Goal: Task Accomplishment & Management: Complete application form

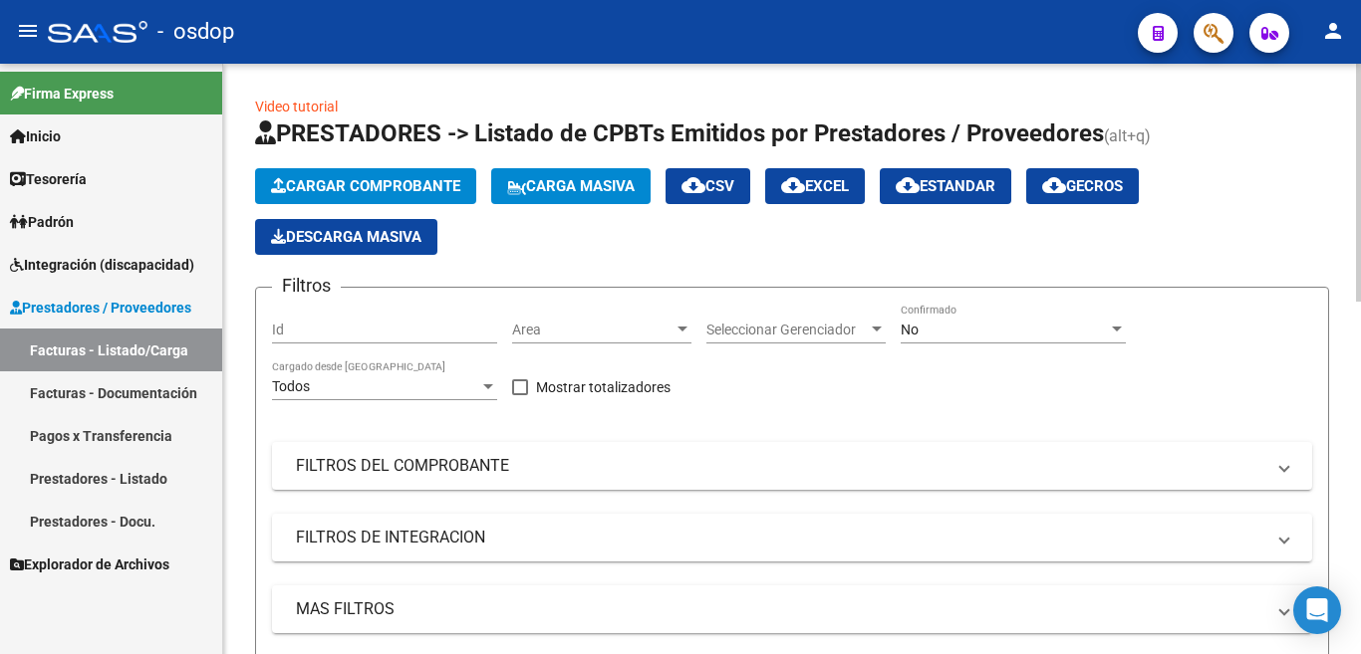
click at [332, 177] on span "Cargar Comprobante" at bounding box center [365, 186] width 189 height 18
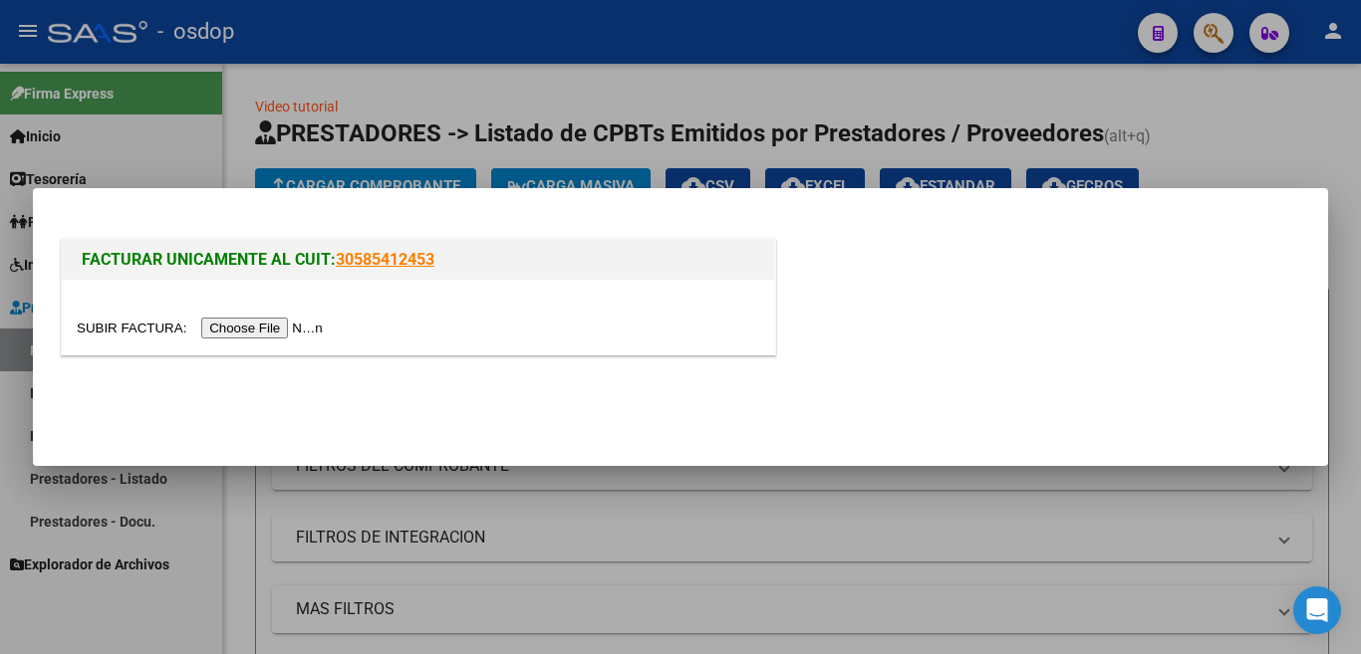
click at [278, 341] on div at bounding box center [418, 317] width 713 height 75
click at [250, 340] on div at bounding box center [418, 317] width 713 height 75
click at [250, 337] on input "file" at bounding box center [203, 328] width 252 height 21
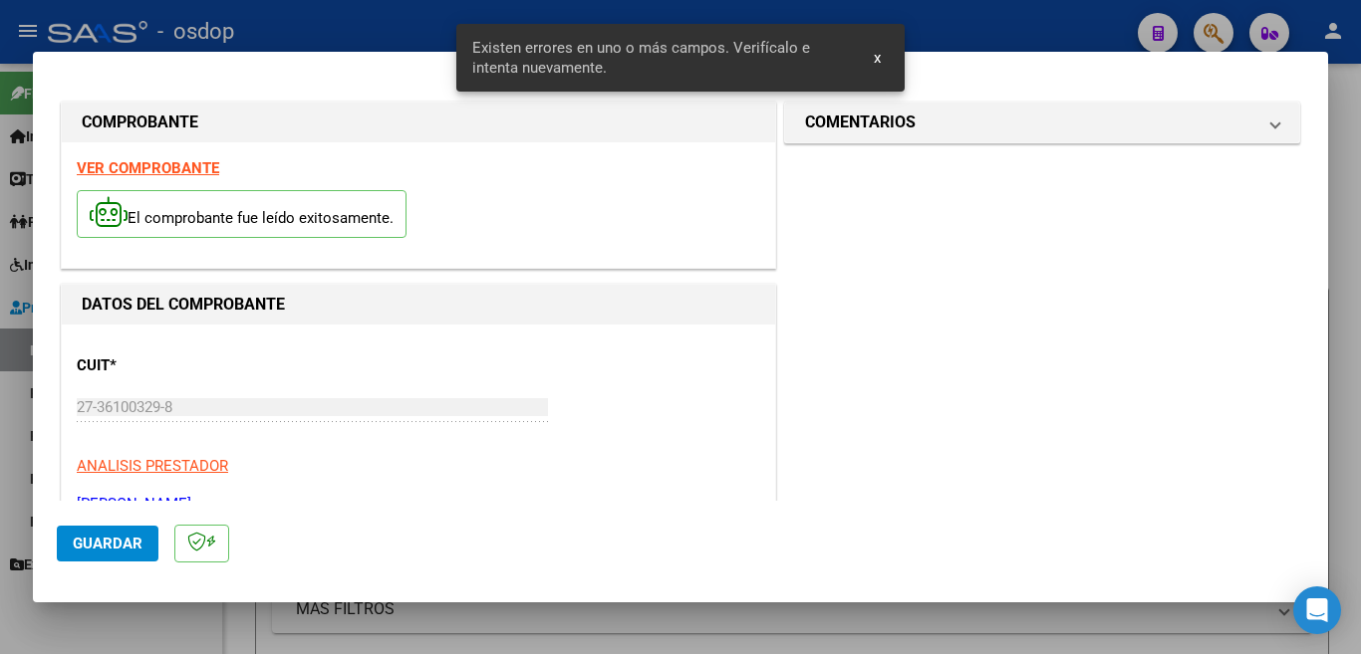
scroll to position [443, 0]
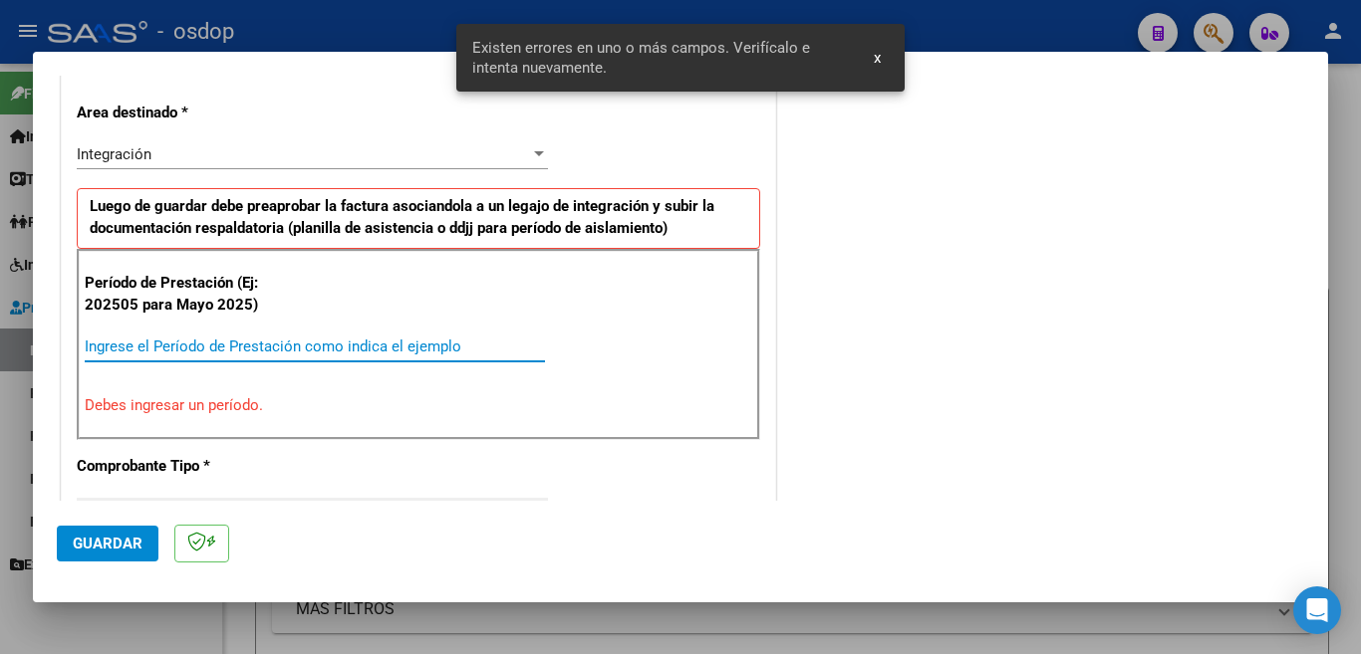
click at [250, 344] on input "Ingrese el Período de Prestación como indica el ejemplo" at bounding box center [315, 347] width 460 height 18
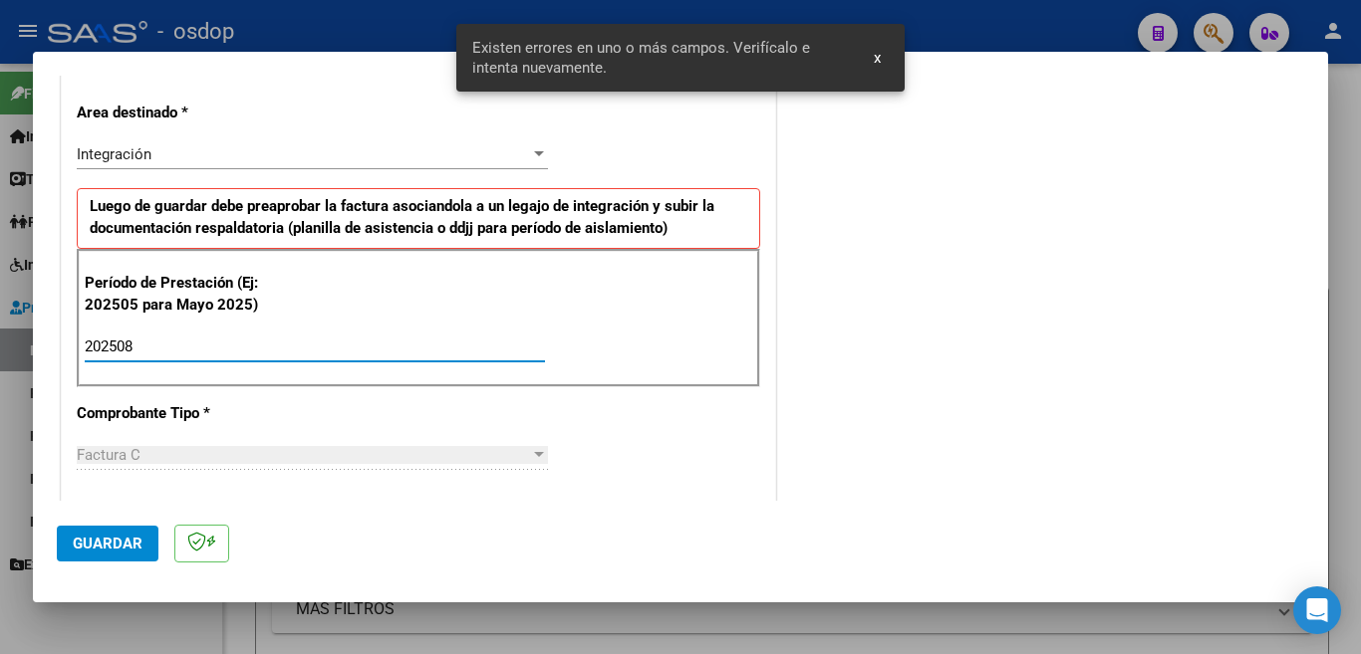
type input "202508"
click at [97, 552] on span "Guardar" at bounding box center [108, 544] width 70 height 18
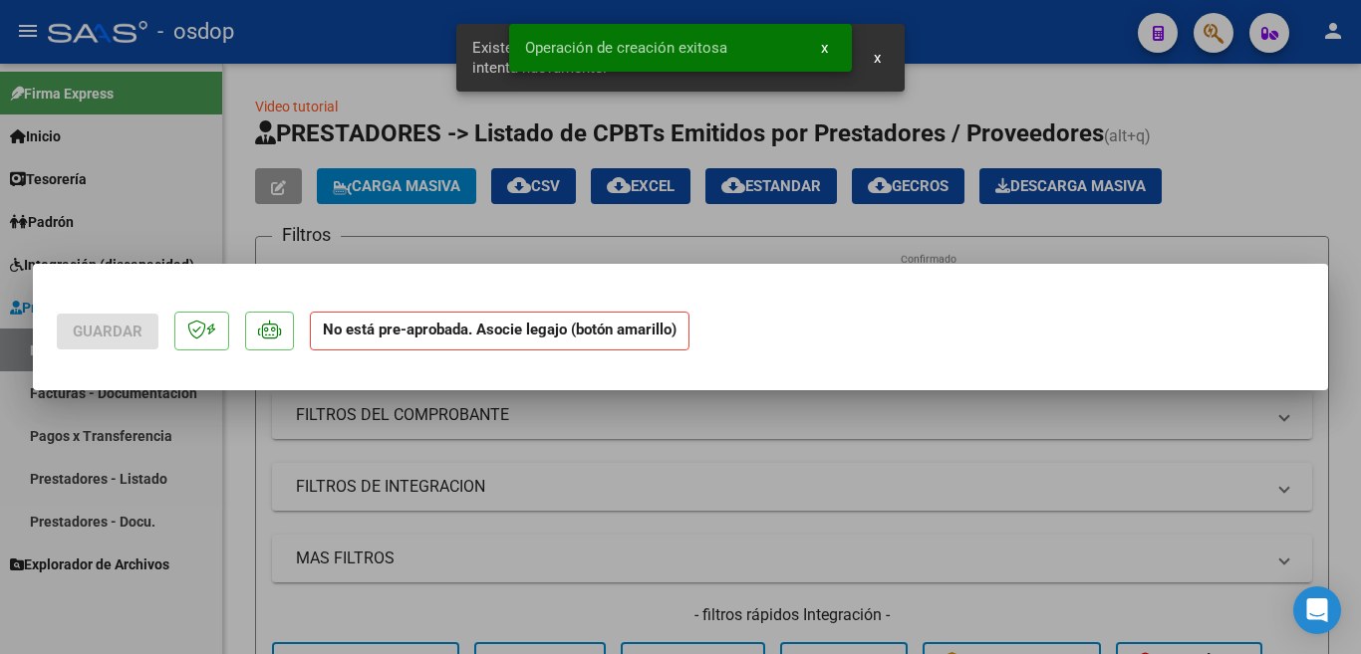
scroll to position [0, 0]
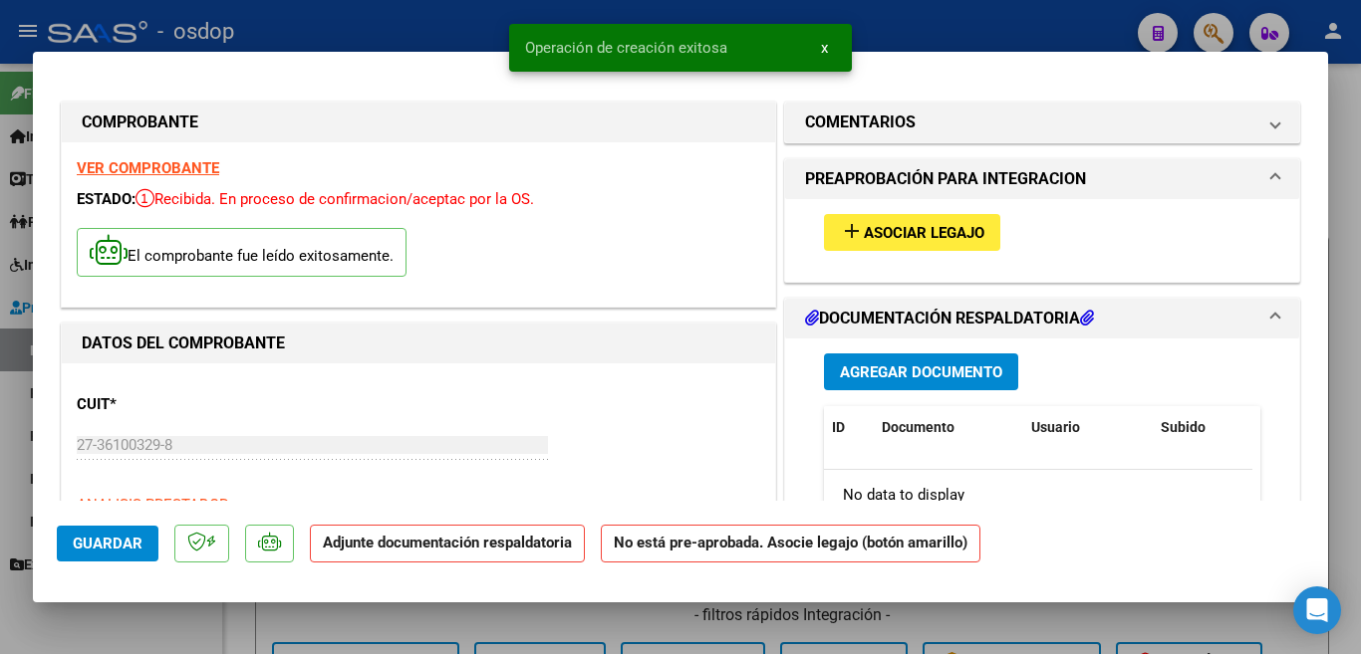
click at [895, 218] on button "add Asociar Legajo" at bounding box center [912, 232] width 176 height 37
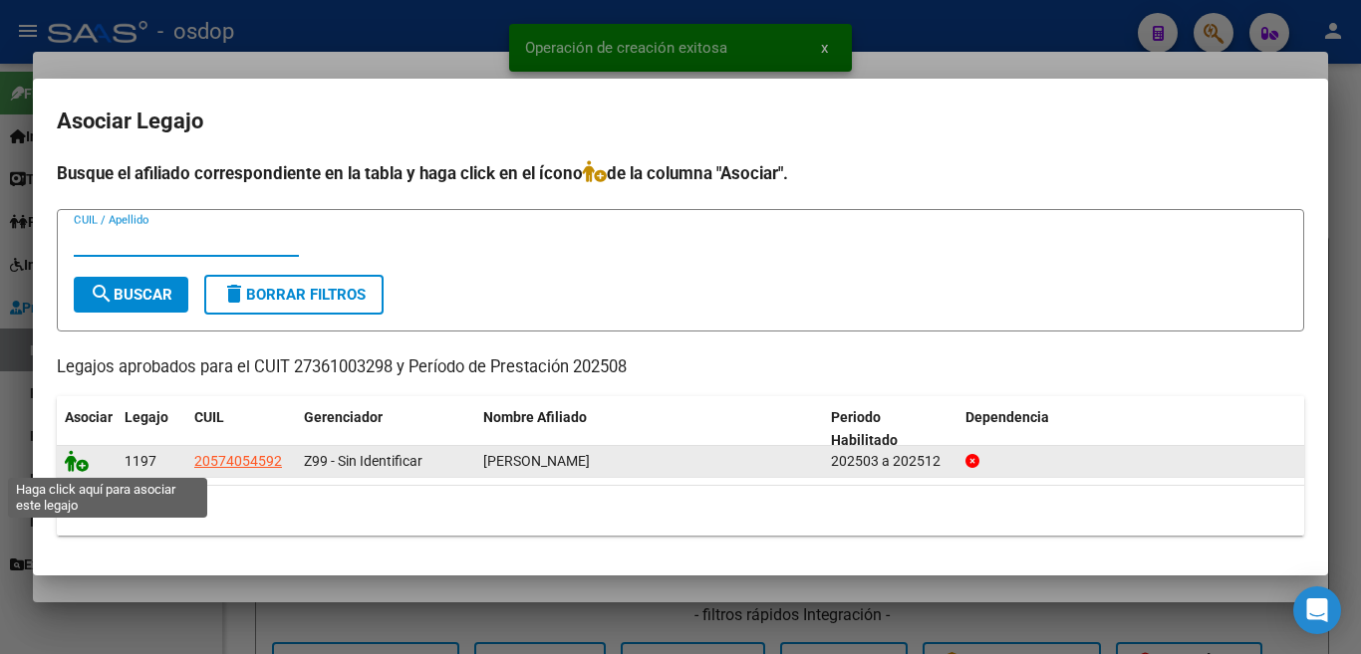
click at [71, 465] on icon at bounding box center [77, 461] width 24 height 22
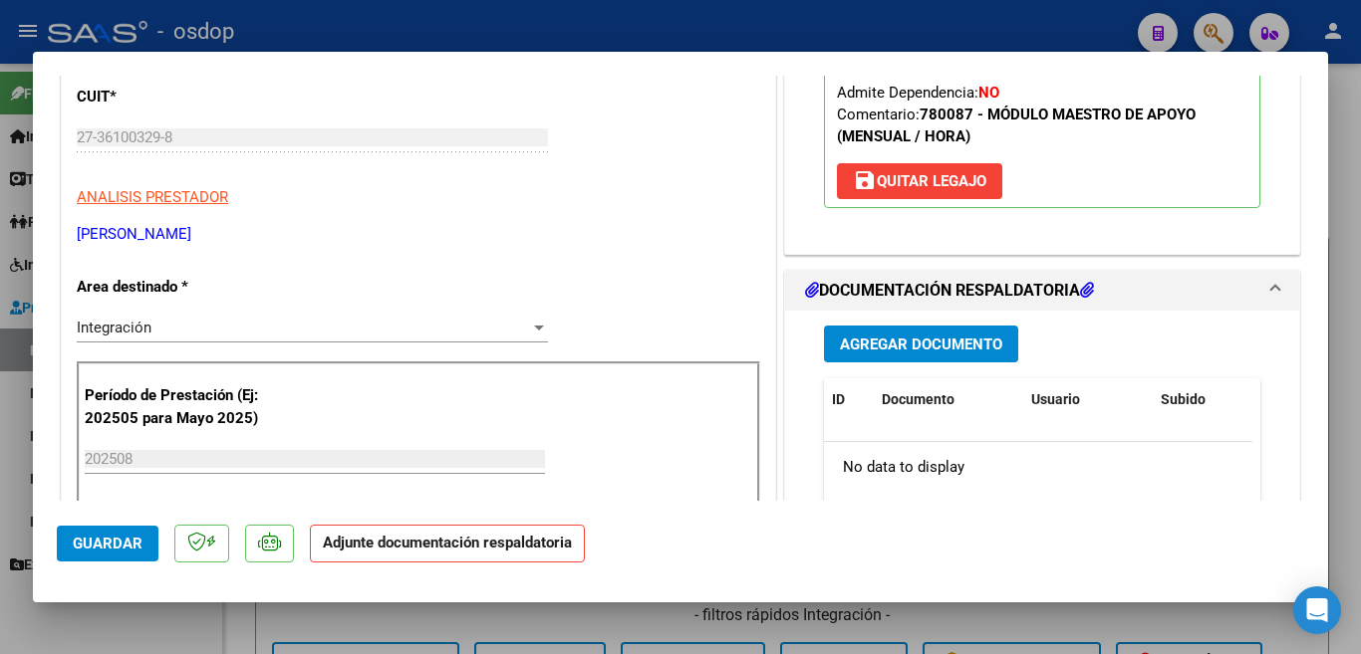
scroll to position [437, 0]
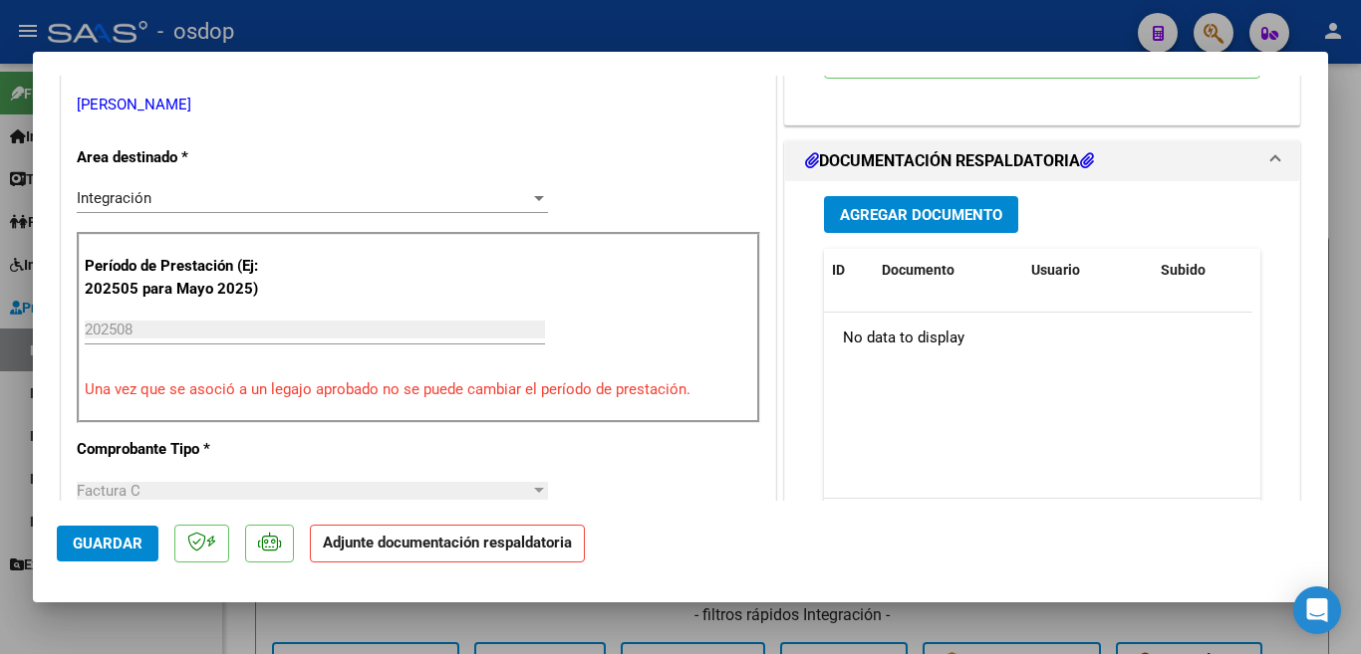
click at [873, 229] on button "Agregar Documento" at bounding box center [921, 214] width 194 height 37
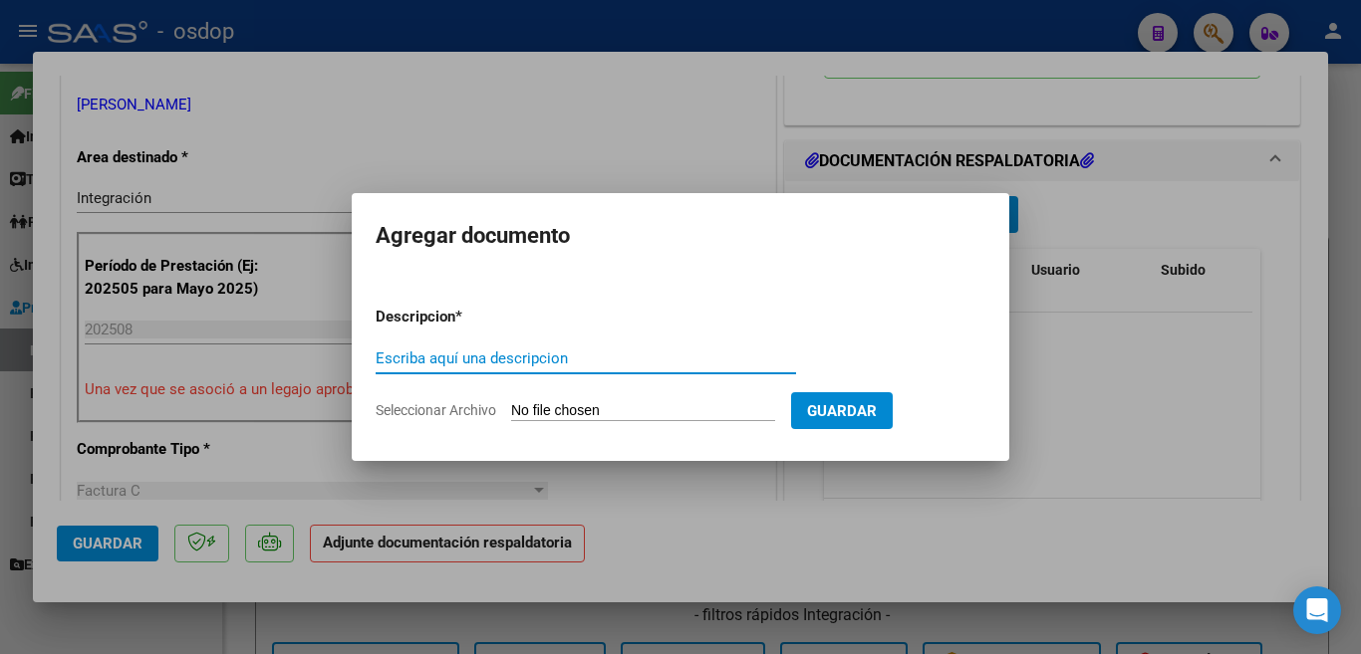
click at [496, 360] on input "Escriba aquí una descripcion" at bounding box center [586, 359] width 420 height 18
type input "planilla"
click at [689, 406] on input "Seleccionar Archivo" at bounding box center [643, 411] width 264 height 19
type input "C:\fakepath\asist morato padilla.pdf"
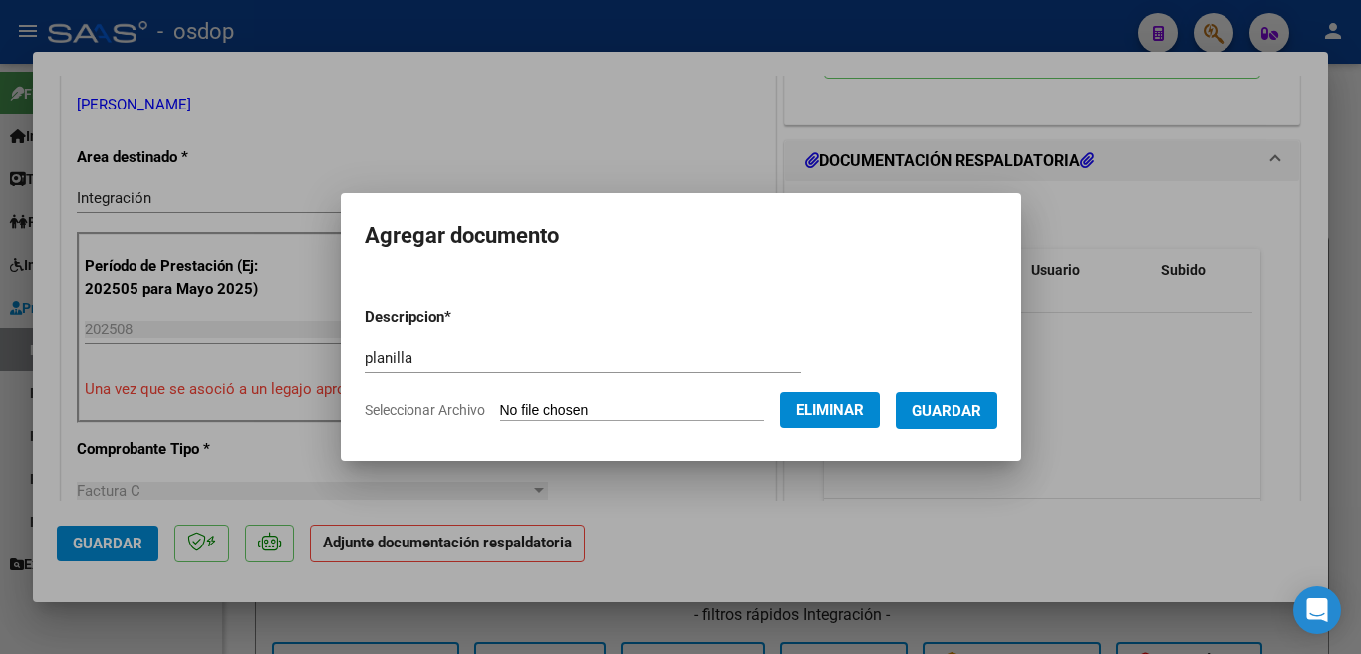
click at [971, 418] on span "Guardar" at bounding box center [946, 411] width 70 height 18
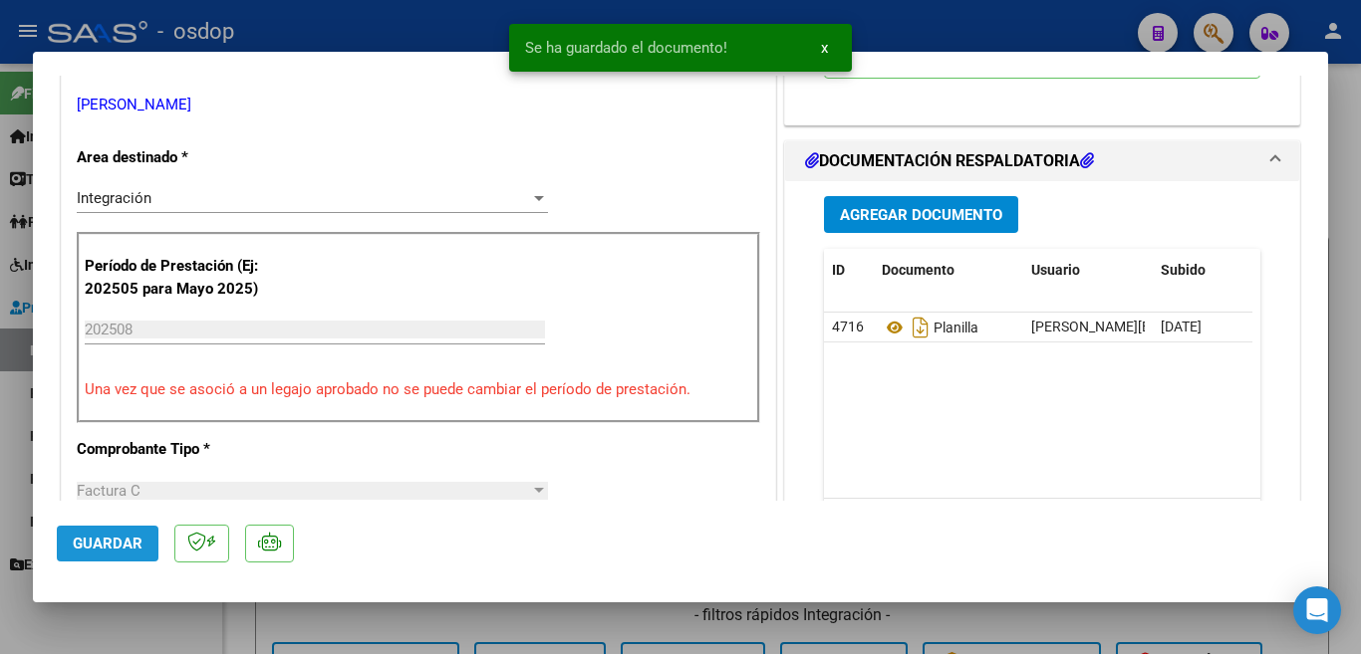
click at [113, 541] on span "Guardar" at bounding box center [108, 544] width 70 height 18
click at [0, 447] on div at bounding box center [680, 327] width 1361 height 654
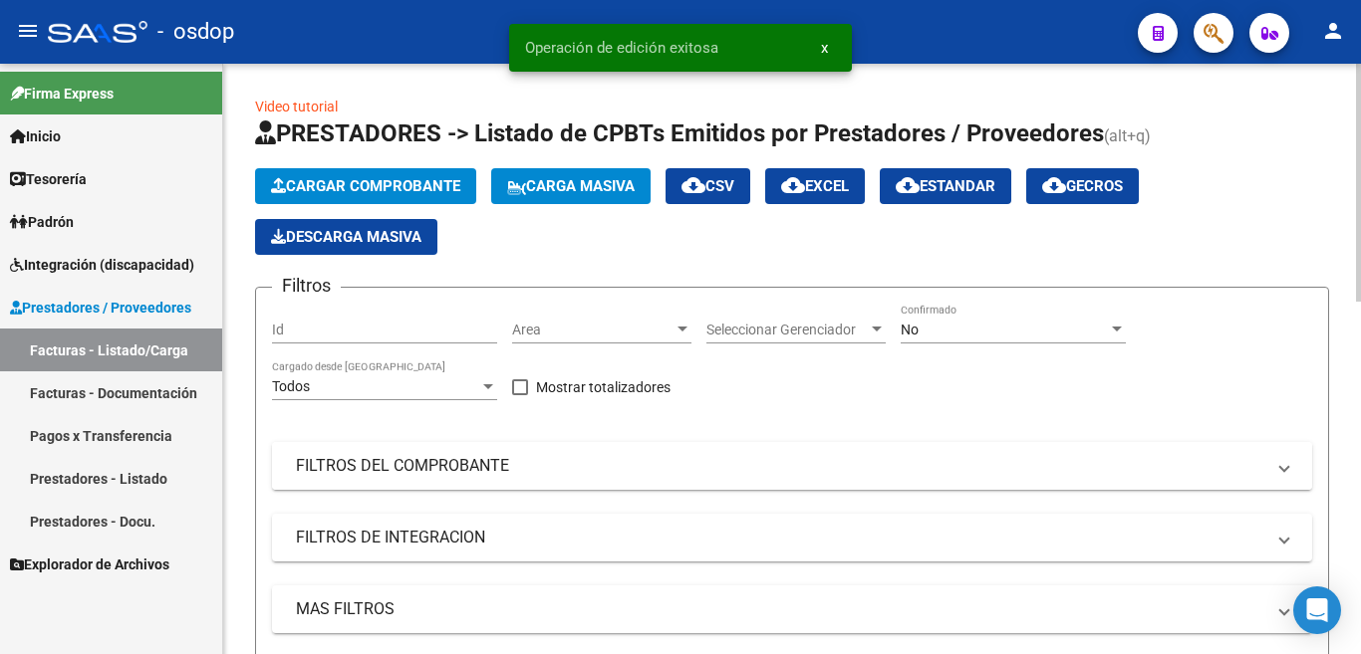
scroll to position [498, 0]
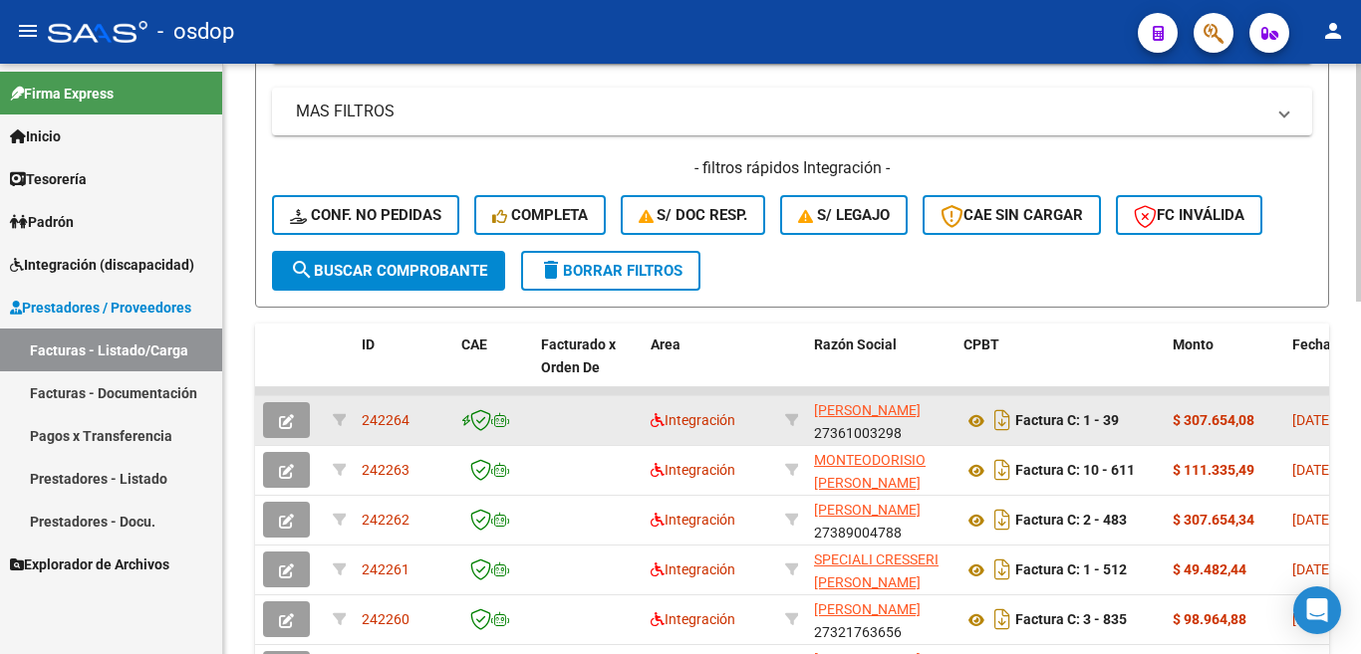
click at [384, 419] on span "242264" at bounding box center [386, 420] width 48 height 16
copy span "242264"
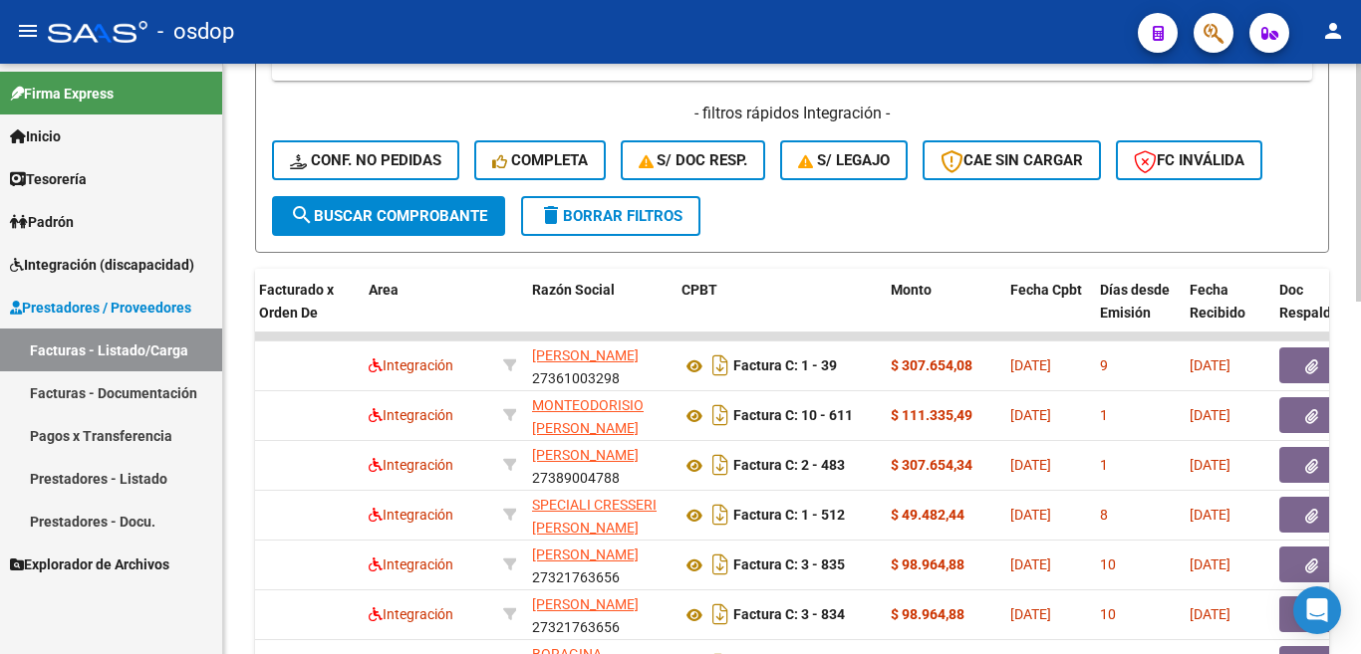
scroll to position [378, 0]
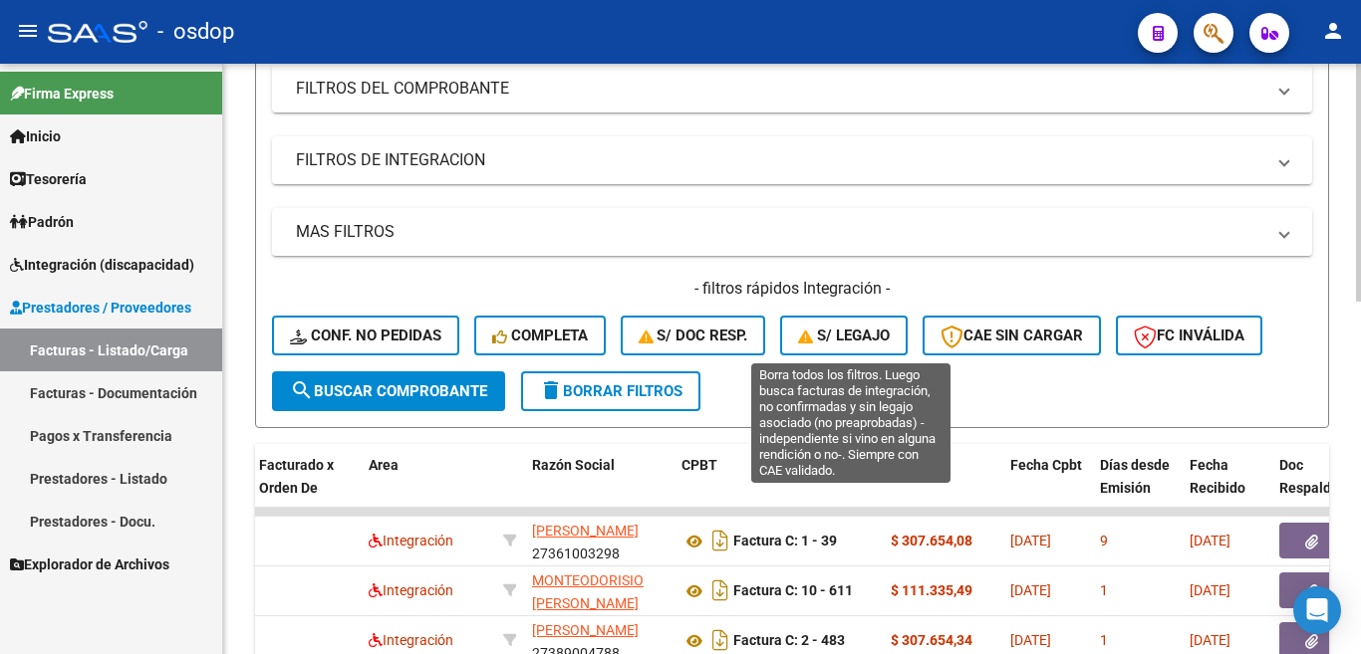
click at [861, 335] on span "S/ legajo" at bounding box center [844, 336] width 92 height 18
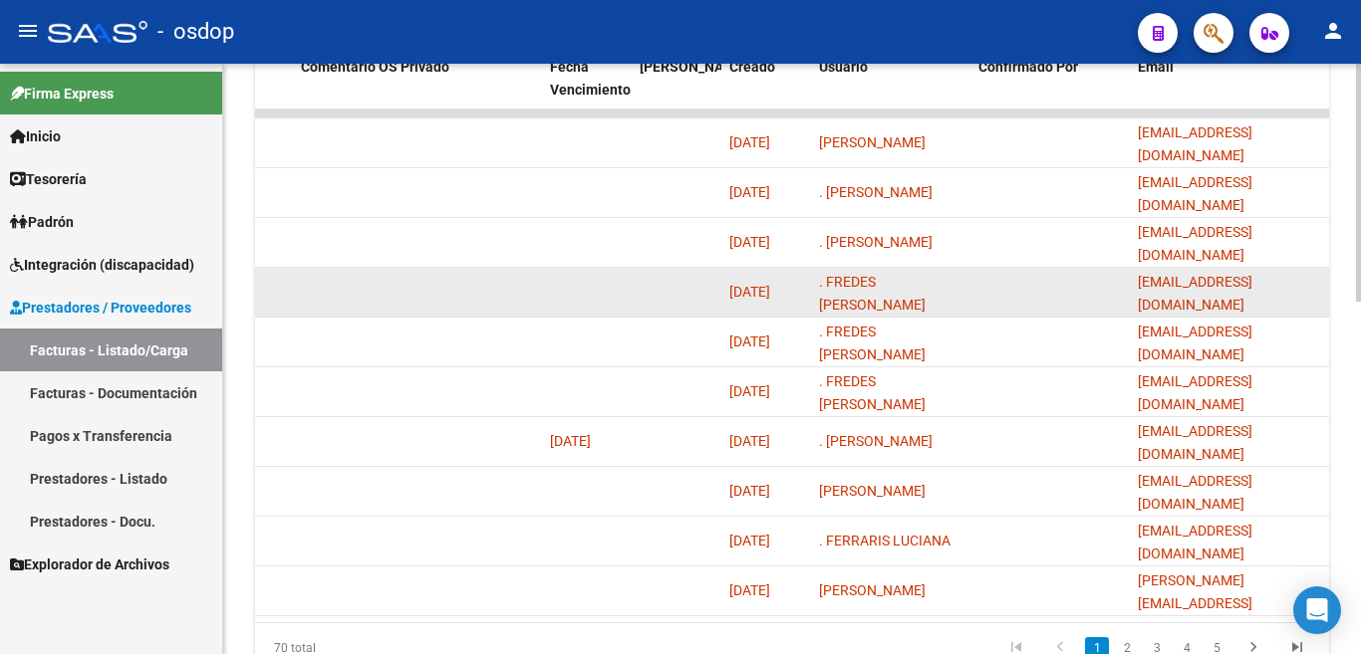
scroll to position [876, 0]
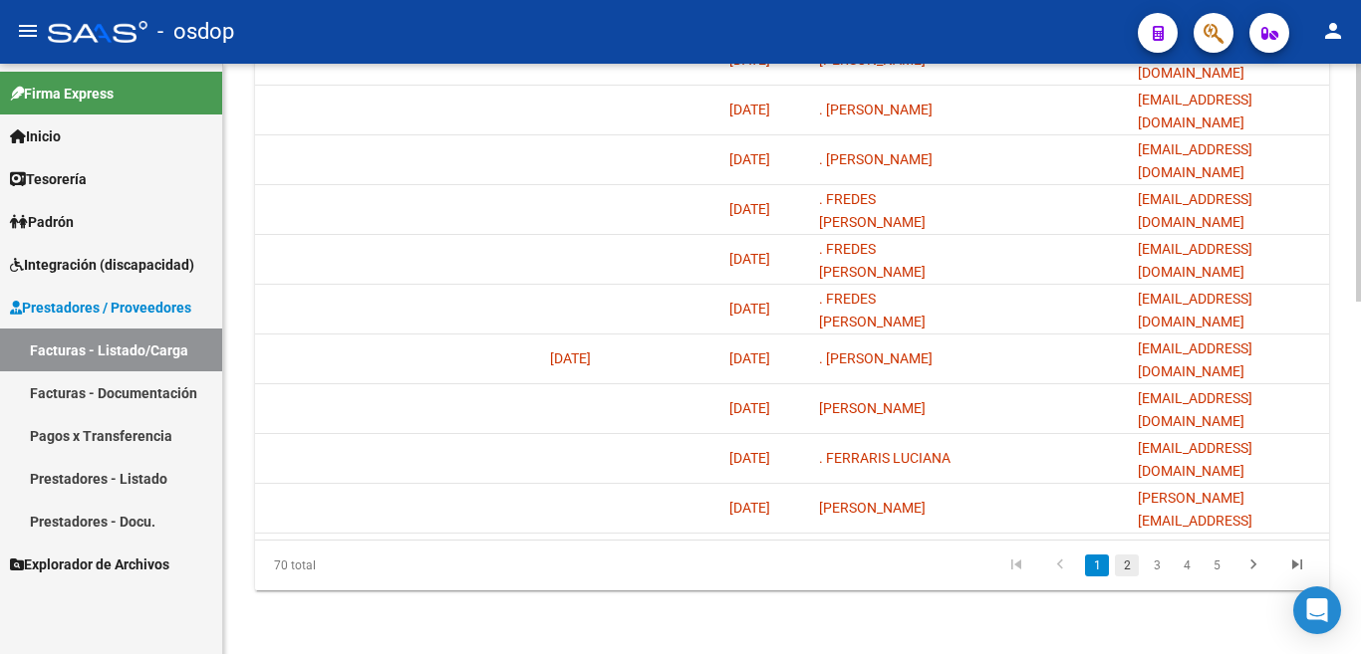
click at [1131, 565] on link "2" at bounding box center [1127, 566] width 24 height 22
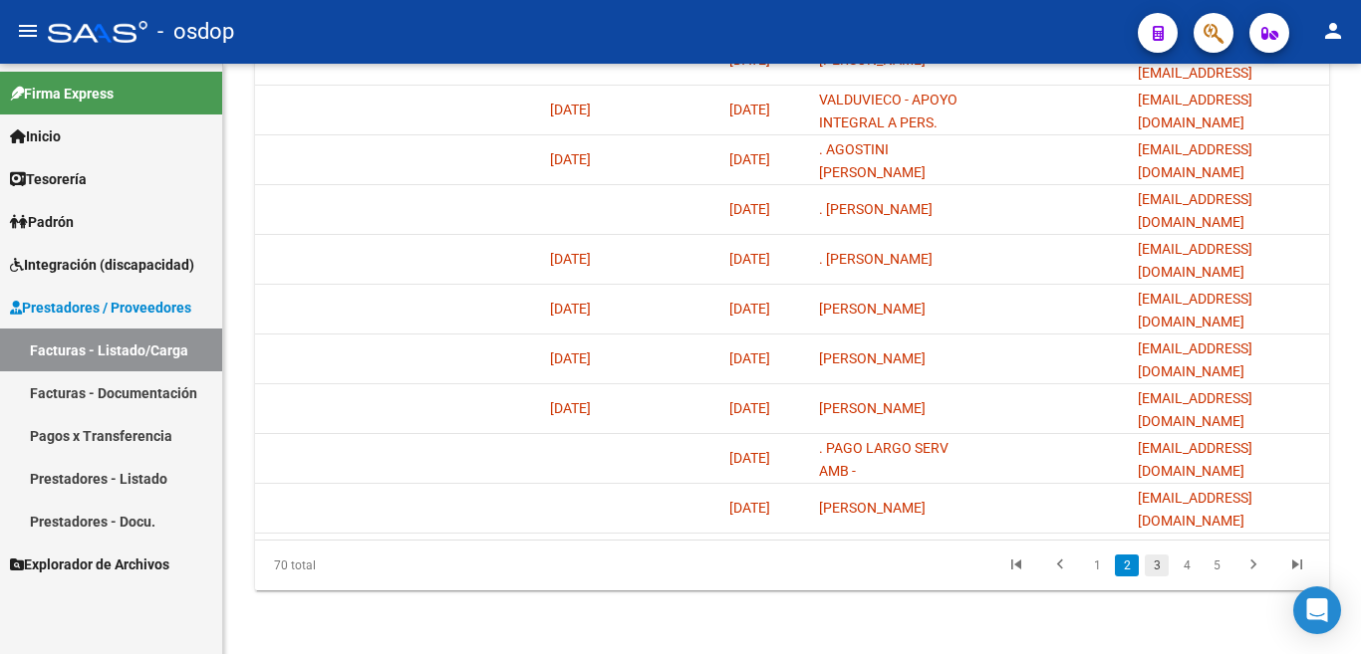
click at [1160, 574] on link "3" at bounding box center [1156, 566] width 24 height 22
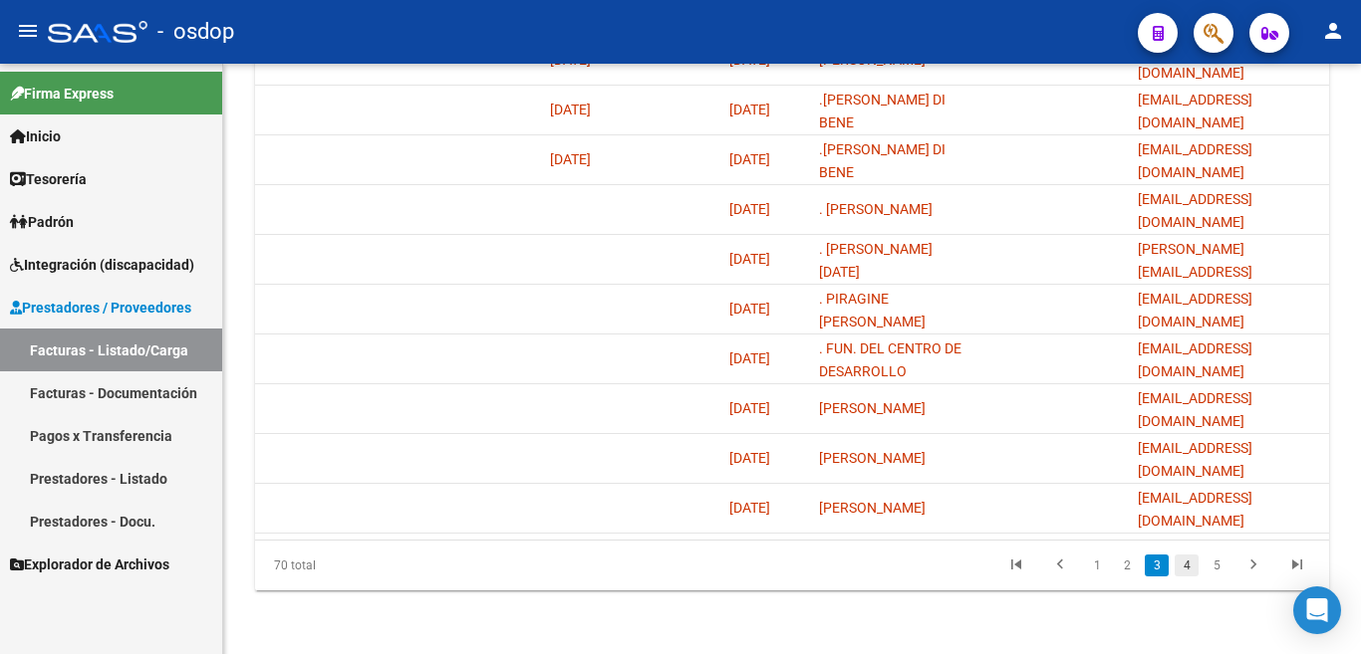
click at [1185, 575] on link "4" at bounding box center [1186, 566] width 24 height 22
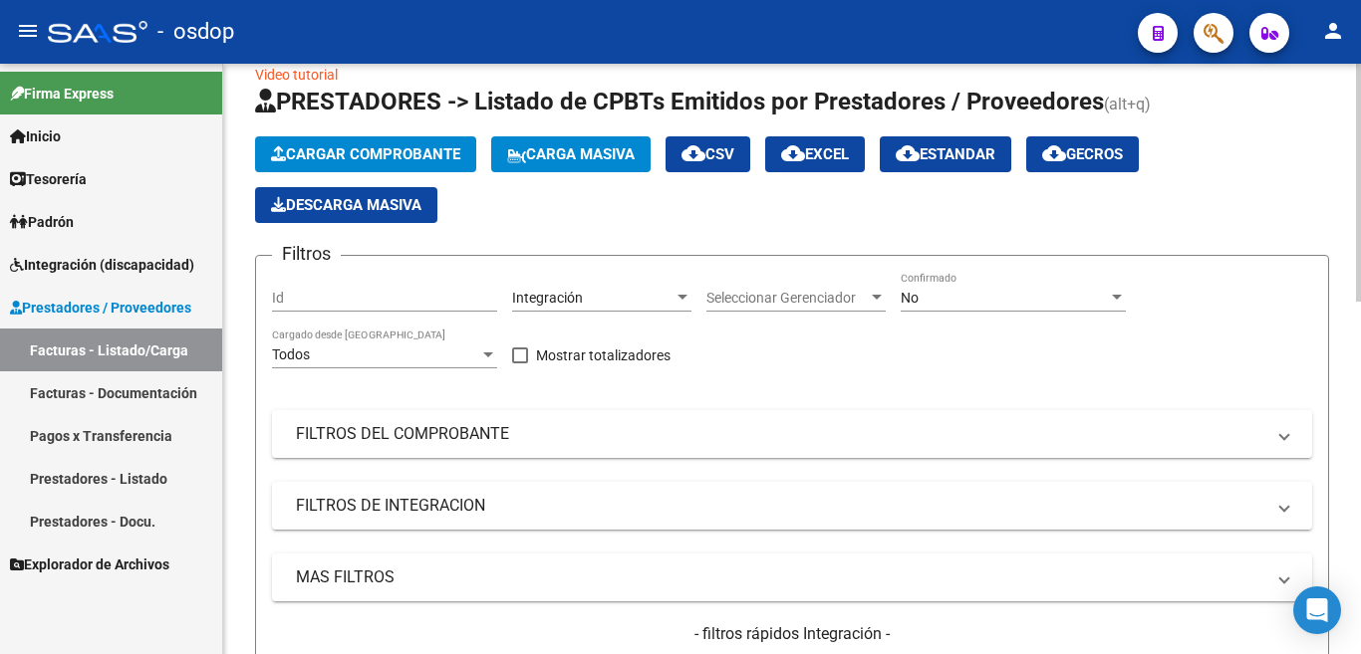
scroll to position [0, 0]
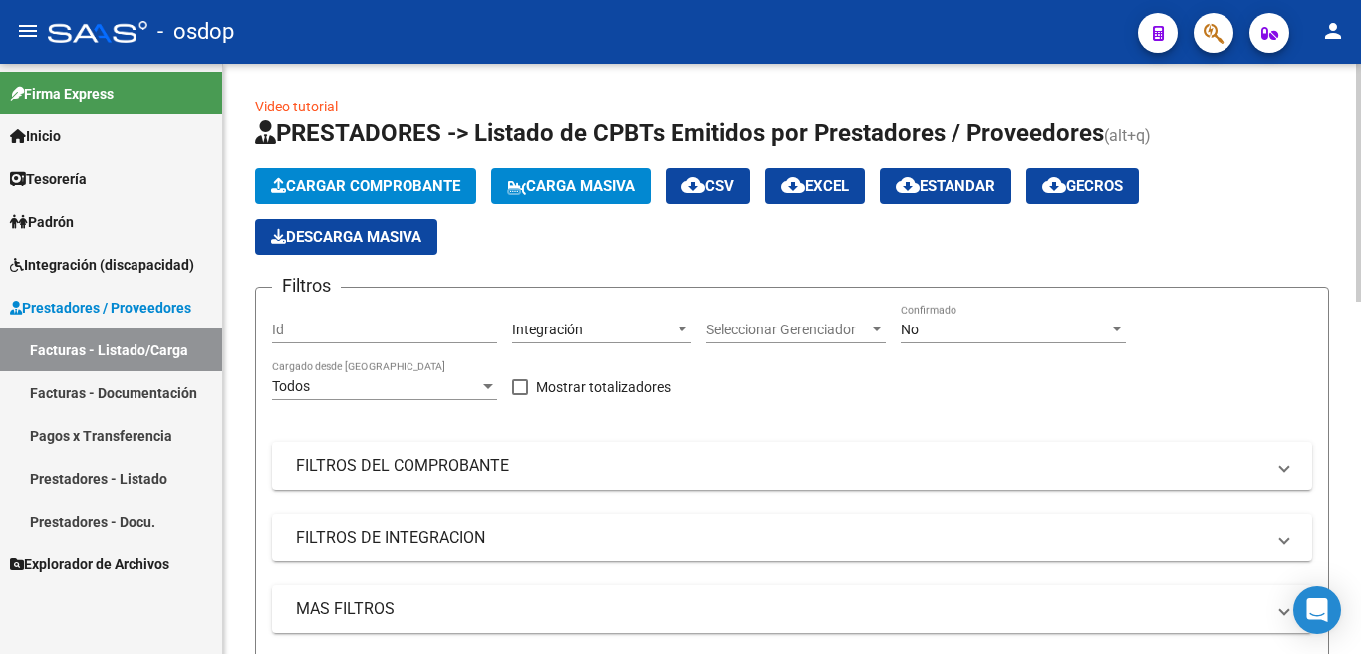
click at [369, 195] on button "Cargar Comprobante" at bounding box center [365, 186] width 221 height 36
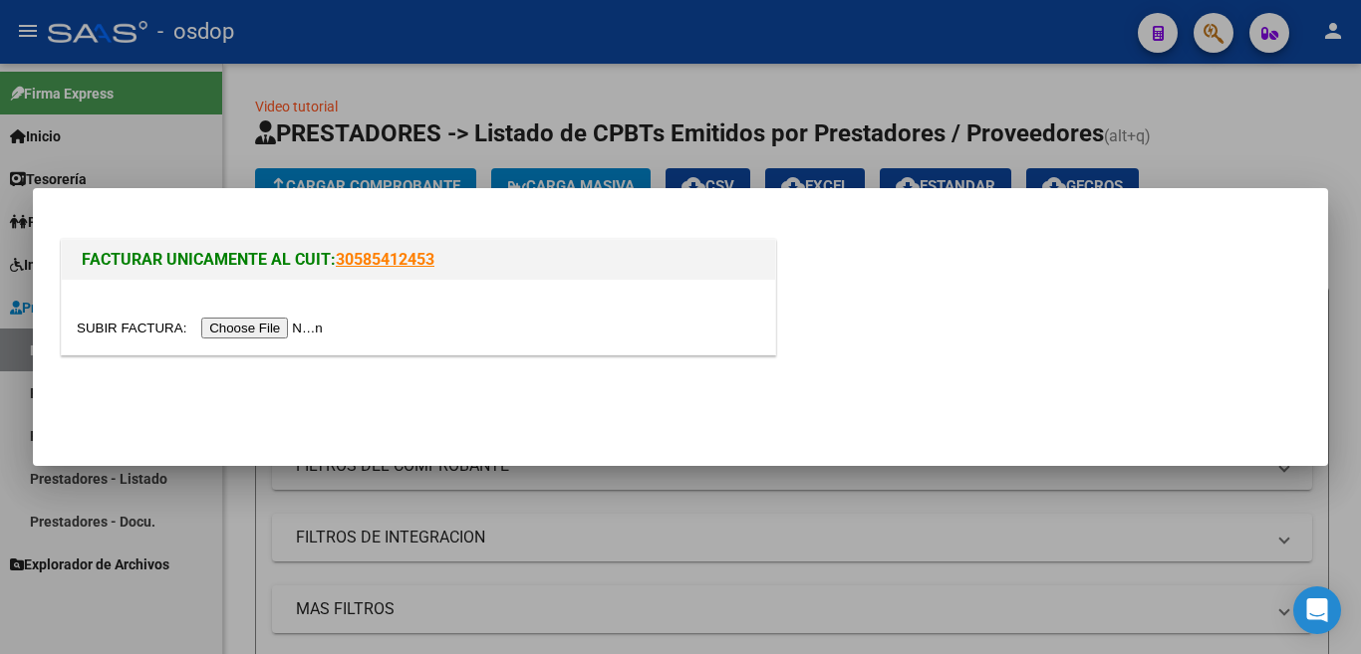
click at [308, 336] on input "file" at bounding box center [203, 328] width 252 height 21
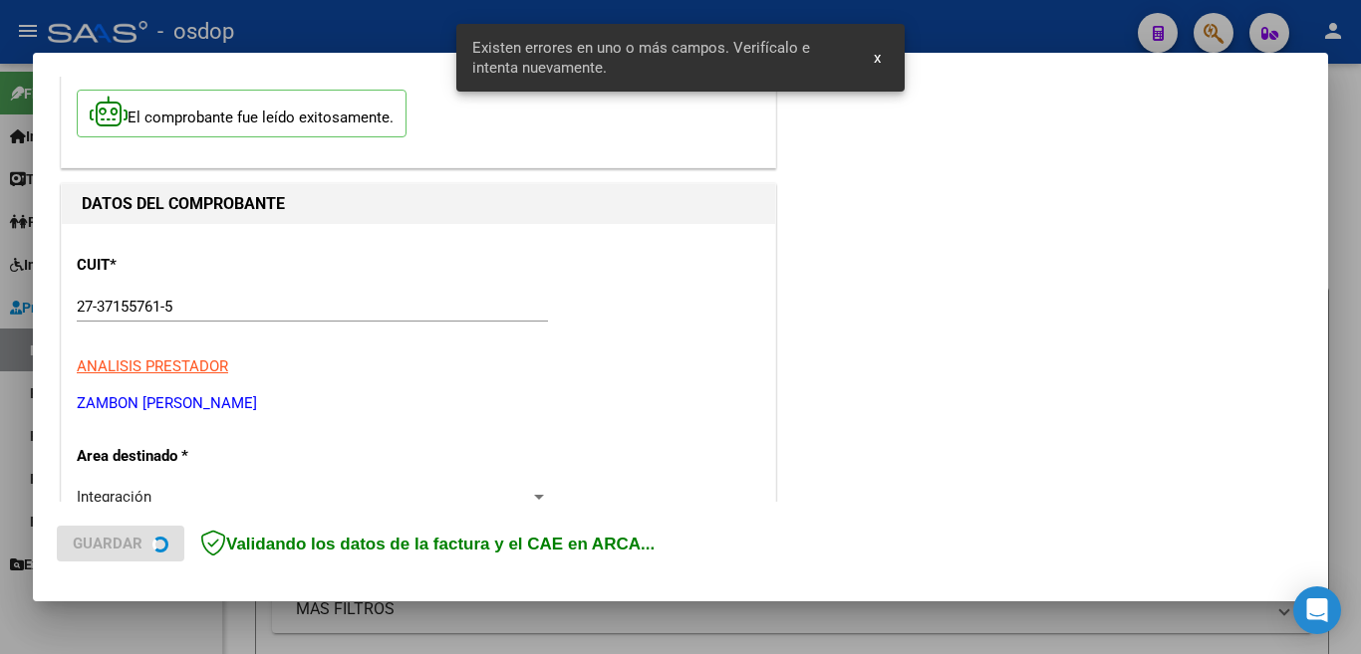
scroll to position [443, 0]
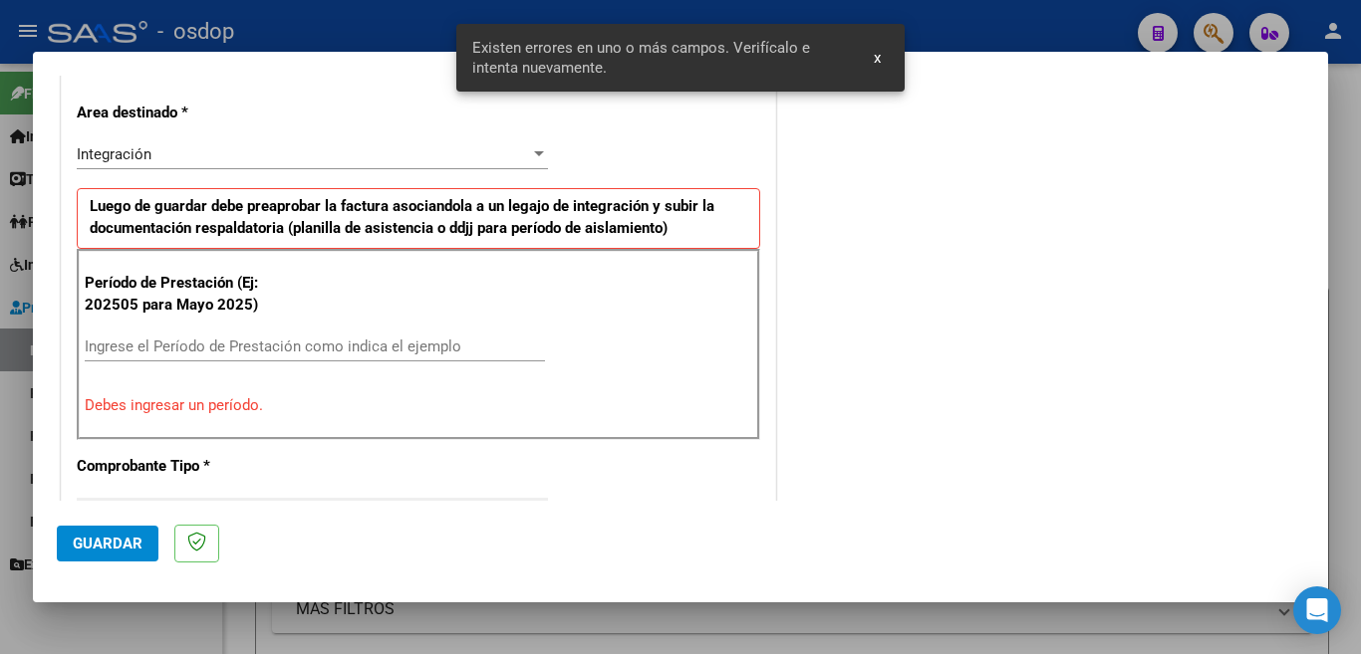
click at [337, 352] on input "Ingrese el Período de Prestación como indica el ejemplo" at bounding box center [315, 347] width 460 height 18
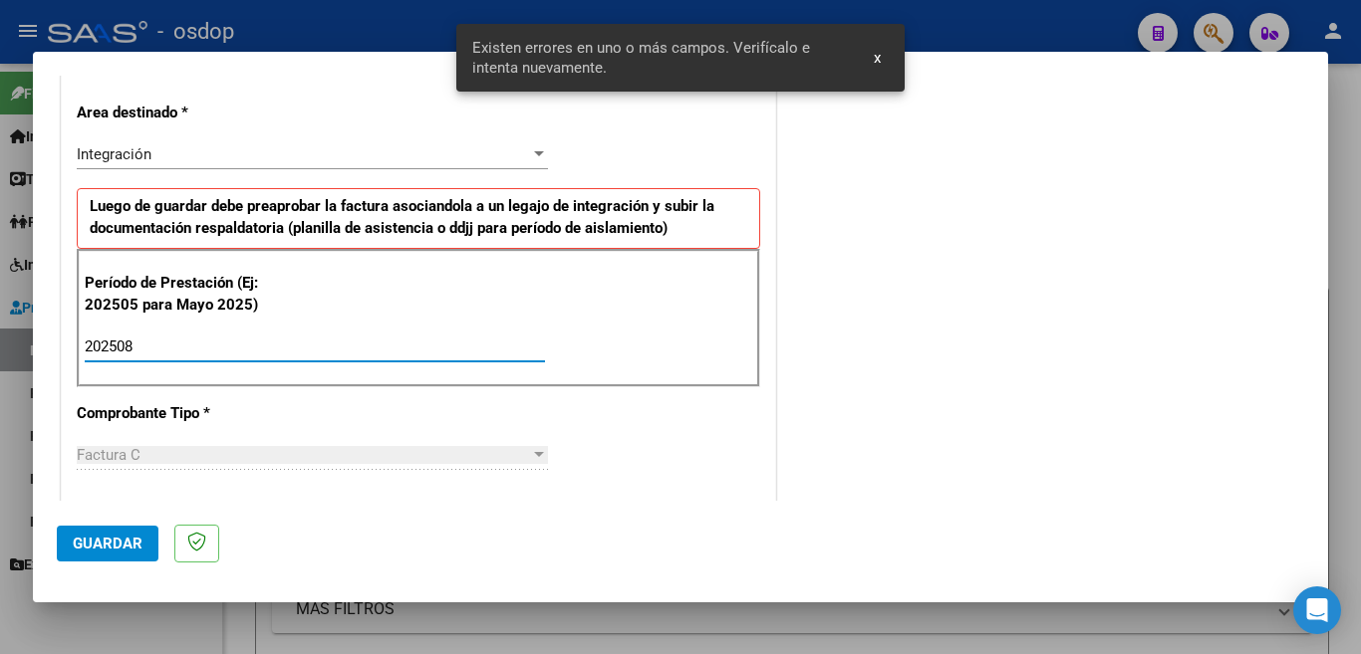
type input "202508"
click at [136, 550] on span "Guardar" at bounding box center [108, 544] width 70 height 18
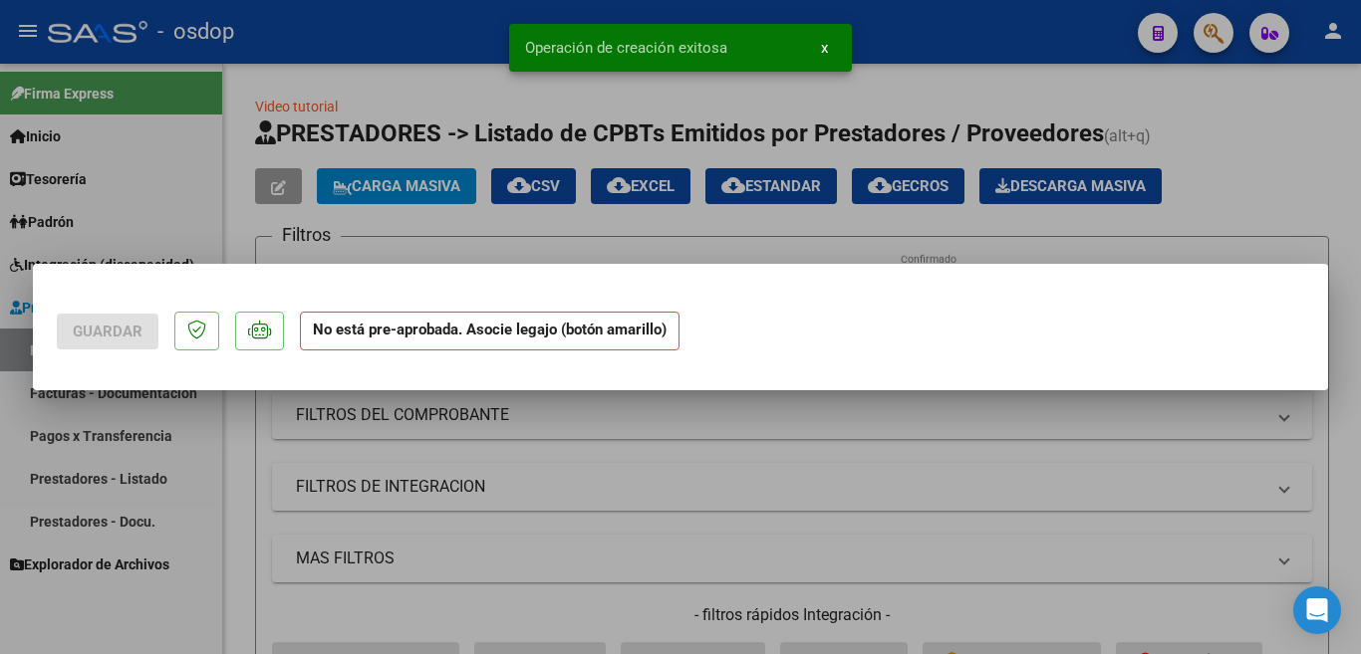
scroll to position [0, 0]
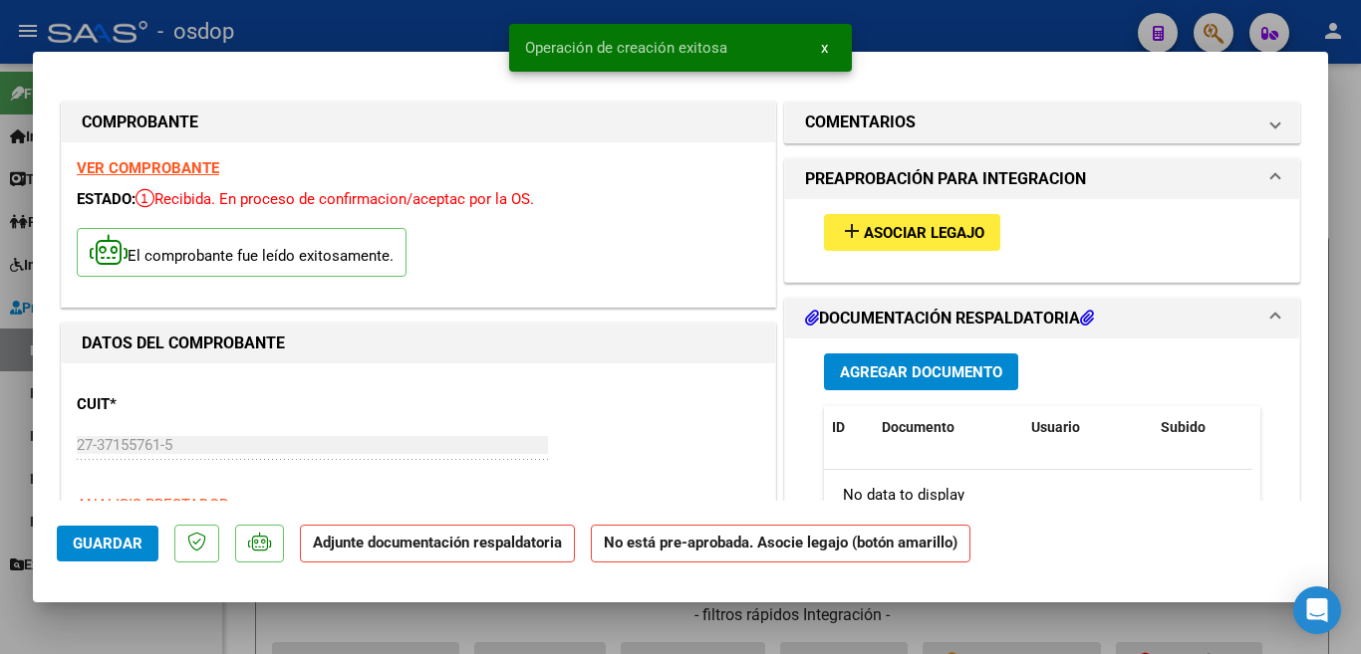
click at [850, 221] on mat-icon "add" at bounding box center [852, 231] width 24 height 24
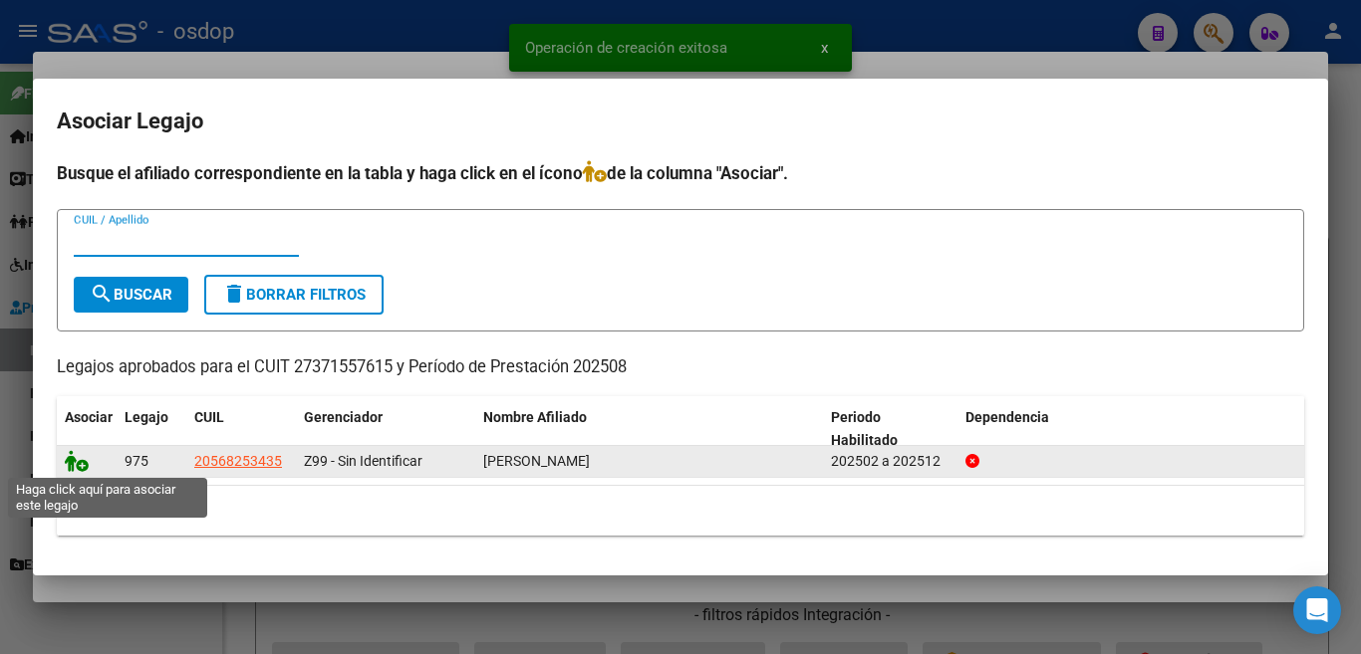
click at [69, 465] on icon at bounding box center [77, 461] width 24 height 22
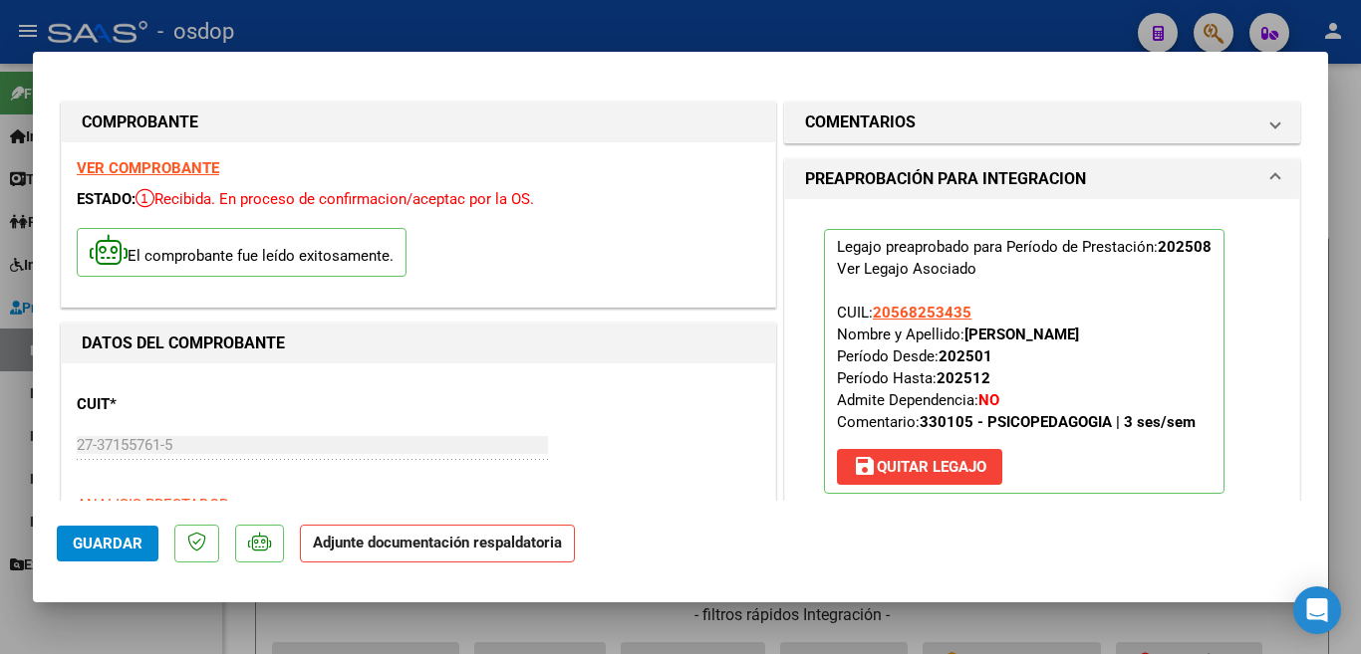
scroll to position [299, 0]
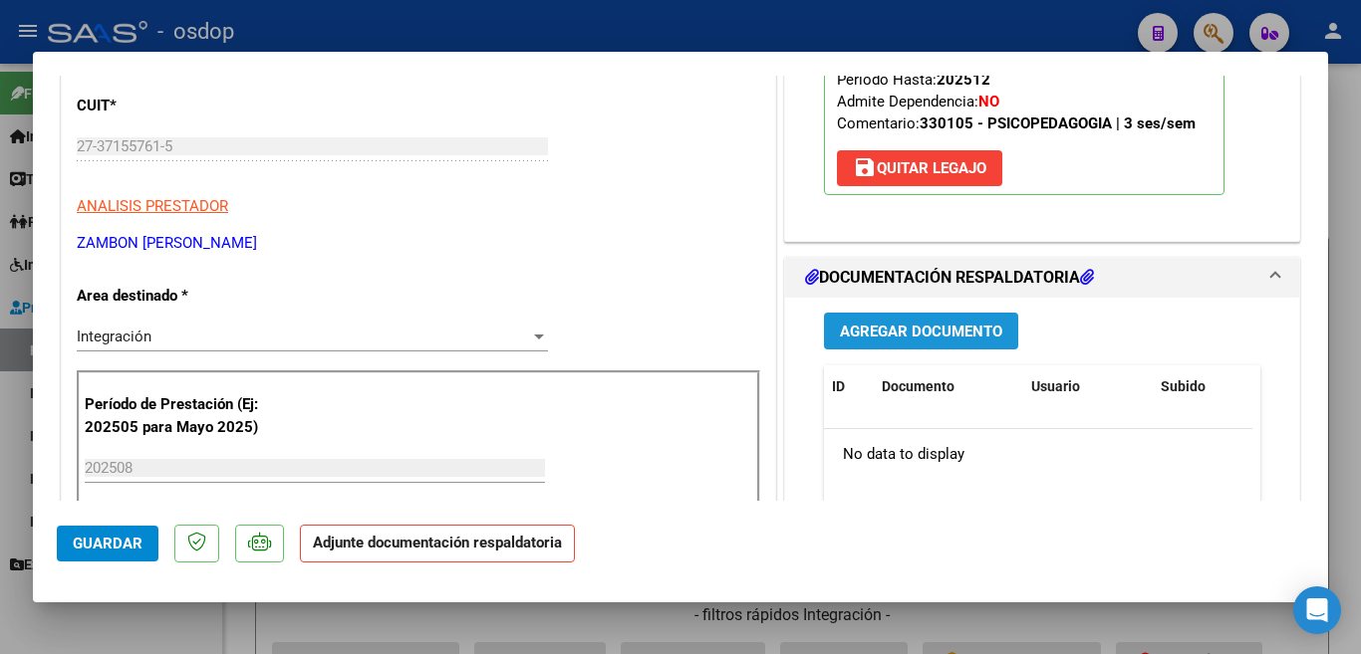
click at [911, 327] on span "Agregar Documento" at bounding box center [921, 332] width 162 height 18
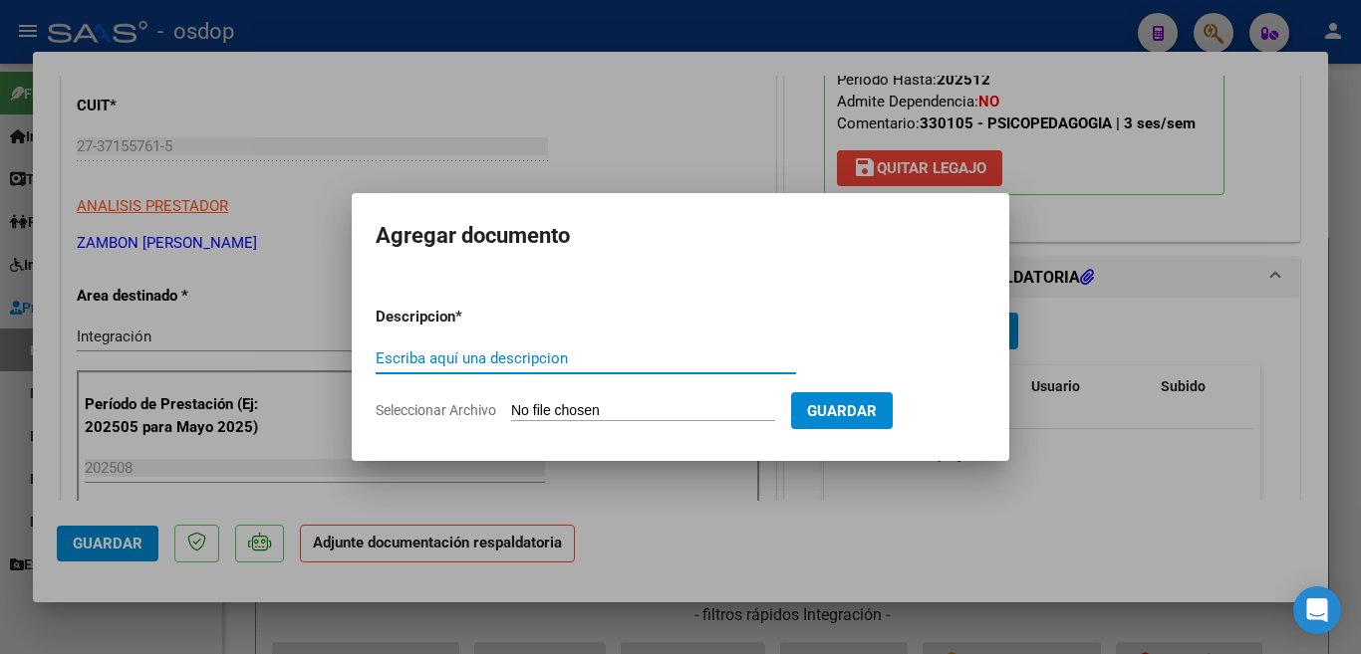
click at [647, 369] on div "Escriba aquí una descripcion" at bounding box center [586, 359] width 420 height 30
type input "planilla"
click at [744, 414] on input "Seleccionar Archivo" at bounding box center [643, 411] width 264 height 19
type input "C:\fakepath\CamScanner 10-9-25 19.19.pdf"
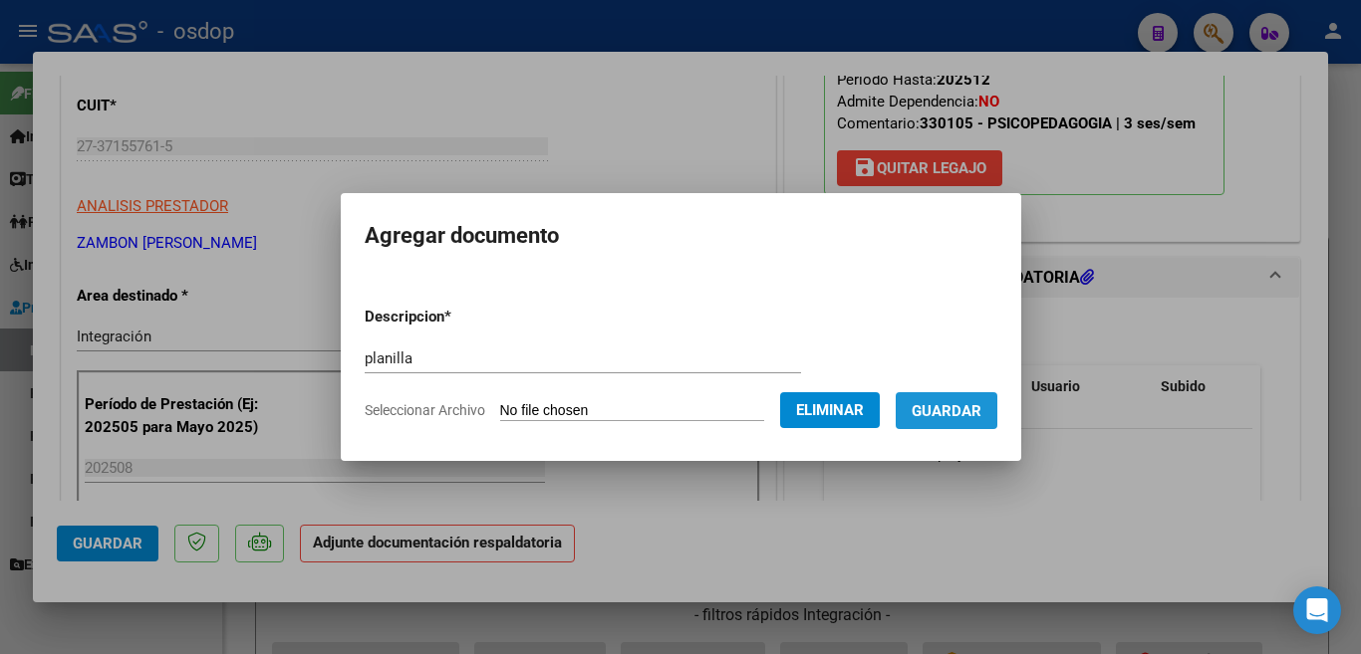
click at [951, 421] on button "Guardar" at bounding box center [946, 410] width 102 height 37
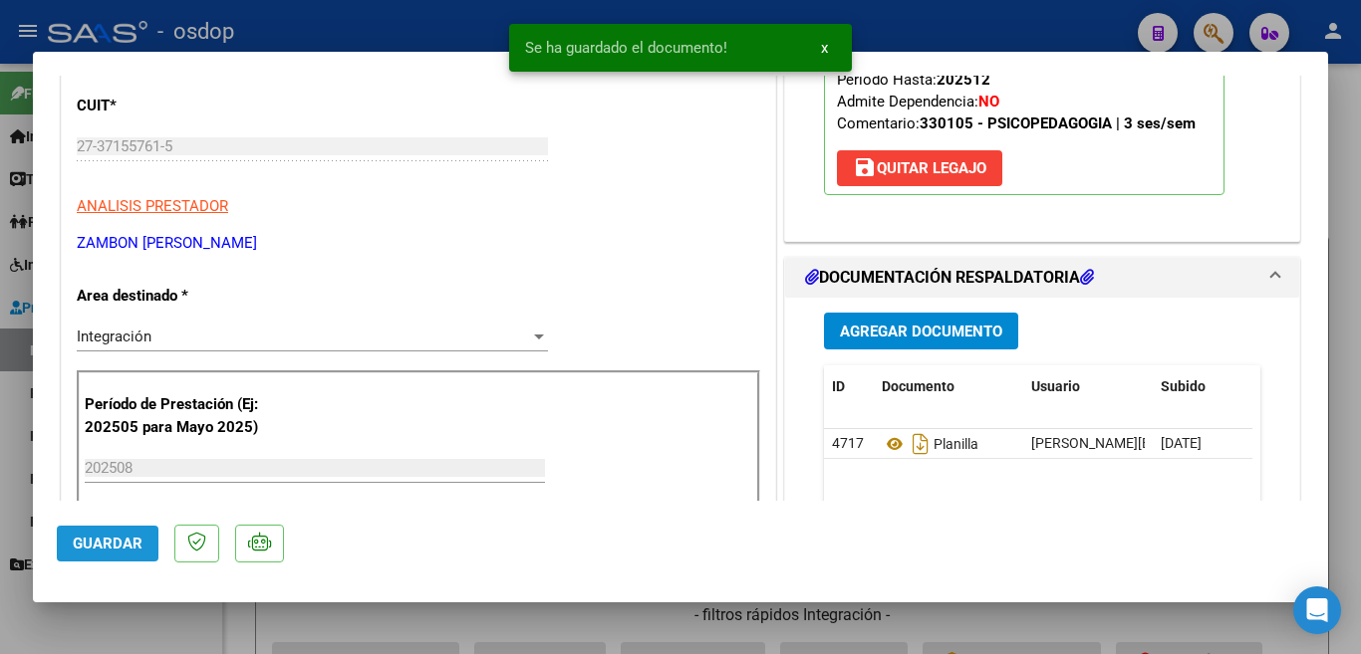
click at [127, 544] on span "Guardar" at bounding box center [108, 544] width 70 height 18
click at [0, 435] on div at bounding box center [680, 327] width 1361 height 654
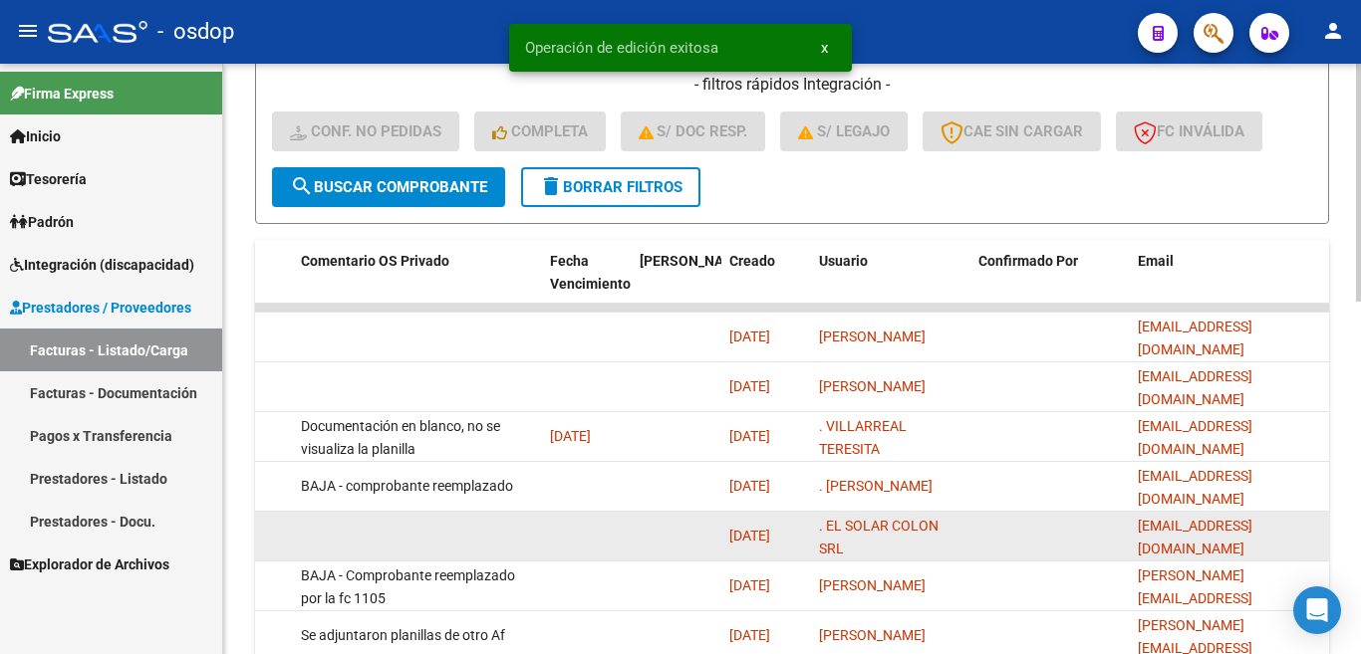
scroll to position [876, 0]
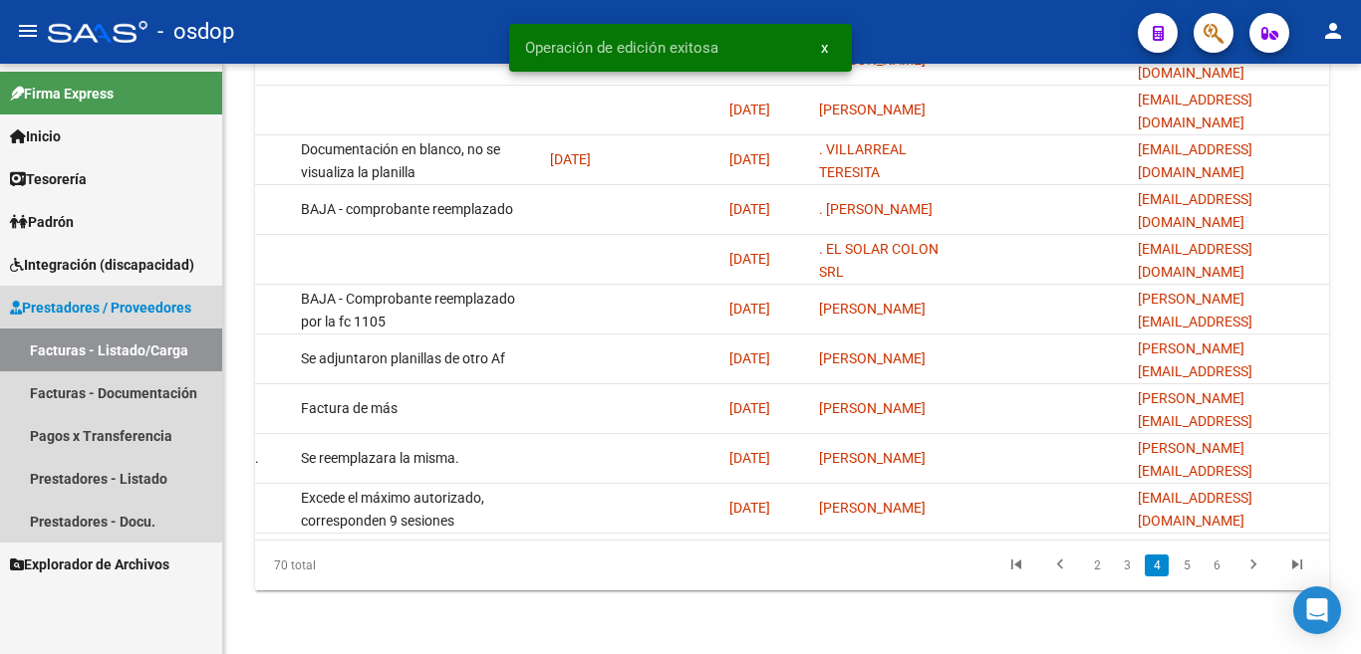
click at [88, 312] on span "Prestadores / Proveedores" at bounding box center [100, 308] width 181 height 22
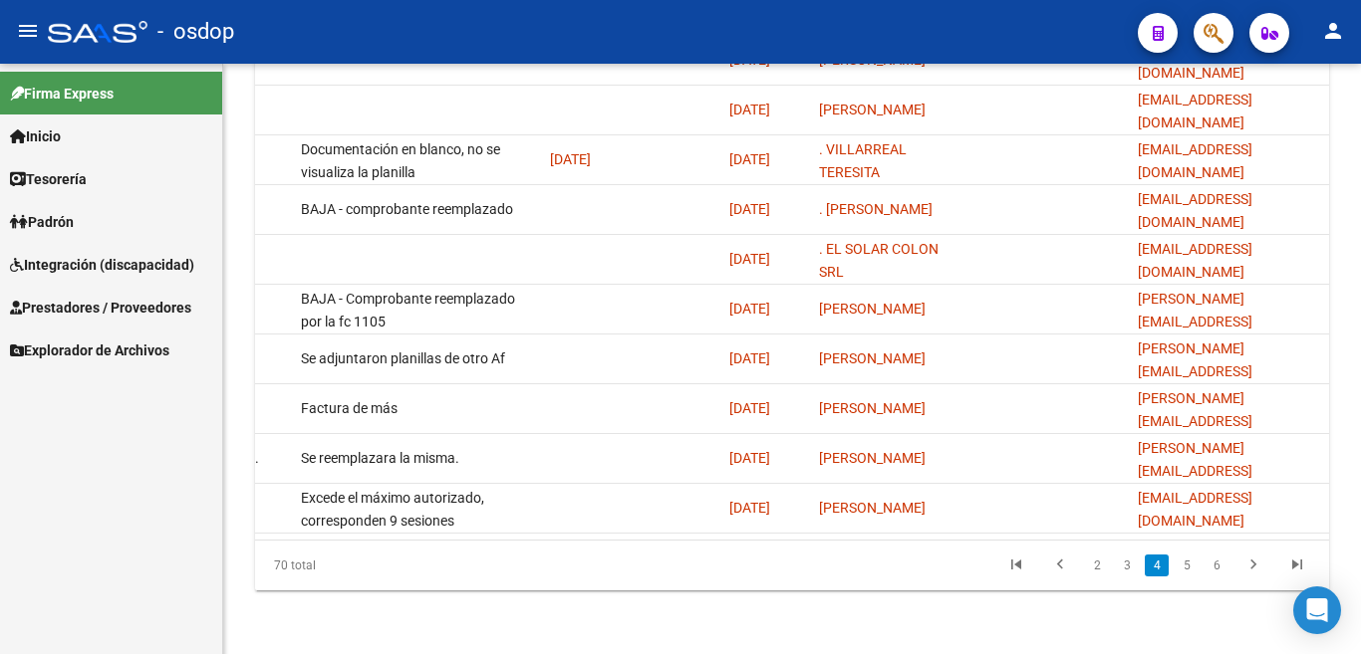
click at [126, 313] on span "Prestadores / Proveedores" at bounding box center [100, 308] width 181 height 22
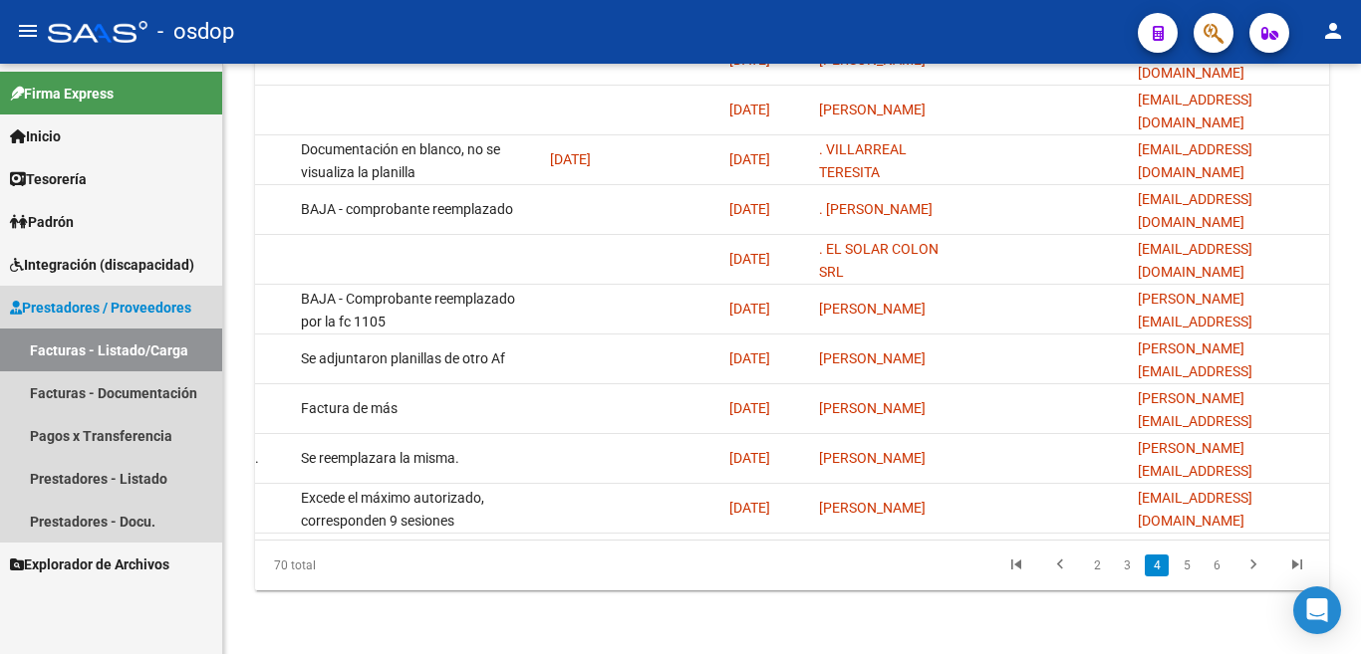
click at [120, 354] on link "Facturas - Listado/Carga" at bounding box center [111, 350] width 222 height 43
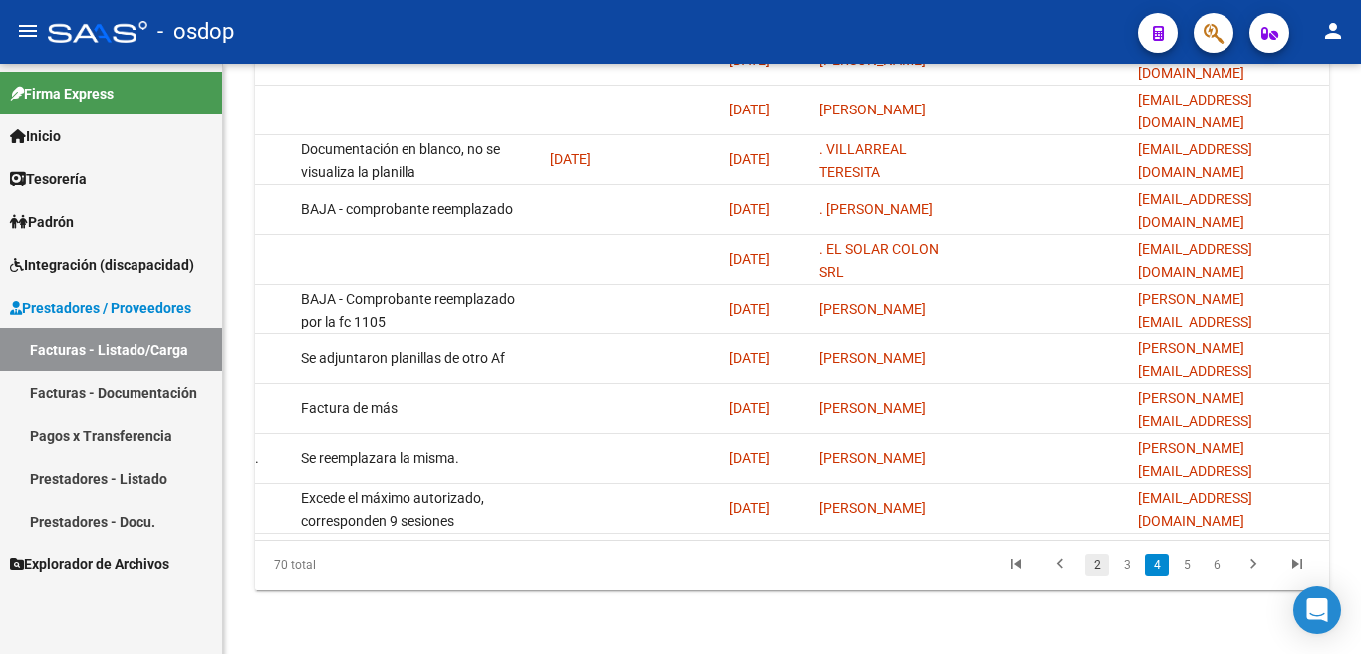
click at [1098, 570] on link "2" at bounding box center [1097, 566] width 24 height 22
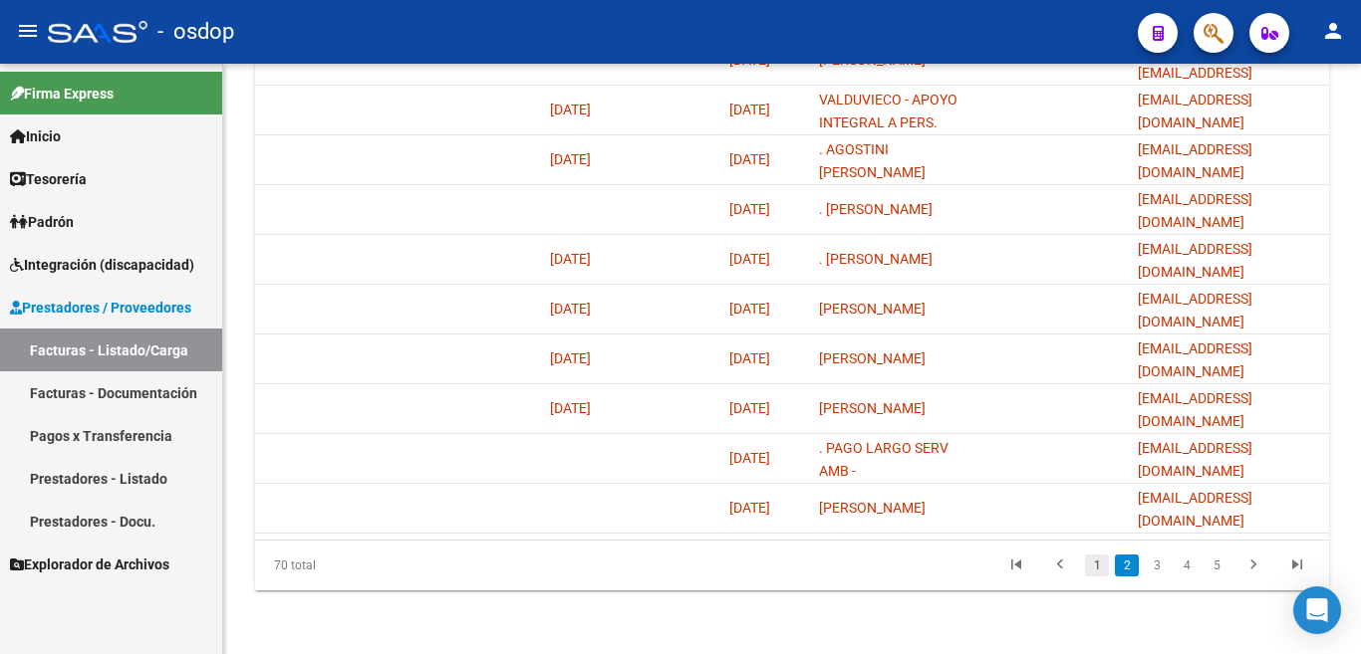
click at [1094, 570] on link "1" at bounding box center [1097, 566] width 24 height 22
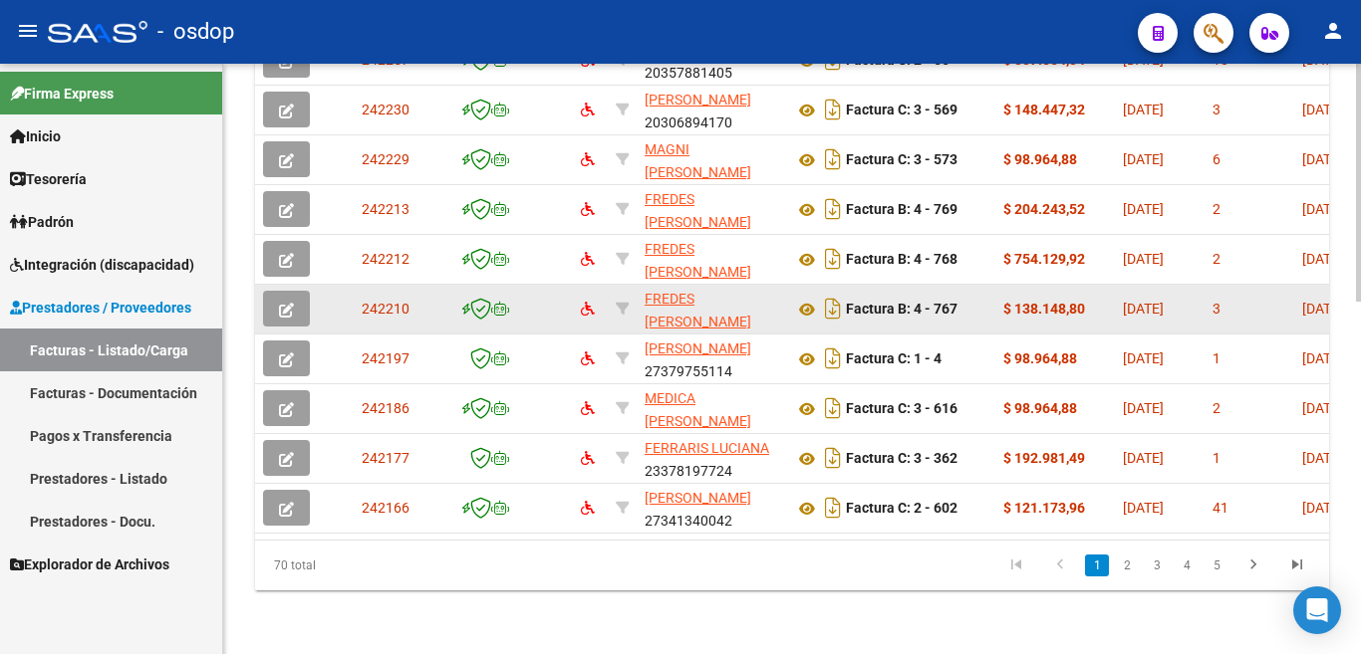
scroll to position [676, 0]
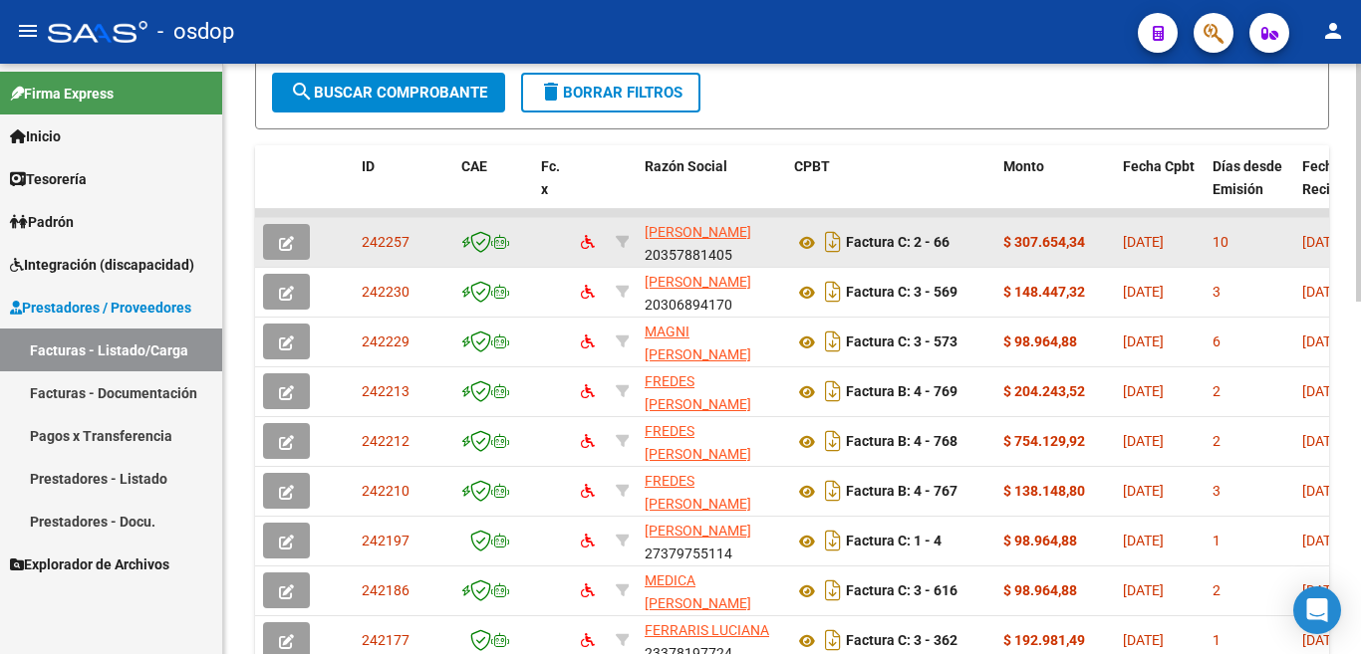
click at [369, 239] on span "242257" at bounding box center [386, 242] width 48 height 16
copy span "242257"
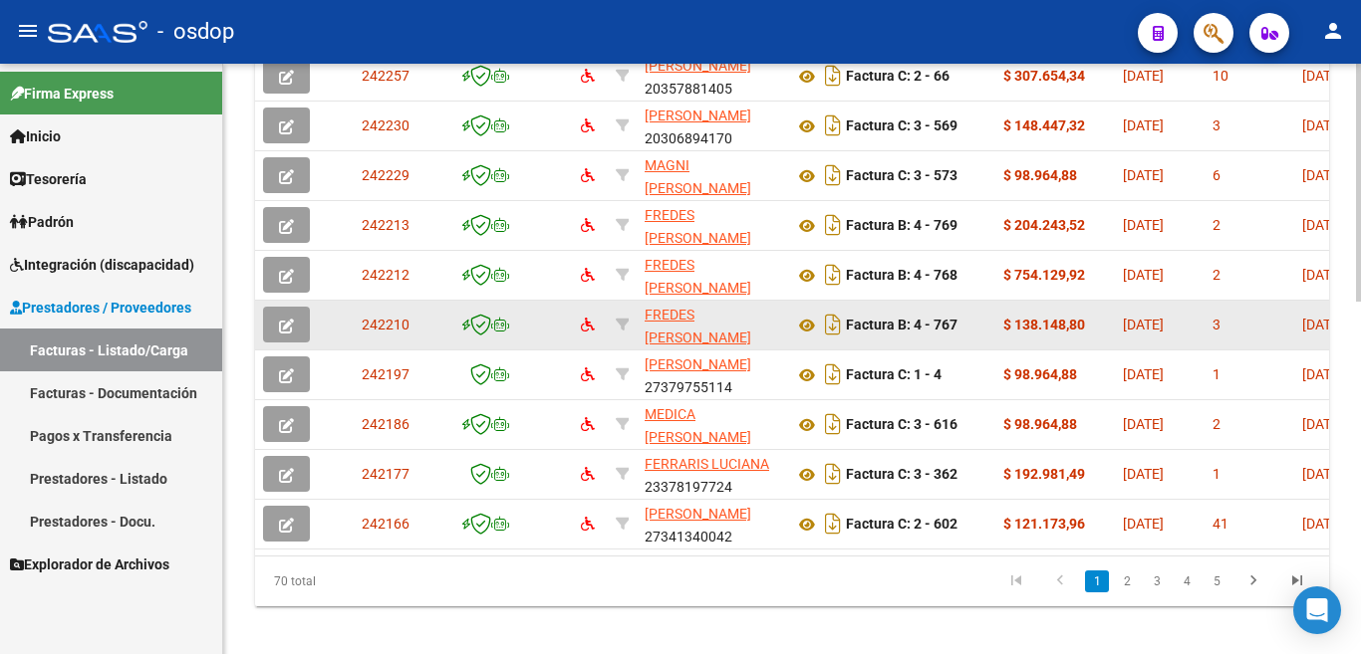
scroll to position [876, 0]
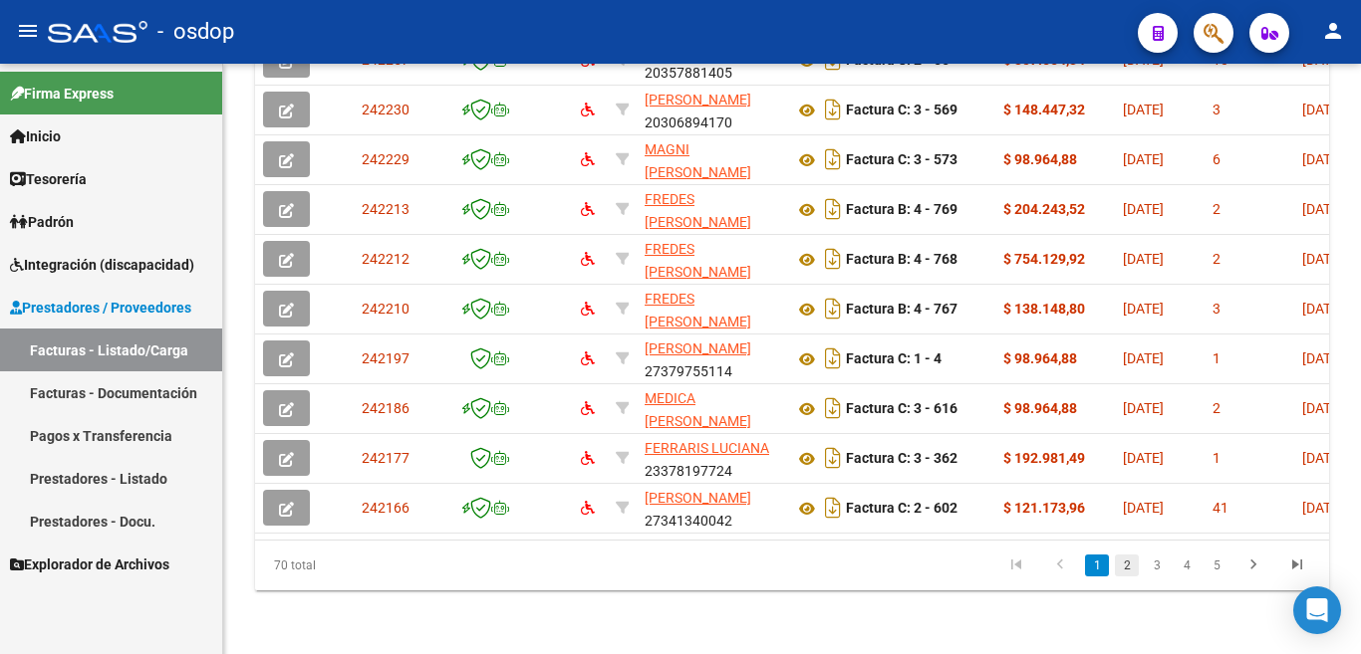
click at [1127, 570] on link "2" at bounding box center [1127, 566] width 24 height 22
click at [1098, 565] on div "70 total 1 2 3 4 5" at bounding box center [792, 566] width 1074 height 50
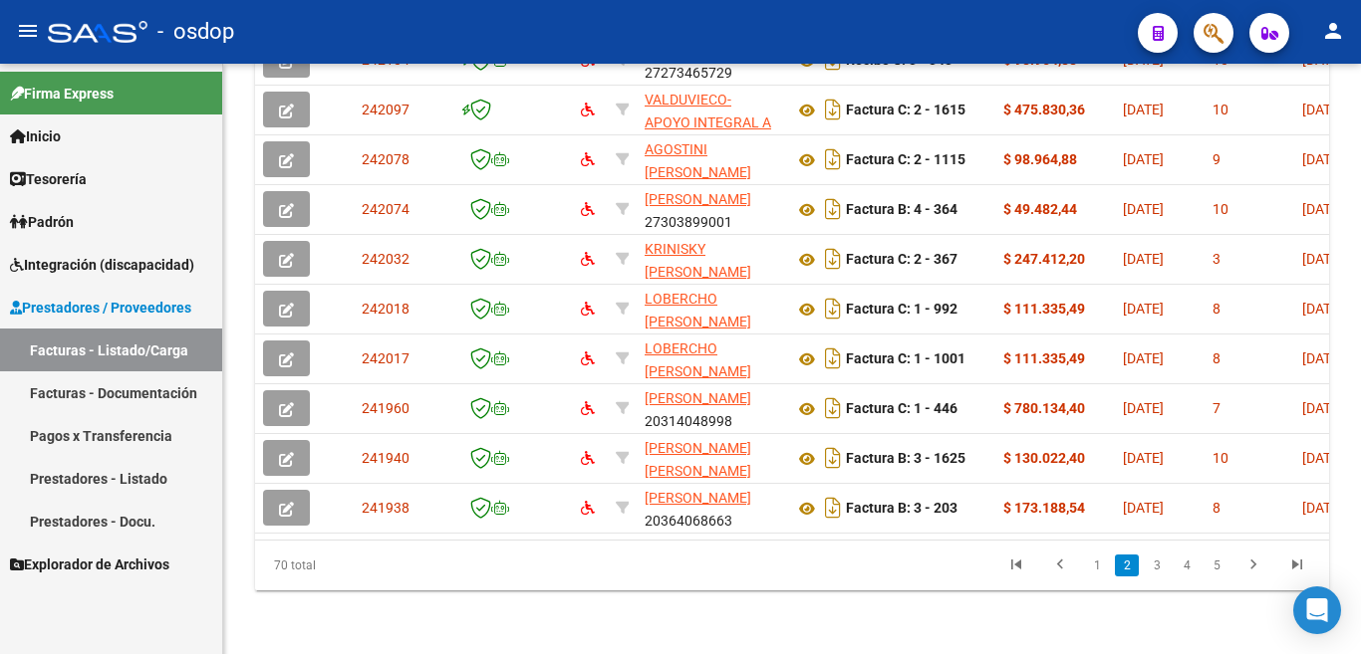
scroll to position [876, 0]
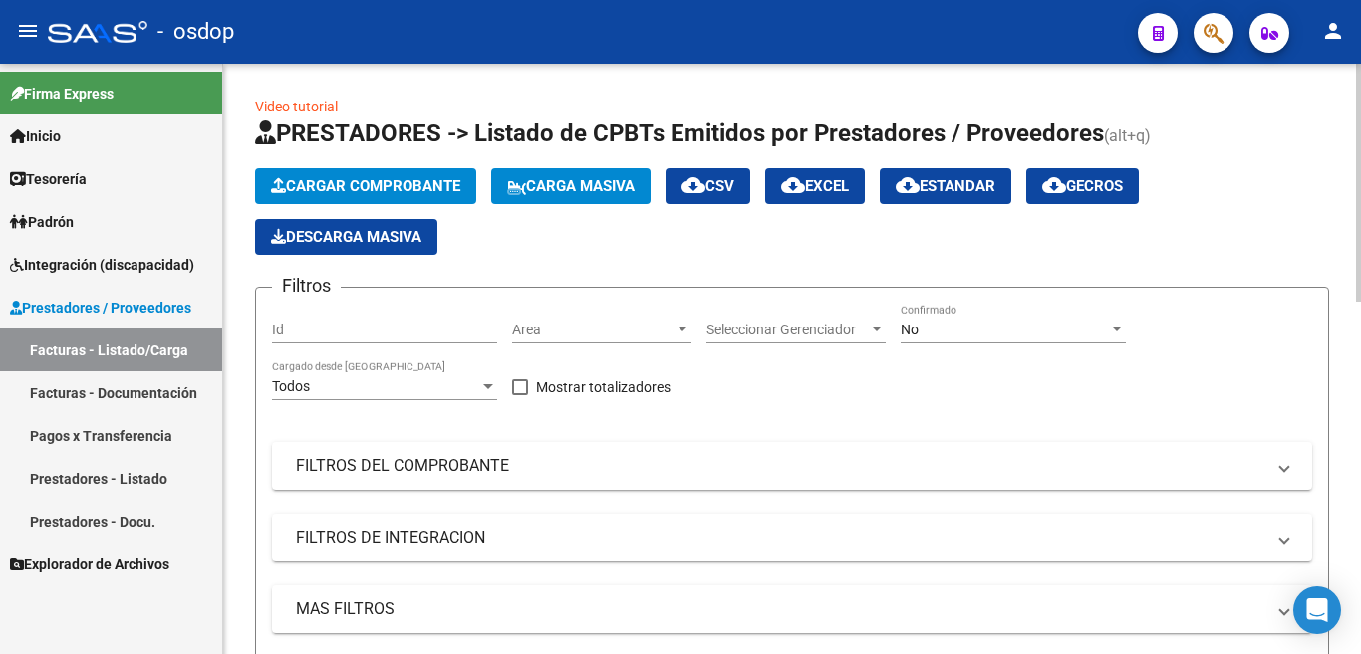
scroll to position [498, 0]
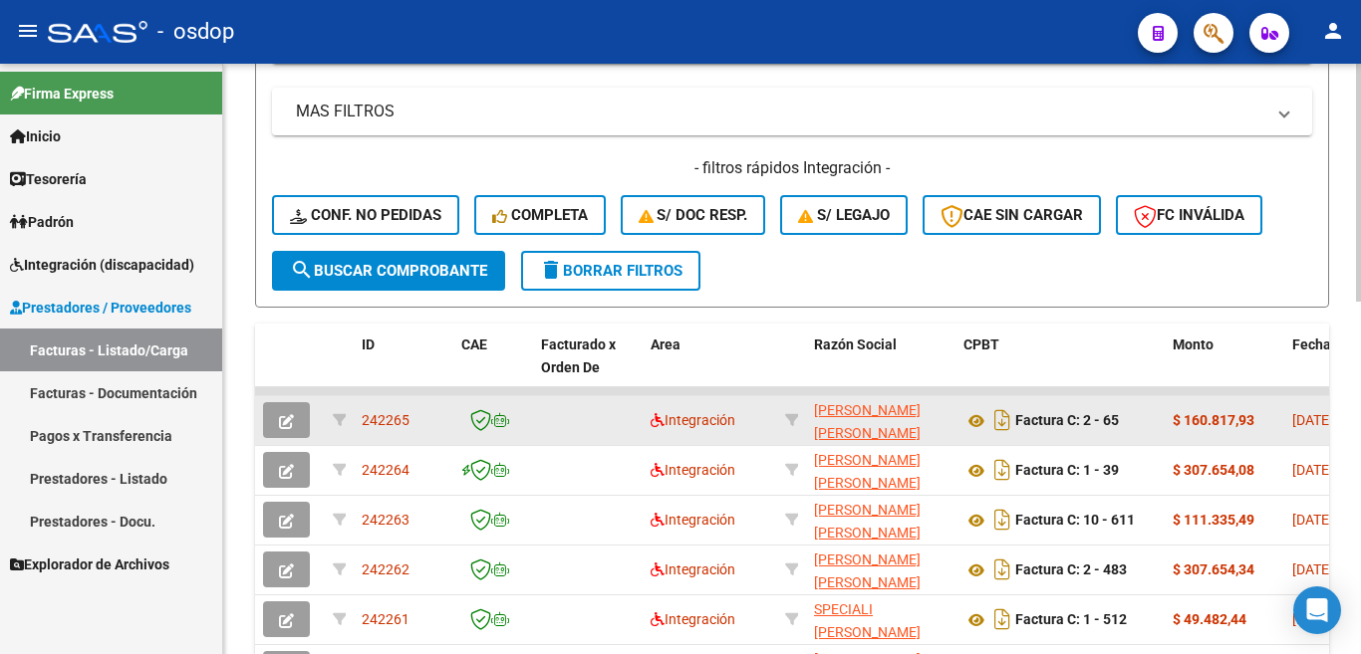
click at [391, 431] on div "242265" at bounding box center [404, 420] width 84 height 23
click at [379, 421] on span "242265" at bounding box center [386, 420] width 48 height 16
copy span "242265"
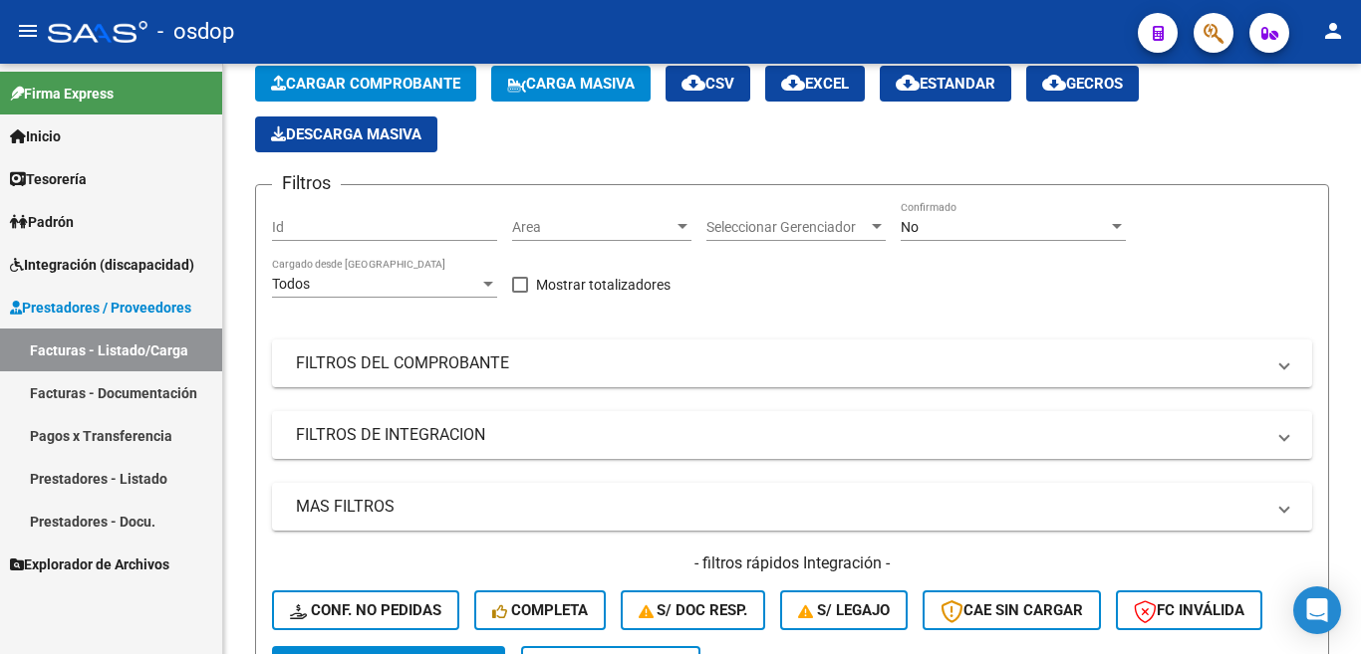
scroll to position [0, 0]
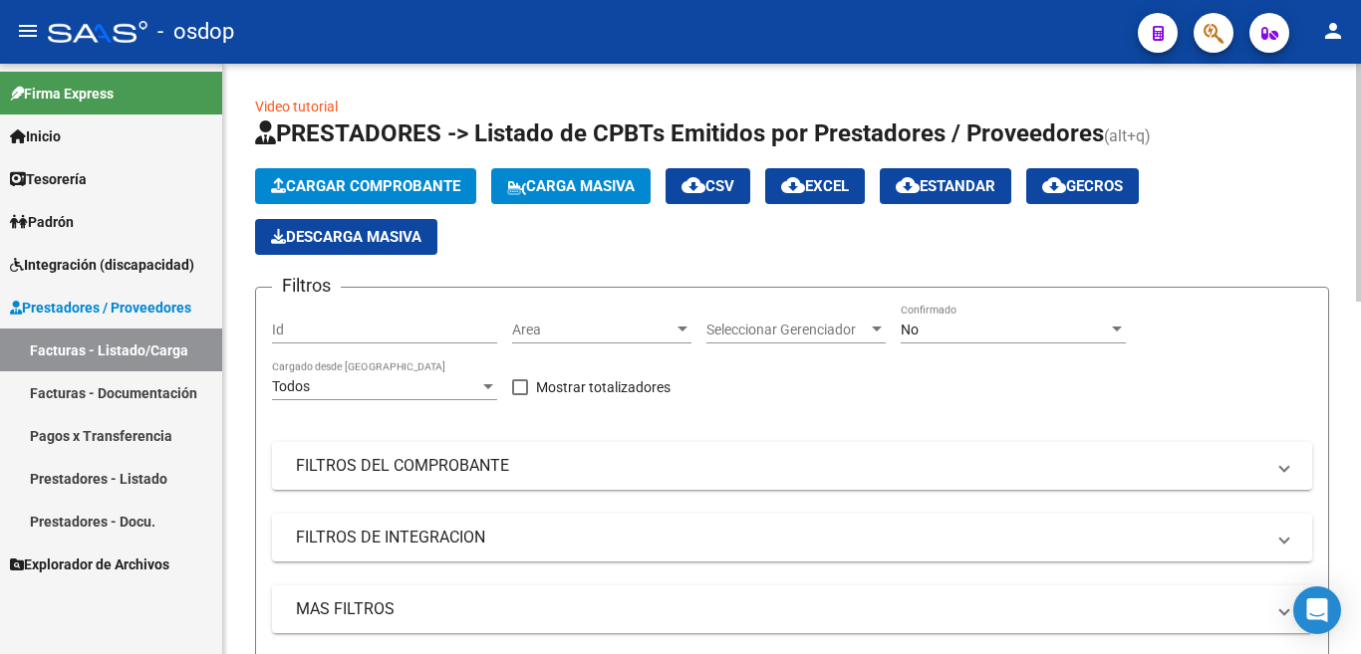
click at [297, 189] on span "Cargar Comprobante" at bounding box center [365, 186] width 189 height 18
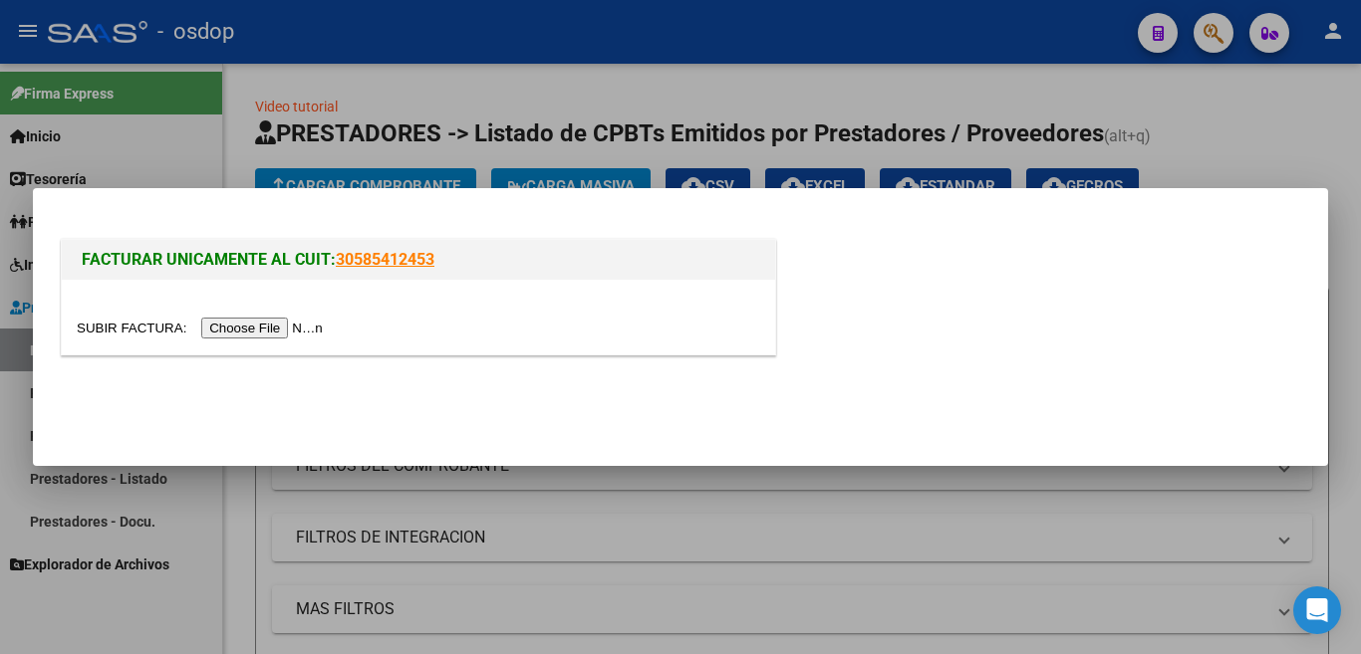
click at [317, 327] on input "file" at bounding box center [203, 328] width 252 height 21
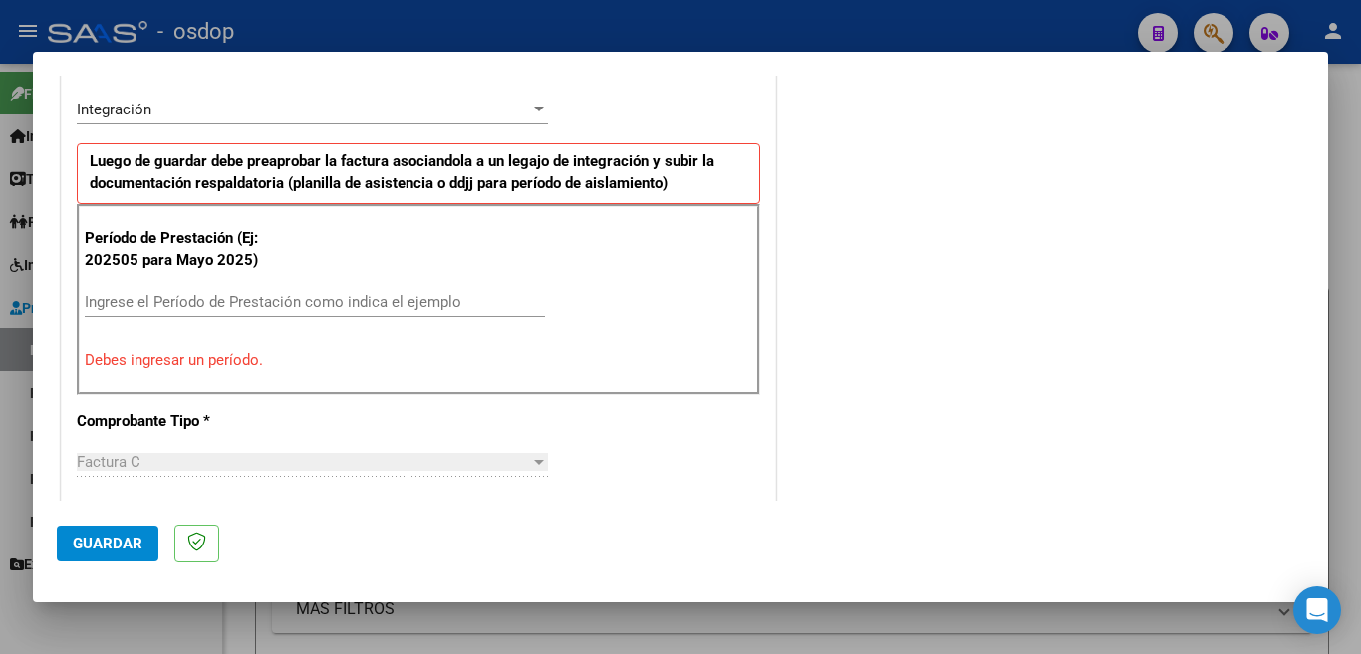
scroll to position [498, 0]
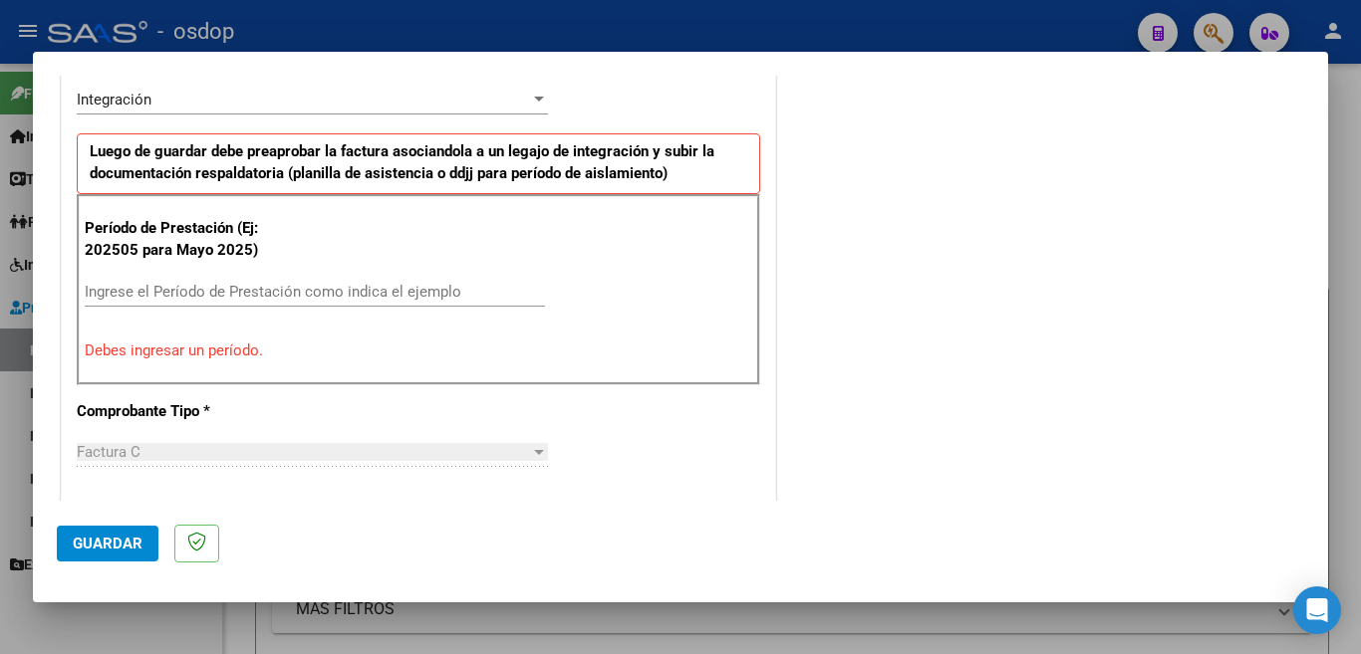
click at [210, 295] on input "Ingrese el Período de Prestación como indica el ejemplo" at bounding box center [315, 292] width 460 height 18
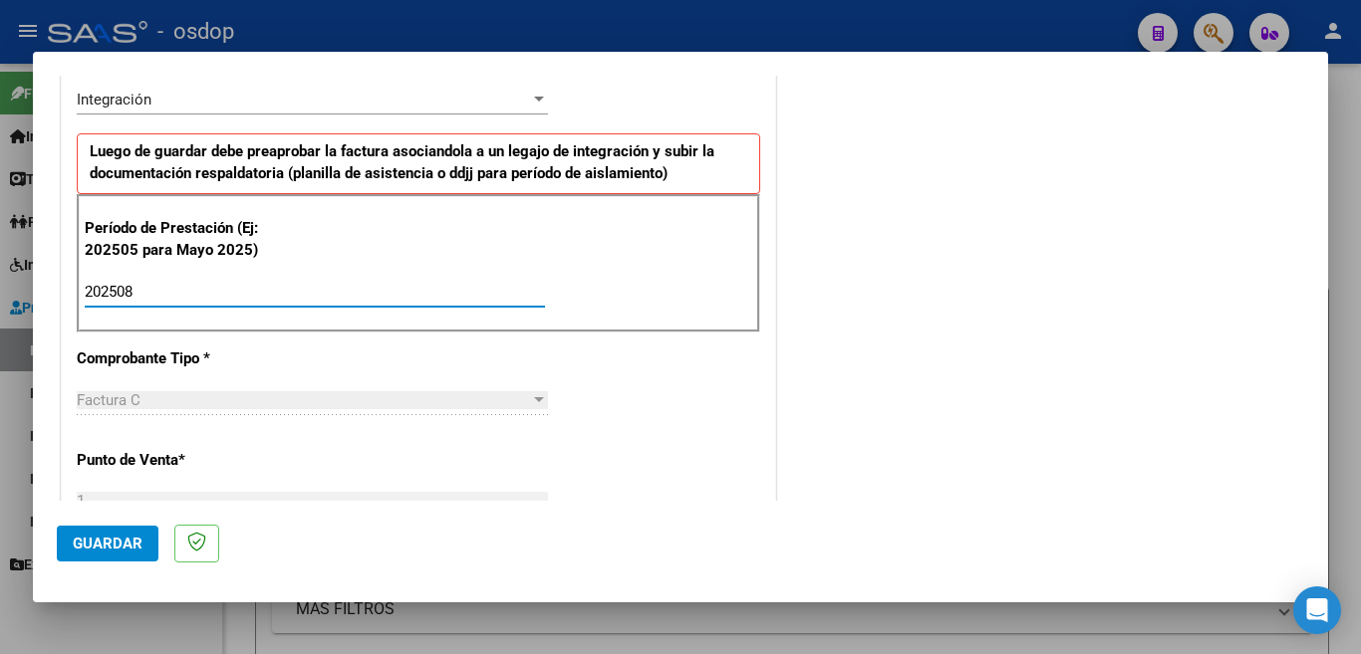
type input "202508"
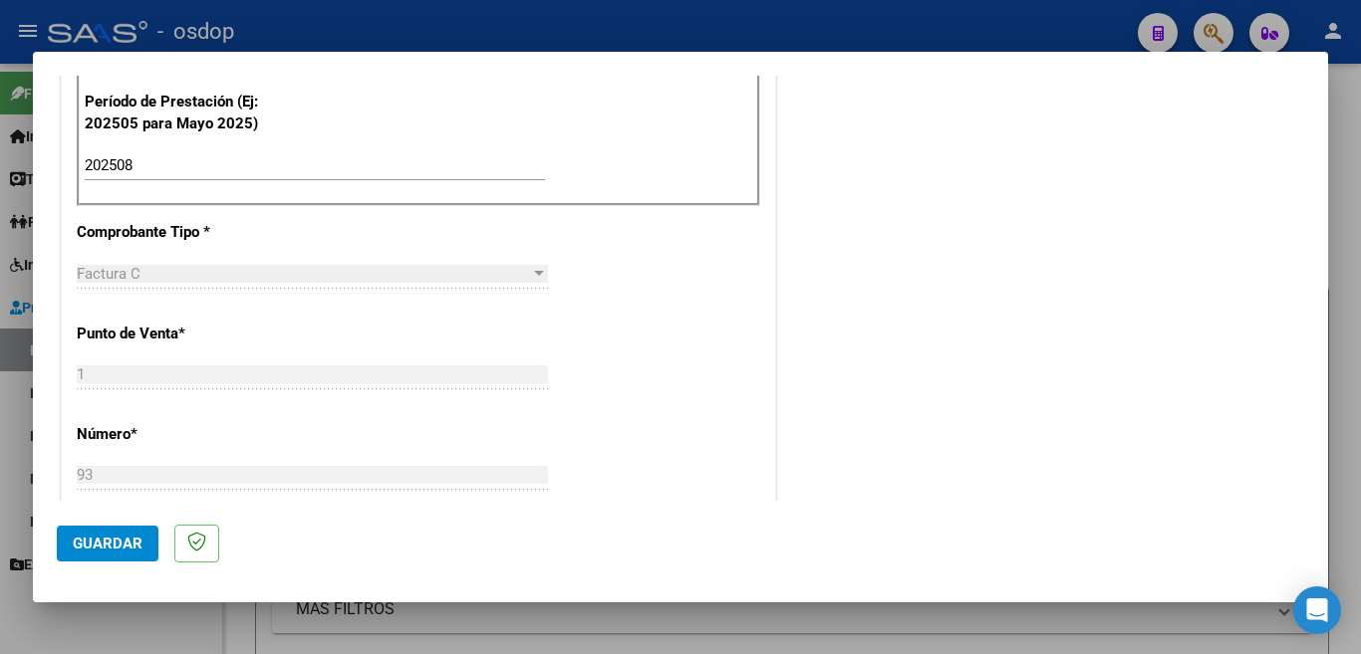
scroll to position [706, 0]
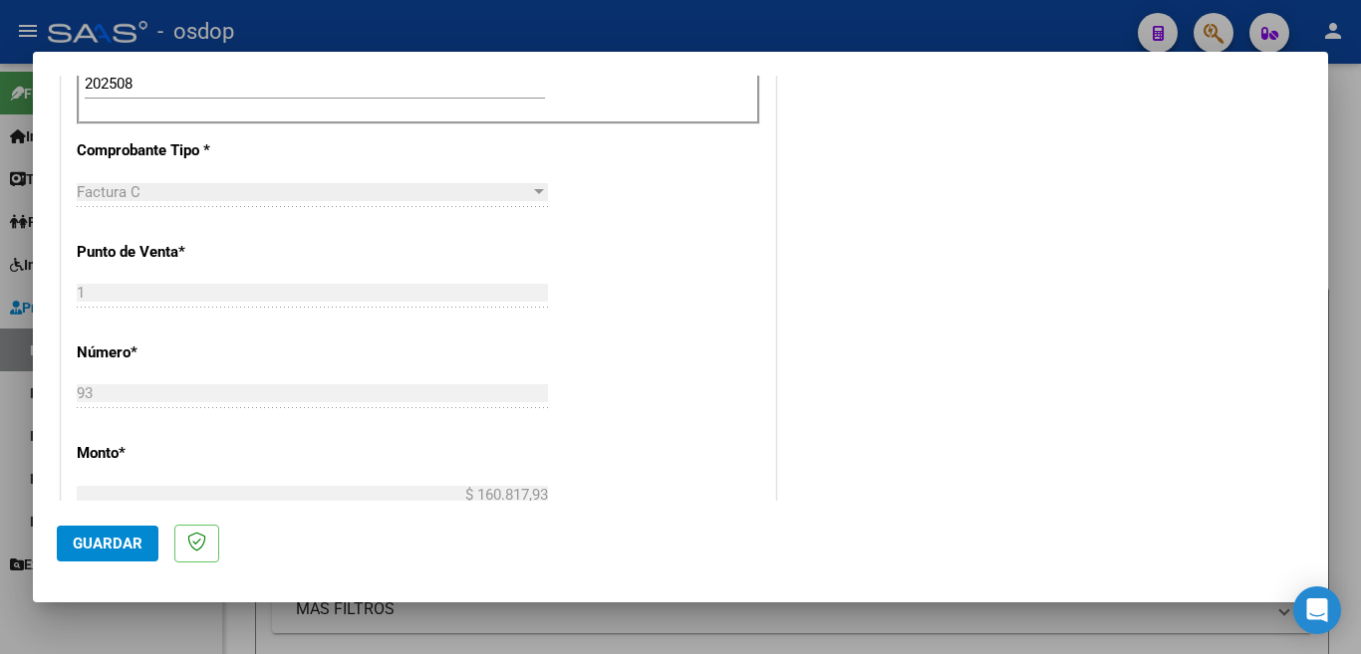
click at [135, 548] on span "Guardar" at bounding box center [108, 544] width 70 height 18
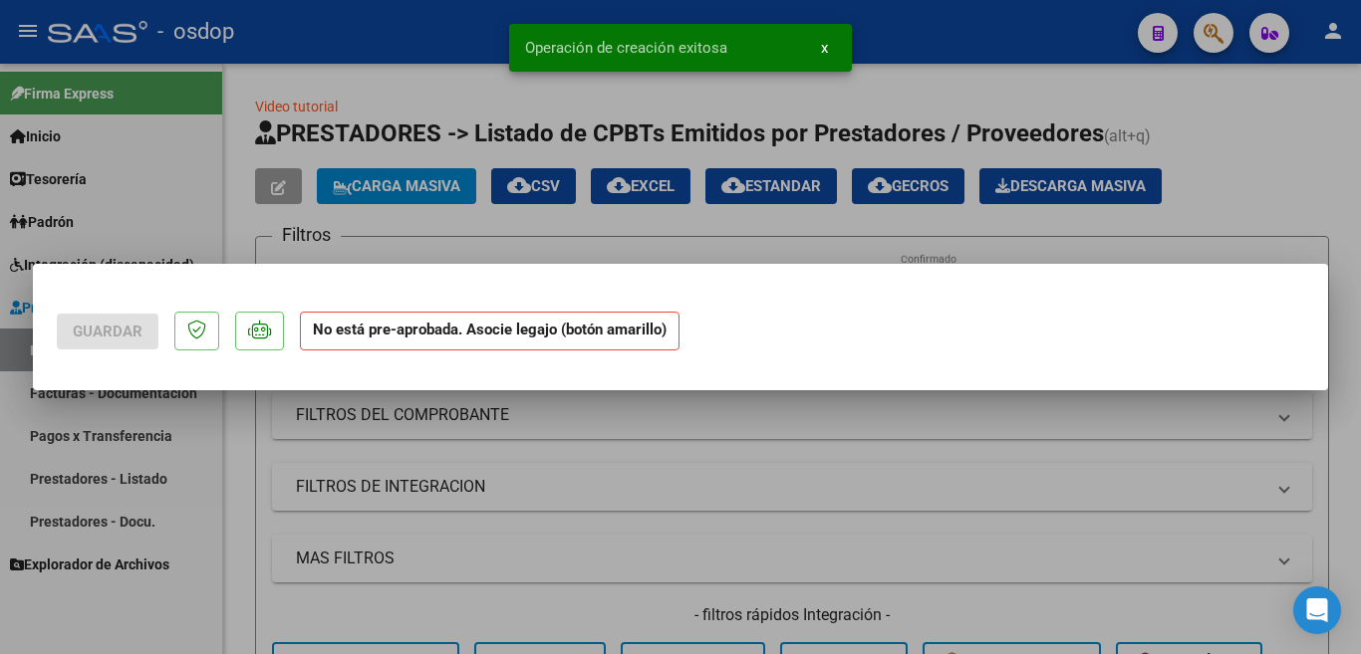
scroll to position [0, 0]
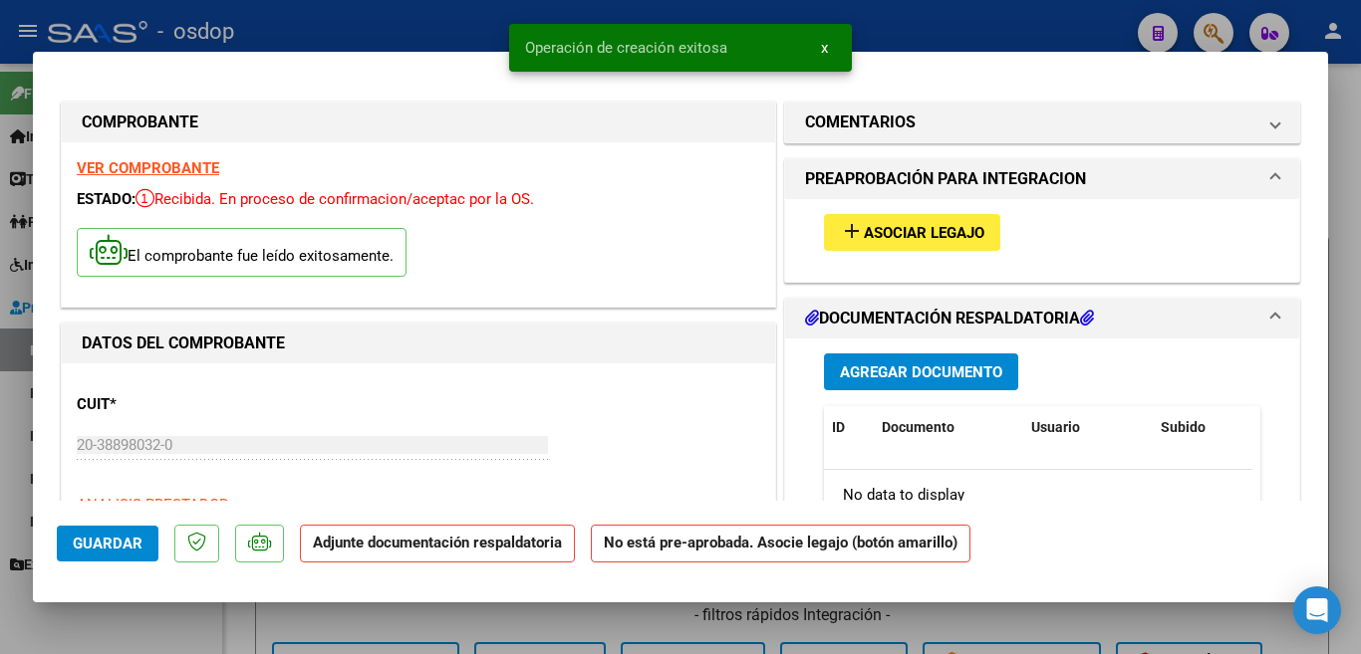
click at [842, 241] on mat-icon "add" at bounding box center [852, 231] width 24 height 24
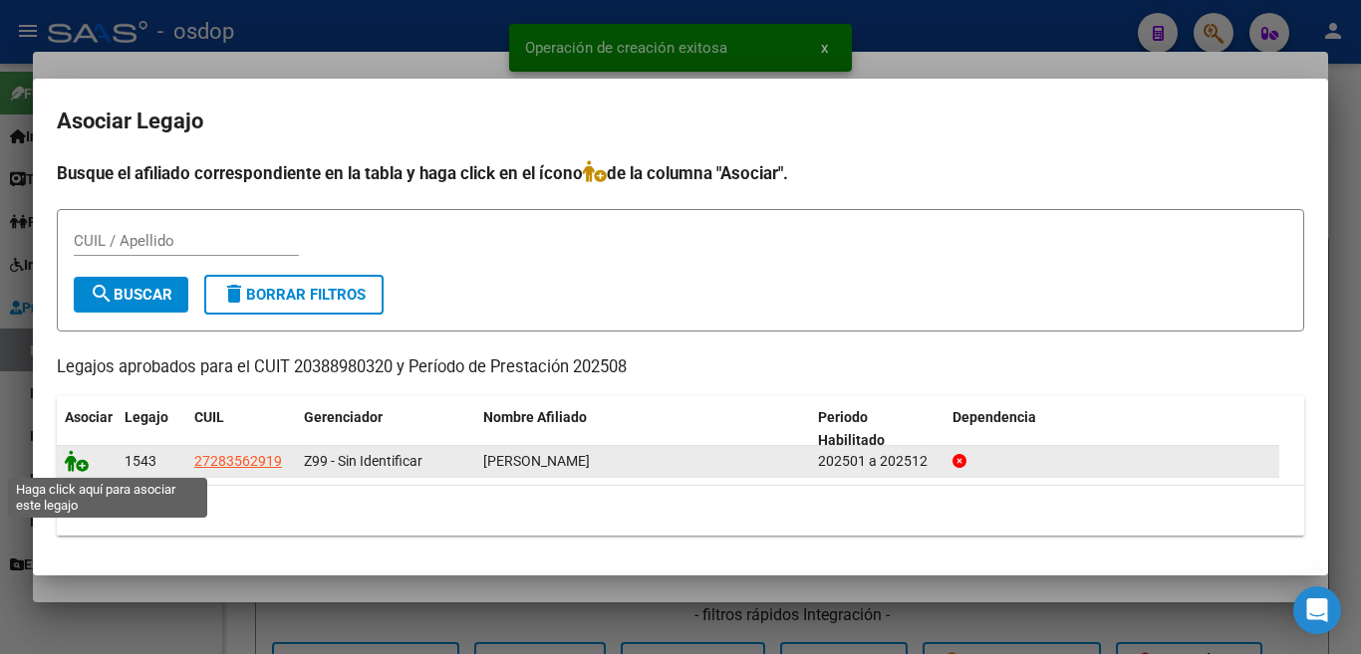
click at [83, 461] on icon at bounding box center [77, 461] width 24 height 22
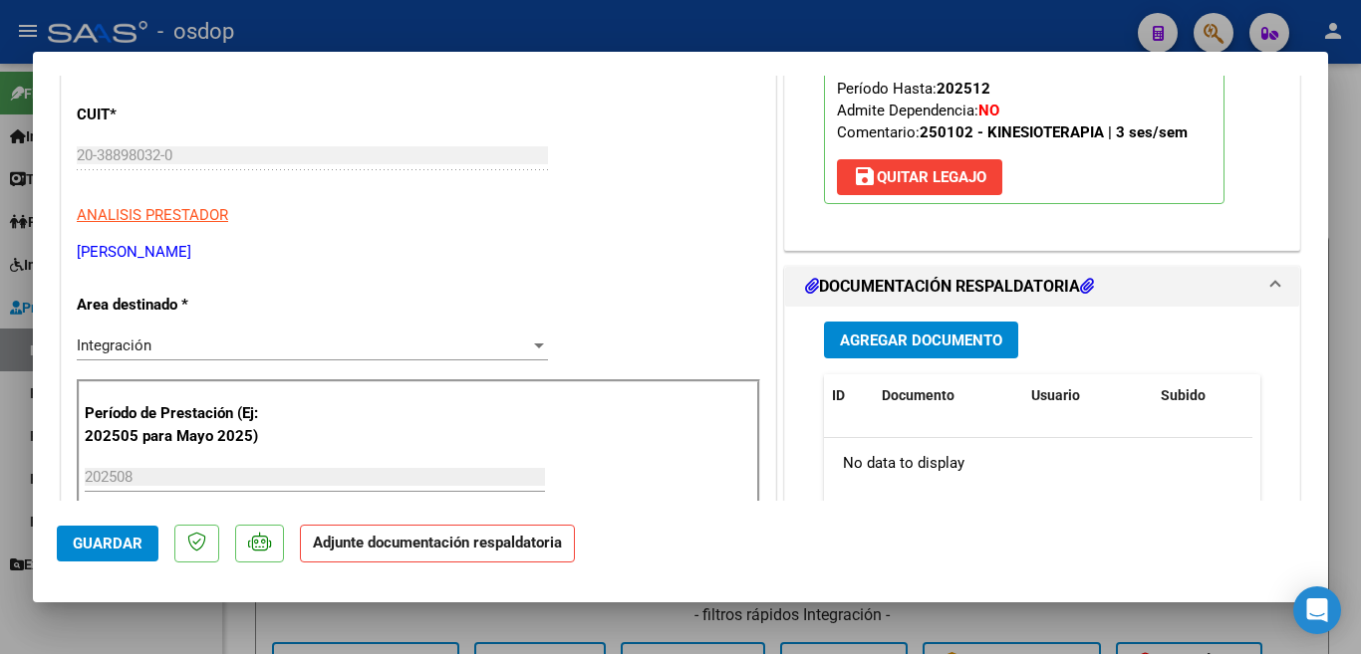
scroll to position [299, 0]
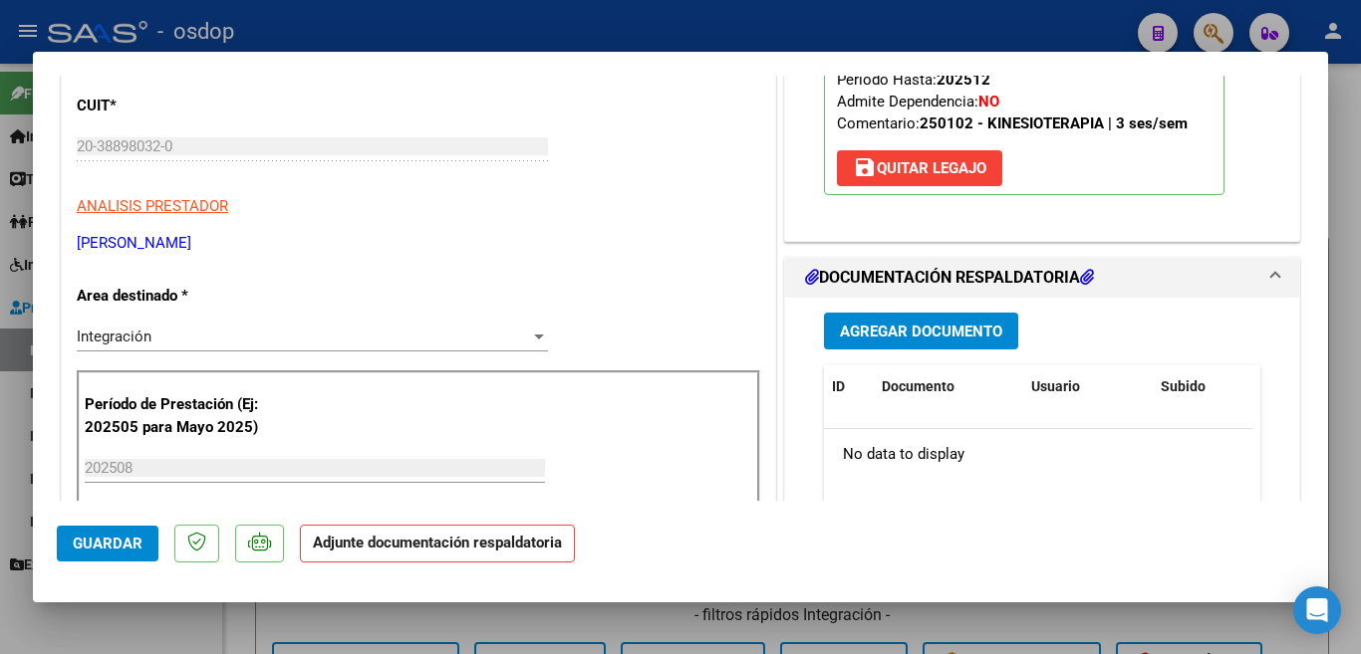
click at [960, 335] on span "Agregar Documento" at bounding box center [921, 332] width 162 height 18
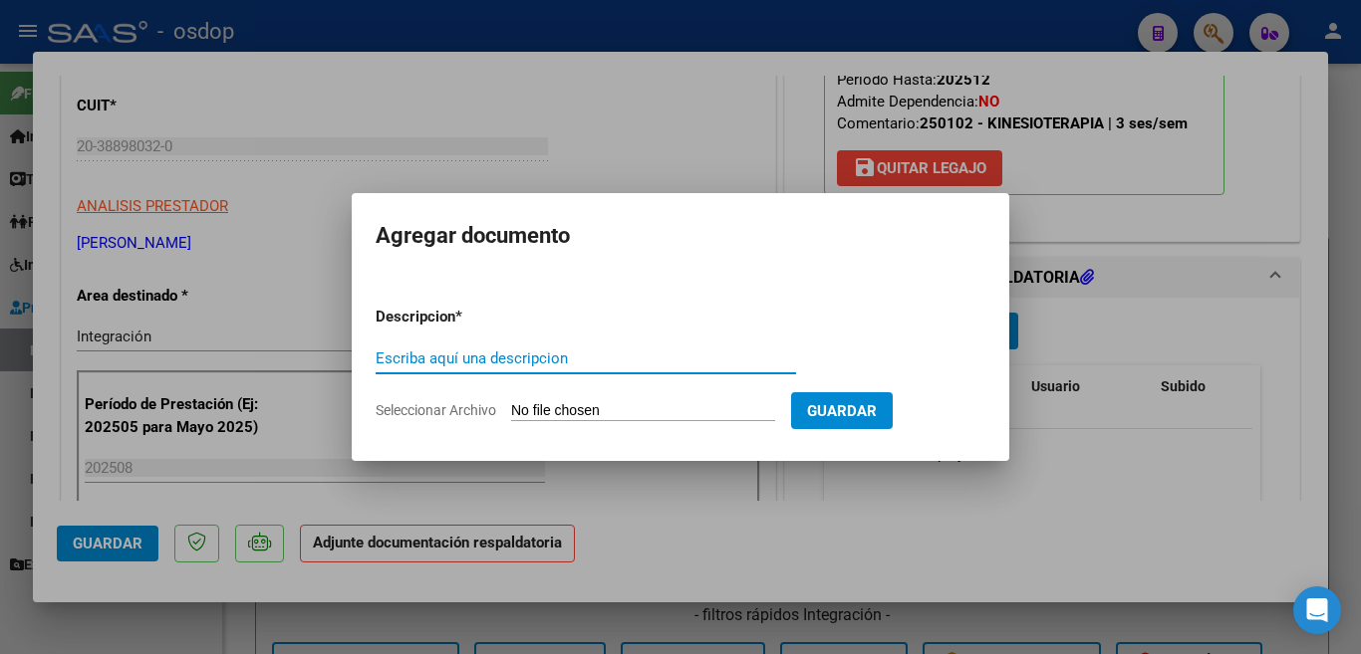
click at [631, 355] on input "Escriba aquí una descripcion" at bounding box center [586, 359] width 420 height 18
click at [624, 359] on input "planilla" at bounding box center [586, 359] width 420 height 18
type input "planilla"
click at [697, 405] on input "Seleccionar Archivo" at bounding box center [643, 411] width 264 height 19
type input "C:\fakepath\Asistencia Chaves Sonia Agosto 2025.pdf"
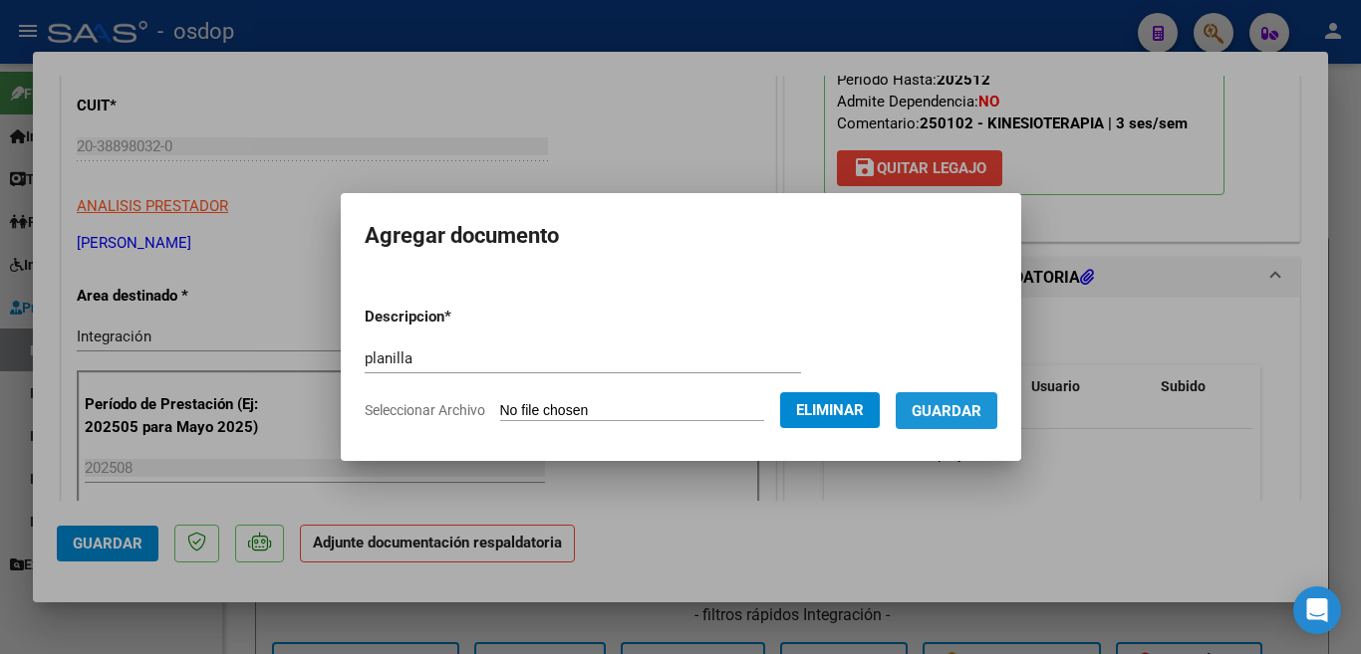
click at [962, 414] on span "Guardar" at bounding box center [946, 411] width 70 height 18
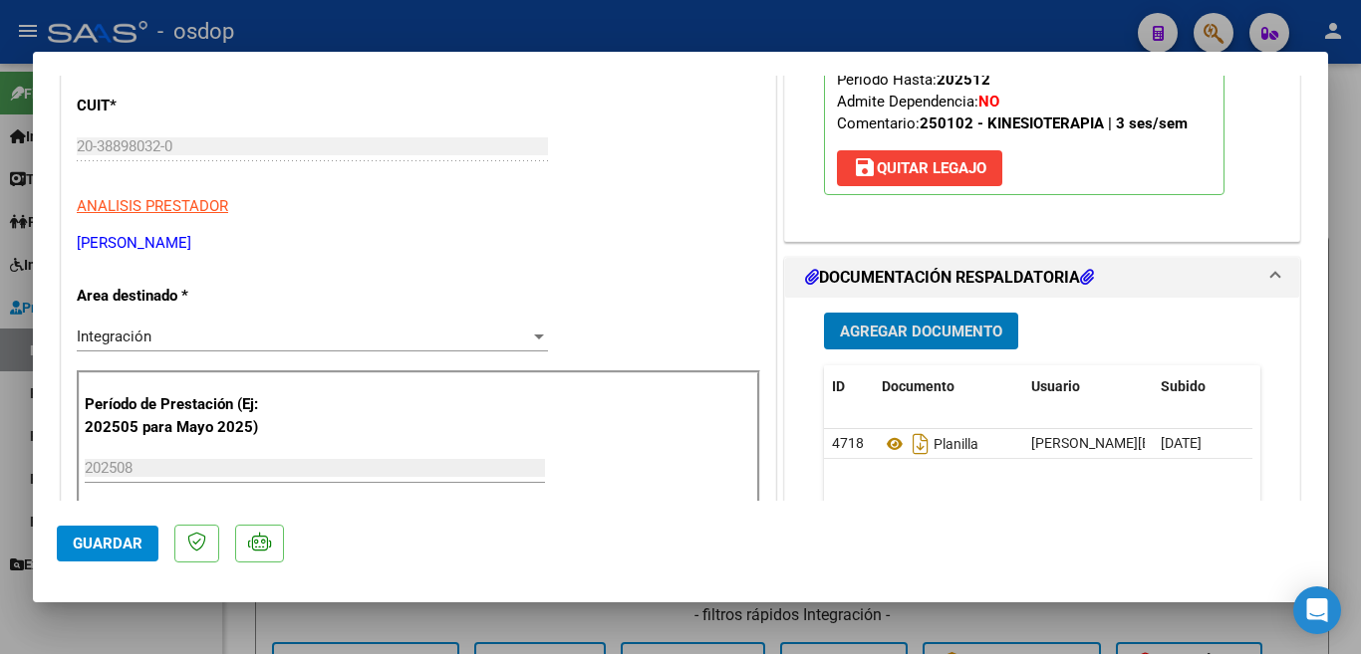
click at [0, 522] on div at bounding box center [680, 327] width 1361 height 654
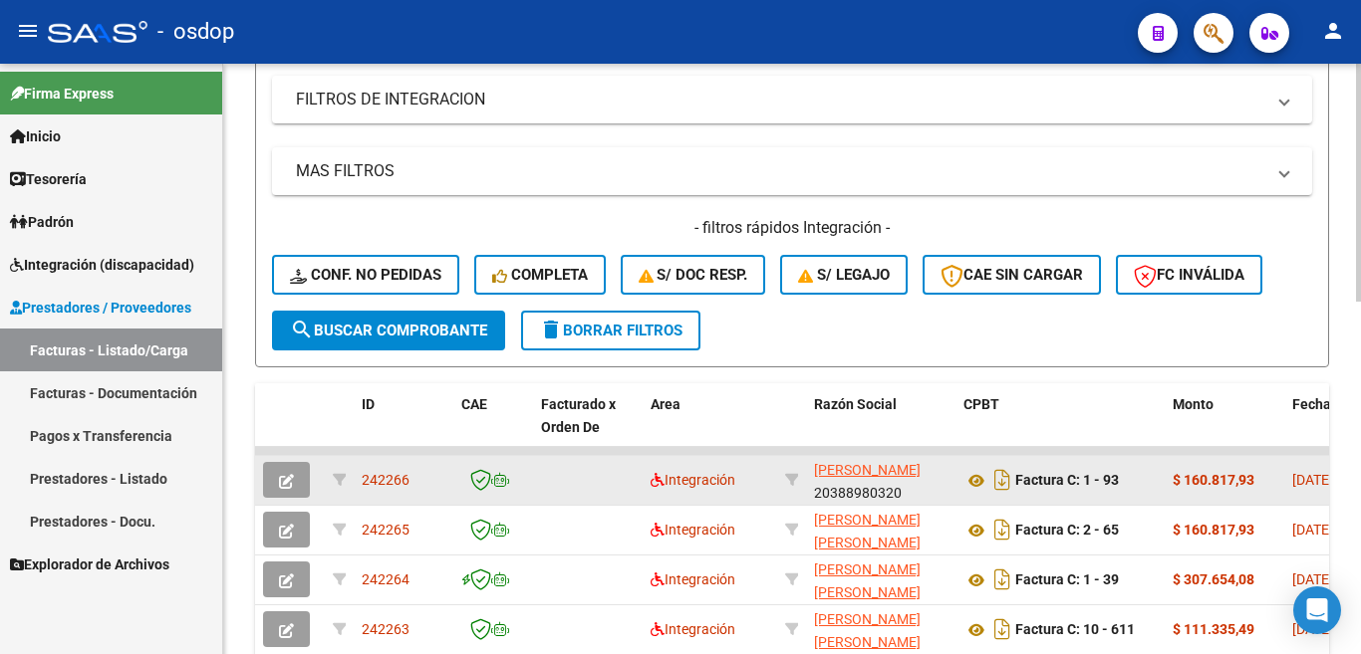
scroll to position [549, 0]
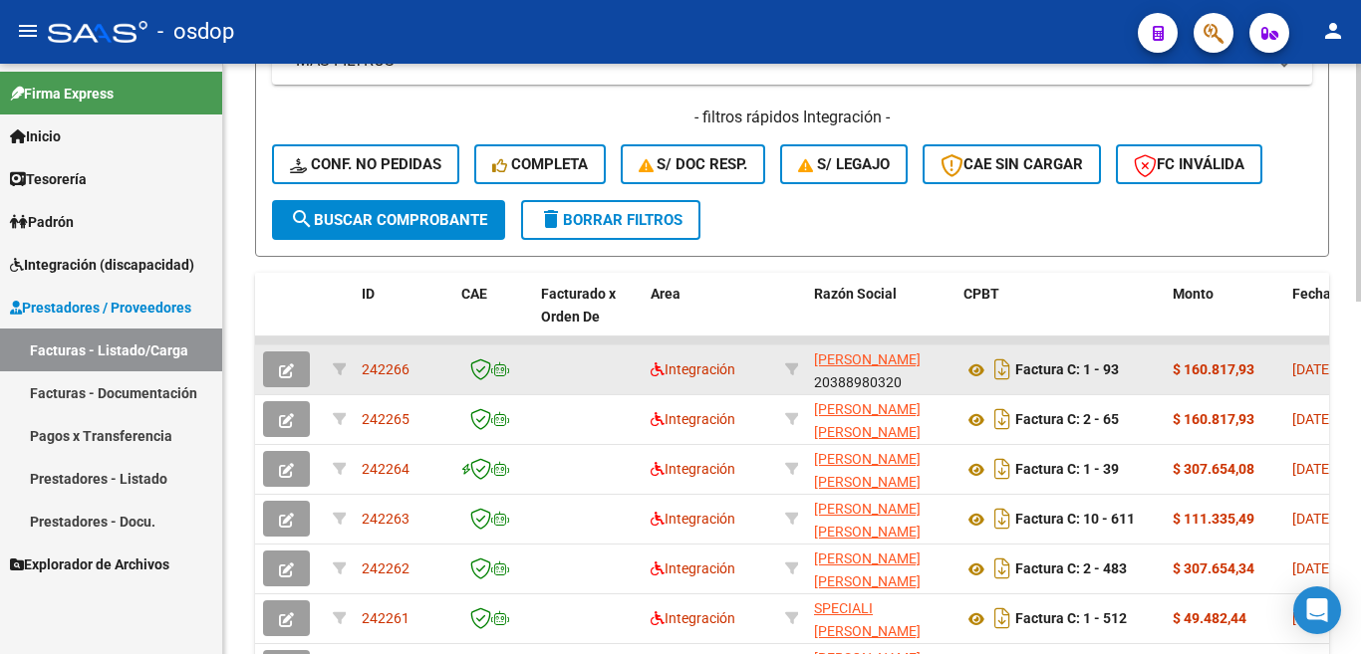
click at [385, 366] on span "242266" at bounding box center [386, 370] width 48 height 16
copy span "242266"
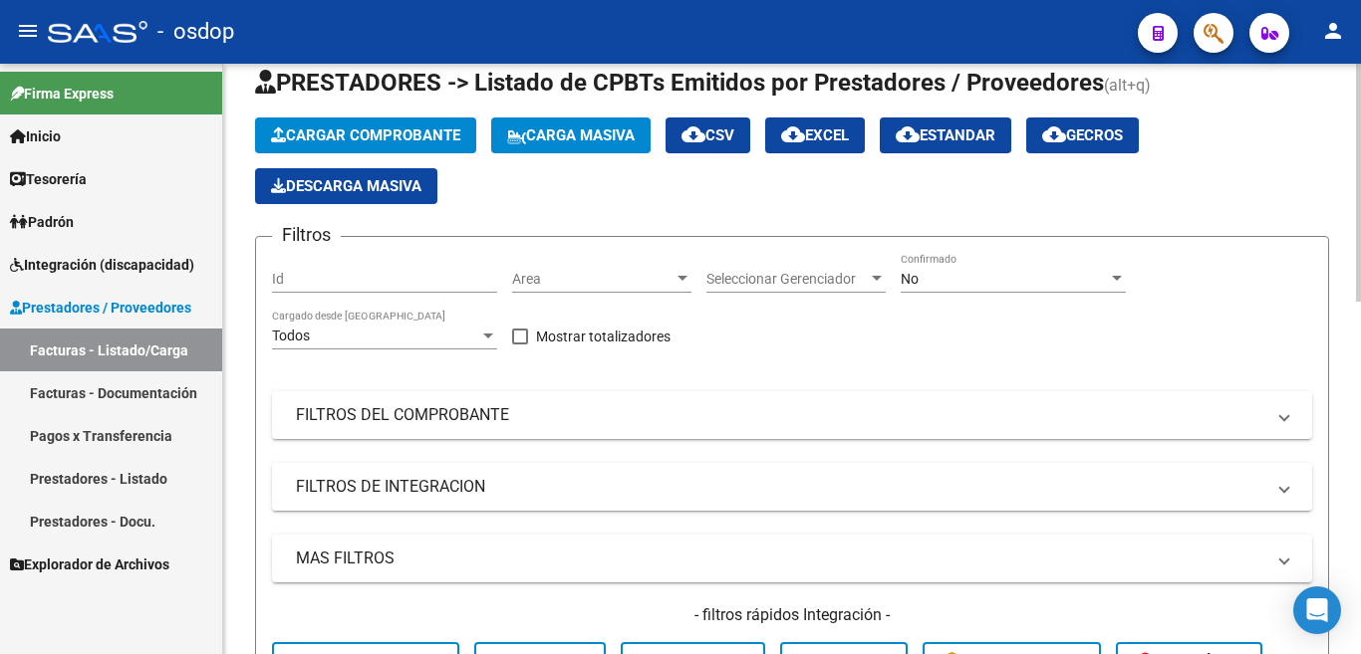
scroll to position [0, 0]
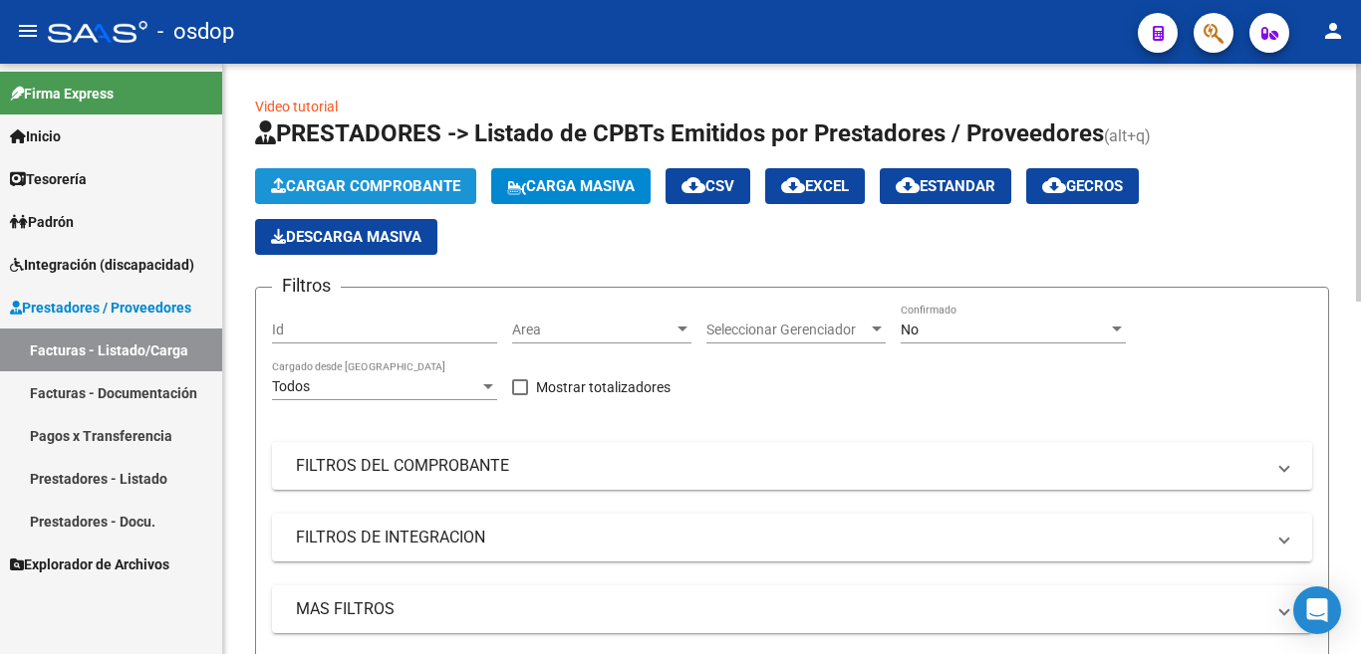
click at [348, 179] on span "Cargar Comprobante" at bounding box center [365, 186] width 189 height 18
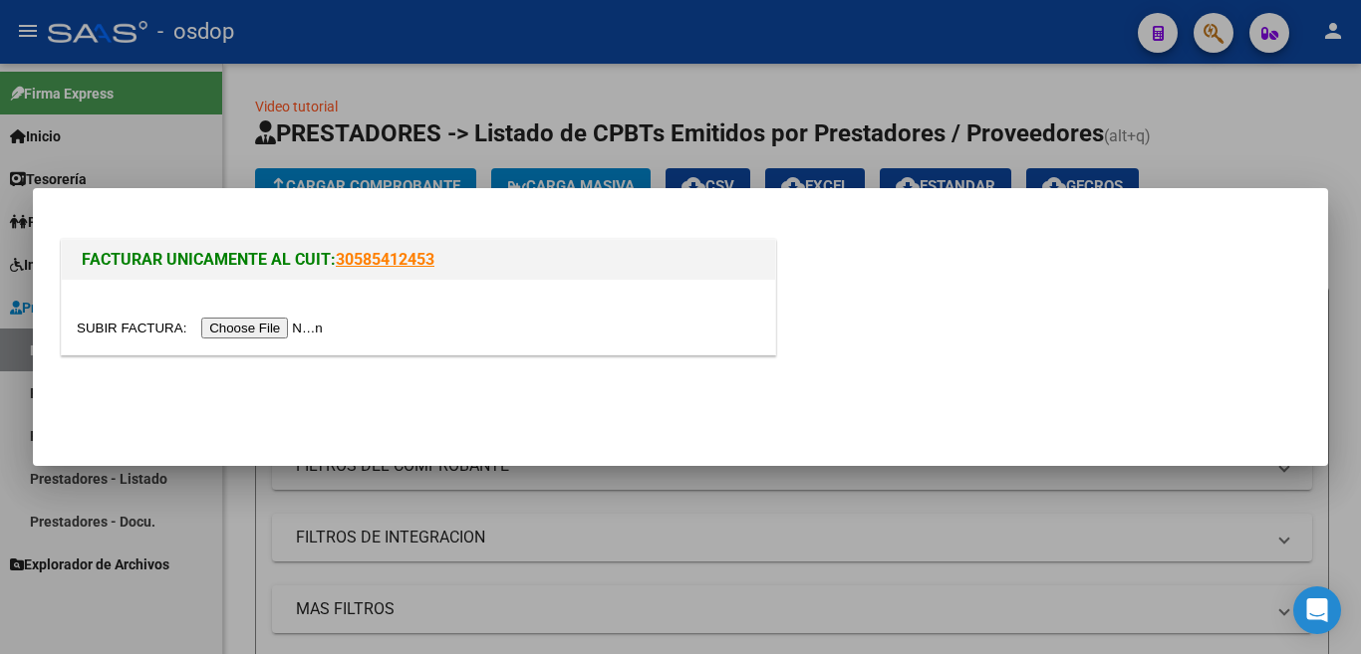
click at [301, 332] on input "file" at bounding box center [203, 328] width 252 height 21
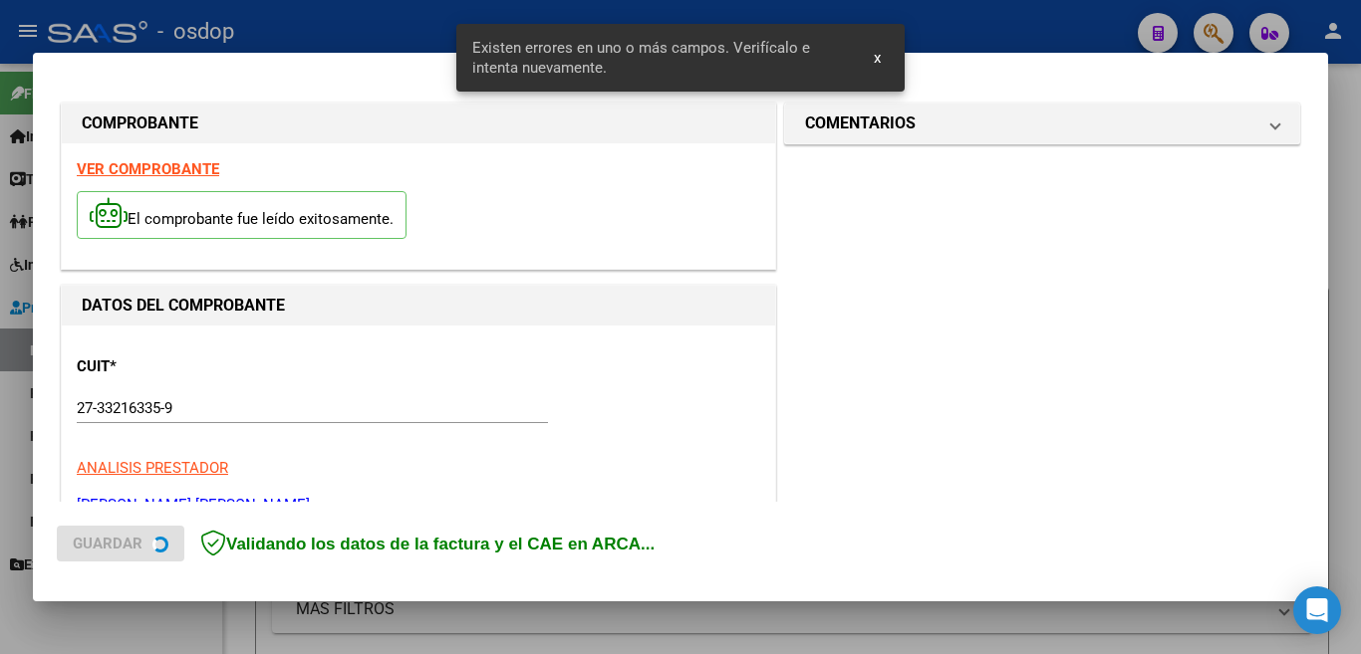
scroll to position [481, 0]
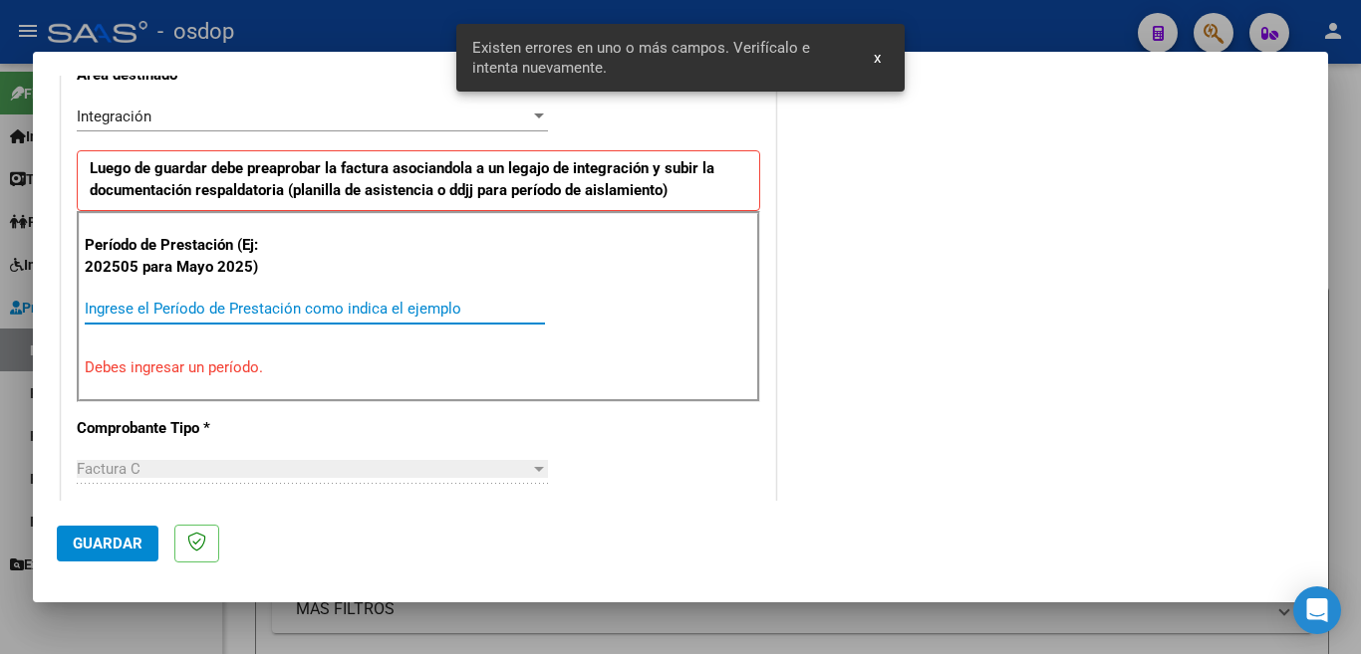
click at [312, 300] on input "Ingrese el Período de Prestación como indica el ejemplo" at bounding box center [315, 309] width 460 height 18
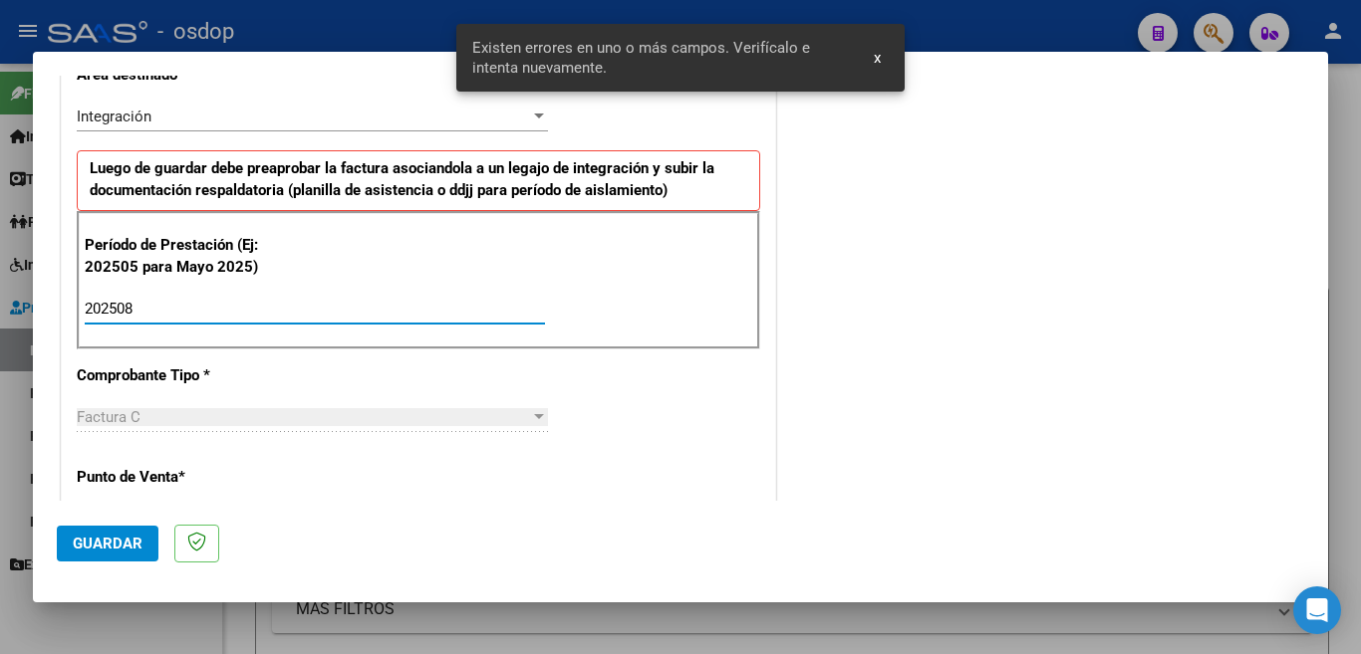
type input "202508"
click at [142, 546] on button "Guardar" at bounding box center [108, 544] width 102 height 36
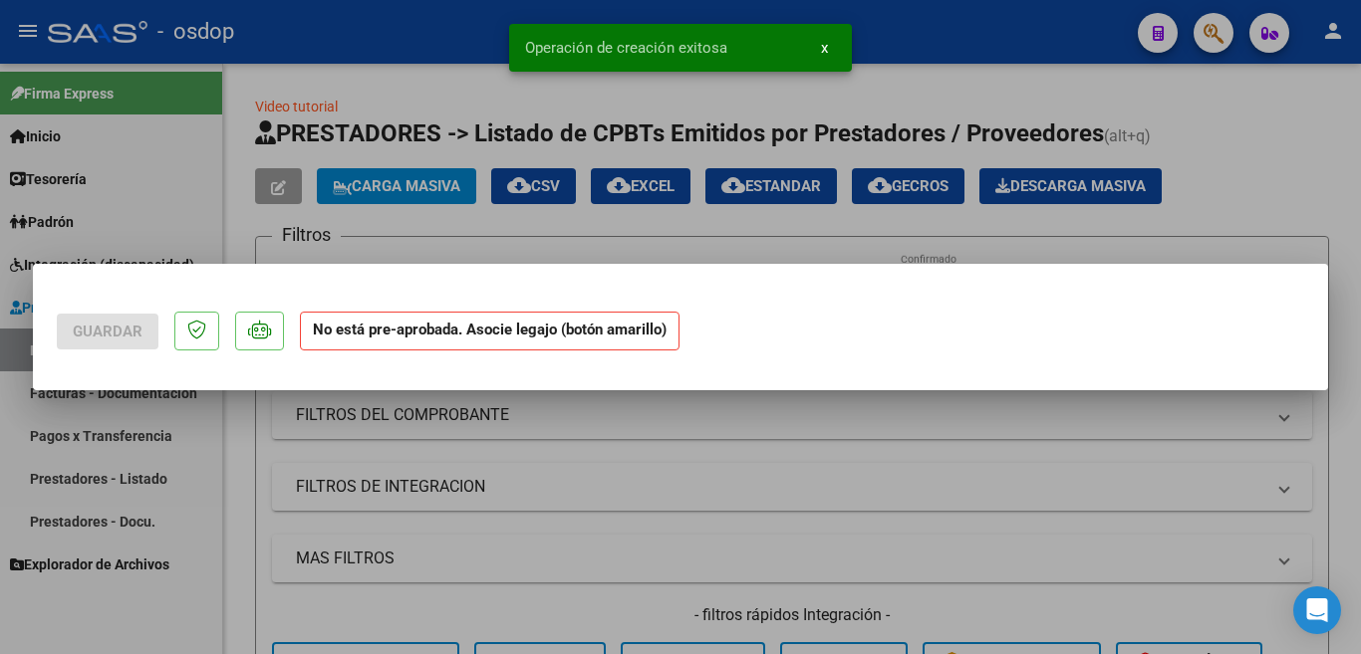
scroll to position [0, 0]
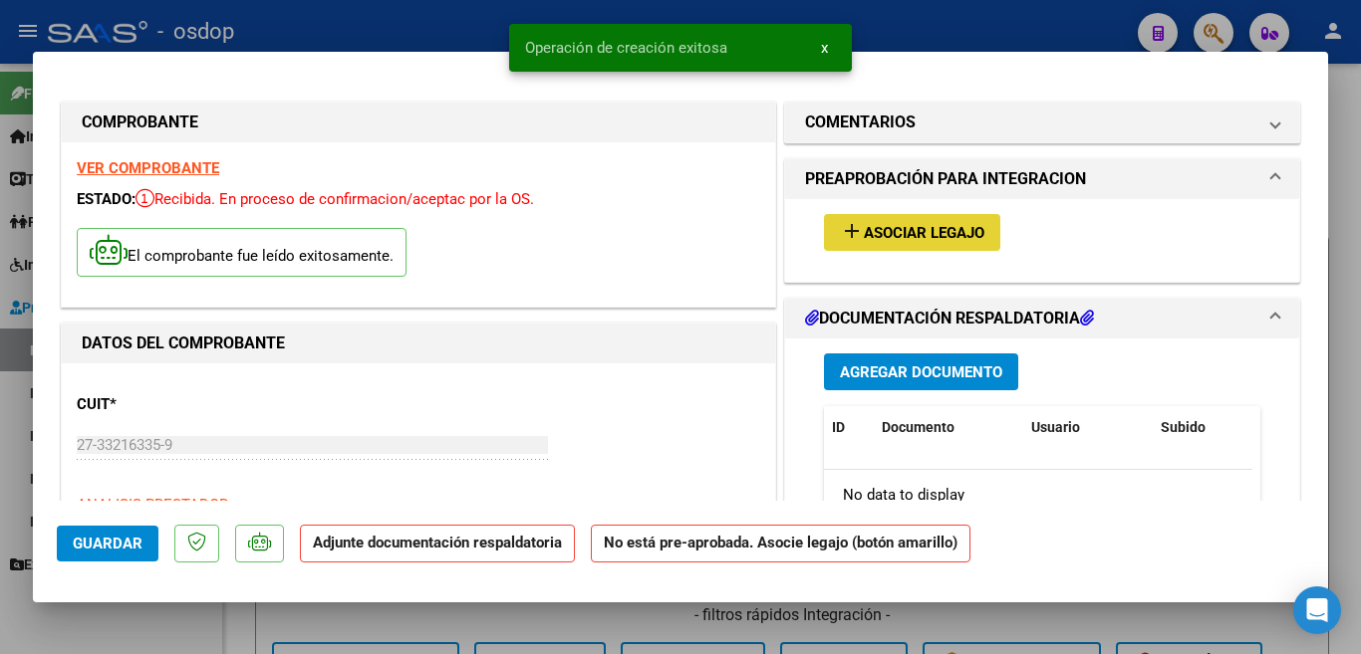
click at [922, 225] on span "Asociar Legajo" at bounding box center [924, 233] width 121 height 18
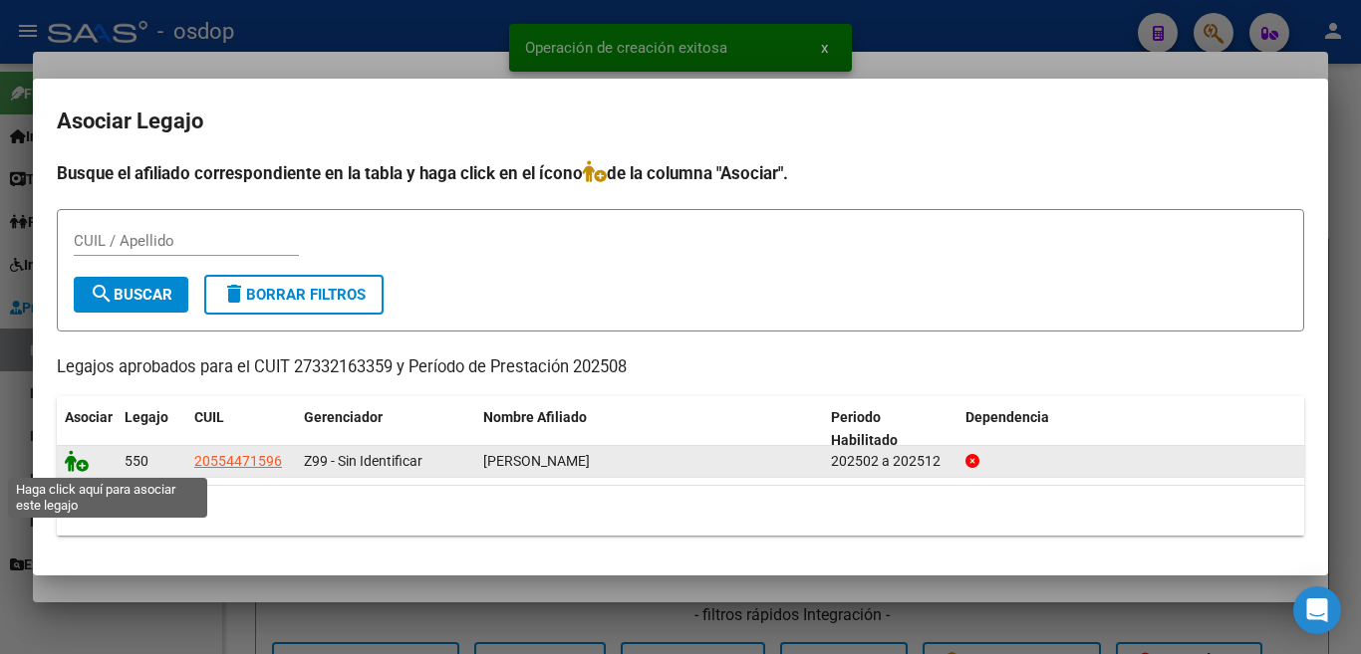
click at [66, 458] on icon at bounding box center [77, 461] width 24 height 22
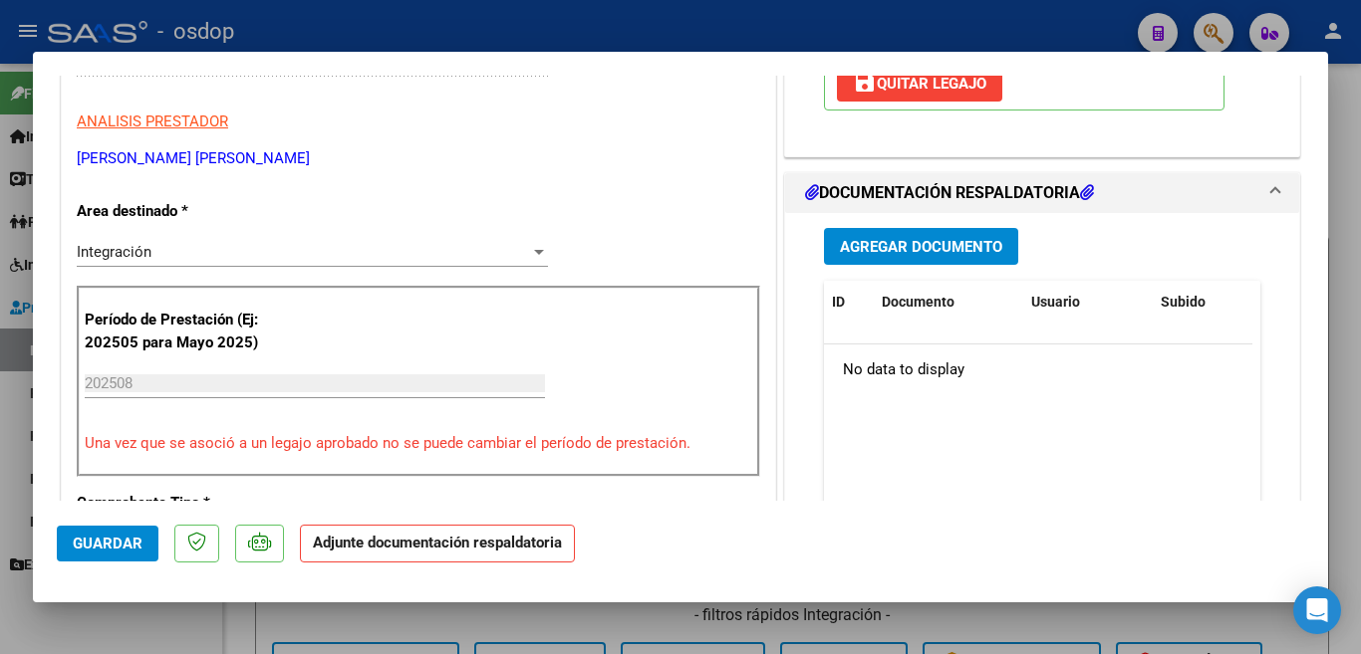
scroll to position [299, 0]
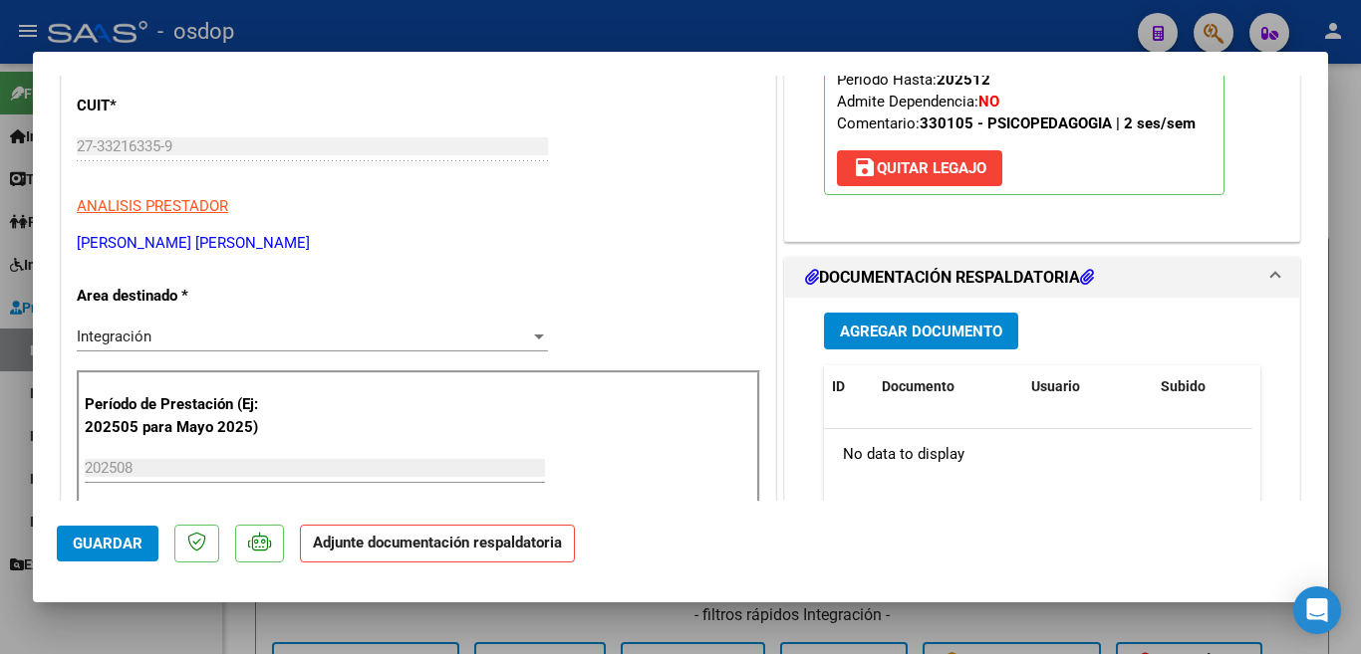
click at [854, 336] on span "Agregar Documento" at bounding box center [921, 332] width 162 height 18
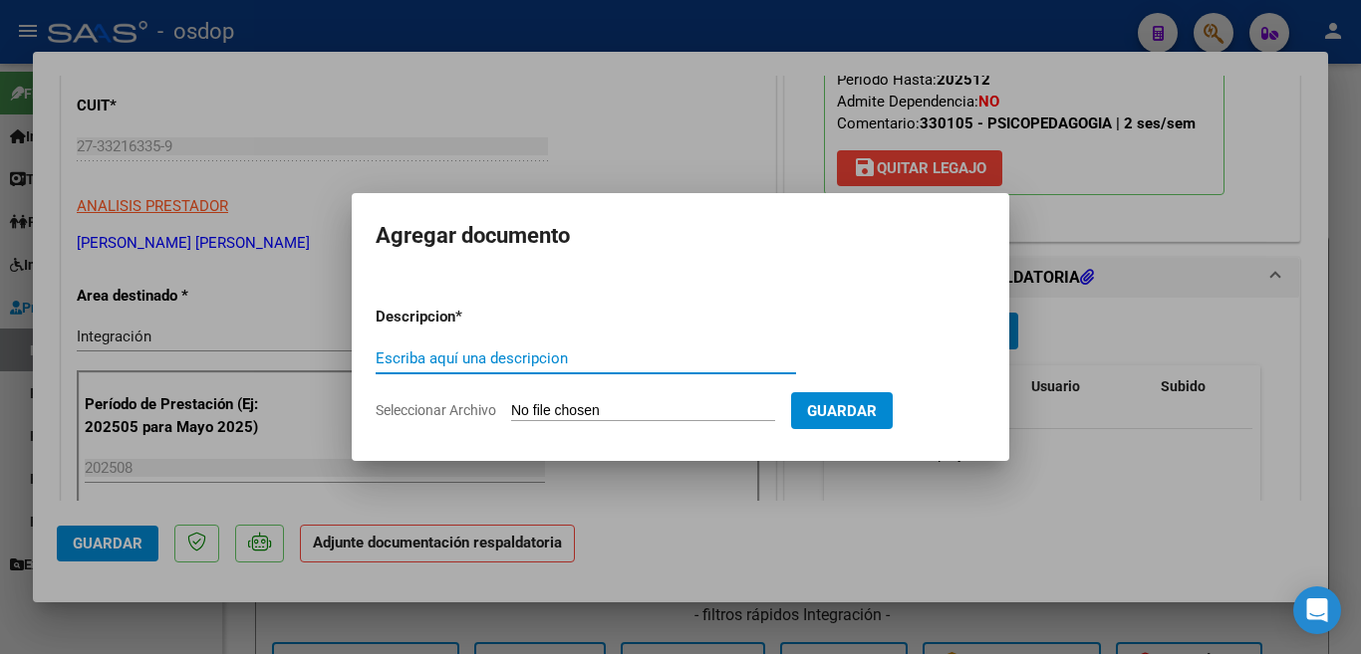
click at [409, 357] on input "Escriba aquí una descripcion" at bounding box center [586, 359] width 420 height 18
type input "planilla"
click at [703, 395] on form "Descripcion * planilla Escriba aquí una descripcion Seleccionar Archivo Guardar" at bounding box center [681, 363] width 610 height 145
click at [624, 406] on input "Seleccionar Archivo" at bounding box center [643, 411] width 264 height 19
type input "C:\fakepath\Planilla asistencia Tobias Ziloni Ceroleni. Agosto.pdf"
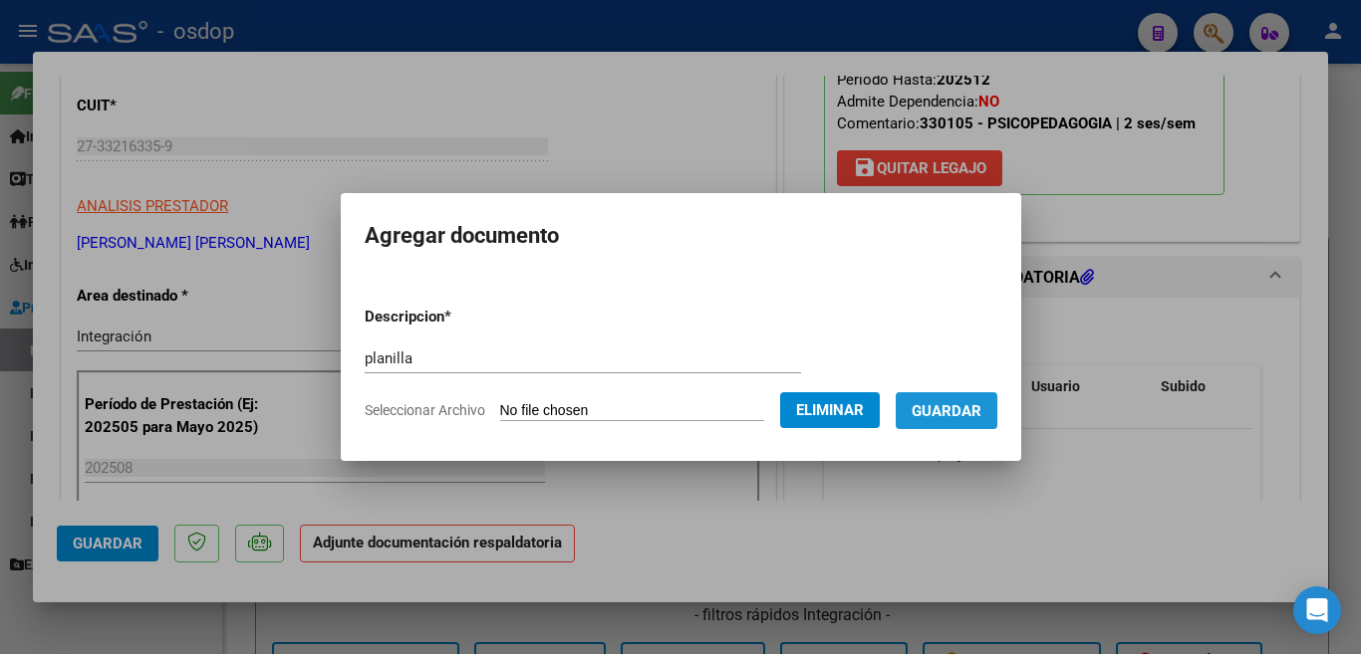
click at [941, 419] on span "Guardar" at bounding box center [946, 411] width 70 height 18
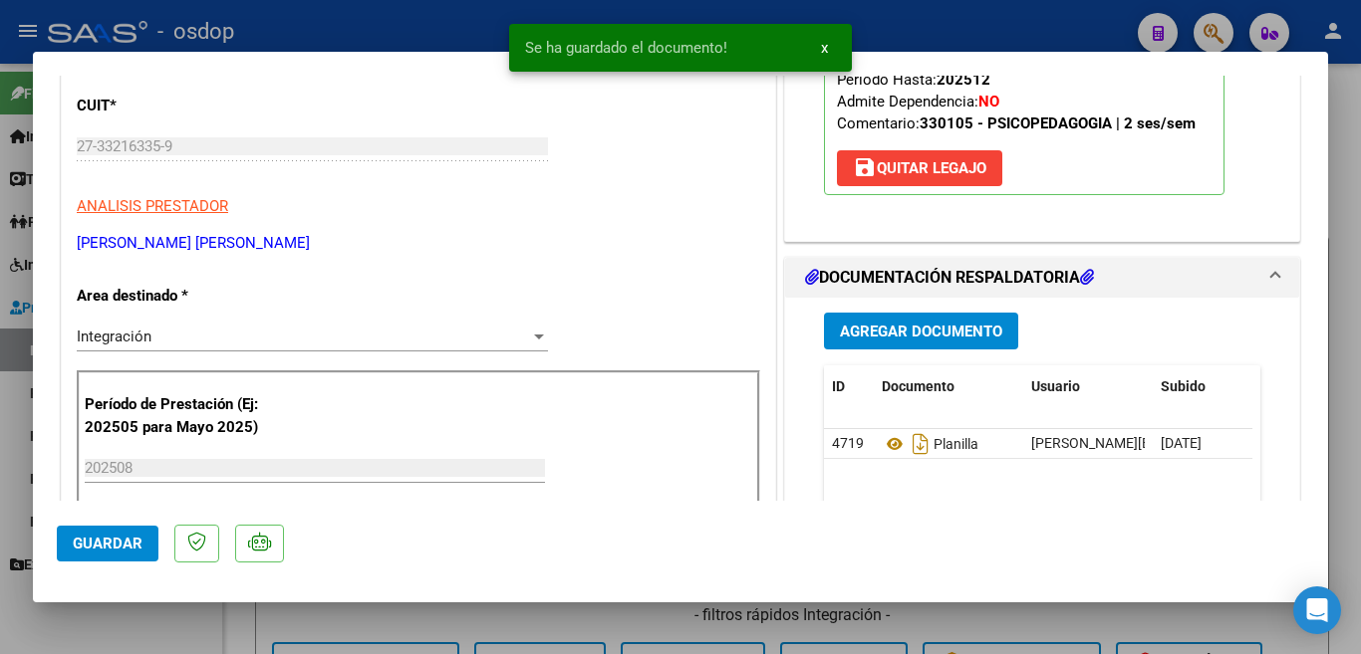
click at [0, 464] on div at bounding box center [680, 327] width 1361 height 654
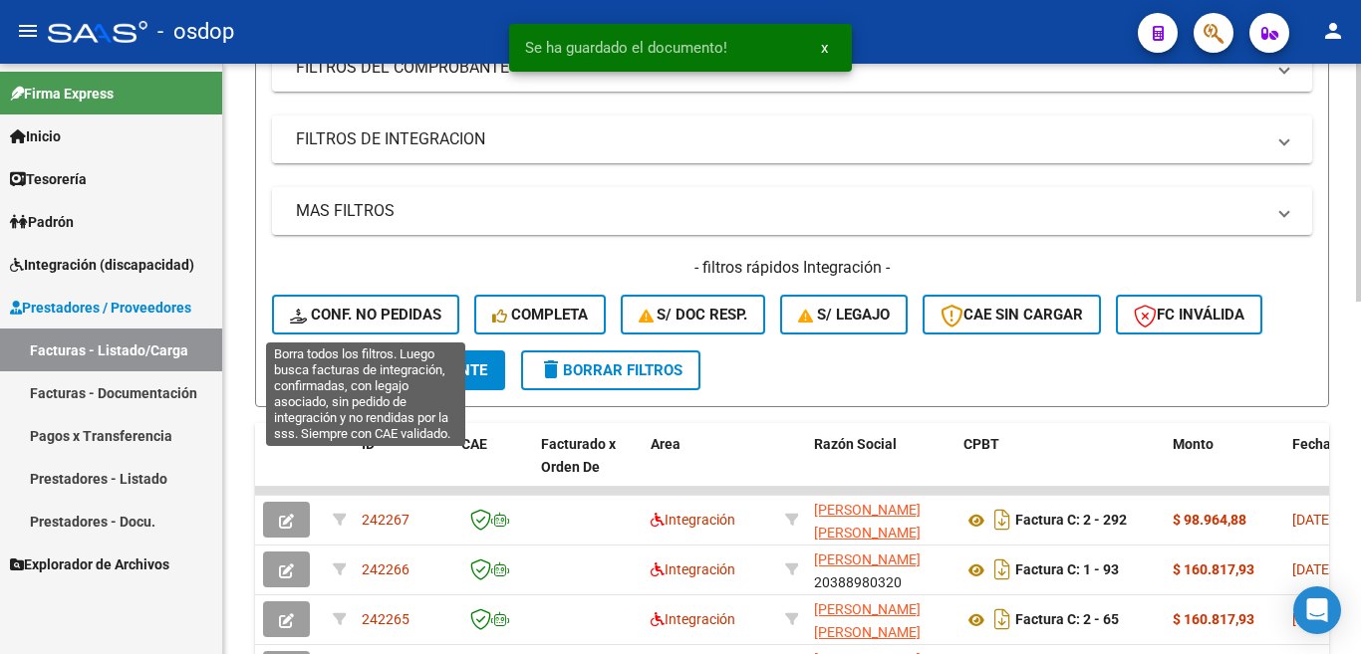
scroll to position [498, 0]
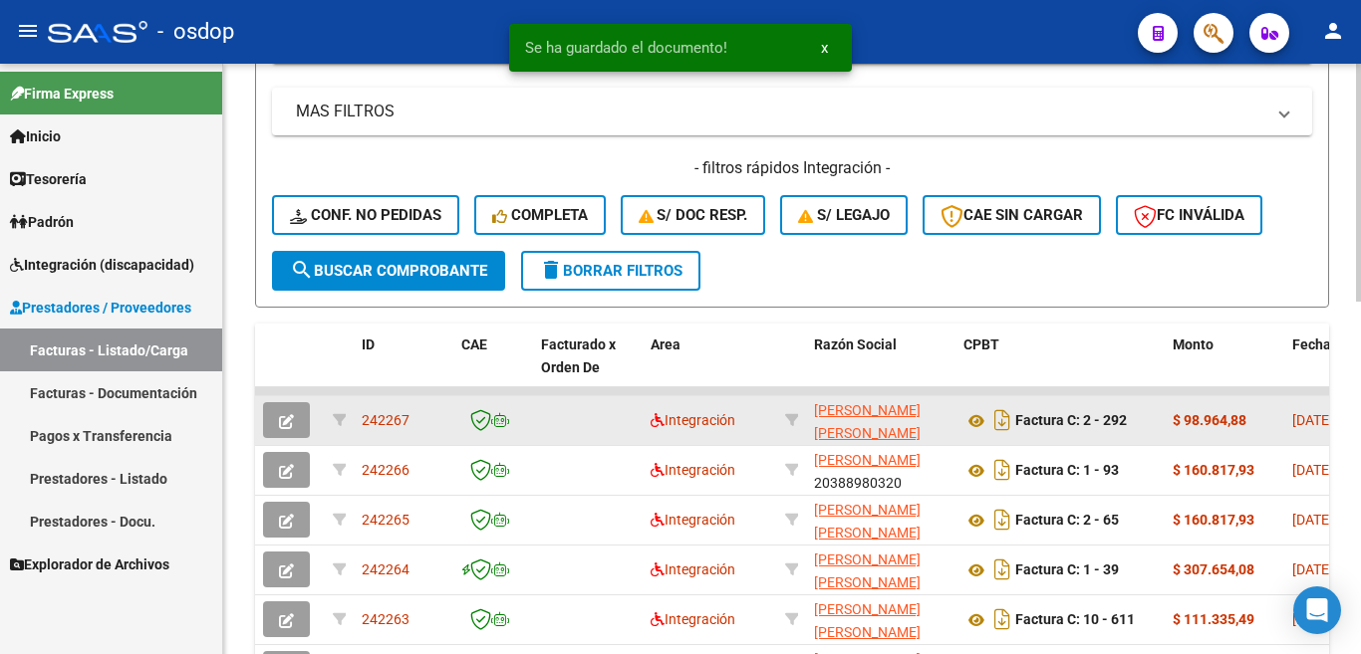
click at [394, 416] on span "242267" at bounding box center [386, 420] width 48 height 16
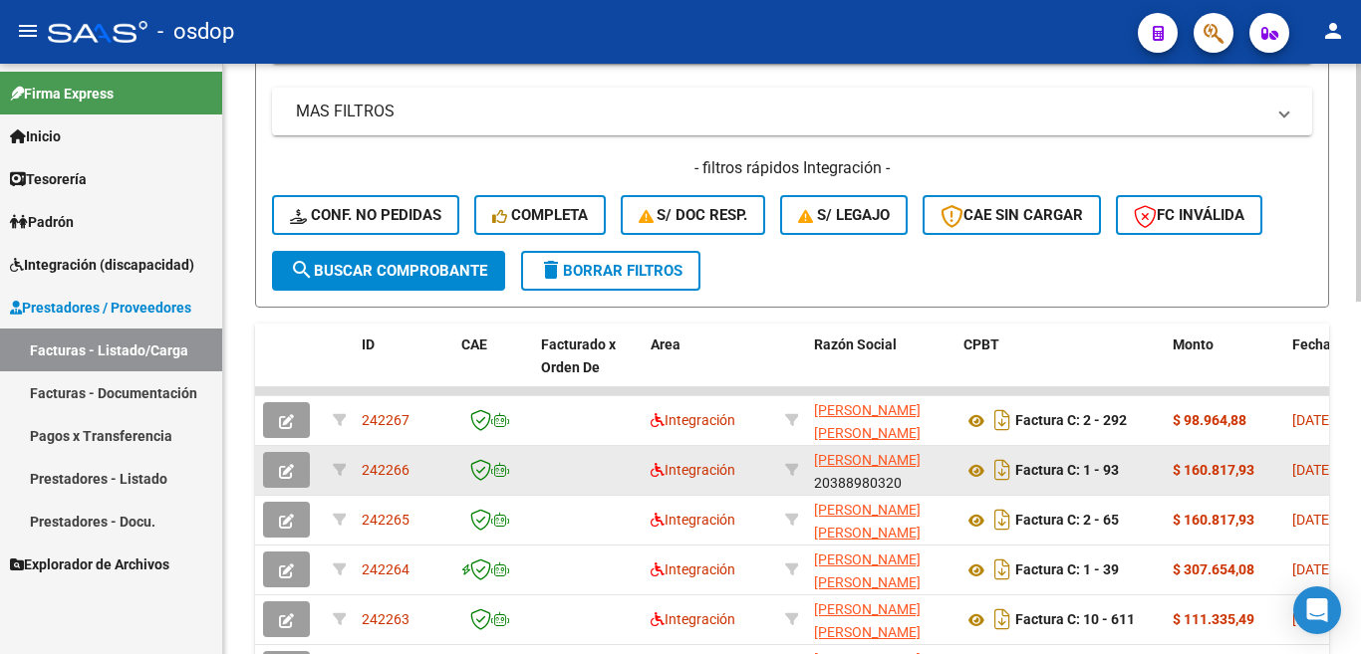
copy span "242267"
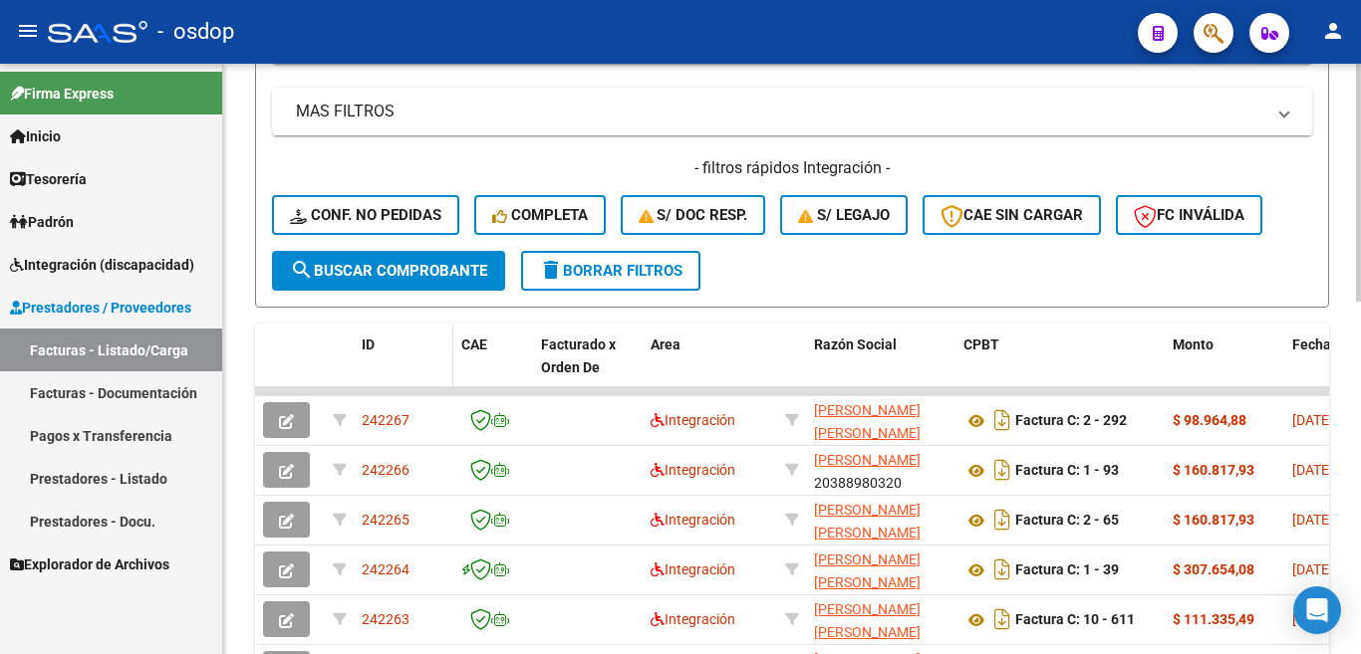
copy span "242267"
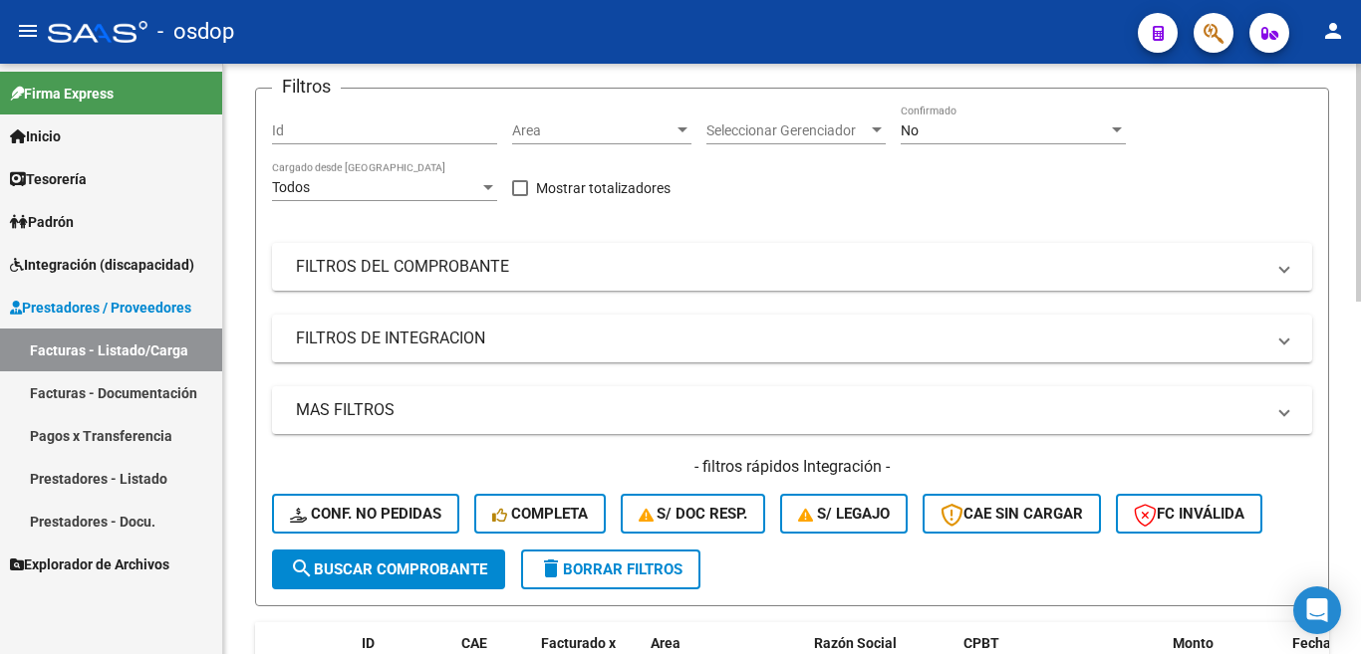
scroll to position [0, 0]
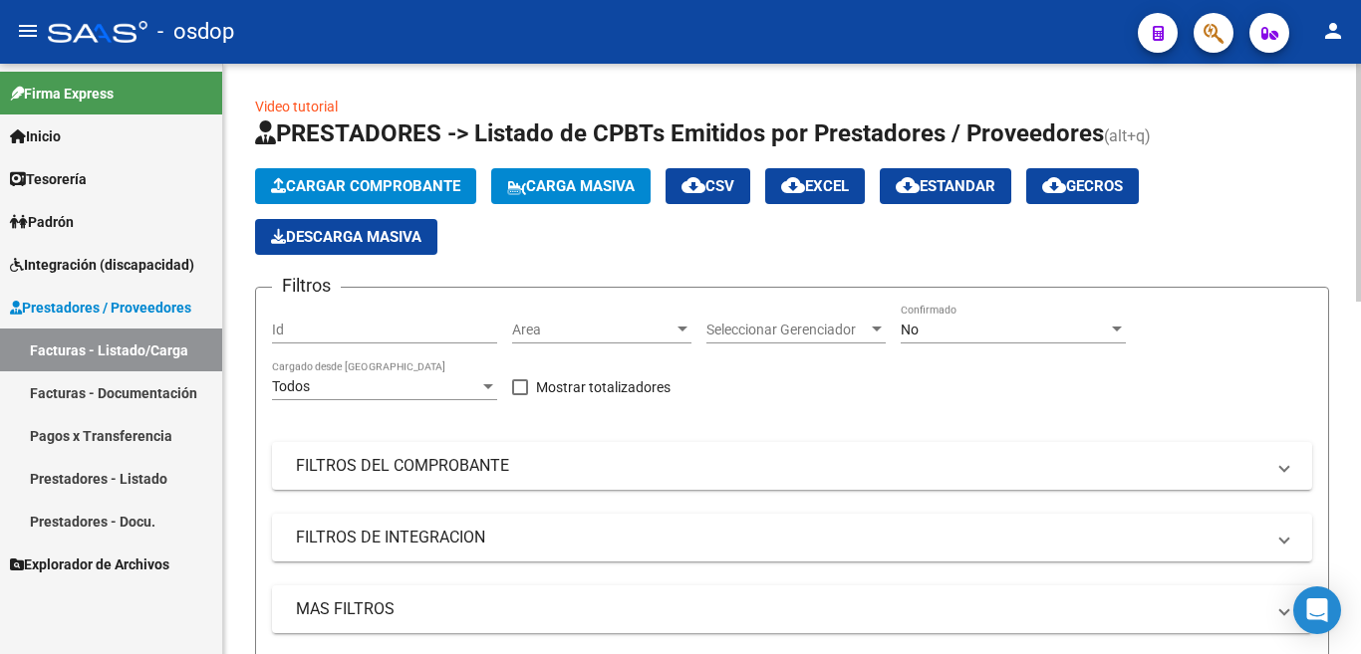
click at [393, 174] on button "Cargar Comprobante" at bounding box center [365, 186] width 221 height 36
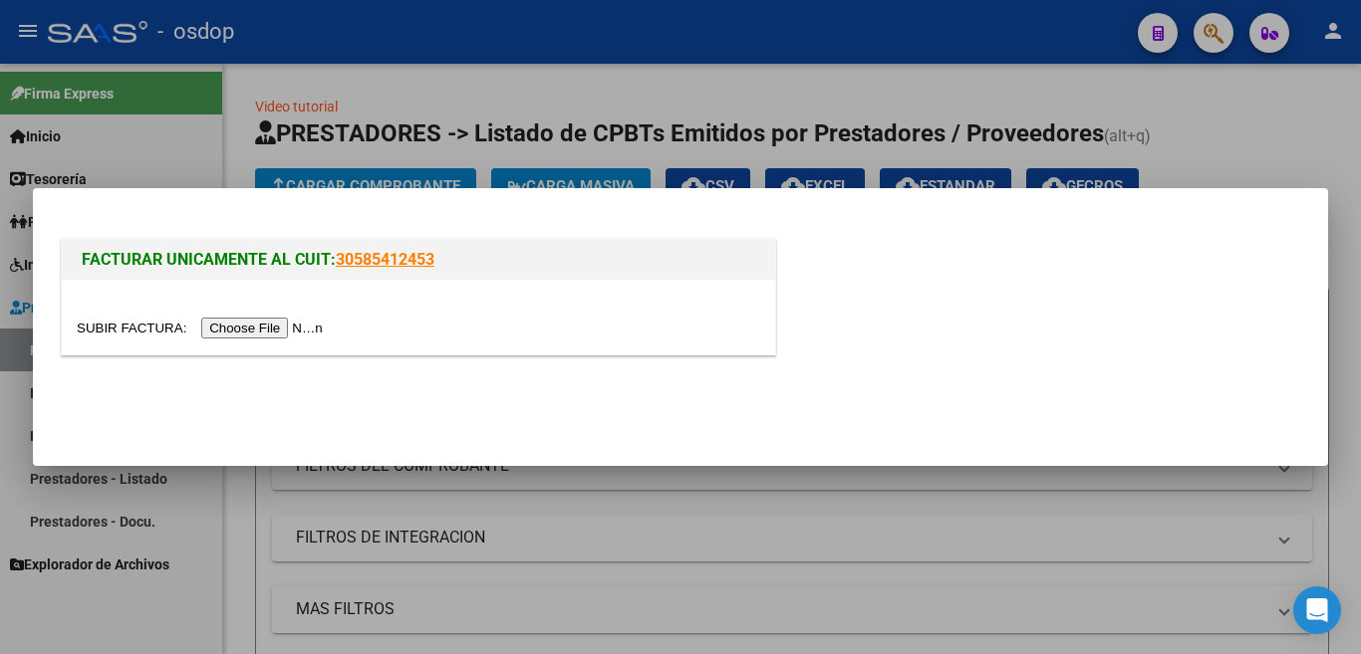
click at [315, 324] on input "file" at bounding box center [203, 328] width 252 height 21
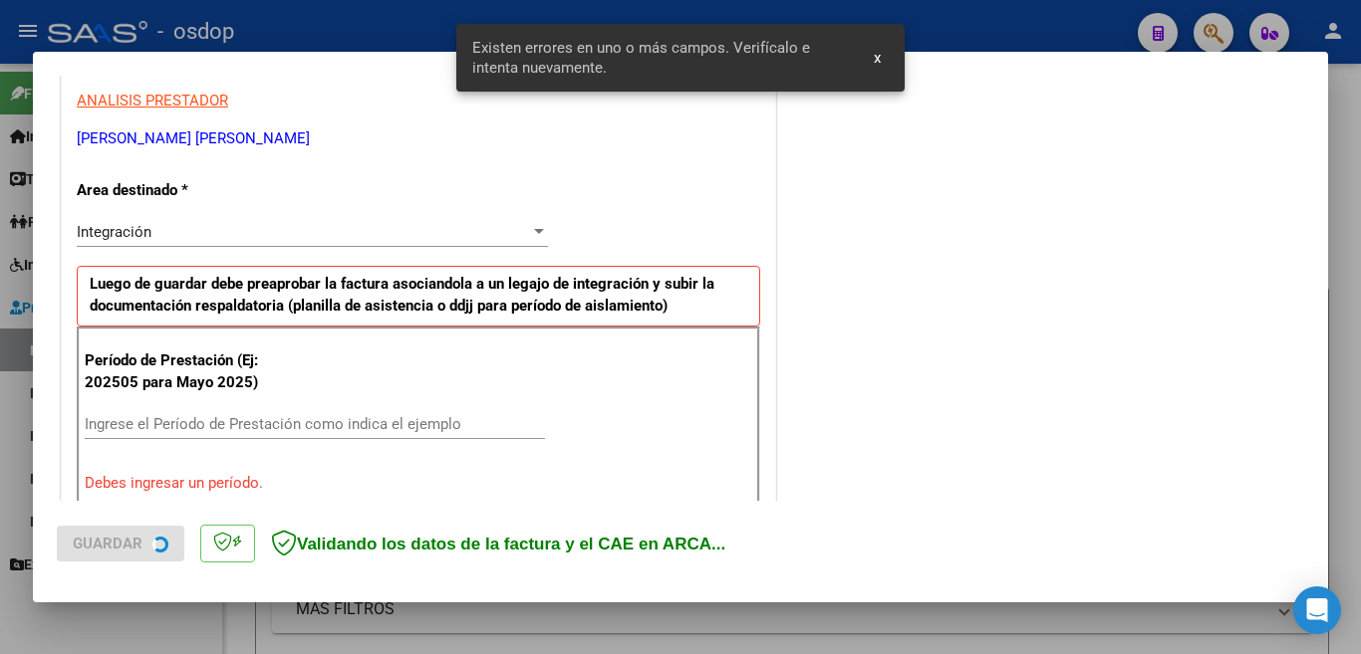
scroll to position [443, 0]
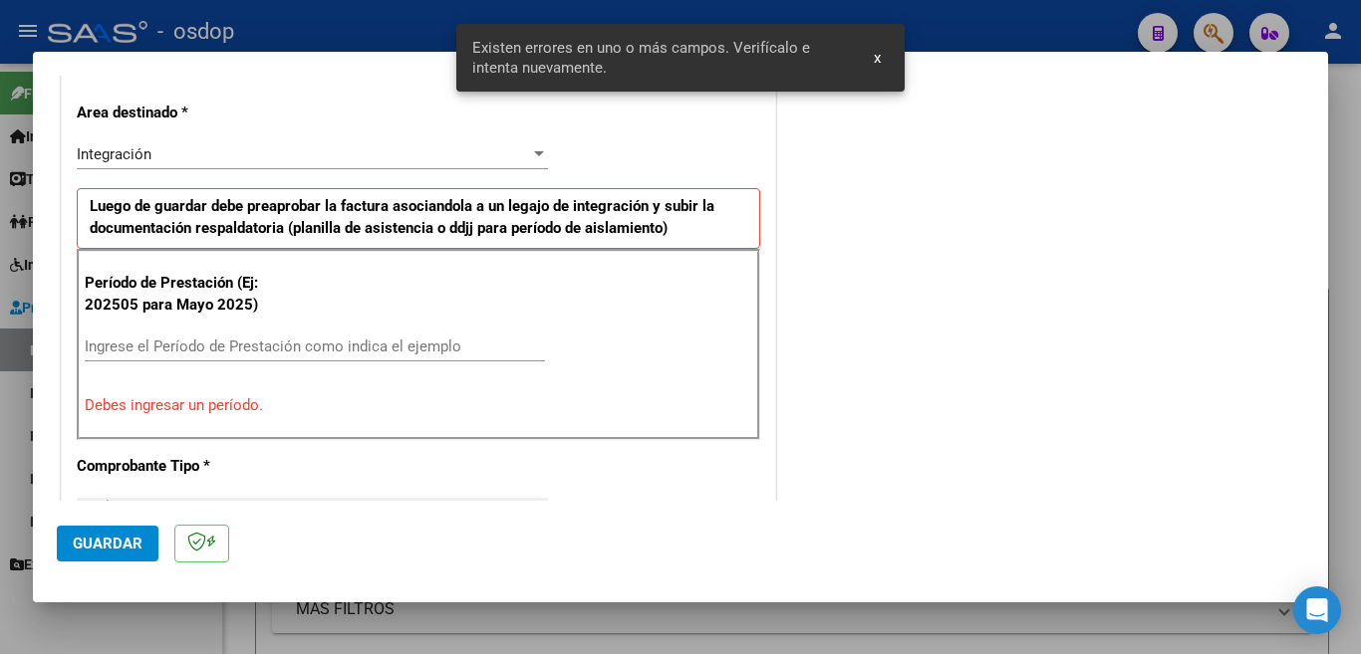
click at [281, 348] on input "Ingrese el Período de Prestación como indica el ejemplo" at bounding box center [315, 347] width 460 height 18
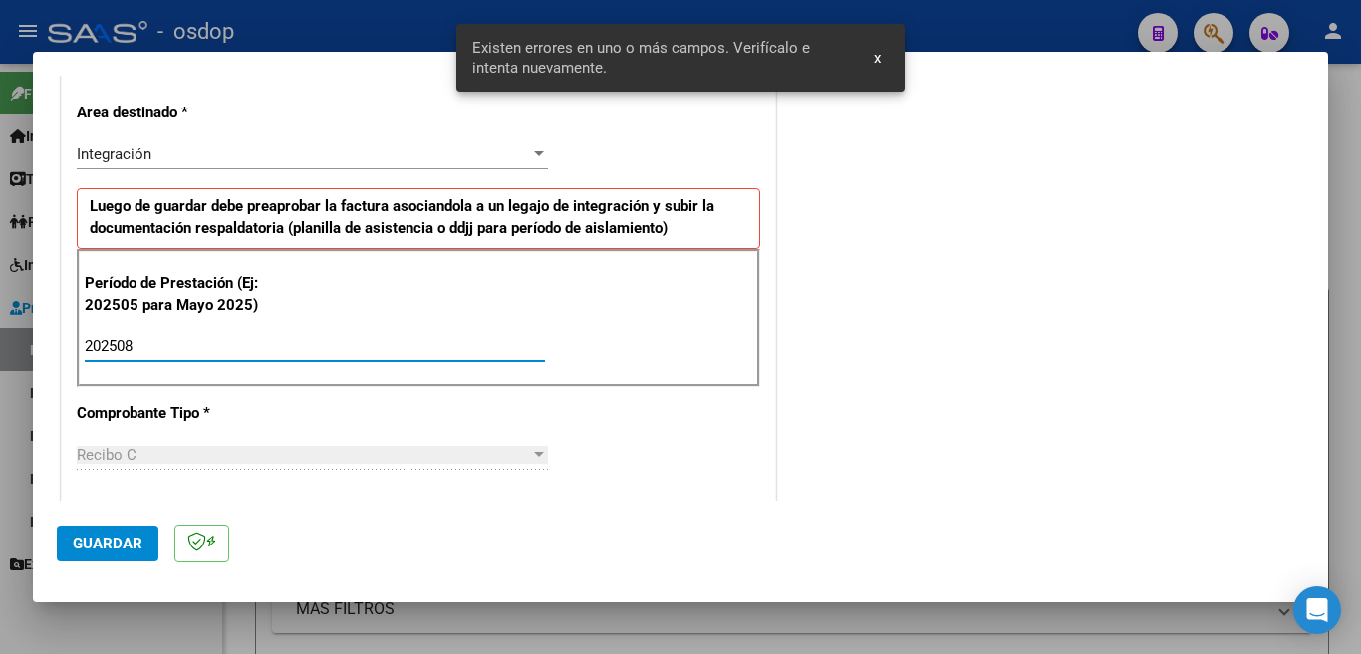
type input "202508"
click at [115, 540] on span "Guardar" at bounding box center [108, 544] width 70 height 18
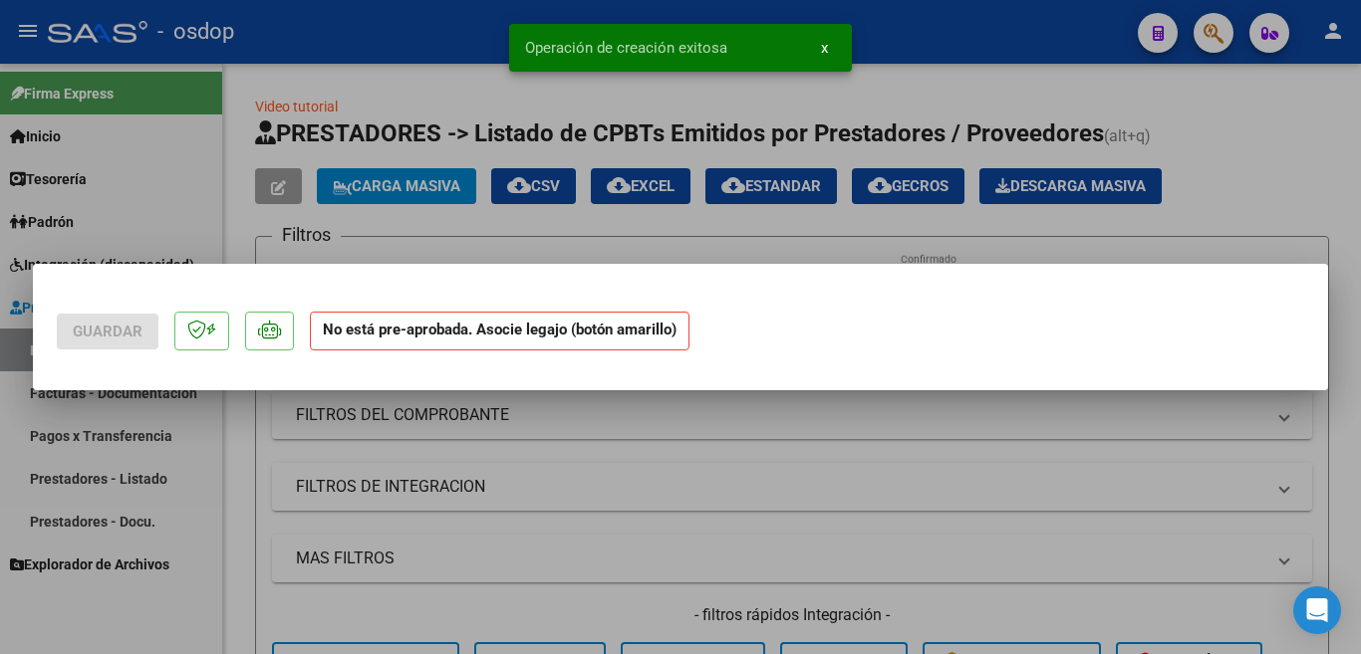
scroll to position [0, 0]
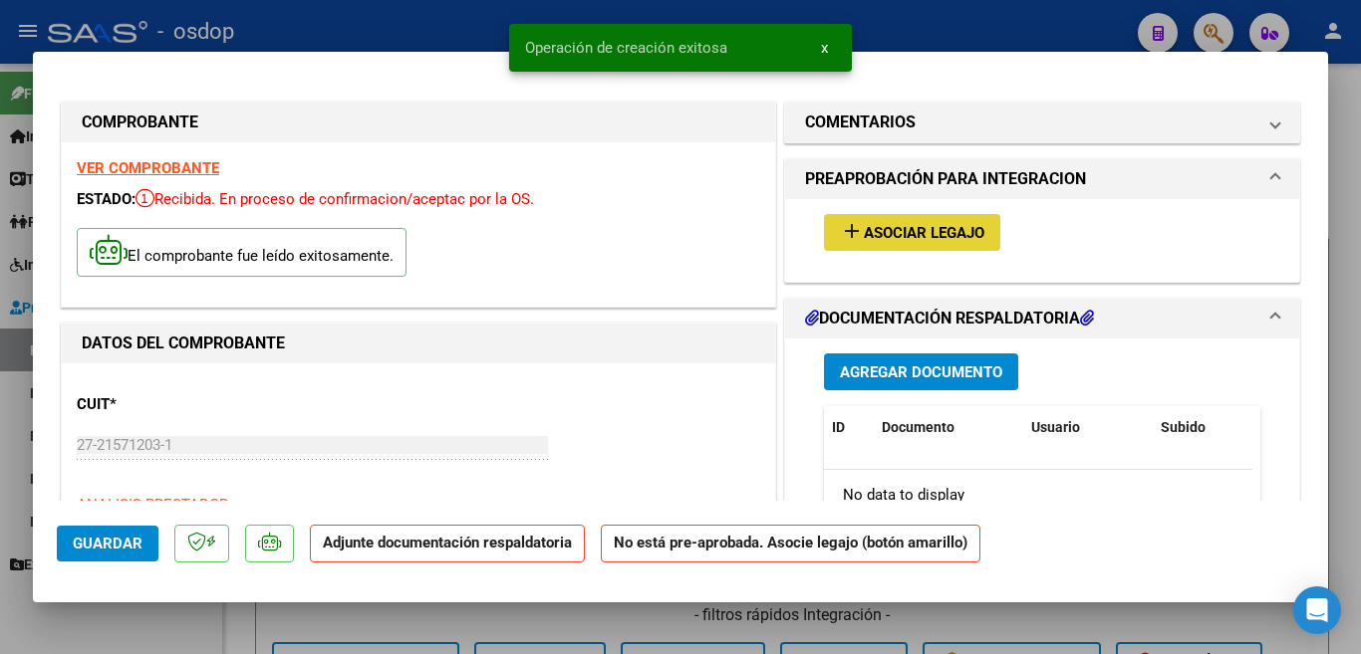
click at [901, 248] on button "add Asociar Legajo" at bounding box center [912, 232] width 176 height 37
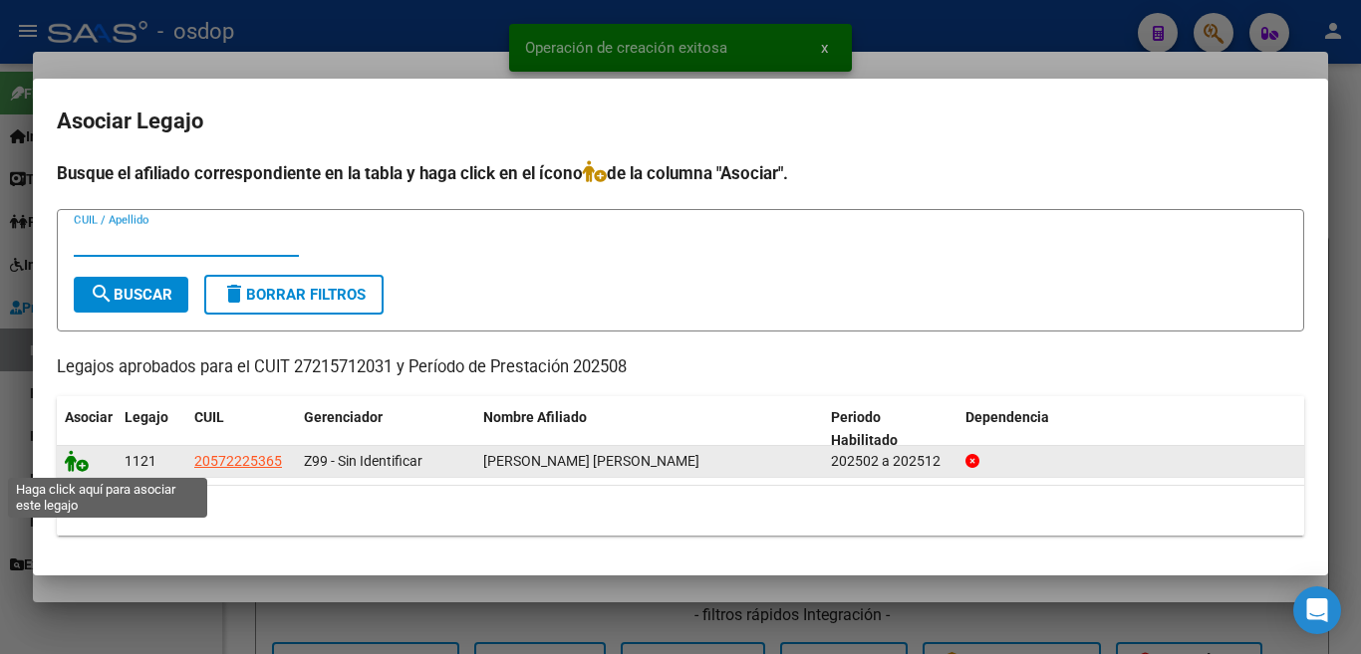
click at [77, 467] on icon at bounding box center [77, 461] width 24 height 22
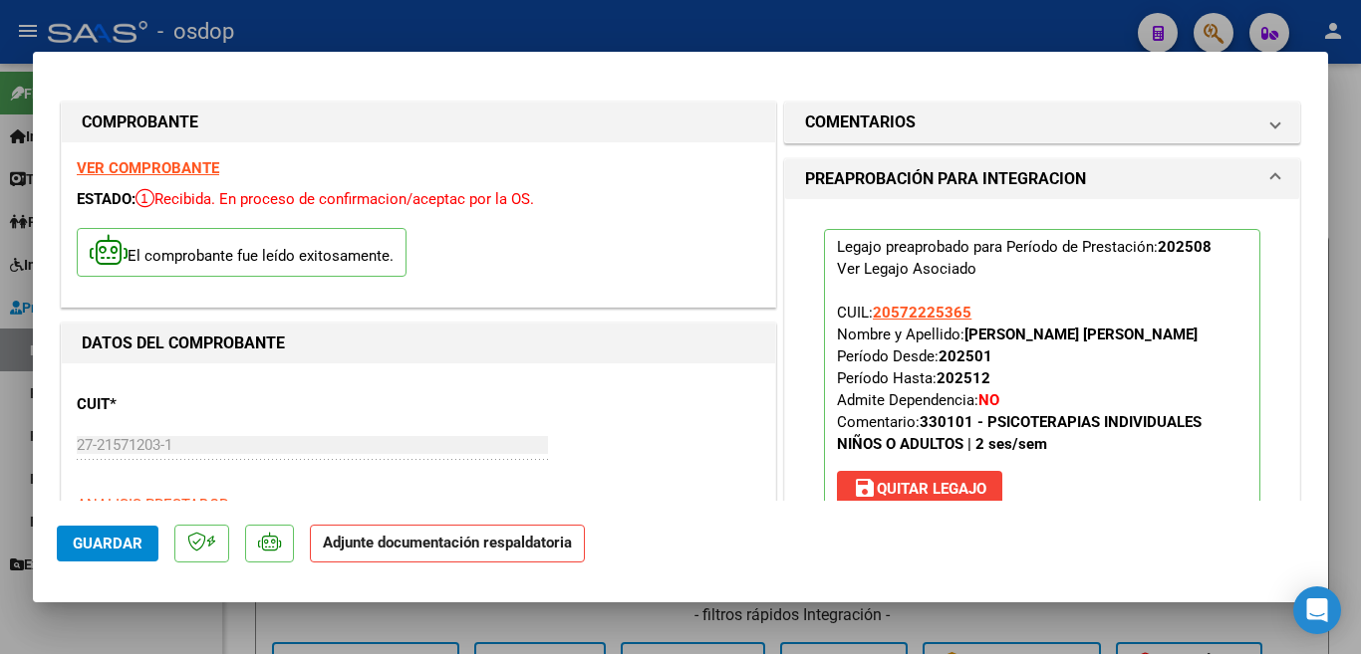
scroll to position [199, 0]
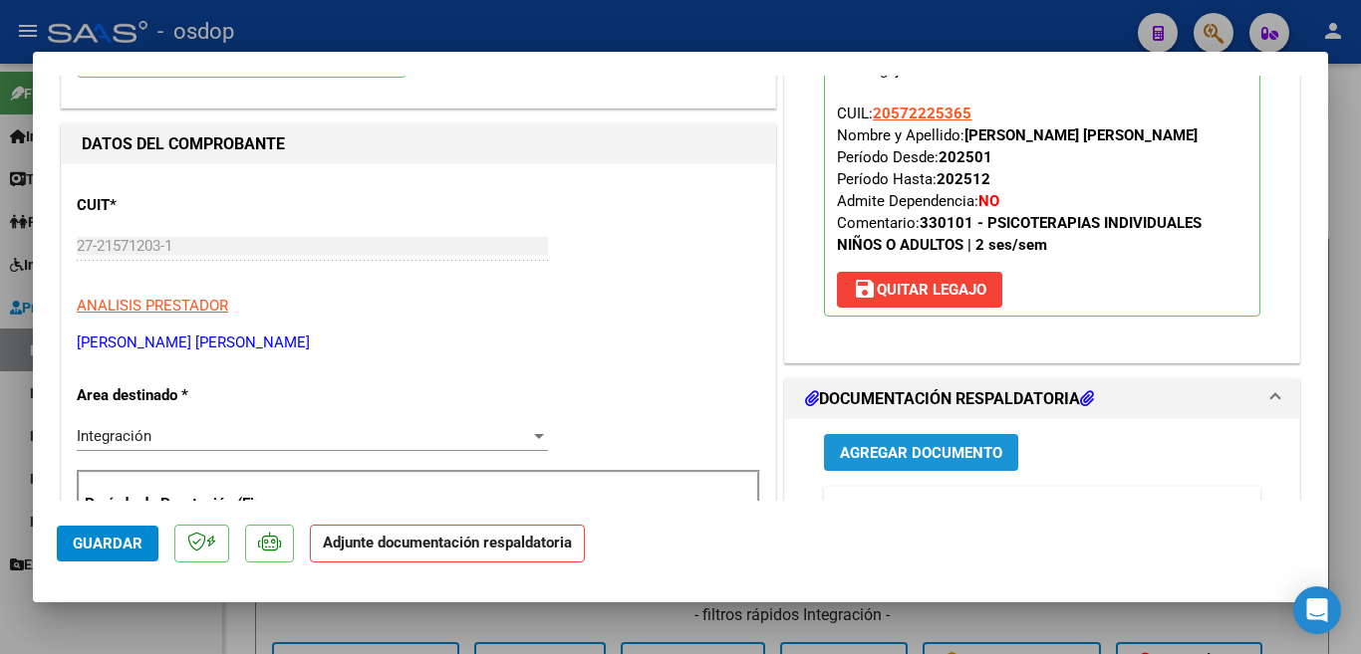
click at [877, 456] on span "Agregar Documento" at bounding box center [921, 453] width 162 height 18
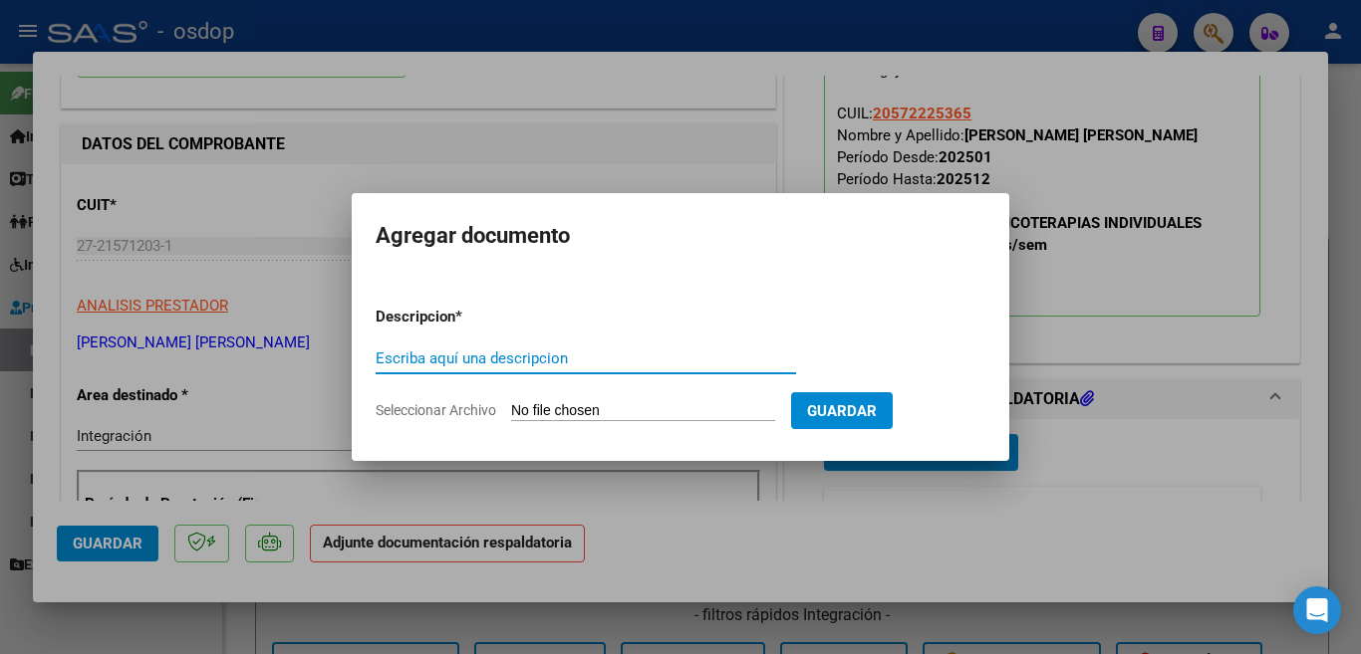
click at [555, 351] on input "Escriba aquí una descripcion" at bounding box center [586, 359] width 420 height 18
type input "sanchez"
click at [590, 402] on input "Seleccionar Archivo" at bounding box center [643, 411] width 264 height 19
type input "C:\fakepath\PLANILLA AGOSTO.pdf"
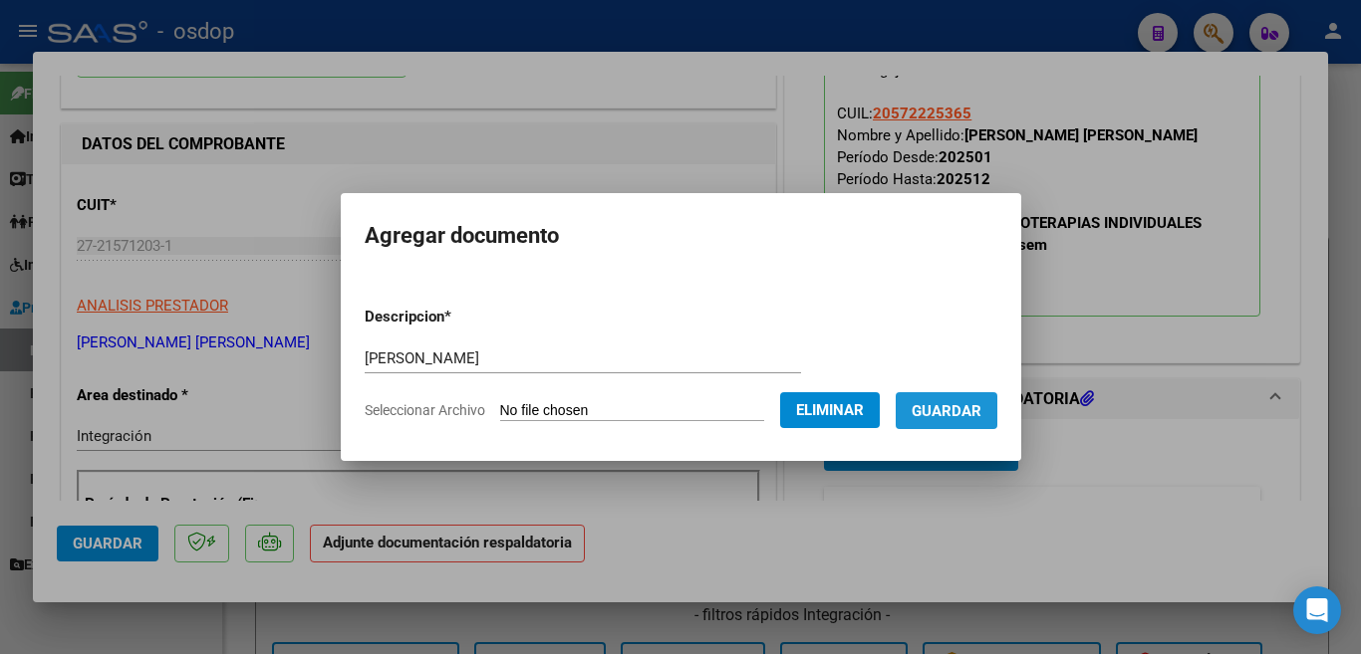
click at [962, 415] on span "Guardar" at bounding box center [946, 411] width 70 height 18
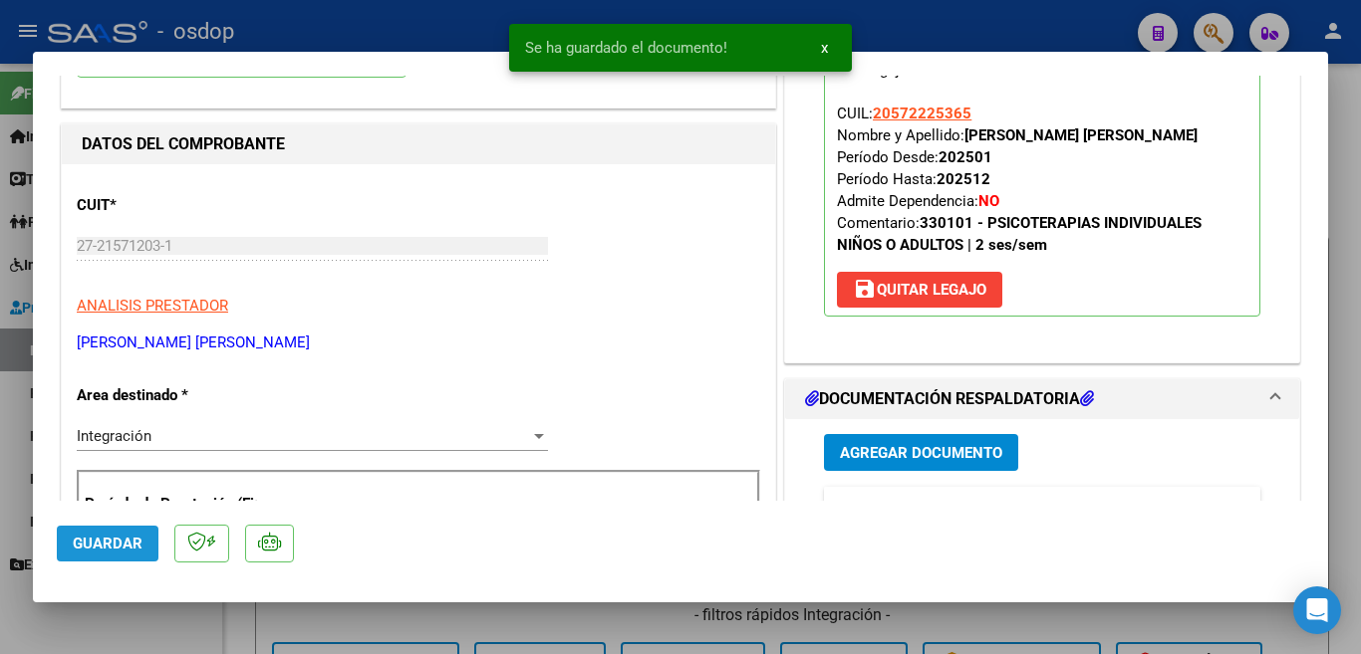
click at [110, 555] on button "Guardar" at bounding box center [108, 544] width 102 height 36
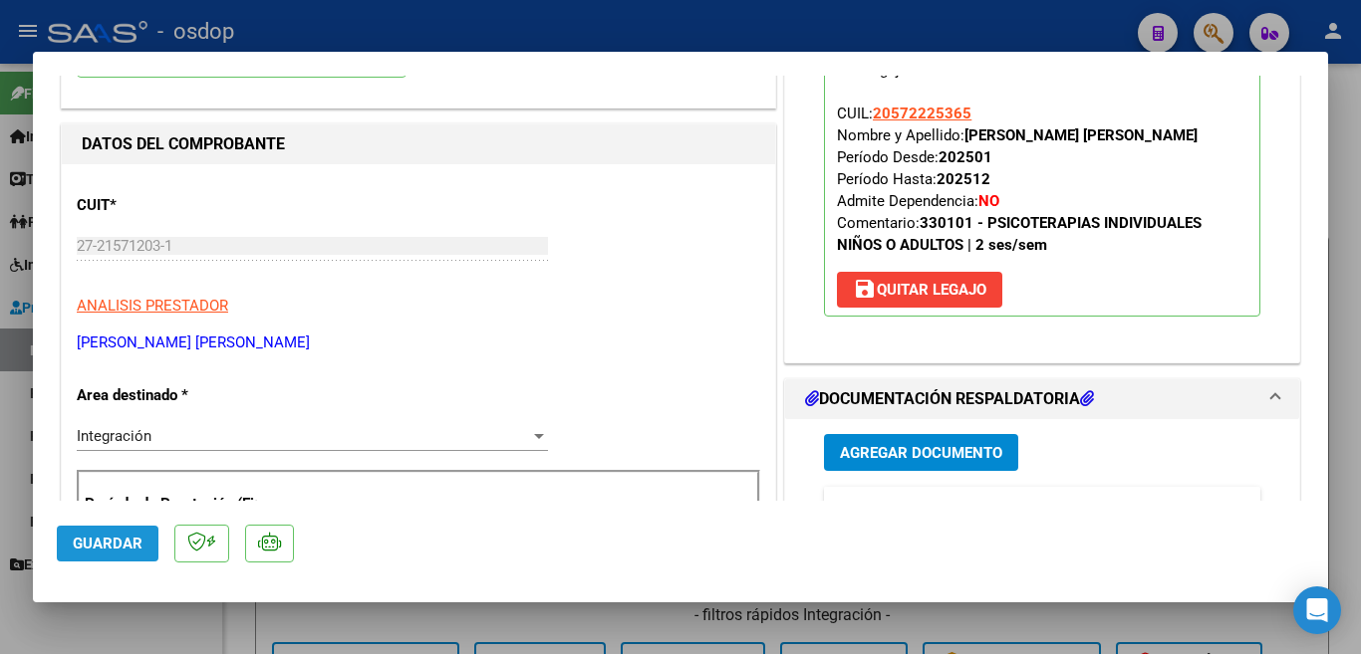
click at [105, 550] on span "Guardar" at bounding box center [108, 544] width 70 height 18
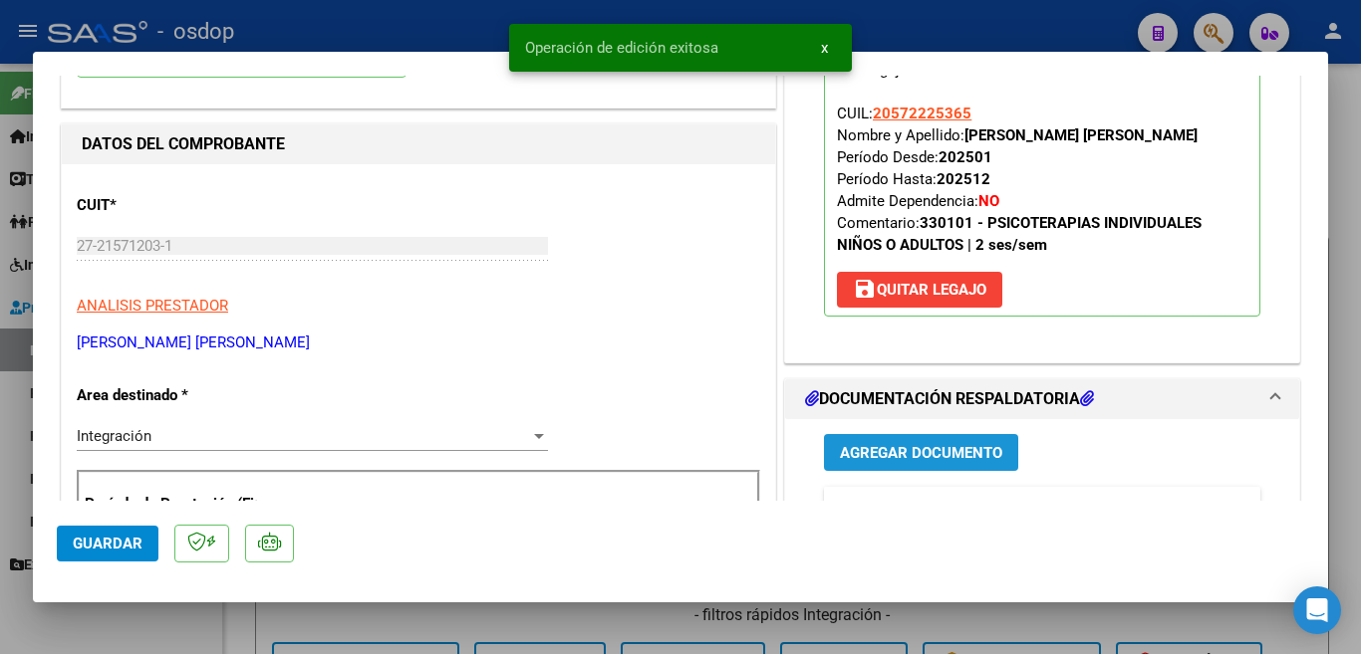
click at [964, 456] on span "Agregar Documento" at bounding box center [921, 453] width 162 height 18
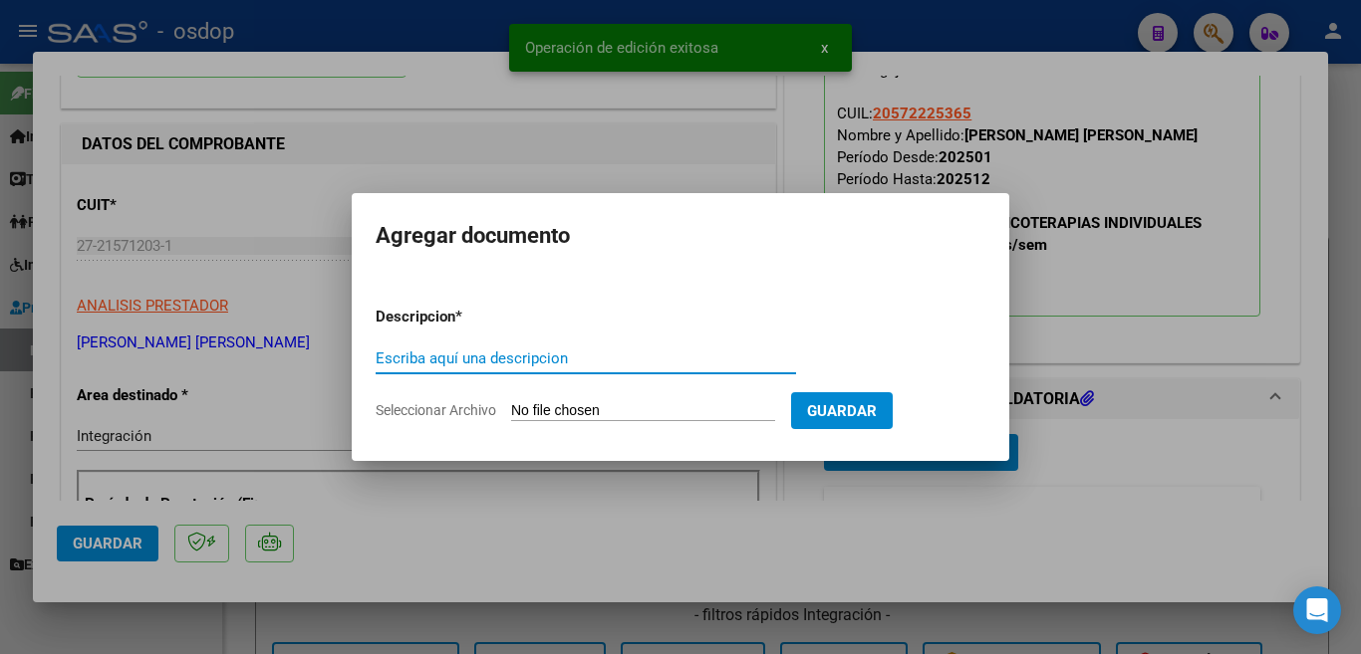
click at [626, 359] on input "Escriba aquí una descripcion" at bounding box center [586, 359] width 420 height 18
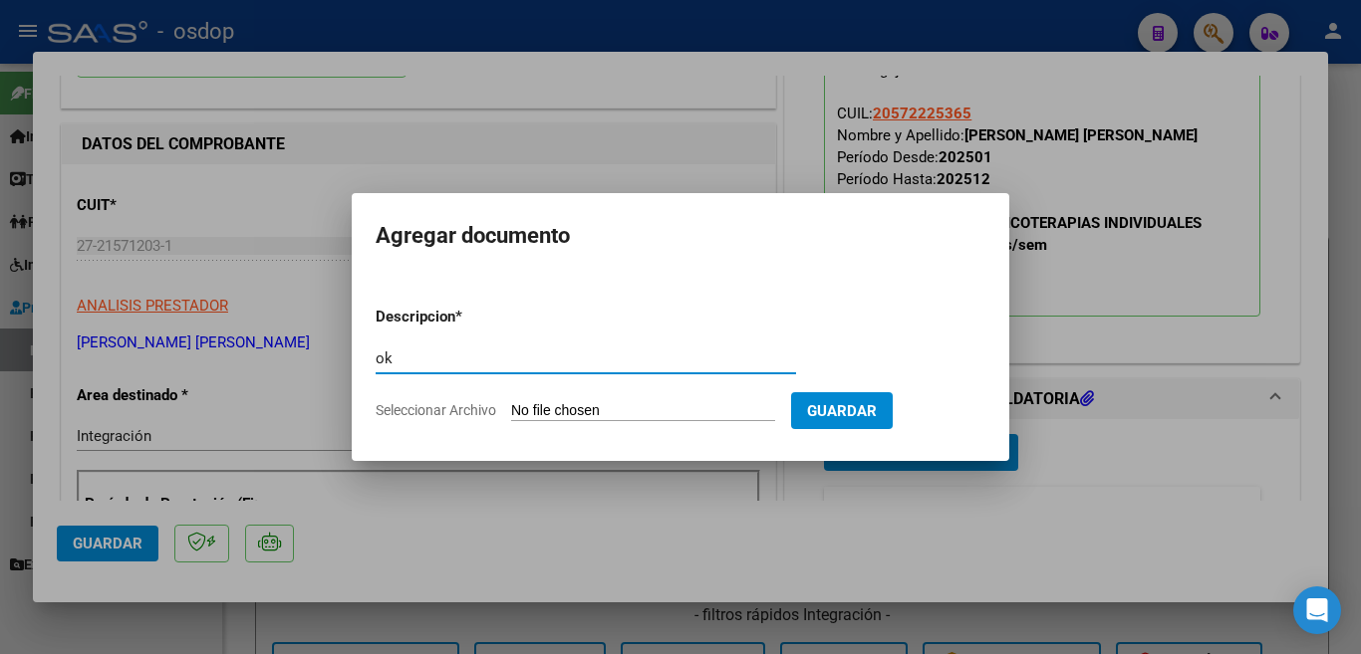
type input "o"
type input "planilla"
click at [662, 402] on input "Seleccionar Archivo" at bounding box center [643, 411] width 264 height 19
type input "C:\fakepath\PLANILLA AGOSTO.pdf"
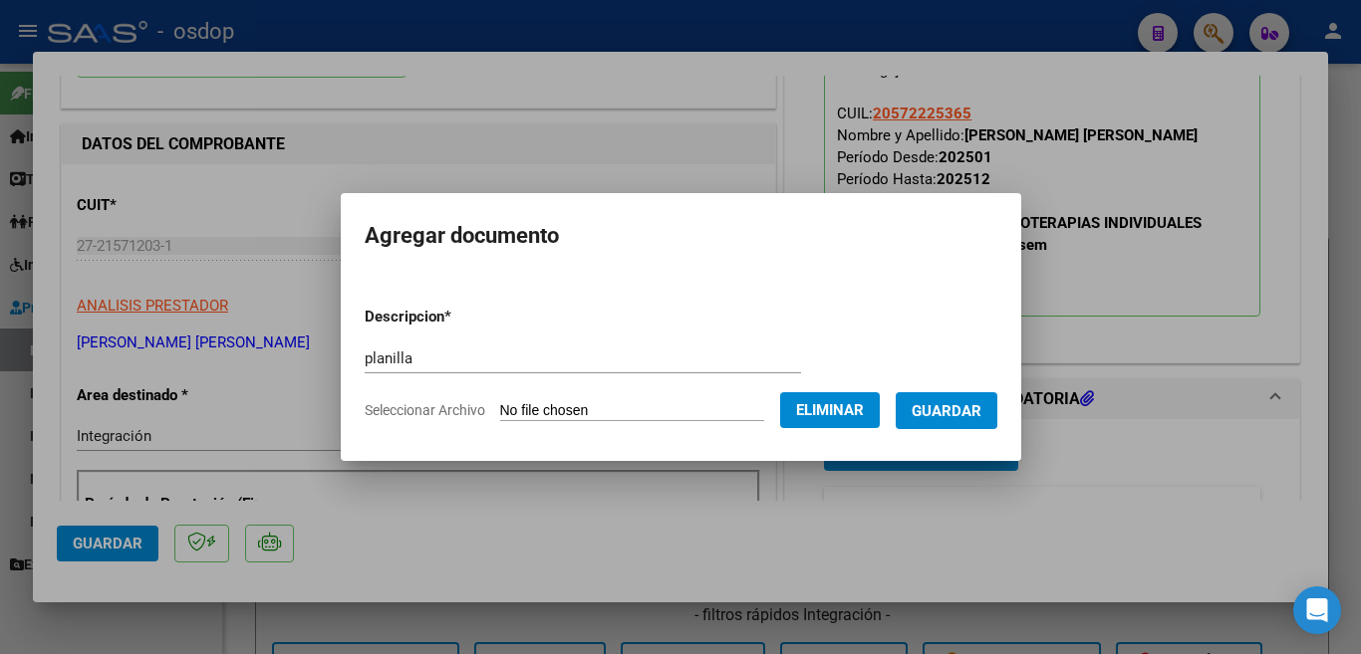
click at [936, 415] on span "Guardar" at bounding box center [946, 411] width 70 height 18
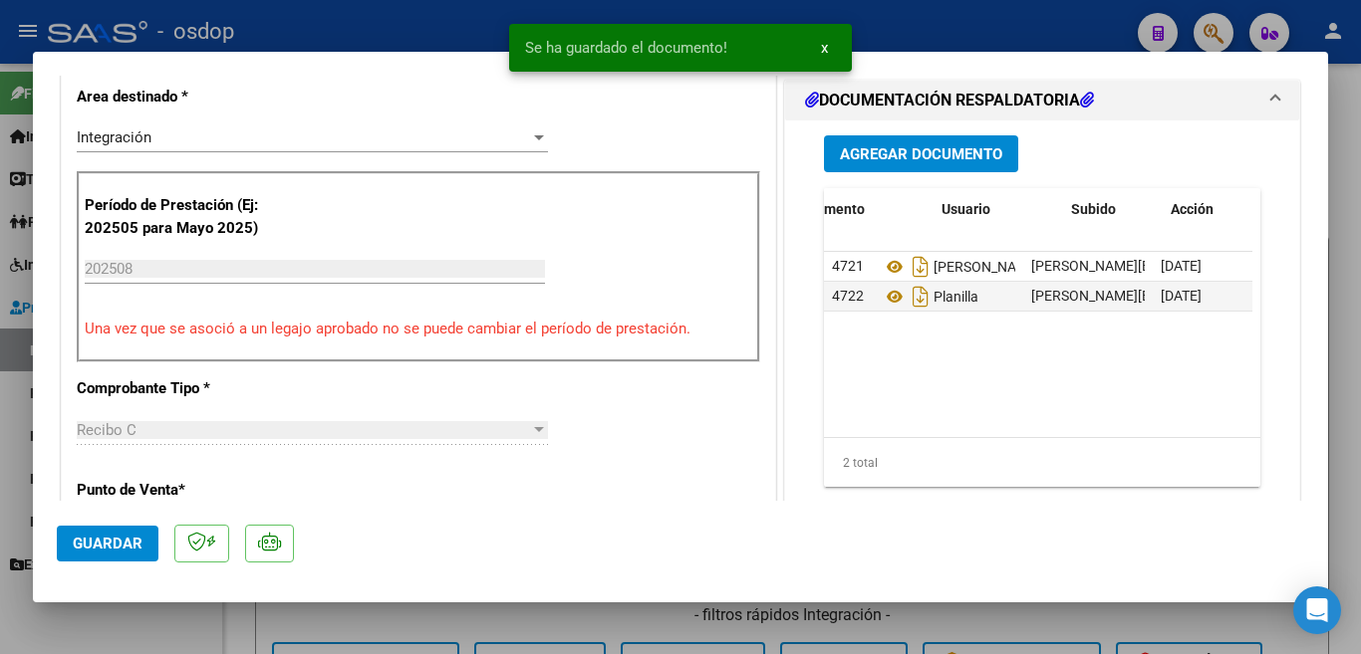
scroll to position [0, 100]
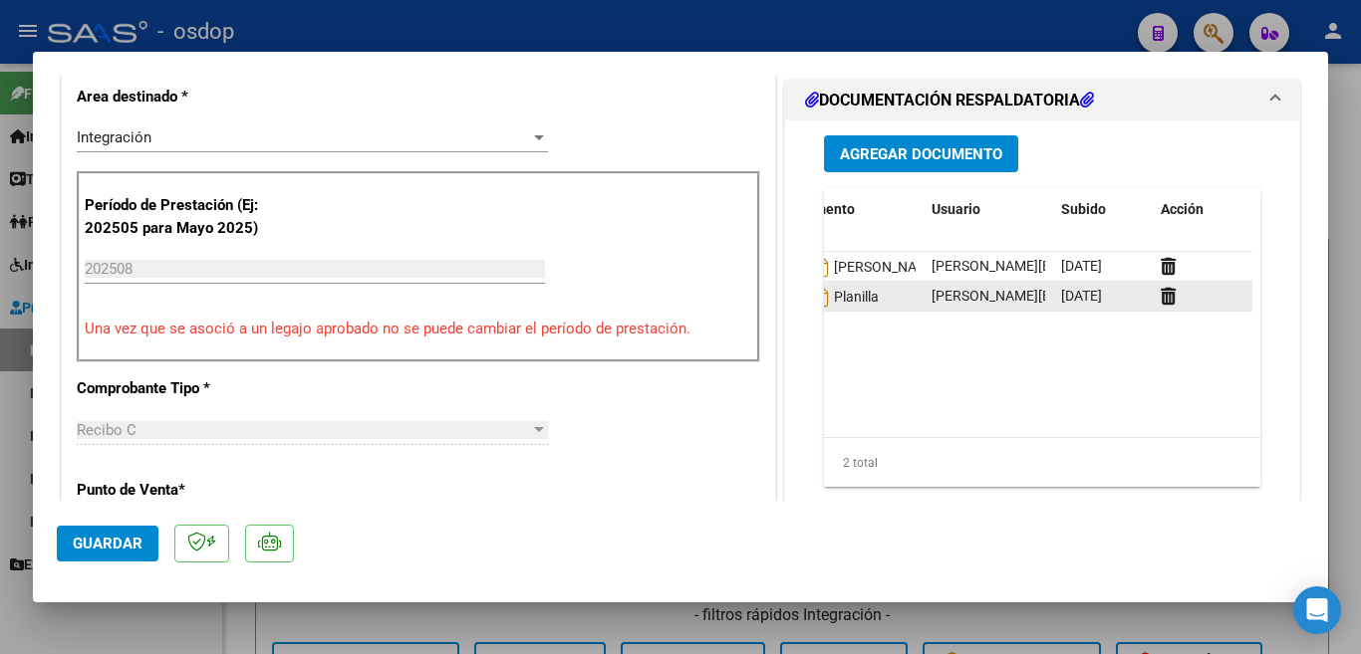
click at [1168, 308] on div at bounding box center [1202, 296] width 84 height 23
click at [1160, 297] on icon at bounding box center [1167, 296] width 15 height 19
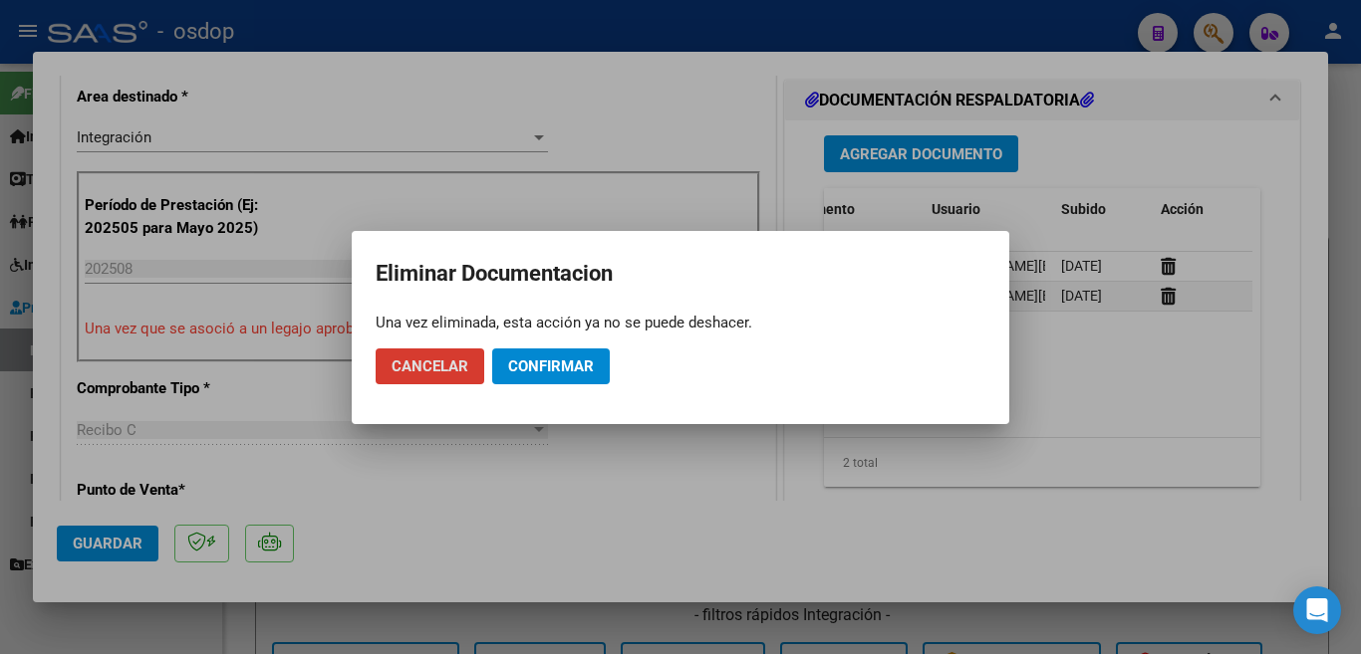
click at [556, 371] on span "Confirmar" at bounding box center [551, 367] width 86 height 18
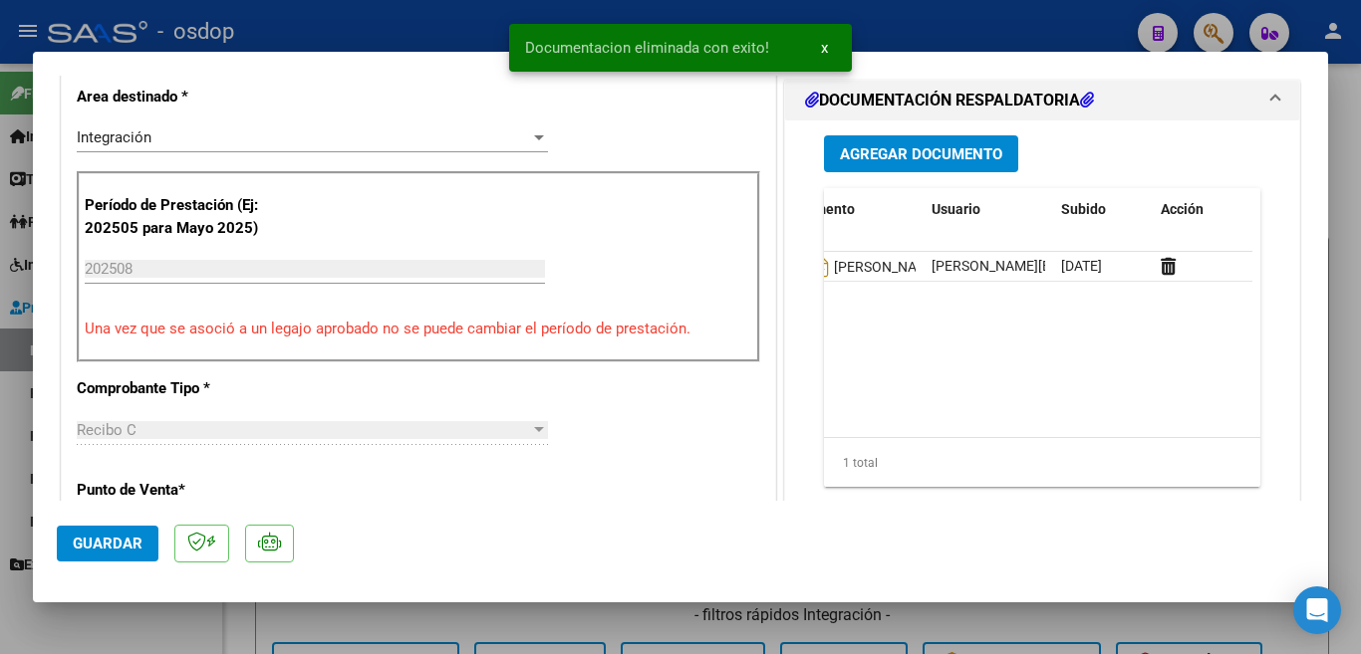
click at [4, 527] on div at bounding box center [680, 327] width 1361 height 654
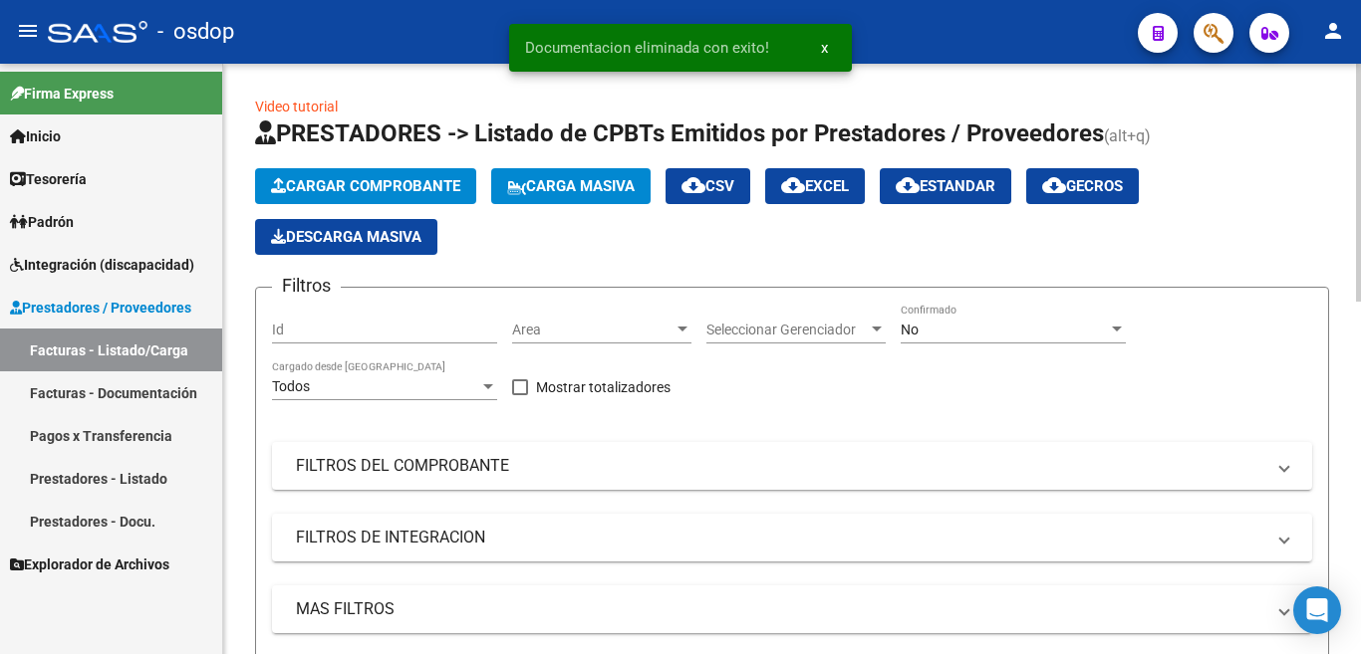
scroll to position [398, 0]
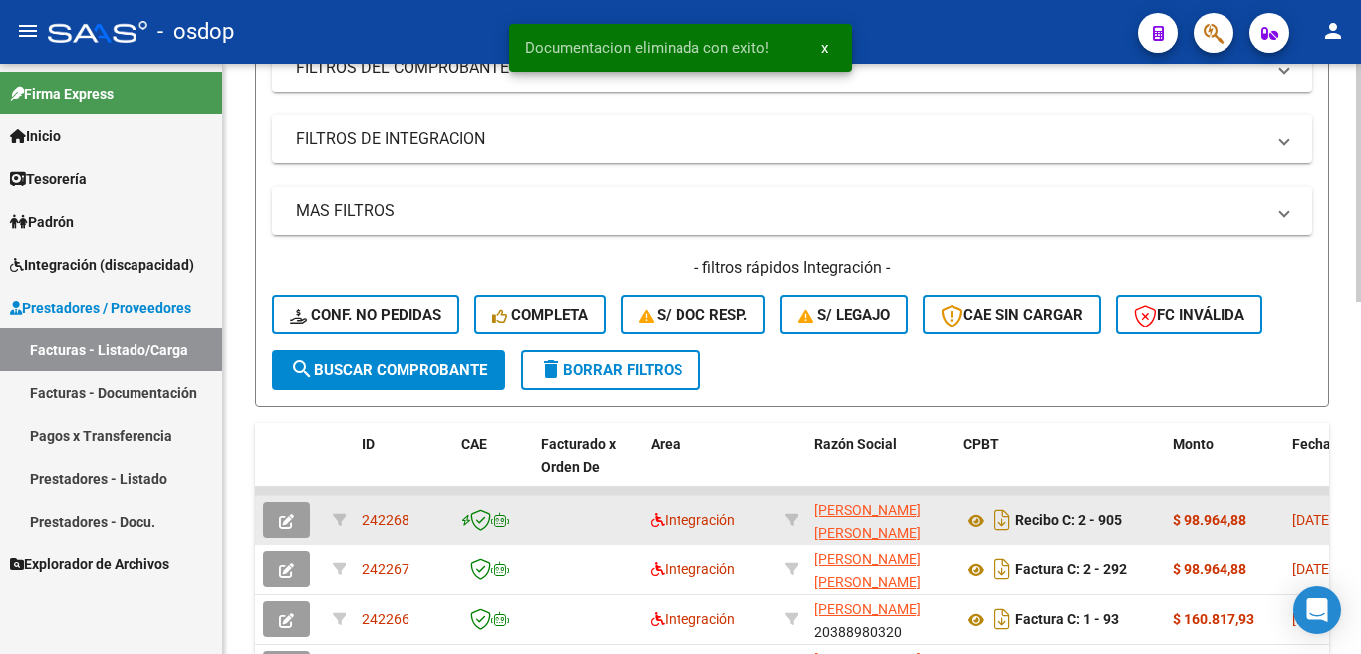
click at [378, 522] on span "242268" at bounding box center [386, 520] width 48 height 16
copy span "242268"
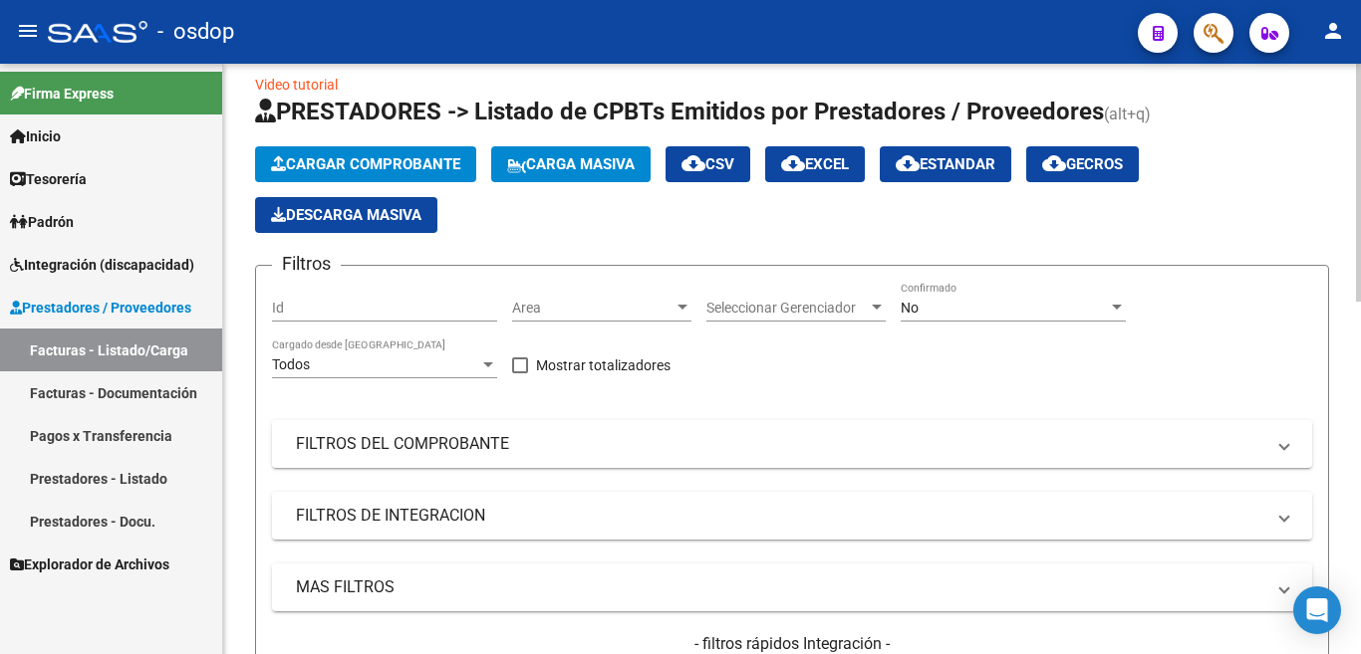
scroll to position [0, 0]
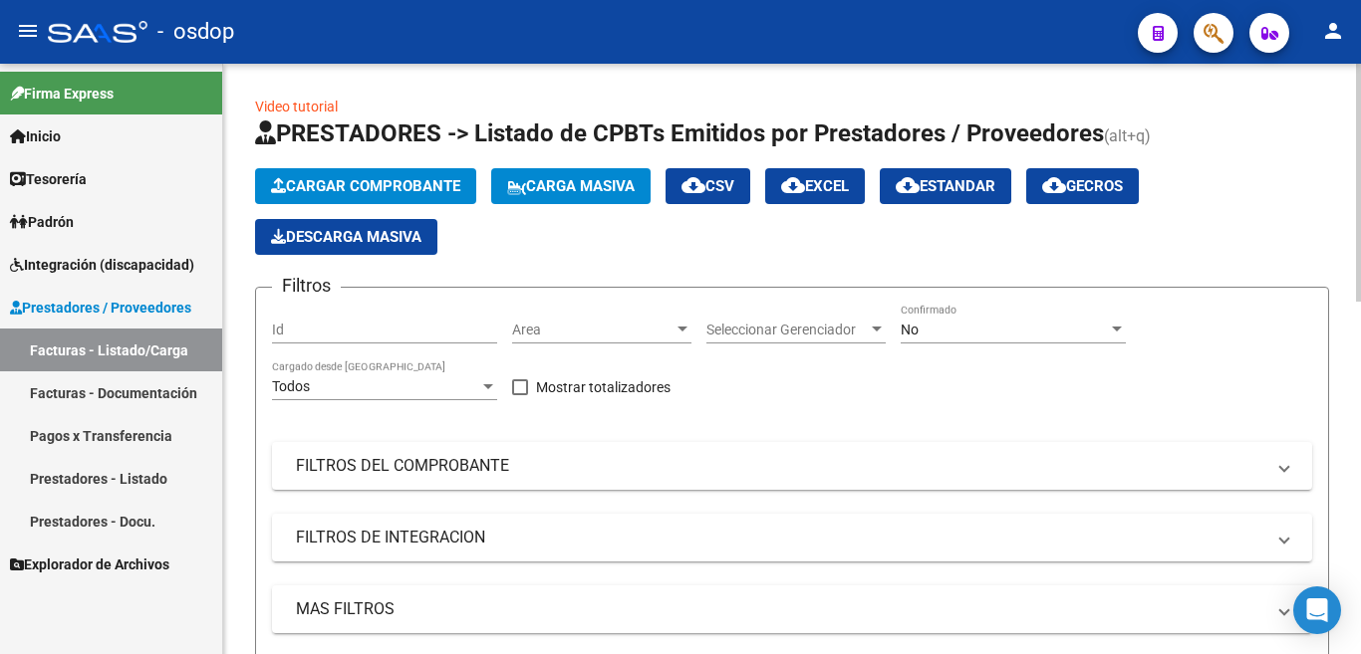
click at [359, 171] on button "Cargar Comprobante" at bounding box center [365, 186] width 221 height 36
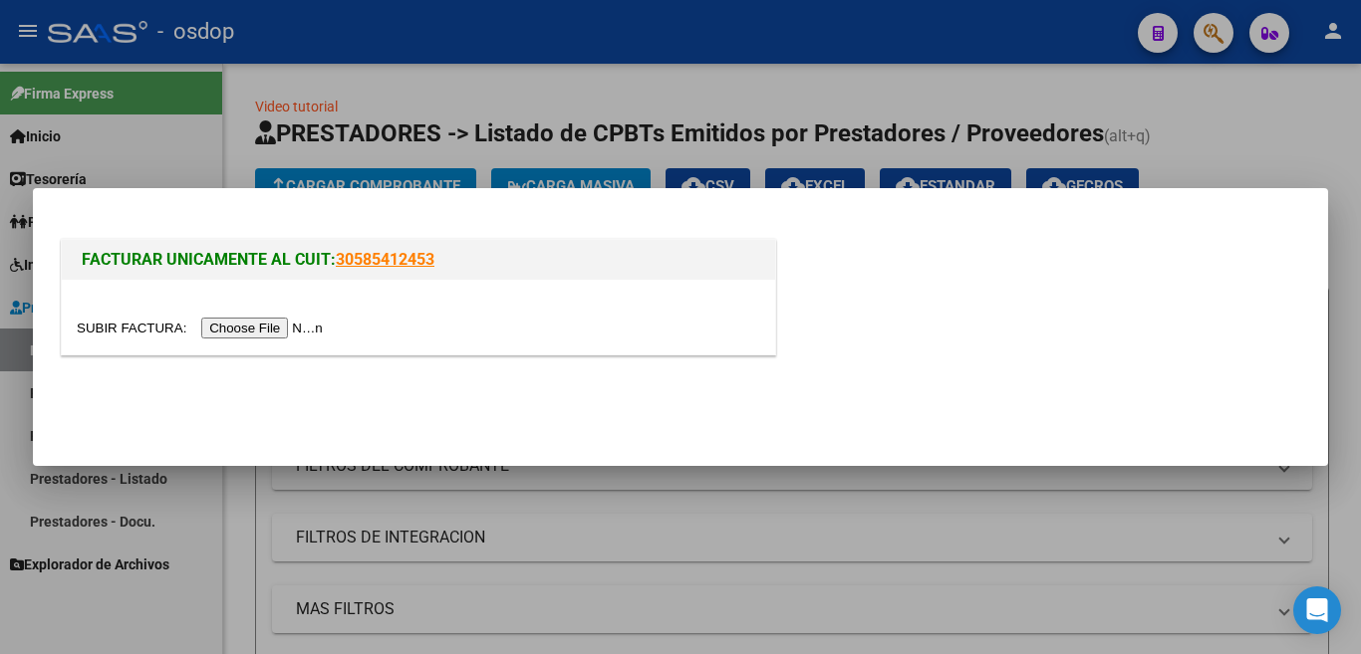
click at [291, 335] on input "file" at bounding box center [203, 328] width 252 height 21
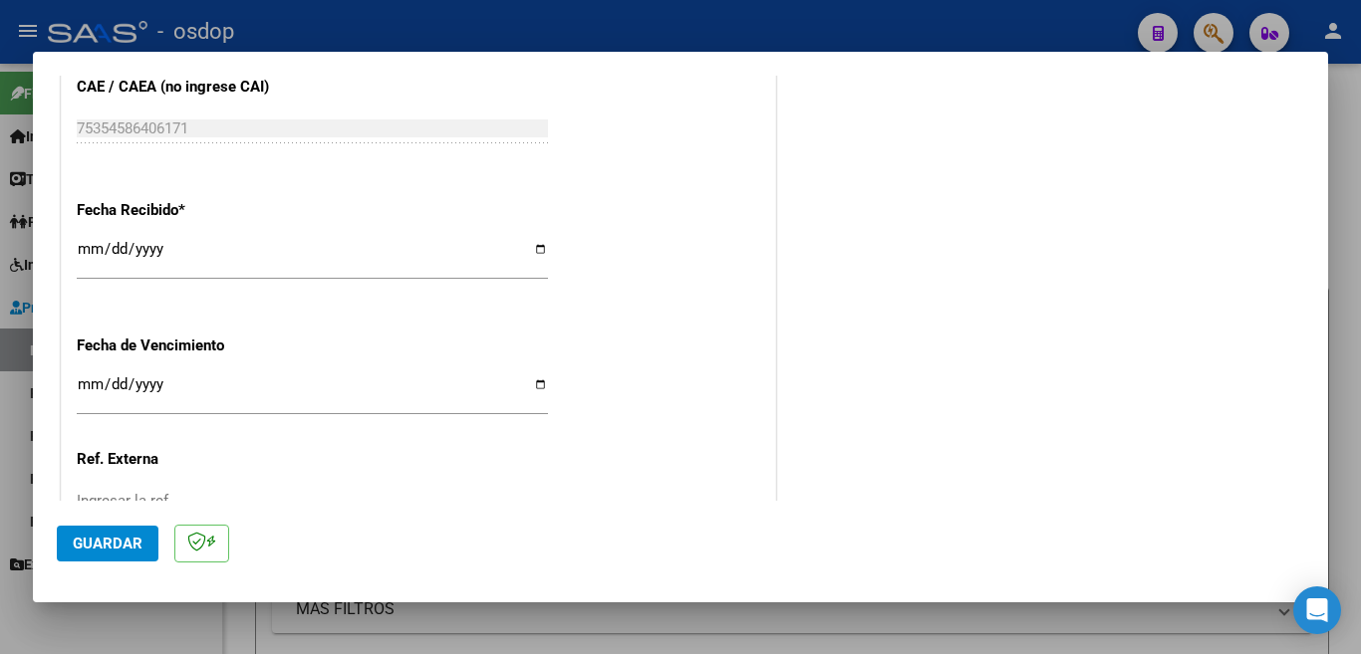
scroll to position [1203, 0]
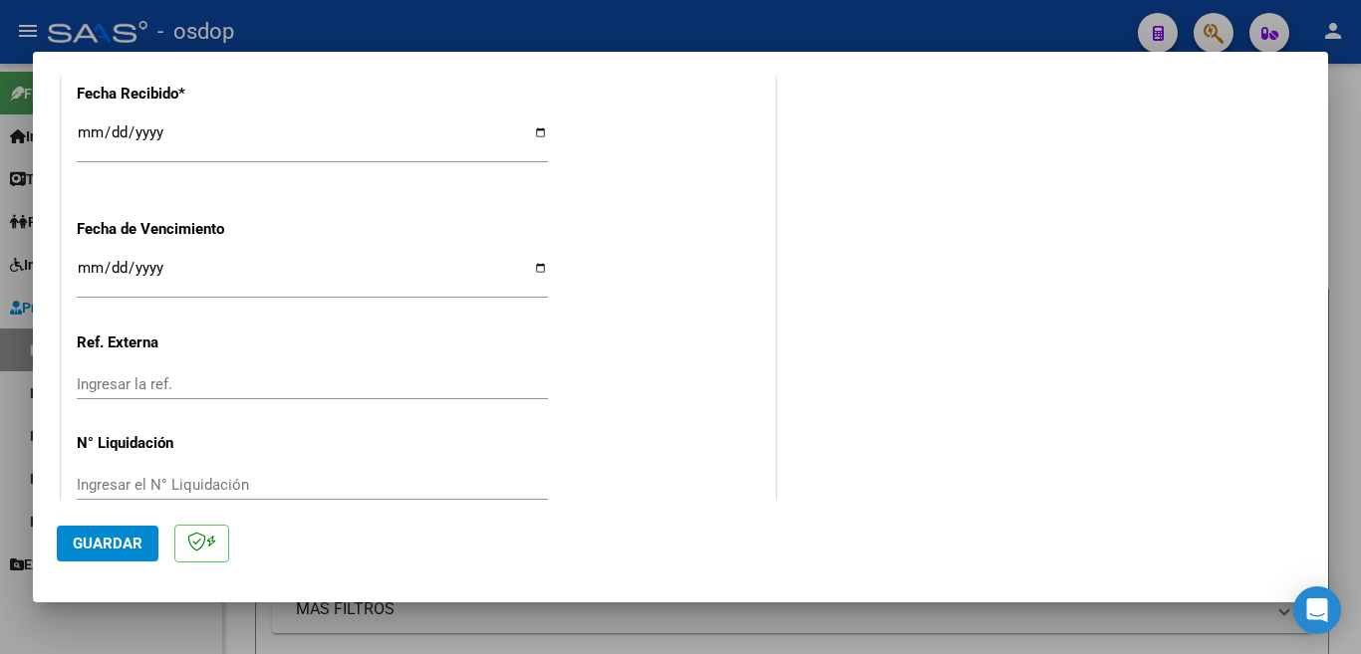
click at [111, 534] on button "Guardar" at bounding box center [108, 544] width 102 height 36
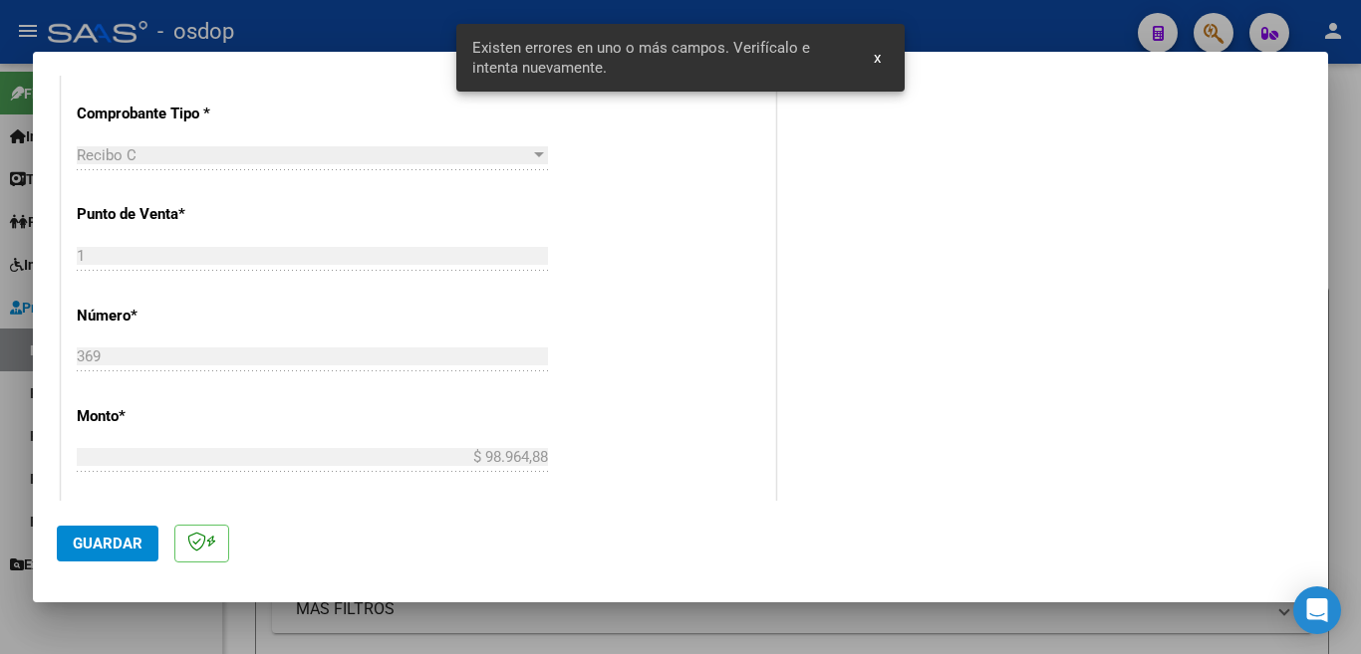
scroll to position [300, 0]
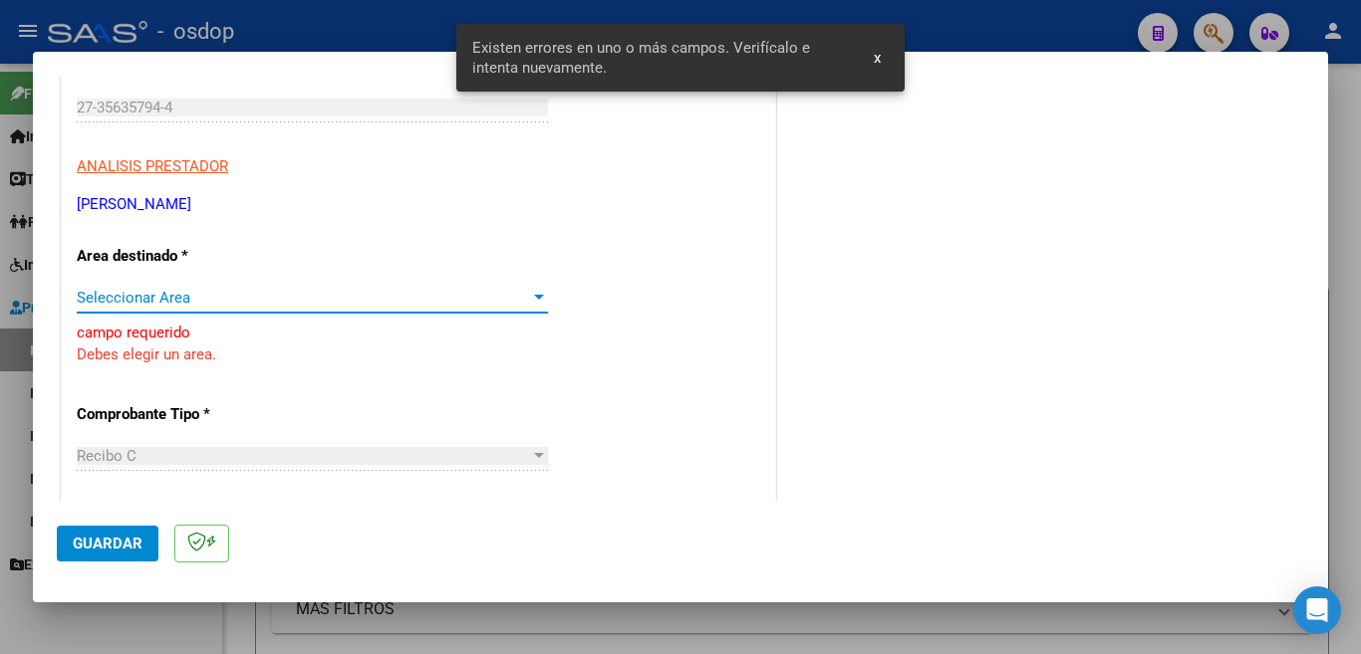
click at [166, 299] on span "Seleccionar Area" at bounding box center [303, 298] width 453 height 18
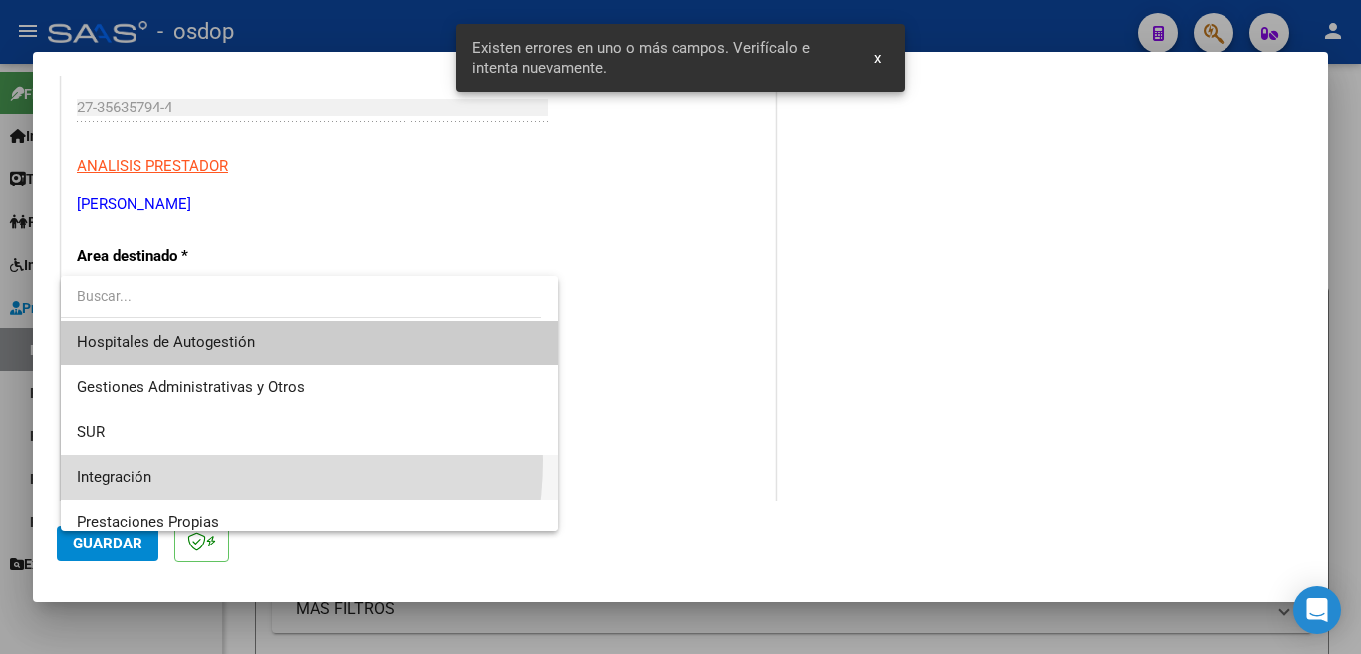
click at [189, 460] on span "Integración" at bounding box center [309, 477] width 465 height 45
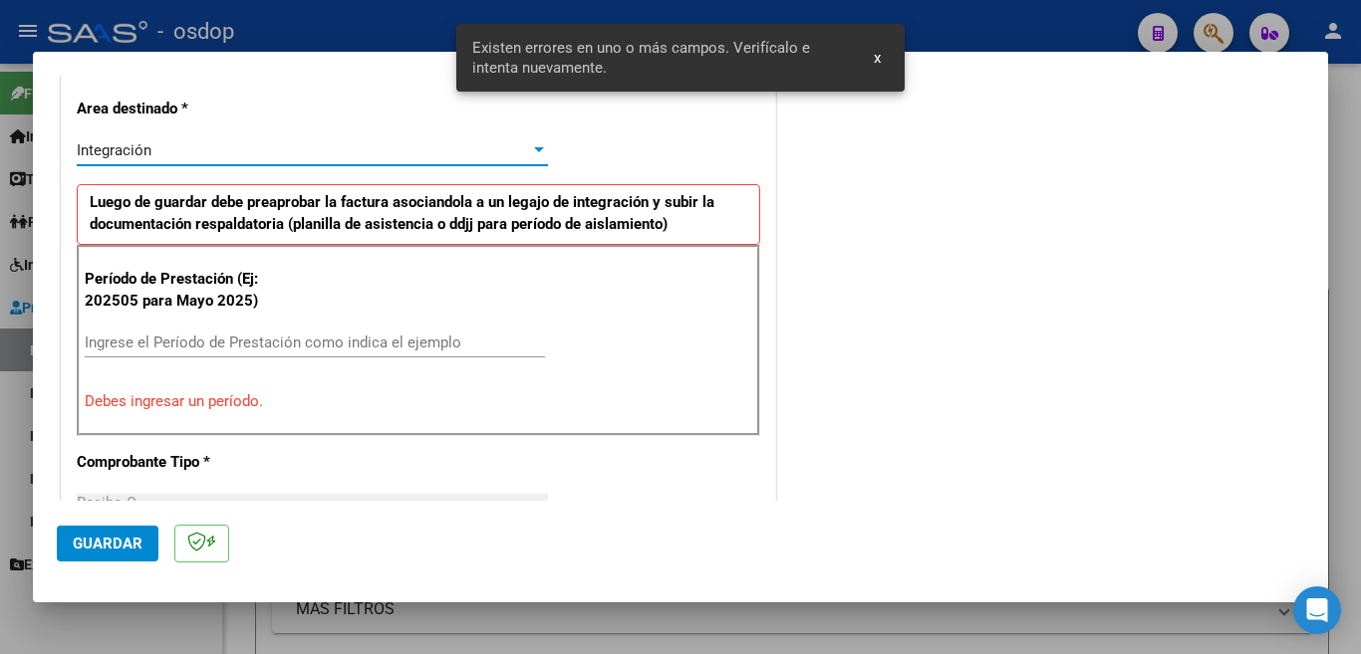
scroll to position [499, 0]
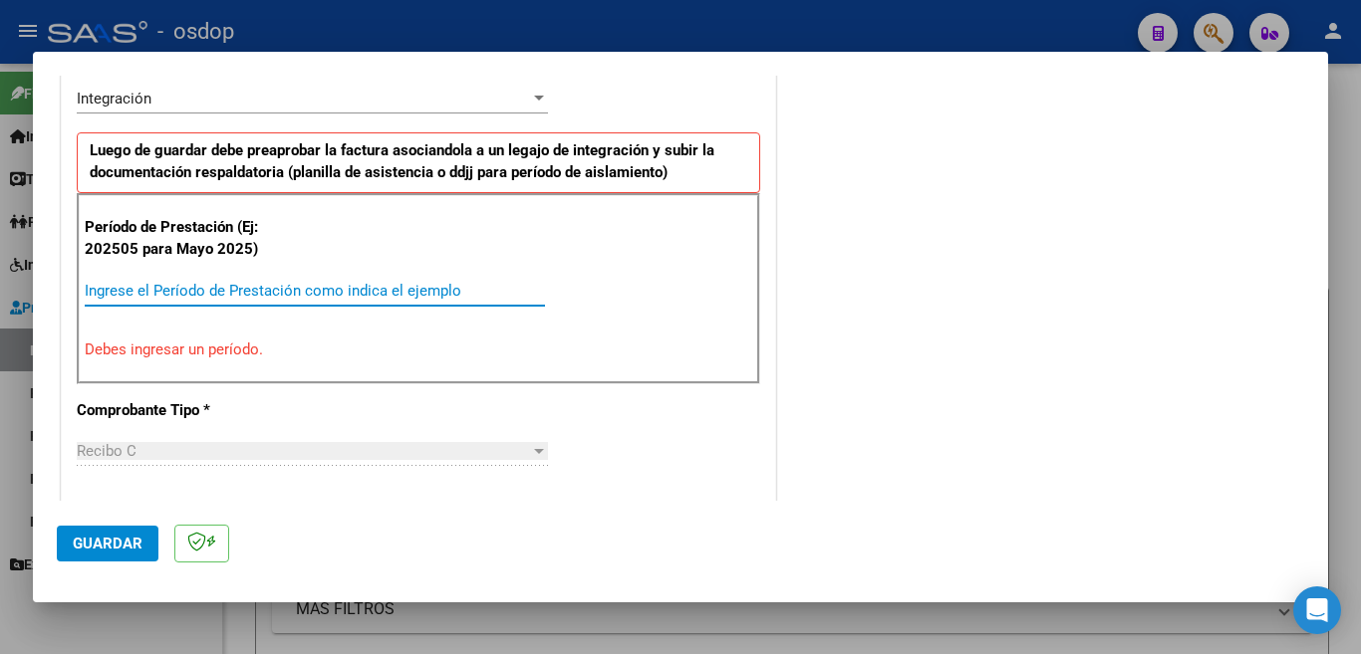
click at [238, 292] on input "Ingrese el Período de Prestación como indica el ejemplo" at bounding box center [315, 291] width 460 height 18
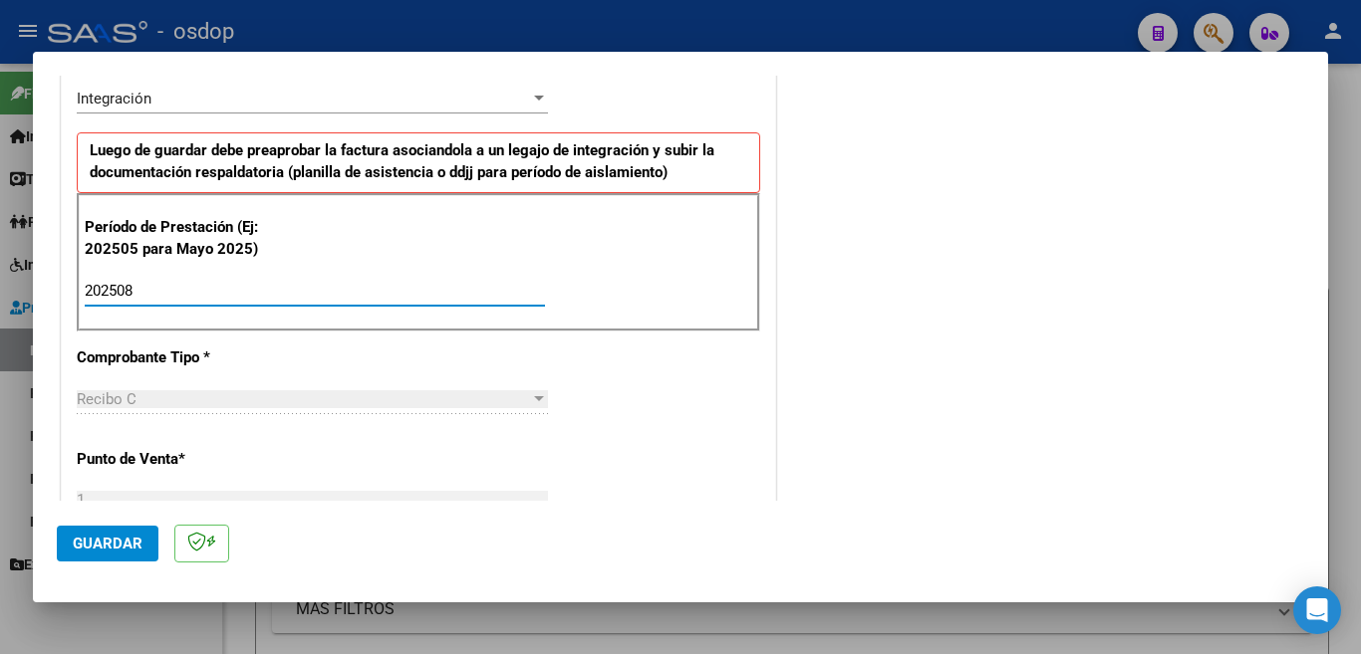
type input "202508"
click at [107, 551] on span "Guardar" at bounding box center [108, 544] width 70 height 18
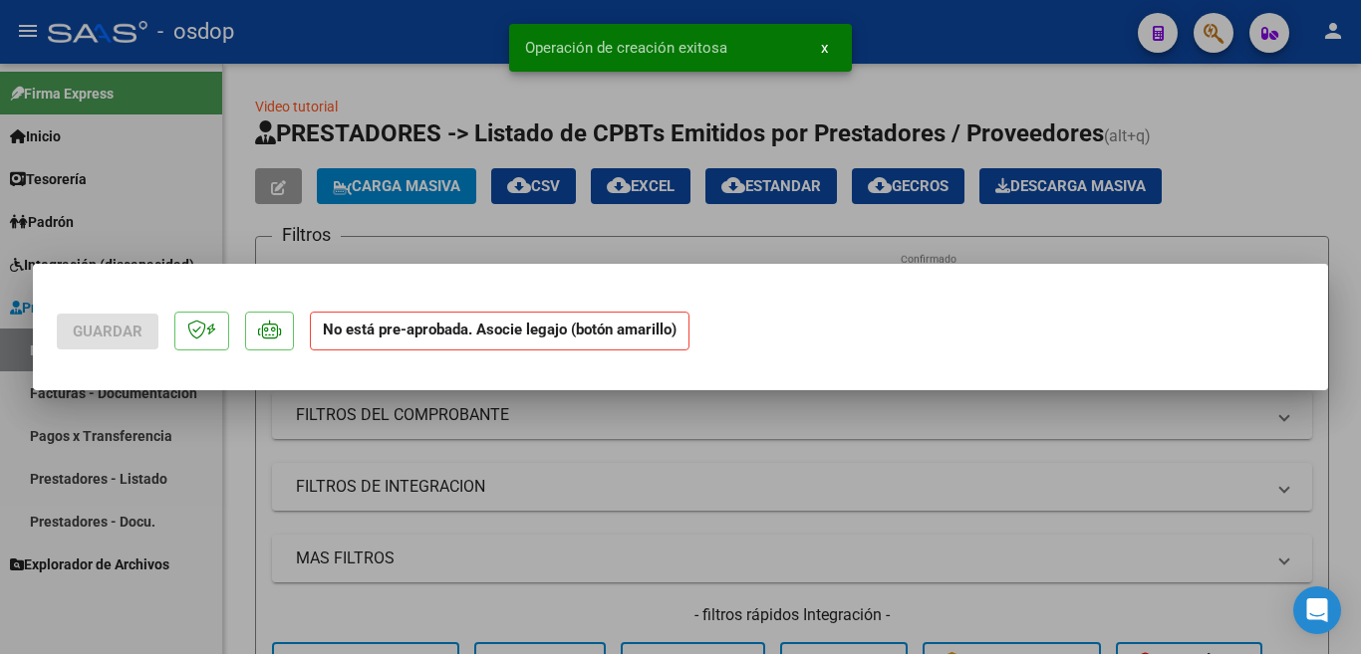
scroll to position [0, 0]
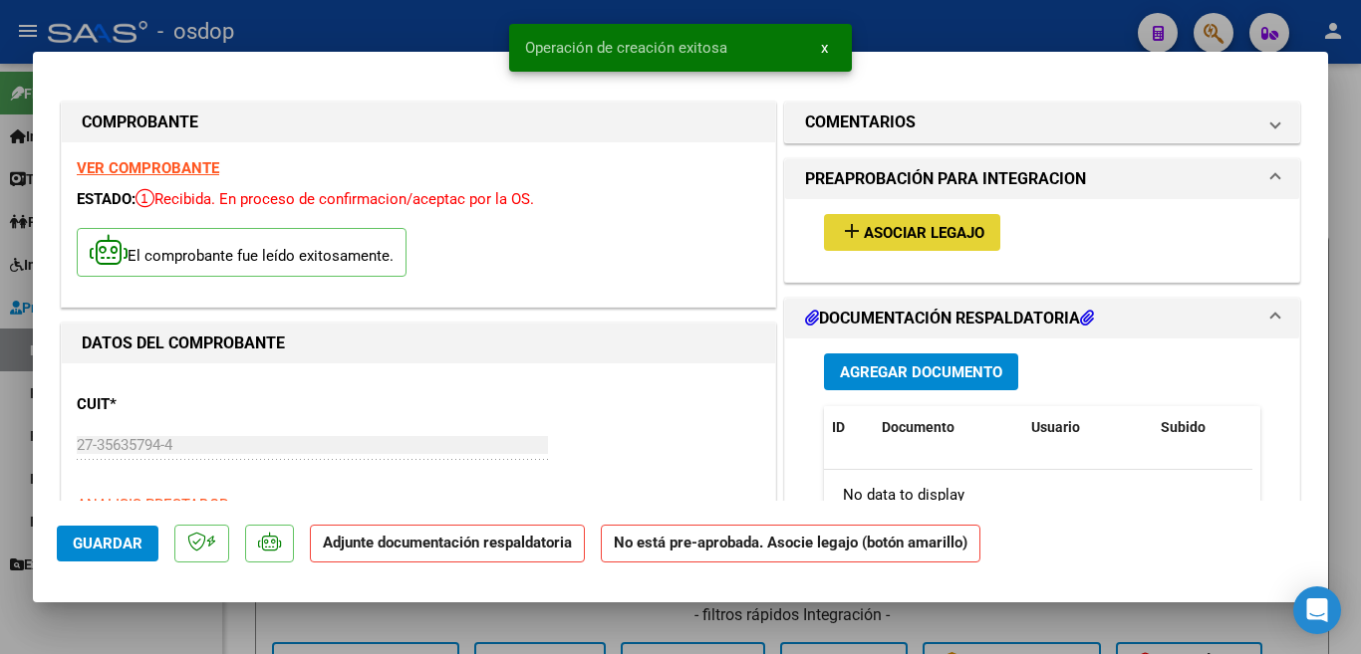
click at [877, 217] on button "add Asociar Legajo" at bounding box center [912, 232] width 176 height 37
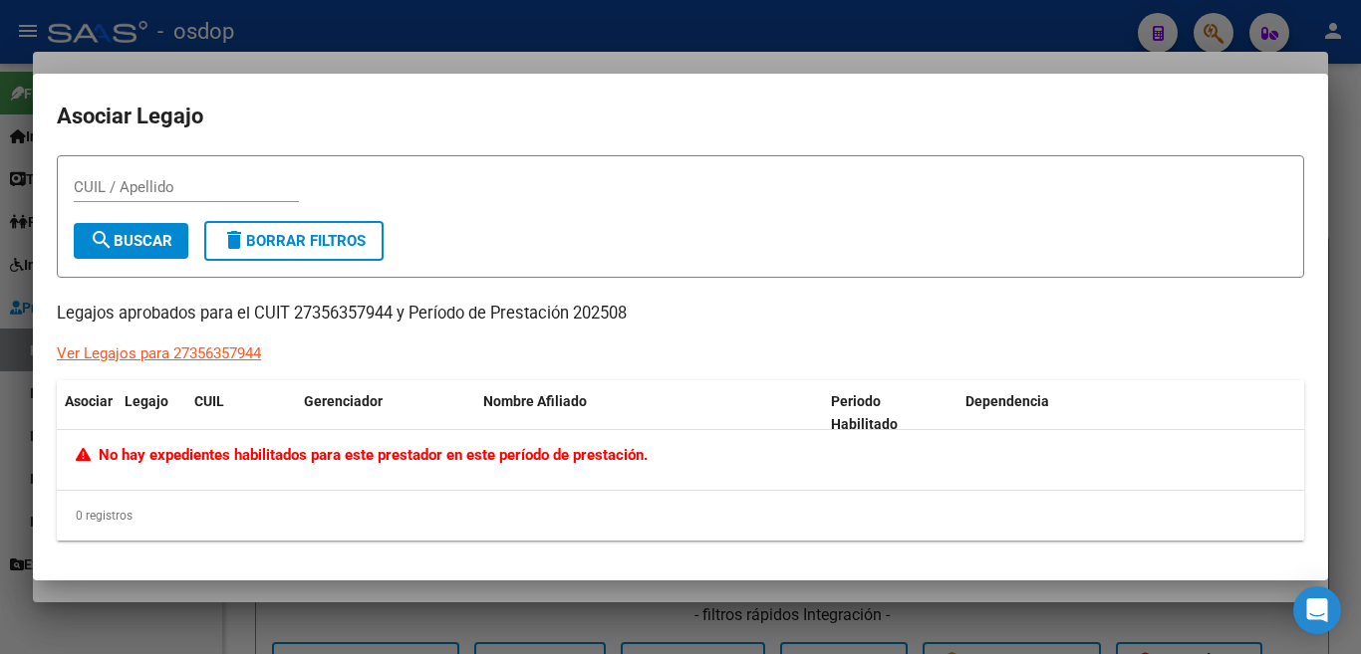
click at [197, 350] on div "Ver Legajos para 27356357944" at bounding box center [159, 354] width 204 height 23
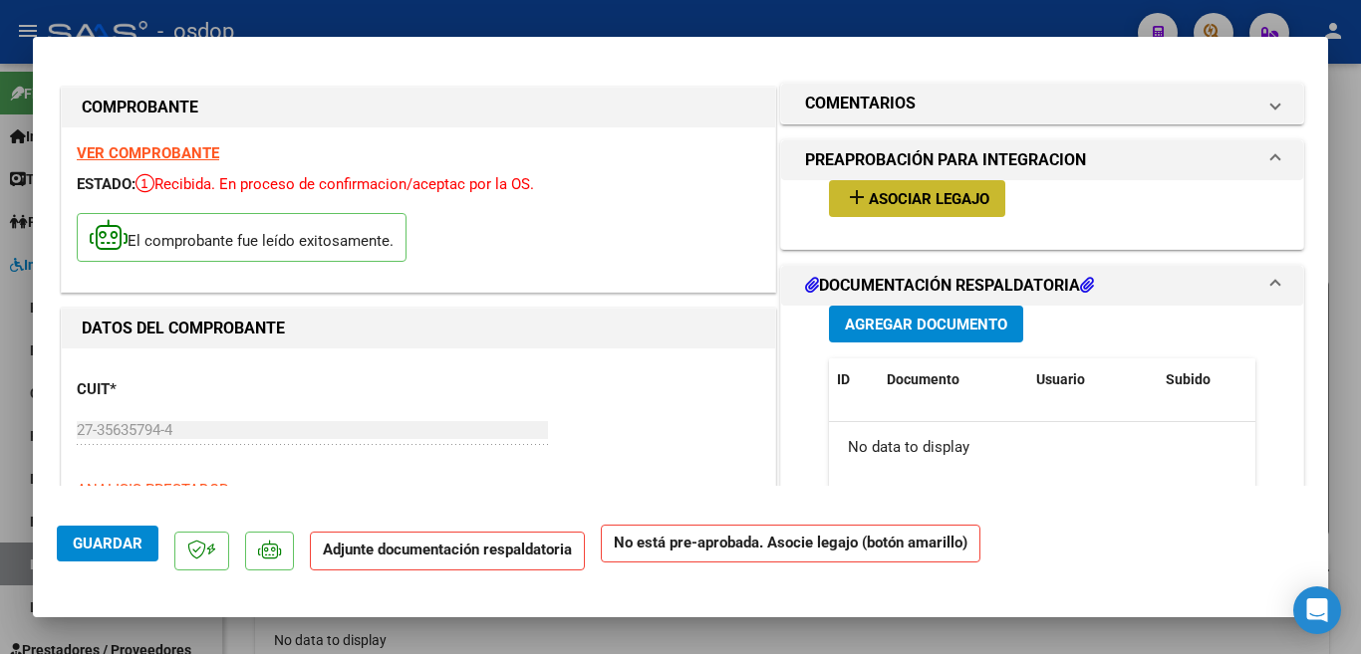
click at [923, 207] on span "Asociar Legajo" at bounding box center [929, 199] width 121 height 18
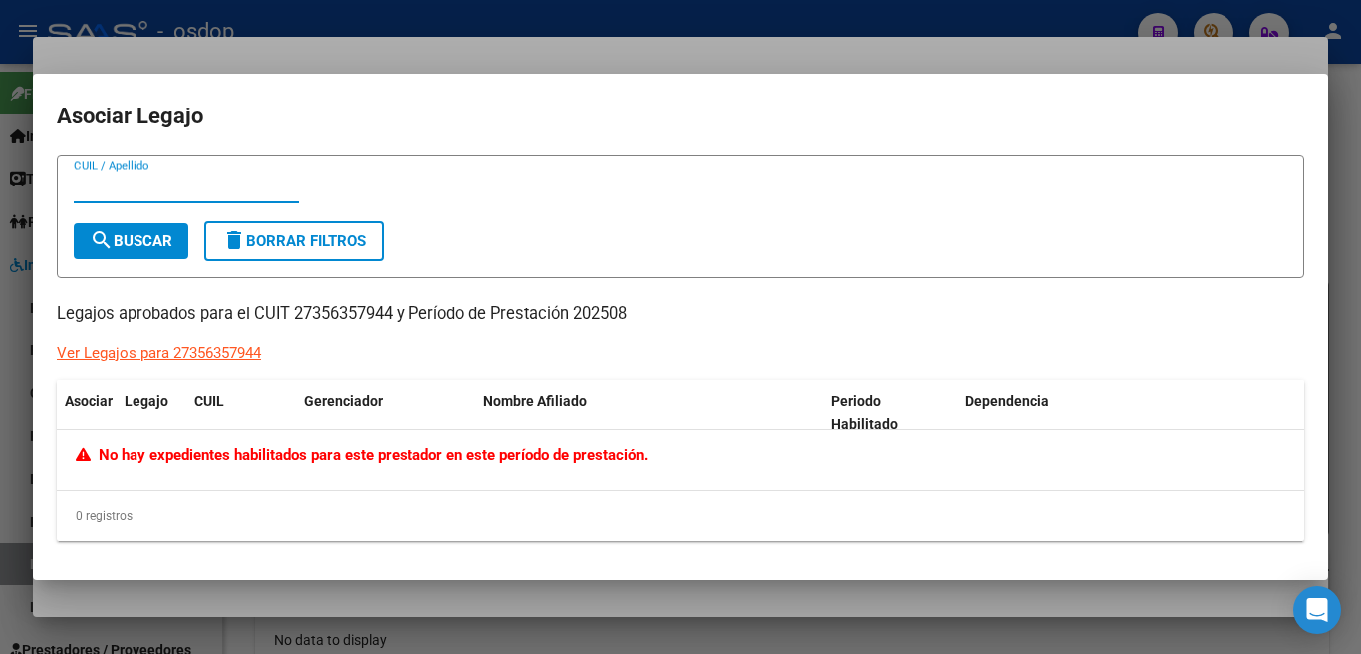
click at [0, 408] on div at bounding box center [680, 327] width 1361 height 654
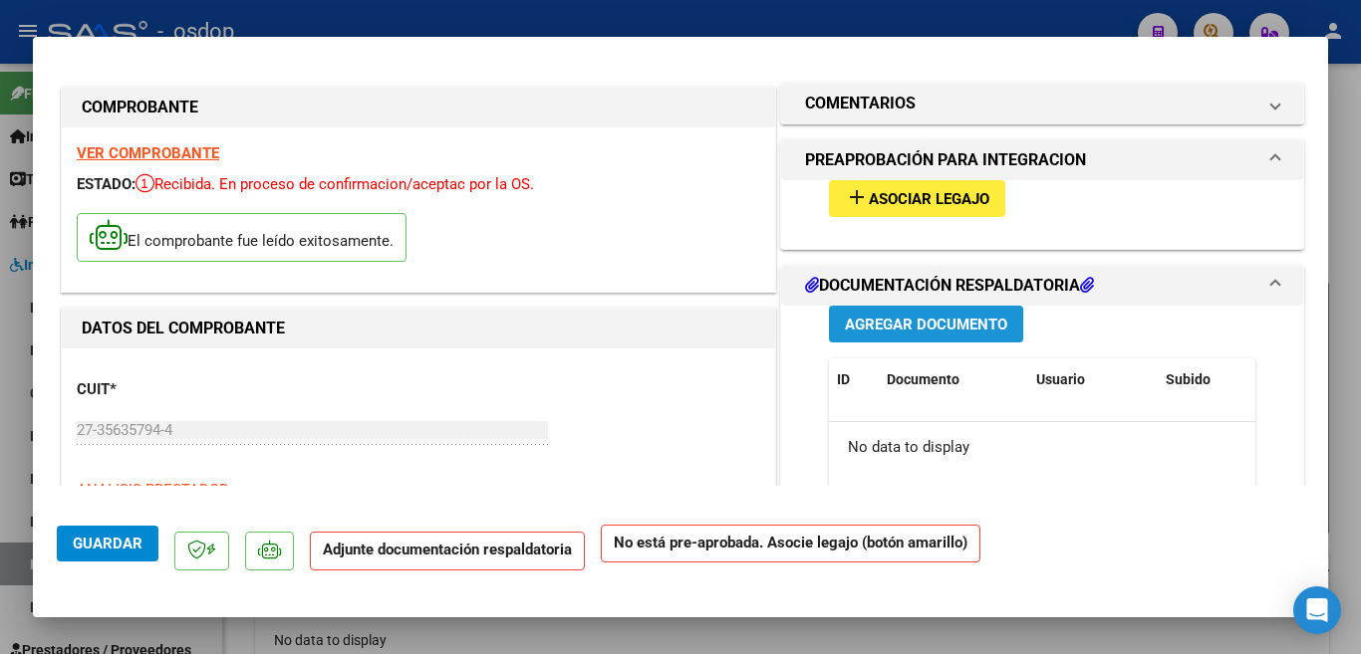
click at [899, 327] on span "Agregar Documento" at bounding box center [926, 325] width 162 height 18
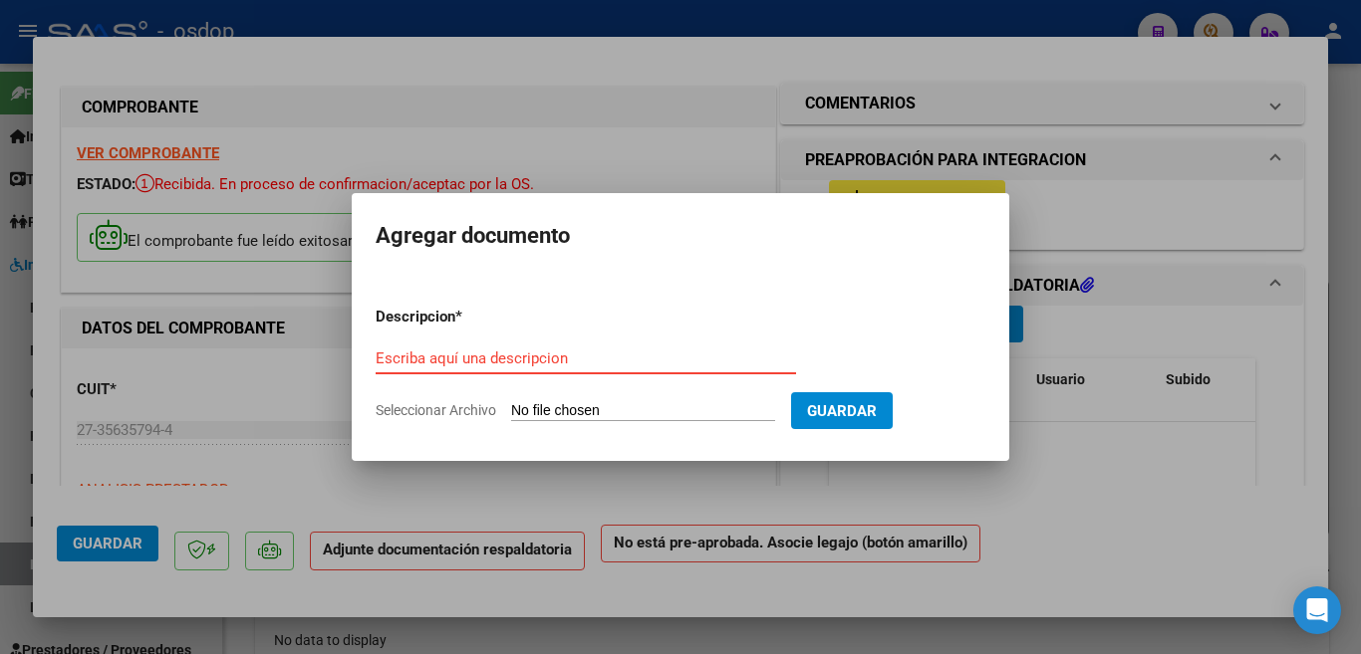
click at [670, 371] on div "Escriba aquí una descripcion" at bounding box center [586, 359] width 420 height 30
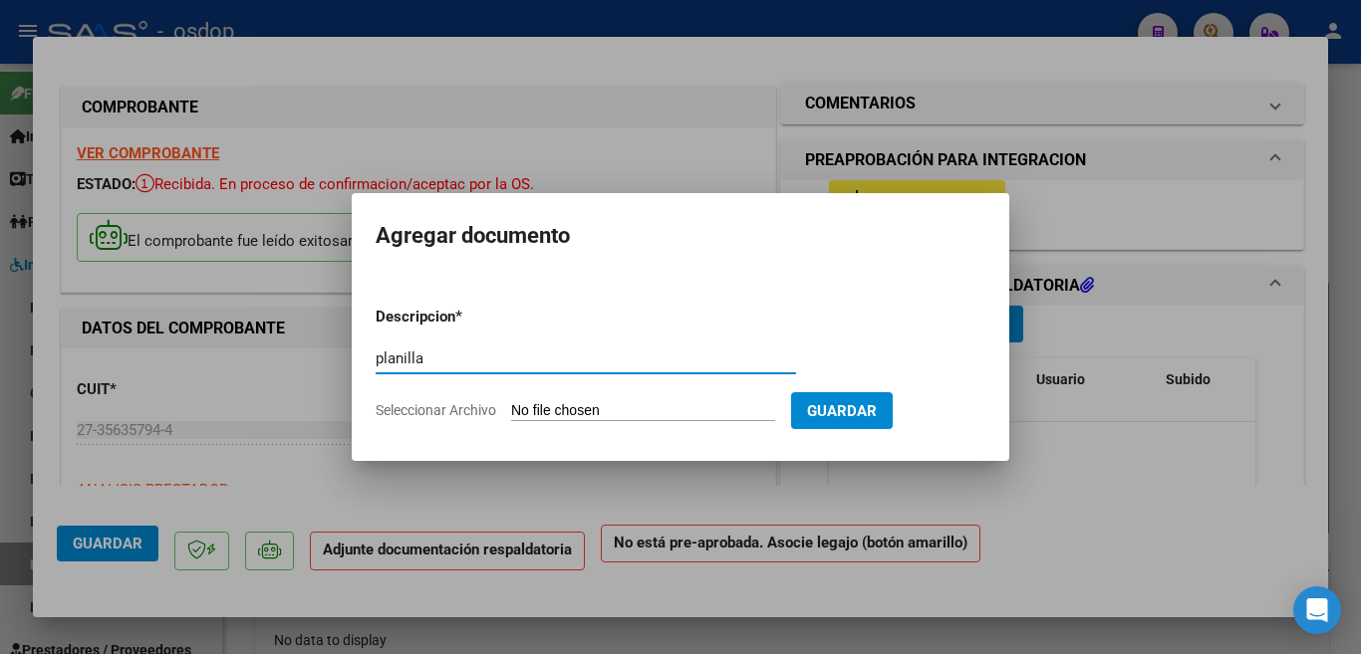
type input "planilla"
click at [669, 411] on input "Seleccionar Archivo" at bounding box center [643, 411] width 264 height 19
type input "C:\fakepath\Bella Ramos Planilla.pdf"
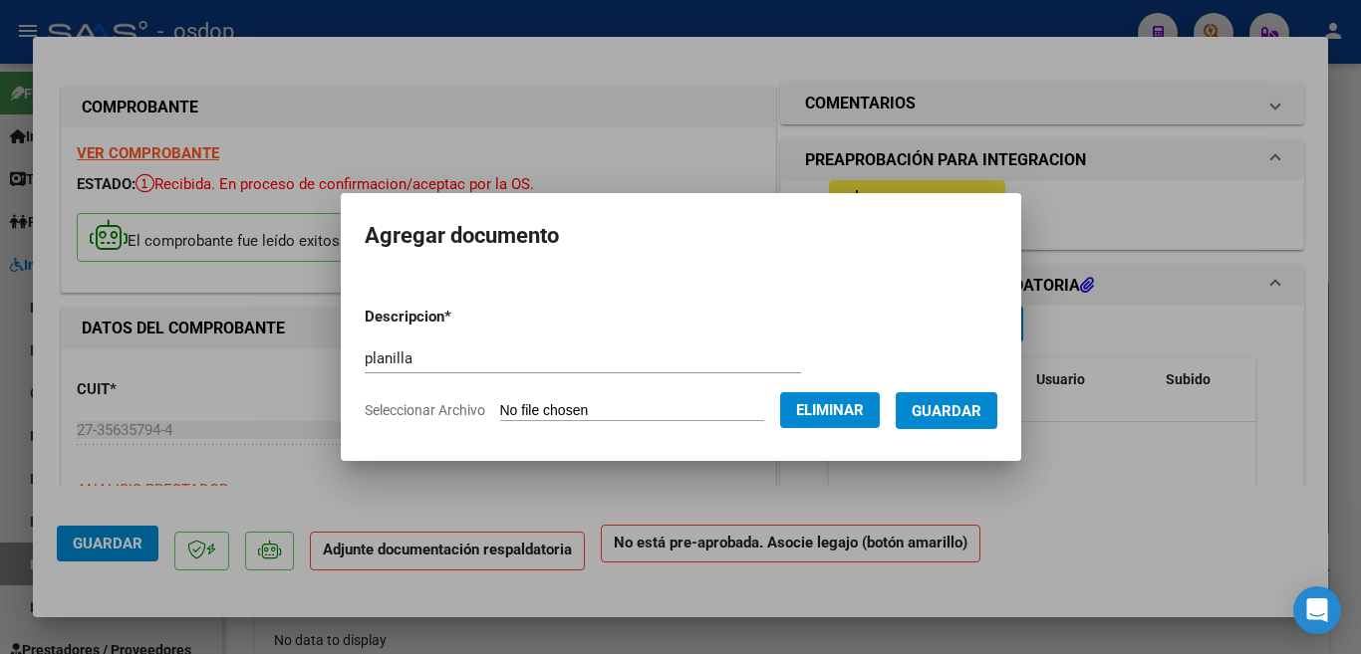
click at [942, 409] on span "Guardar" at bounding box center [946, 411] width 70 height 18
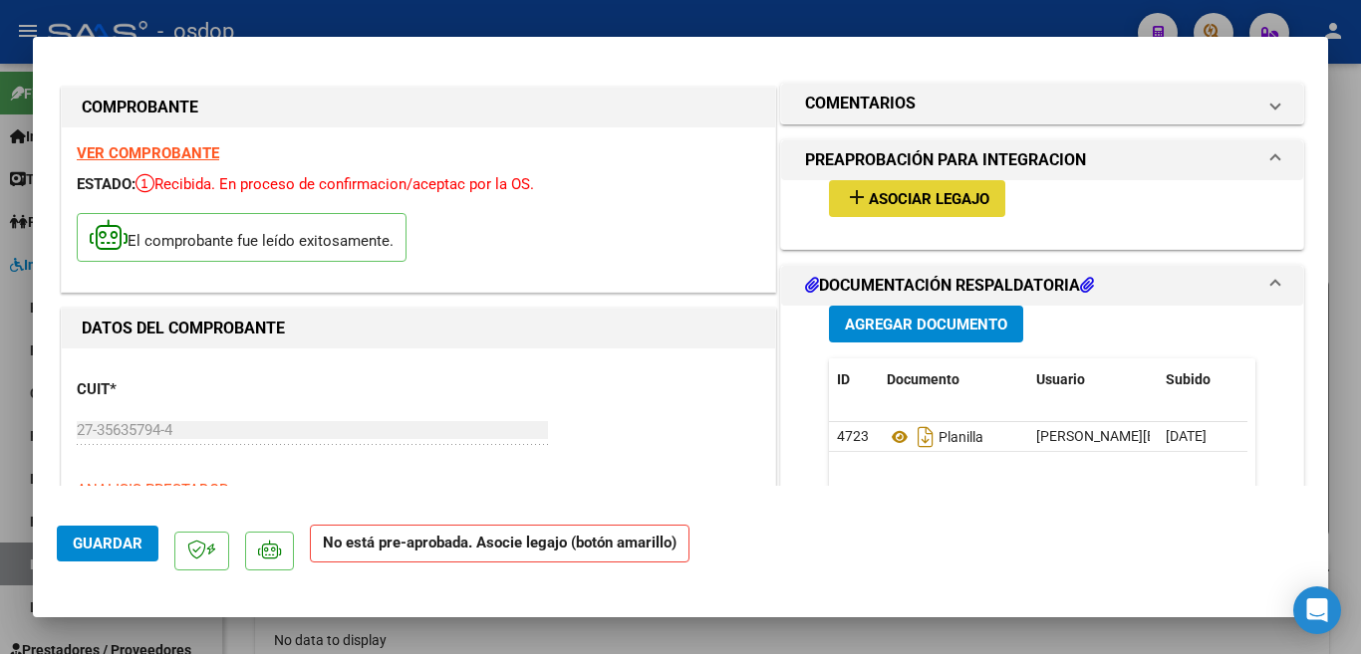
click at [851, 190] on mat-icon "add" at bounding box center [857, 197] width 24 height 24
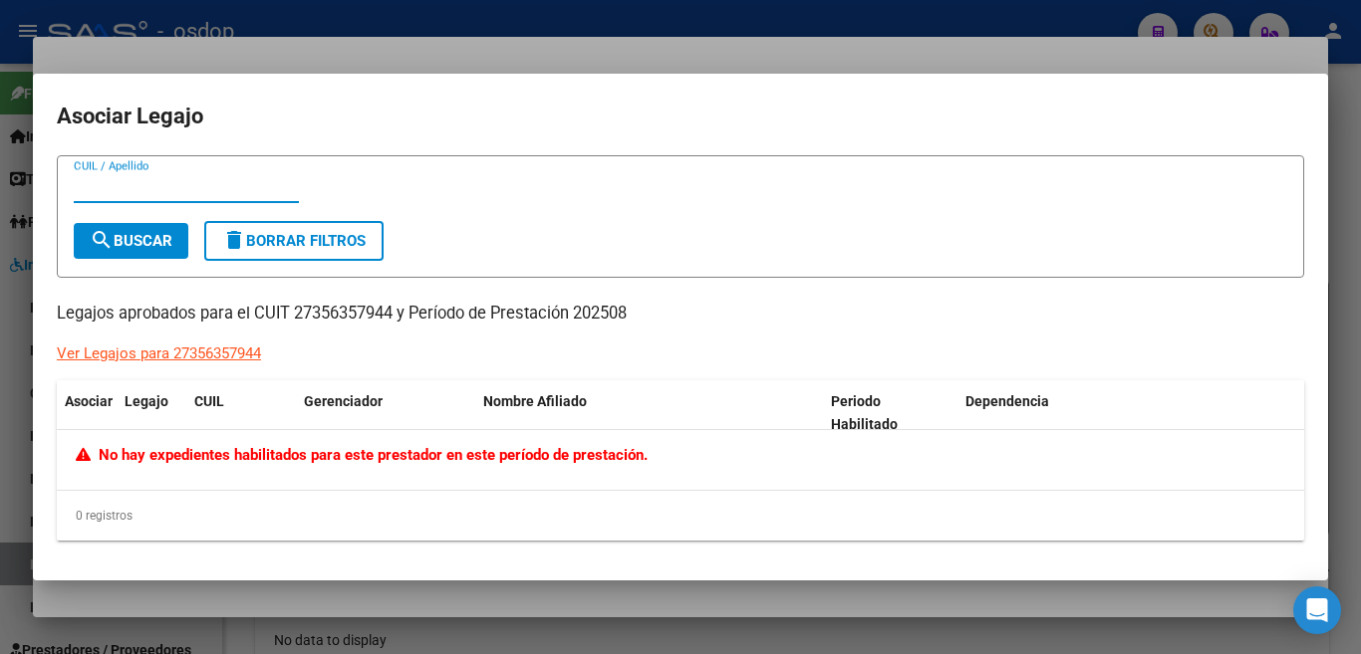
click at [0, 352] on div at bounding box center [680, 327] width 1361 height 654
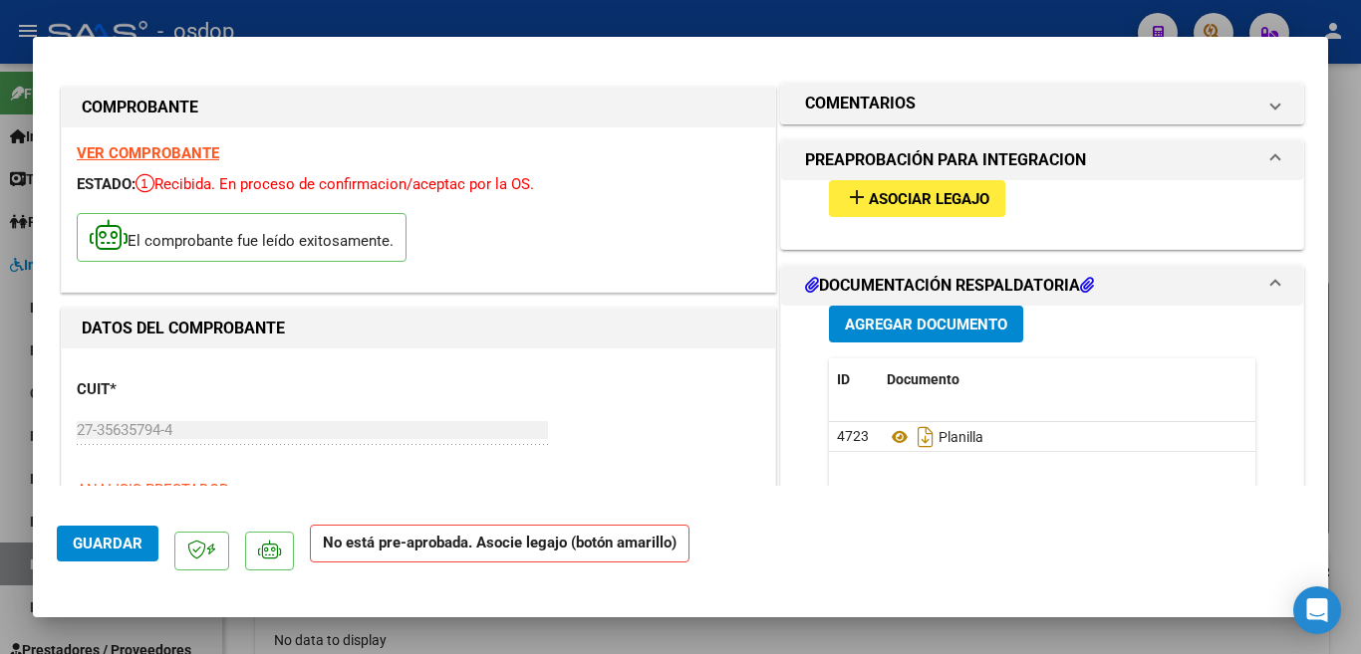
click at [12, 236] on div at bounding box center [680, 327] width 1361 height 654
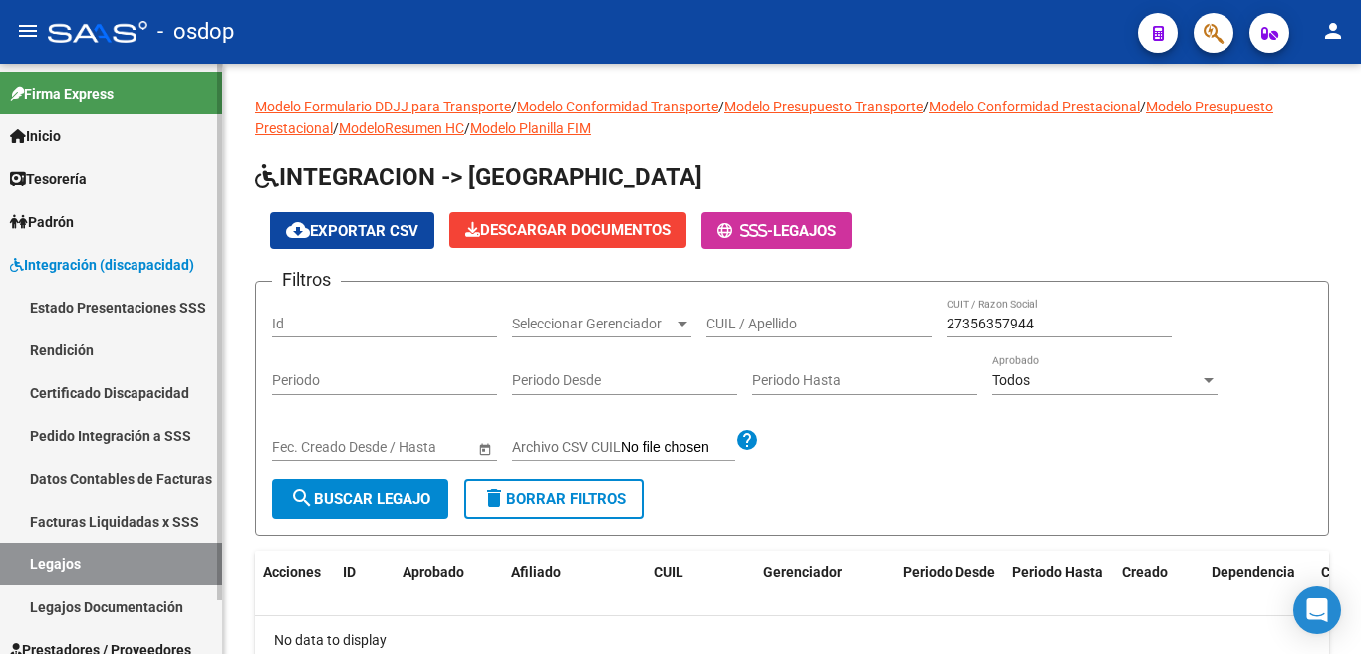
click at [144, 389] on link "Certificado Discapacidad" at bounding box center [111, 393] width 222 height 43
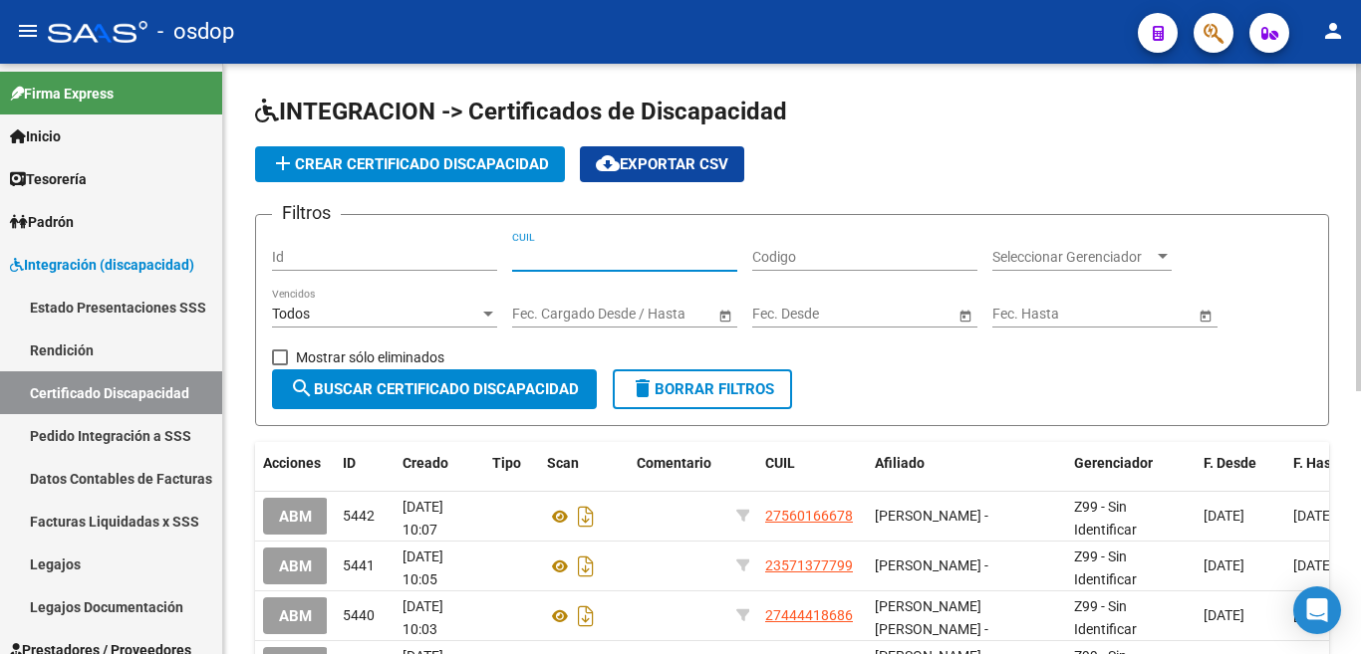
click at [643, 257] on input "CUIL" at bounding box center [624, 257] width 225 height 17
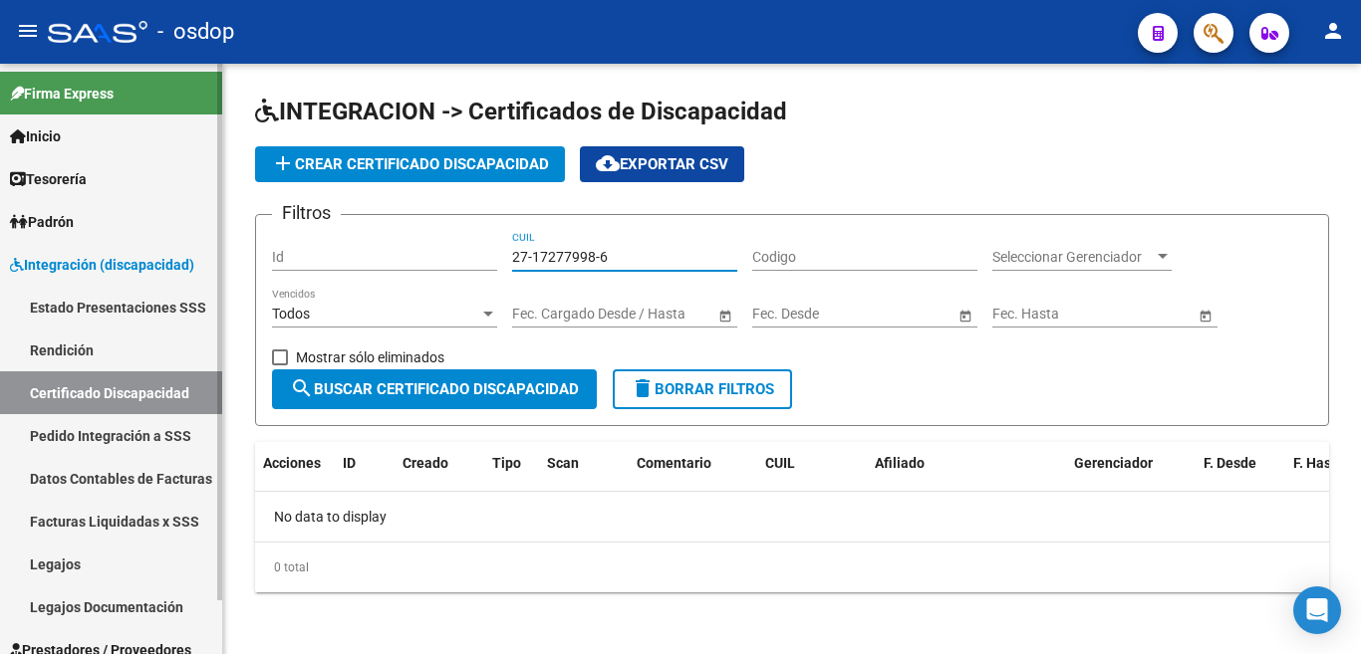
type input "27-17277998-6"
click at [120, 302] on link "Estado Presentaciones SSS" at bounding box center [111, 307] width 222 height 43
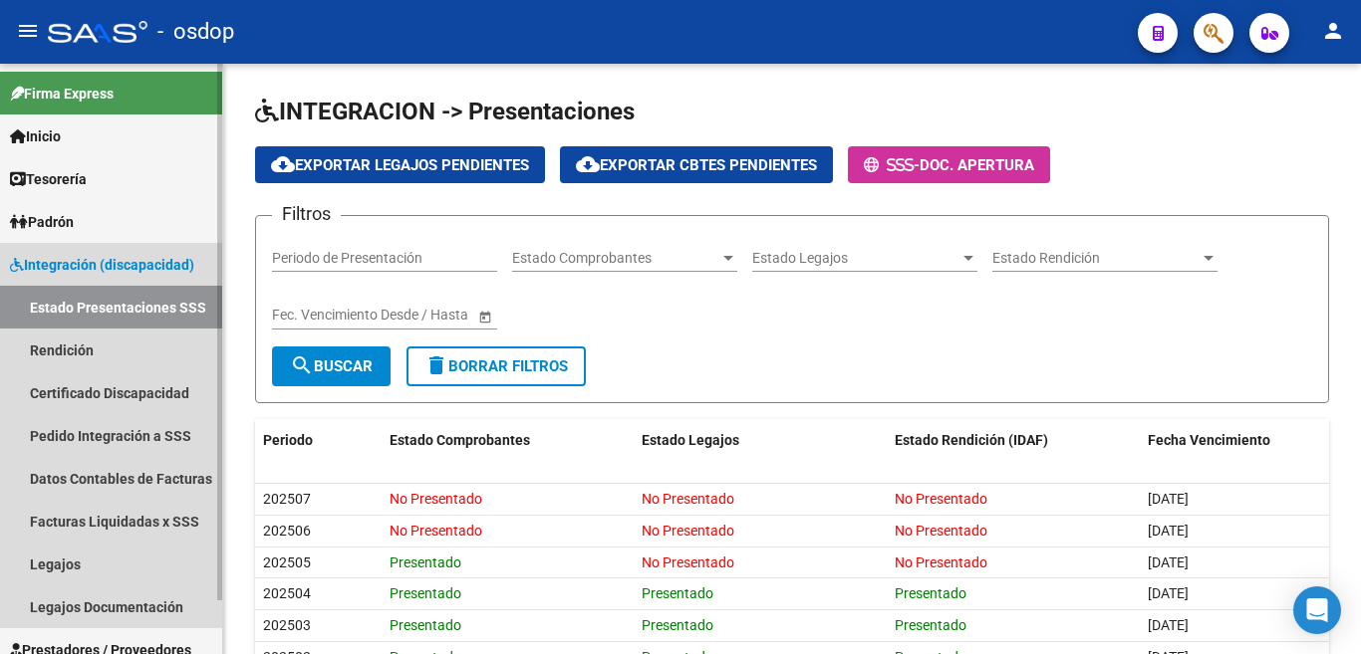
click at [115, 263] on span "Integración (discapacidad)" at bounding box center [102, 265] width 184 height 22
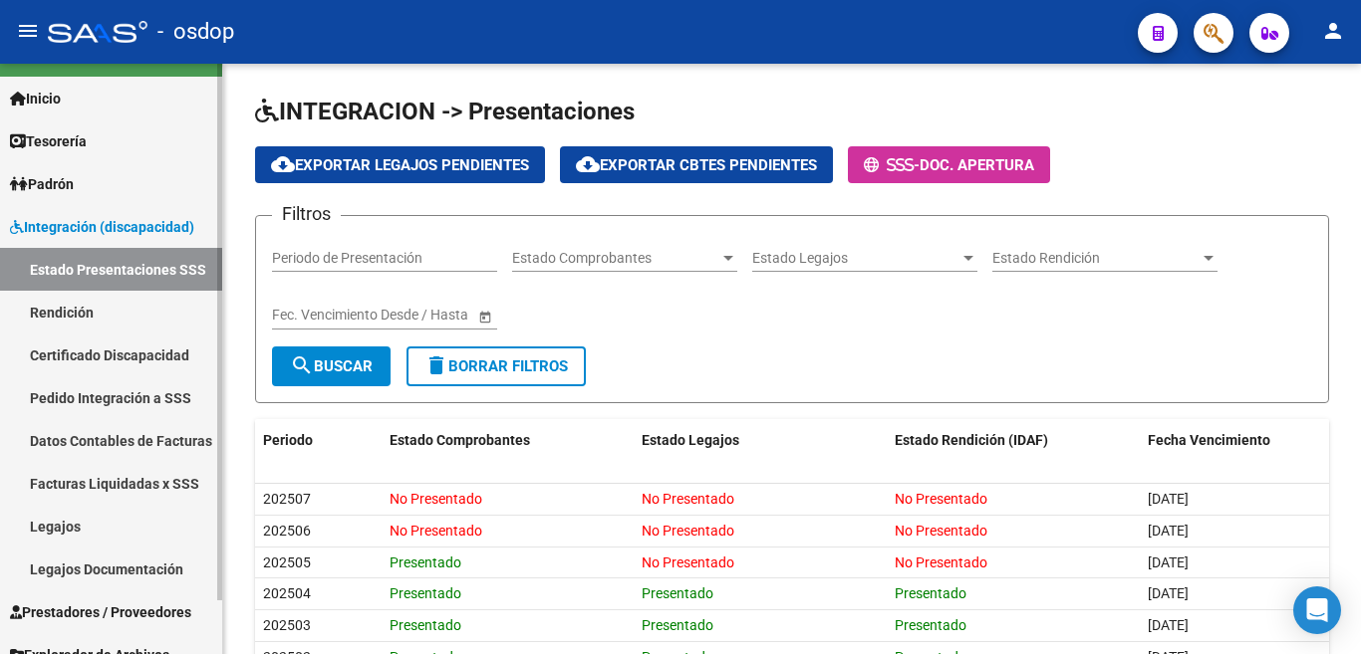
scroll to position [60, 0]
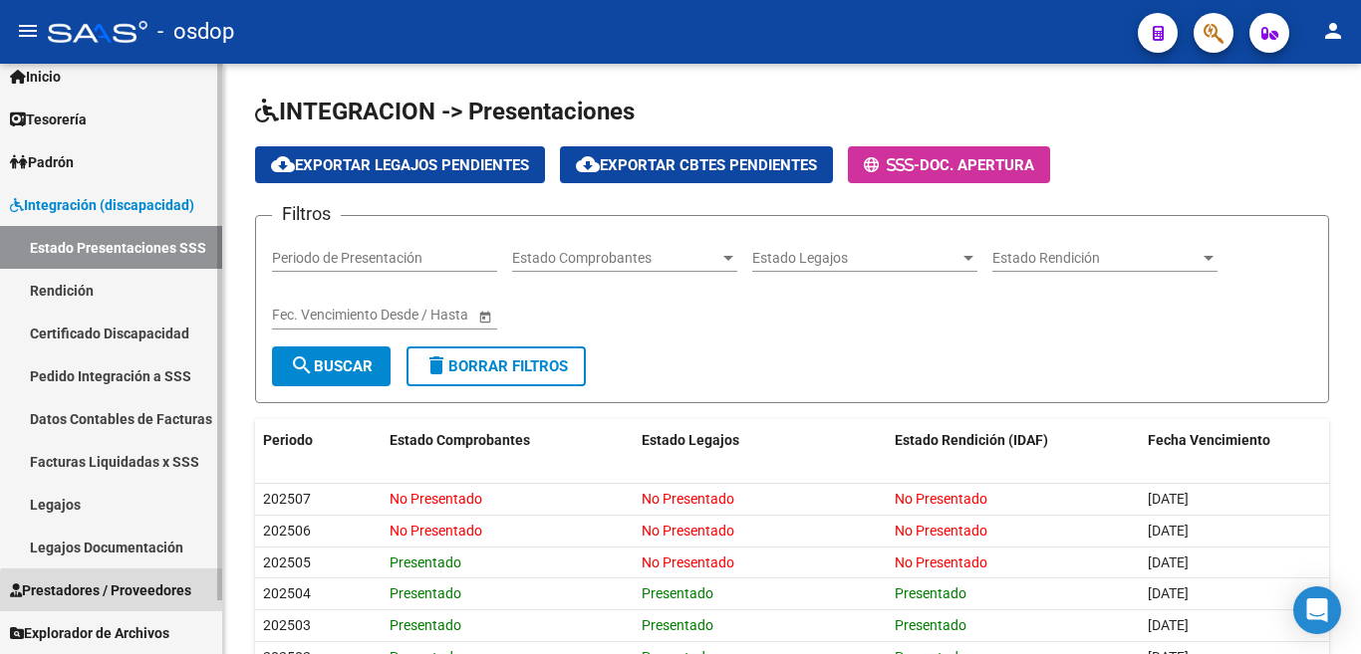
click at [143, 596] on span "Prestadores / Proveedores" at bounding box center [100, 591] width 181 height 22
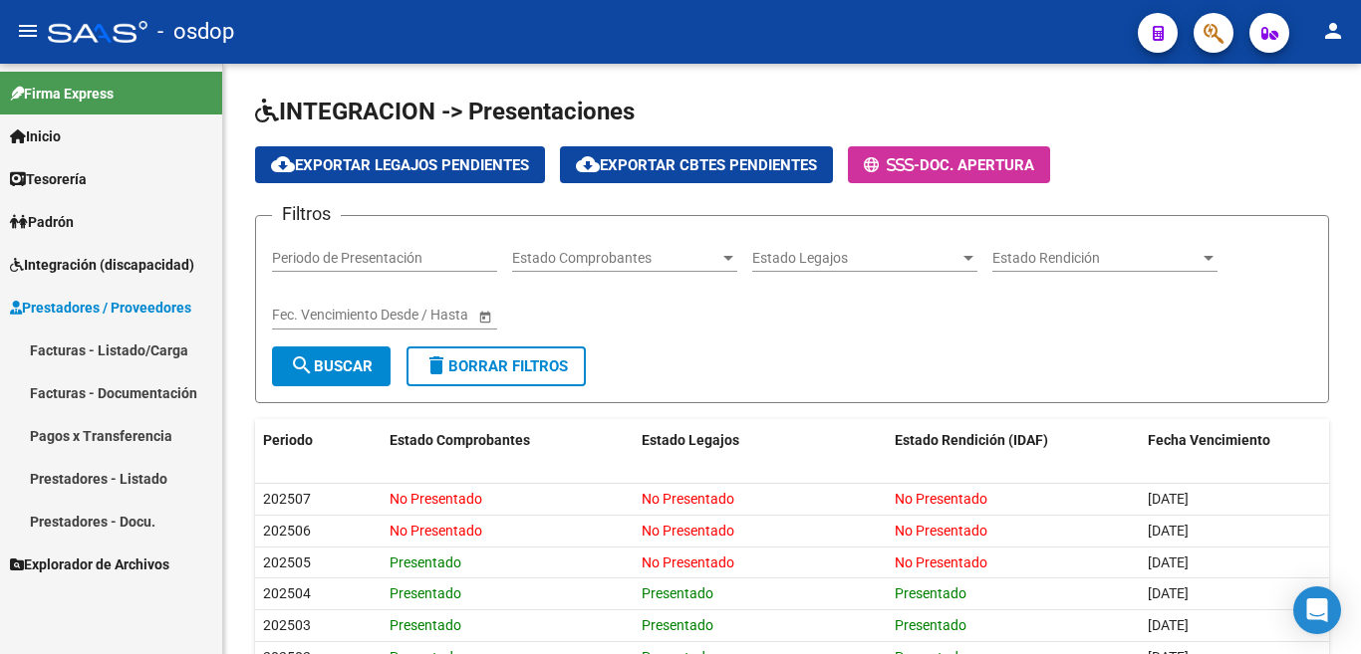
scroll to position [0, 0]
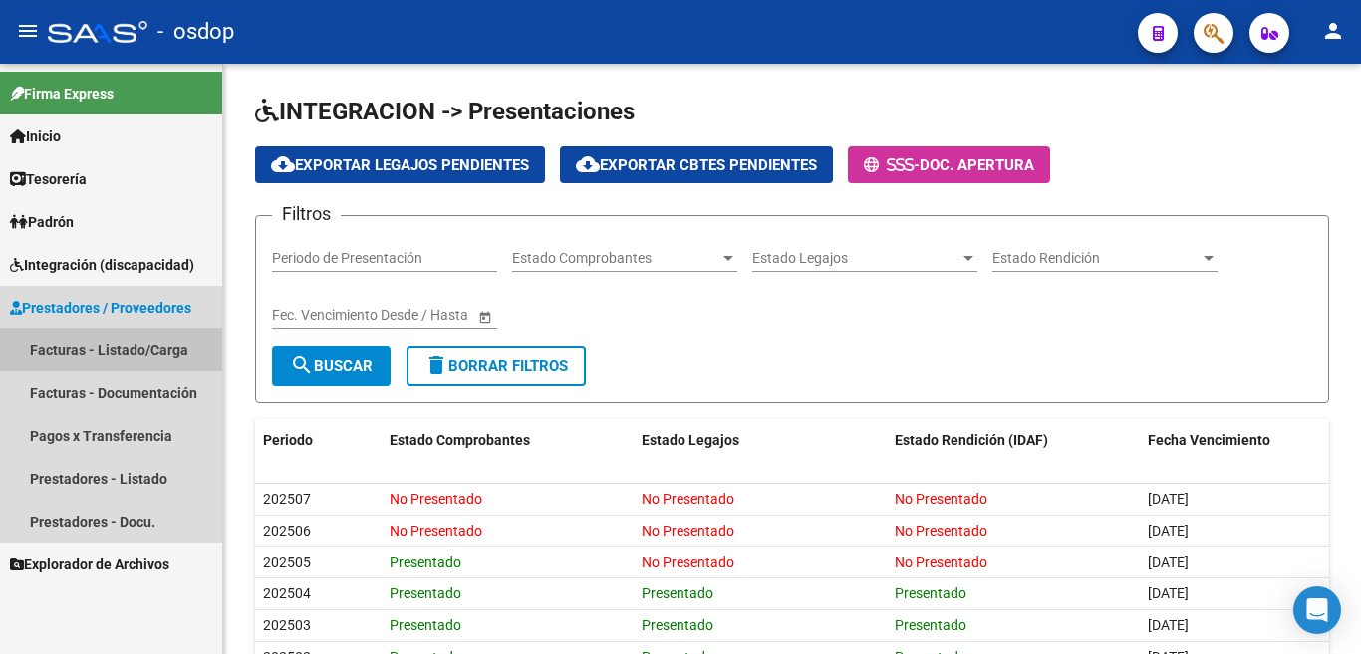
click at [138, 355] on link "Facturas - Listado/Carga" at bounding box center [111, 350] width 222 height 43
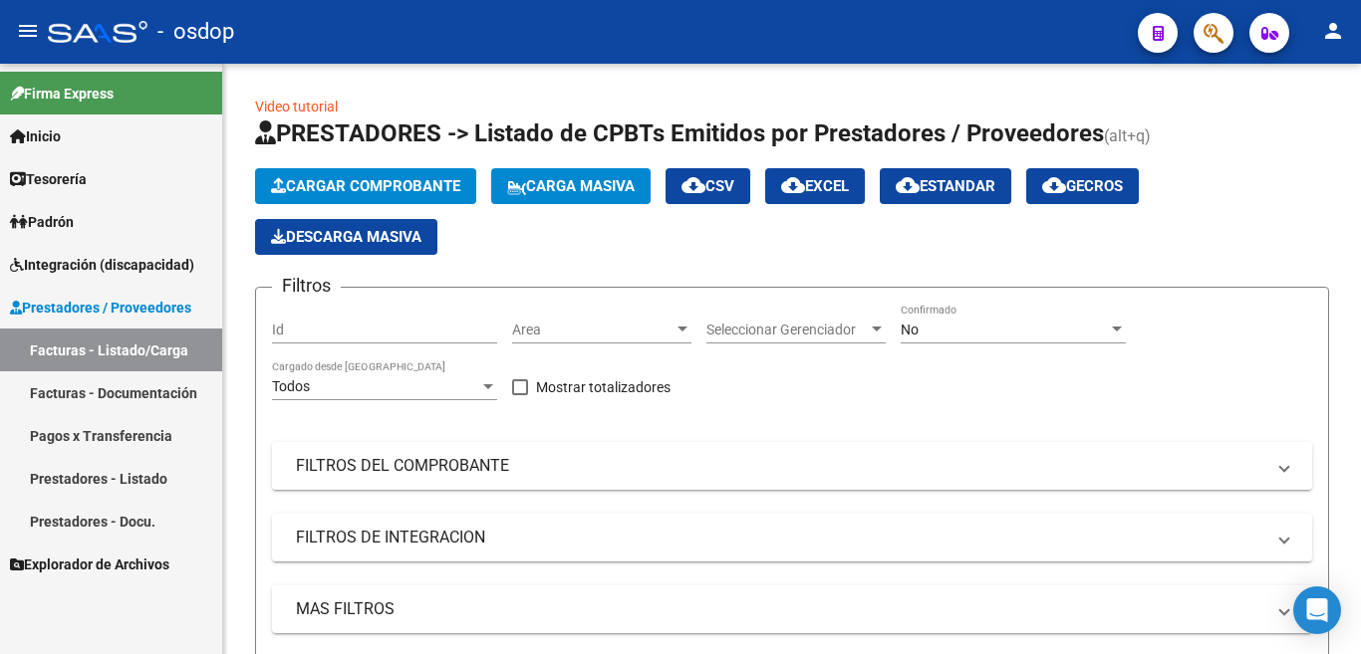
click at [122, 395] on link "Facturas - Documentación" at bounding box center [111, 393] width 222 height 43
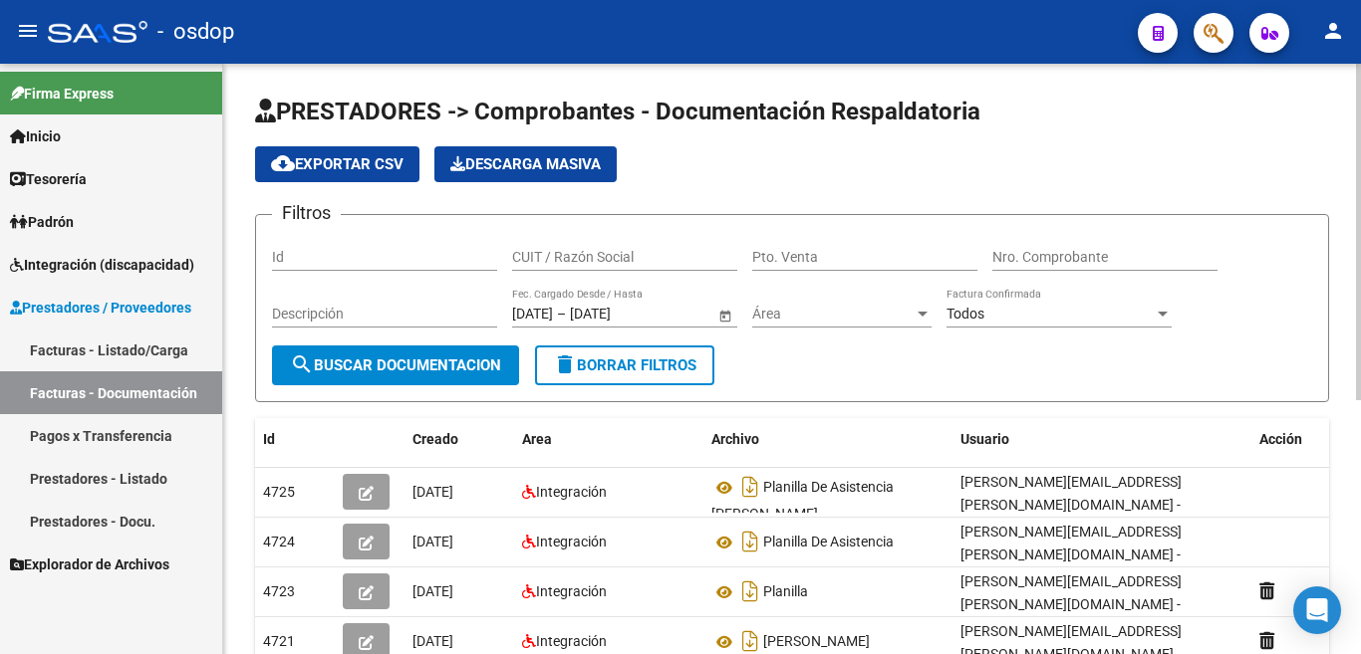
click at [559, 259] on input "CUIT / Razón Social" at bounding box center [624, 257] width 225 height 17
type input "27172779986"
click at [455, 357] on span "search Buscar Documentacion" at bounding box center [395, 366] width 211 height 18
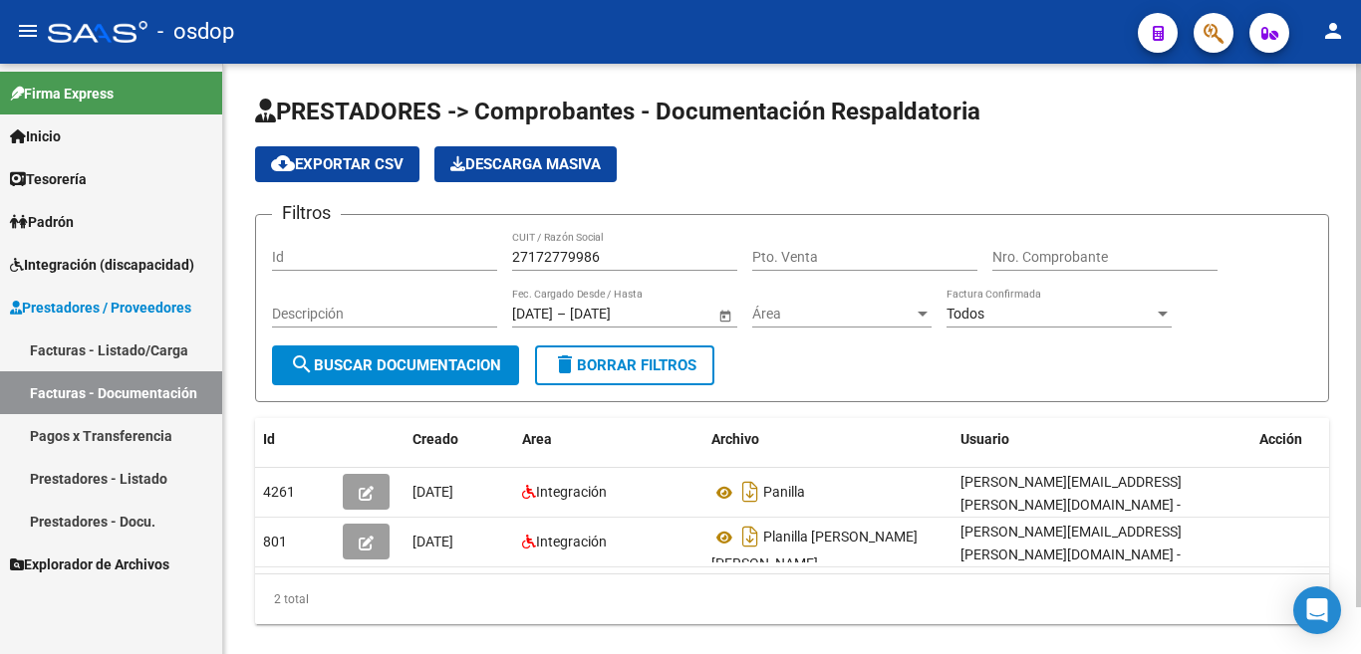
drag, startPoint x: 621, startPoint y: 571, endPoint x: 551, endPoint y: 588, distance: 71.8
click at [554, 574] on datatable-body "4261 09/09/2025 Integración Panilla marcos.bonelli@osdop.org.ar - Marcos Bonell…" at bounding box center [792, 521] width 1074 height 106
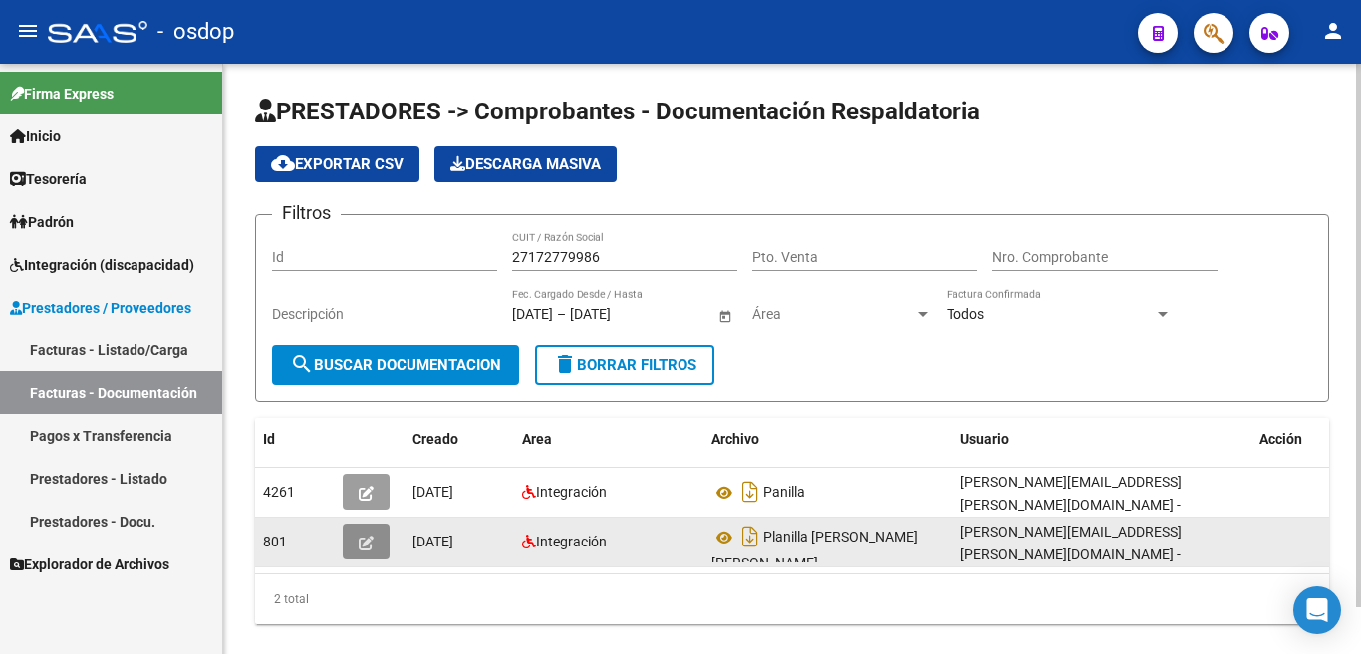
click at [376, 542] on button "button" at bounding box center [366, 542] width 47 height 36
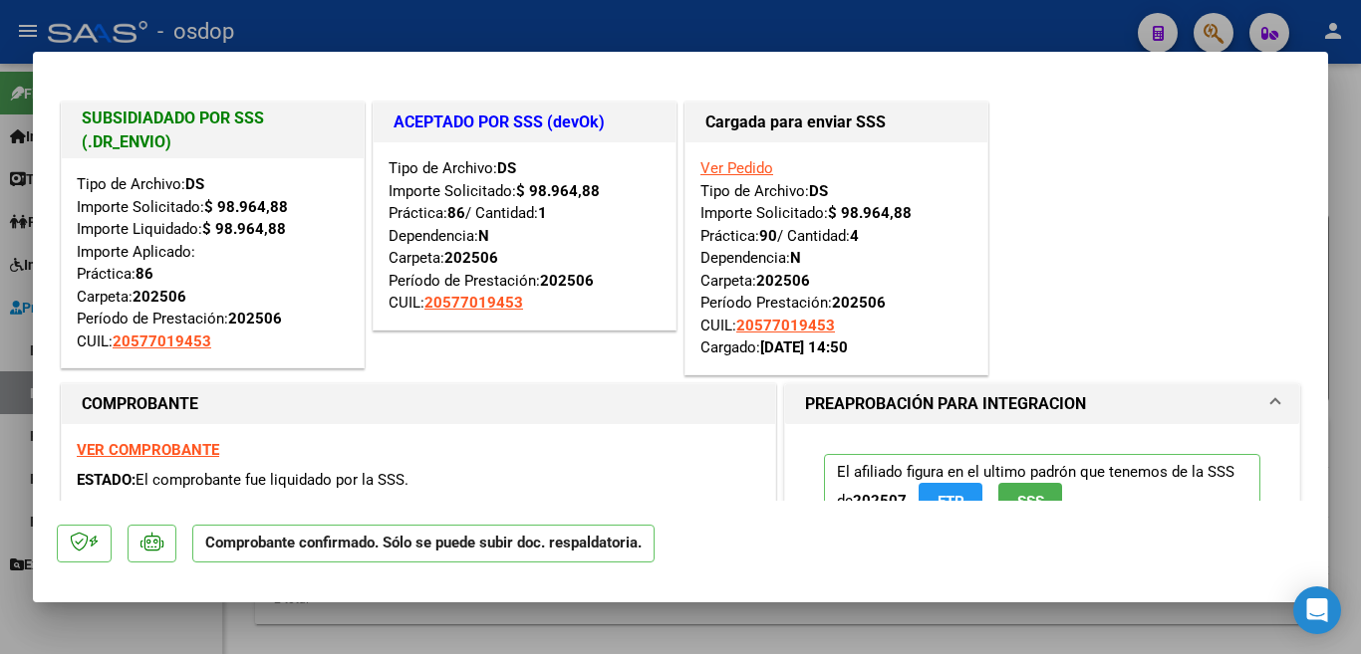
click at [0, 264] on div at bounding box center [680, 327] width 1361 height 654
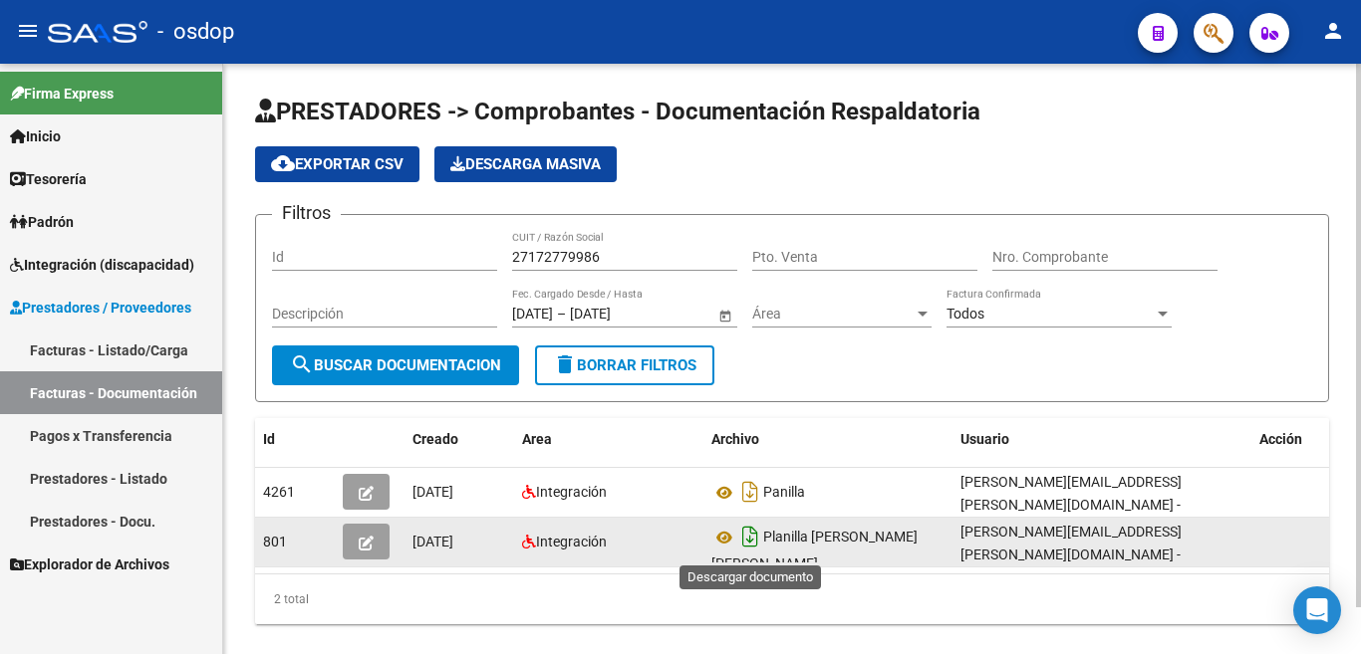
click at [751, 535] on icon "Descargar documento" at bounding box center [750, 537] width 26 height 32
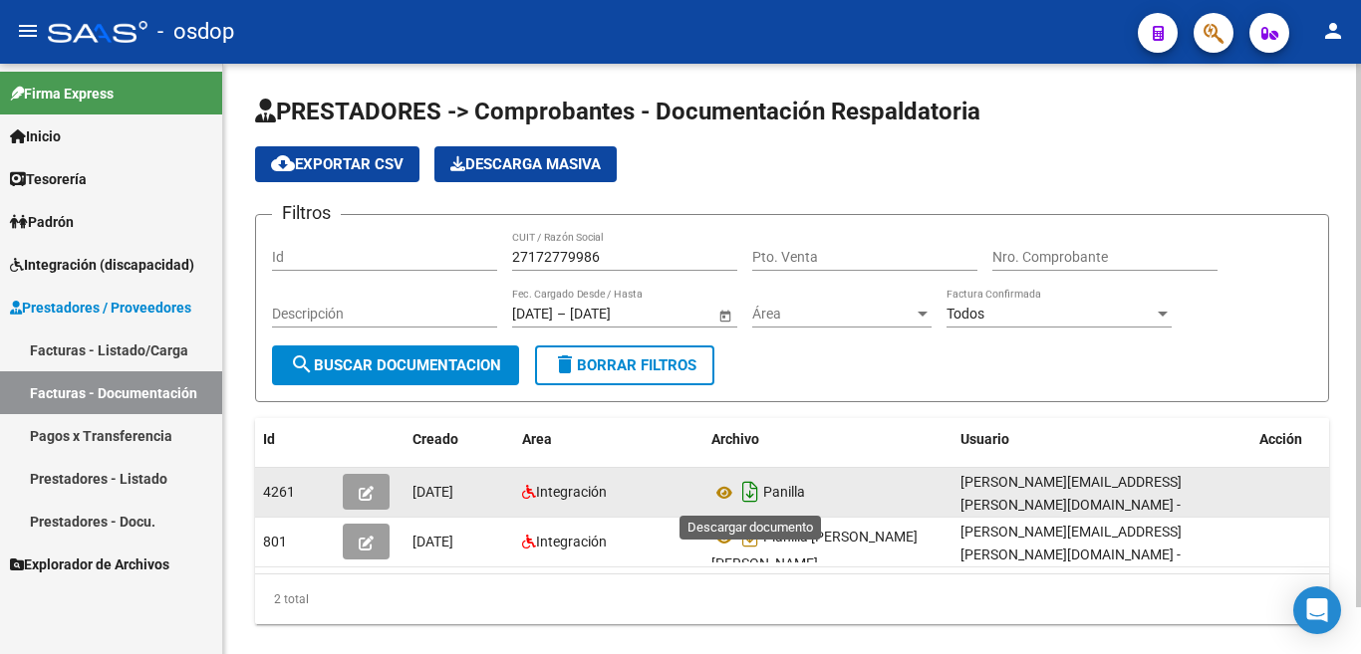
click at [750, 495] on icon "Descargar documento" at bounding box center [750, 492] width 26 height 32
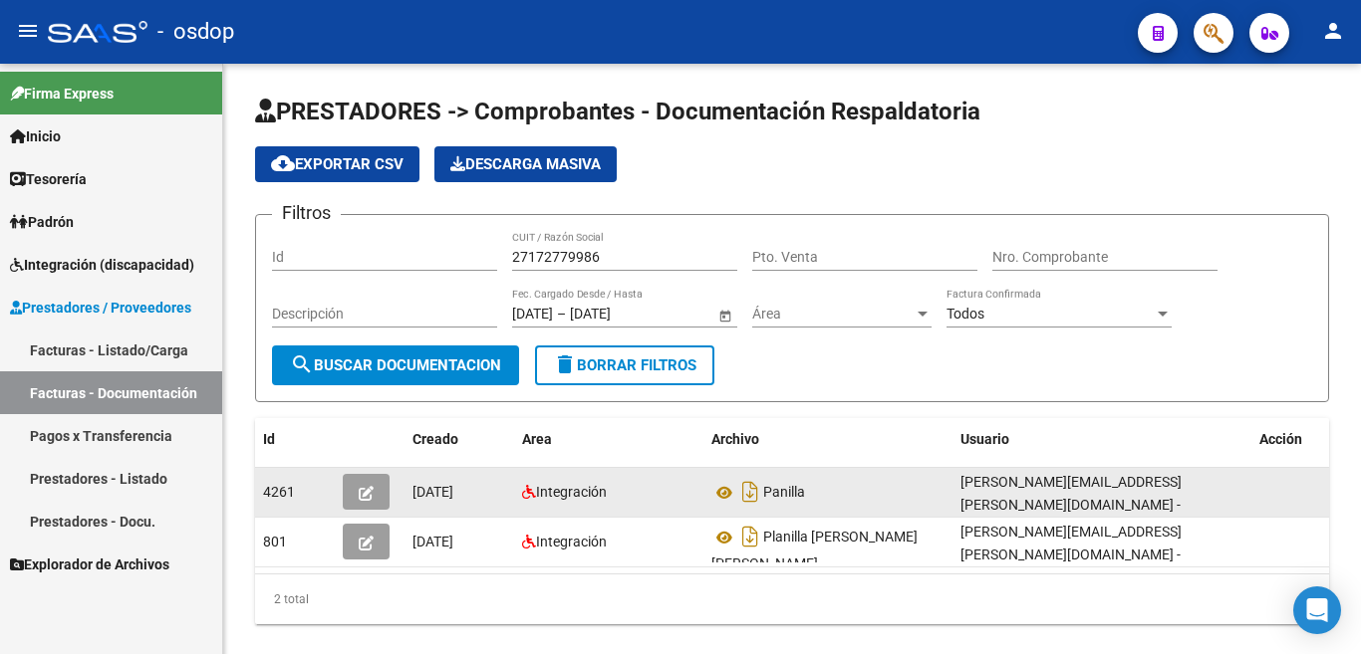
click at [352, 502] on button "button" at bounding box center [366, 492] width 47 height 36
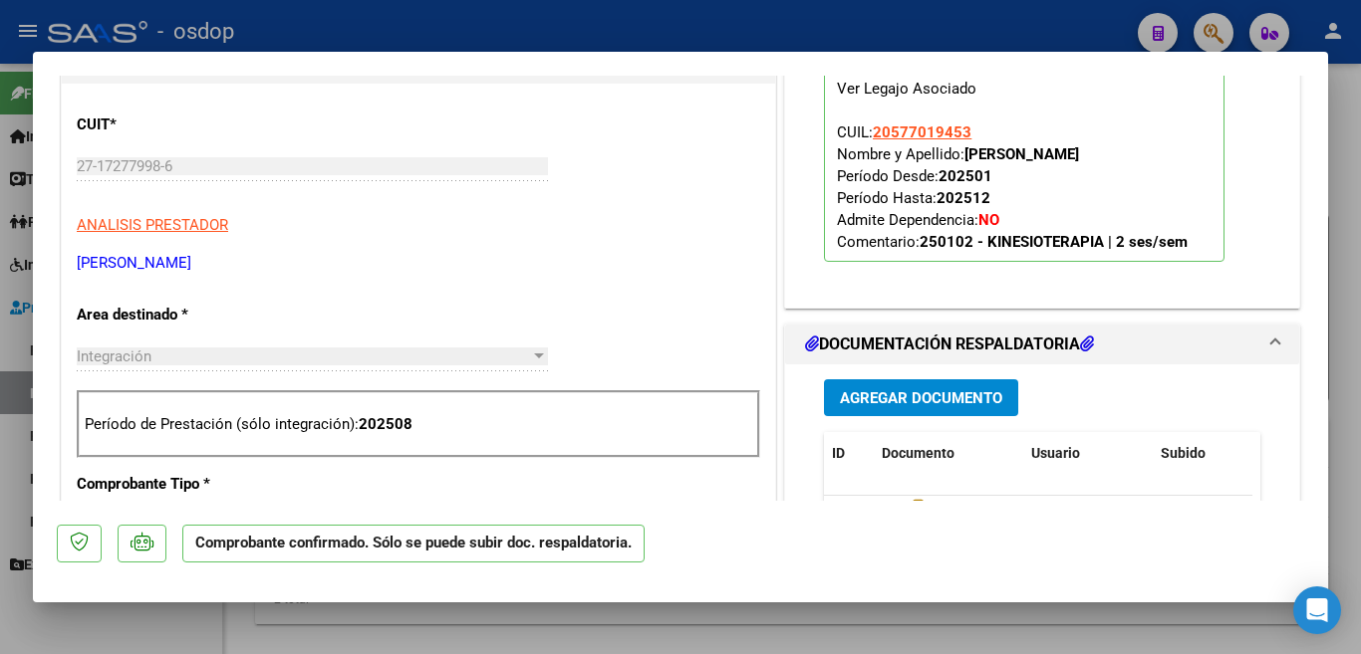
scroll to position [598, 0]
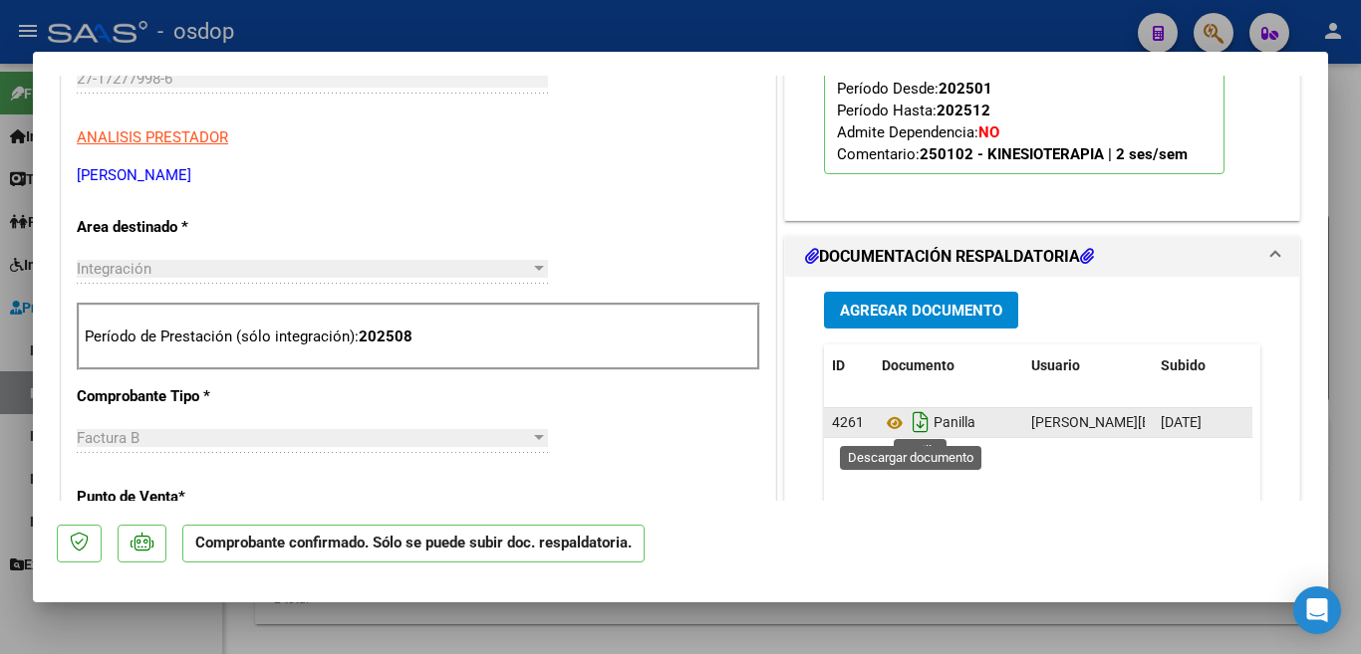
click at [912, 424] on icon "Descargar documento" at bounding box center [920, 422] width 26 height 32
click at [0, 255] on div at bounding box center [680, 327] width 1361 height 654
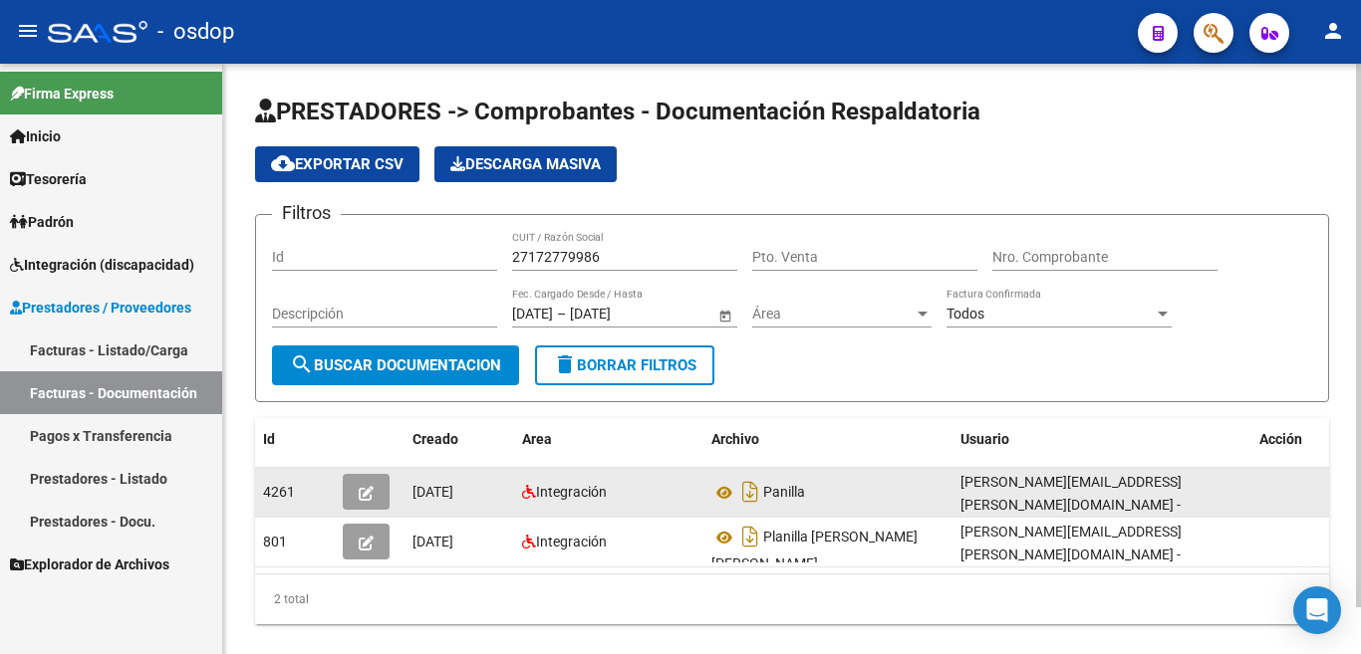
click at [290, 487] on span "4261" at bounding box center [279, 492] width 32 height 16
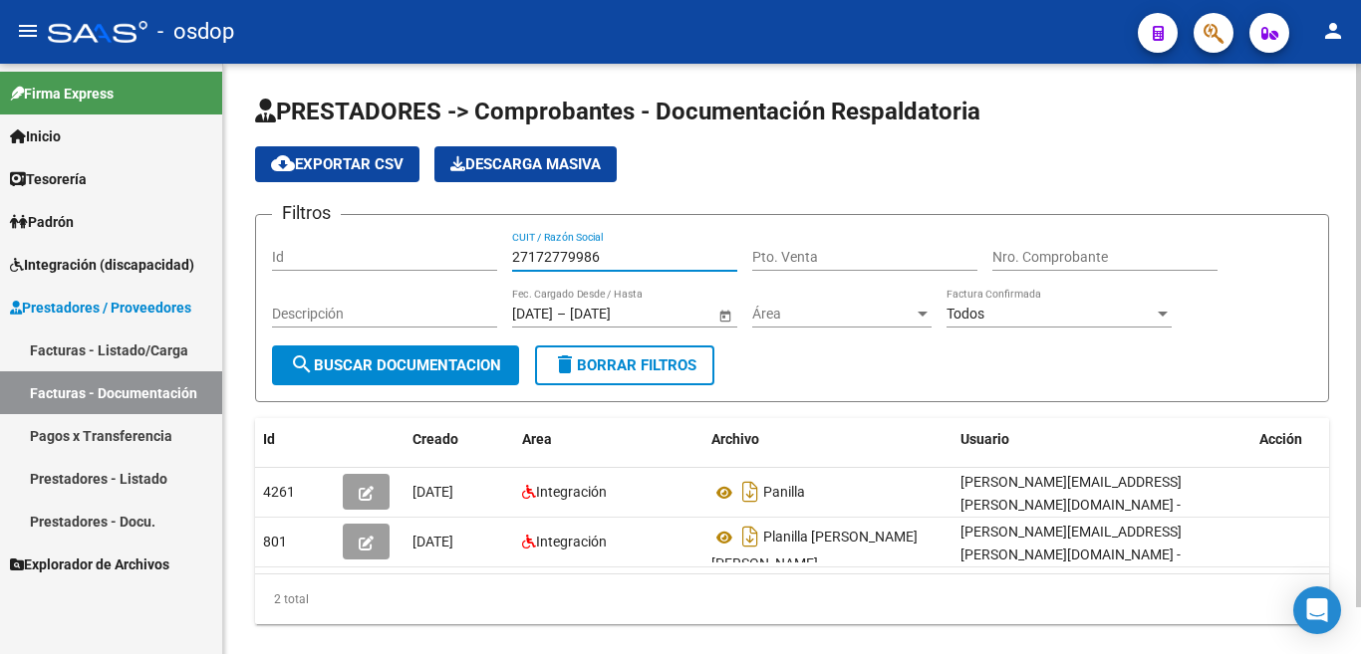
click at [540, 253] on input "27172779986" at bounding box center [624, 257] width 225 height 17
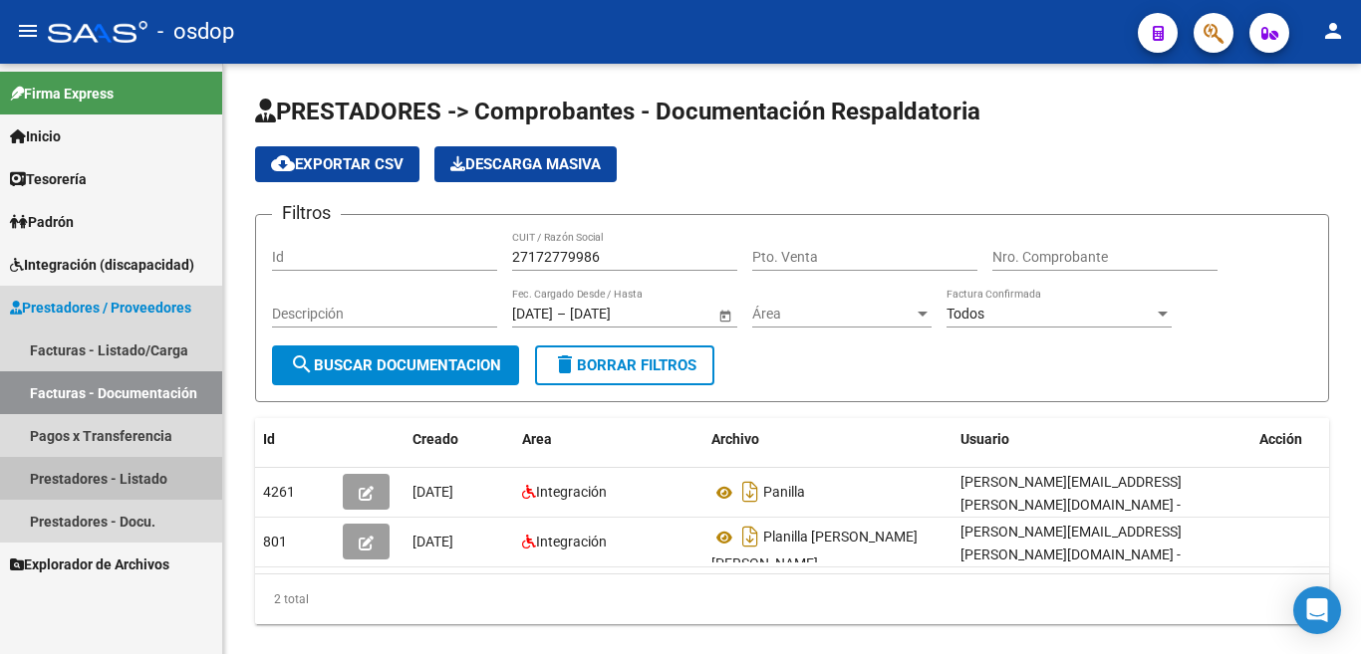
click at [146, 477] on link "Prestadores - Listado" at bounding box center [111, 478] width 222 height 43
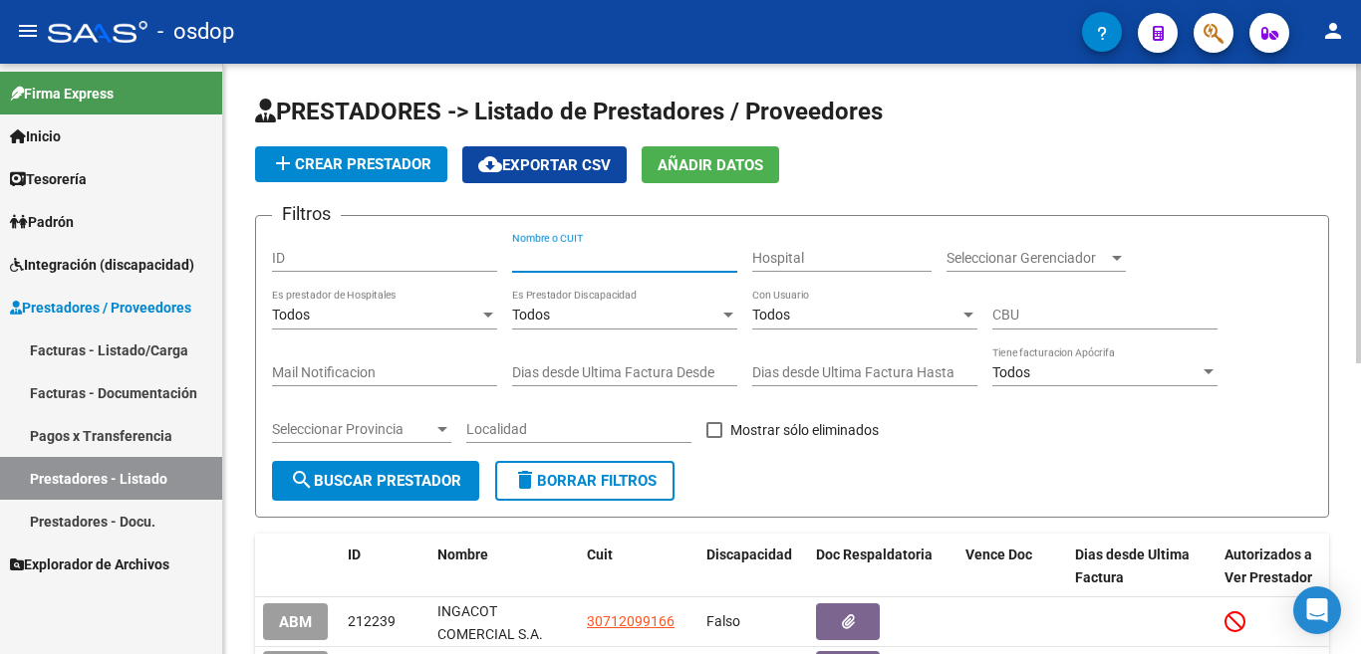
click at [521, 263] on input "Nombre o CUIT" at bounding box center [624, 258] width 225 height 17
paste input "27172779986"
type input "27172779986"
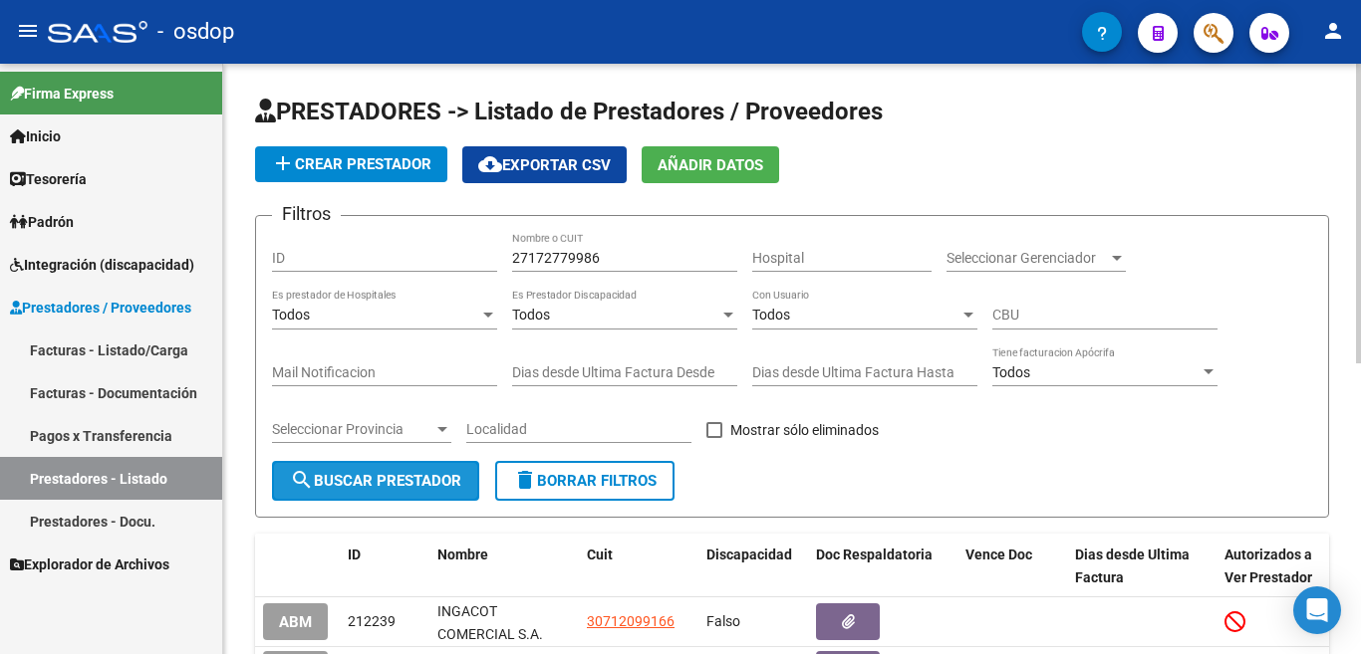
click at [412, 485] on span "search Buscar Prestador" at bounding box center [375, 481] width 171 height 18
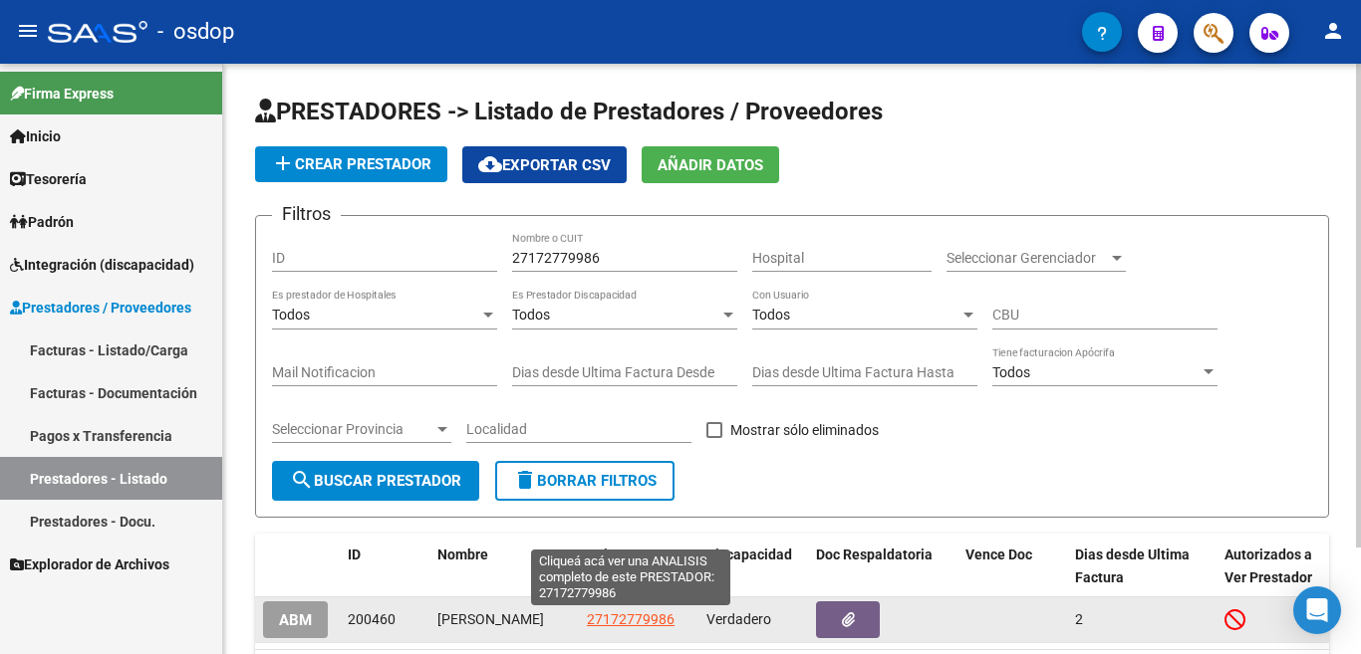
click at [643, 623] on span "27172779986" at bounding box center [631, 620] width 88 height 16
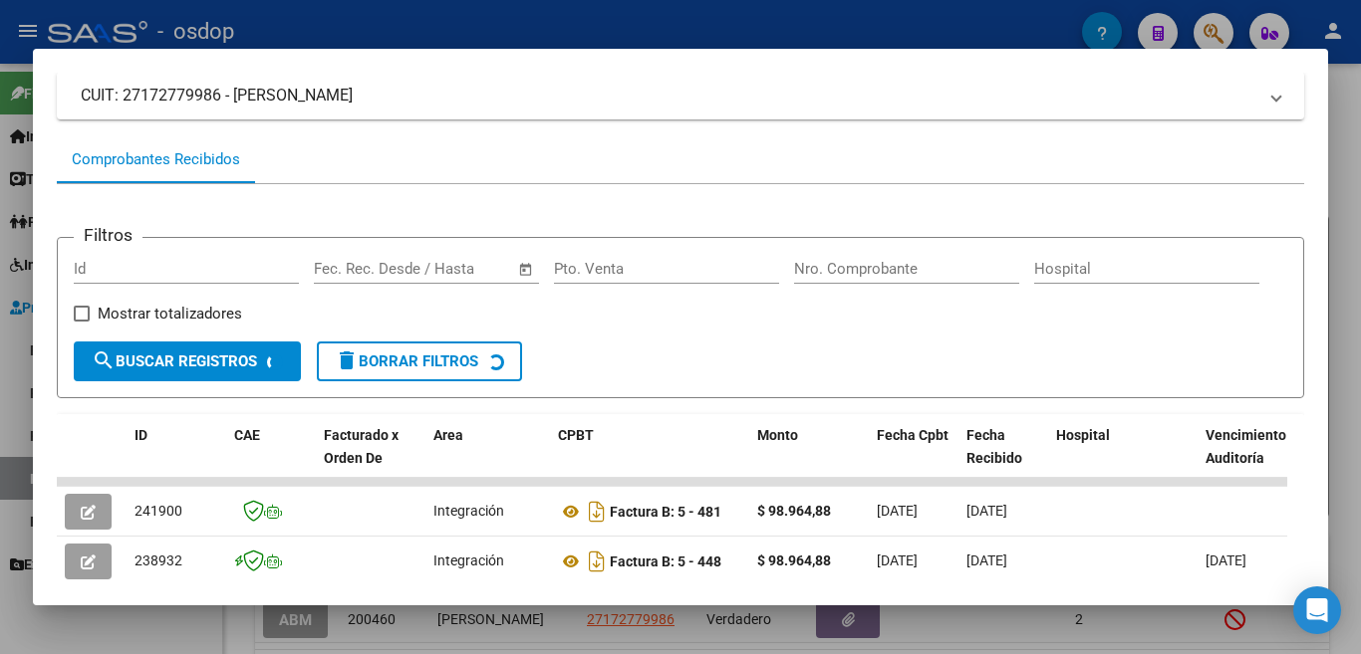
scroll to position [232, 0]
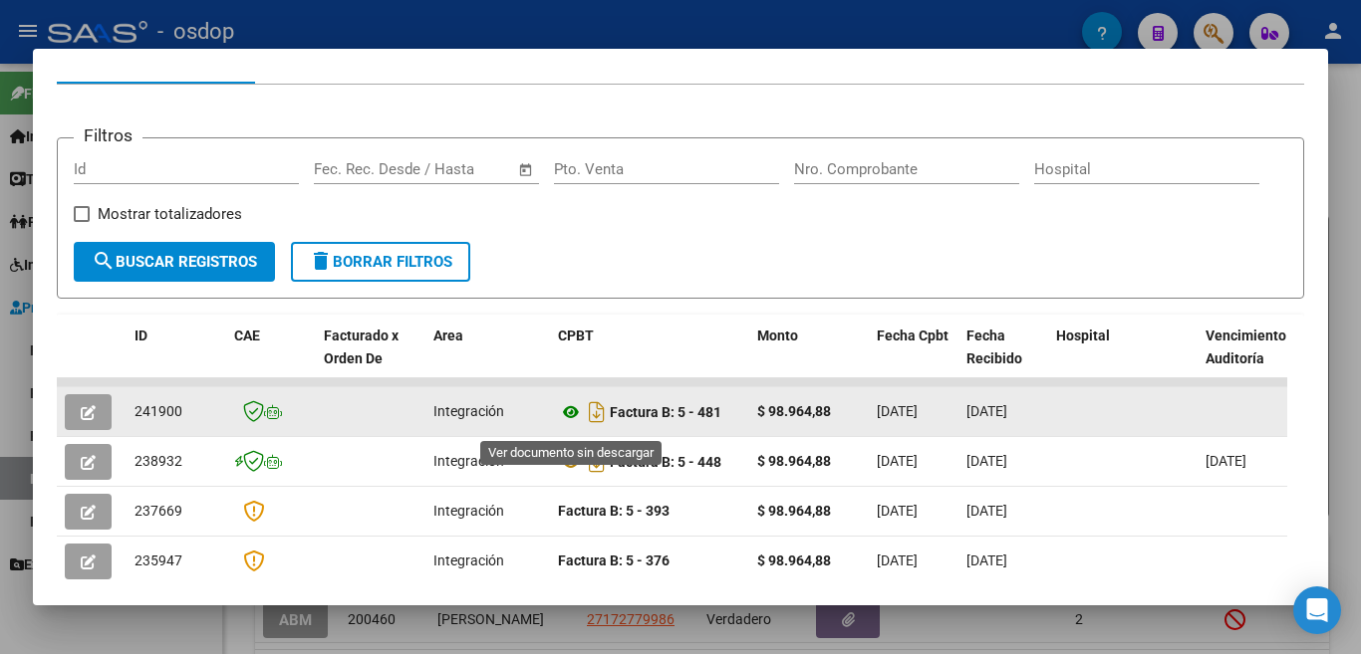
click at [569, 421] on icon at bounding box center [571, 412] width 26 height 24
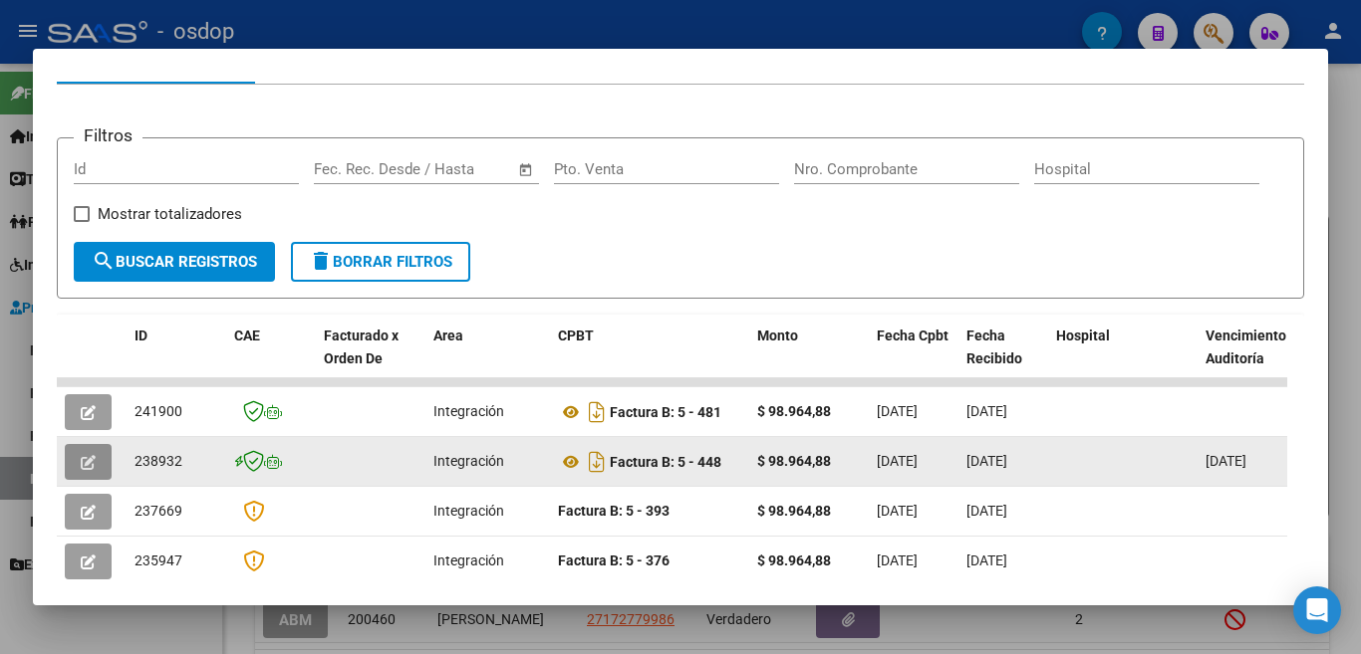
click at [83, 470] on icon "button" at bounding box center [88, 462] width 15 height 15
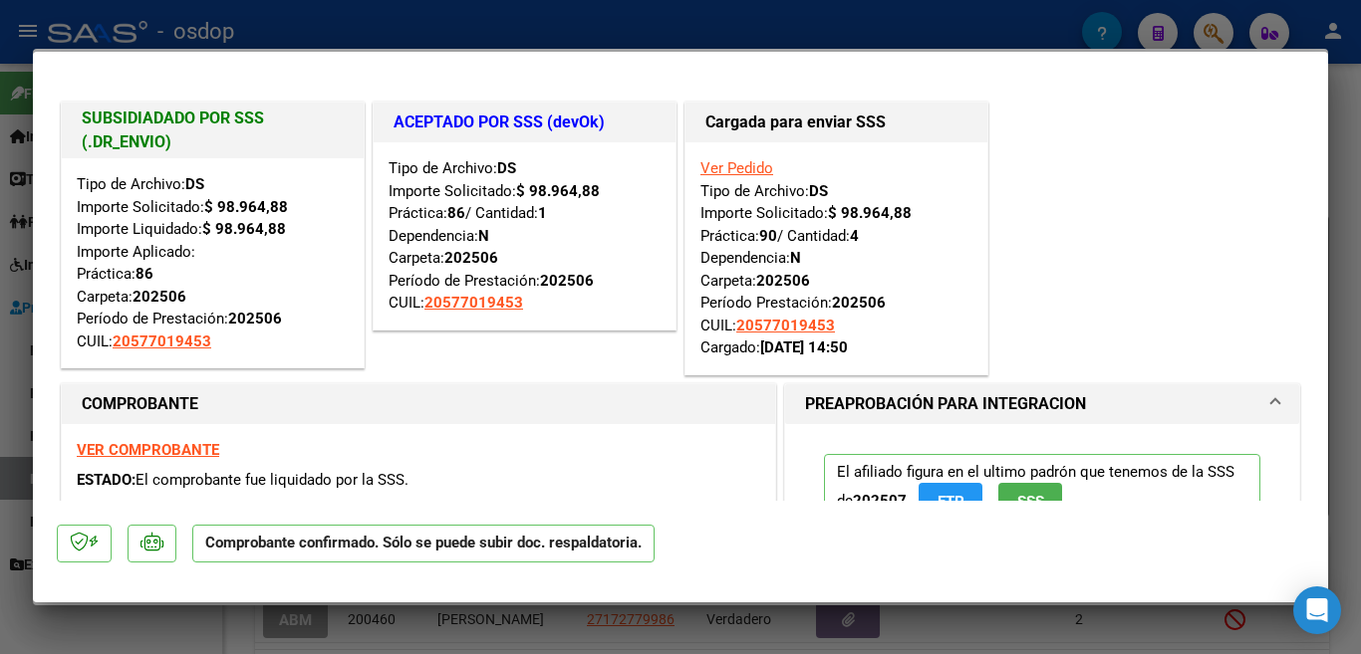
click at [0, 319] on div at bounding box center [680, 327] width 1361 height 654
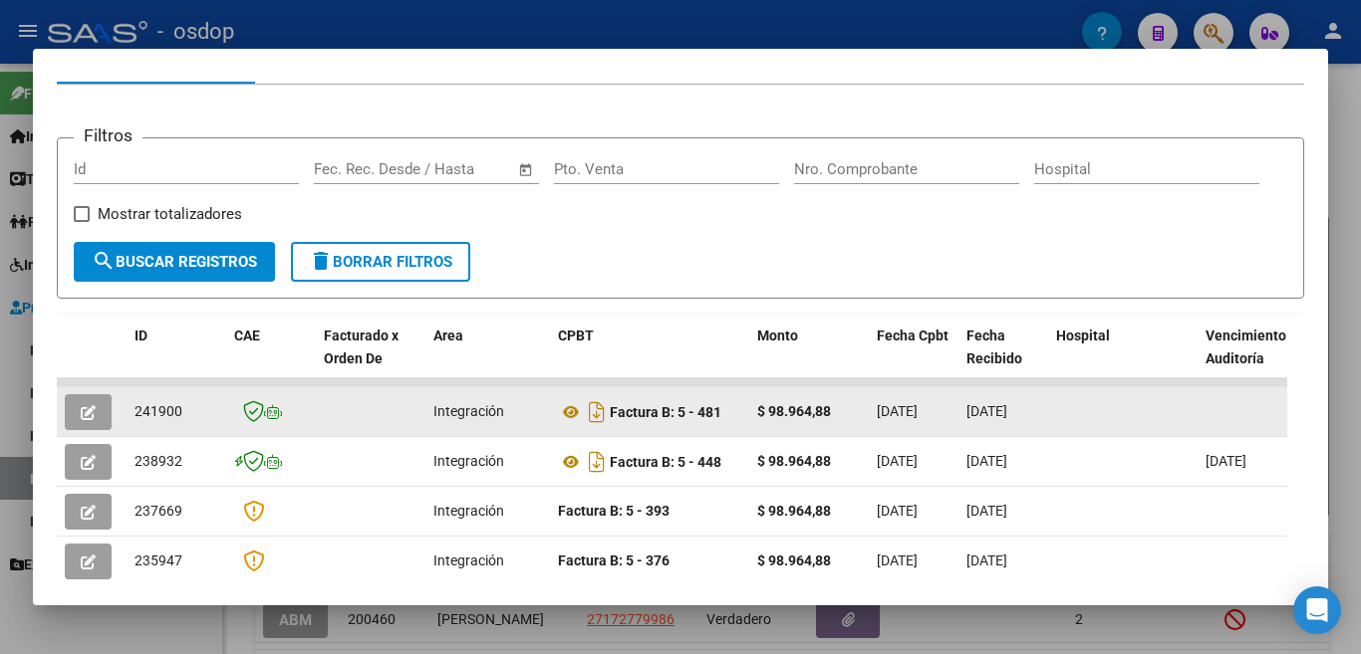
click at [81, 418] on icon "button" at bounding box center [88, 412] width 15 height 15
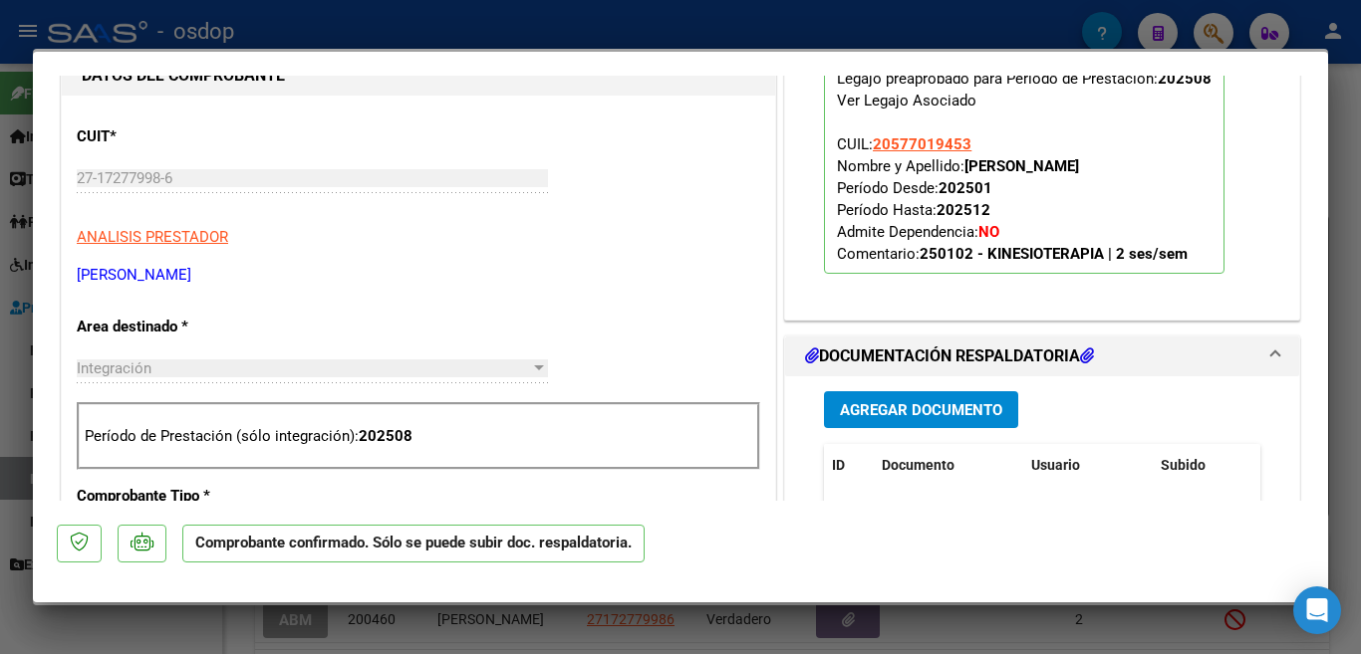
scroll to position [797, 0]
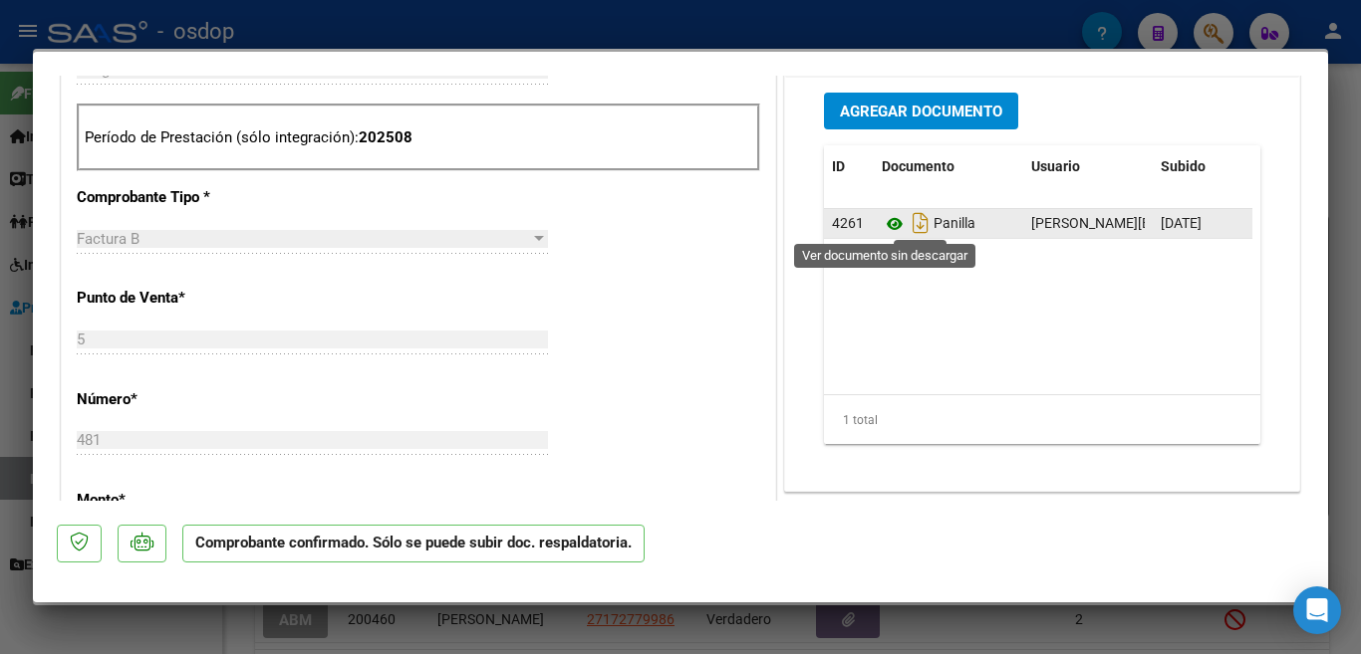
click at [895, 221] on icon at bounding box center [895, 224] width 26 height 24
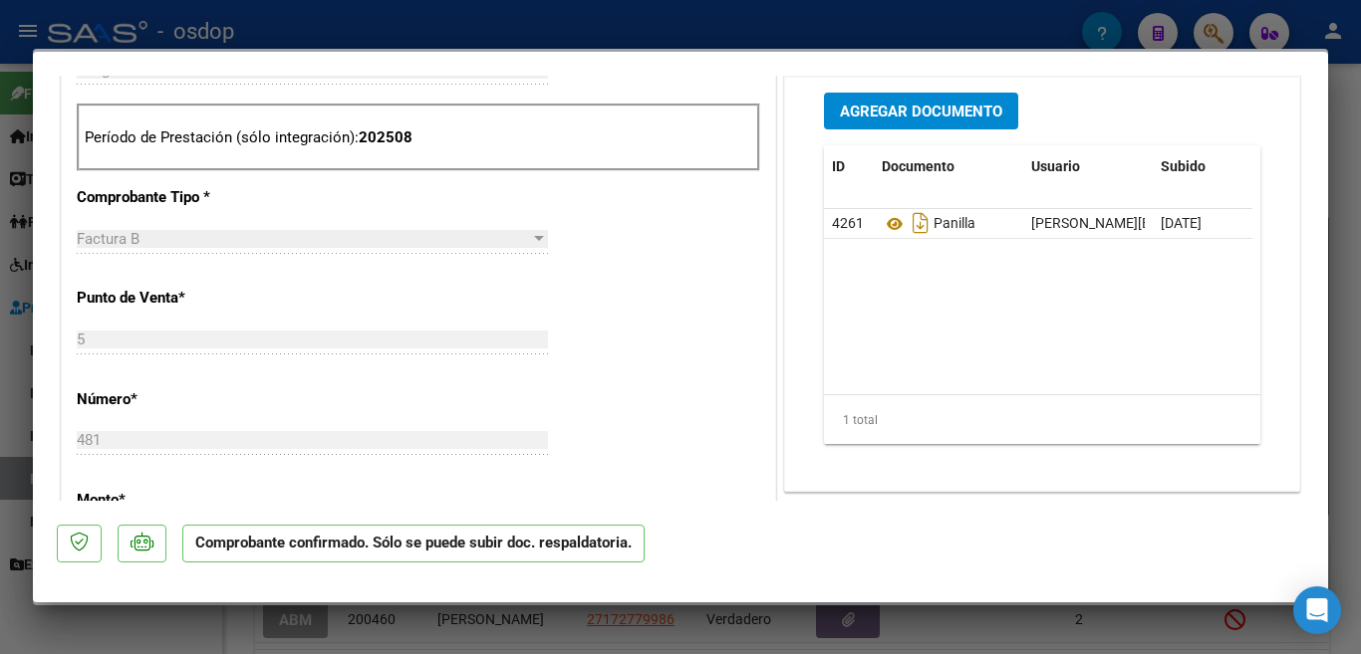
click at [0, 186] on div at bounding box center [680, 327] width 1361 height 654
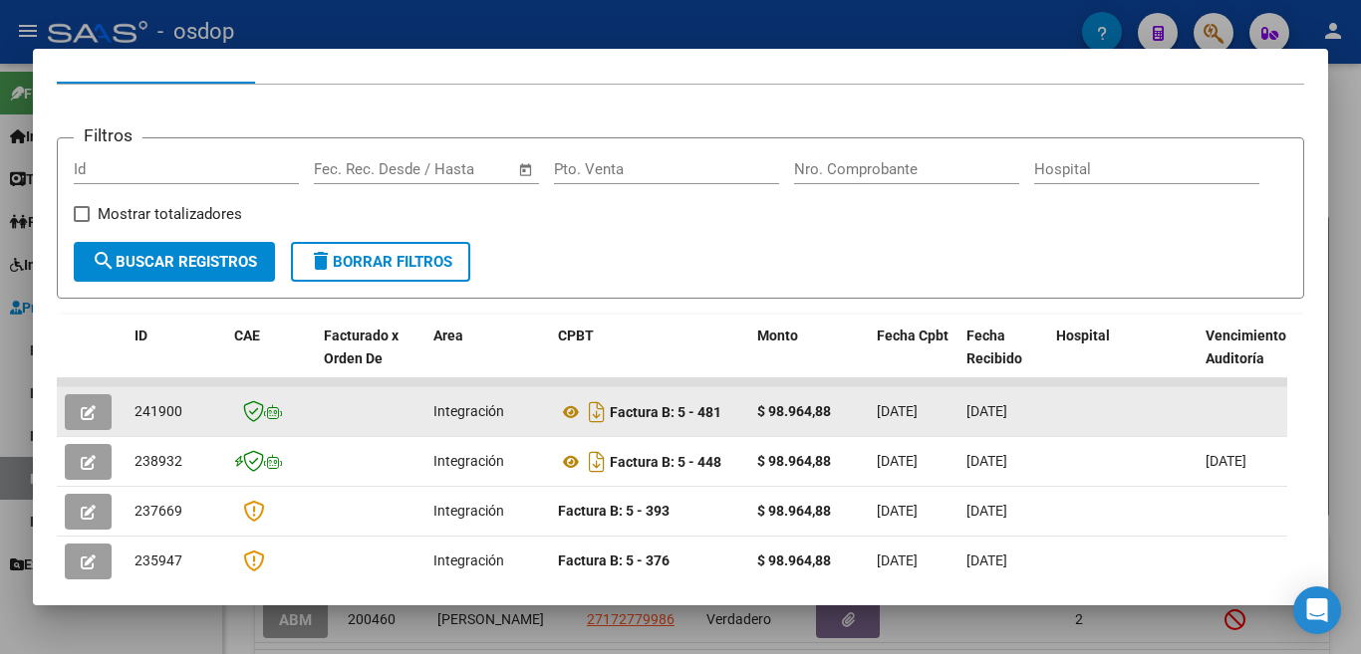
click at [142, 414] on span "241900" at bounding box center [158, 411] width 48 height 16
click at [142, 415] on span "241900" at bounding box center [158, 411] width 48 height 16
copy span "241900"
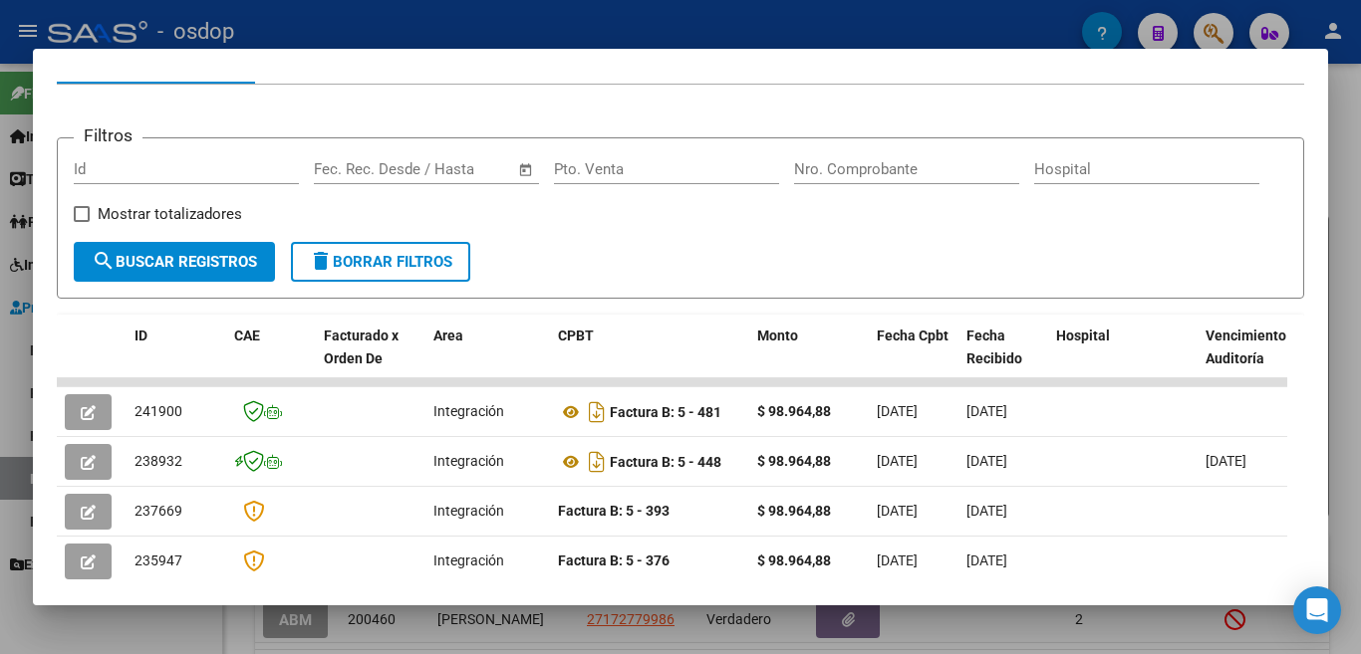
drag, startPoint x: 1, startPoint y: 262, endPoint x: 15, endPoint y: 201, distance: 62.3
click at [2, 262] on div at bounding box center [680, 327] width 1361 height 654
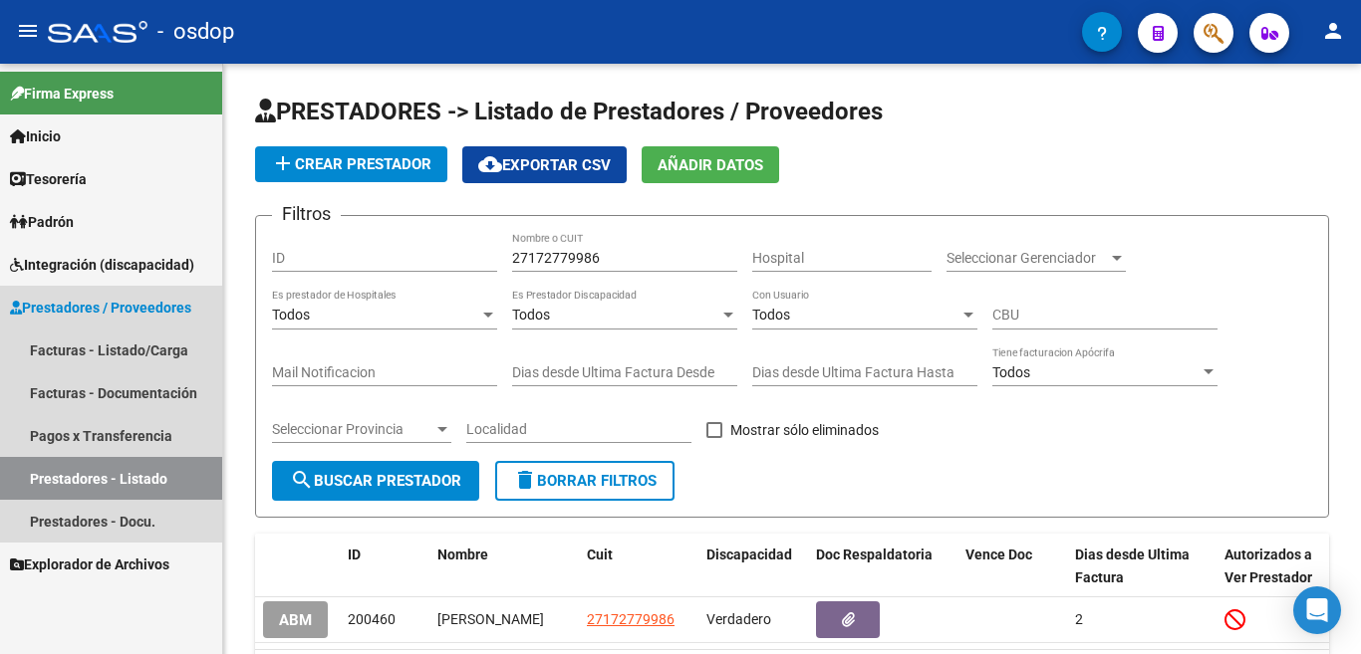
click at [153, 309] on span "Prestadores / Proveedores" at bounding box center [100, 308] width 181 height 22
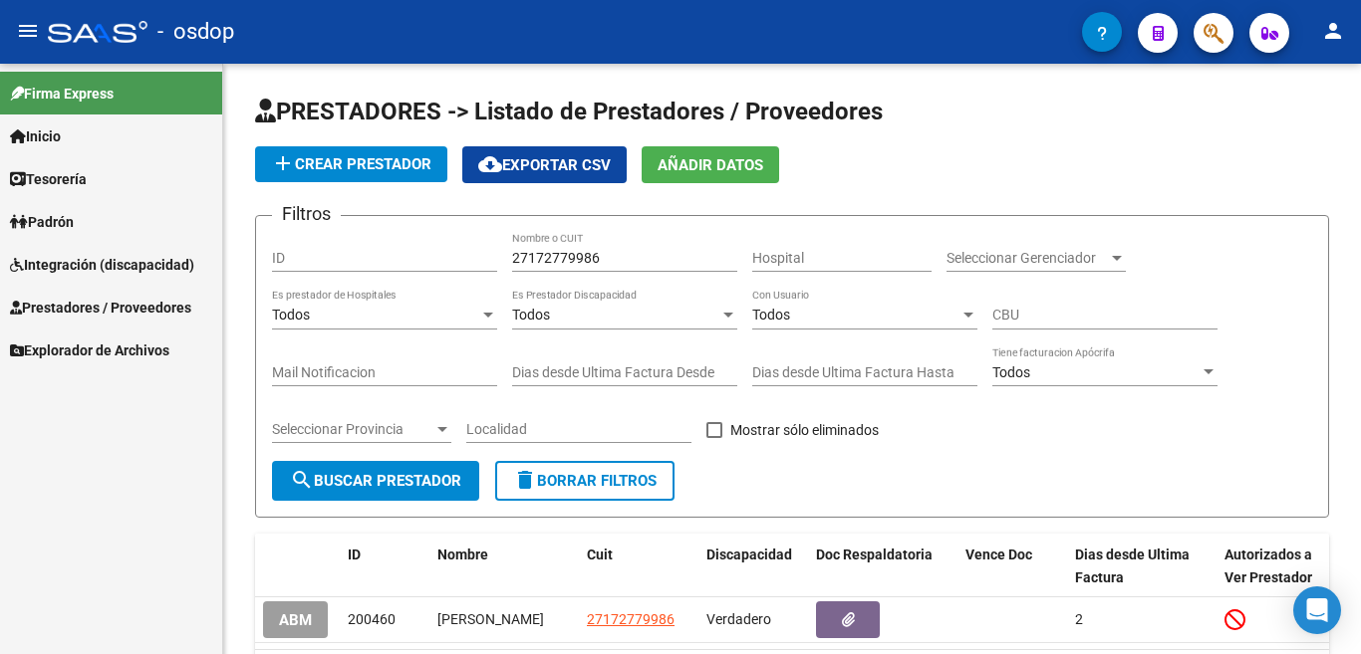
click at [122, 346] on span "Explorador de Archivos" at bounding box center [89, 351] width 159 height 22
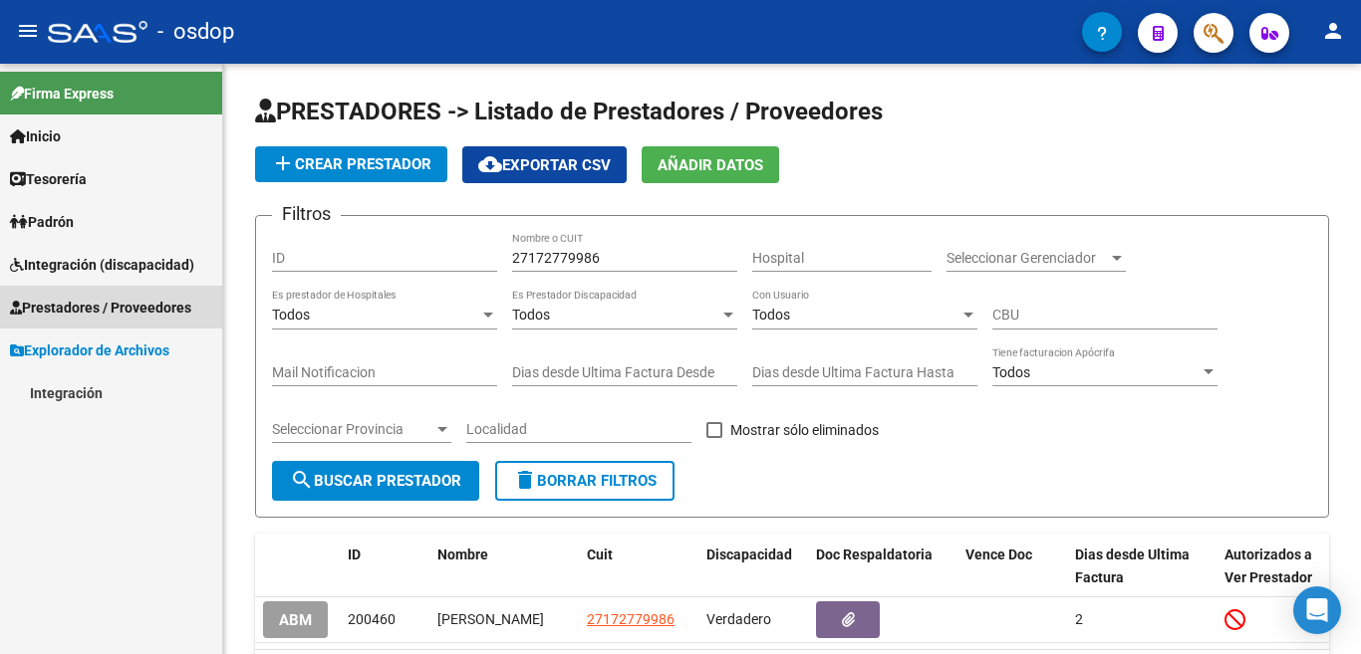
click at [128, 318] on span "Prestadores / Proveedores" at bounding box center [100, 308] width 181 height 22
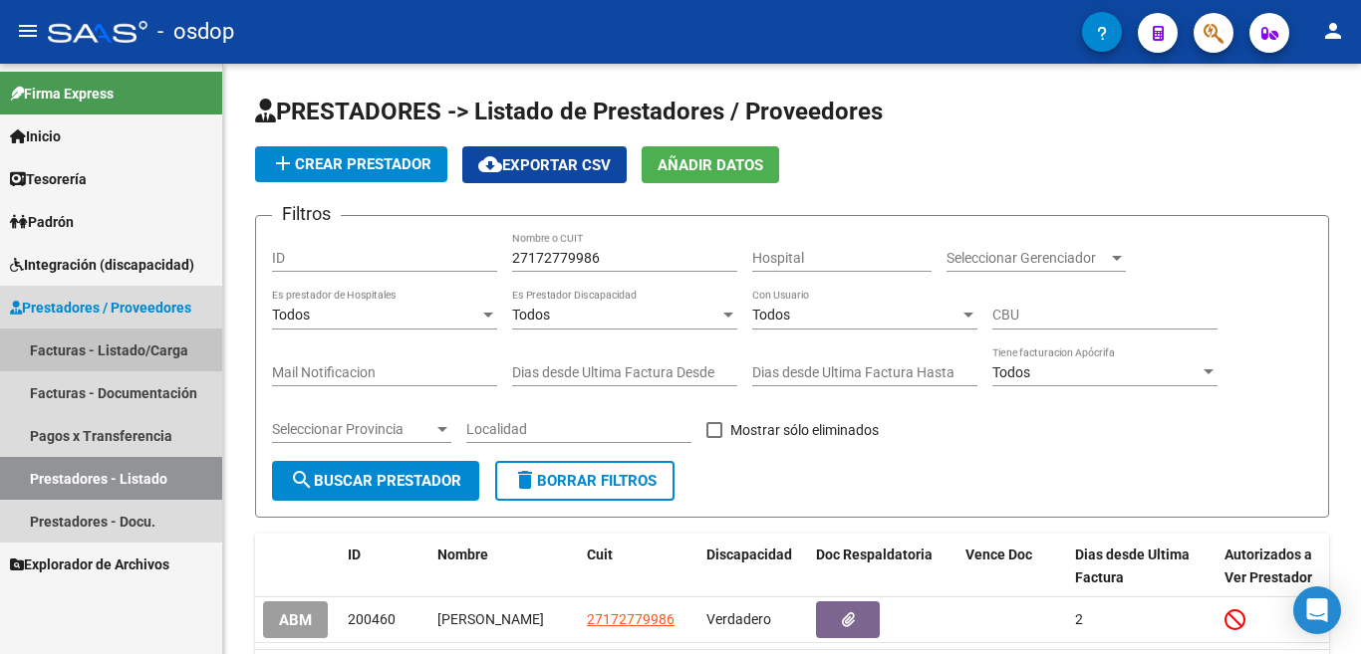
click at [134, 348] on link "Facturas - Listado/Carga" at bounding box center [111, 350] width 222 height 43
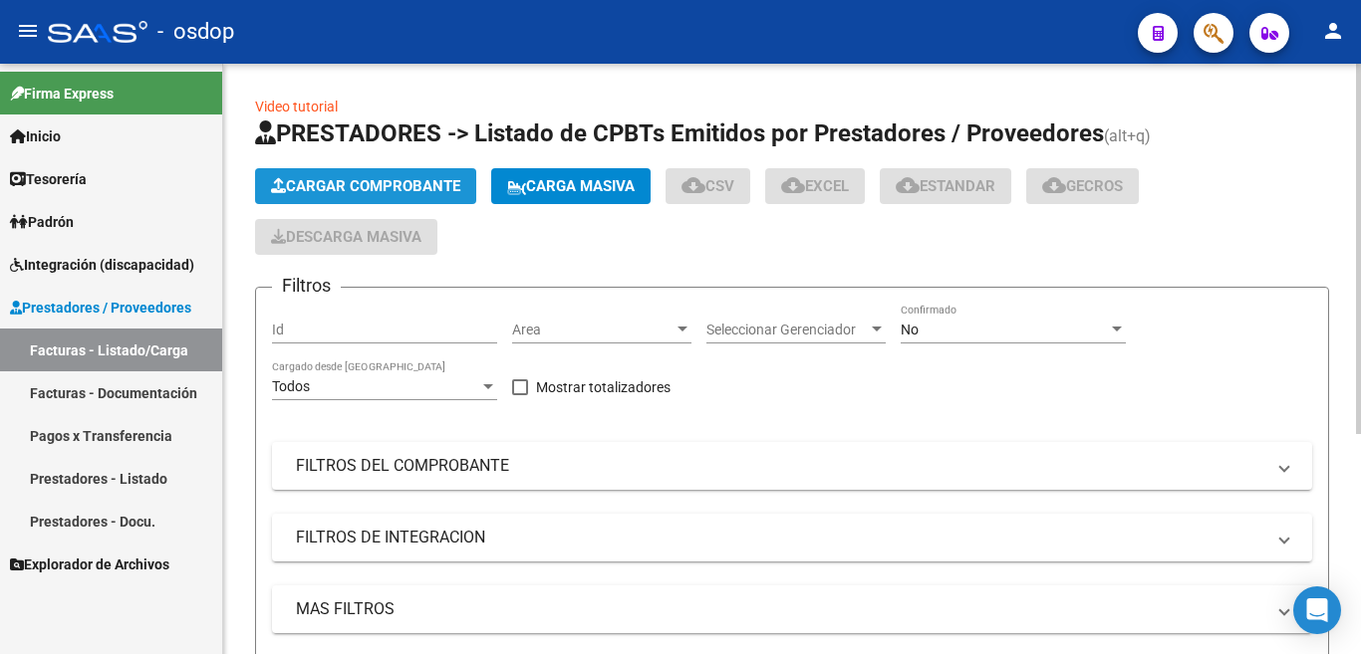
click at [382, 186] on span "Cargar Comprobante" at bounding box center [365, 186] width 189 height 18
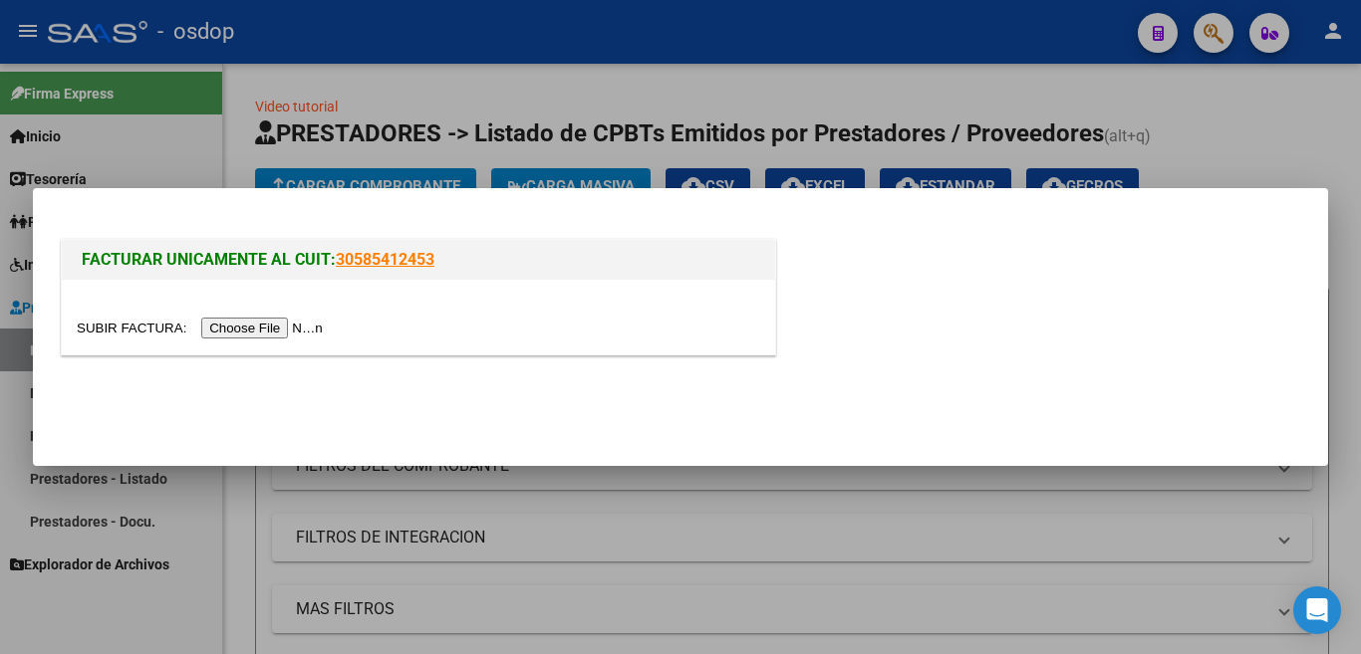
click at [281, 322] on input "file" at bounding box center [203, 328] width 252 height 21
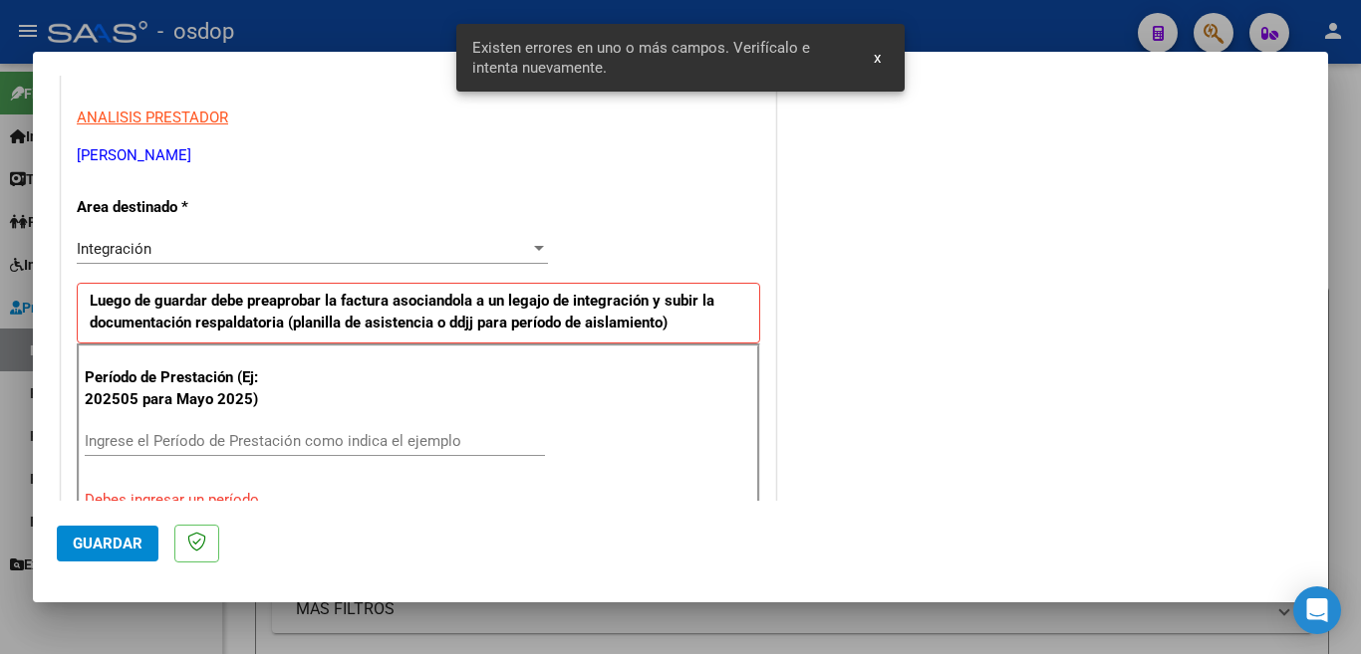
scroll to position [481, 0]
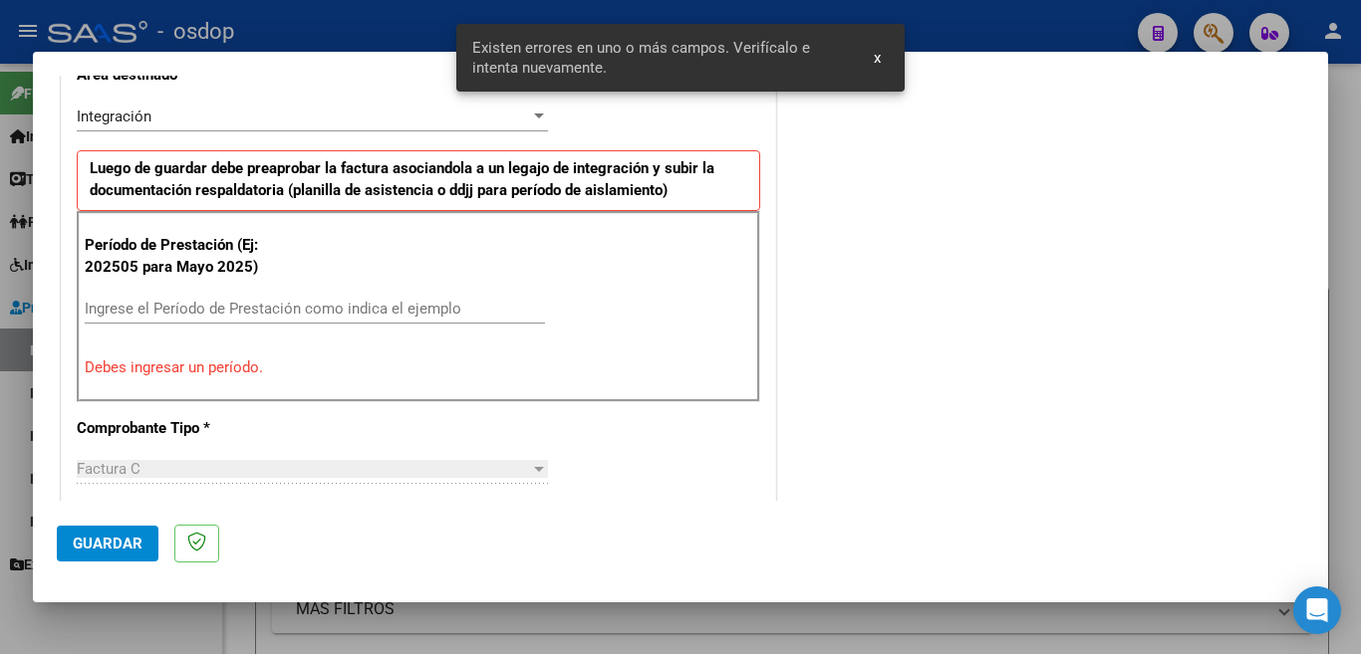
click at [0, 426] on div at bounding box center [680, 327] width 1361 height 654
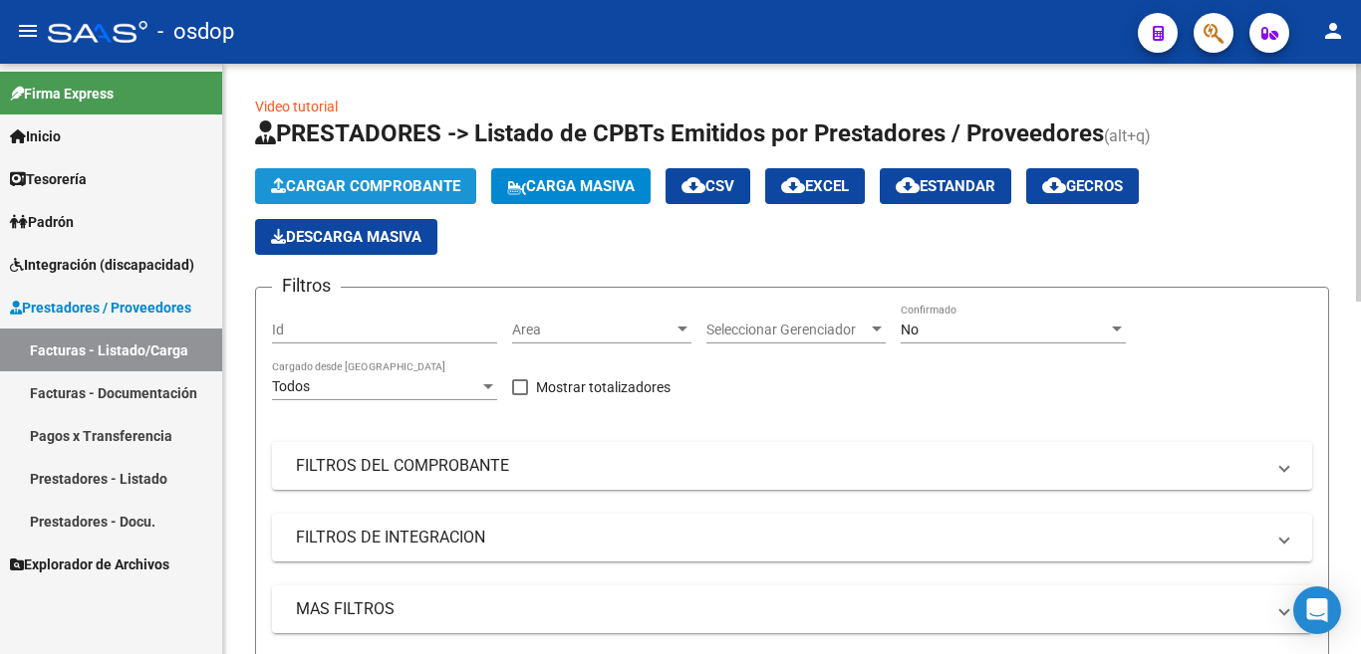
click at [339, 193] on span "Cargar Comprobante" at bounding box center [365, 186] width 189 height 18
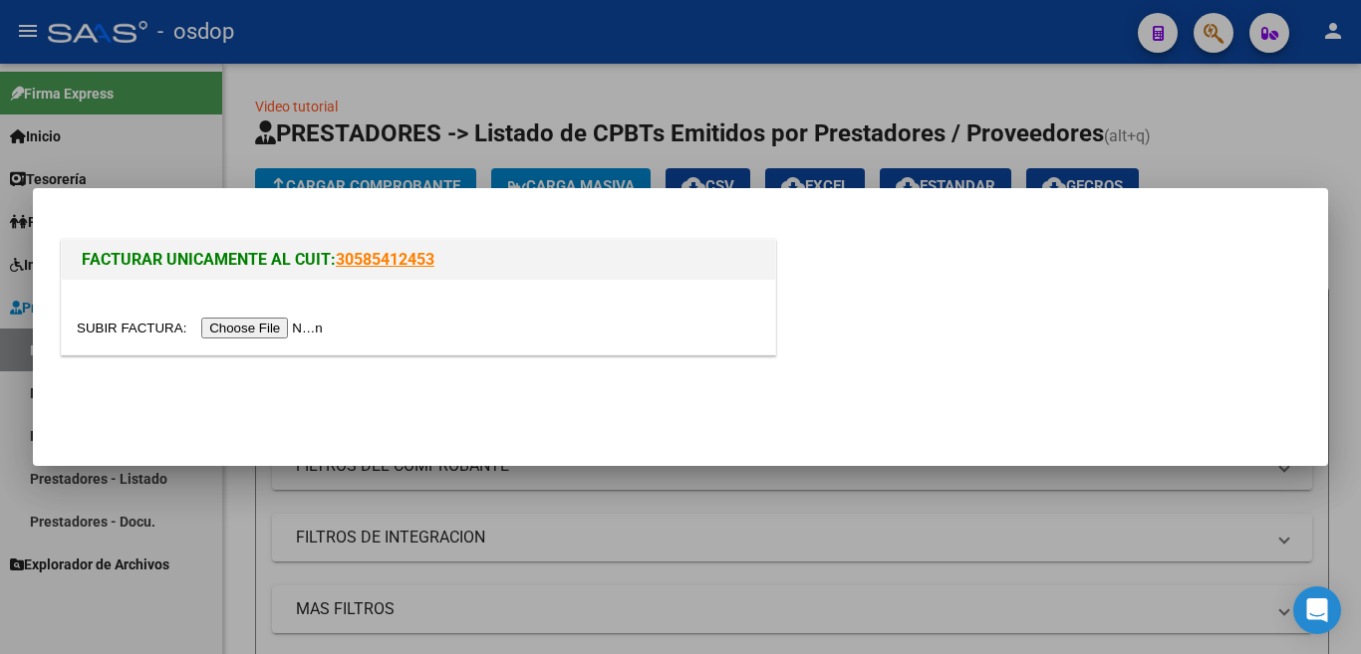
click at [314, 323] on input "file" at bounding box center [203, 328] width 252 height 21
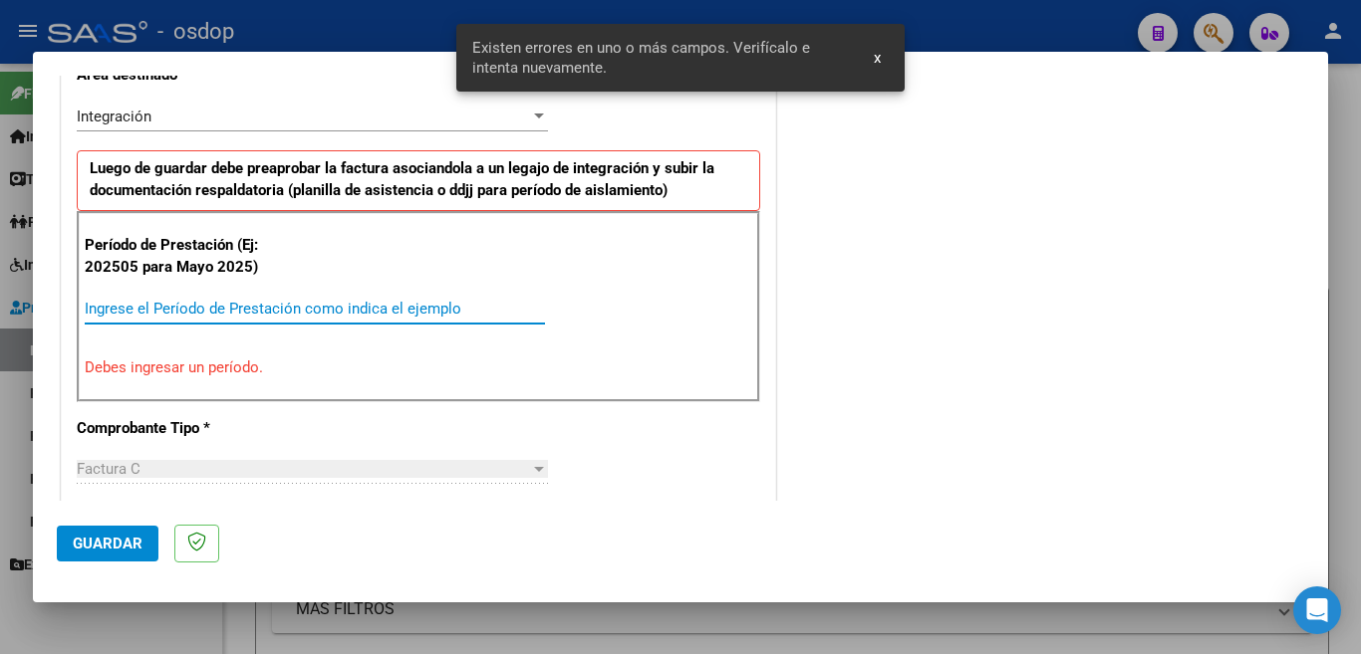
click at [262, 309] on input "Ingrese el Período de Prestación como indica el ejemplo" at bounding box center [315, 309] width 460 height 18
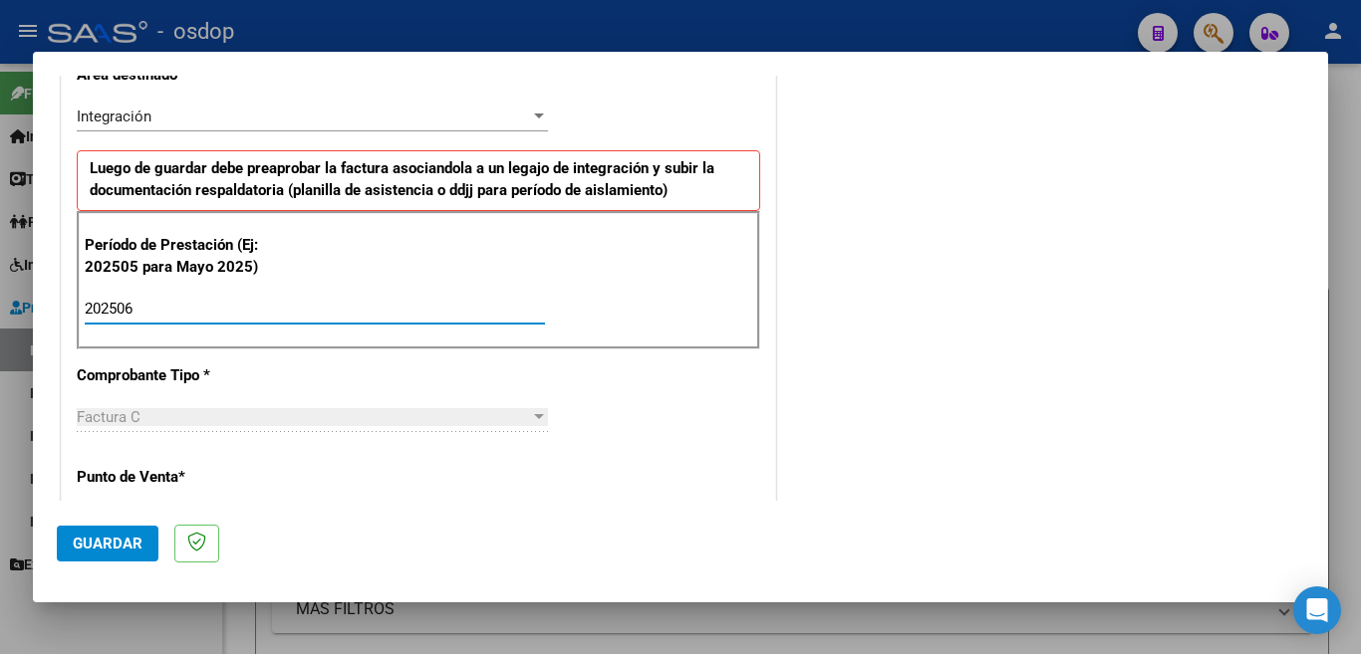
type input "202506"
click at [110, 540] on span "Guardar" at bounding box center [108, 544] width 70 height 18
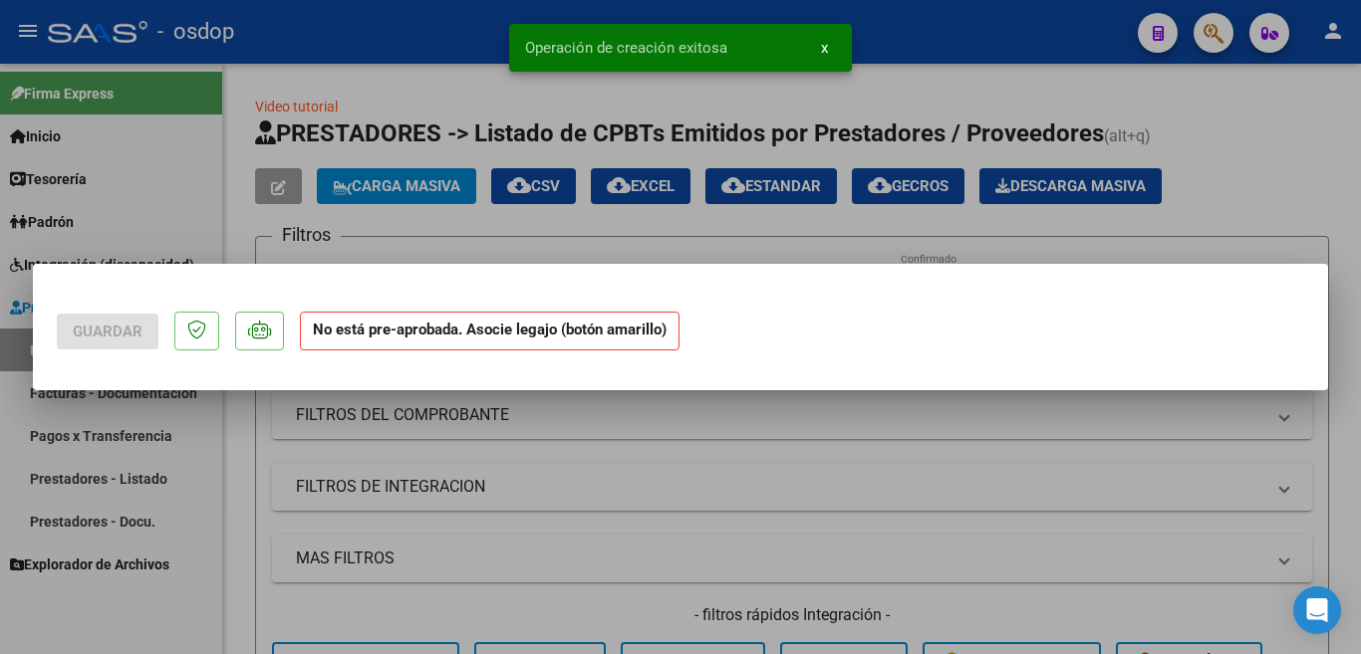
scroll to position [0, 0]
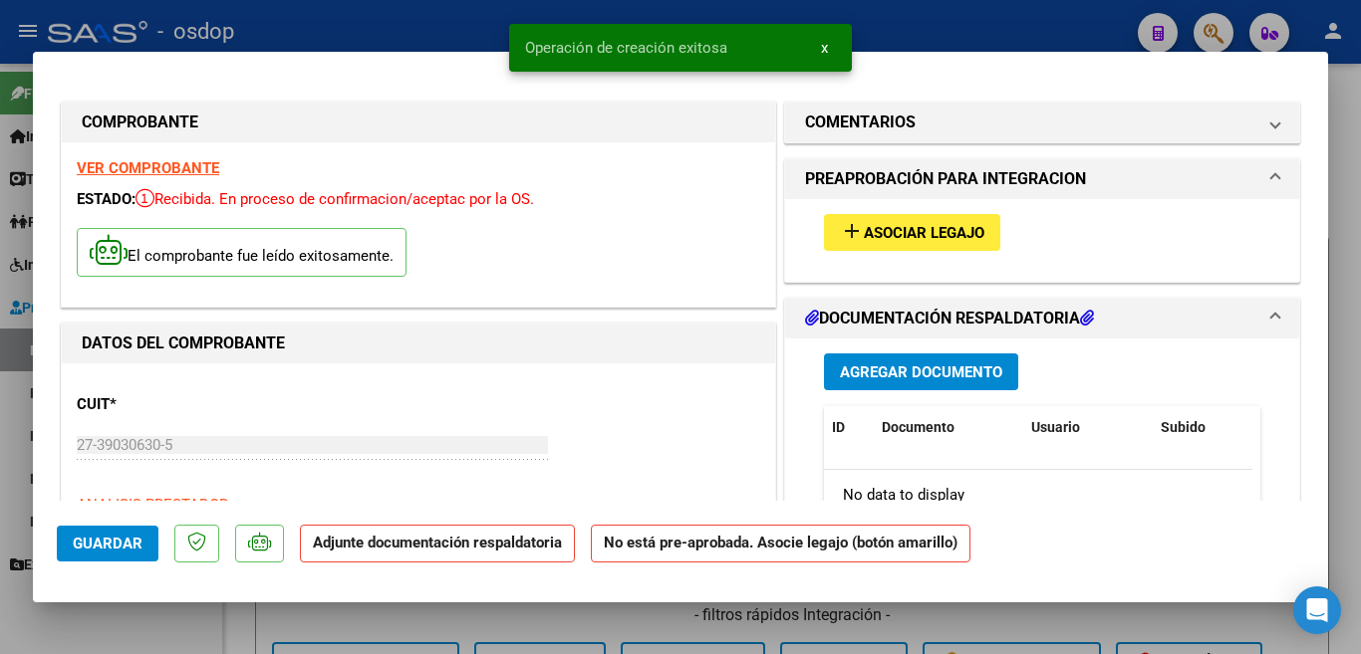
click at [973, 226] on span "Asociar Legajo" at bounding box center [924, 233] width 121 height 18
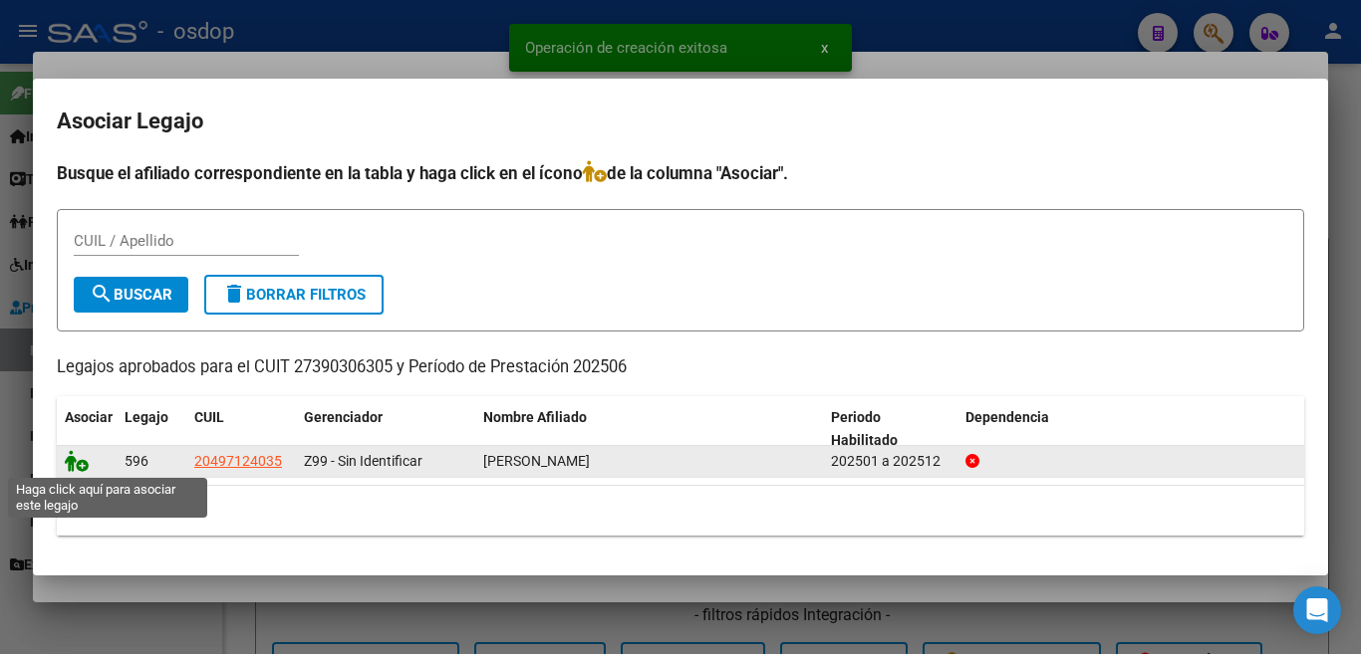
click at [70, 455] on icon at bounding box center [77, 461] width 24 height 22
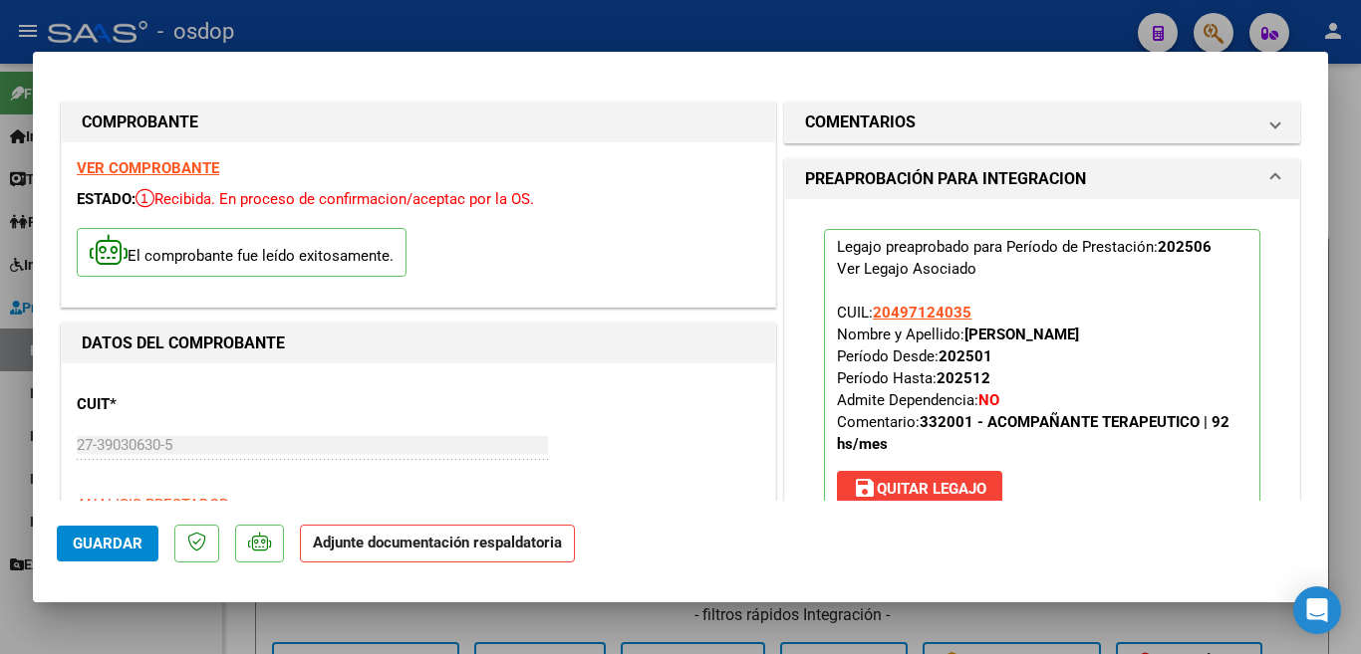
scroll to position [100, 0]
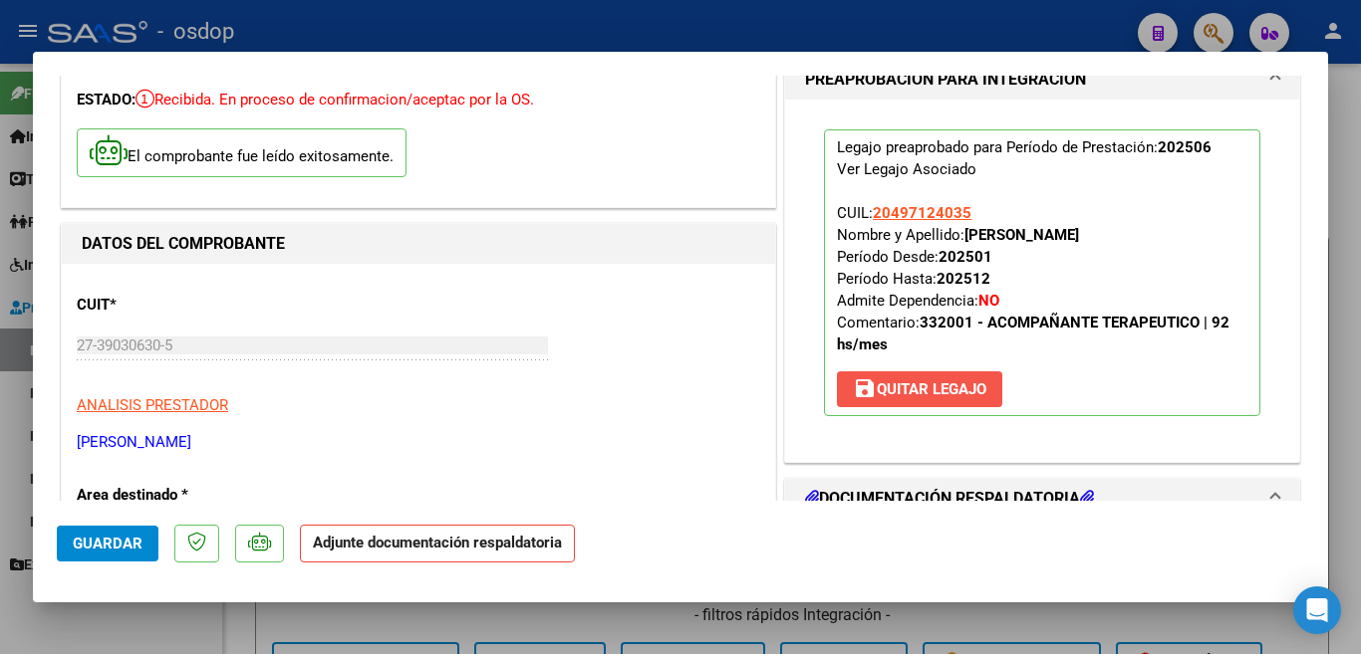
click at [904, 396] on span "save Quitar Legajo" at bounding box center [919, 389] width 133 height 18
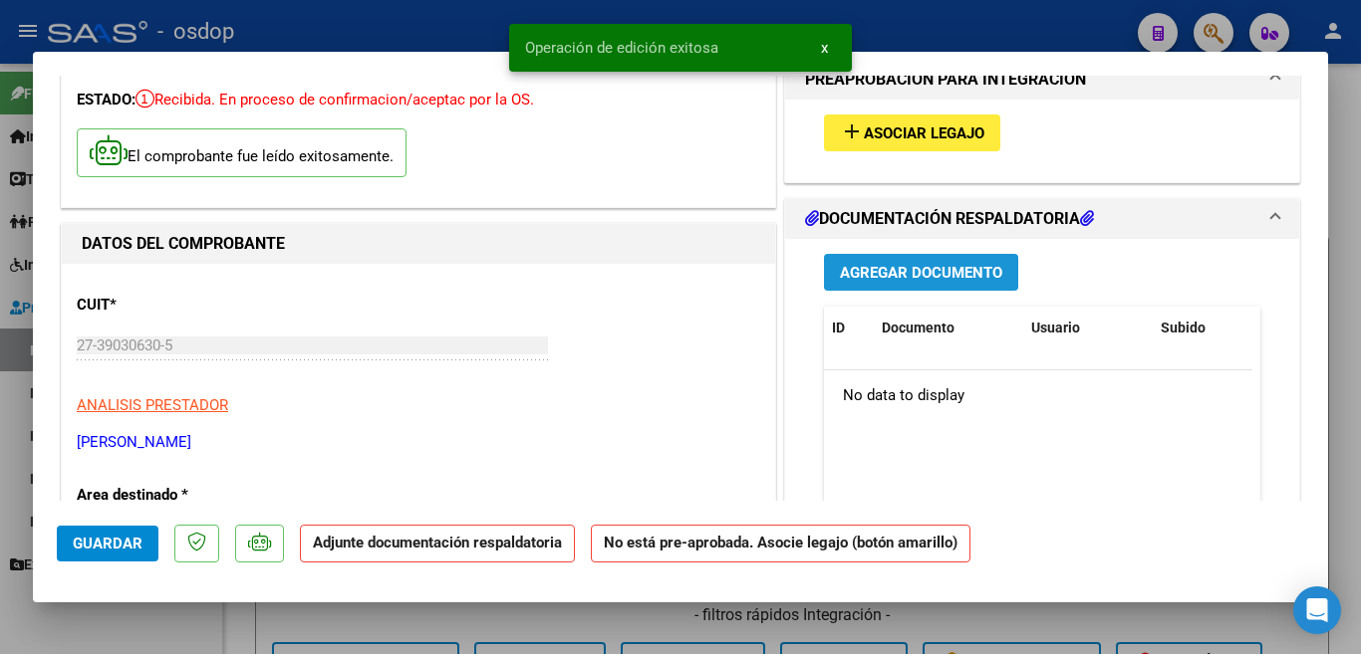
click at [893, 277] on span "Agregar Documento" at bounding box center [921, 273] width 162 height 18
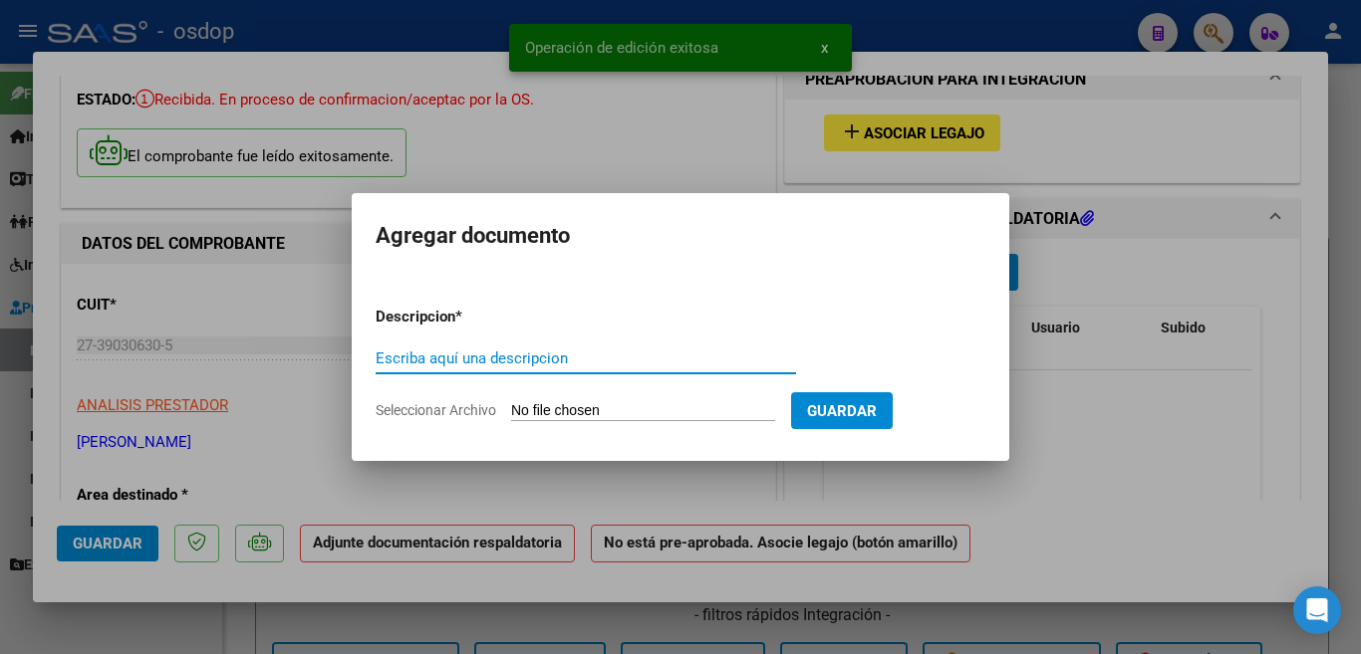
click at [693, 364] on input "Escriba aquí una descripcion" at bounding box center [586, 359] width 420 height 18
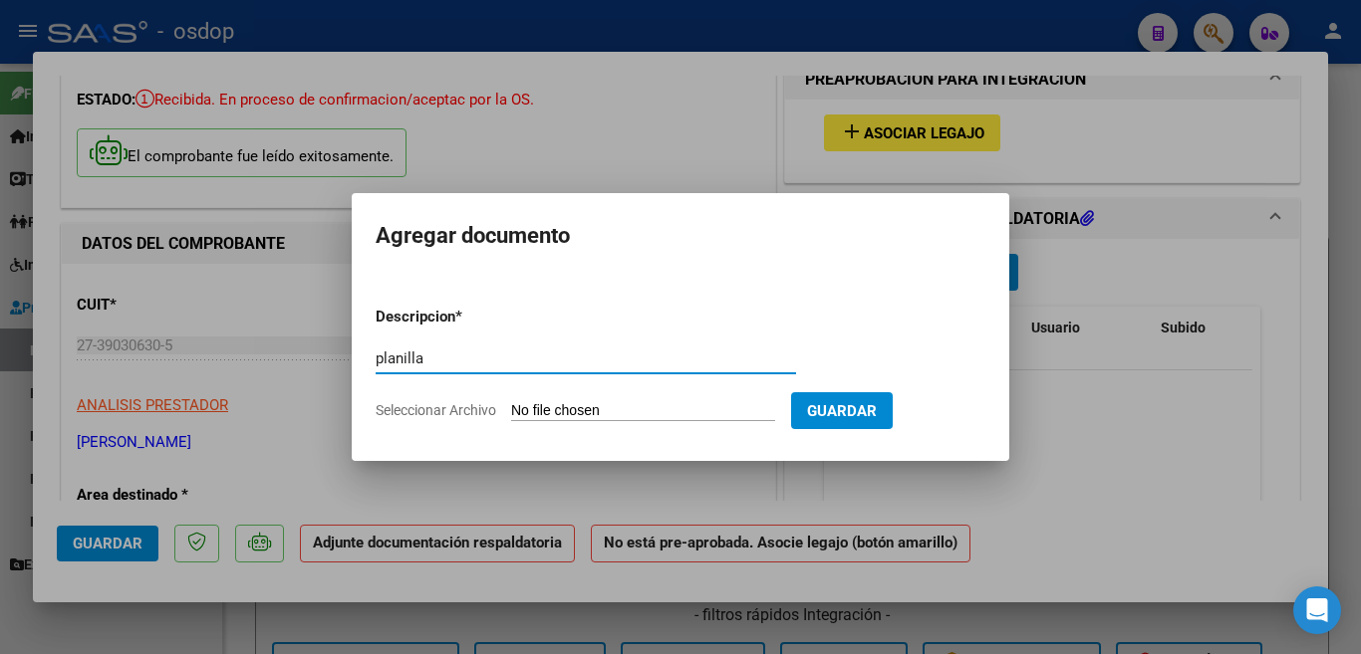
type input "planilla"
click at [645, 419] on input "Seleccionar Archivo" at bounding box center [643, 411] width 264 height 19
type input "C:\fakepath\michellod plan 06.pdf"
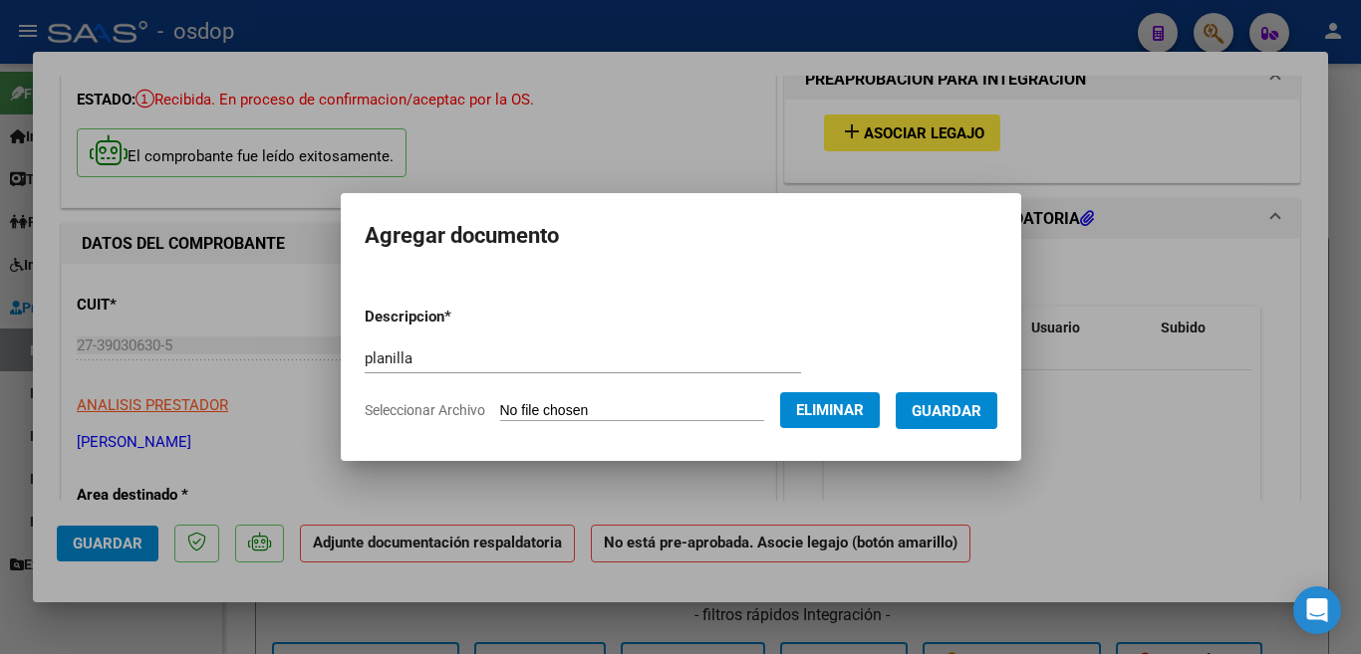
click at [969, 415] on span "Guardar" at bounding box center [946, 411] width 70 height 18
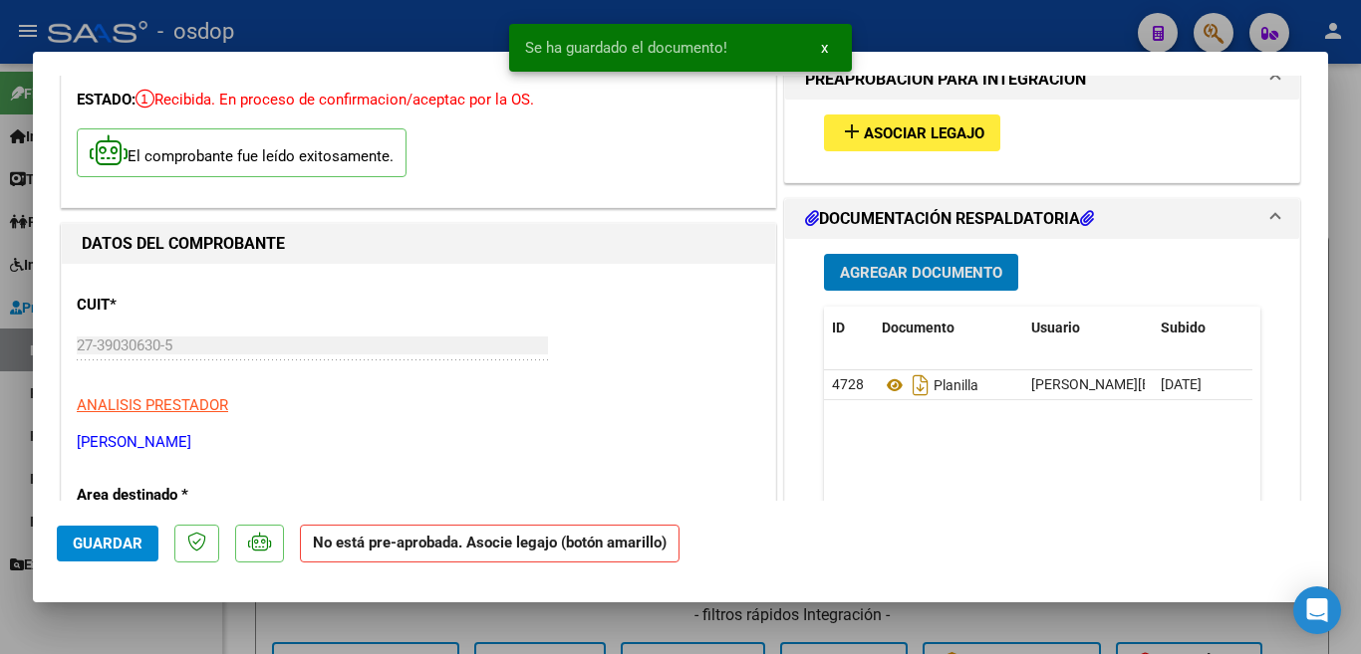
scroll to position [0, 0]
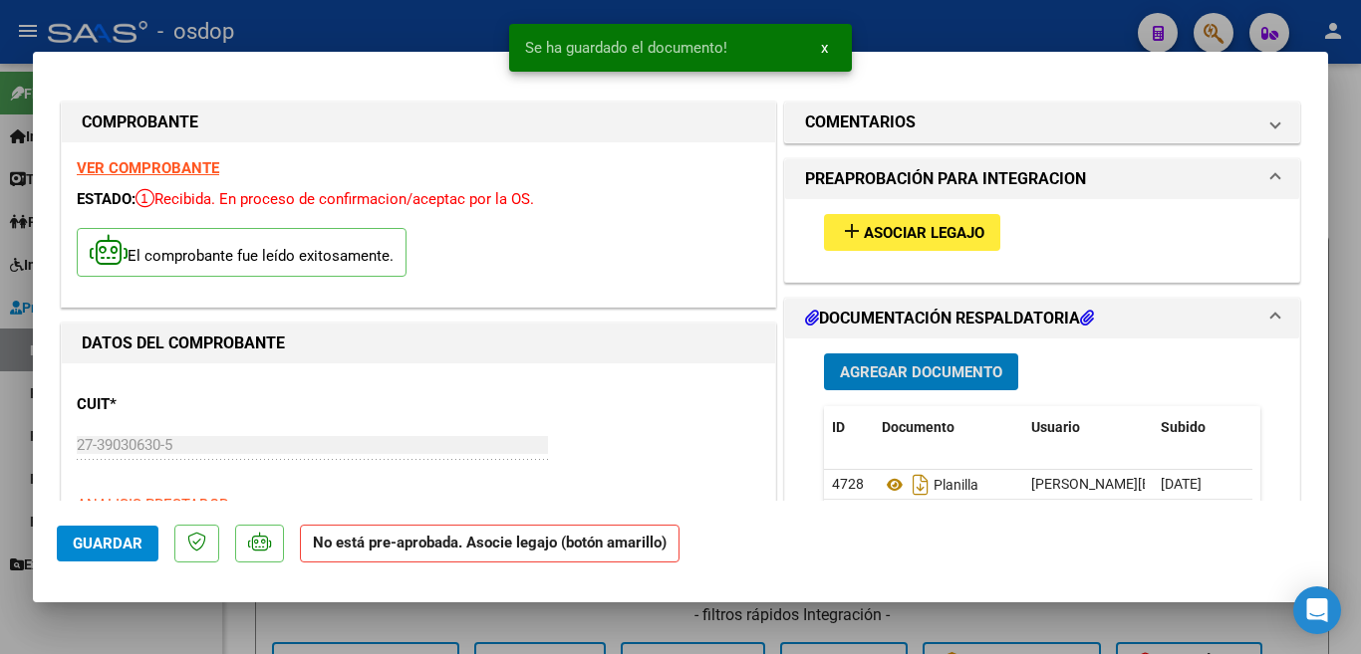
click at [865, 238] on span "Asociar Legajo" at bounding box center [924, 233] width 121 height 18
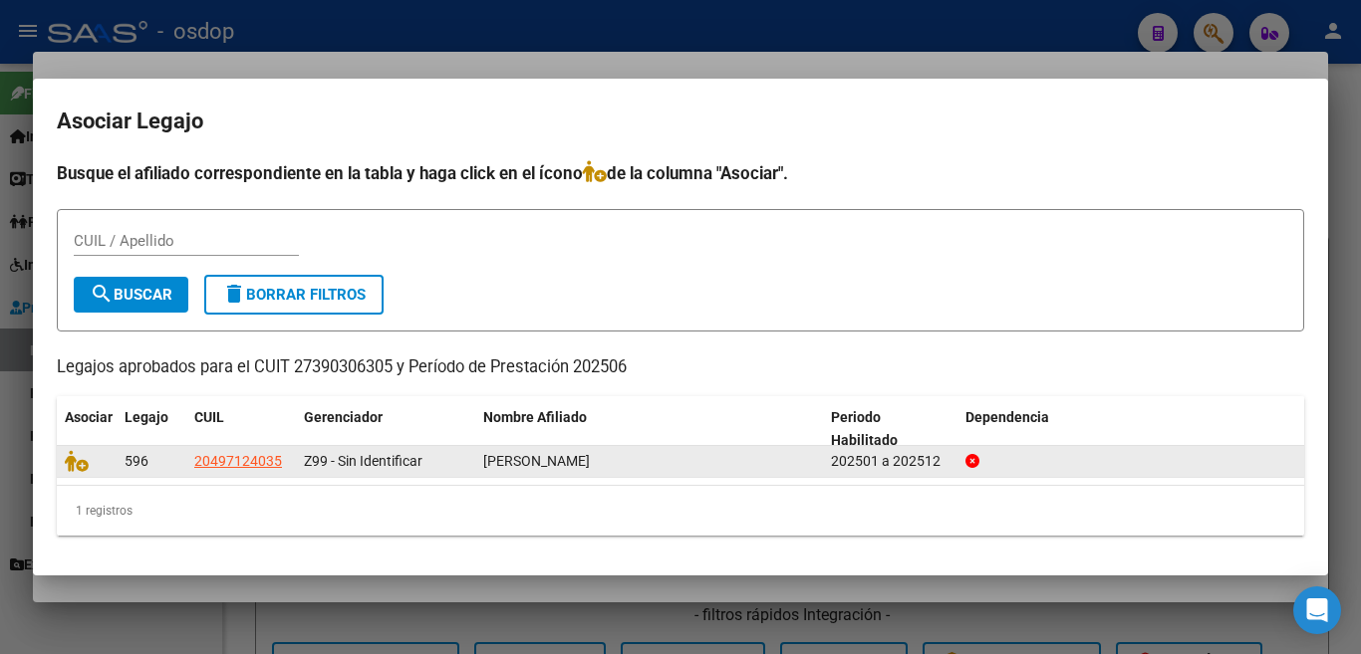
click at [59, 463] on datatable-body-cell at bounding box center [87, 461] width 60 height 31
click at [68, 461] on icon at bounding box center [77, 461] width 24 height 22
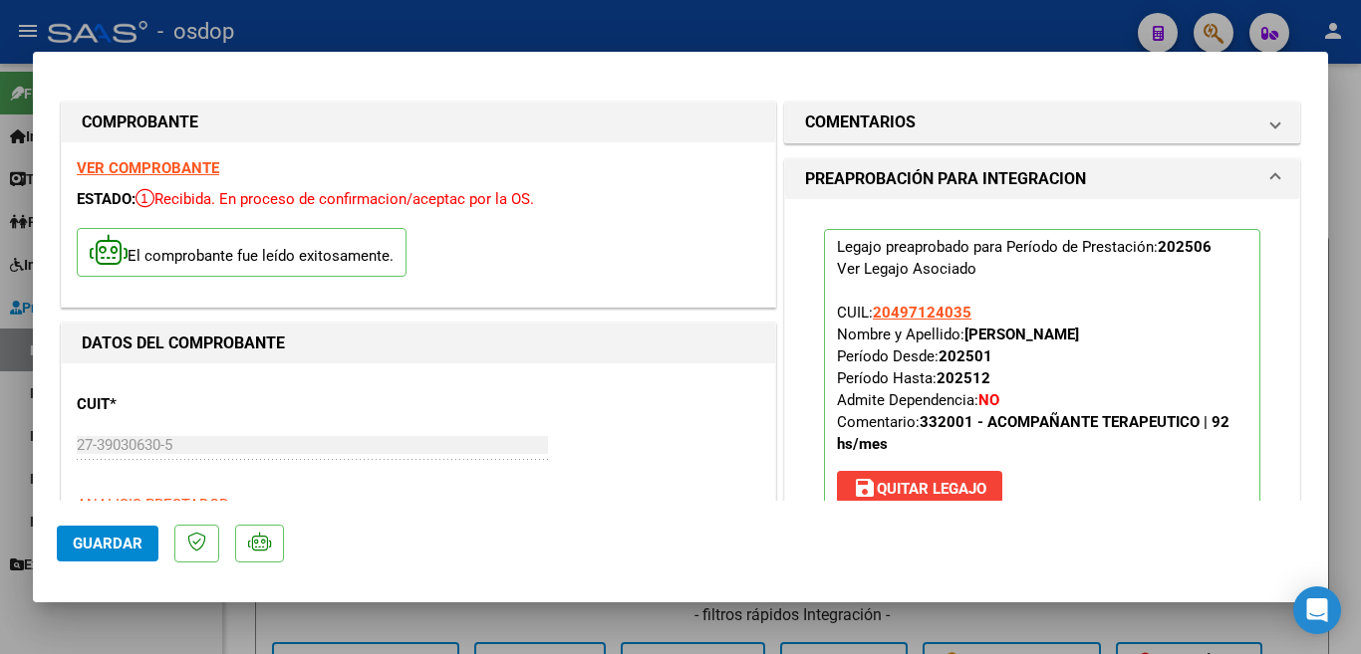
click at [115, 544] on span "Guardar" at bounding box center [108, 544] width 70 height 18
click at [0, 453] on div at bounding box center [680, 327] width 1361 height 654
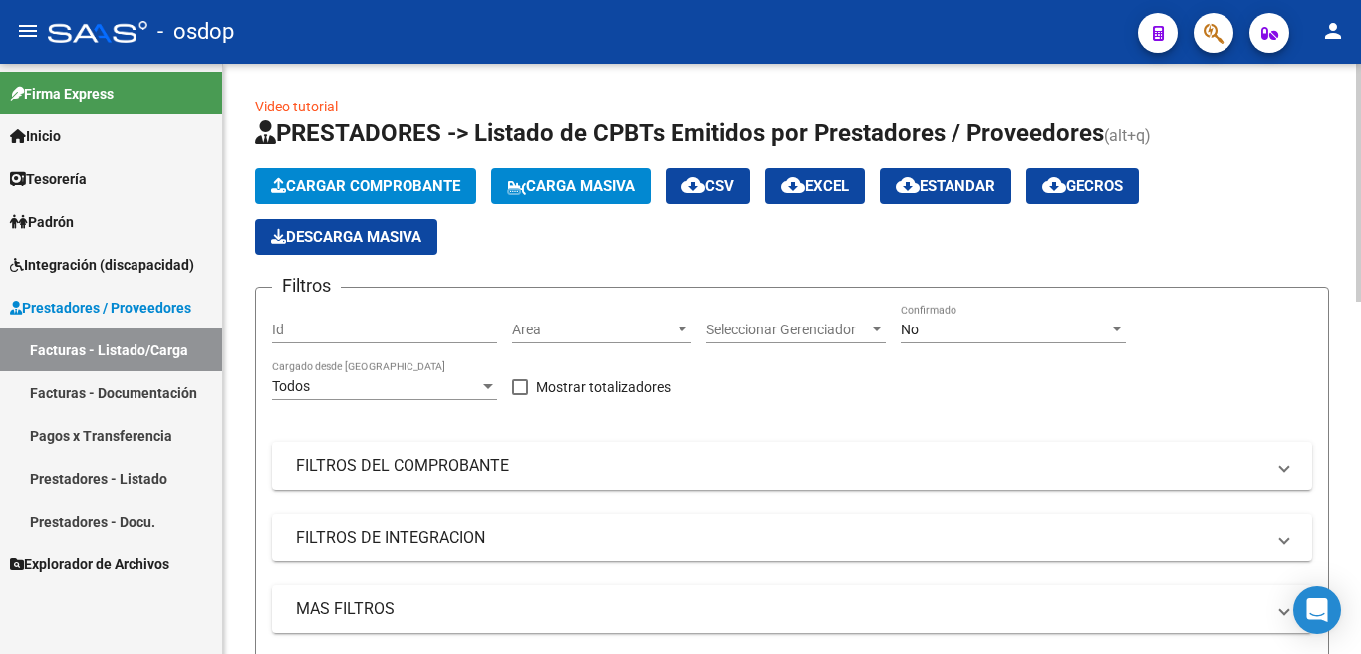
scroll to position [498, 0]
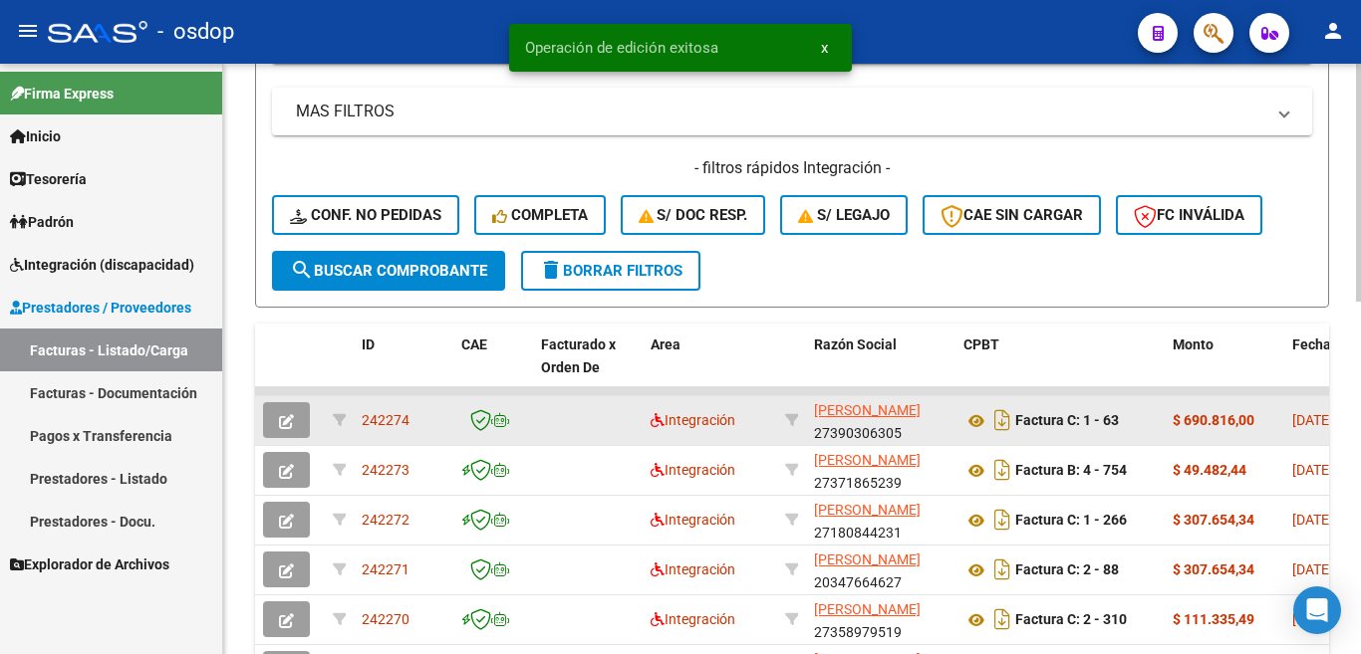
click at [381, 428] on span "242274" at bounding box center [386, 420] width 48 height 16
click at [393, 420] on span "242274" at bounding box center [386, 420] width 48 height 16
copy span "242274"
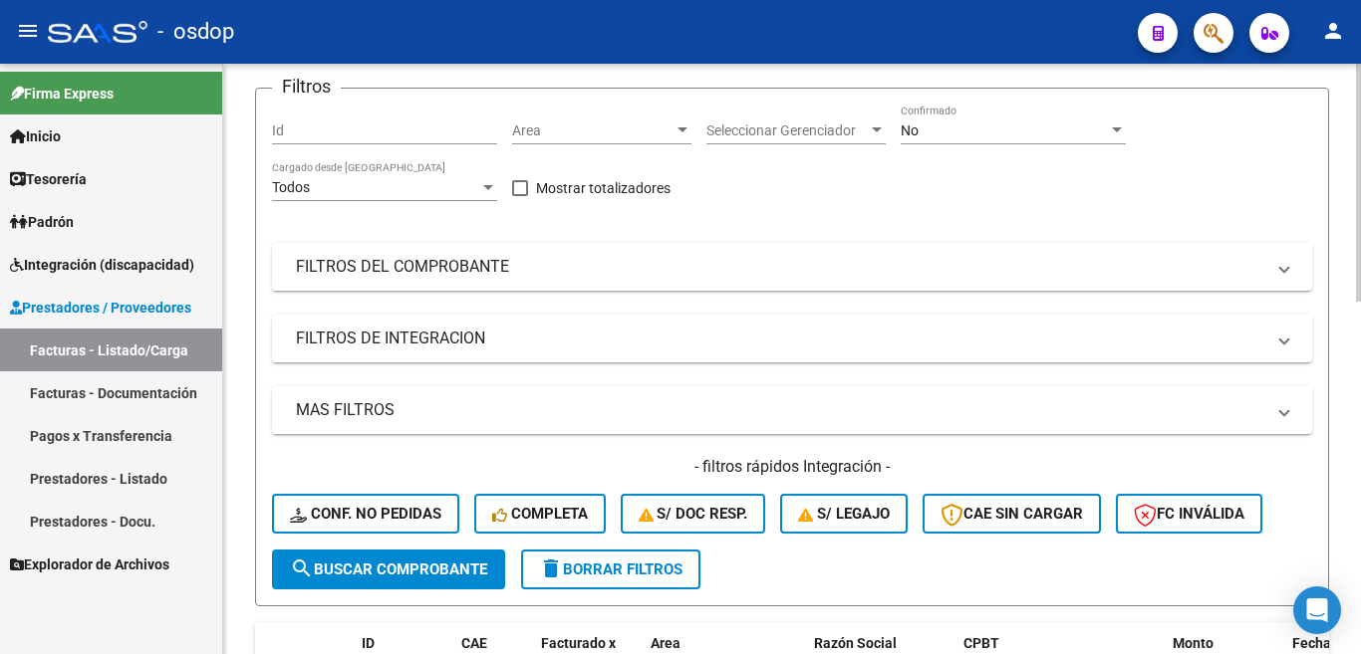
scroll to position [0, 0]
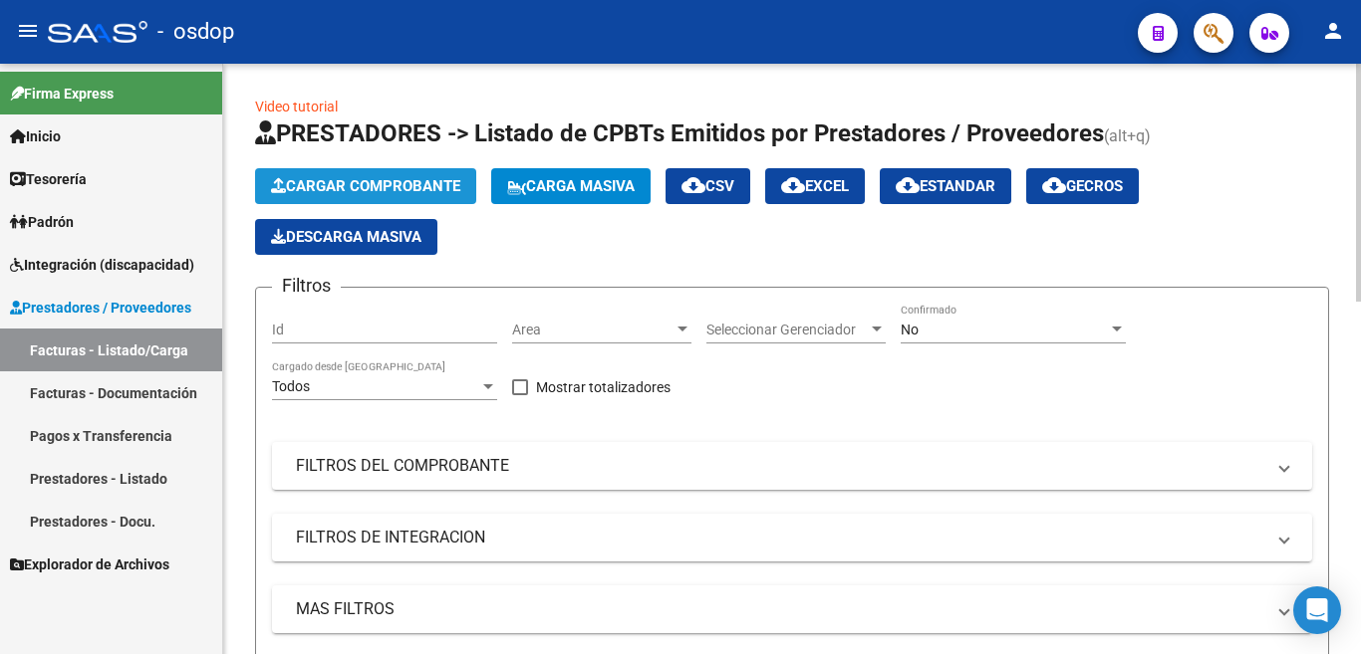
click at [342, 184] on span "Cargar Comprobante" at bounding box center [365, 186] width 189 height 18
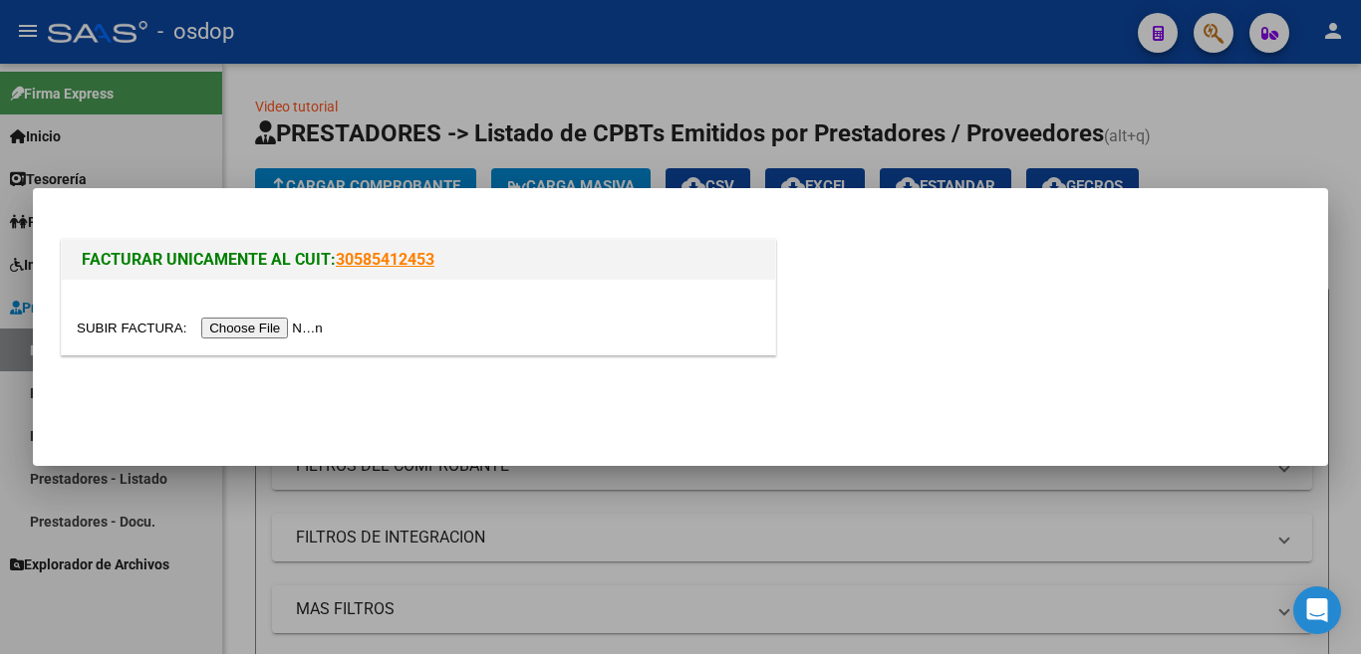
click at [288, 337] on input "file" at bounding box center [203, 328] width 252 height 21
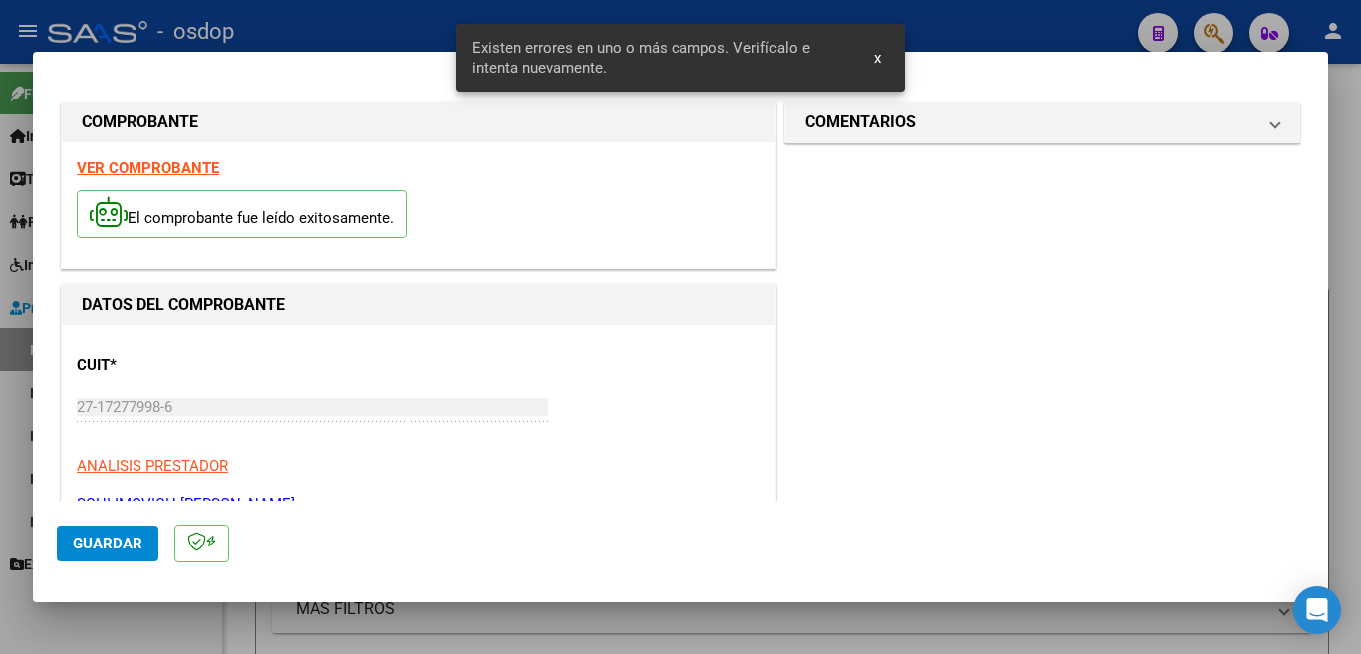
scroll to position [443, 0]
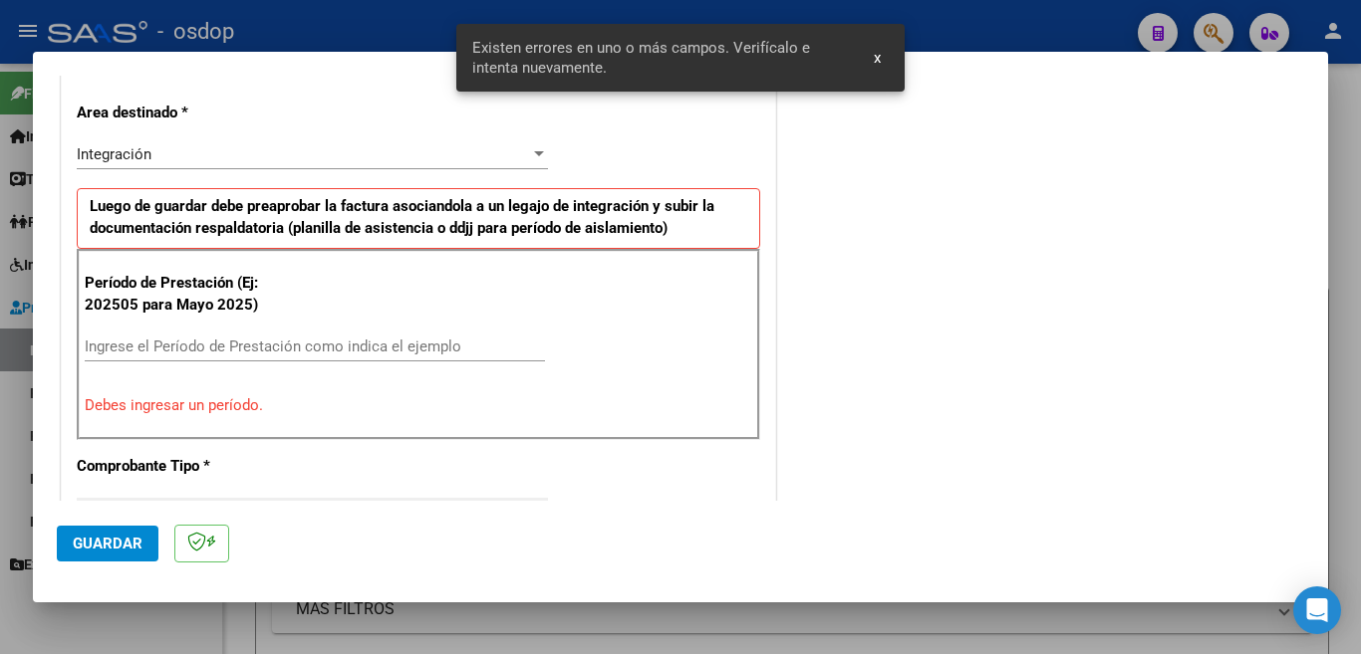
click at [276, 342] on input "Ingrese el Período de Prestación como indica el ejemplo" at bounding box center [315, 347] width 460 height 18
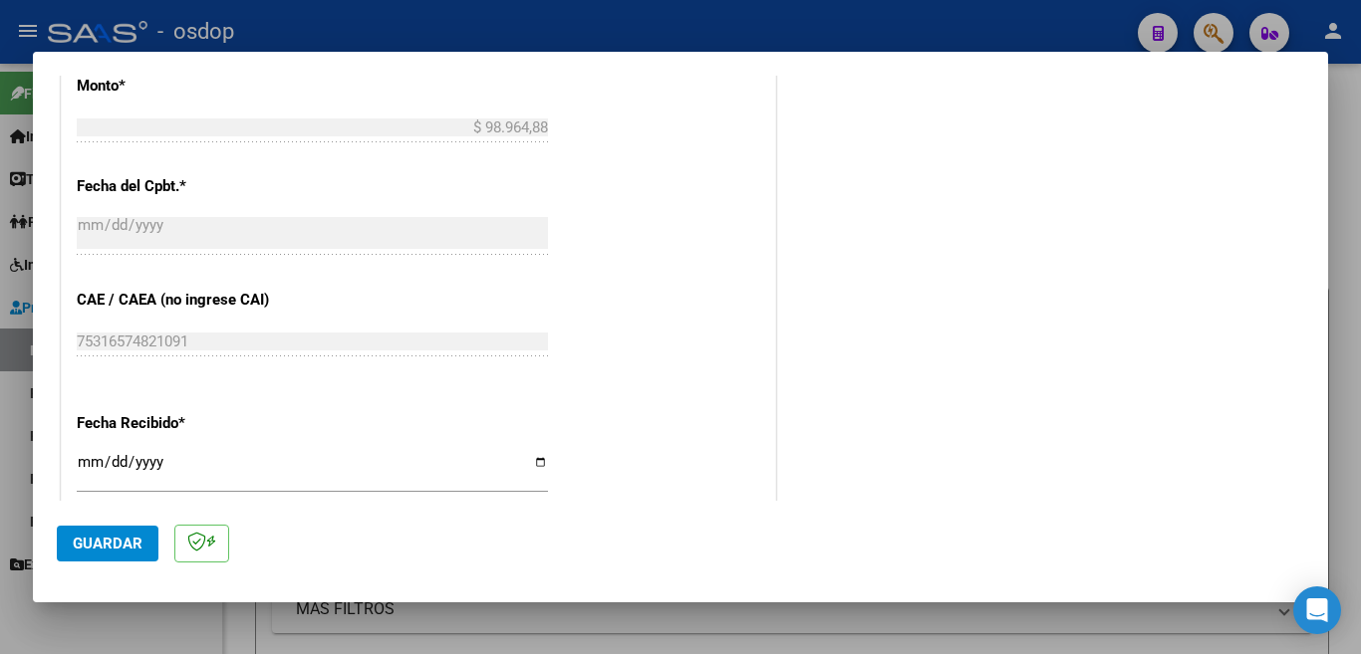
scroll to position [1204, 0]
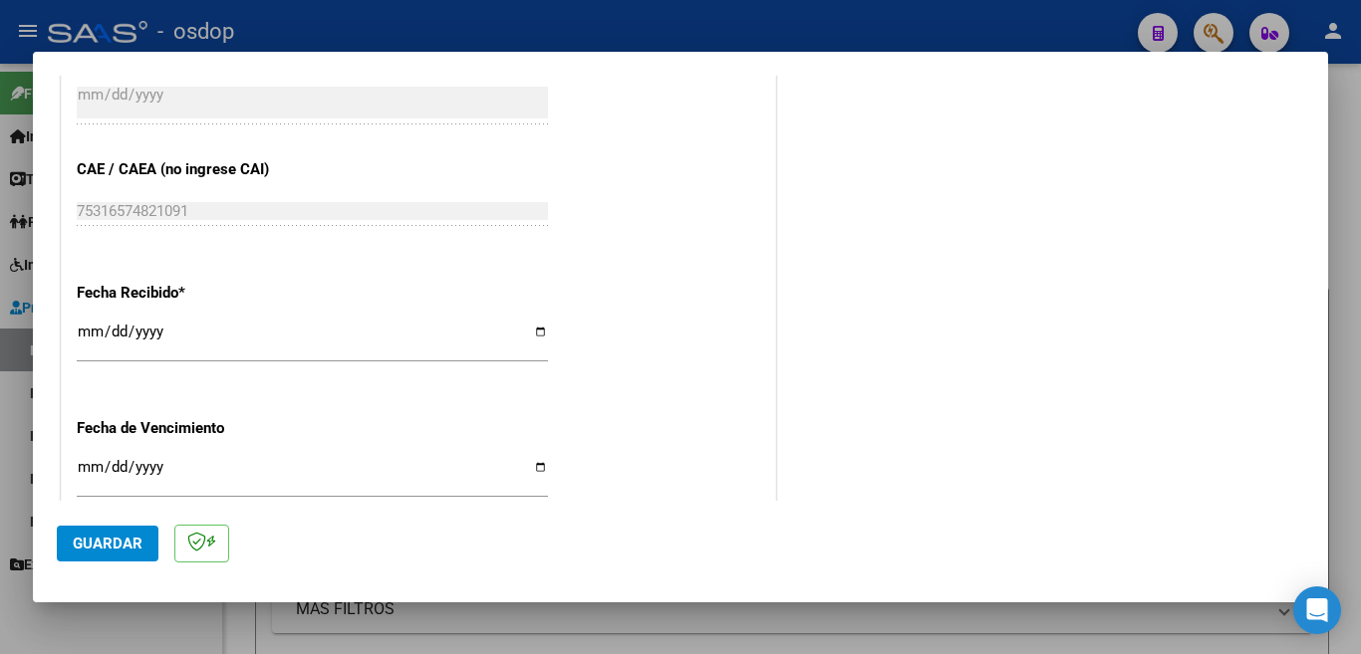
type input "202507"
click at [113, 552] on span "Guardar" at bounding box center [108, 544] width 70 height 18
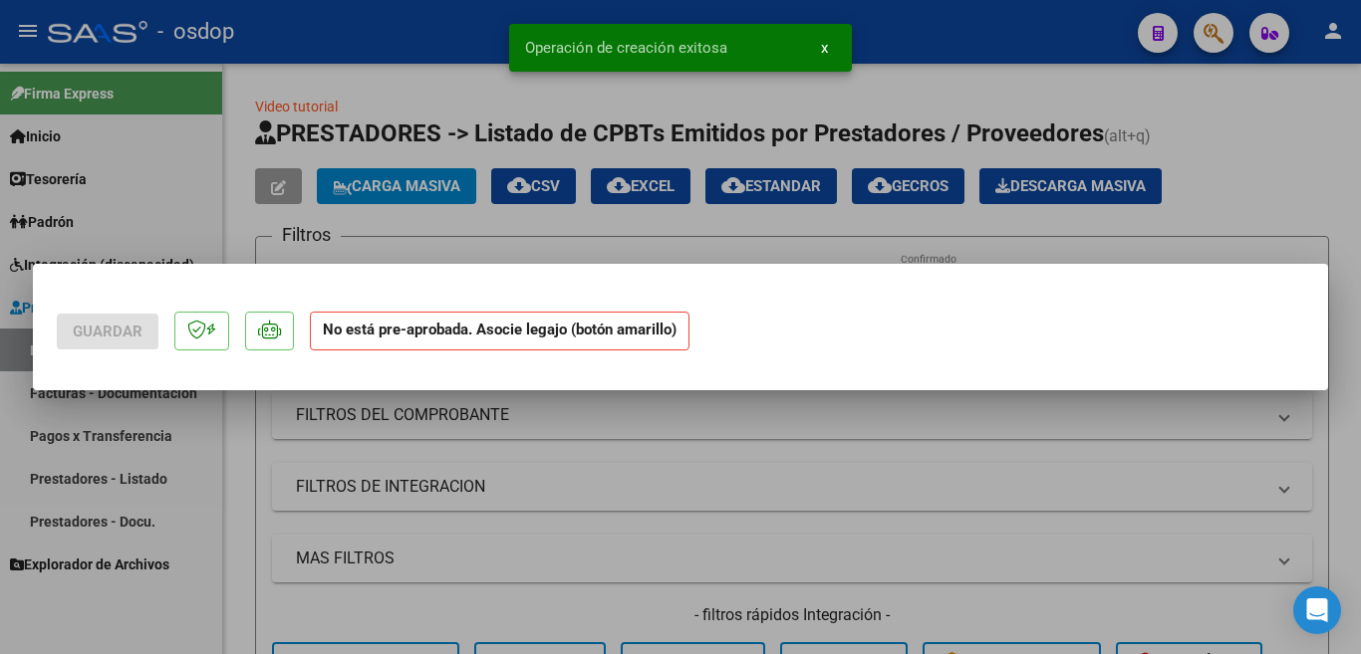
scroll to position [0, 0]
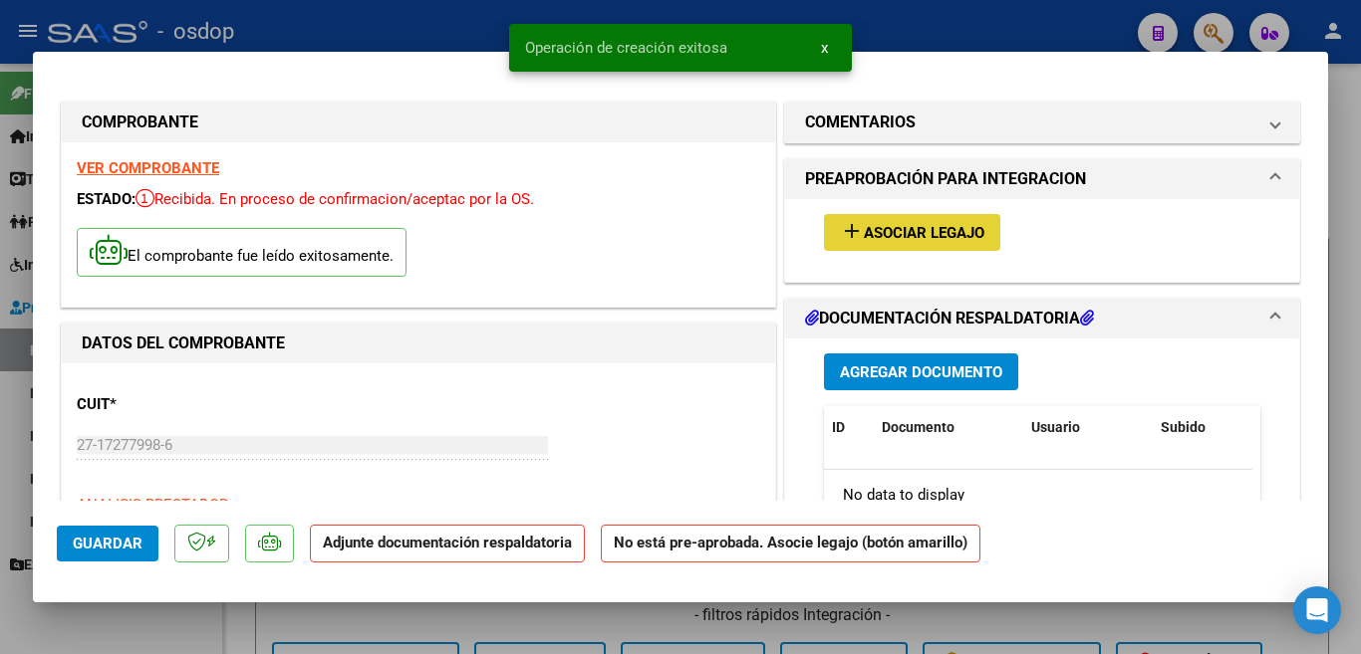
click at [910, 244] on button "add Asociar Legajo" at bounding box center [912, 232] width 176 height 37
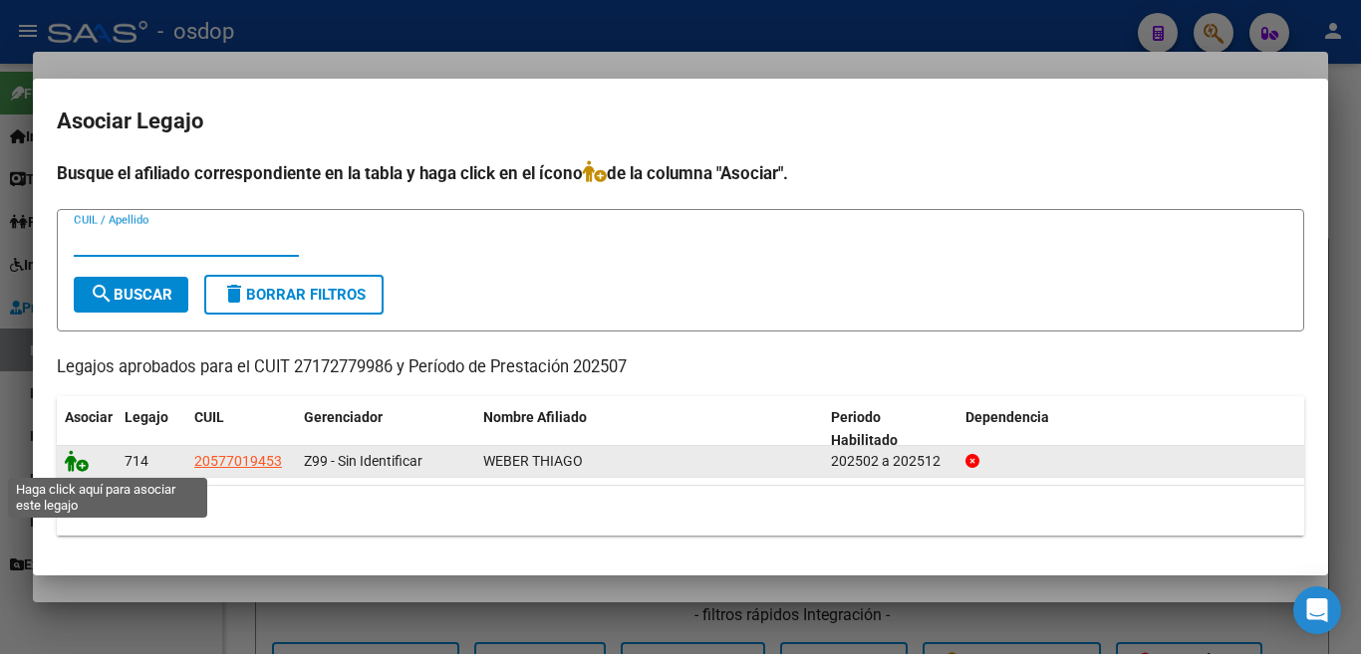
click at [75, 467] on icon at bounding box center [77, 461] width 24 height 22
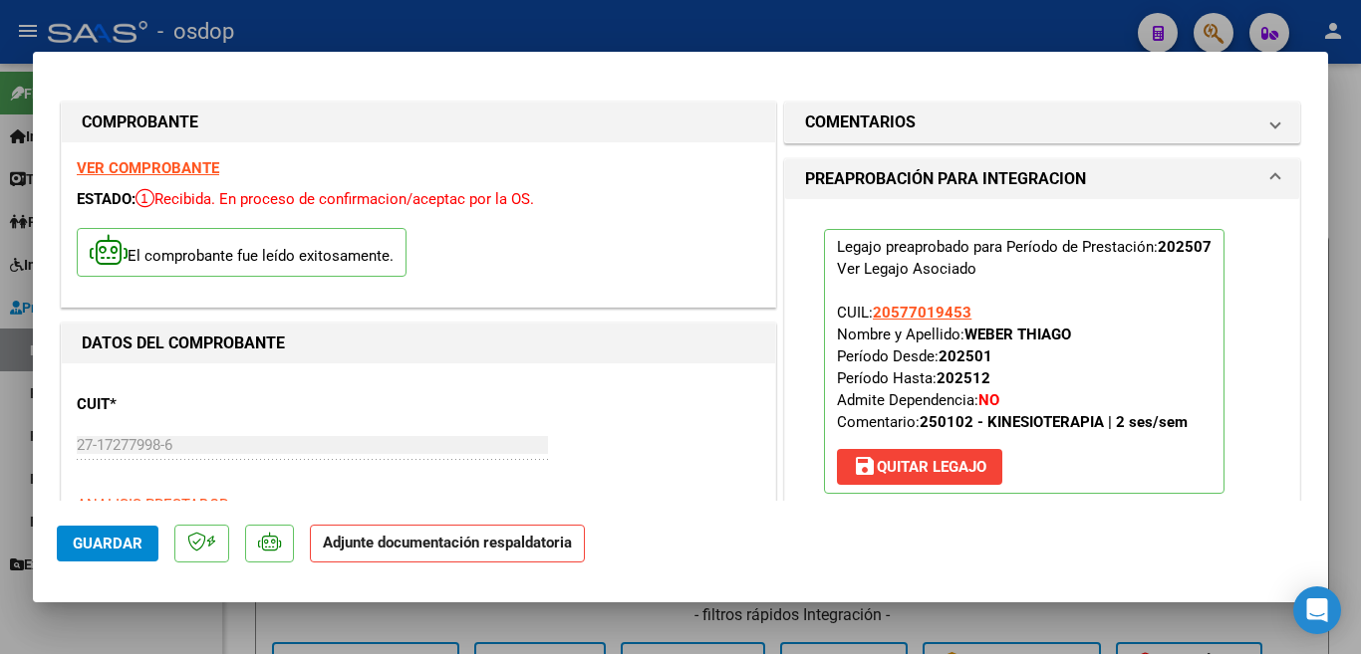
scroll to position [299, 0]
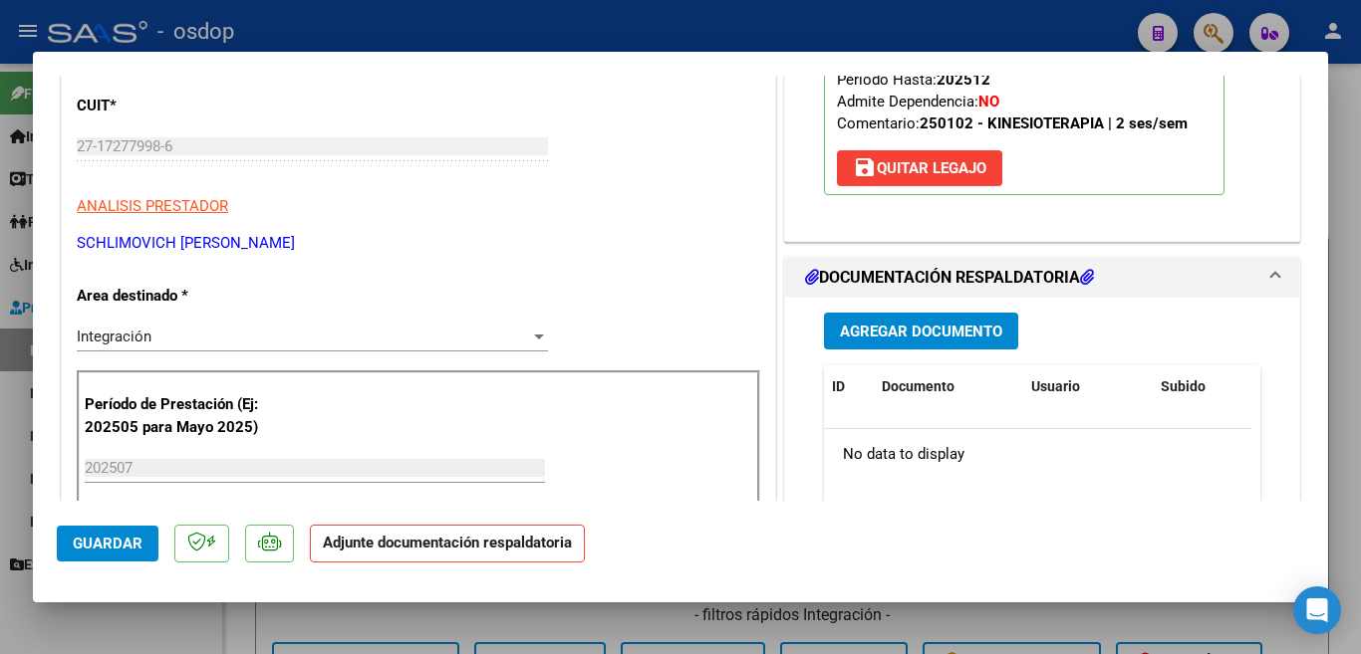
click at [904, 321] on button "Agregar Documento" at bounding box center [921, 331] width 194 height 37
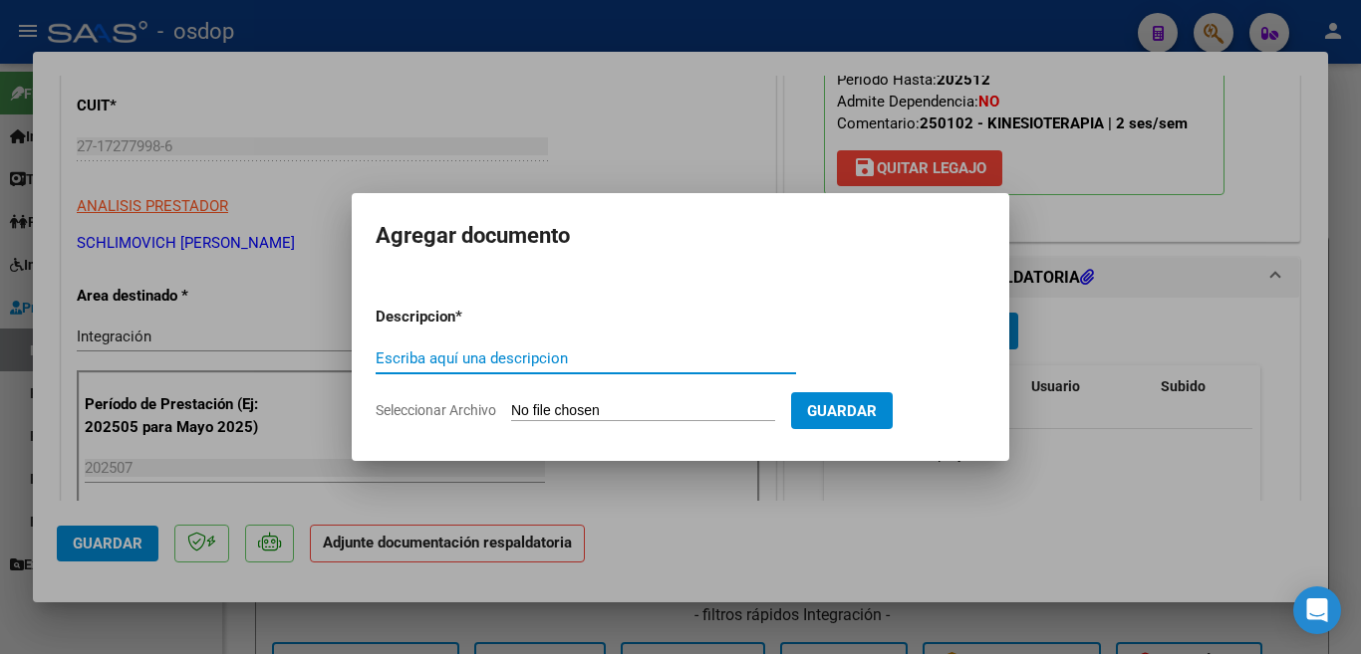
click at [588, 363] on input "Escriba aquí una descripcion" at bounding box center [586, 359] width 420 height 18
type input "planilla"
click at [596, 408] on input "Seleccionar Archivo" at bounding box center [643, 411] width 264 height 19
type input "C:\fakepath\[PERSON_NAME] asist [DATE].pdf"
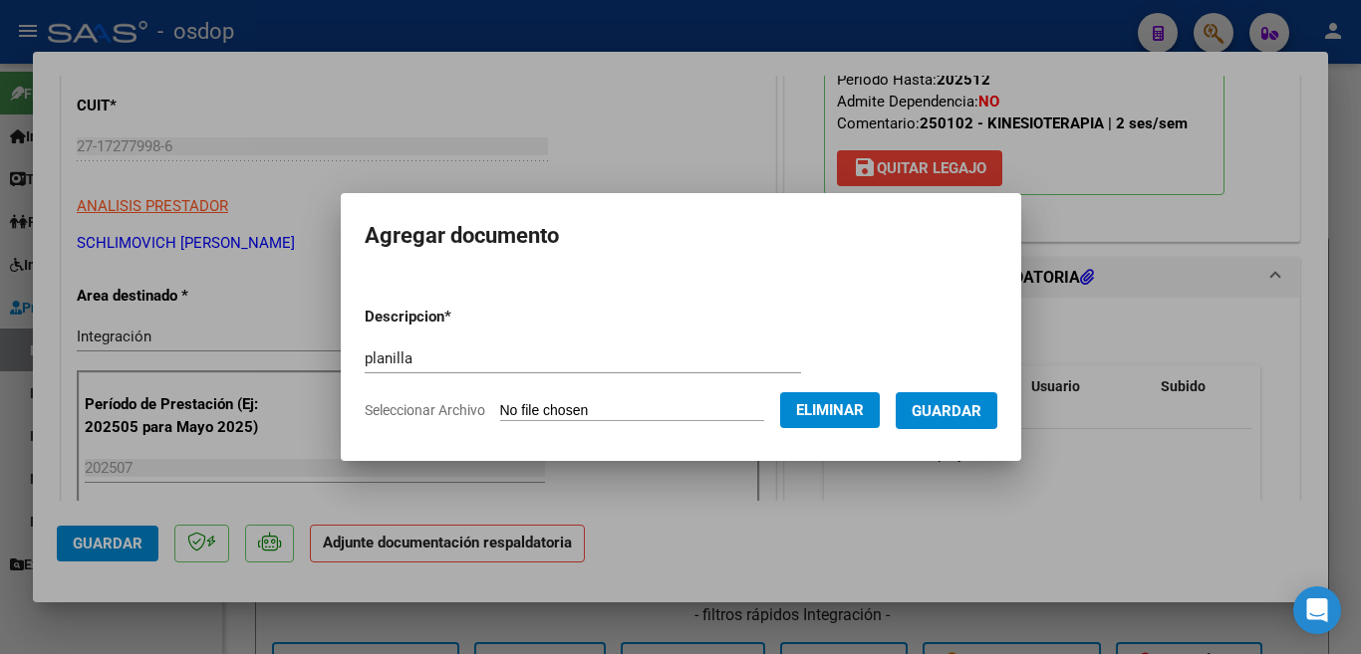
click at [971, 406] on span "Guardar" at bounding box center [946, 411] width 70 height 18
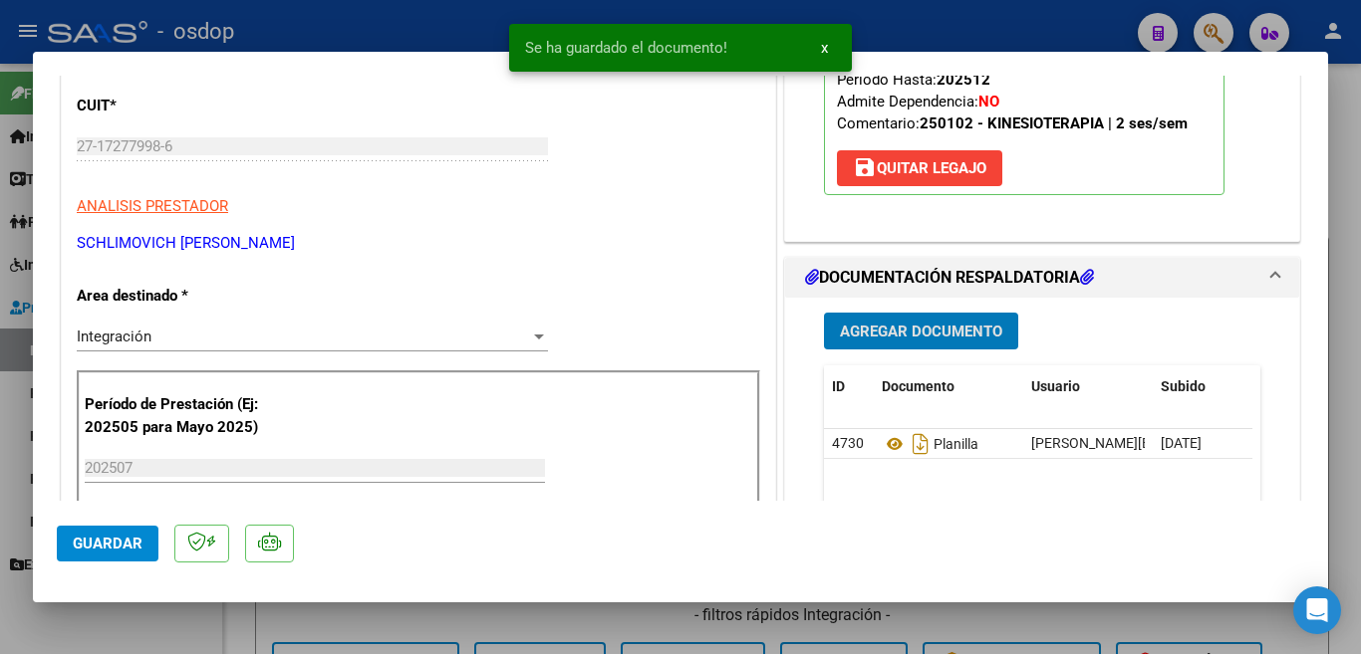
scroll to position [896, 0]
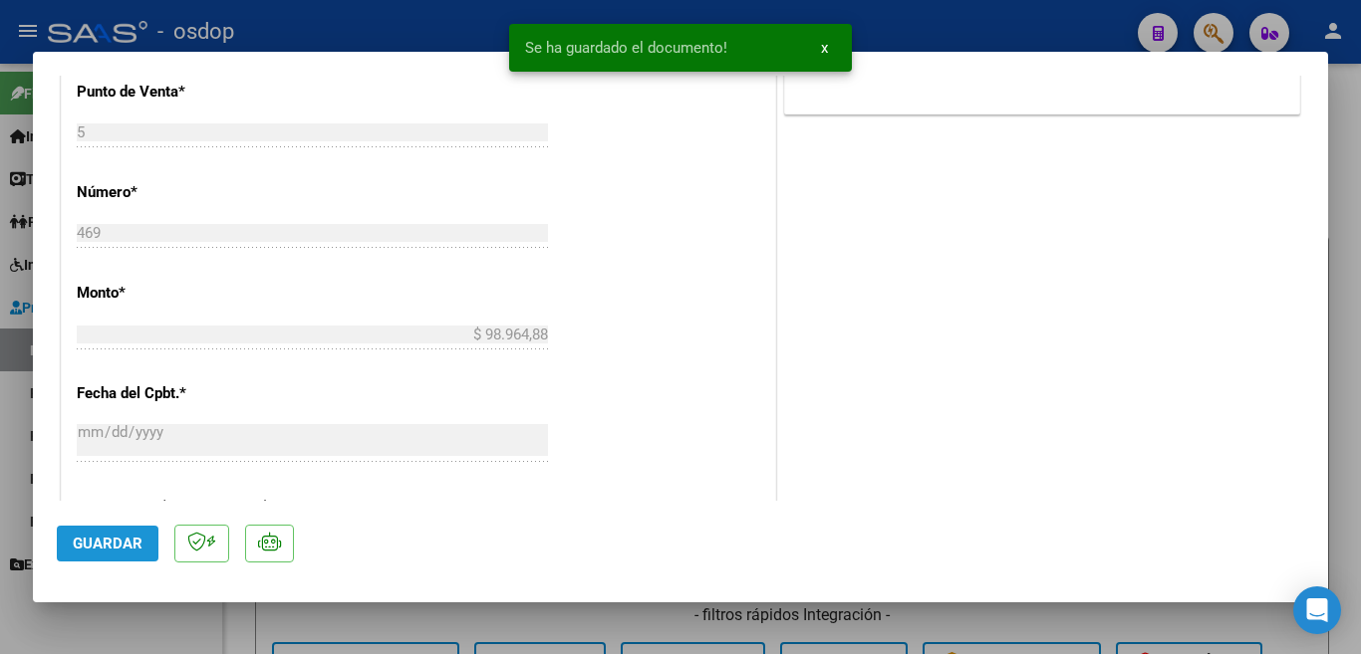
click at [94, 534] on button "Guardar" at bounding box center [108, 544] width 102 height 36
click at [0, 489] on div at bounding box center [680, 327] width 1361 height 654
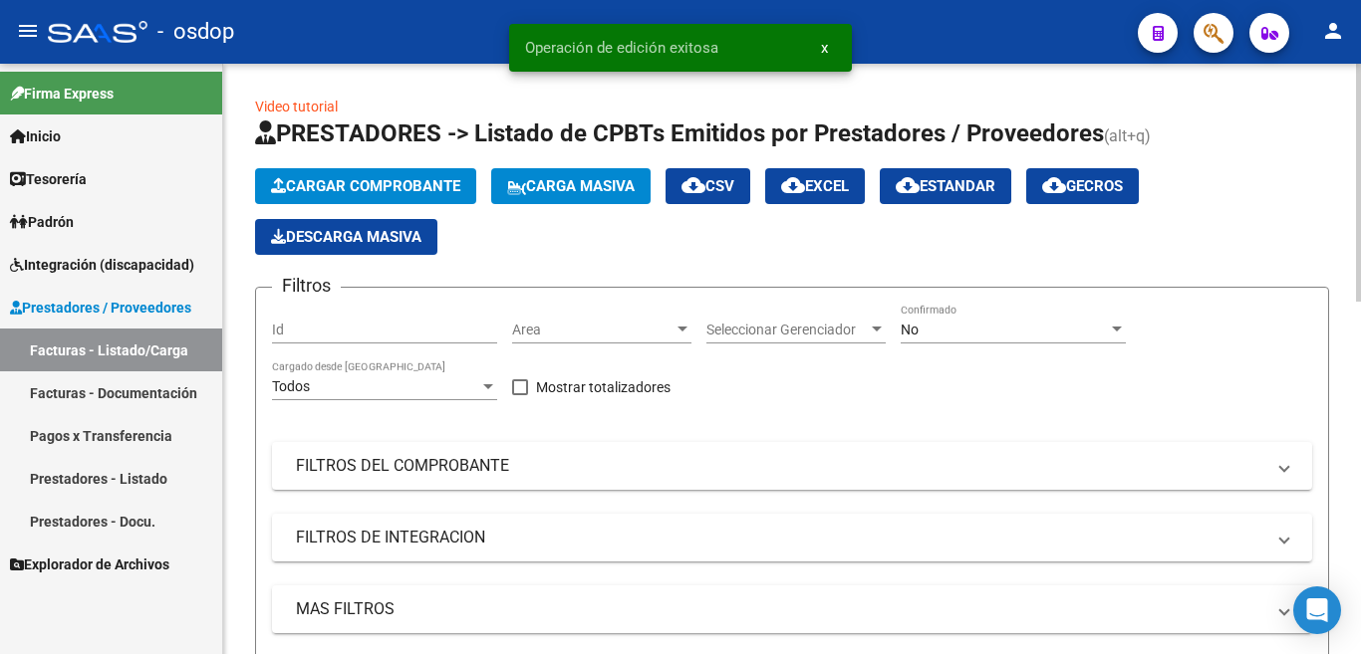
scroll to position [549, 0]
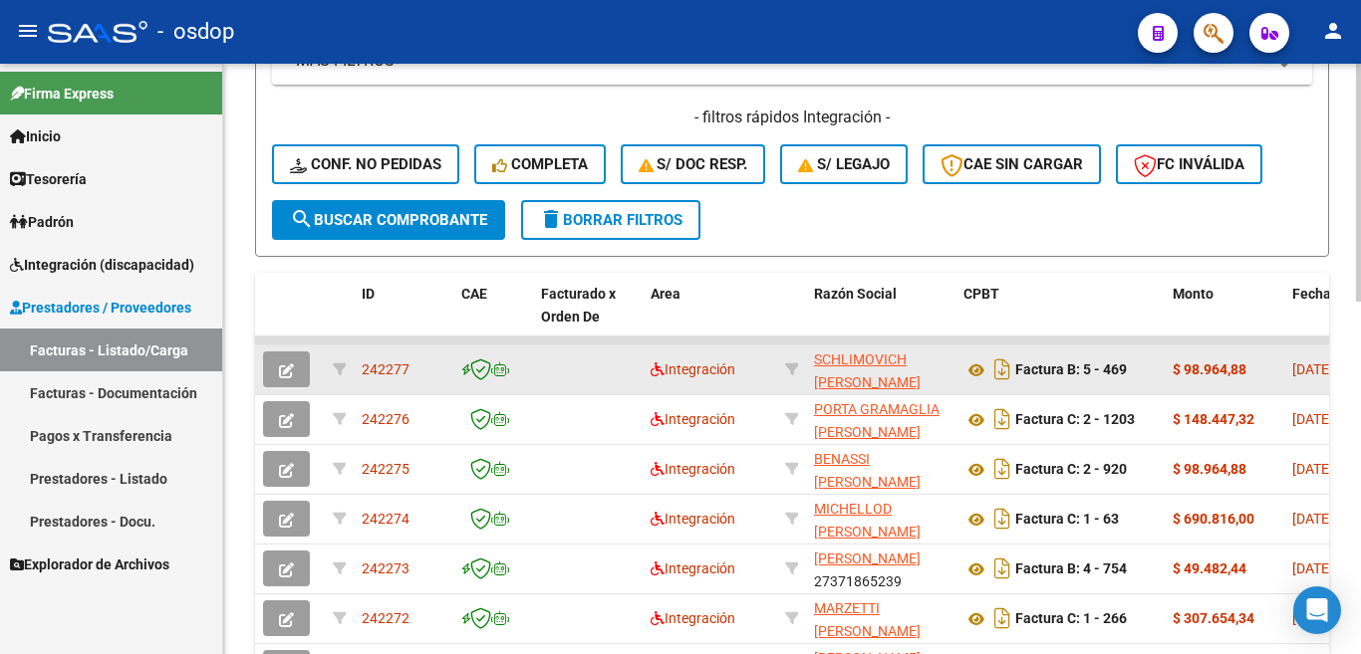
click at [386, 378] on span "242277" at bounding box center [386, 370] width 48 height 16
copy span "242277"
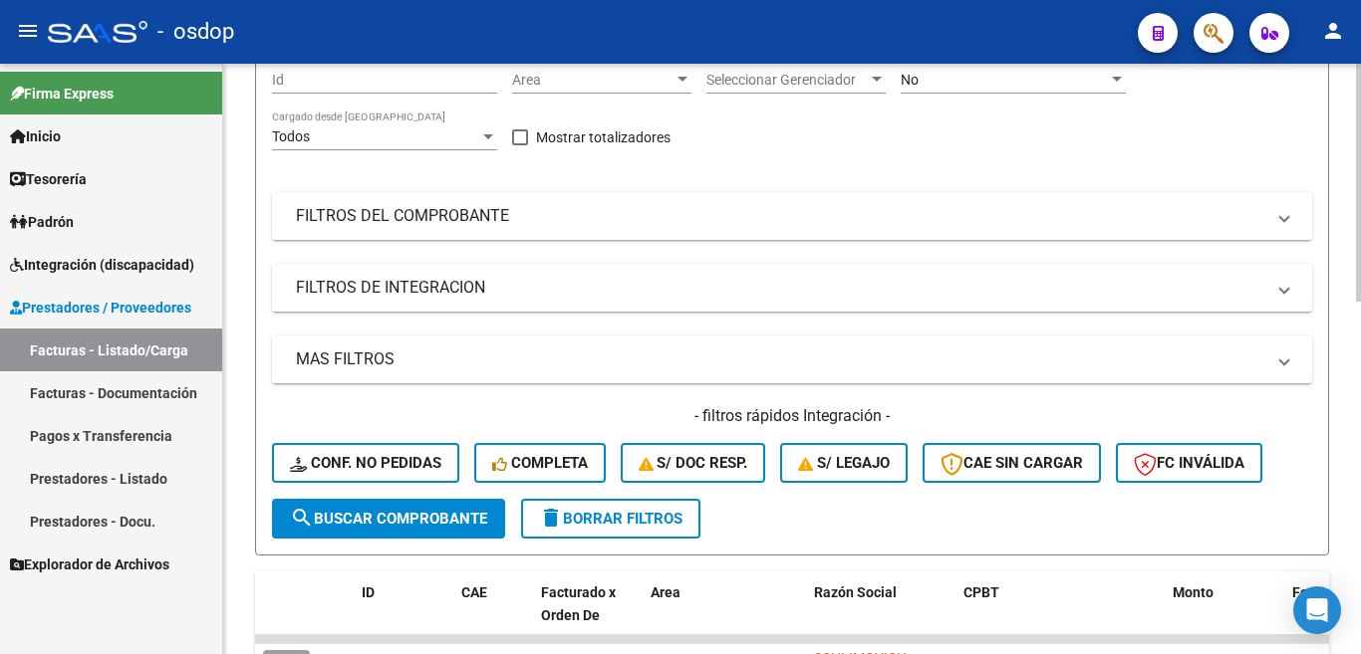
scroll to position [0, 0]
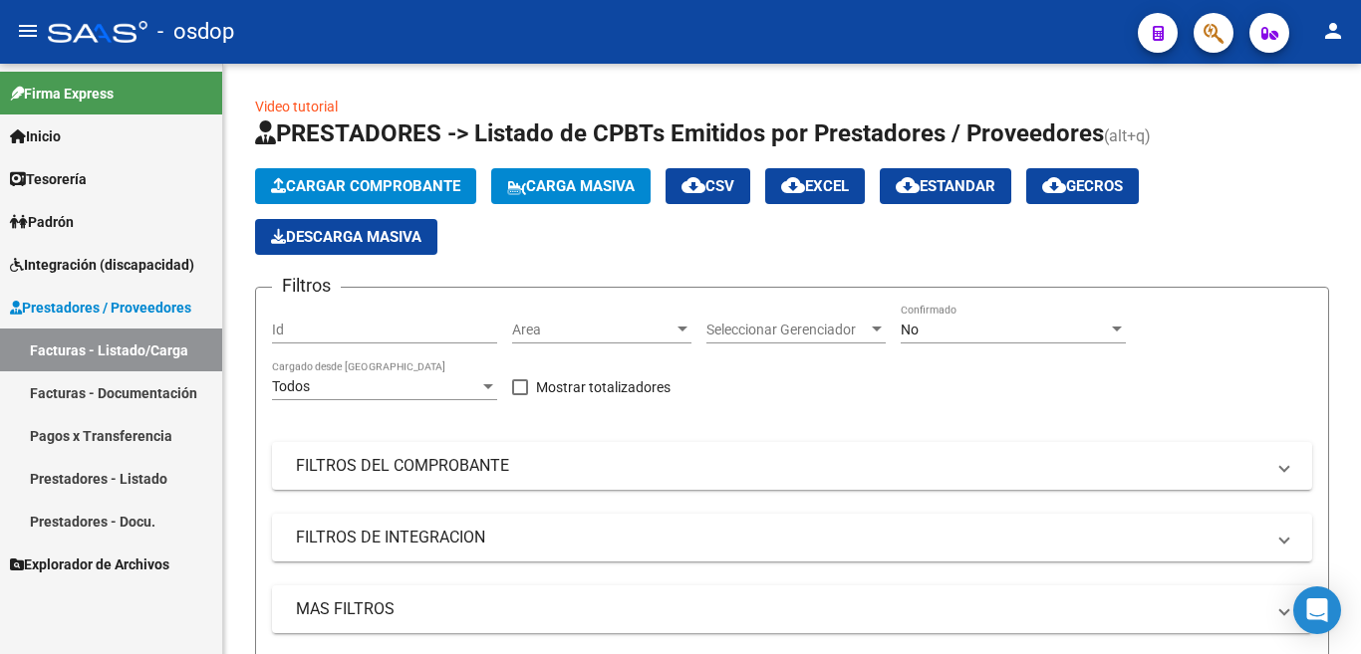
click at [138, 295] on link "Prestadores / Proveedores" at bounding box center [111, 307] width 222 height 43
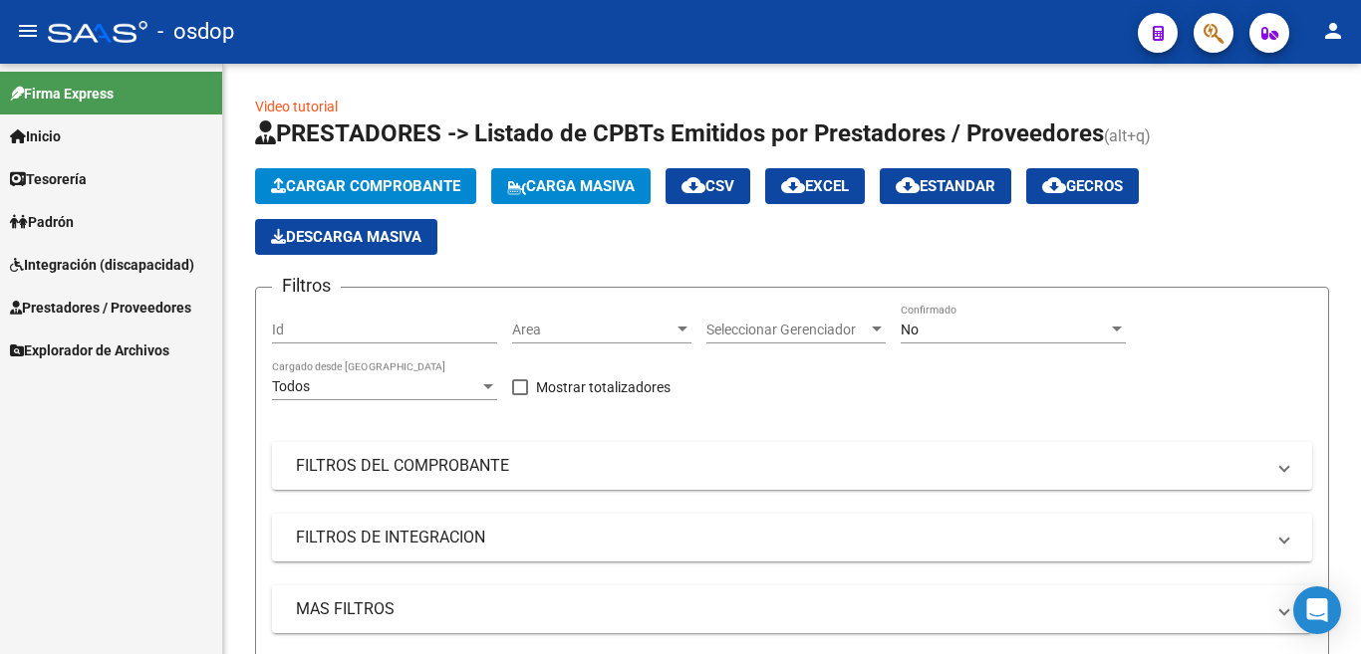
click at [171, 314] on span "Prestadores / Proveedores" at bounding box center [100, 308] width 181 height 22
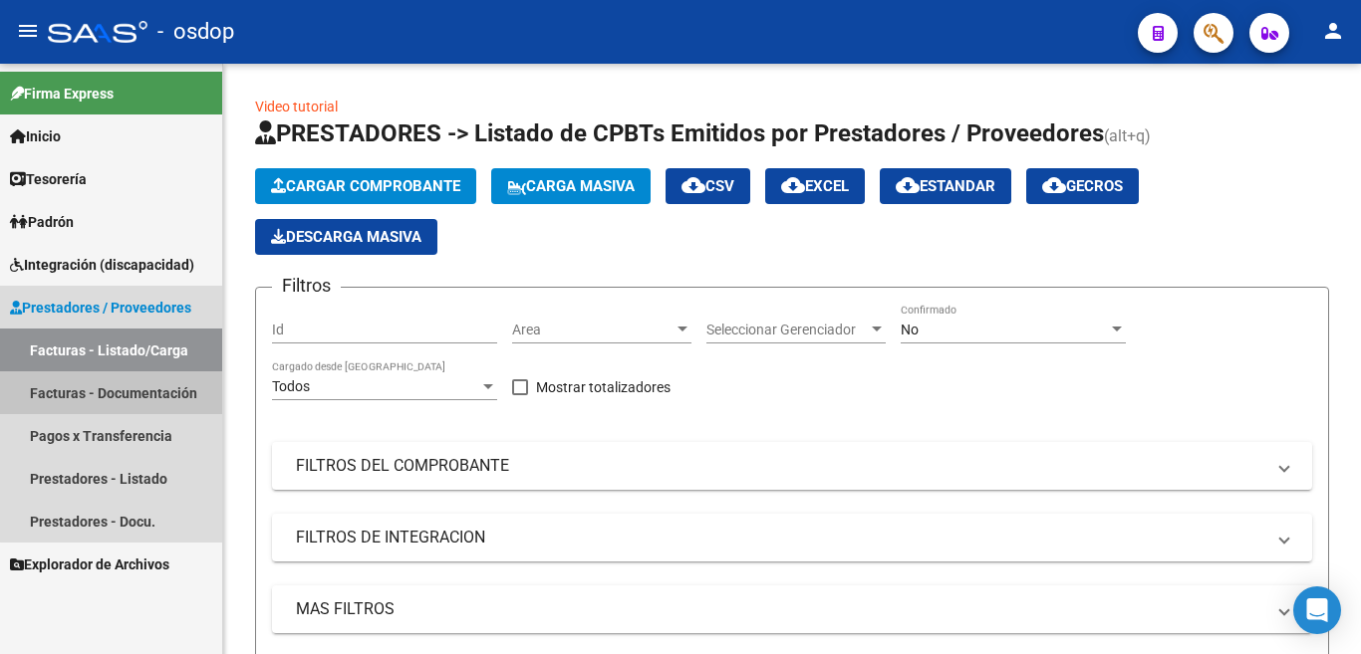
click at [162, 385] on link "Facturas - Documentación" at bounding box center [111, 393] width 222 height 43
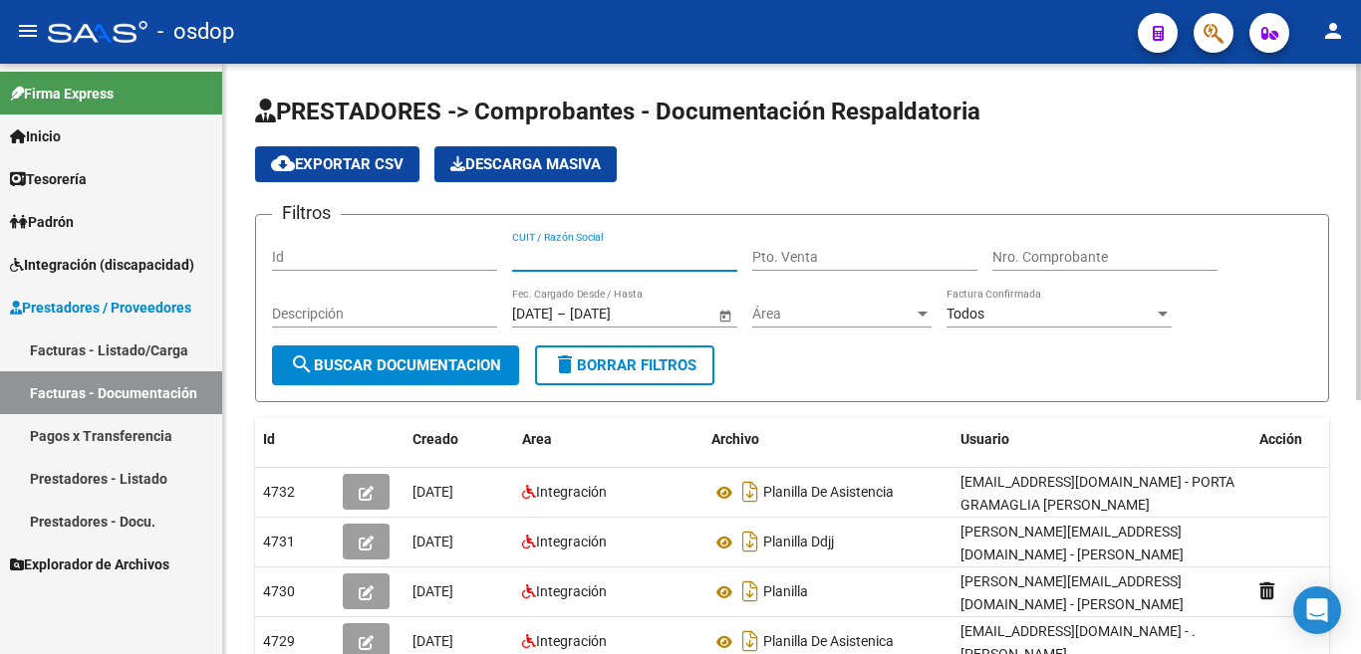
paste input "27340145173"
type input "27340145173"
click at [400, 357] on span "search Buscar Documentacion" at bounding box center [395, 366] width 211 height 18
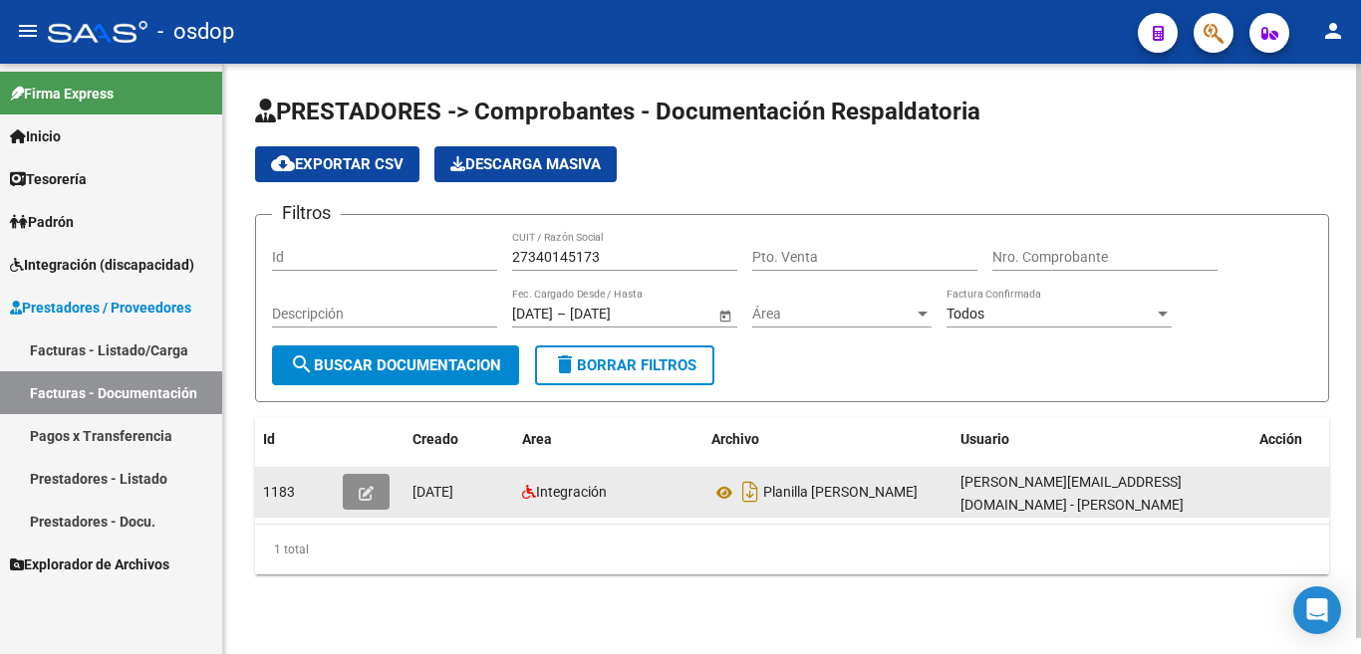
click at [369, 483] on span "button" at bounding box center [366, 492] width 15 height 18
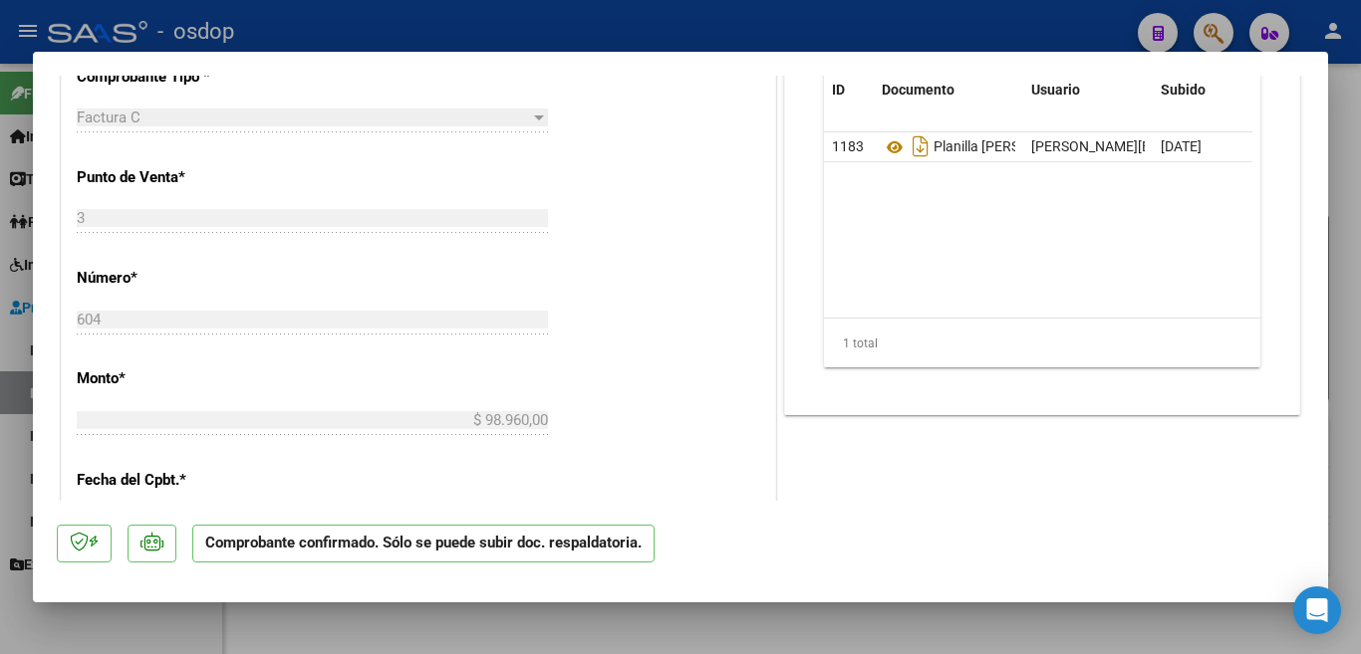
scroll to position [896, 0]
drag, startPoint x: 77, startPoint y: 316, endPoint x: 99, endPoint y: 313, distance: 22.1
click at [99, 313] on input "604" at bounding box center [312, 319] width 471 height 18
click at [0, 354] on div at bounding box center [680, 327] width 1361 height 654
type input "$ 0,00"
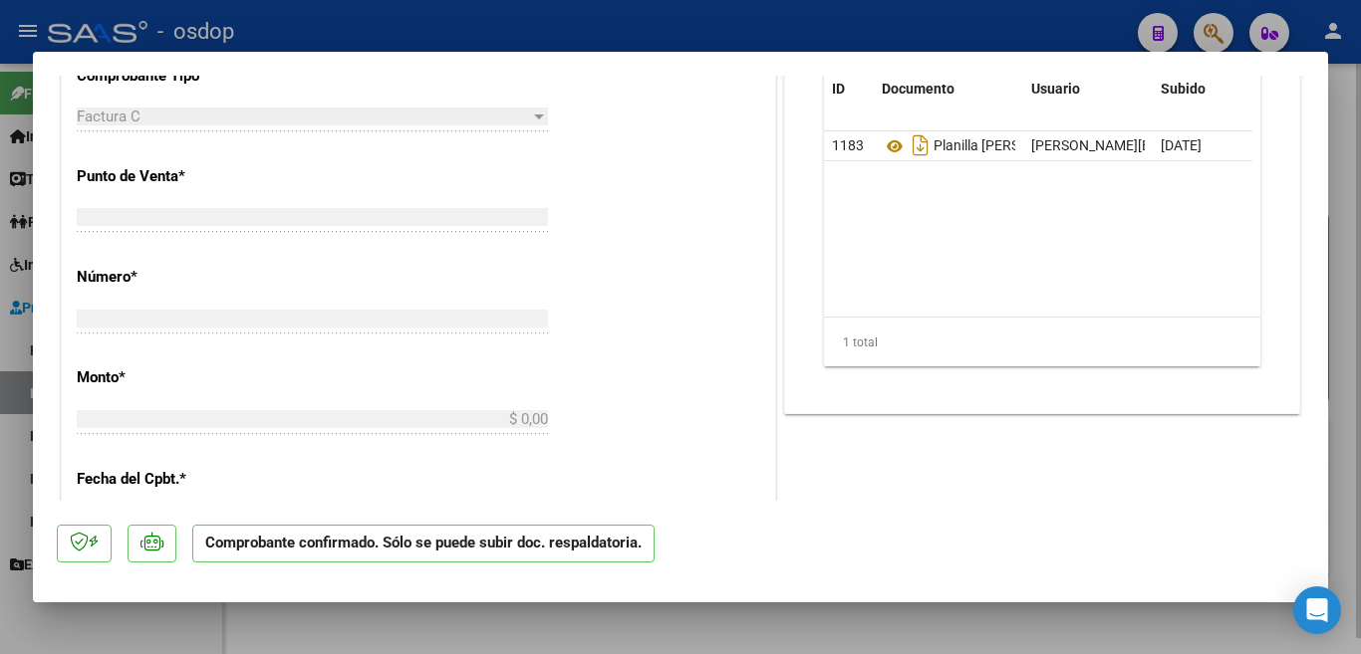
scroll to position [671, 0]
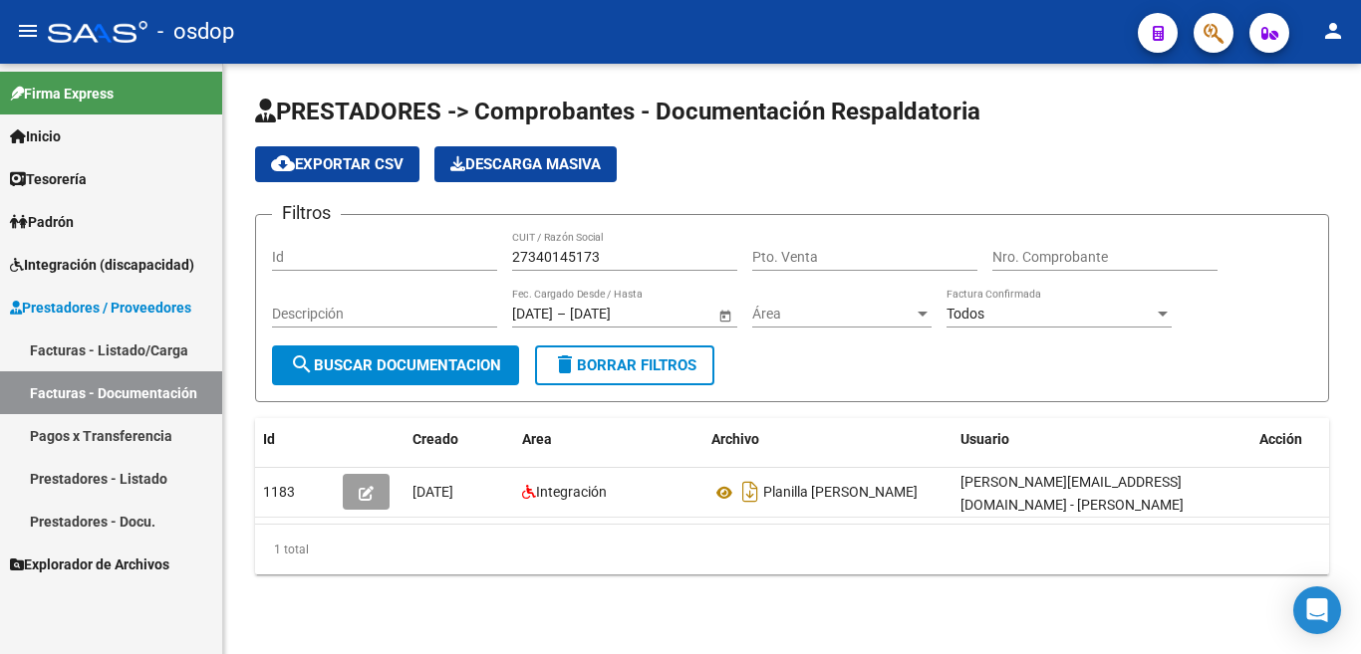
click at [189, 354] on link "Facturas - Listado/Carga" at bounding box center [111, 350] width 222 height 43
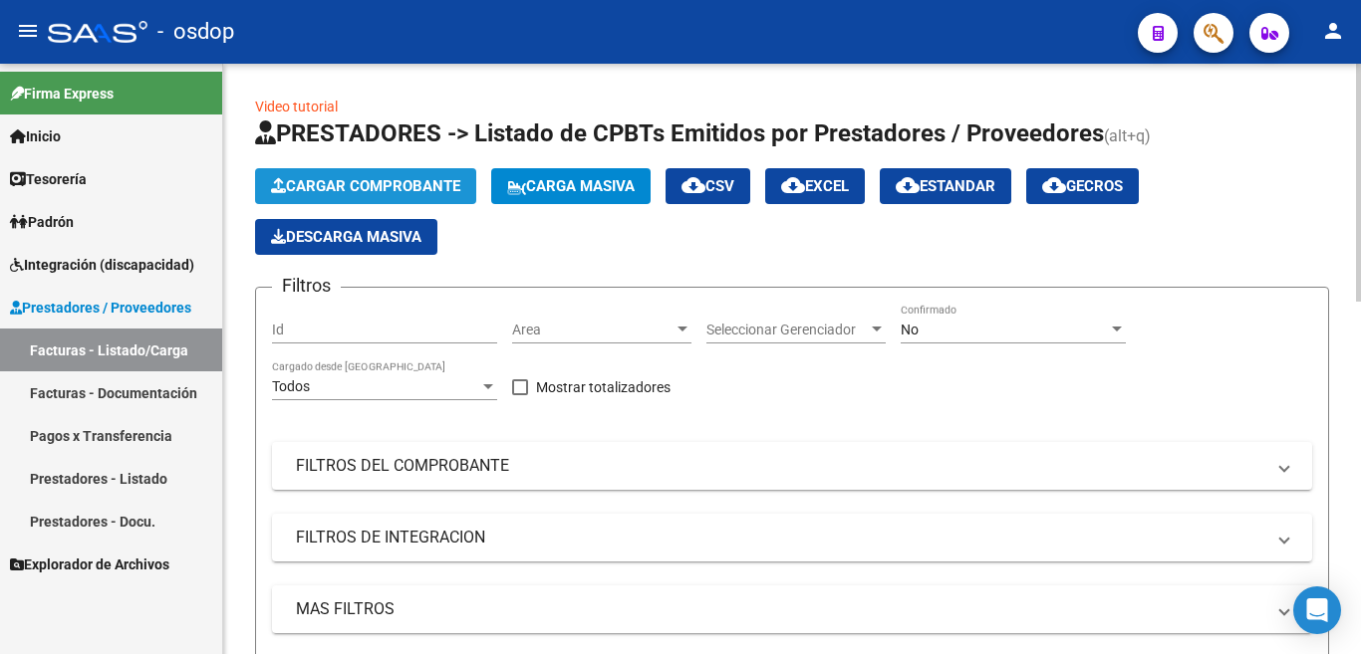
click at [379, 181] on span "Cargar Comprobante" at bounding box center [365, 186] width 189 height 18
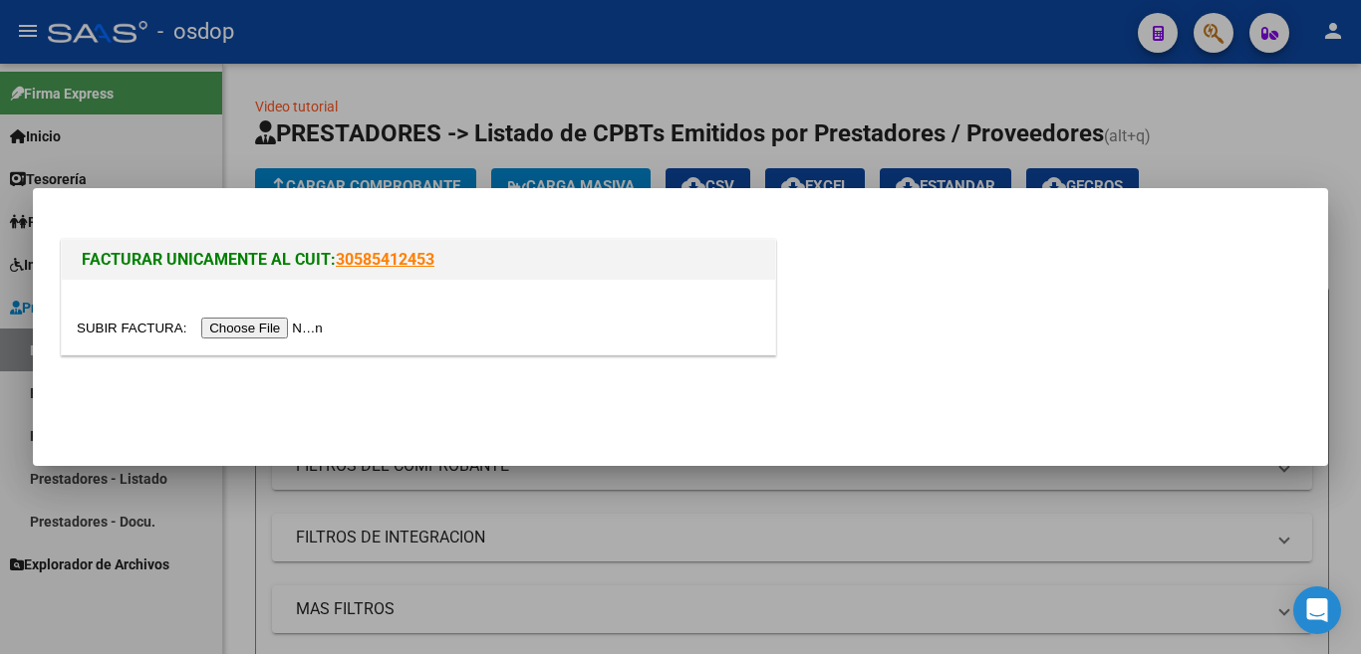
click at [310, 328] on input "file" at bounding box center [203, 328] width 252 height 21
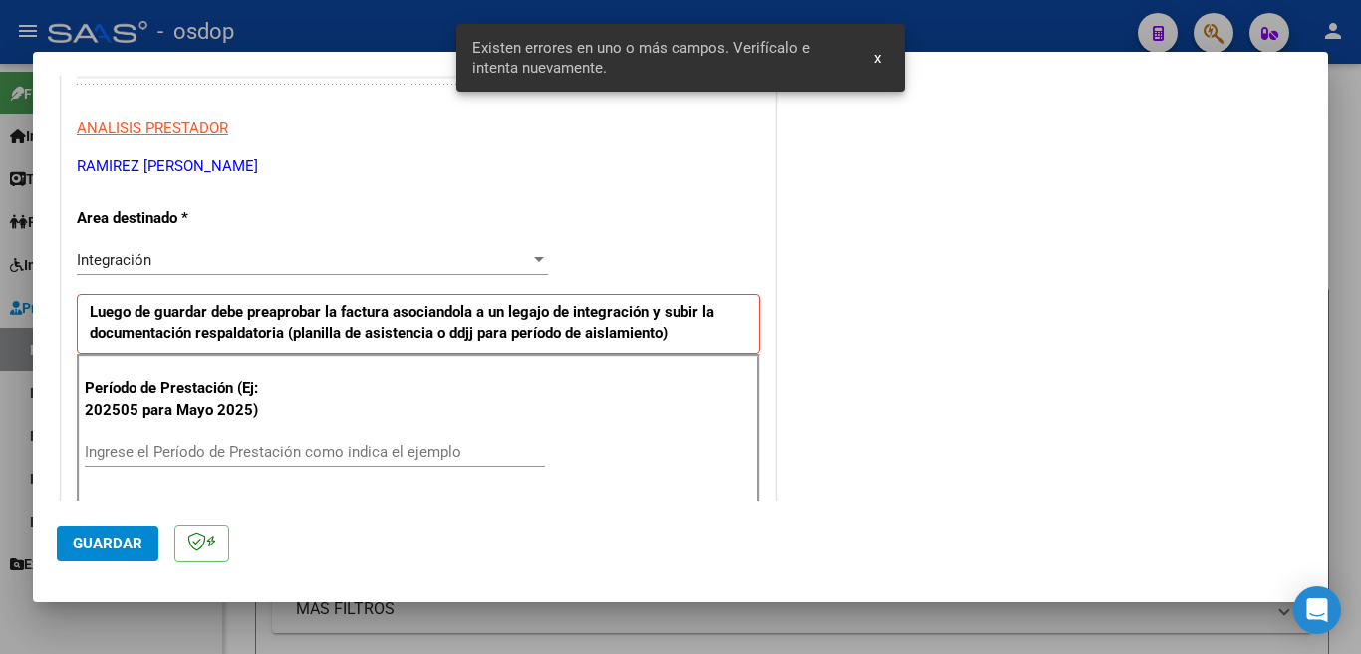
scroll to position [443, 0]
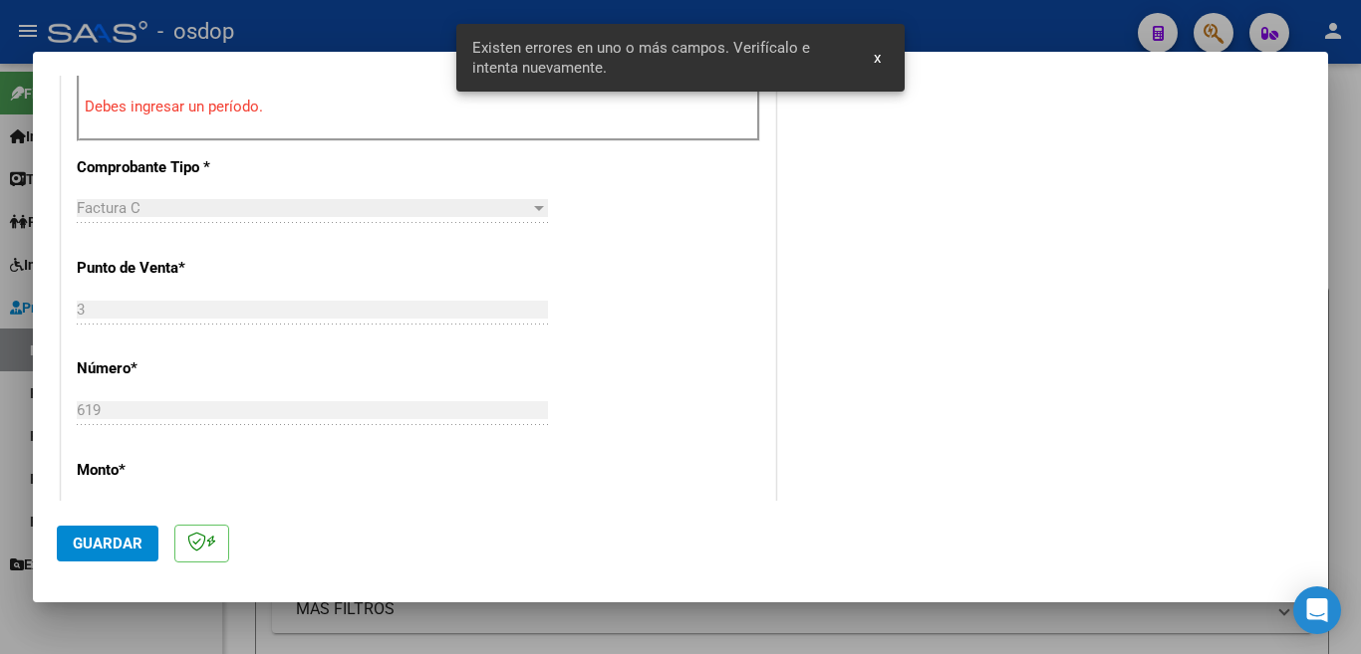
click at [1019, 296] on div "COMENTARIOS Comentarios De la Obra Social: Comentarios de la Obra Social (no vi…" at bounding box center [1042, 304] width 524 height 1896
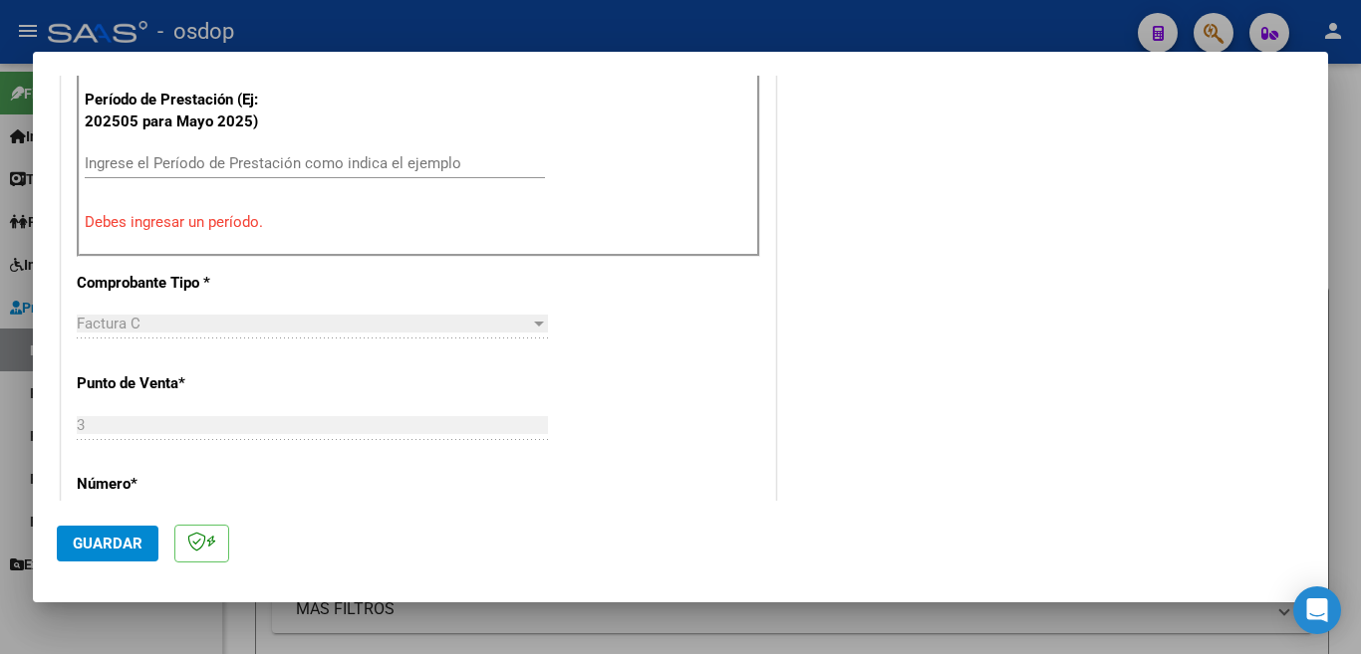
scroll to position [697, 0]
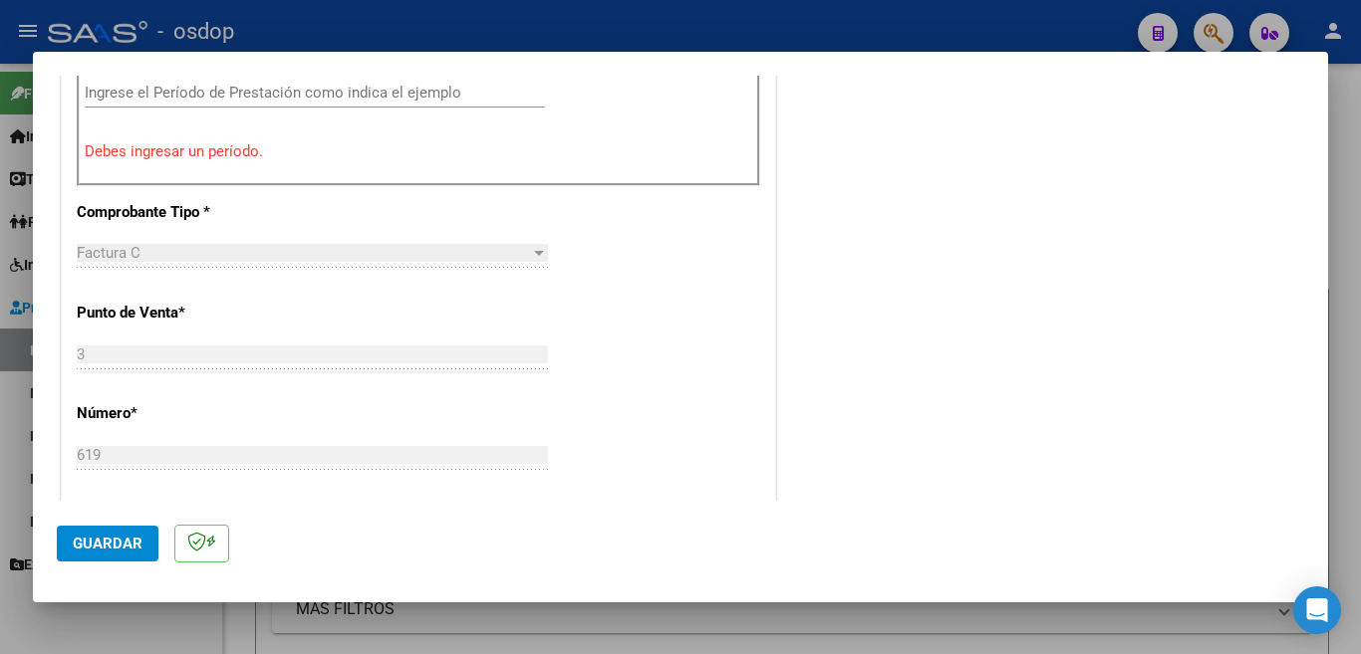
click at [206, 88] on input "Ingrese el Período de Prestación como indica el ejemplo" at bounding box center [315, 93] width 460 height 18
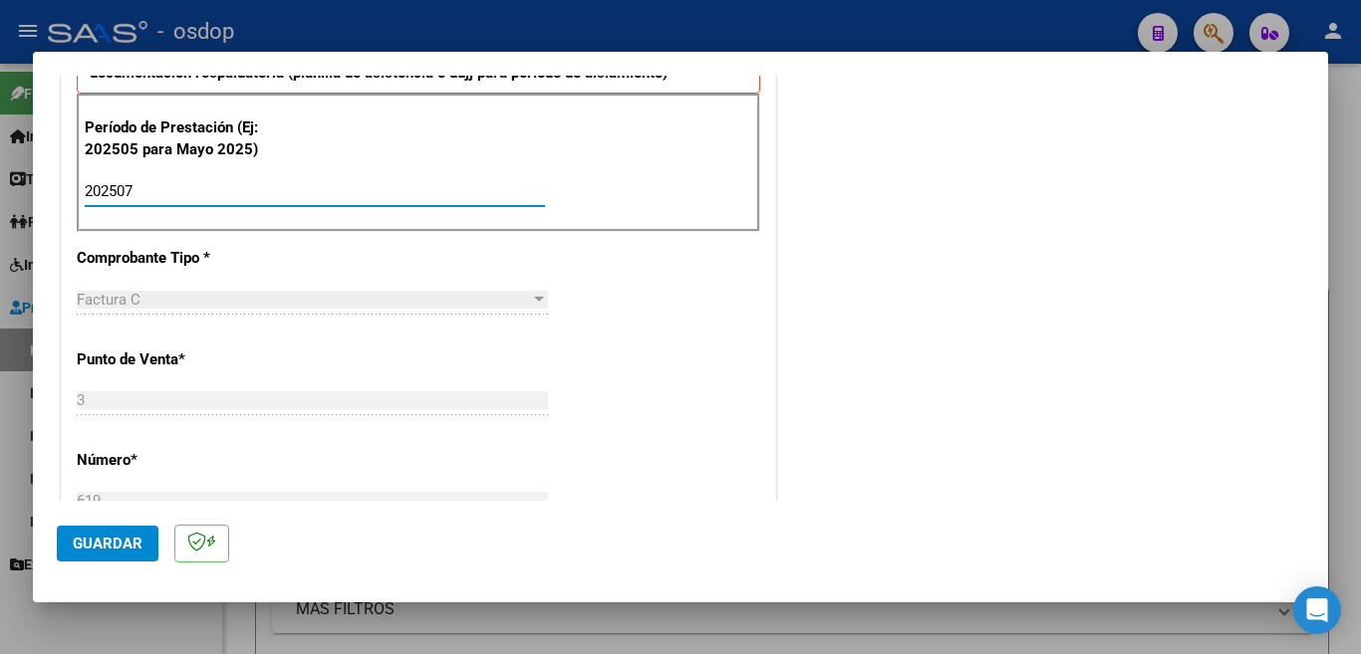
scroll to position [598, 0]
type input "202507"
click at [106, 548] on span "Guardar" at bounding box center [108, 544] width 70 height 18
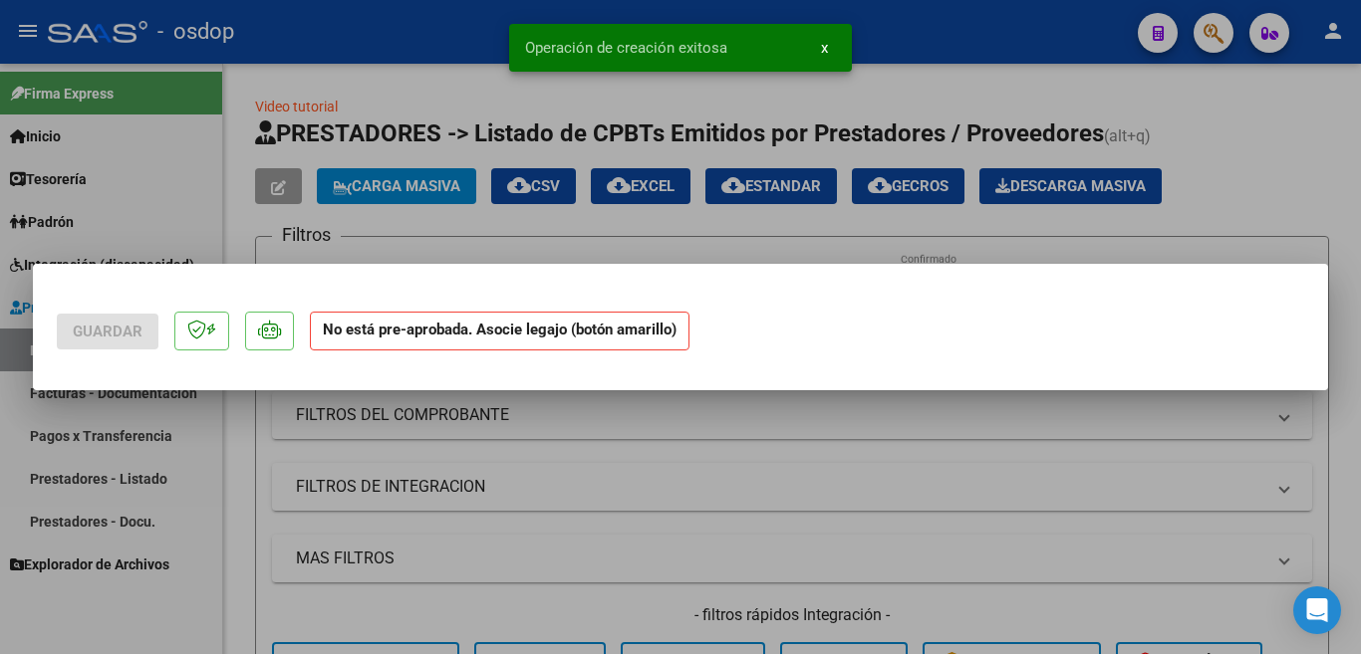
scroll to position [0, 0]
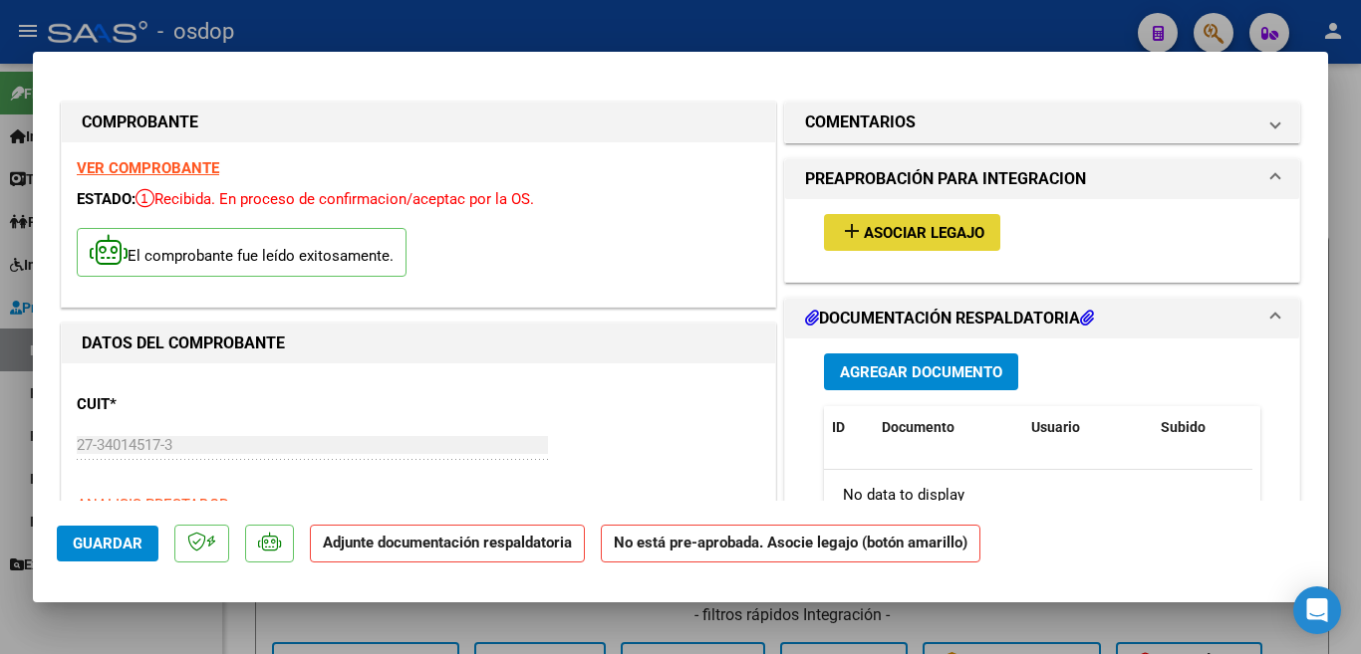
click at [944, 222] on button "add Asociar Legajo" at bounding box center [912, 232] width 176 height 37
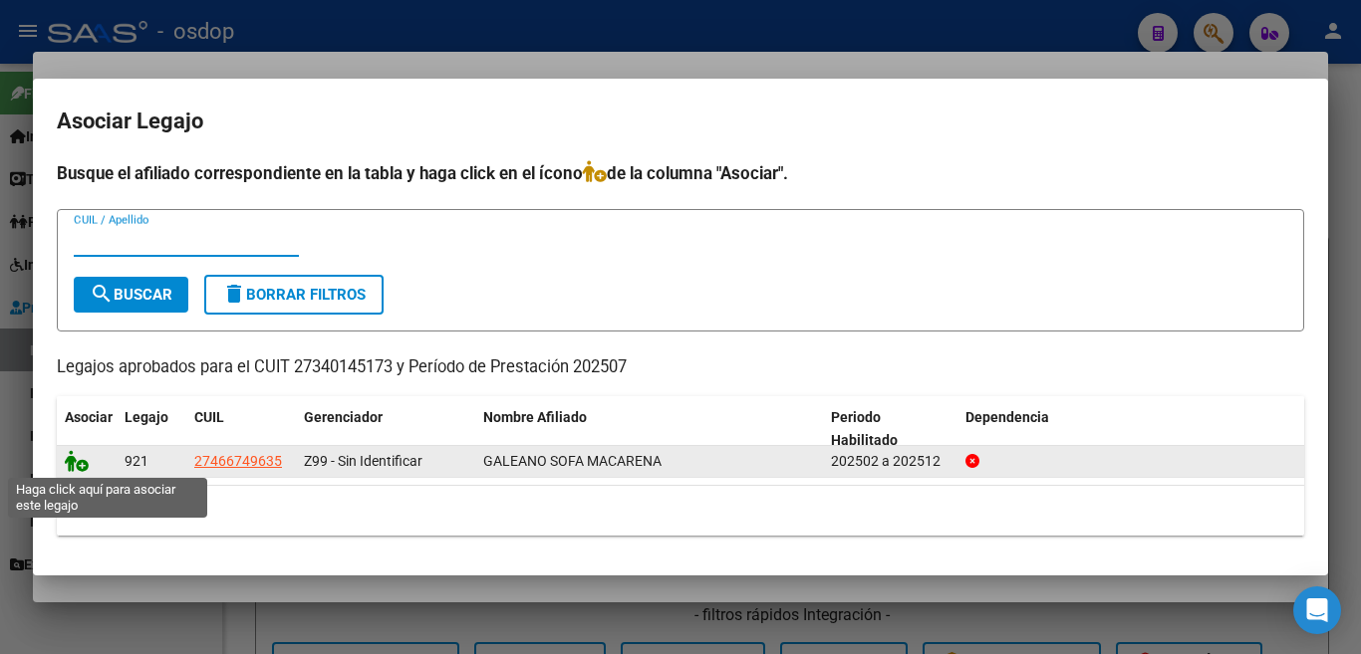
click at [69, 466] on icon at bounding box center [77, 461] width 24 height 22
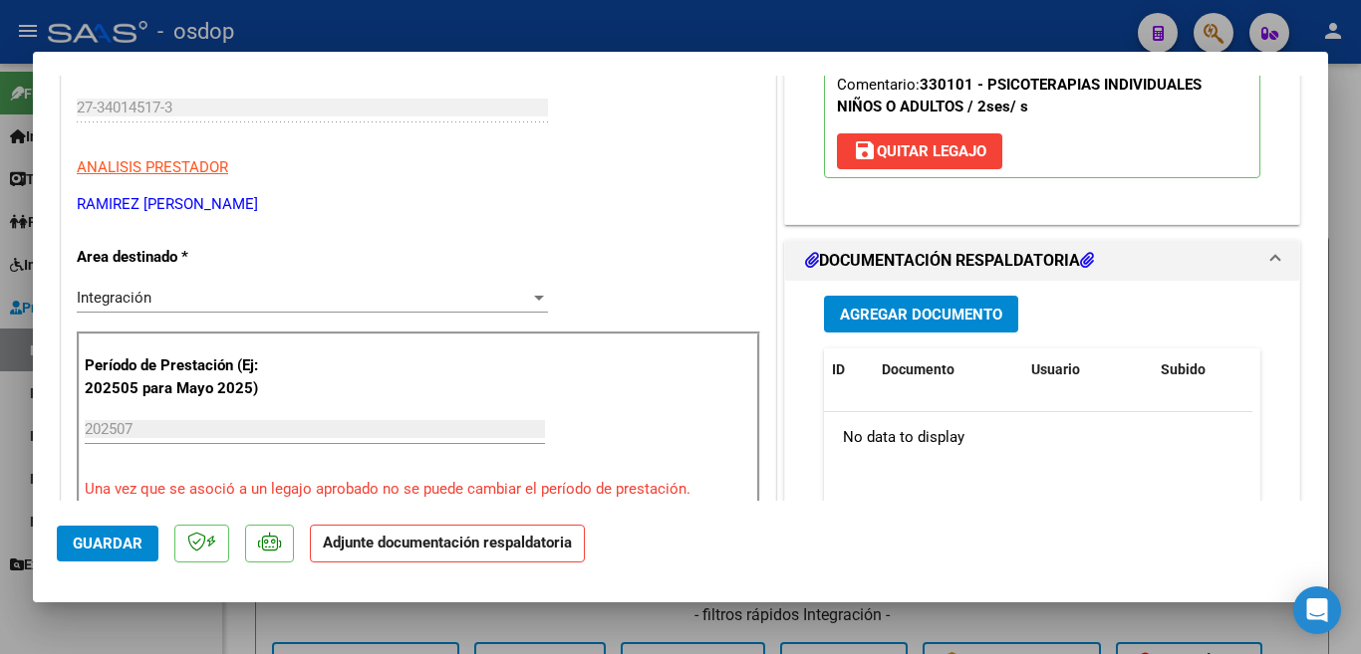
scroll to position [398, 0]
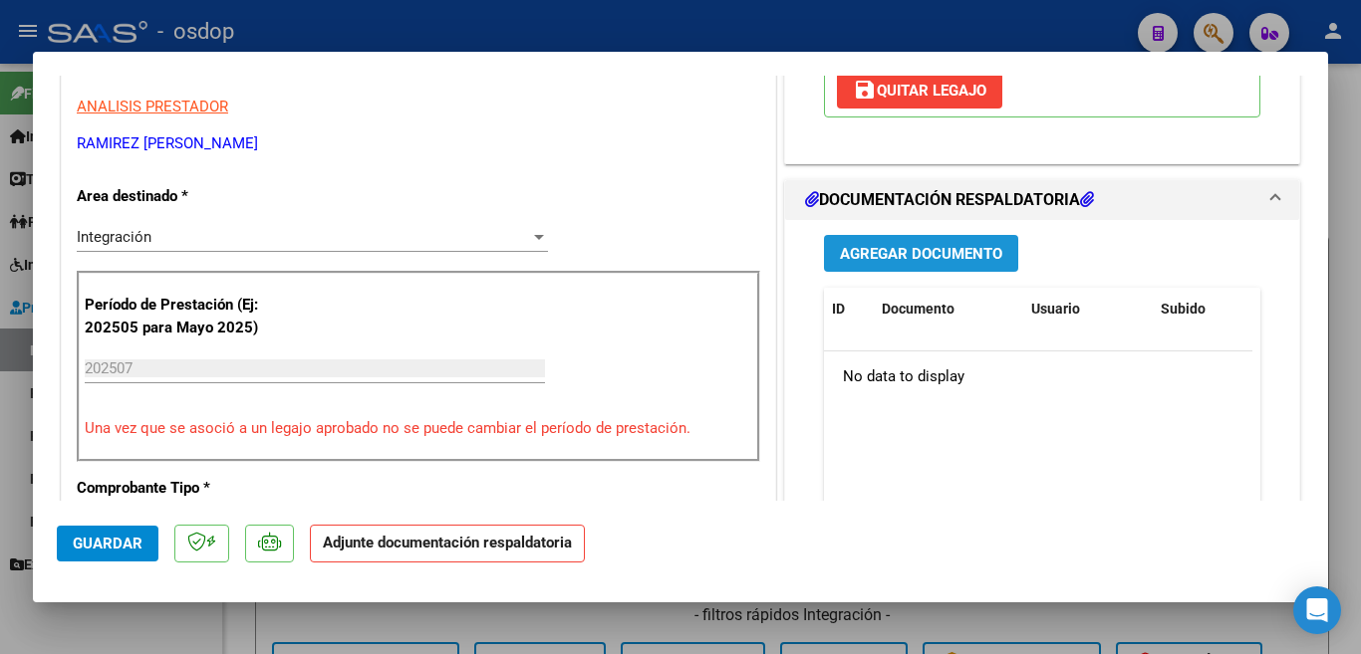
click at [890, 249] on span "Agregar Documento" at bounding box center [921, 254] width 162 height 18
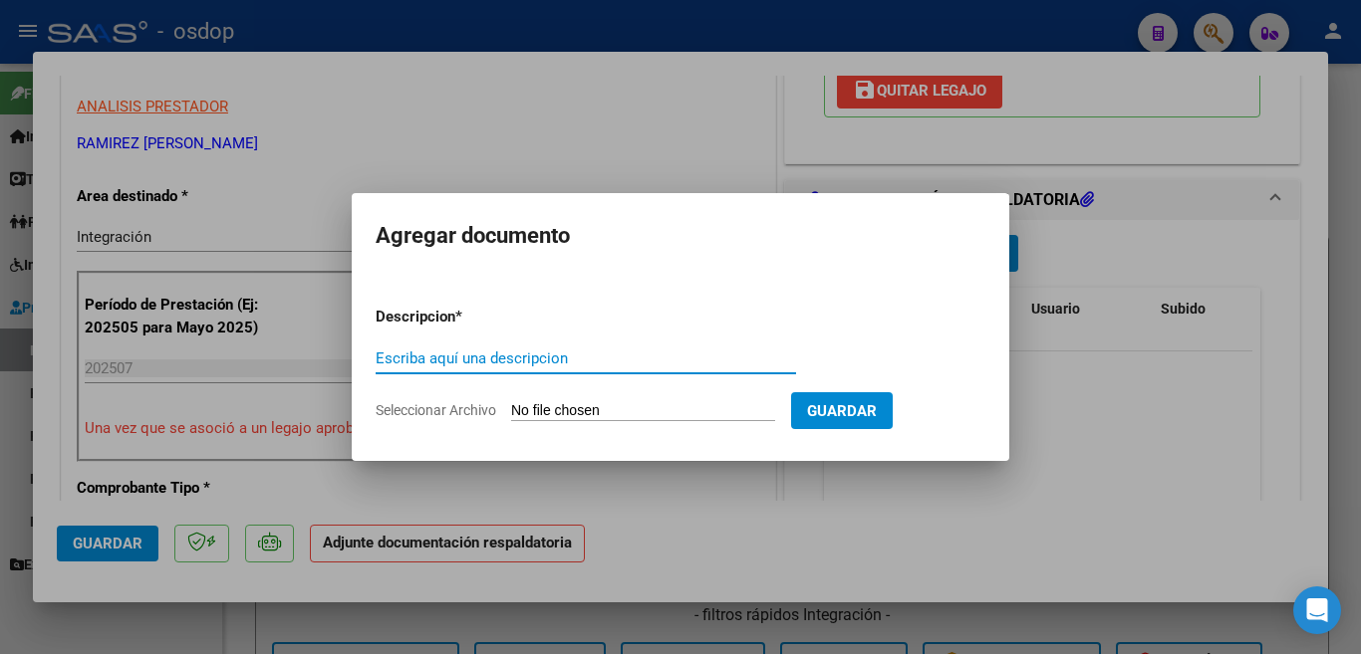
click at [688, 365] on input "Escriba aquí una descripcion" at bounding box center [586, 359] width 420 height 18
type input "planilla"
click at [715, 402] on input "Seleccionar Archivo" at bounding box center [643, 411] width 264 height 19
type input "C:\fakepath\planilla asistencia julio galeano364.pdf"
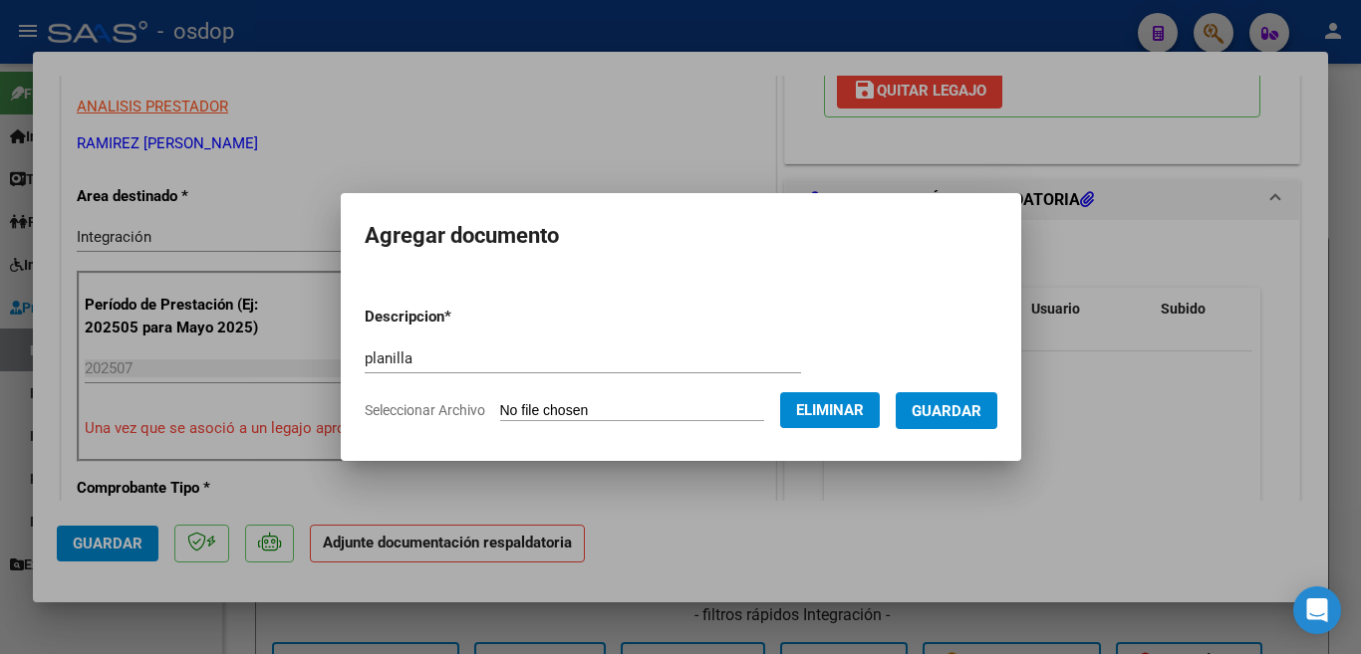
click at [964, 415] on span "Guardar" at bounding box center [946, 411] width 70 height 18
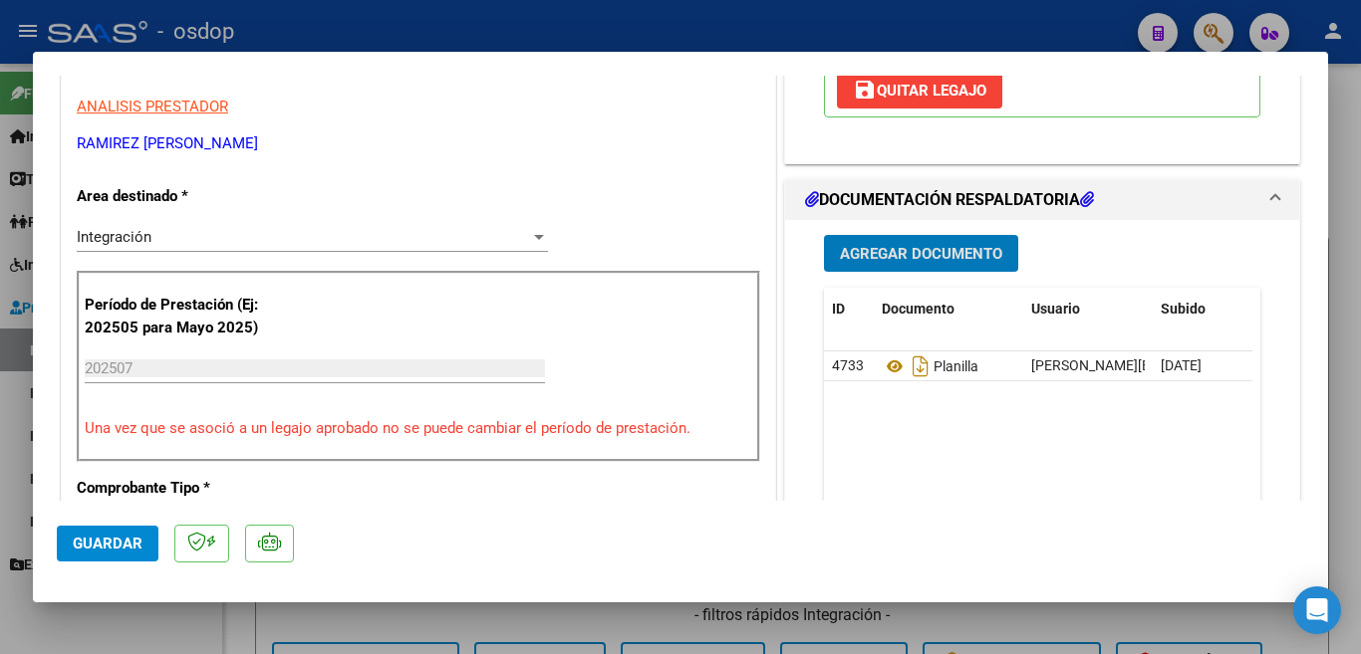
scroll to position [199, 0]
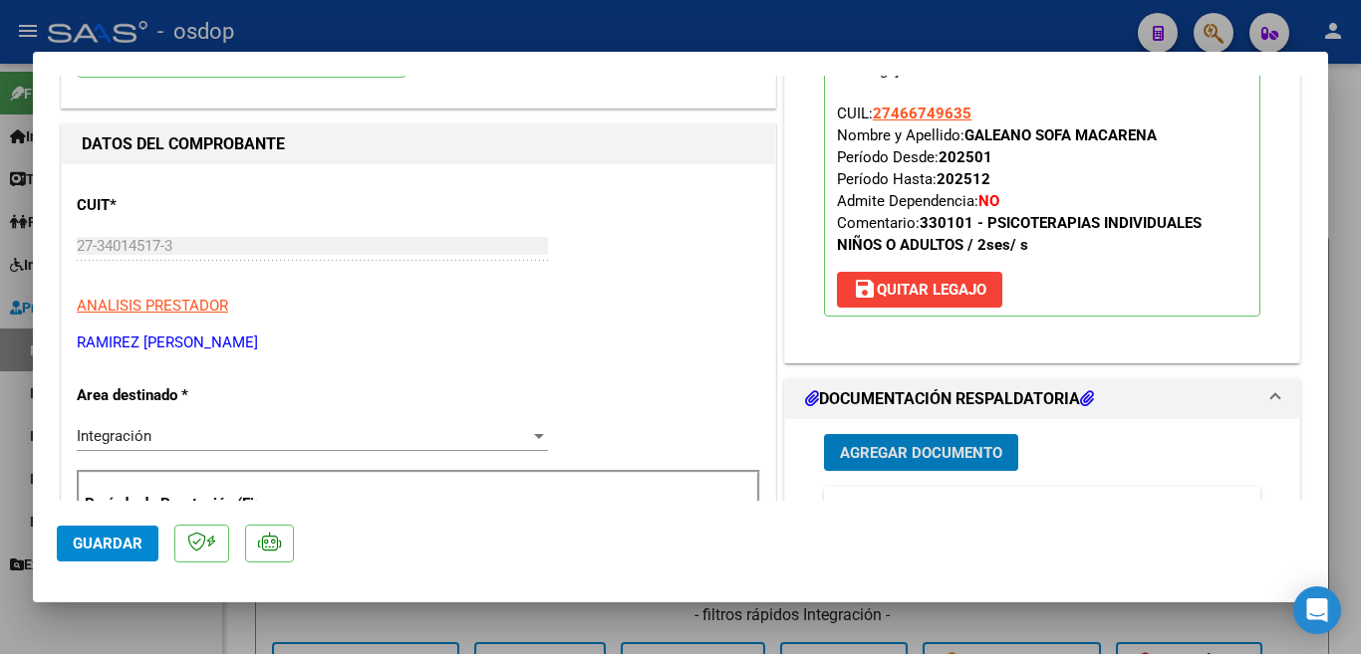
click at [88, 539] on span "Guardar" at bounding box center [108, 544] width 70 height 18
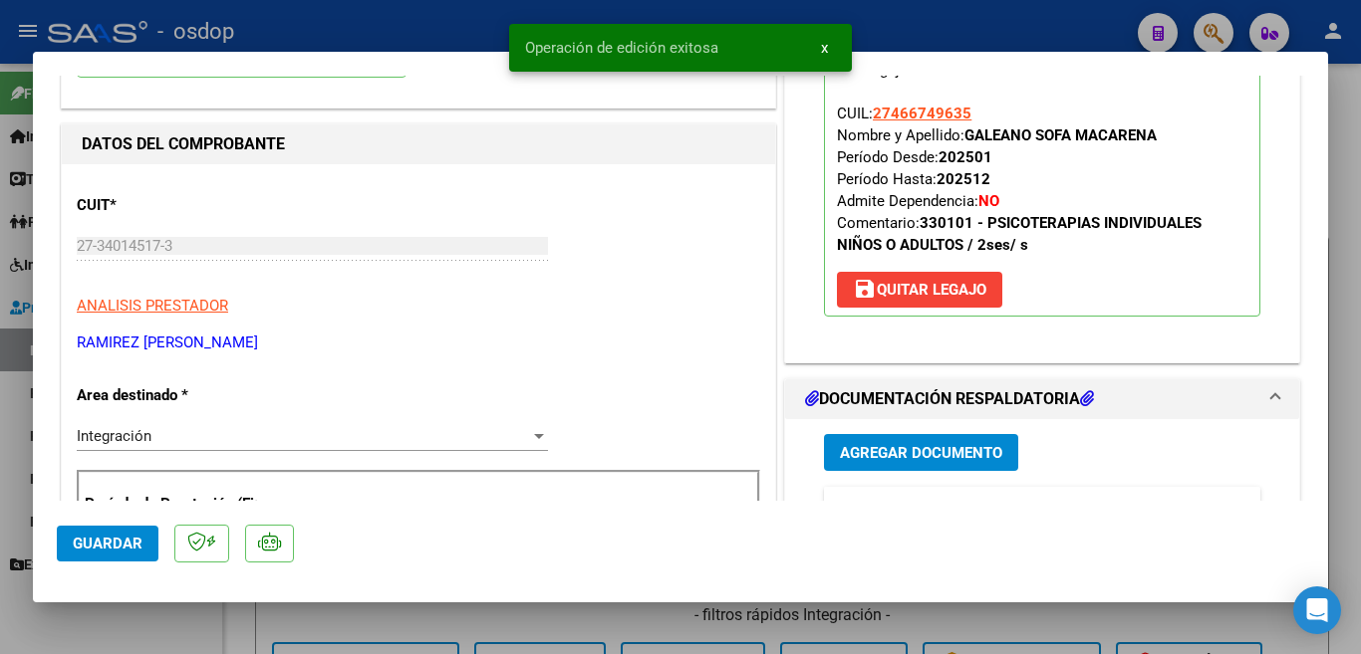
click at [0, 454] on div at bounding box center [680, 327] width 1361 height 654
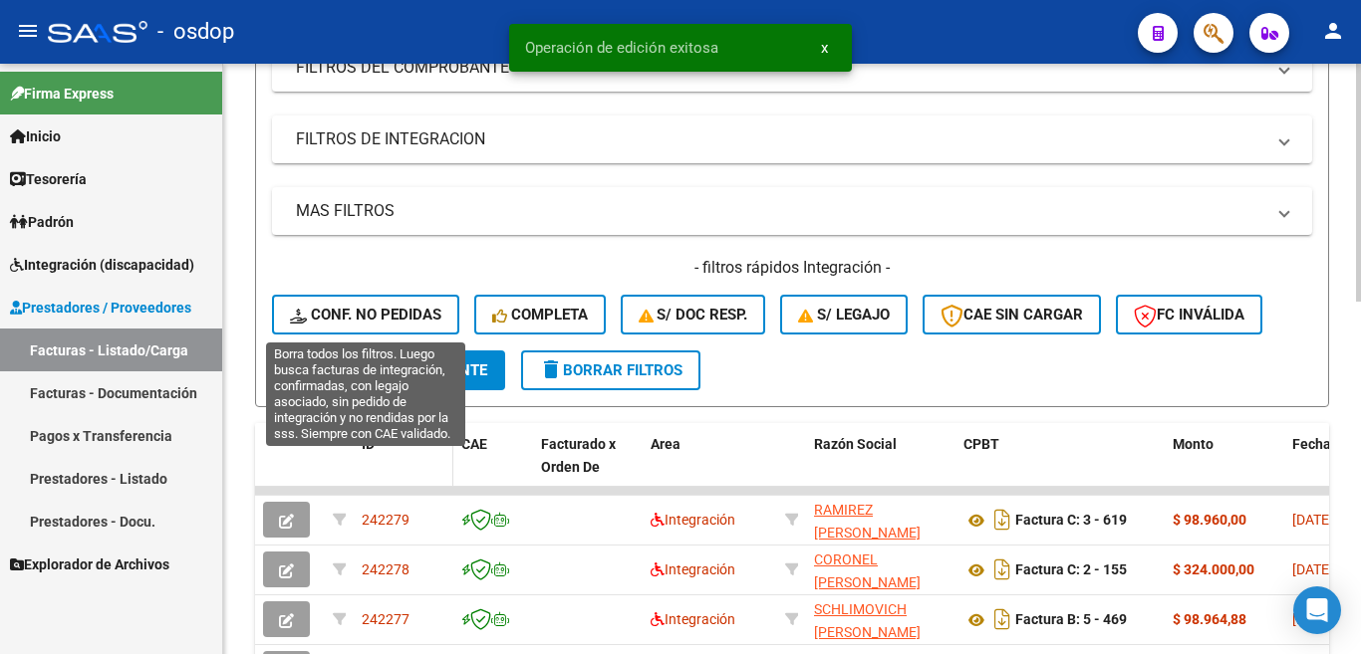
scroll to position [498, 0]
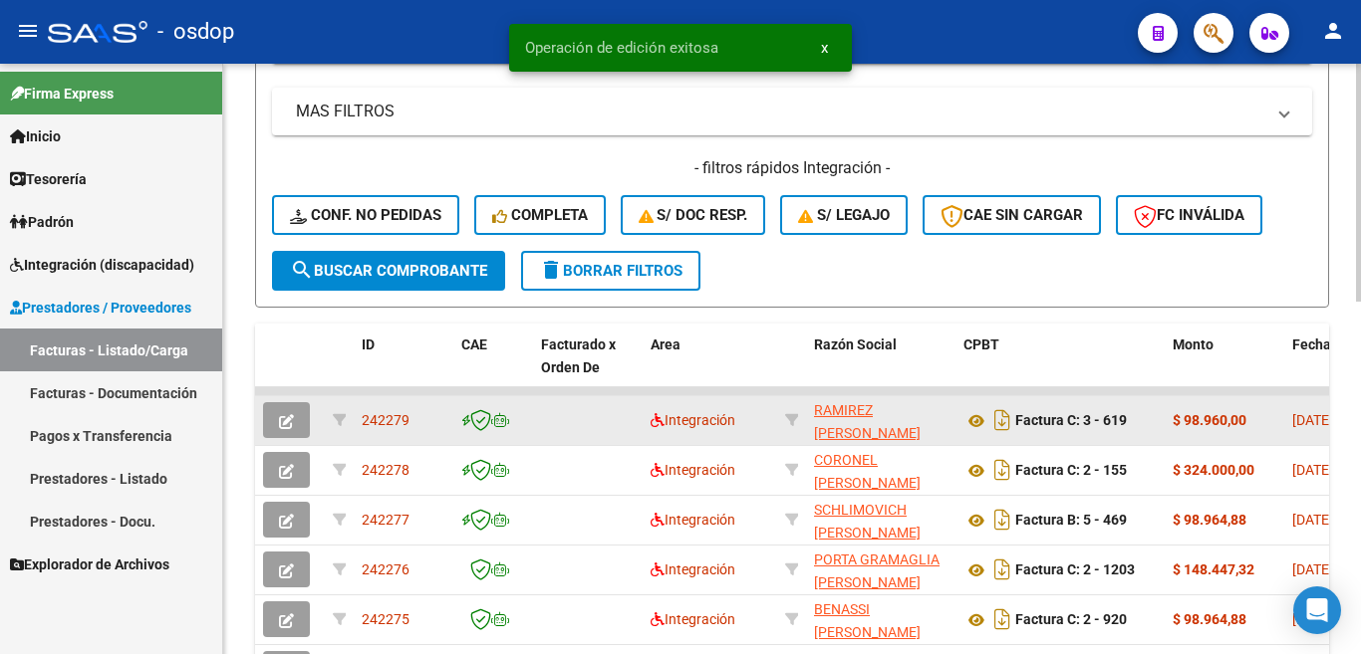
click at [403, 409] on div "242279" at bounding box center [404, 420] width 84 height 23
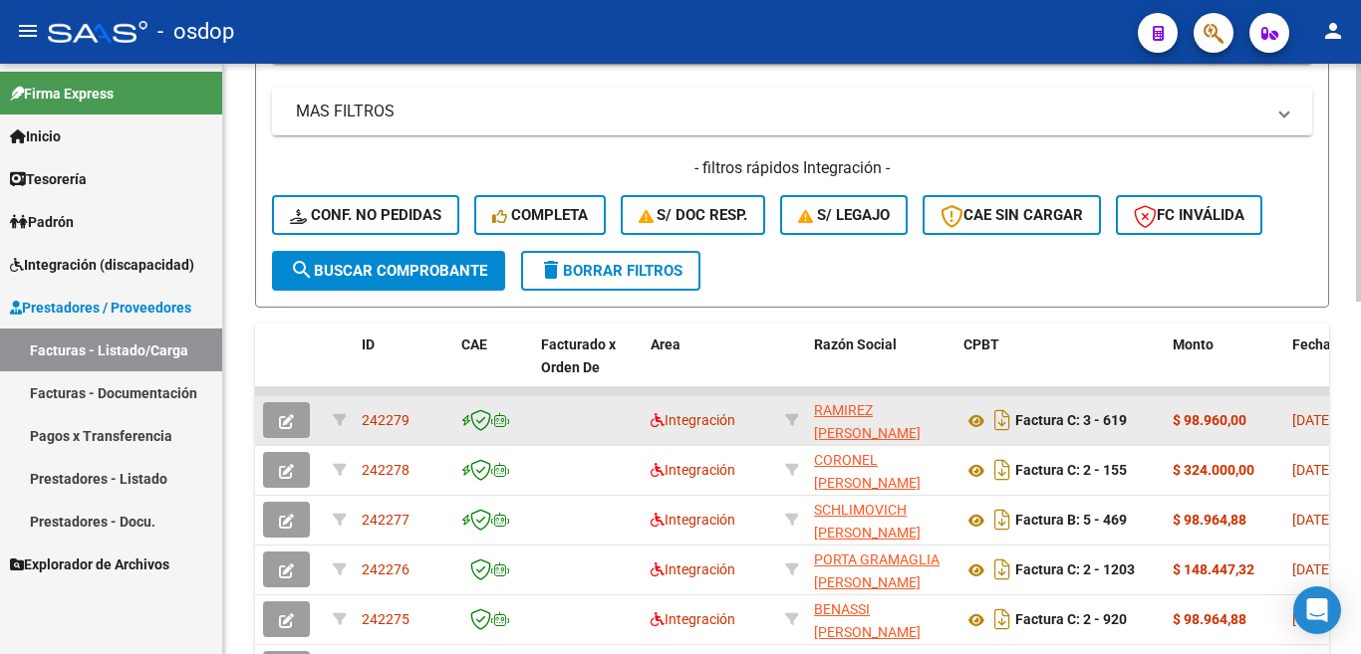
copy span "242279"
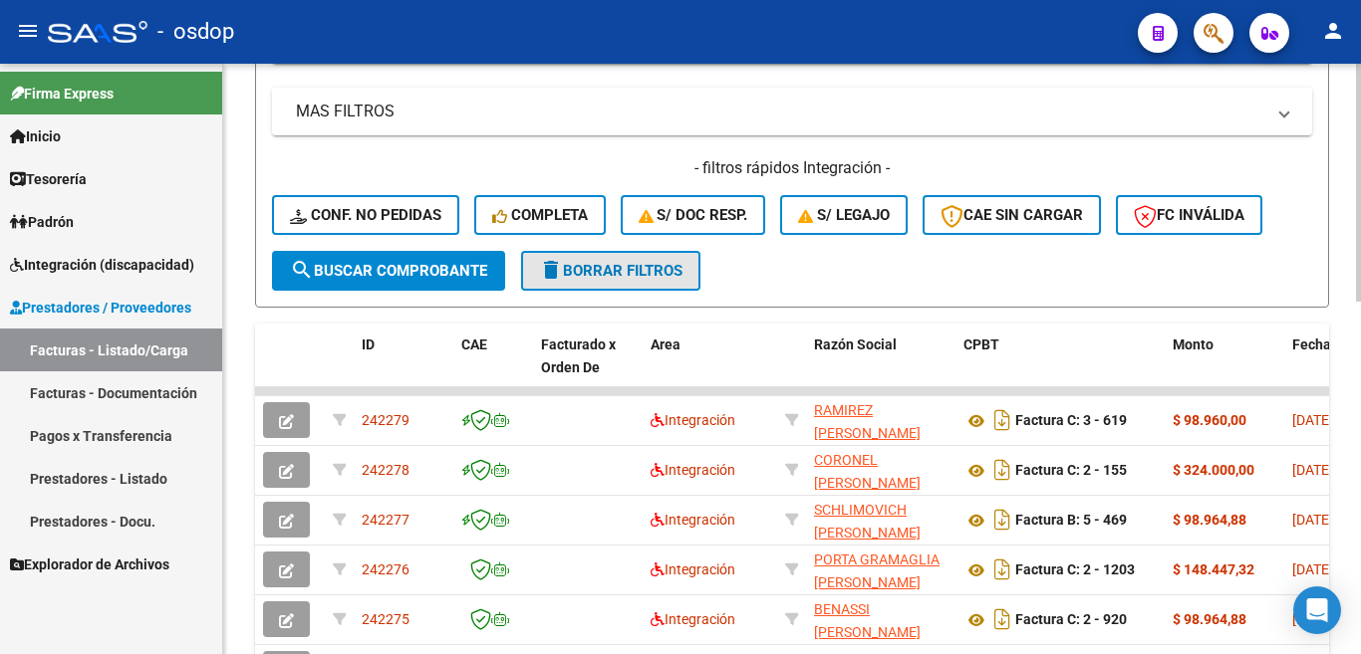
click at [640, 283] on button "delete Borrar Filtros" at bounding box center [610, 271] width 179 height 40
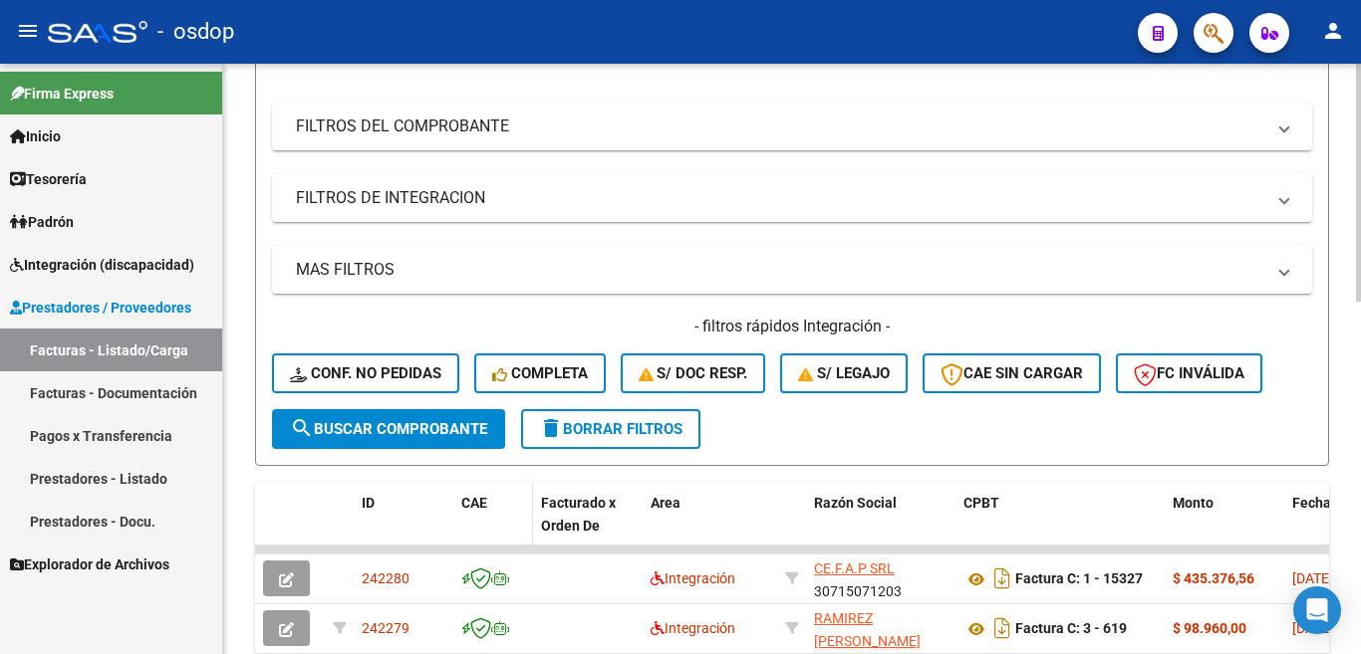
scroll to position [100, 0]
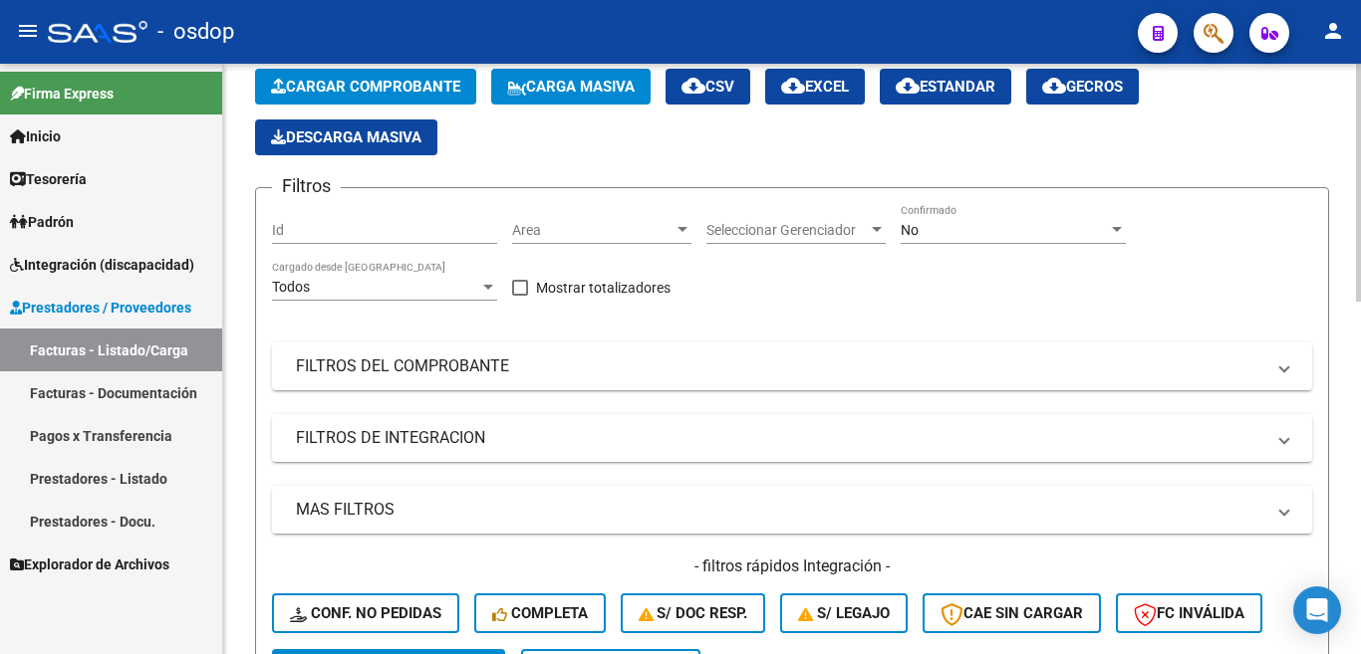
click at [348, 232] on input "Id" at bounding box center [384, 230] width 225 height 17
paste input "239196"
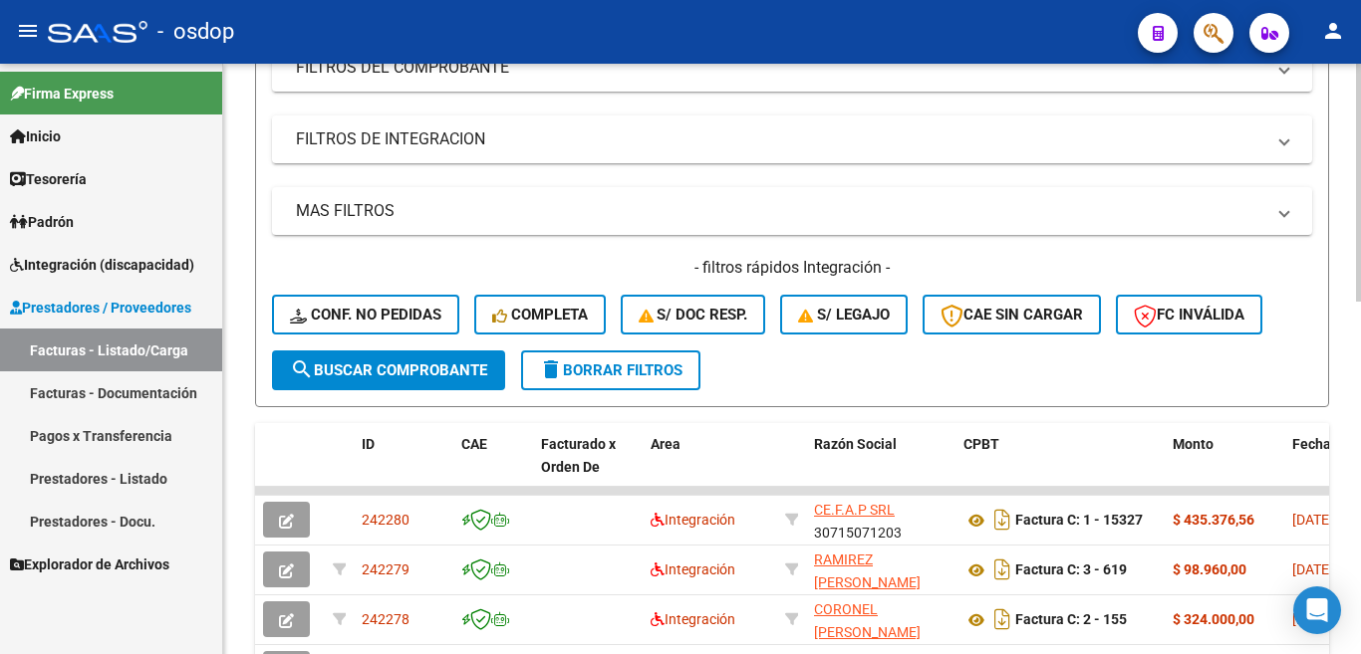
type input "239196"
click at [395, 371] on span "search Buscar Comprobante" at bounding box center [388, 371] width 197 height 18
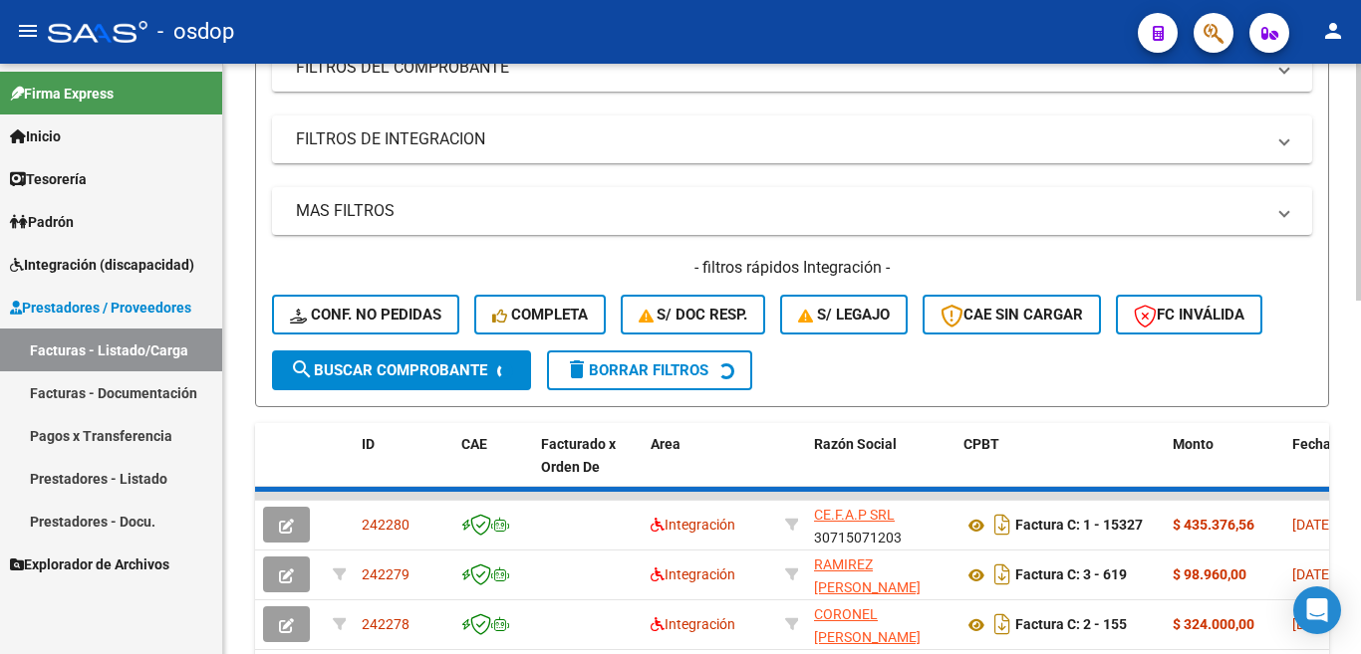
scroll to position [395, 0]
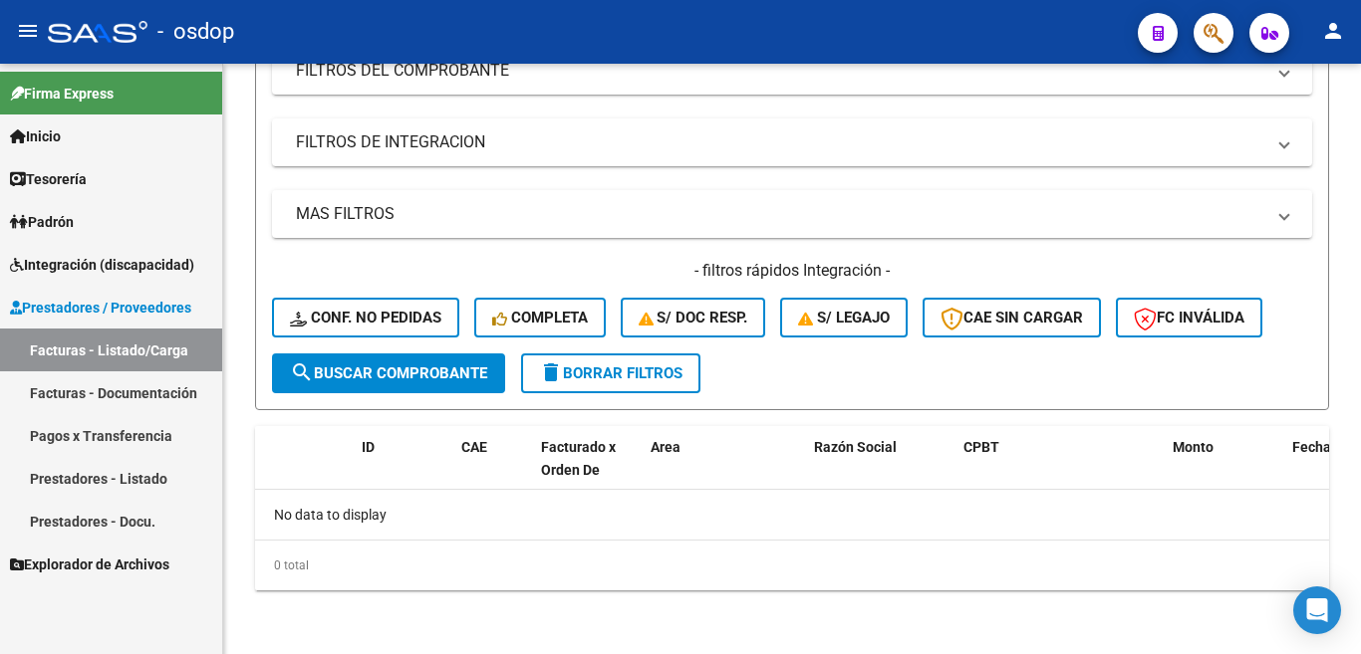
click at [147, 475] on link "Prestadores - Listado" at bounding box center [111, 478] width 222 height 43
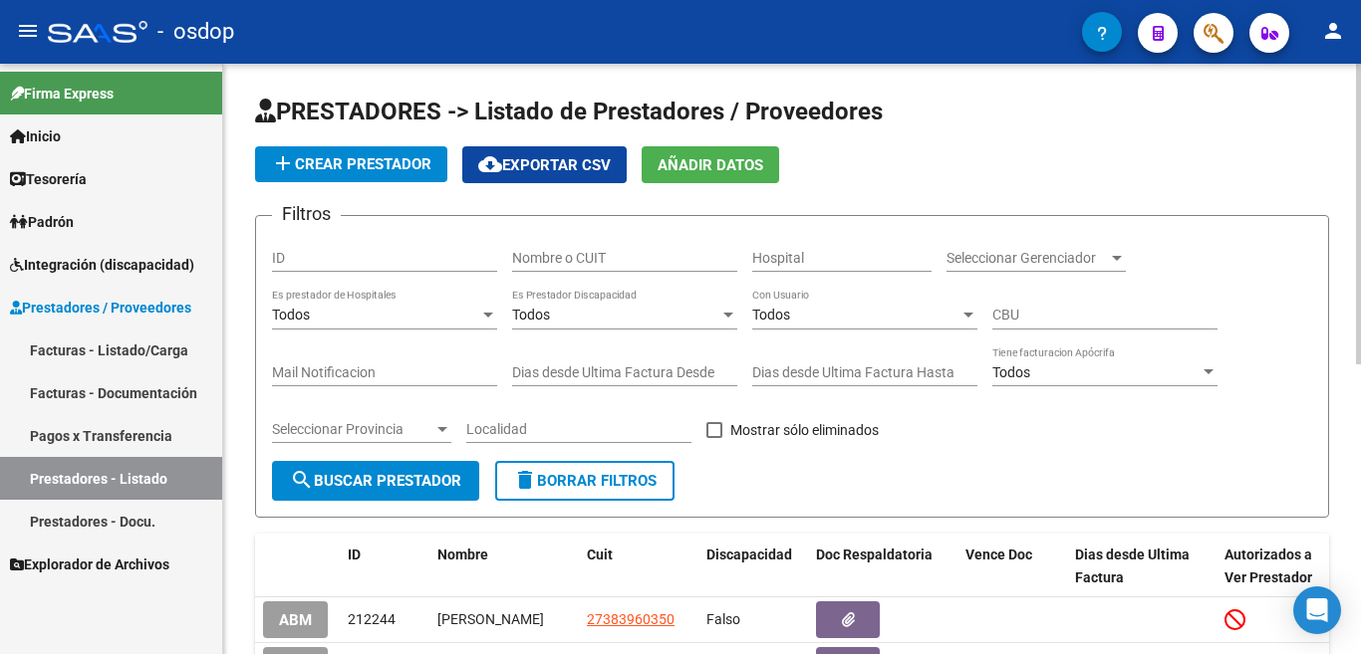
click at [356, 261] on input "ID" at bounding box center [384, 258] width 225 height 17
paste input "239196"
type input "239196"
click at [413, 481] on span "search Buscar Prestador" at bounding box center [375, 481] width 171 height 18
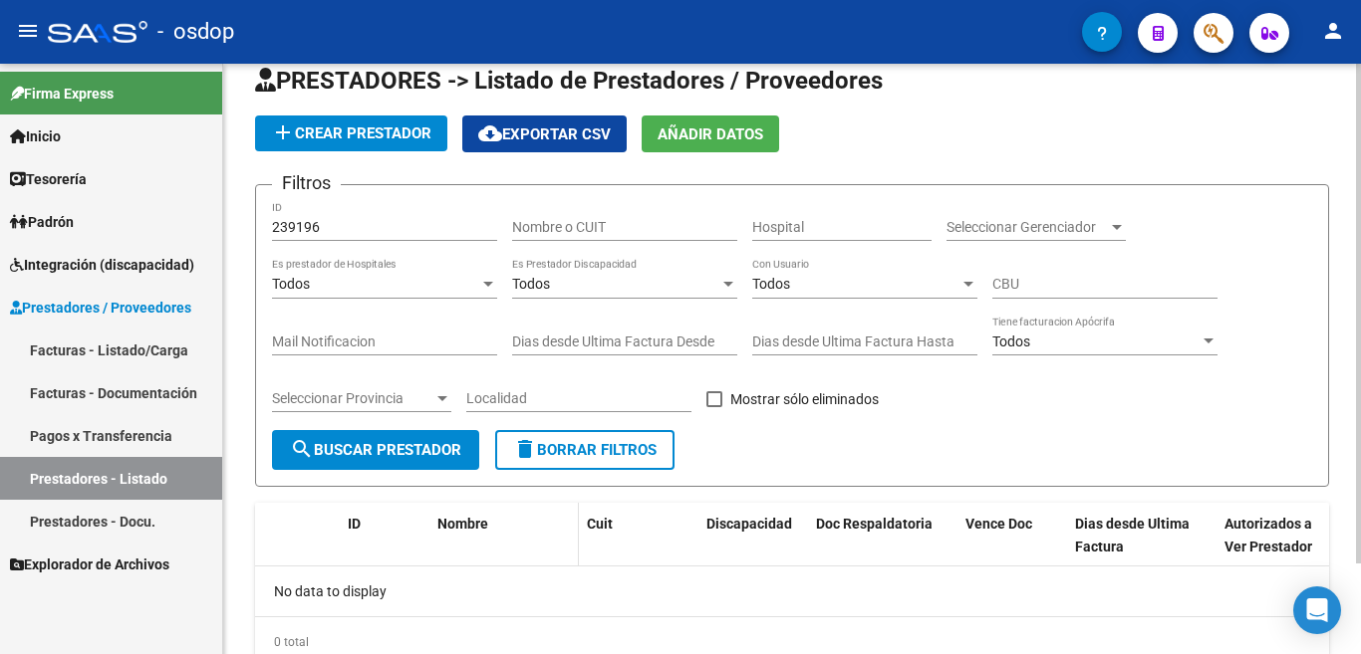
scroll to position [8, 0]
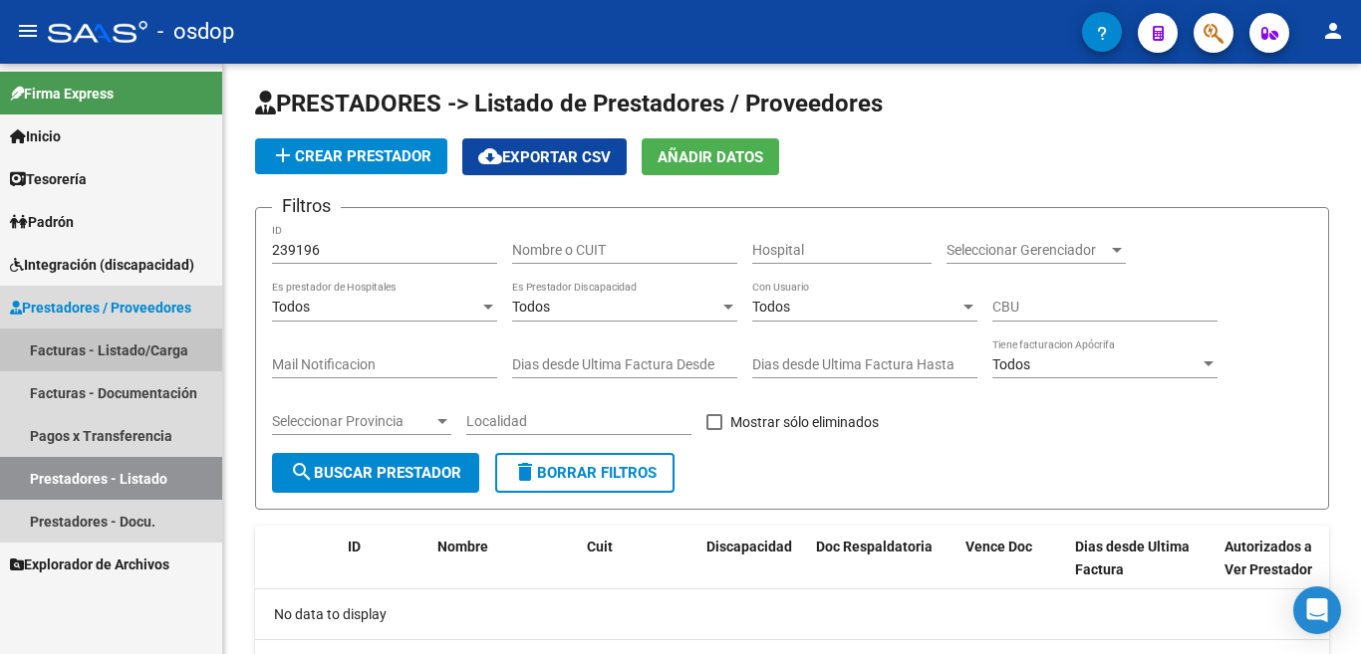
click at [103, 356] on link "Facturas - Listado/Carga" at bounding box center [111, 350] width 222 height 43
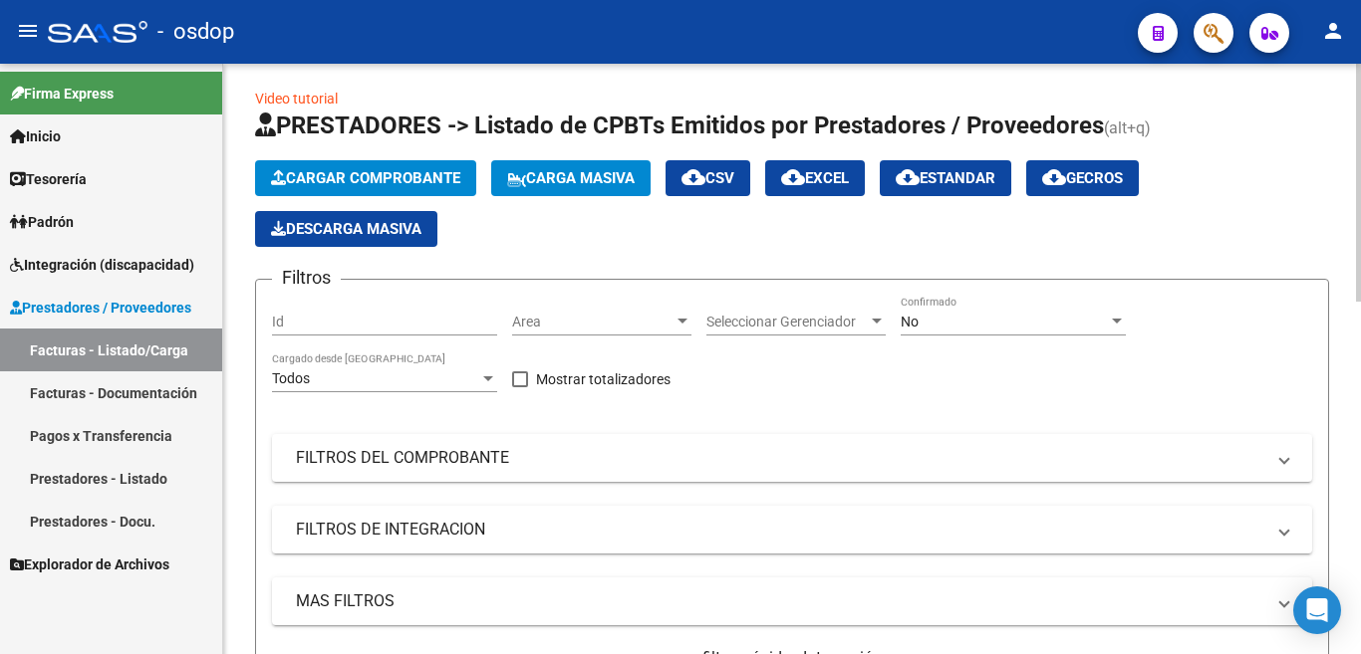
scroll to position [108, 0]
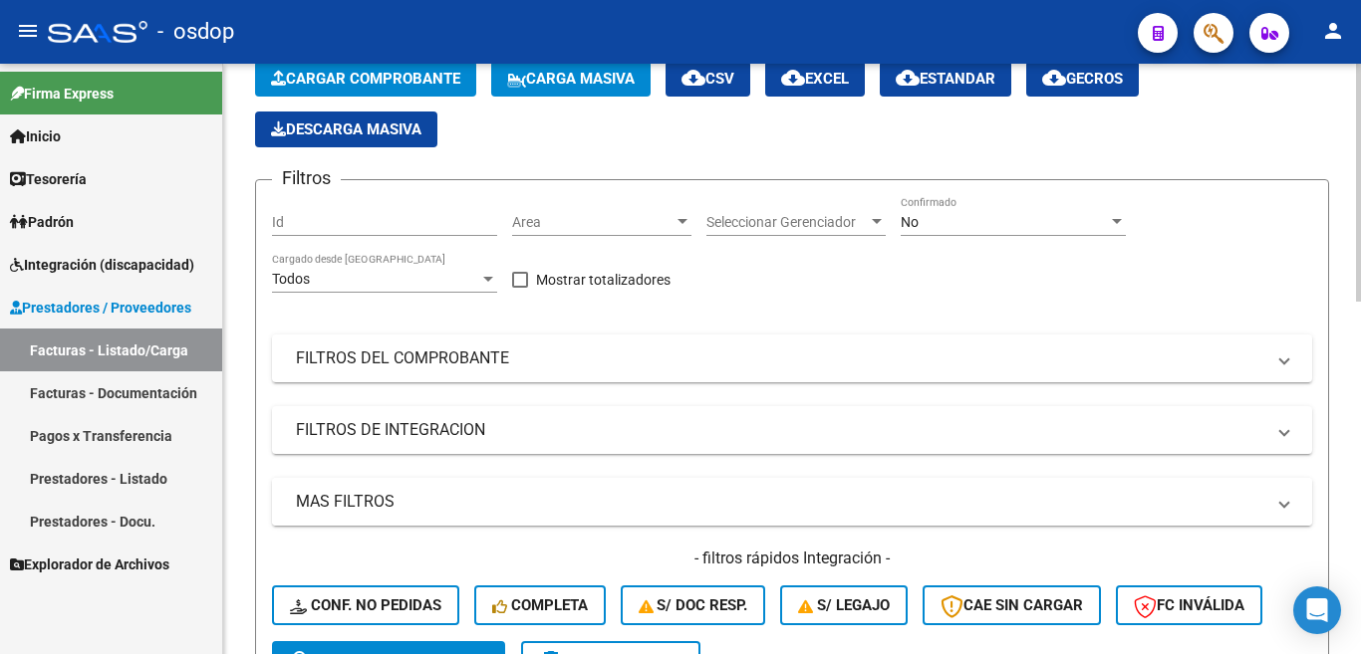
click at [401, 480] on mat-expansion-panel-header "MAS FILTROS" at bounding box center [792, 502] width 1040 height 48
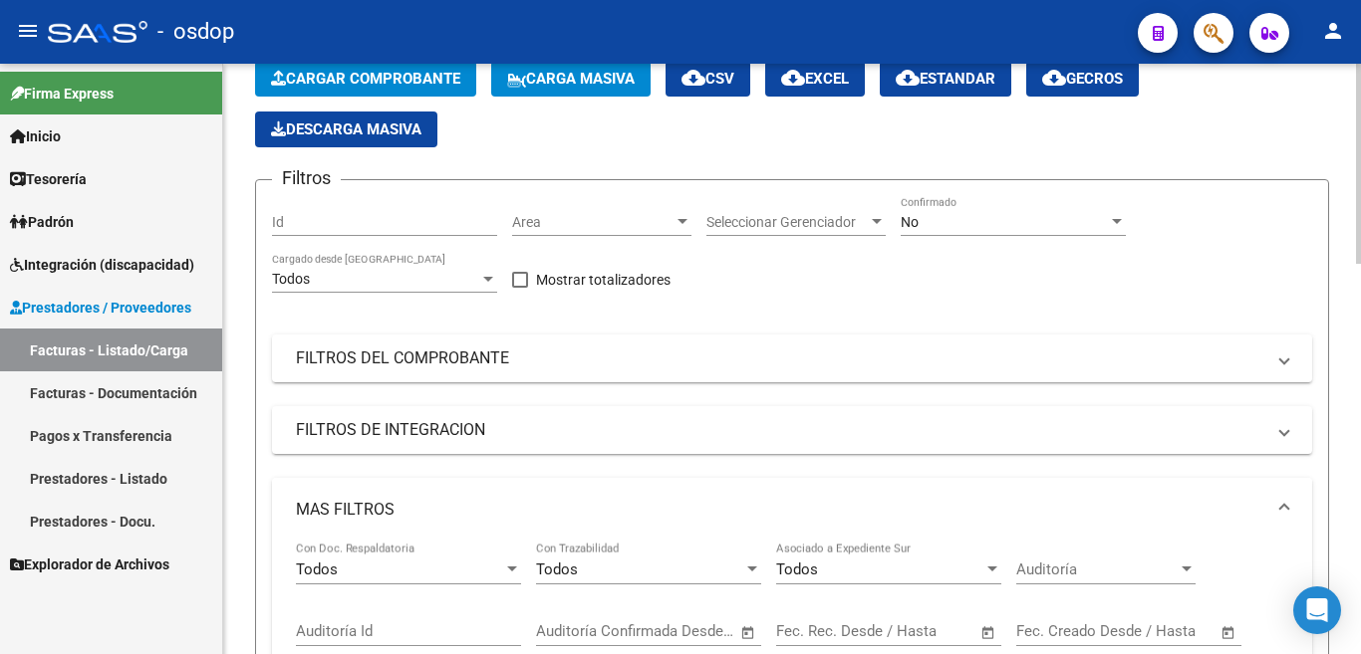
scroll to position [406, 0]
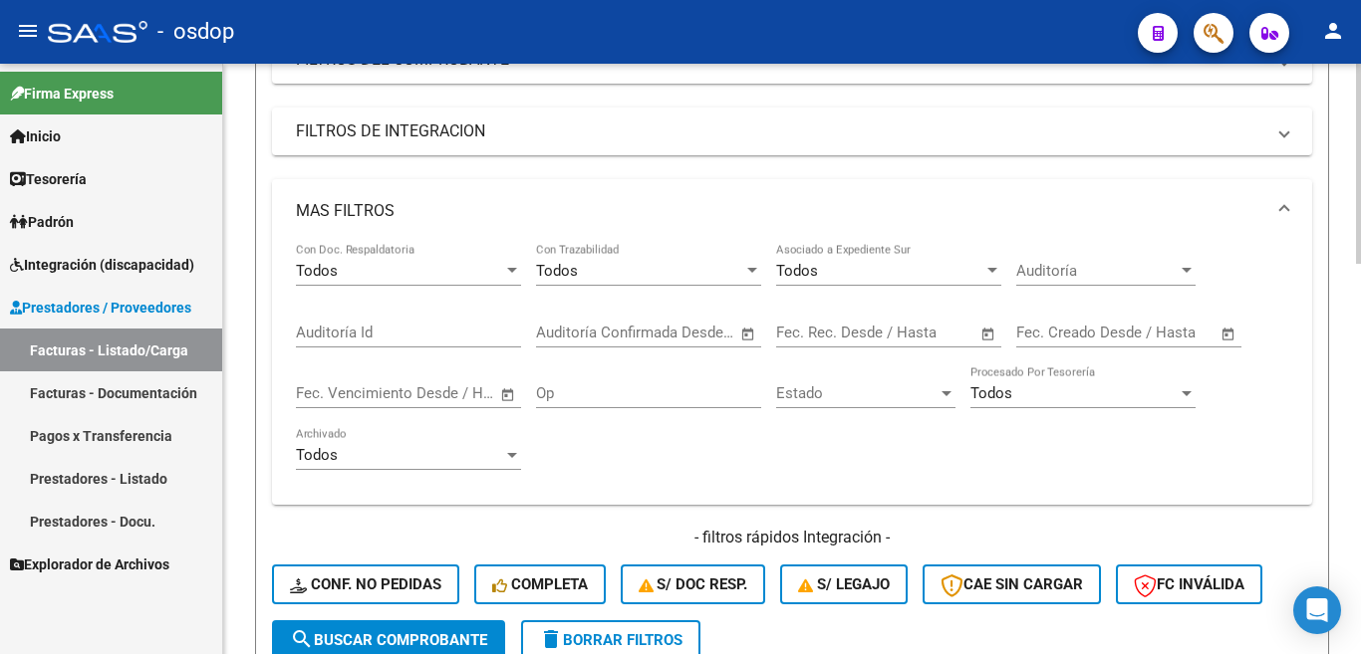
click at [339, 335] on input "Auditoría Id" at bounding box center [408, 333] width 225 height 18
paste input "239196"
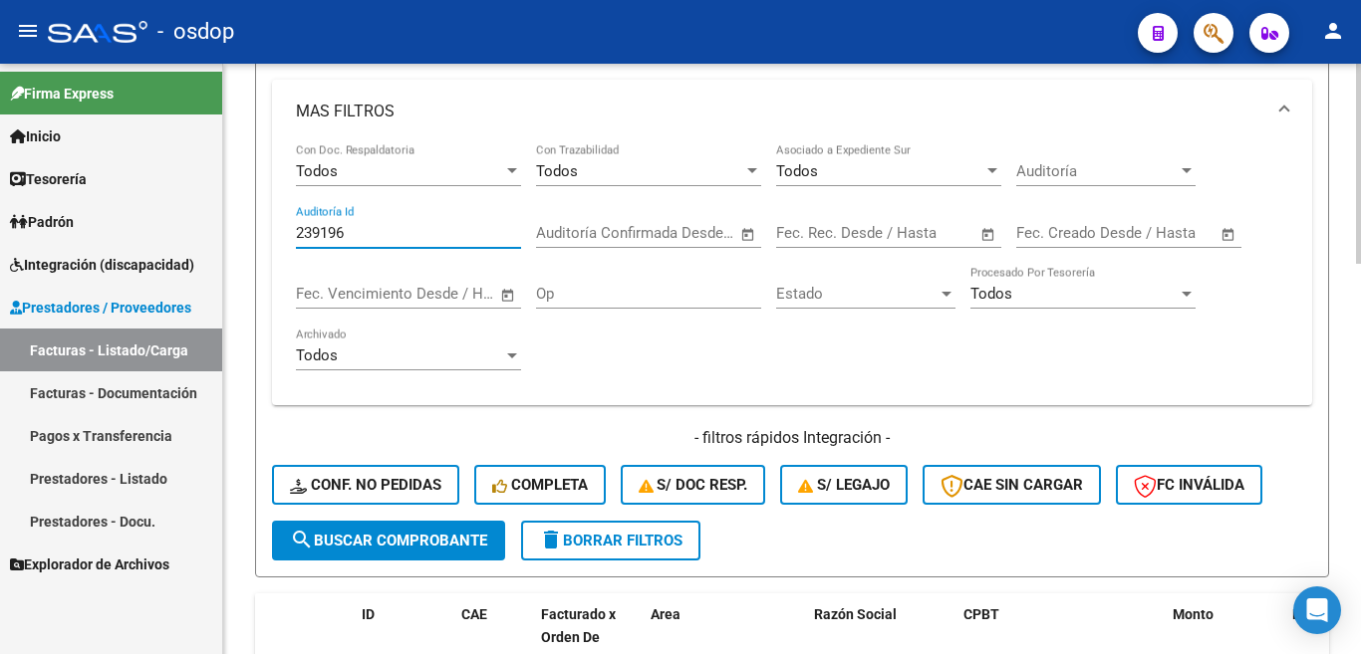
type input "239196"
click at [392, 542] on span "search Buscar Comprobante" at bounding box center [388, 541] width 197 height 18
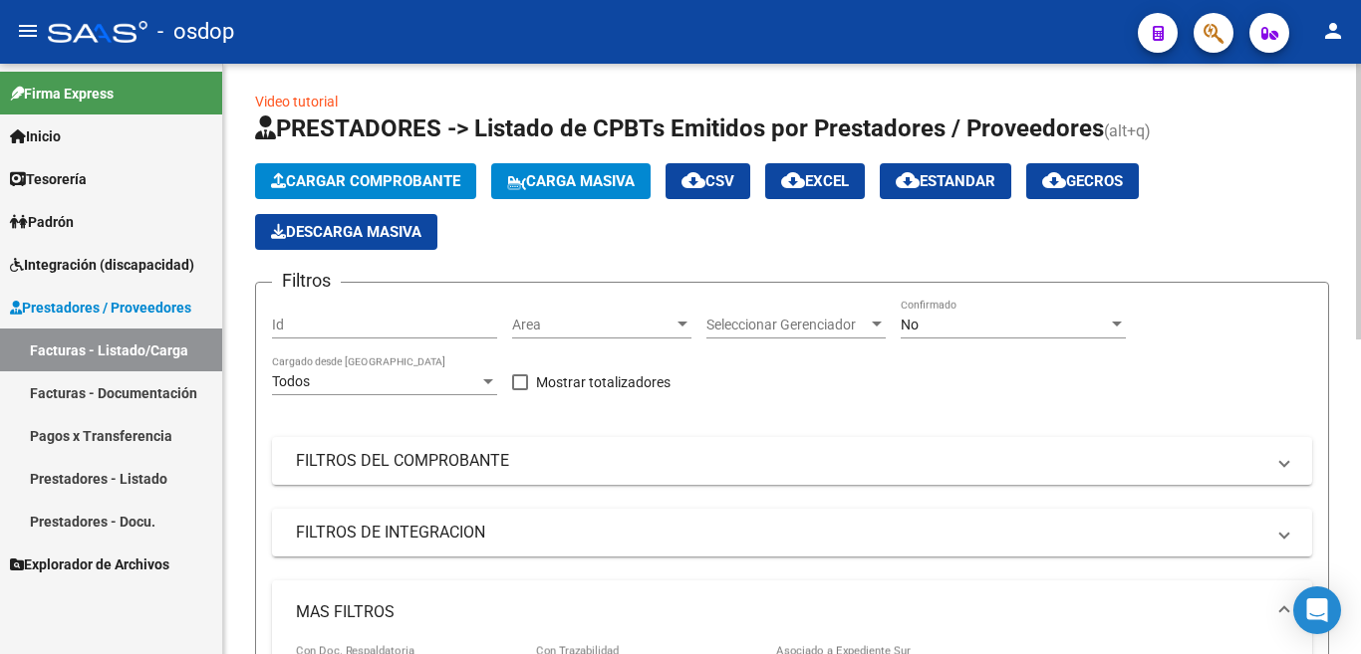
scroll to position [0, 0]
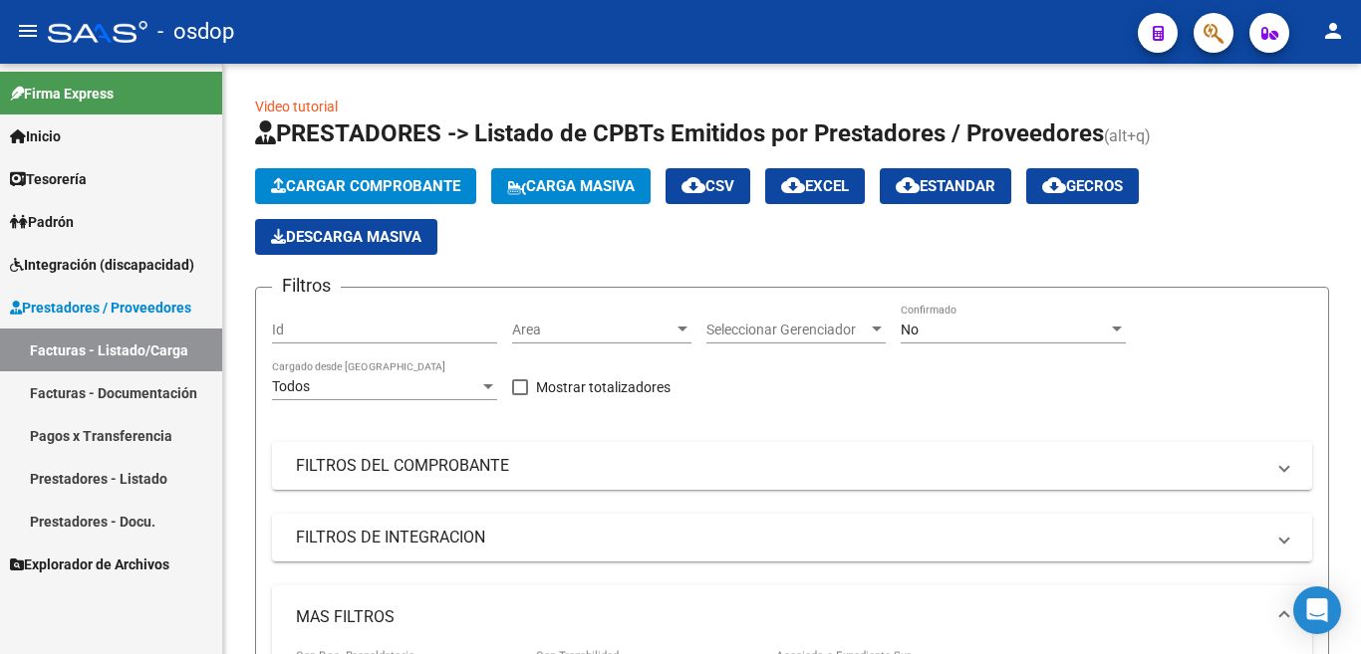
click at [151, 393] on link "Facturas - Documentación" at bounding box center [111, 393] width 222 height 43
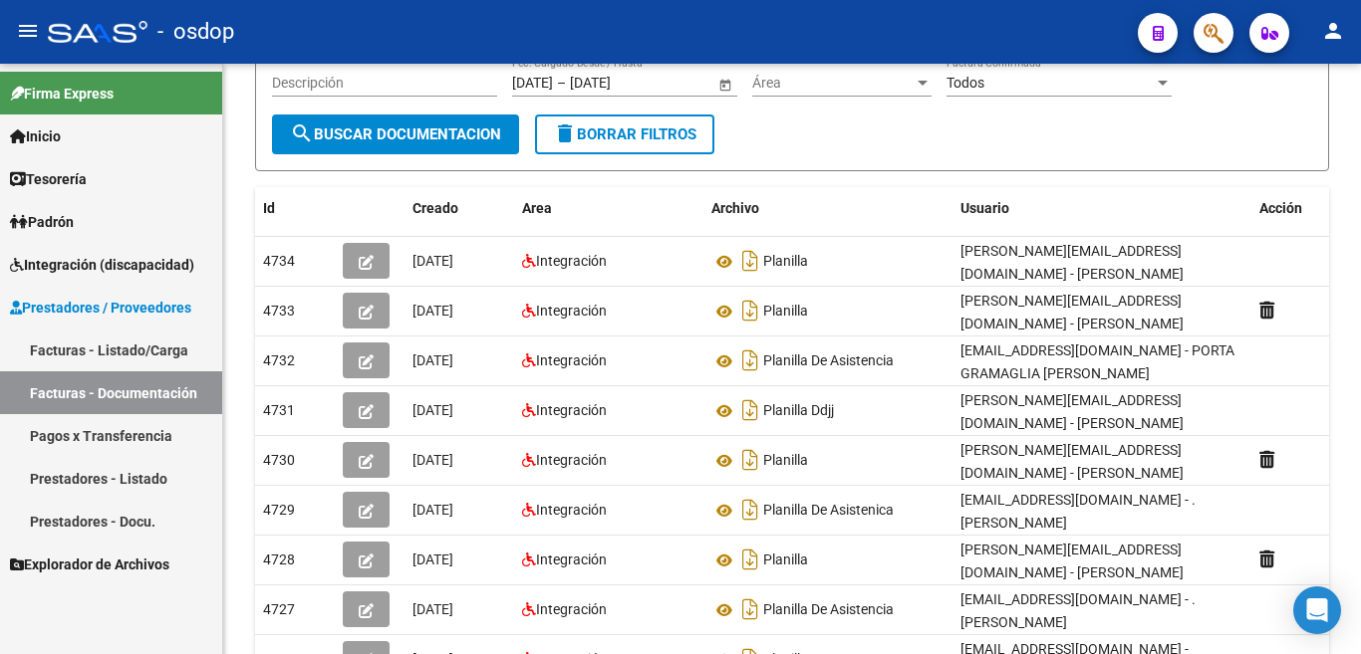
scroll to position [140, 0]
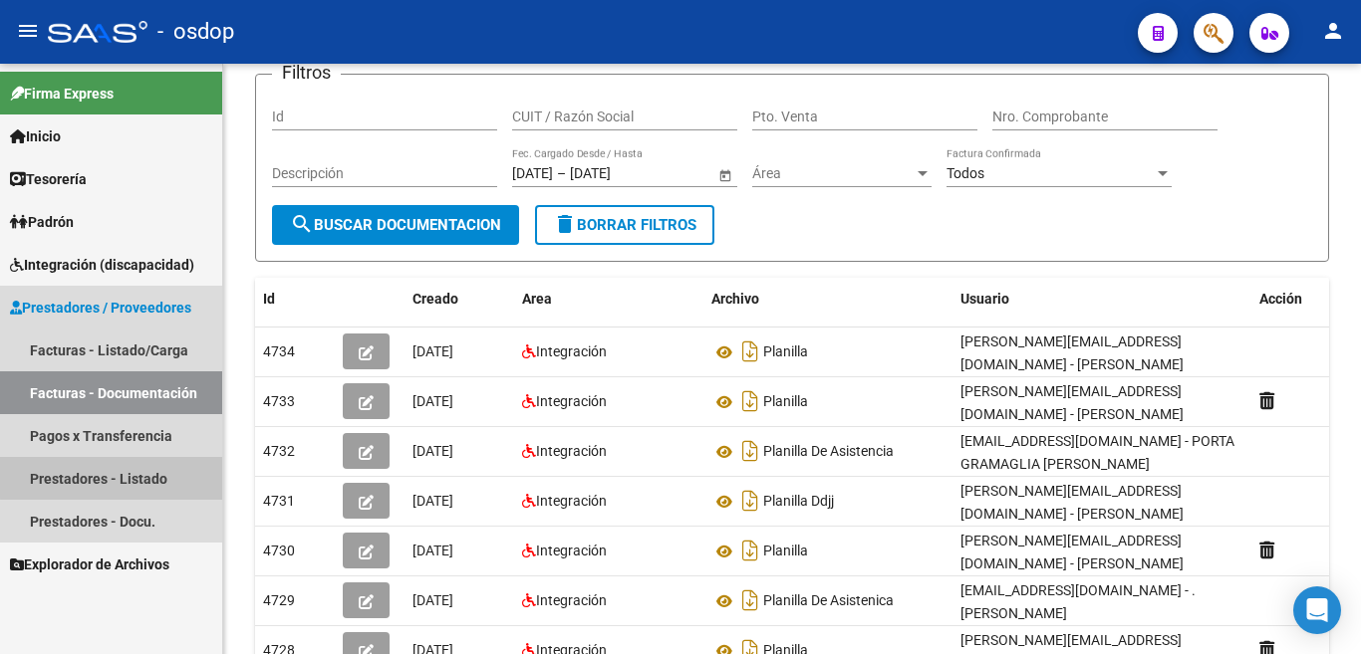
click at [134, 477] on link "Prestadores - Listado" at bounding box center [111, 478] width 222 height 43
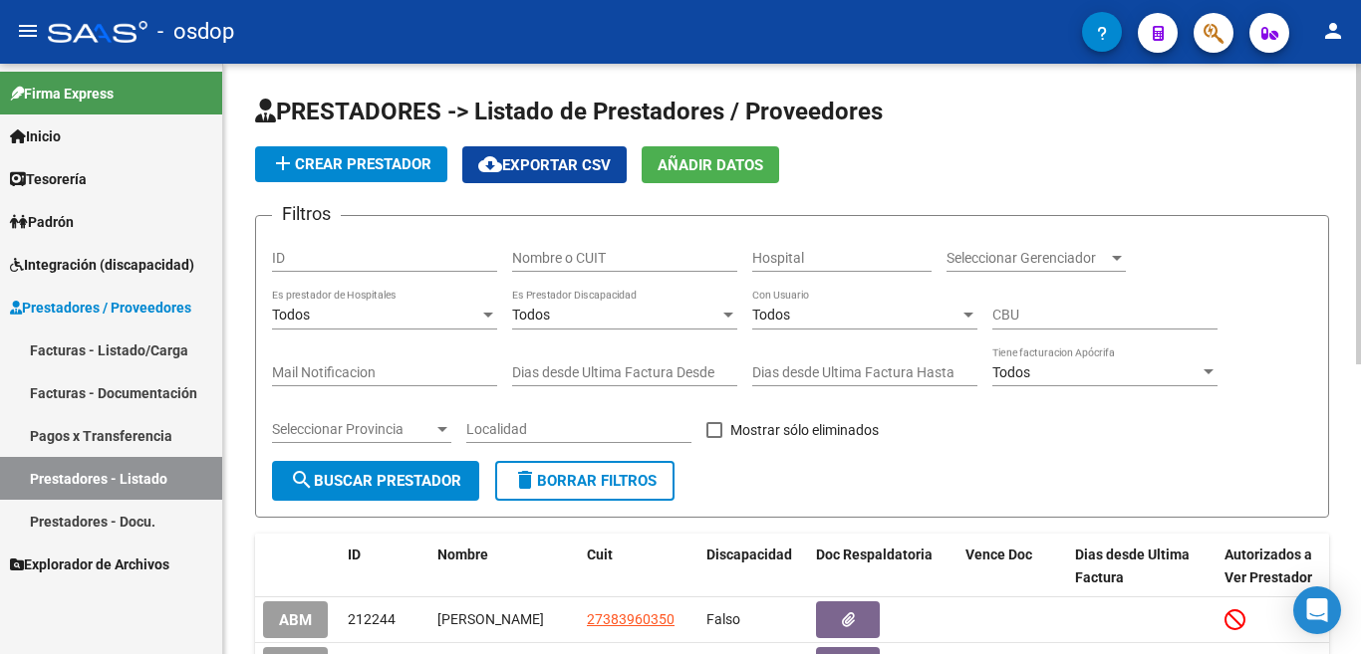
click at [337, 247] on div "ID" at bounding box center [384, 252] width 225 height 40
click at [336, 267] on div "ID" at bounding box center [384, 252] width 225 height 40
click at [335, 267] on div "ID" at bounding box center [384, 252] width 225 height 40
paste input "239196"
type input "239196"
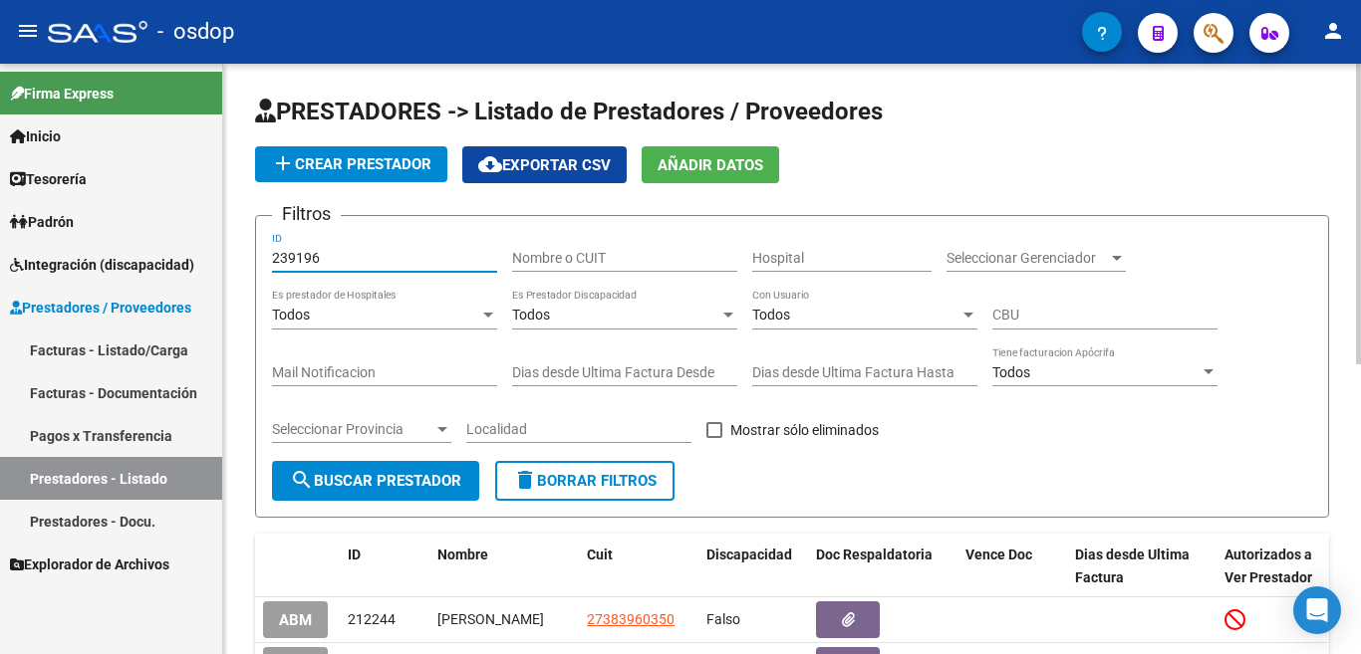
click at [392, 490] on button "search Buscar Prestador" at bounding box center [375, 481] width 207 height 40
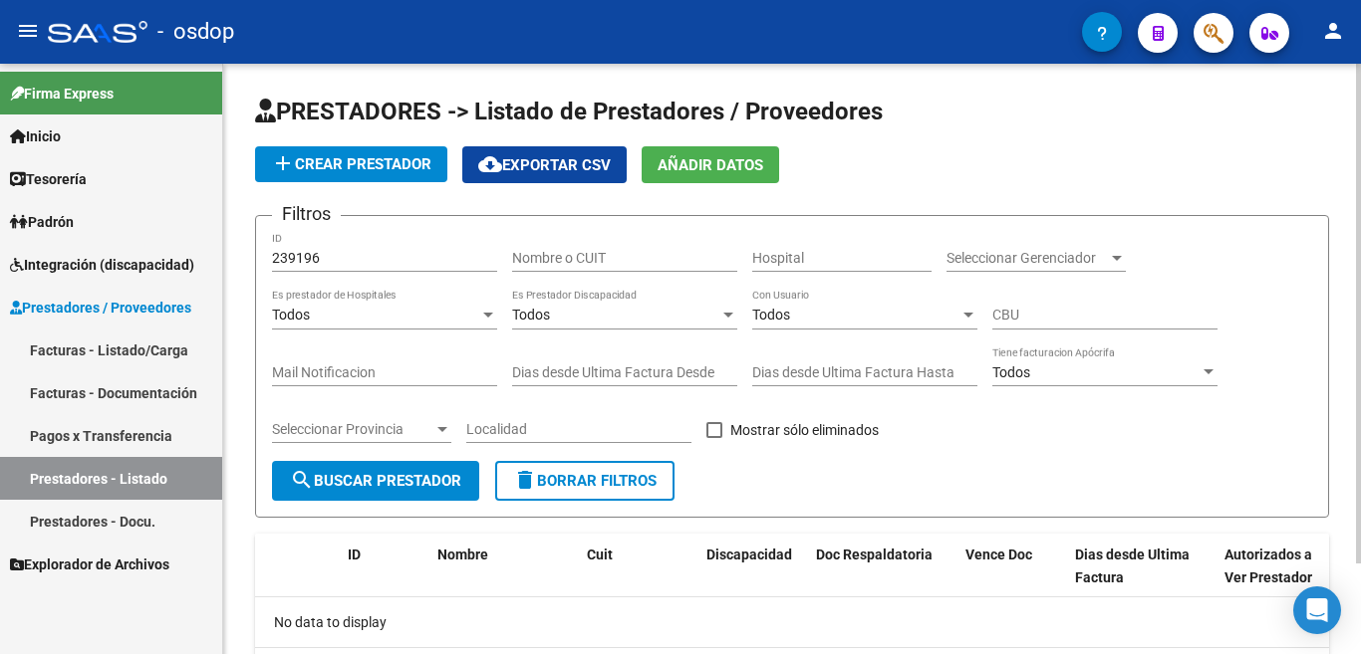
click at [337, 254] on input "239196" at bounding box center [384, 258] width 225 height 17
click at [637, 472] on span "delete Borrar Filtros" at bounding box center [584, 481] width 143 height 18
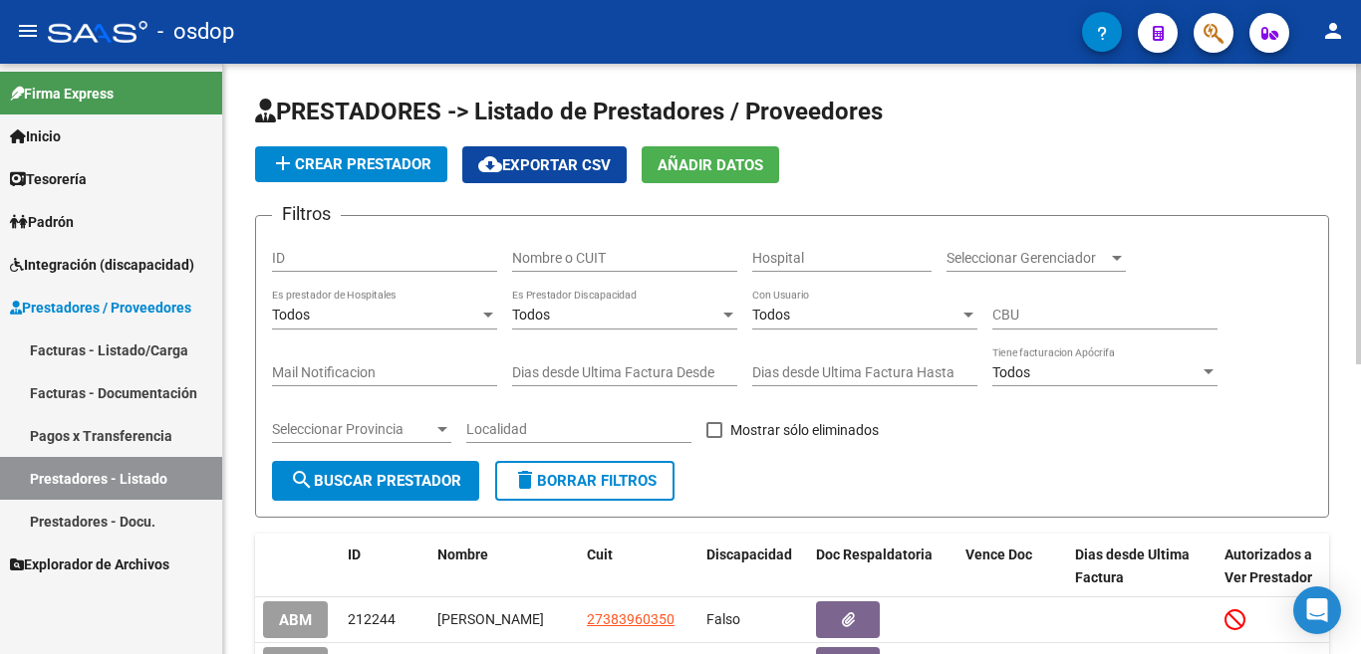
click at [341, 259] on input "ID" at bounding box center [384, 258] width 225 height 17
paste input "240459"
type input "240459"
click at [431, 458] on div "Seleccionar Provincia Seleccionar Provincia" at bounding box center [361, 431] width 179 height 57
click at [434, 466] on button "search Buscar Prestador" at bounding box center [375, 481] width 207 height 40
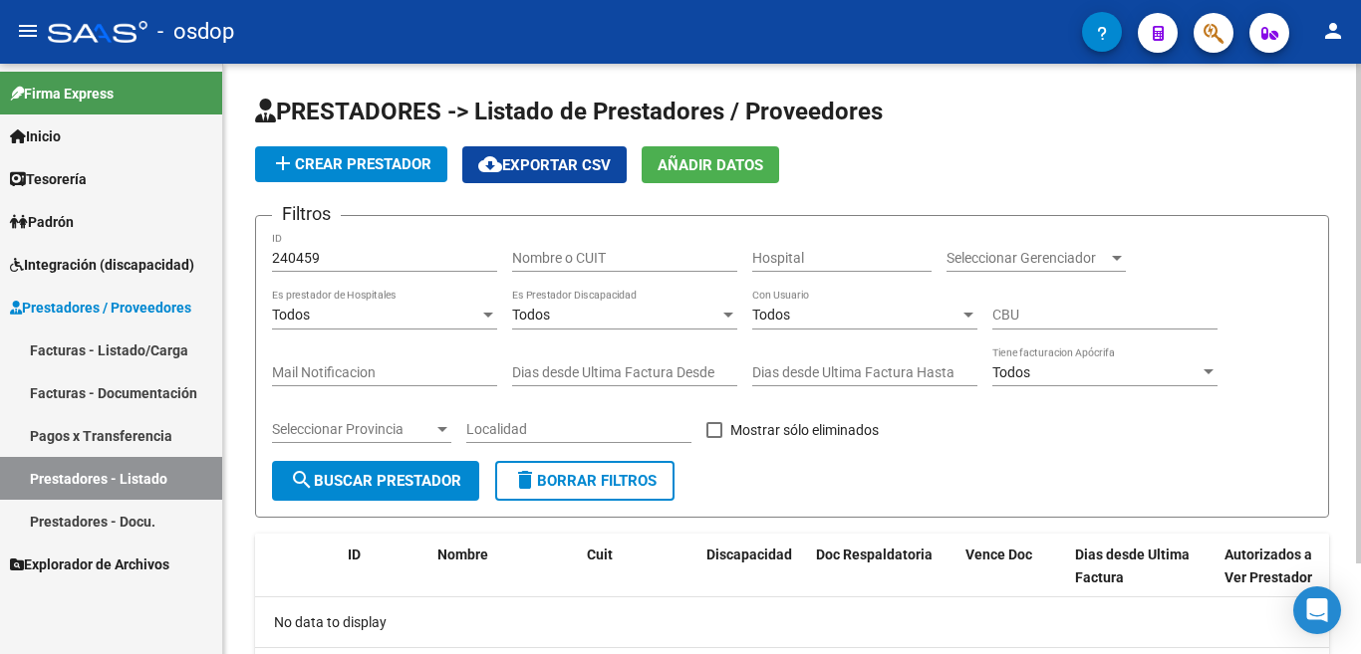
scroll to position [108, 0]
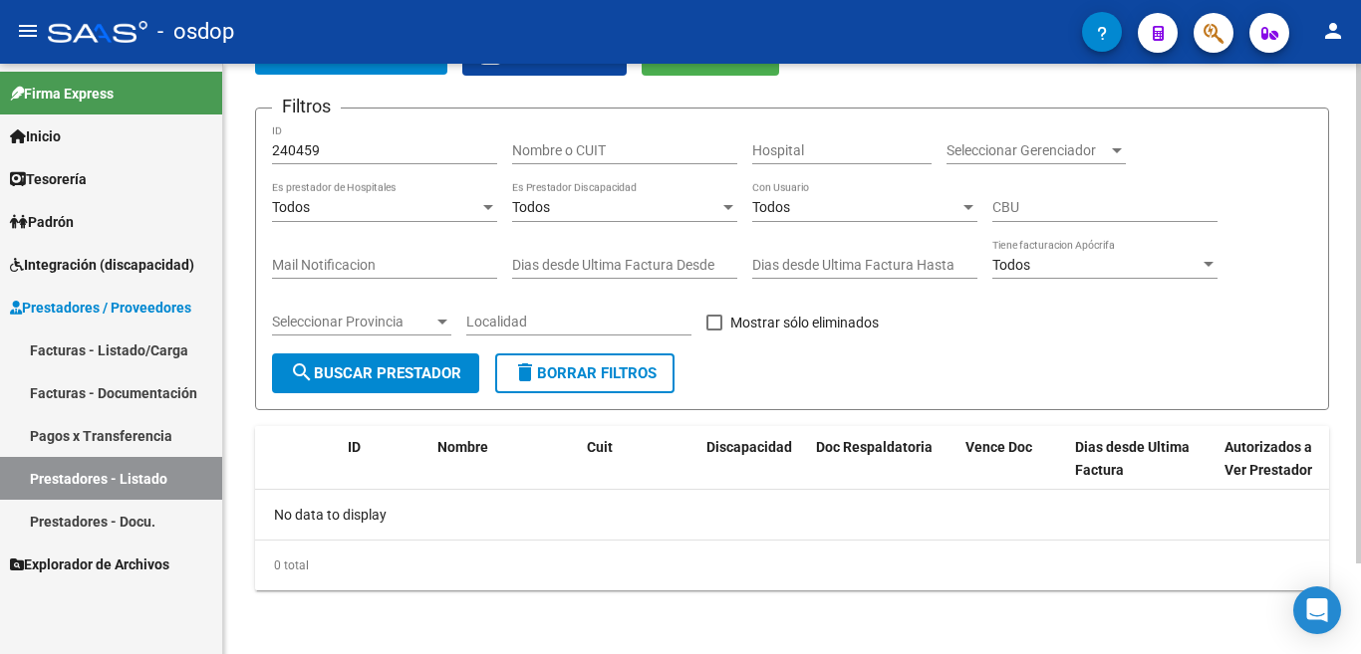
click at [572, 391] on button "delete Borrar Filtros" at bounding box center [584, 374] width 179 height 40
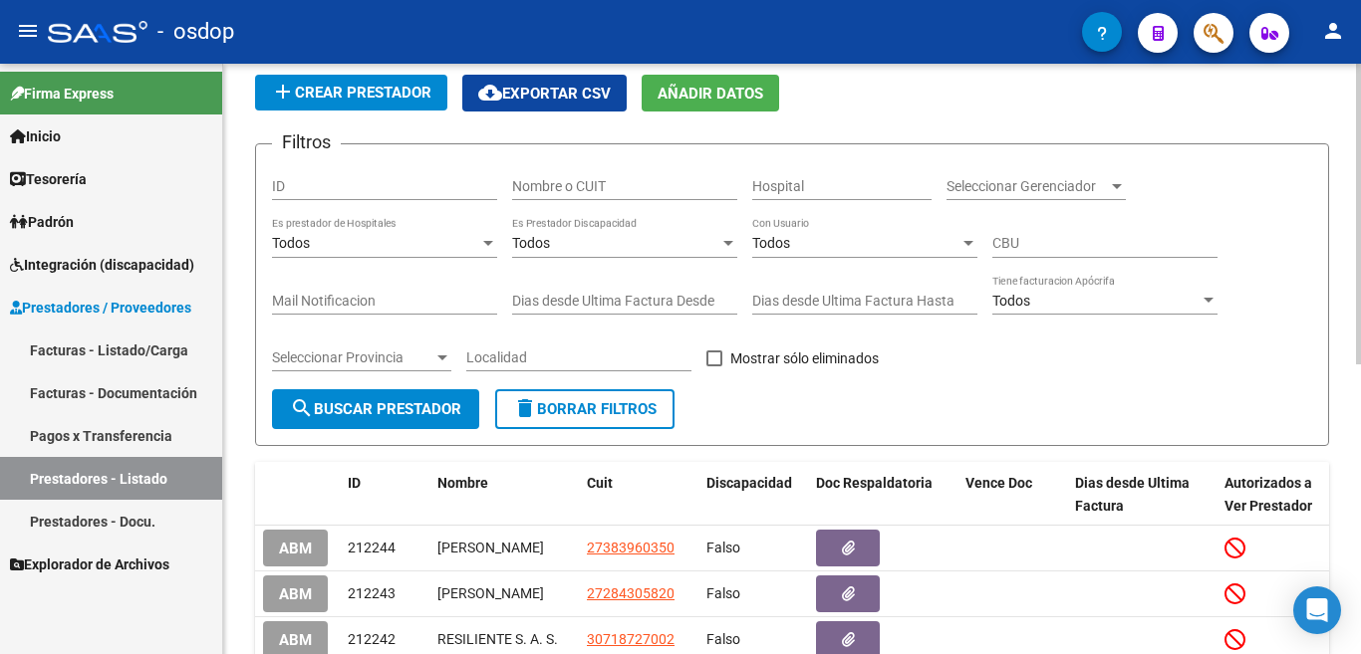
scroll to position [8, 0]
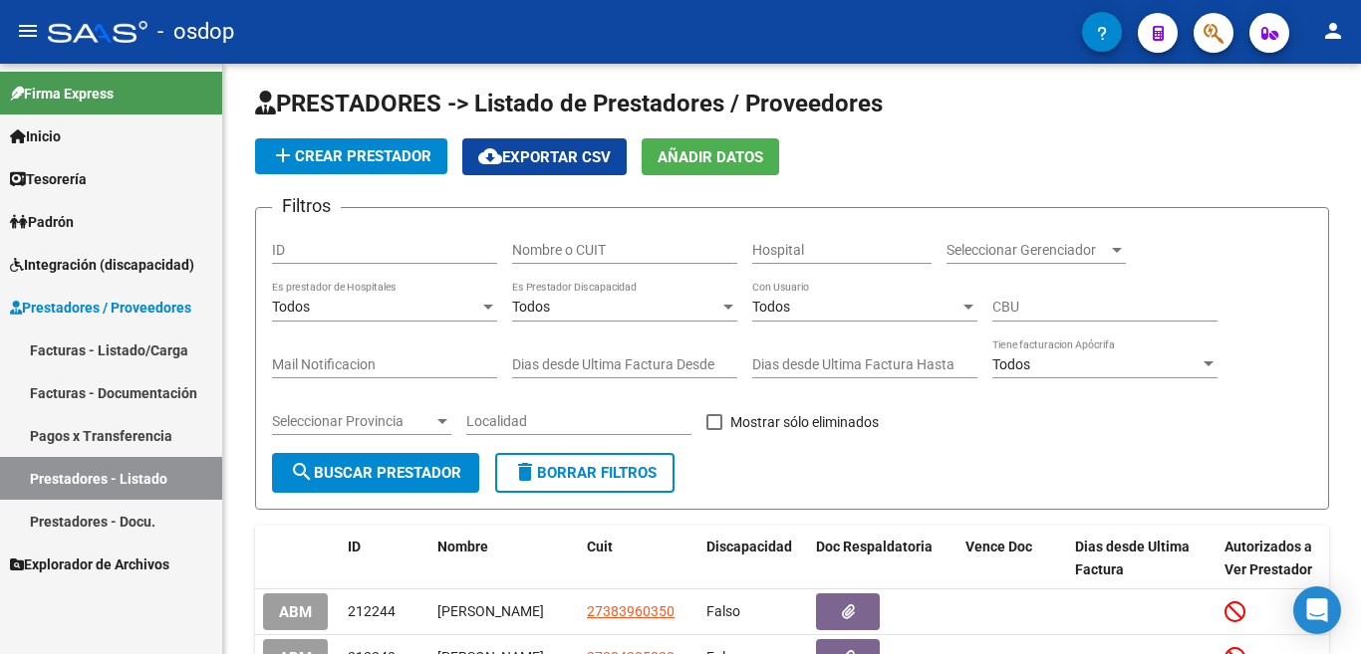
click at [142, 384] on link "Facturas - Documentación" at bounding box center [111, 393] width 222 height 43
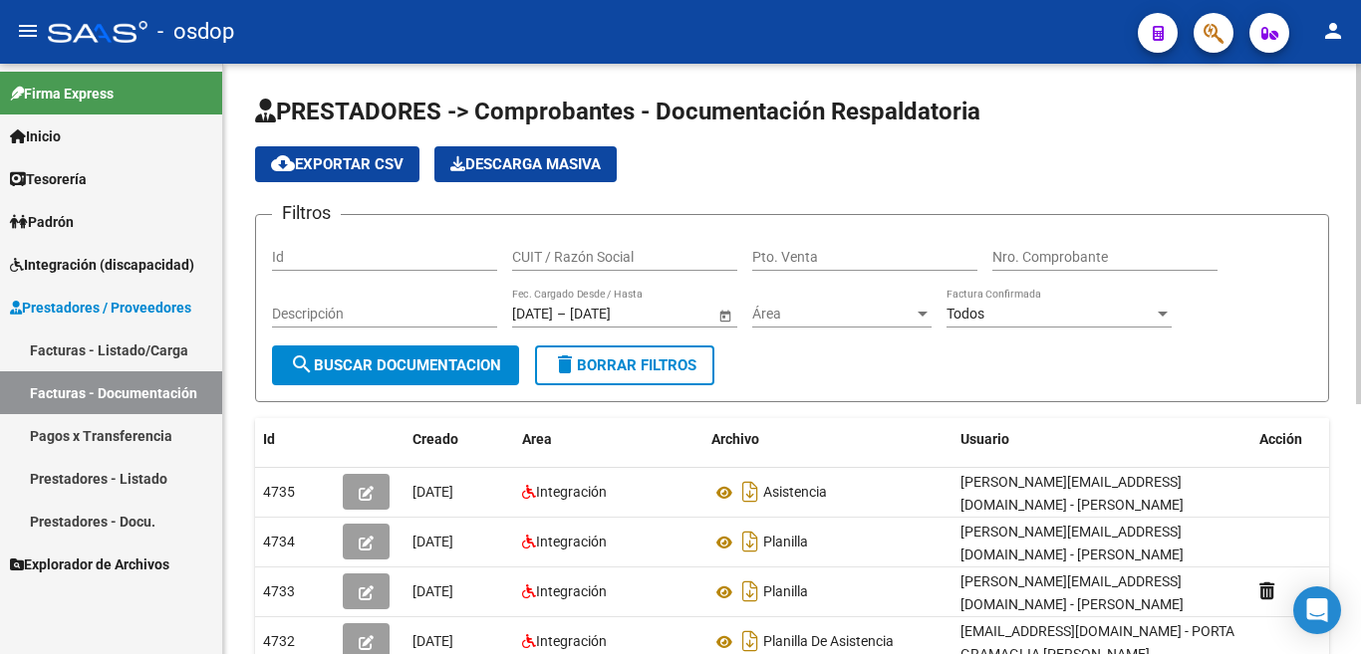
click at [345, 249] on input "Id" at bounding box center [384, 257] width 225 height 17
paste input "240459"
type input "240459"
click at [355, 361] on span "search Buscar Documentacion" at bounding box center [395, 366] width 211 height 18
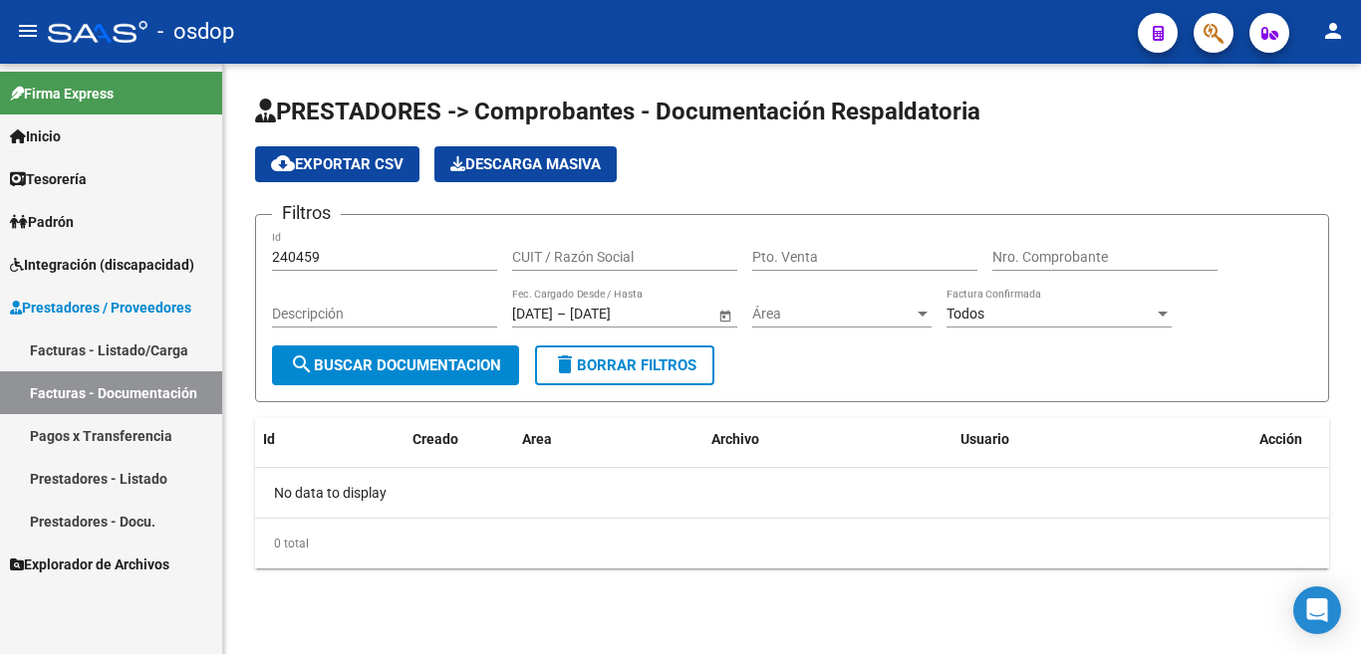
click at [345, 249] on input "240459" at bounding box center [384, 257] width 225 height 17
click at [659, 358] on span "delete Borrar Filtros" at bounding box center [624, 366] width 143 height 18
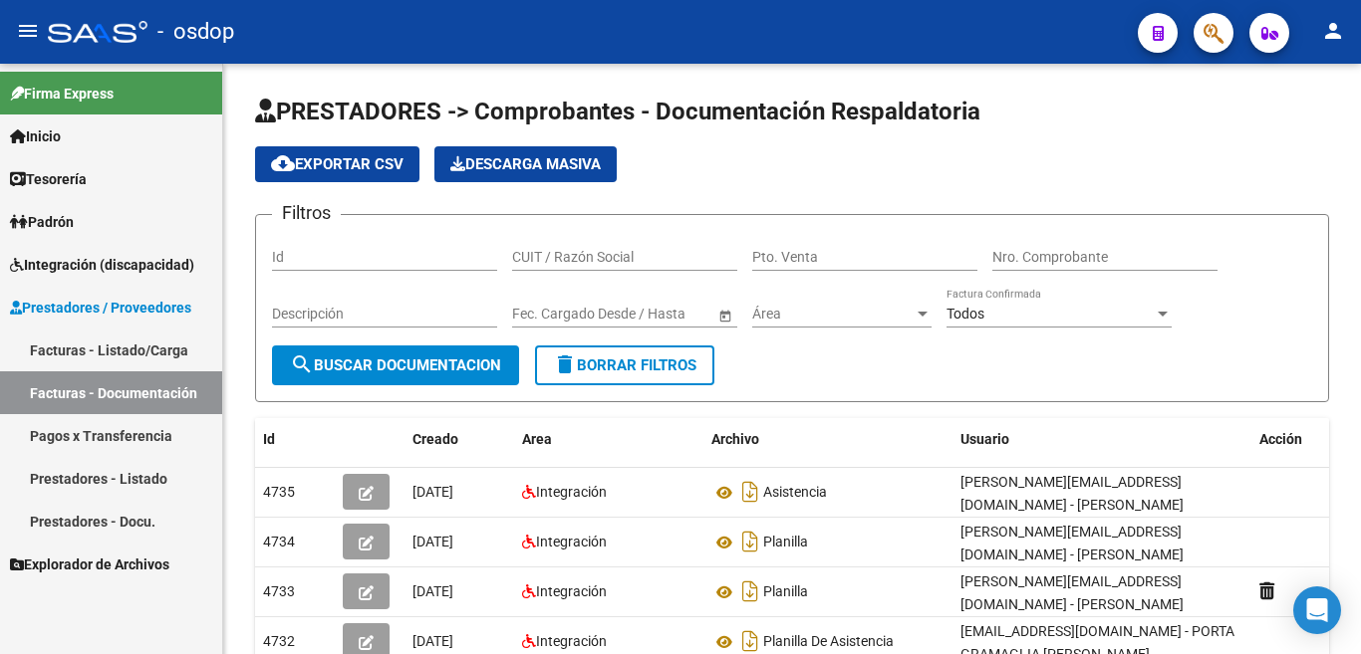
click at [158, 475] on link "Prestadores - Listado" at bounding box center [111, 478] width 222 height 43
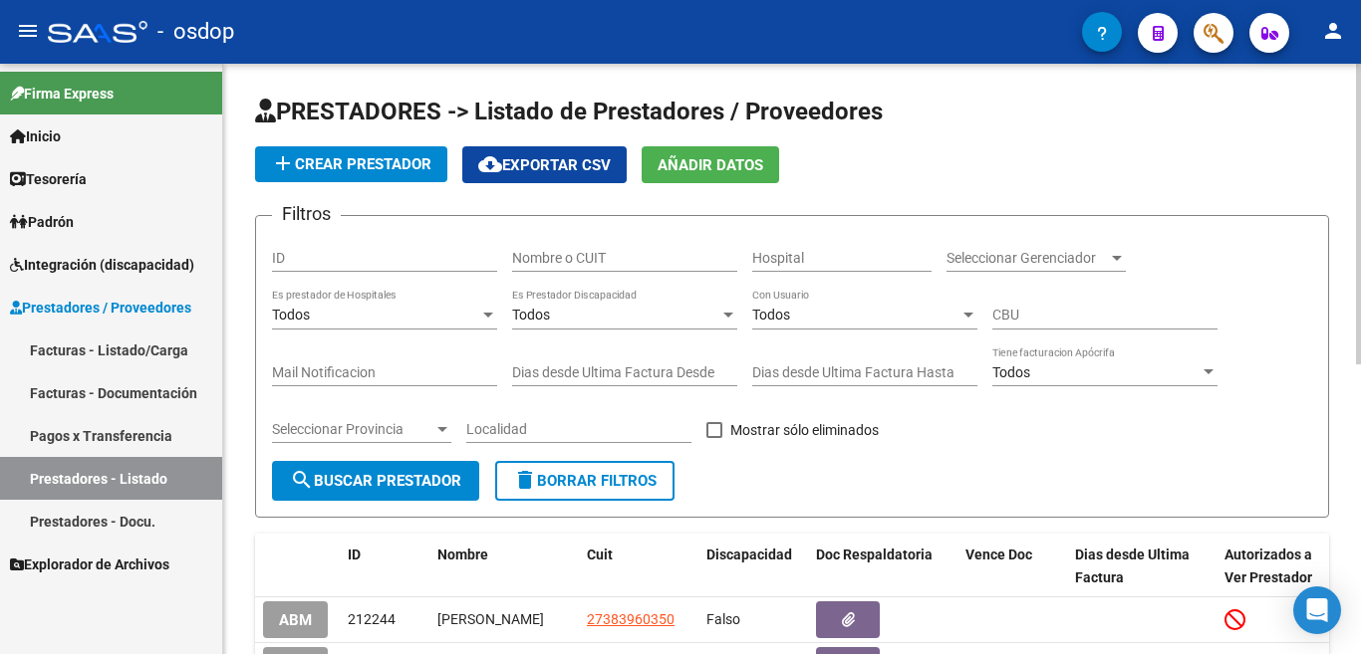
click at [310, 255] on input "ID" at bounding box center [384, 258] width 225 height 17
paste input "240459"
type input "240459"
click at [372, 497] on button "search Buscar Prestador" at bounding box center [375, 481] width 207 height 40
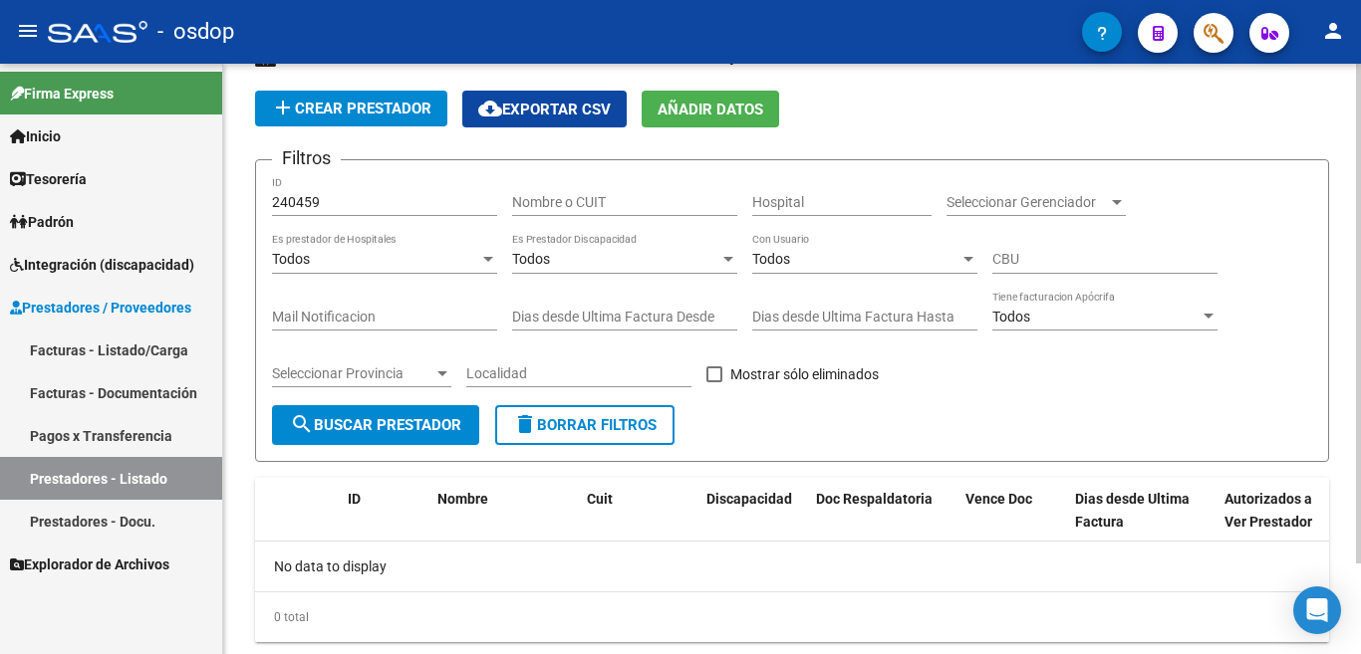
scroll to position [108, 0]
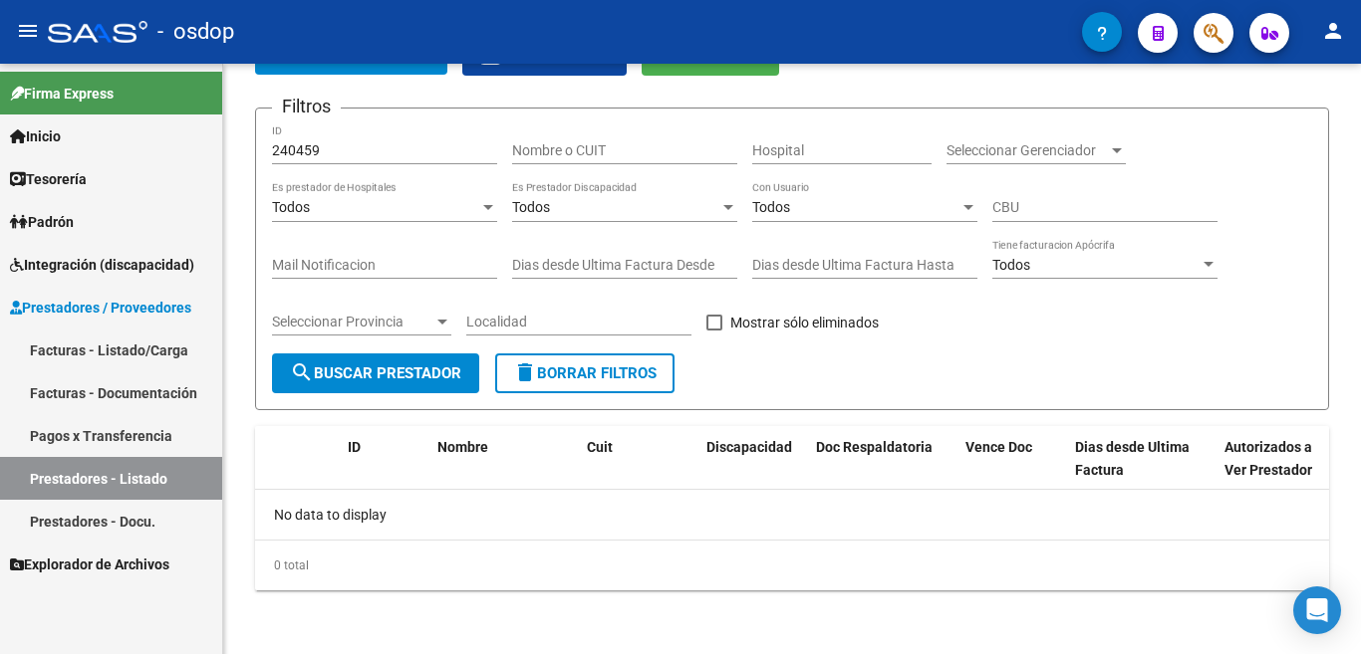
click at [111, 516] on link "Prestadores - Docu." at bounding box center [111, 521] width 222 height 43
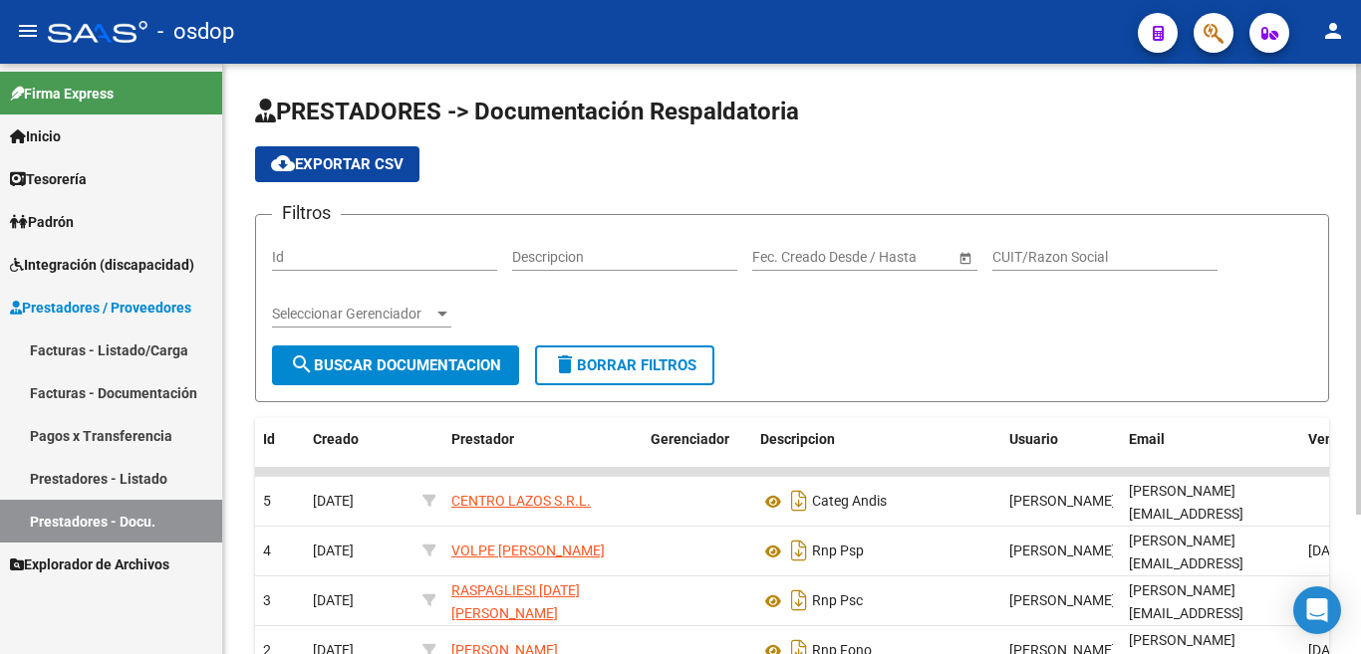
scroll to position [100, 0]
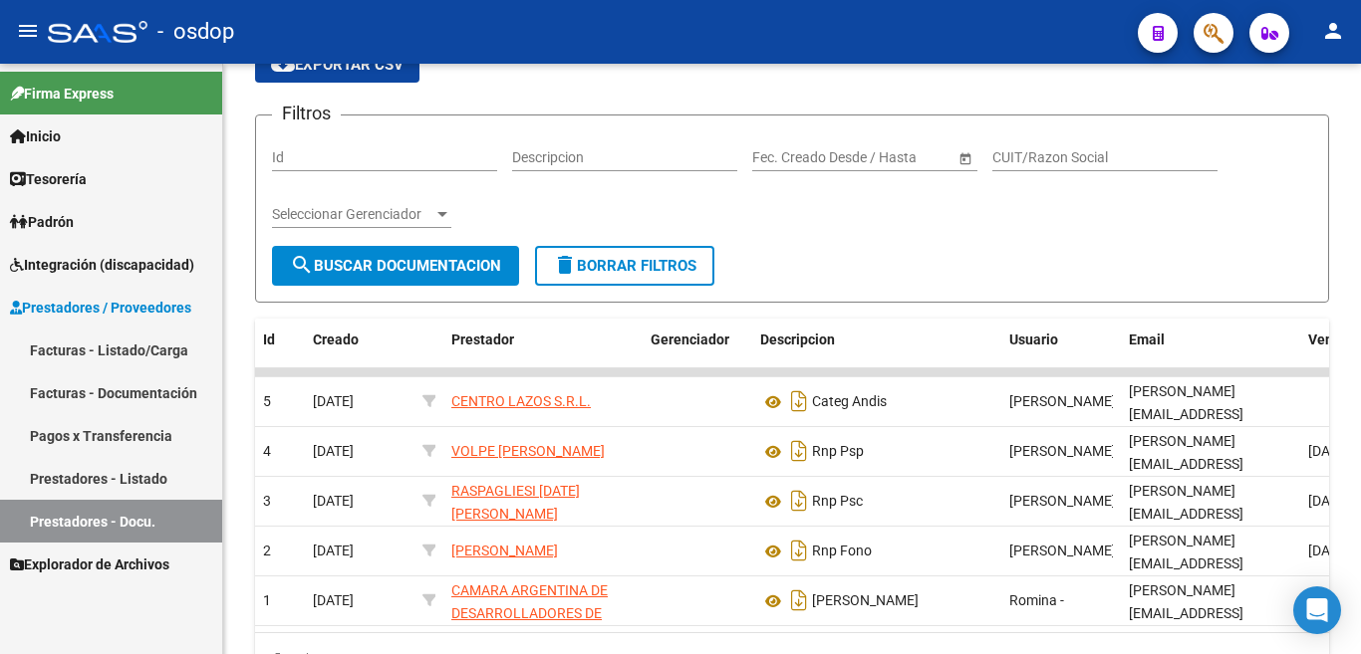
click at [126, 395] on link "Facturas - Documentación" at bounding box center [111, 393] width 222 height 43
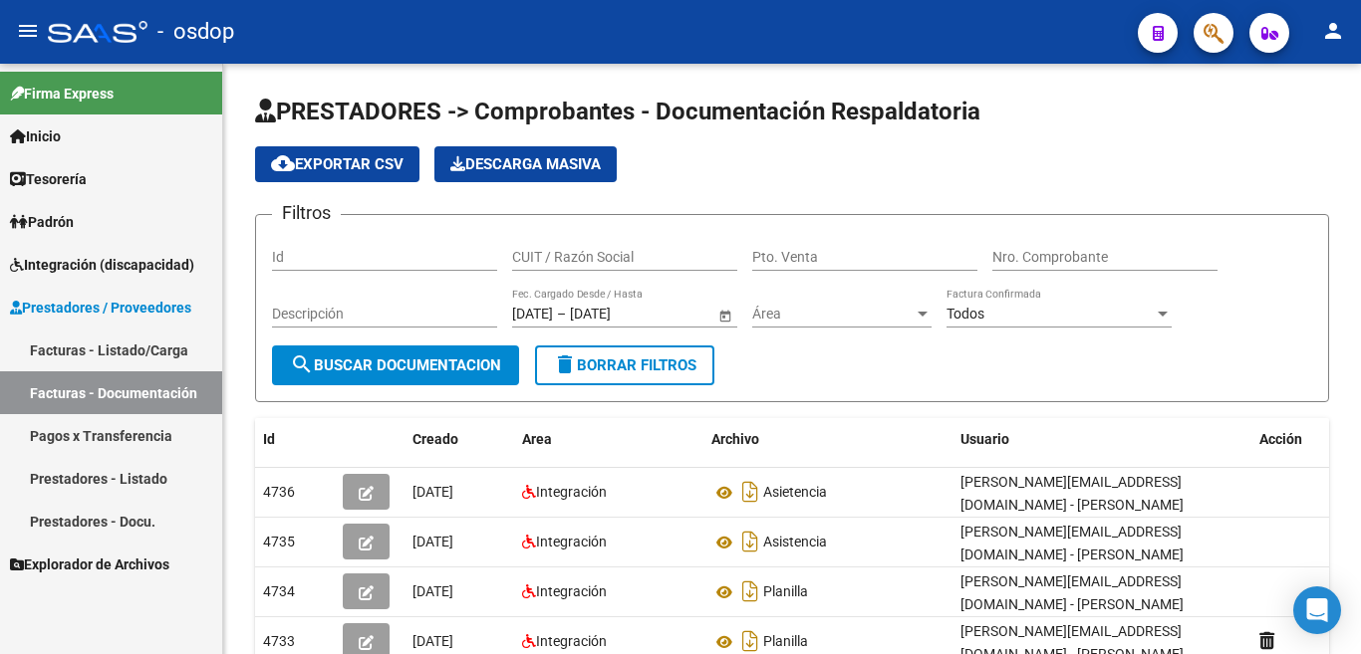
click at [148, 472] on link "Prestadores - Listado" at bounding box center [111, 478] width 222 height 43
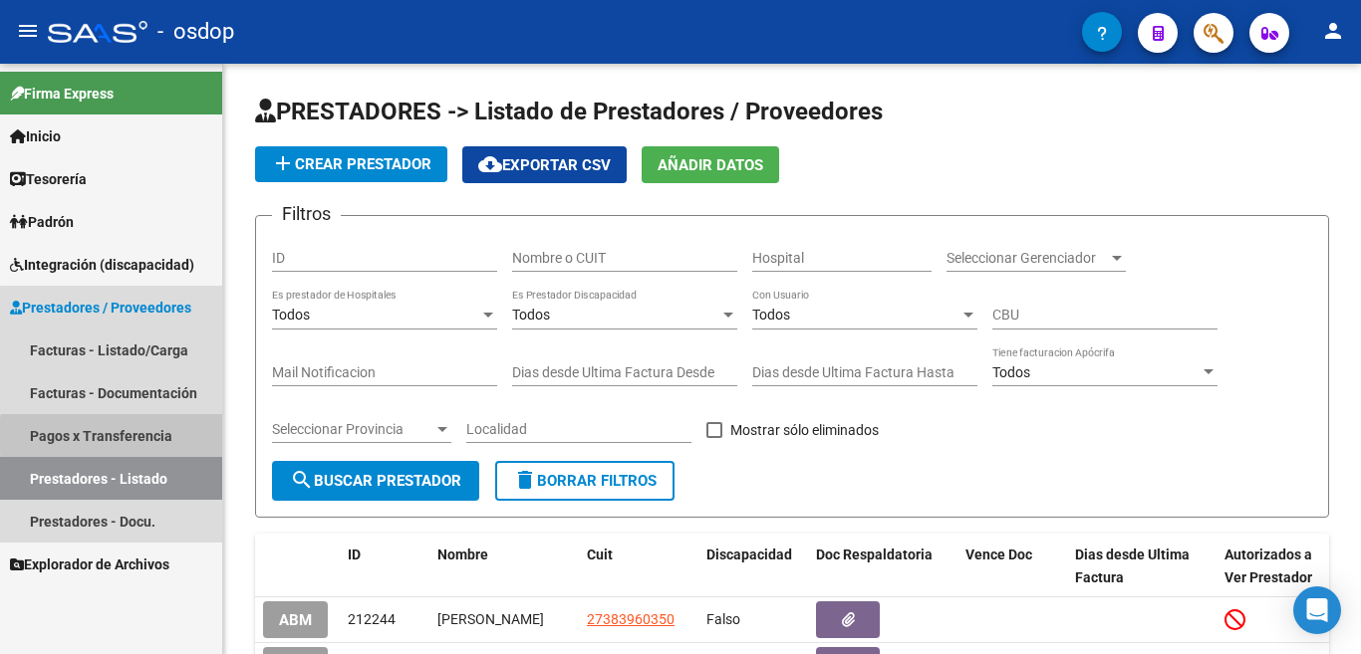
click at [161, 436] on link "Pagos x Transferencia" at bounding box center [111, 435] width 222 height 43
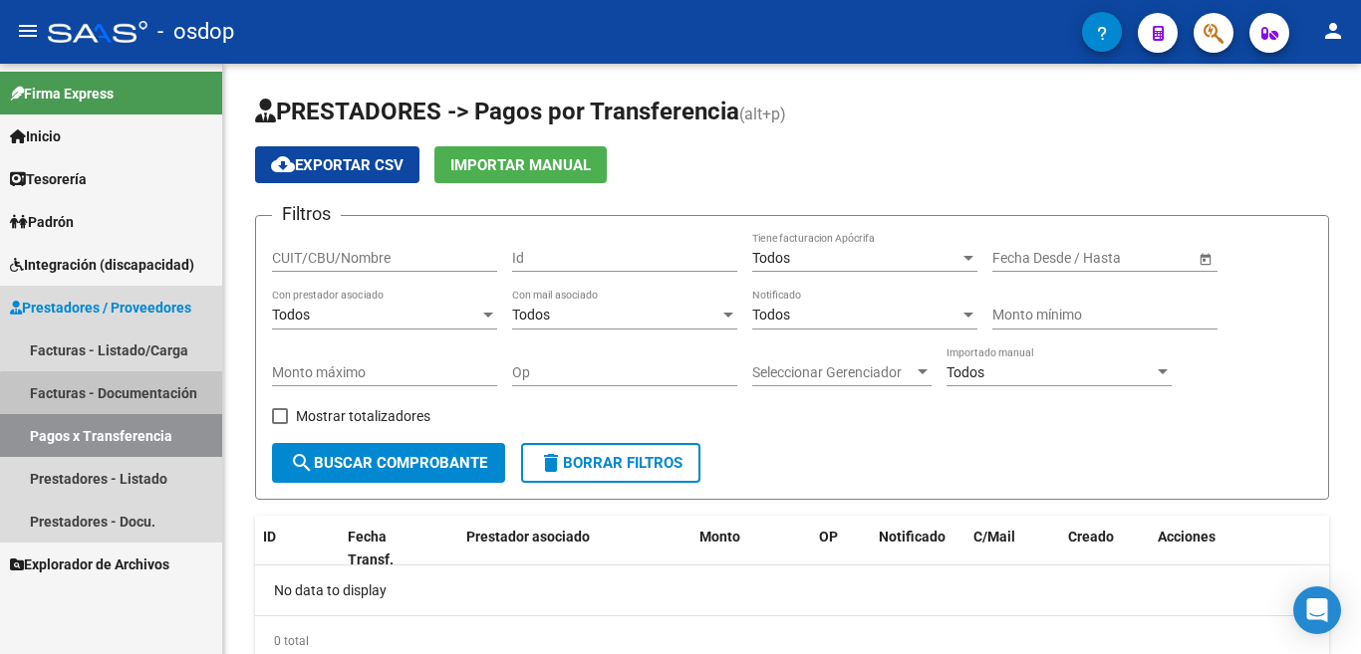
click at [177, 399] on link "Facturas - Documentación" at bounding box center [111, 393] width 222 height 43
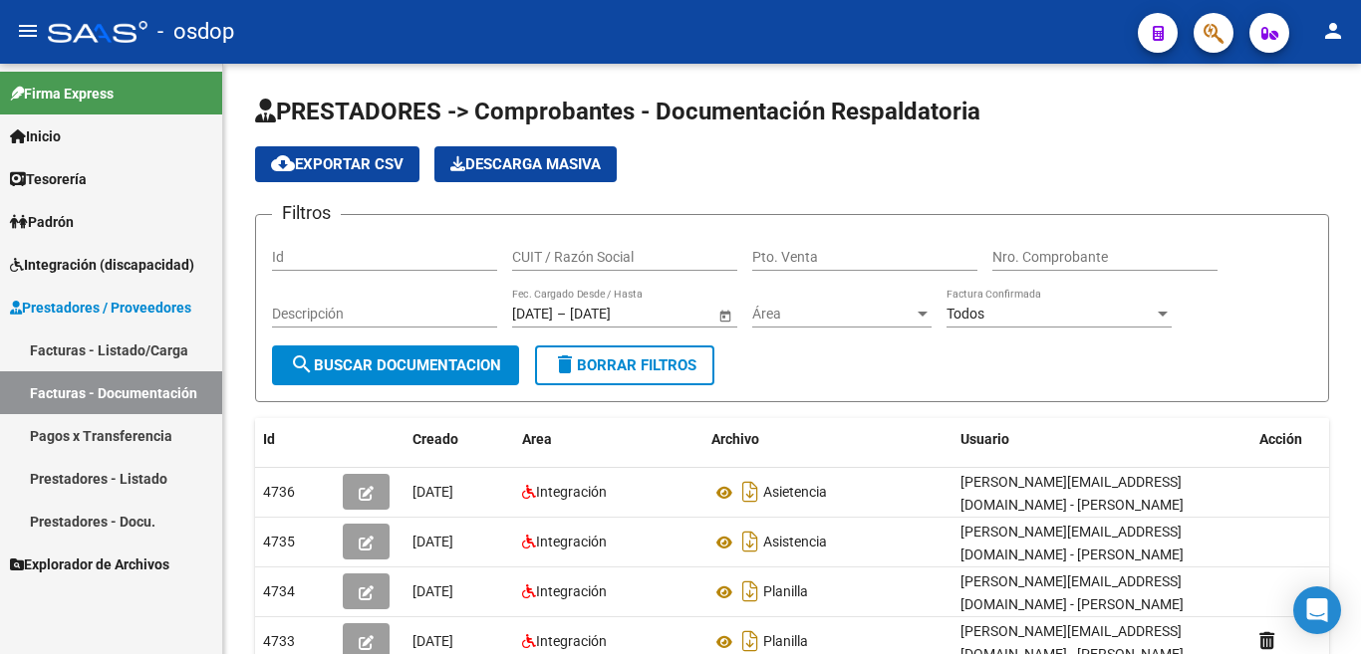
click at [155, 357] on link "Facturas - Listado/Carga" at bounding box center [111, 350] width 222 height 43
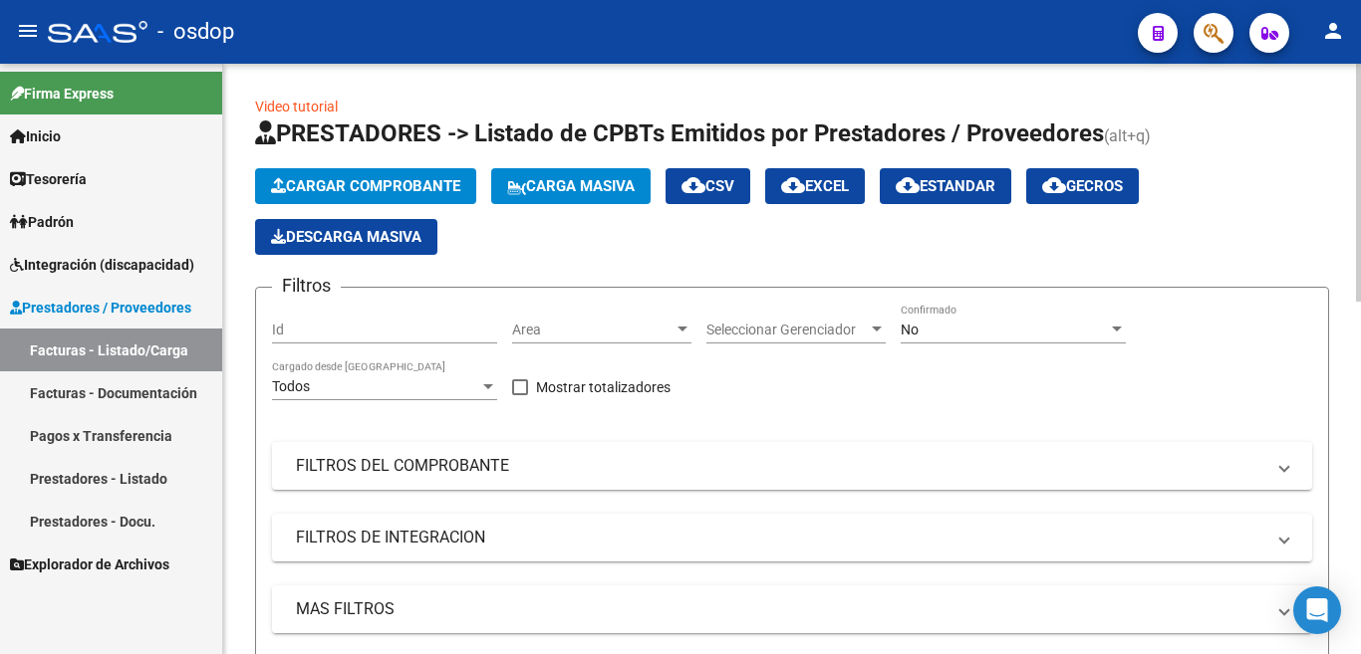
scroll to position [100, 0]
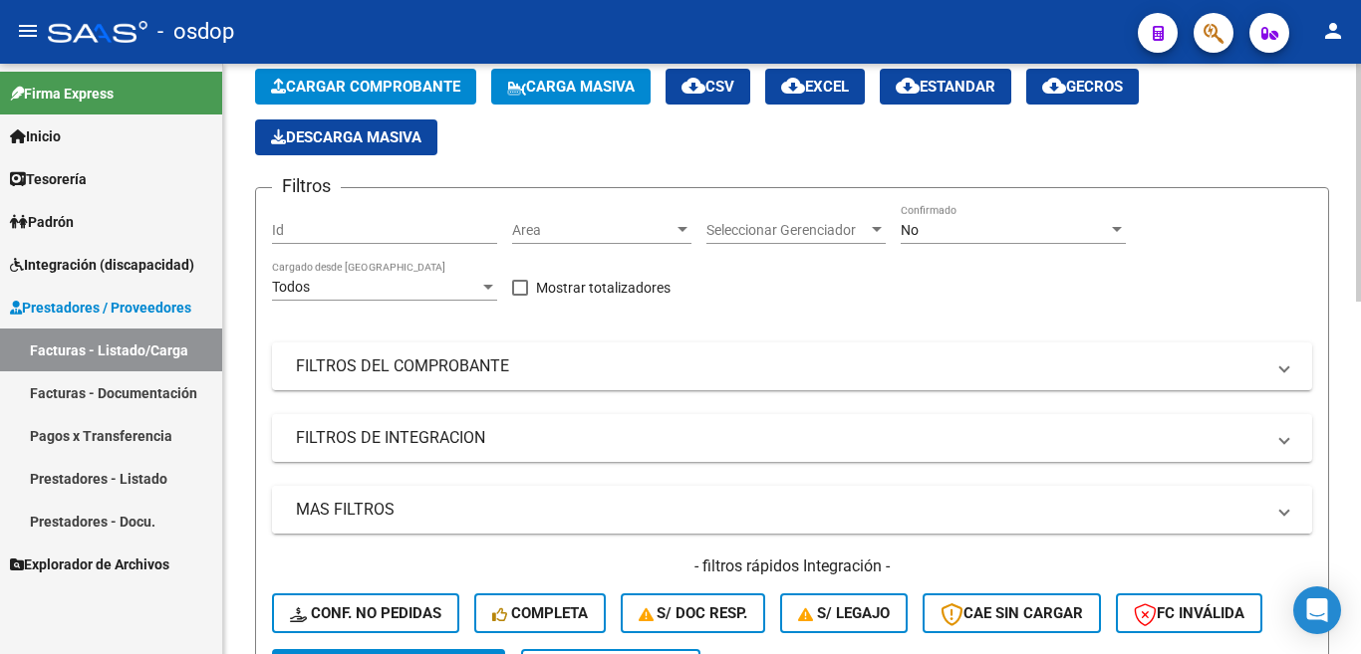
click at [368, 492] on mat-expansion-panel-header "MAS FILTROS" at bounding box center [792, 510] width 1040 height 48
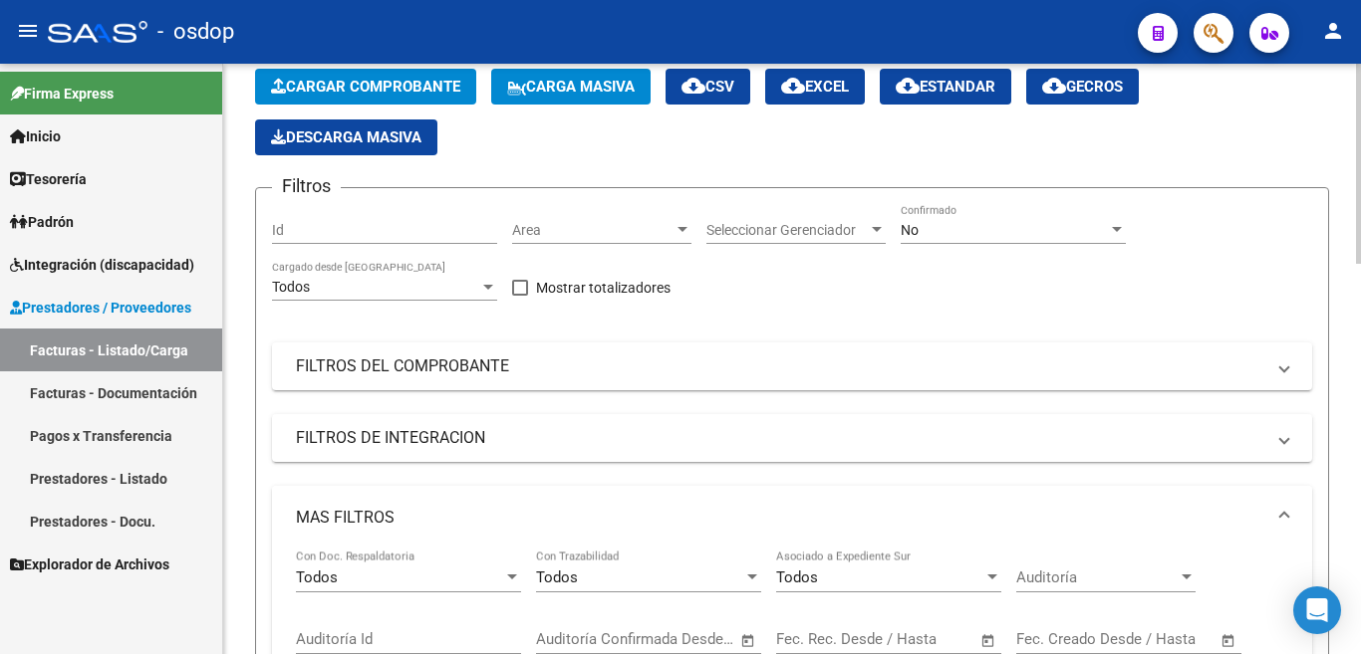
scroll to position [398, 0]
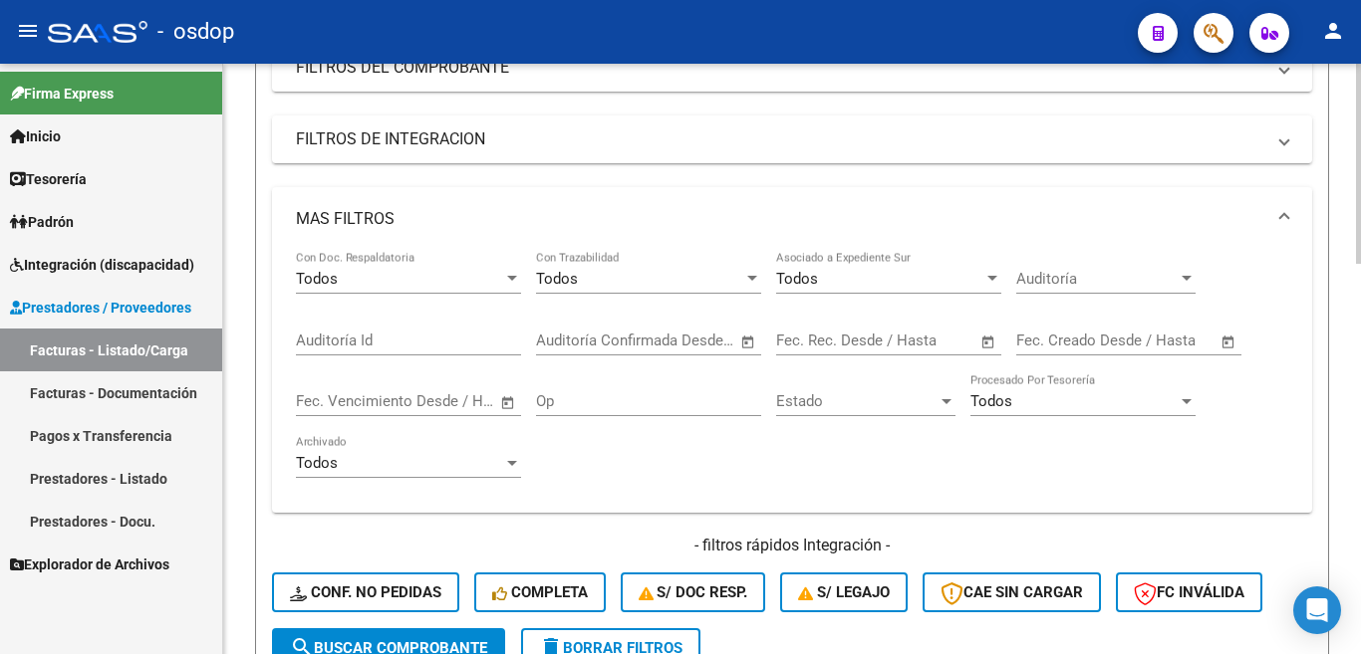
click at [346, 340] on input "Auditoría Id" at bounding box center [408, 341] width 225 height 18
paste input "240459"
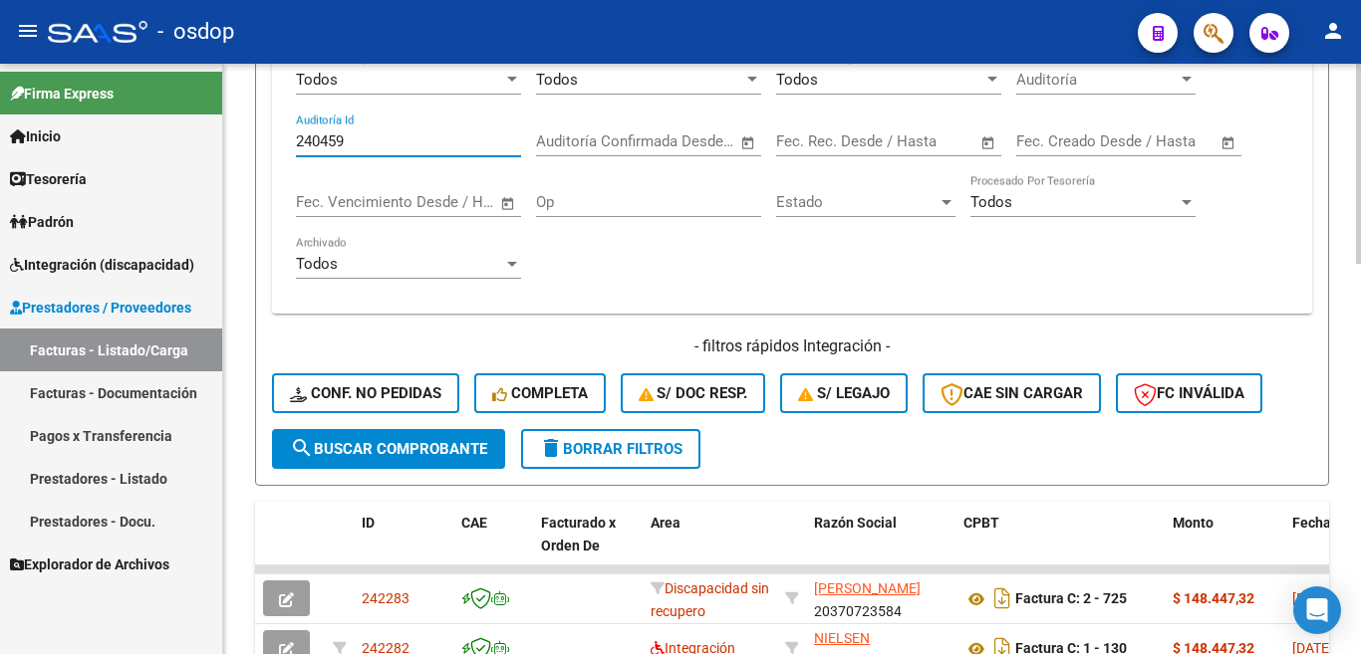
type input "240459"
click at [360, 440] on span "search Buscar Comprobante" at bounding box center [388, 449] width 197 height 18
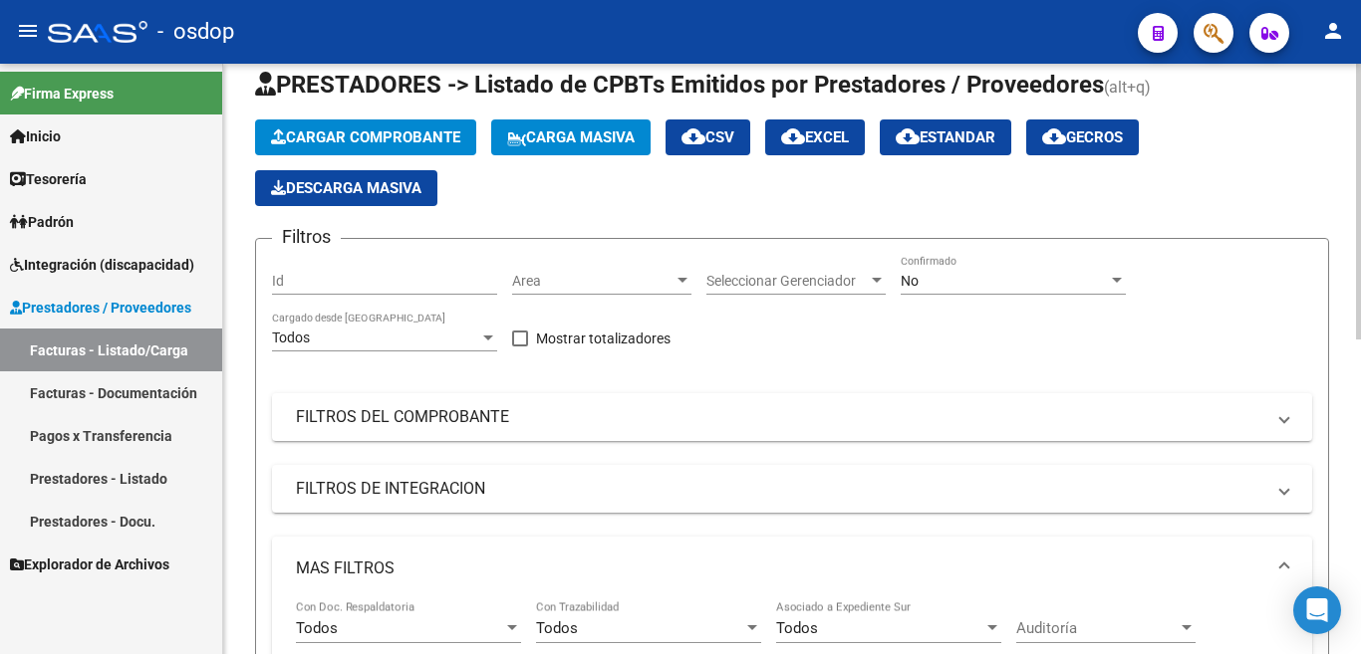
scroll to position [199, 0]
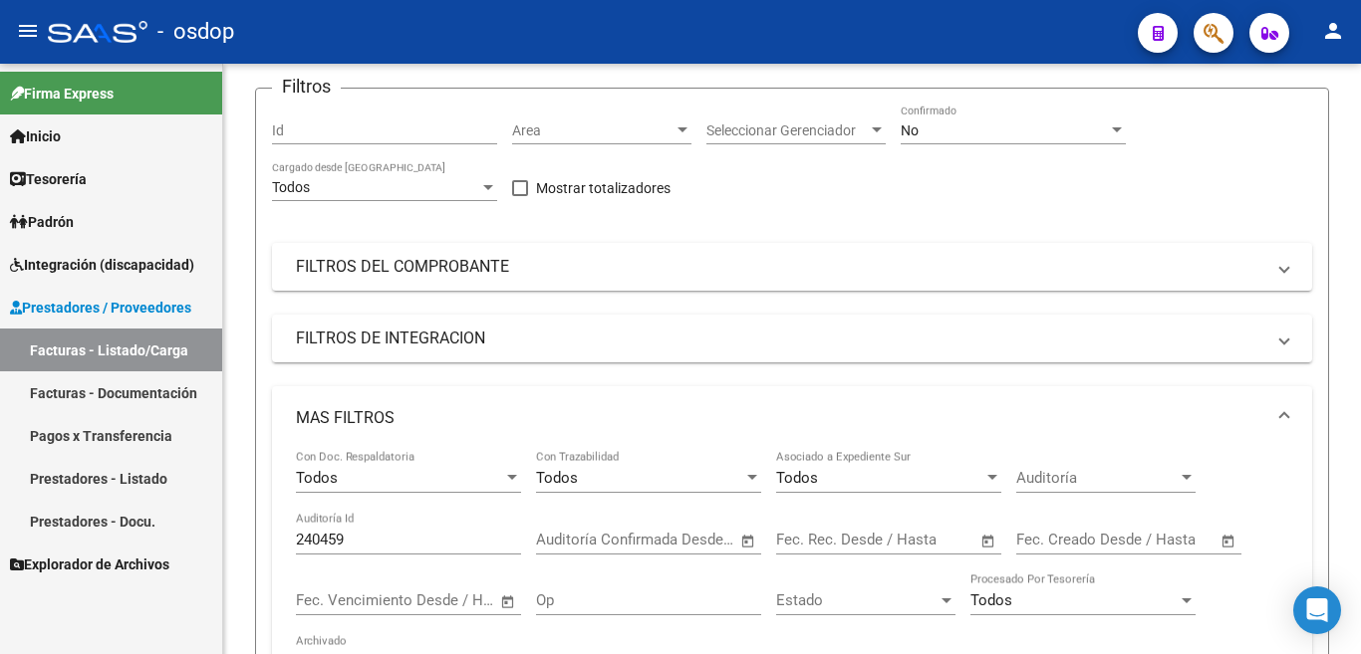
click at [125, 396] on link "Facturas - Documentación" at bounding box center [111, 393] width 222 height 43
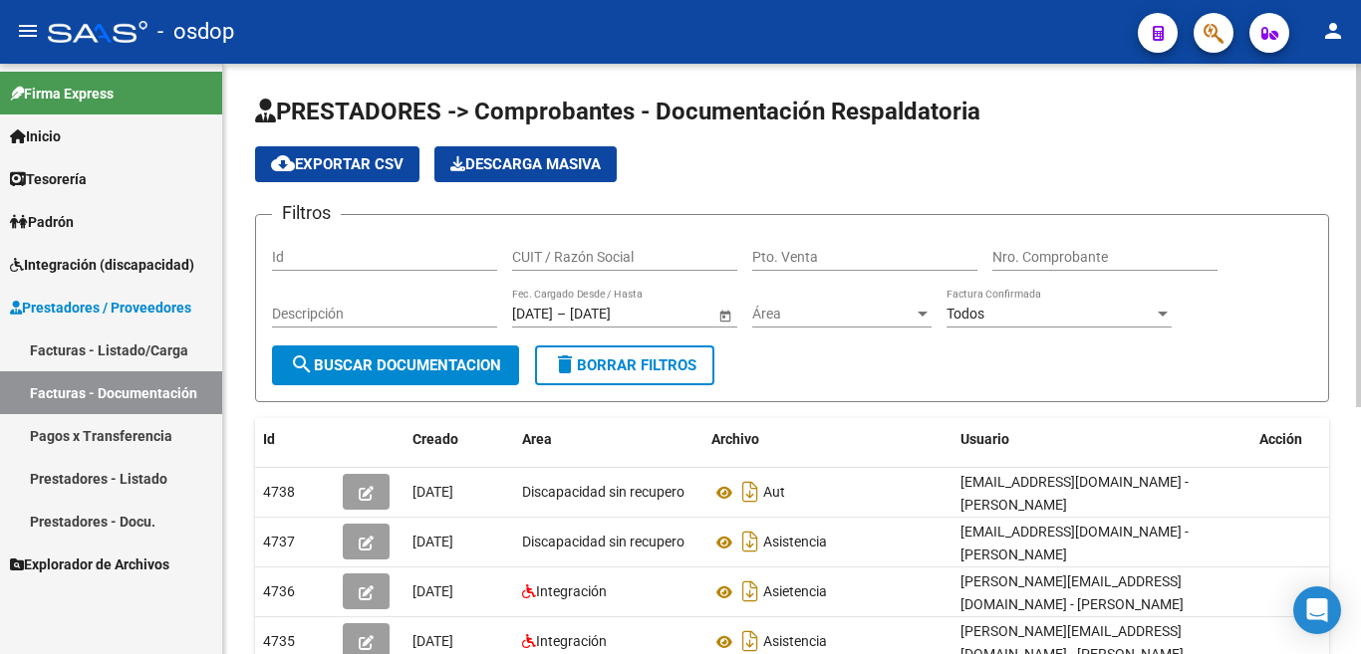
click at [597, 252] on input "CUIT / Razón Social" at bounding box center [624, 257] width 225 height 17
paste input "27333701540"
type input "27333701540"
click at [451, 374] on span "search Buscar Documentacion" at bounding box center [395, 366] width 211 height 18
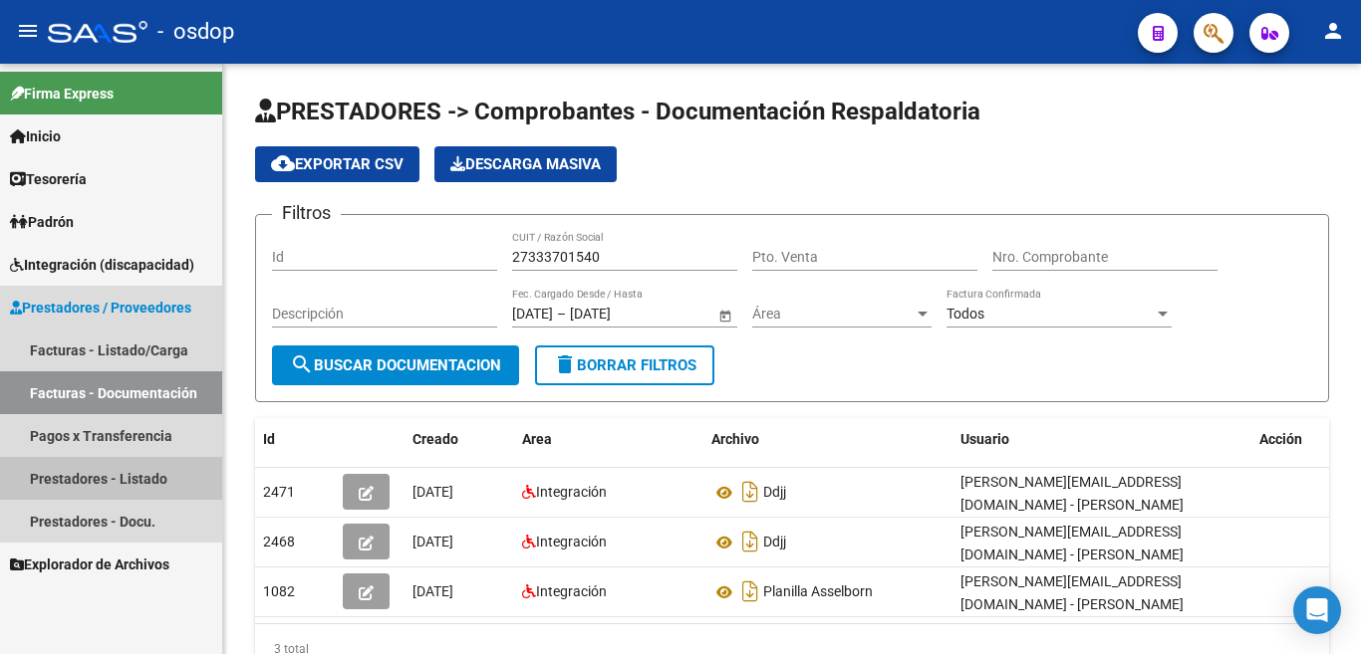
click at [46, 474] on link "Prestadores - Listado" at bounding box center [111, 478] width 222 height 43
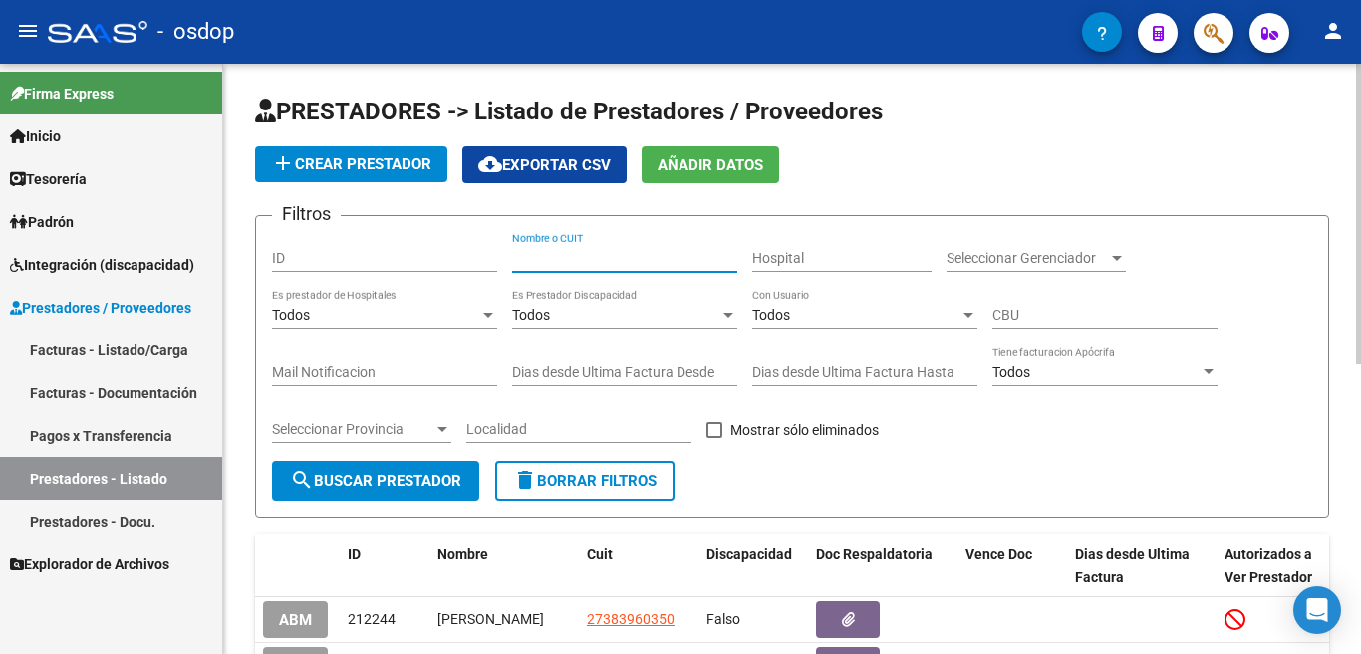
click at [579, 253] on input "Nombre o CUIT" at bounding box center [624, 258] width 225 height 17
paste input "27333701540"
type input "27333701540"
click at [400, 479] on span "search Buscar Prestador" at bounding box center [375, 481] width 171 height 18
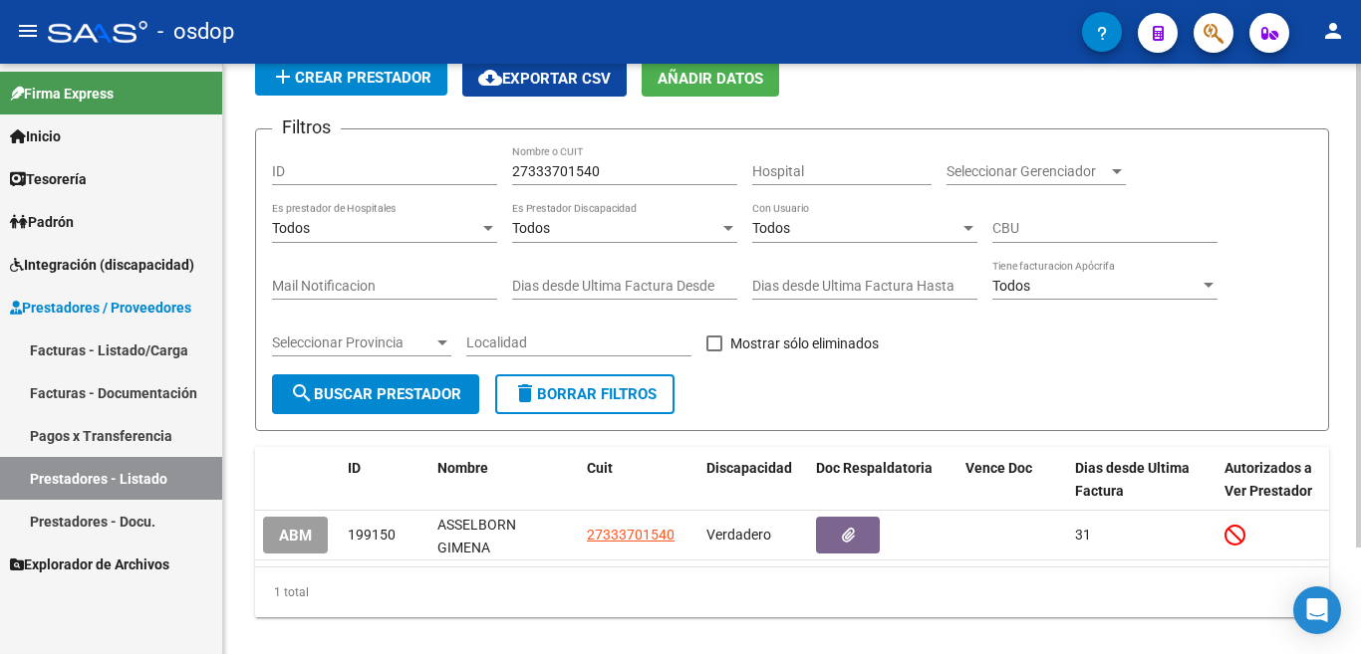
scroll to position [100, 0]
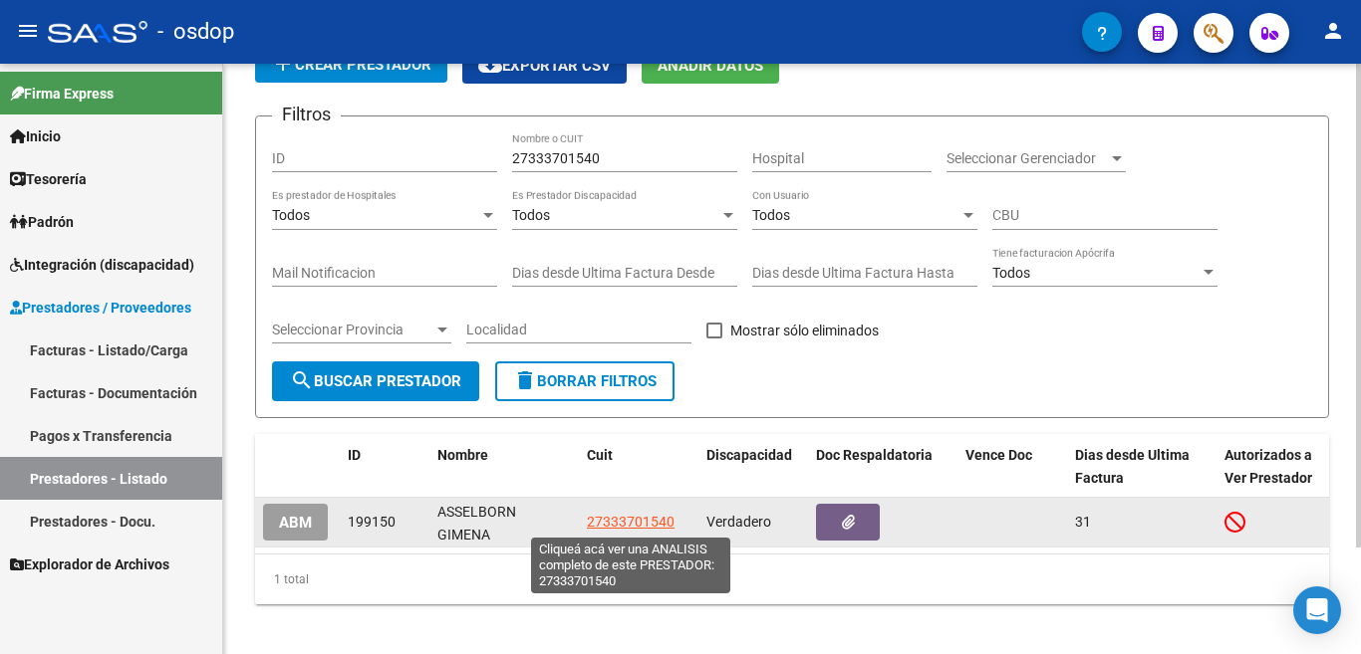
click at [651, 515] on span "27333701540" at bounding box center [631, 522] width 88 height 16
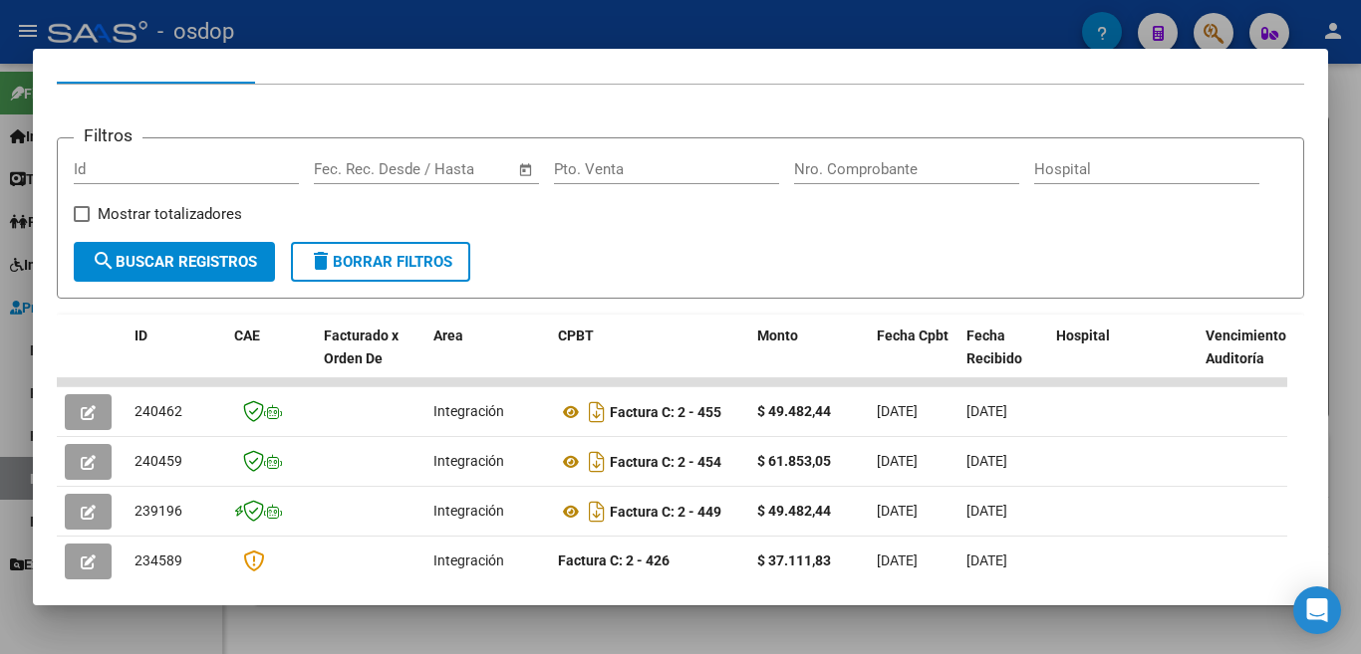
scroll to position [623, 0]
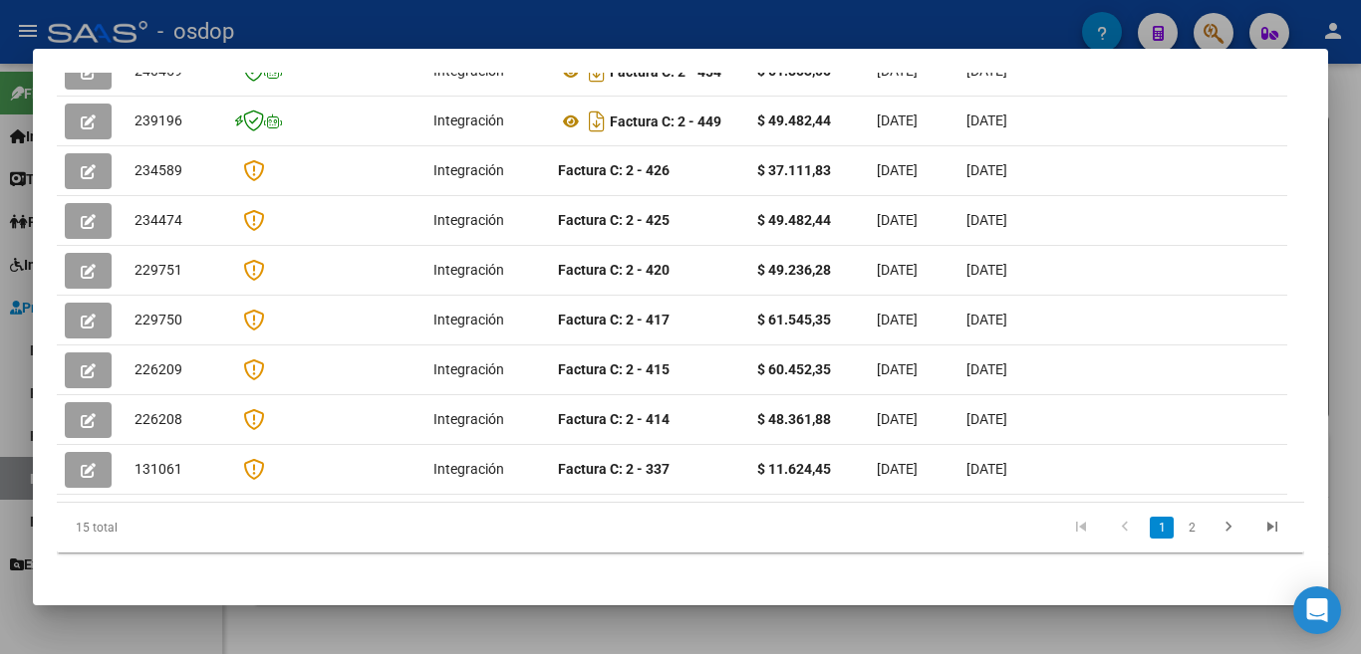
click at [0, 413] on div at bounding box center [680, 327] width 1361 height 654
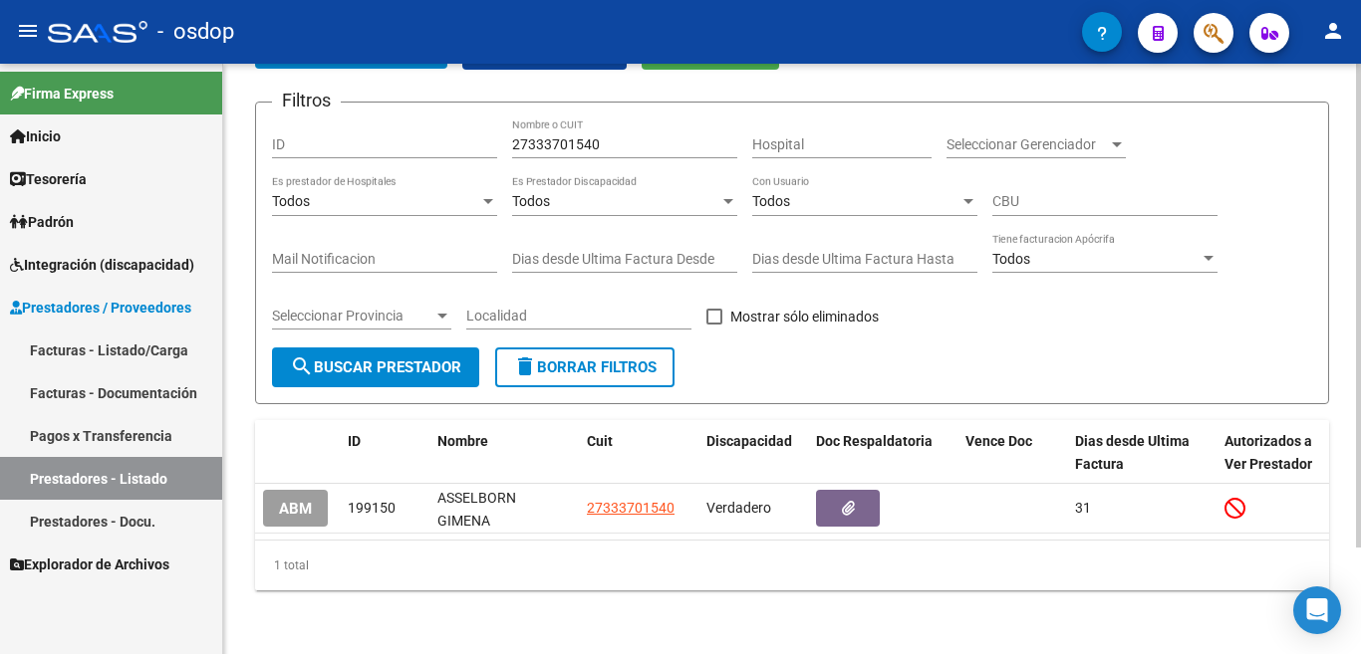
scroll to position [0, 0]
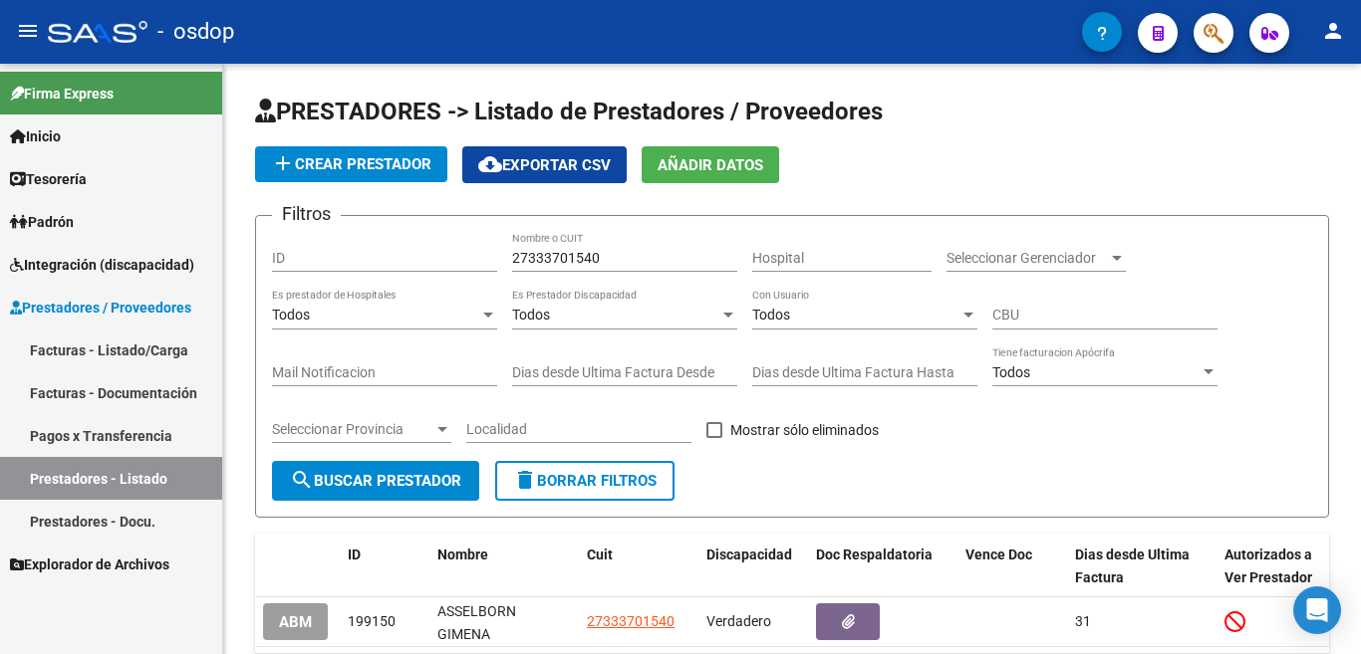
click at [149, 361] on link "Facturas - Listado/Carga" at bounding box center [111, 350] width 222 height 43
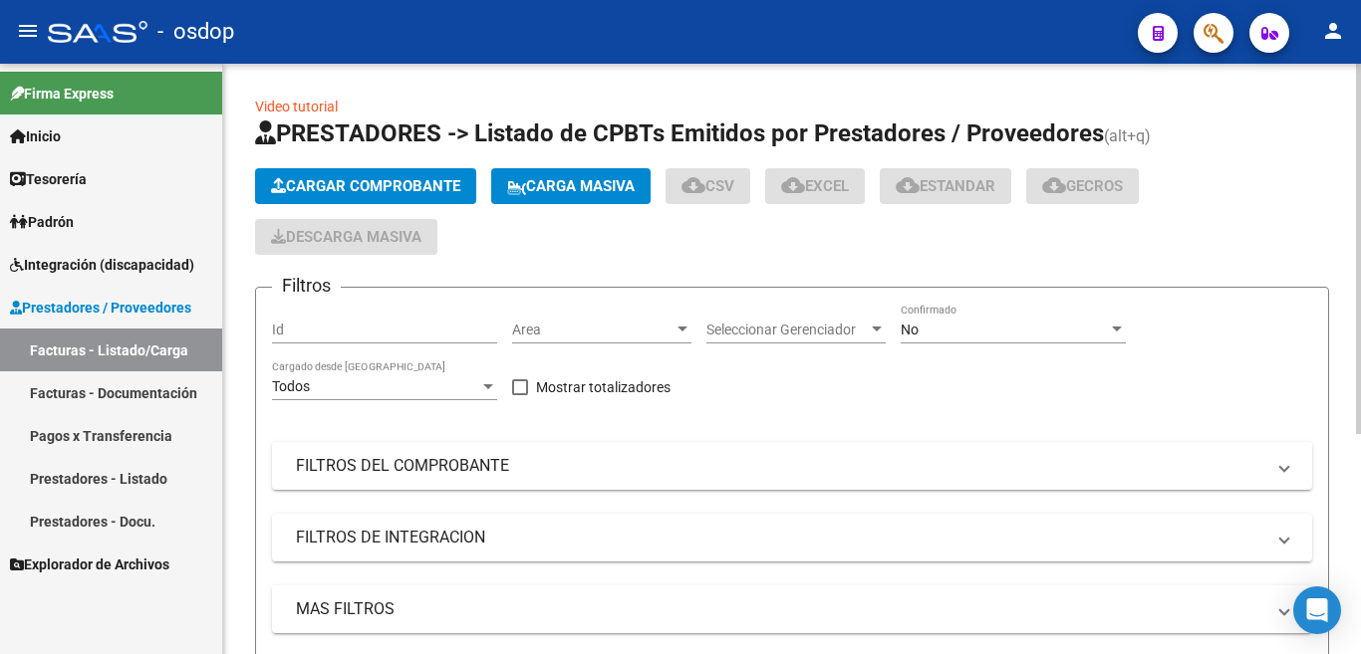
click at [375, 180] on span "Cargar Comprobante" at bounding box center [365, 186] width 189 height 18
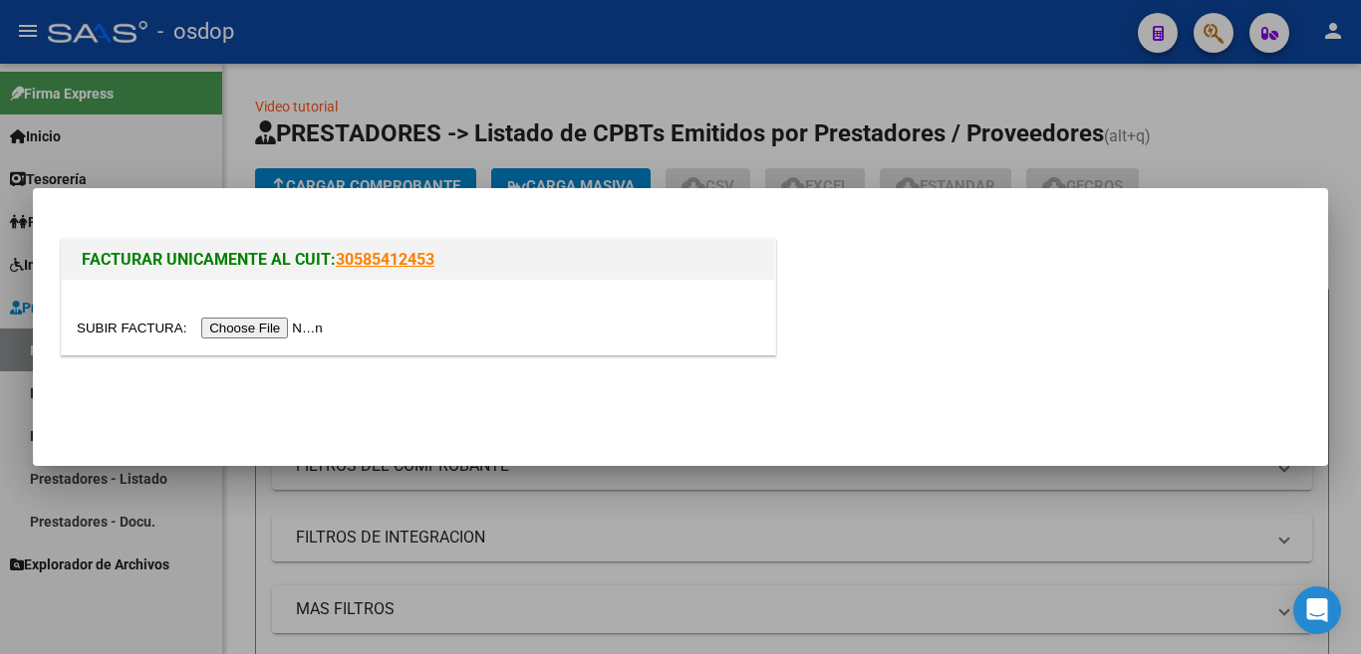
click at [295, 329] on input "file" at bounding box center [203, 328] width 252 height 21
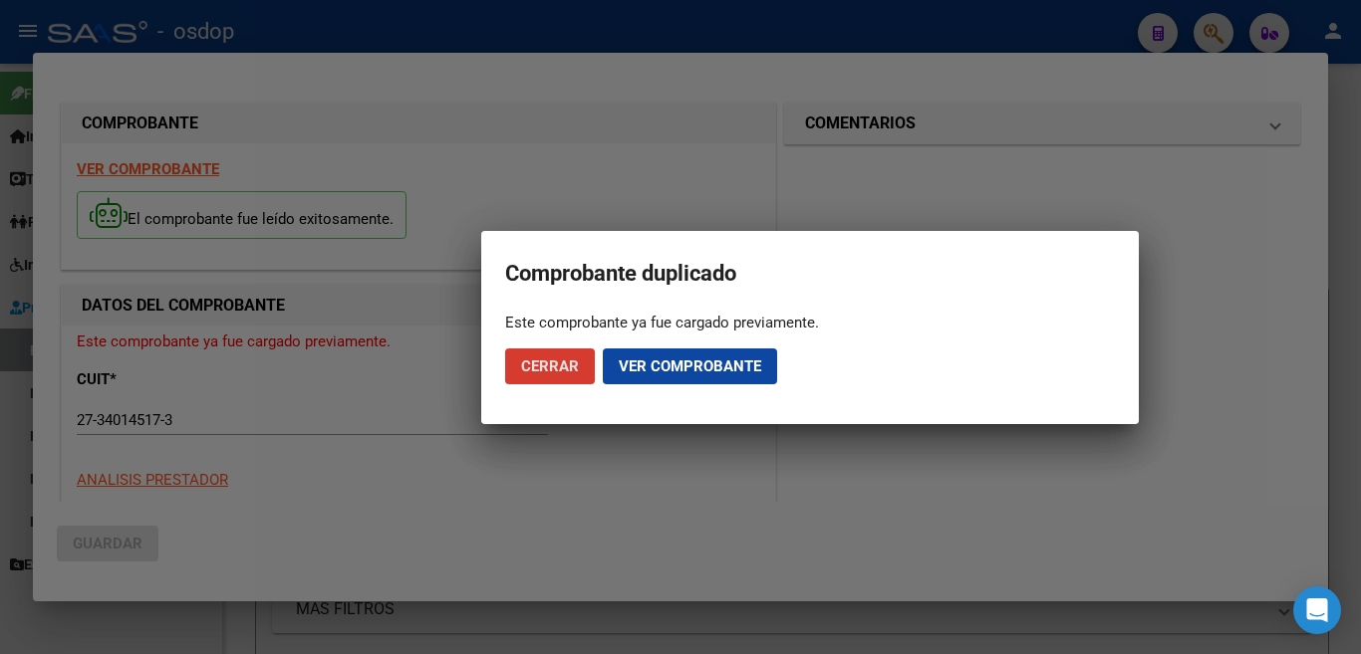
click at [578, 375] on span "Cerrar" at bounding box center [550, 367] width 58 height 18
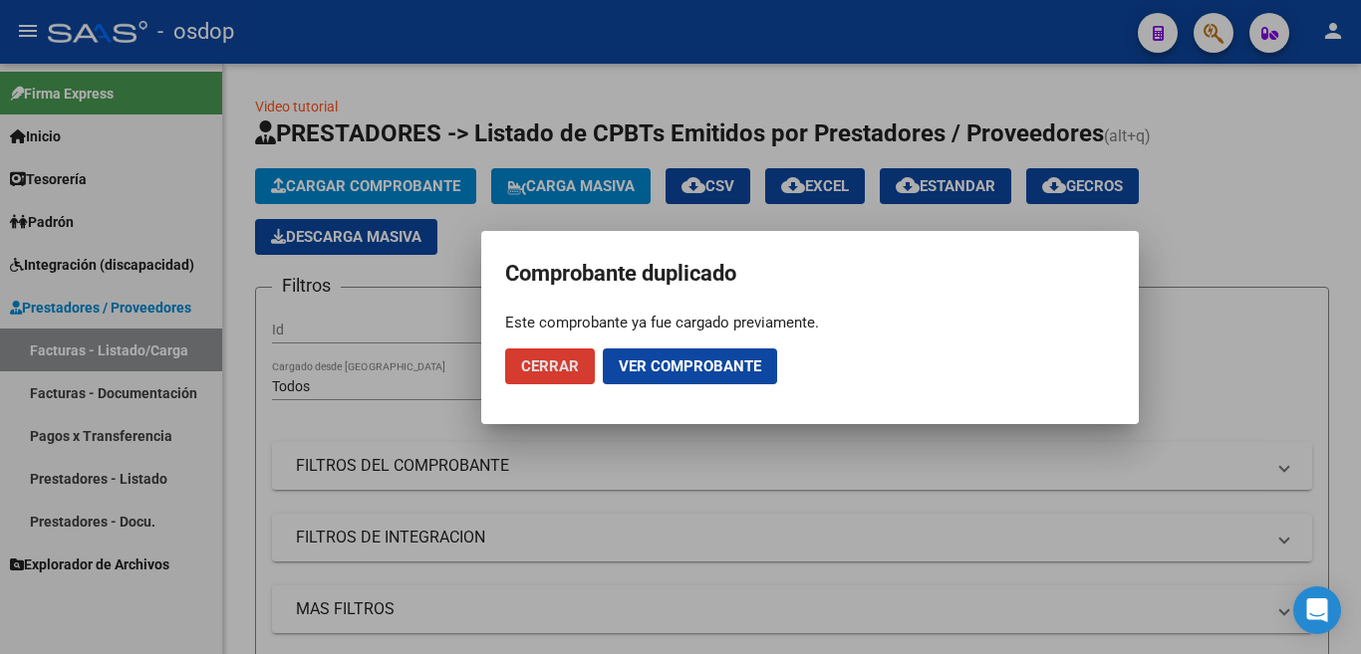
click at [548, 363] on span "Cerrar" at bounding box center [550, 367] width 58 height 18
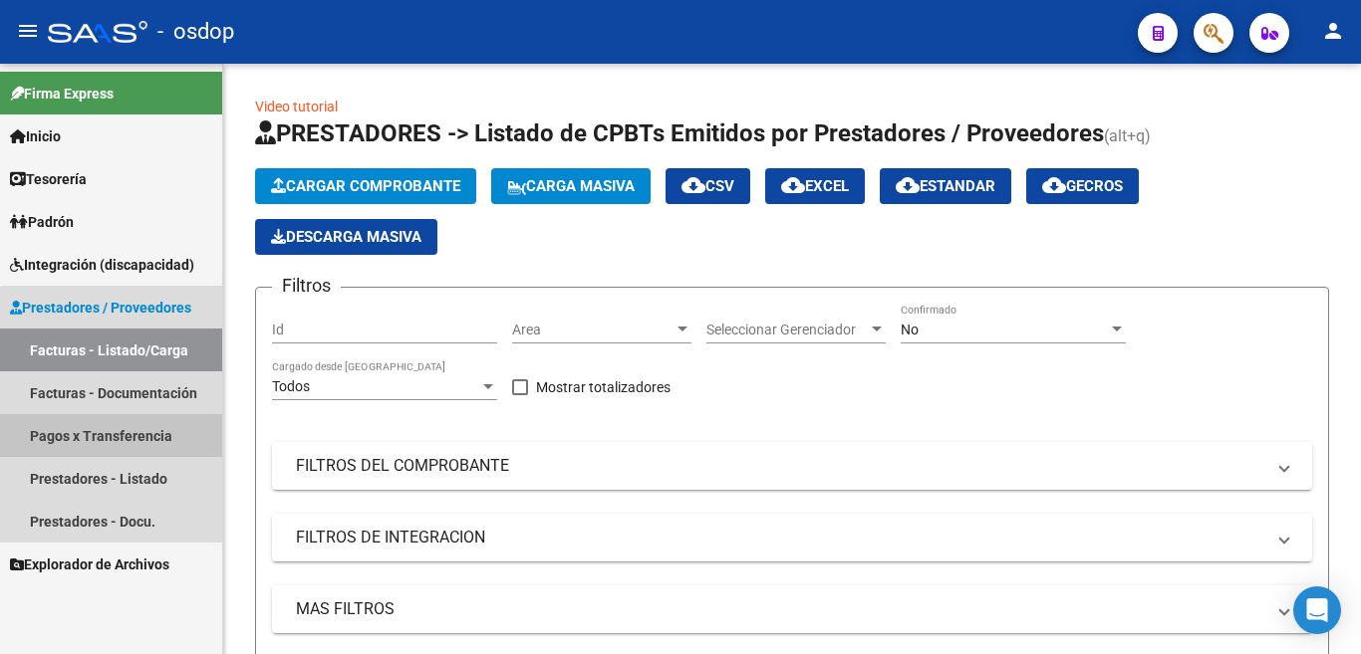
click at [130, 435] on link "Pagos x Transferencia" at bounding box center [111, 435] width 222 height 43
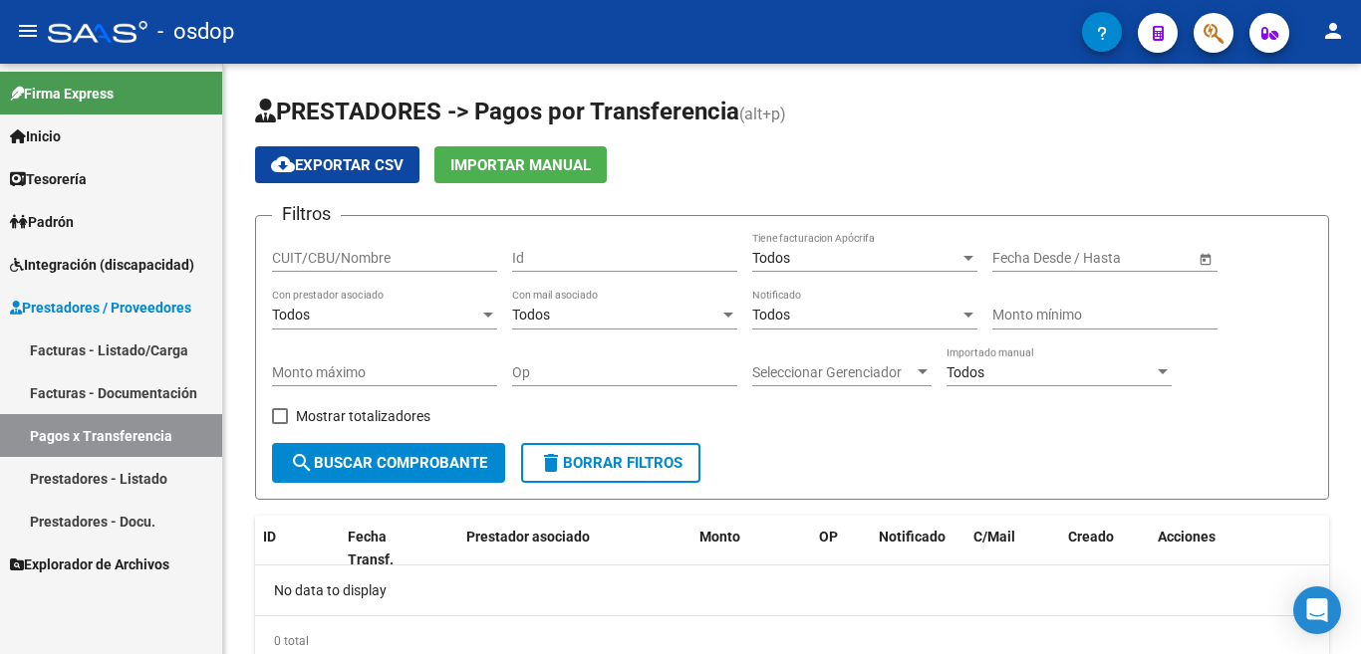
click at [136, 472] on link "Prestadores - Listado" at bounding box center [111, 478] width 222 height 43
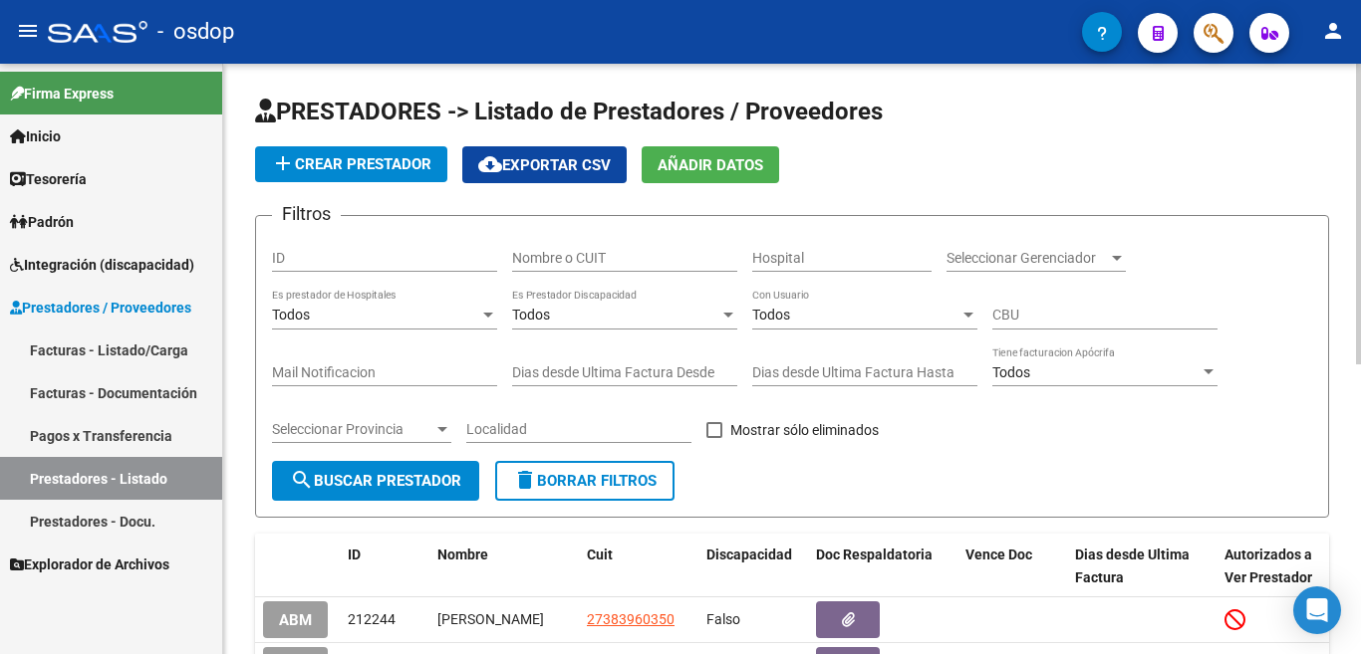
click at [536, 260] on input "Nombre o CUIT" at bounding box center [624, 258] width 225 height 17
type input "27357072021"
click at [436, 476] on span "search Buscar Prestador" at bounding box center [375, 481] width 171 height 18
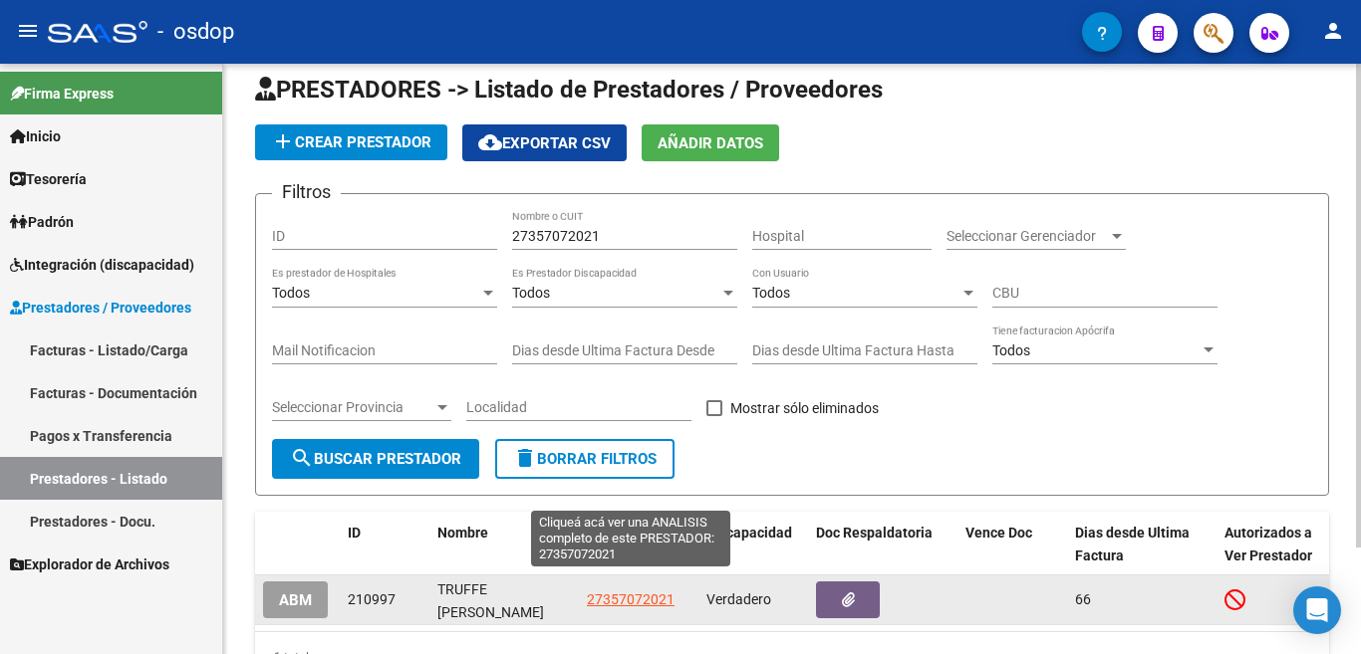
scroll to position [130, 0]
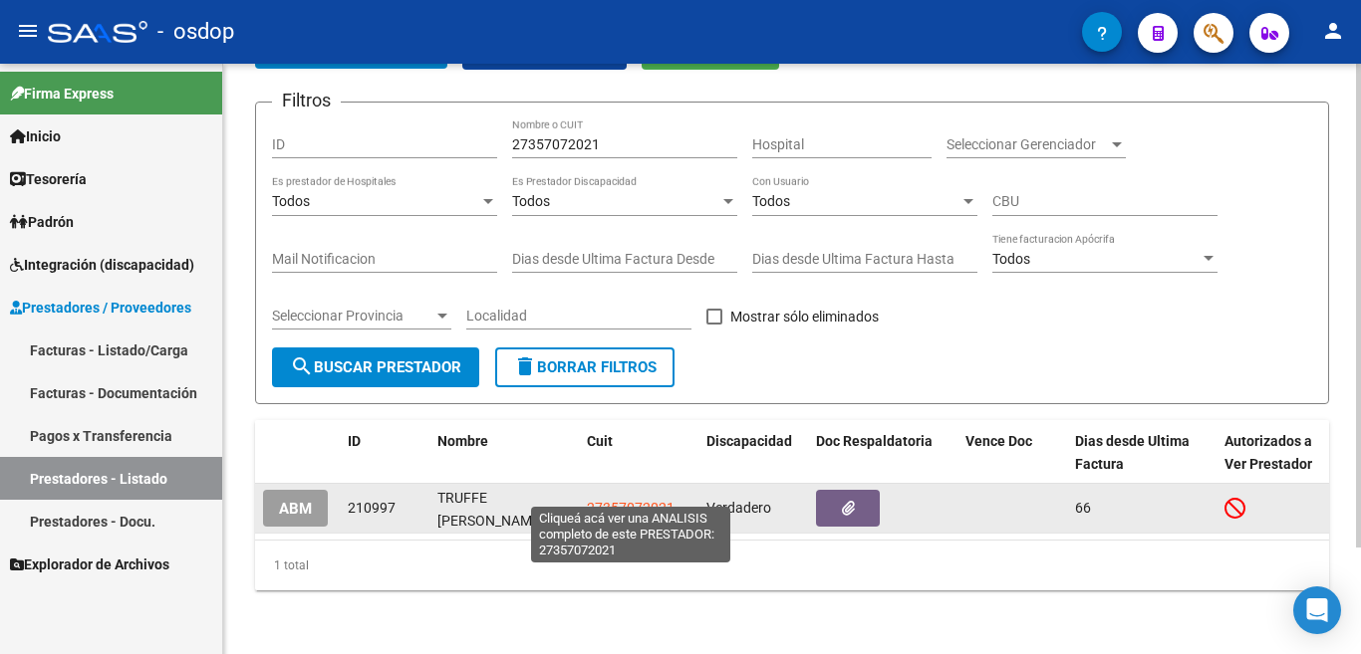
click at [627, 500] on span "27357072021" at bounding box center [631, 508] width 88 height 16
type textarea "27357072021"
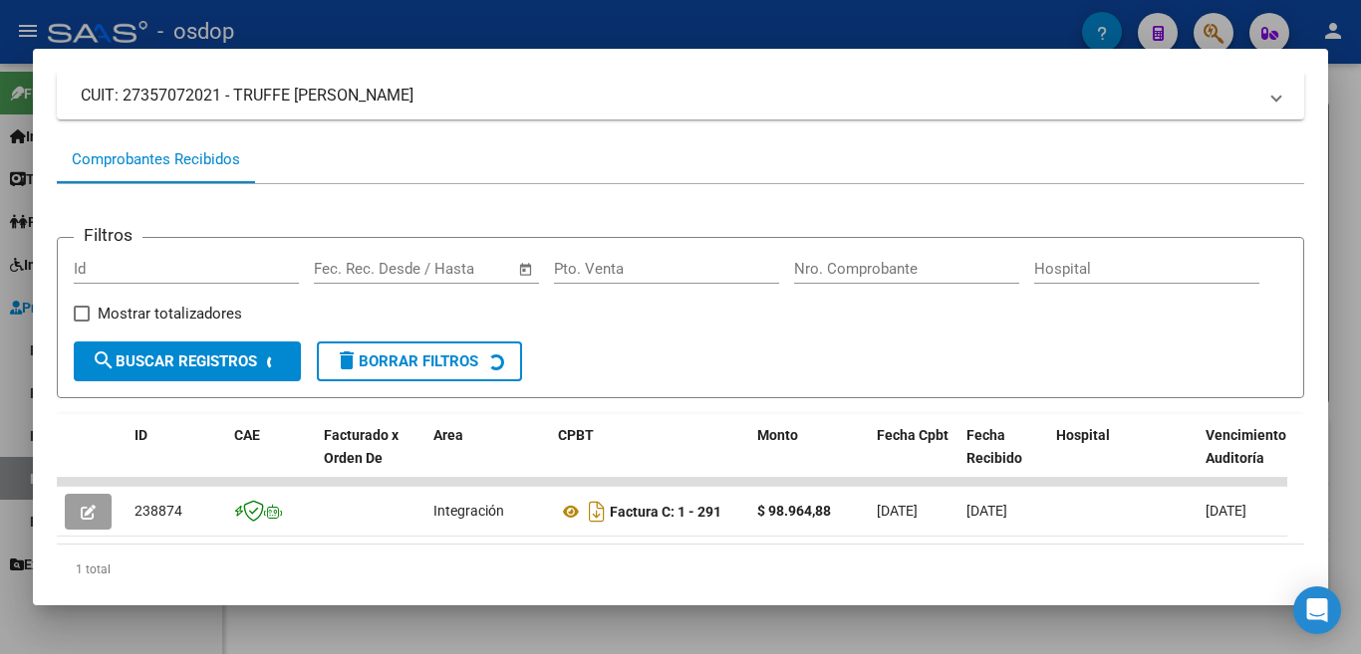
scroll to position [209, 0]
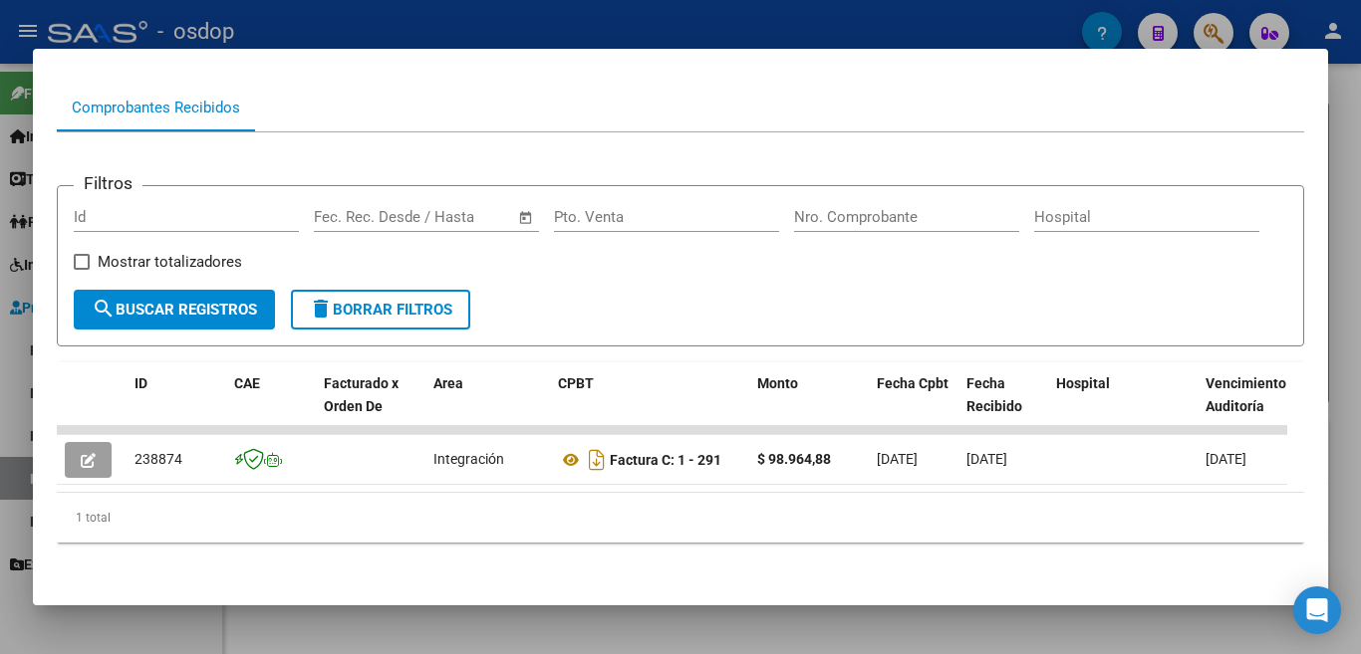
click at [0, 376] on div at bounding box center [680, 327] width 1361 height 654
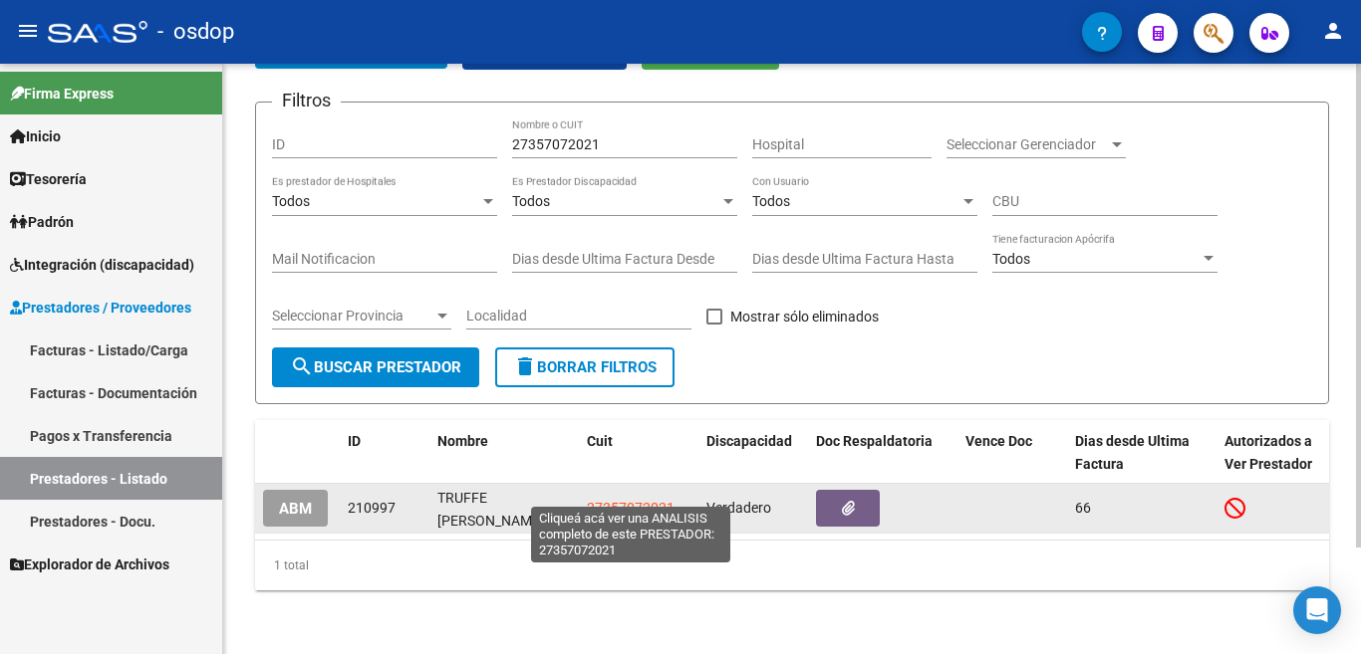
click at [633, 500] on span "27357072021" at bounding box center [631, 508] width 88 height 16
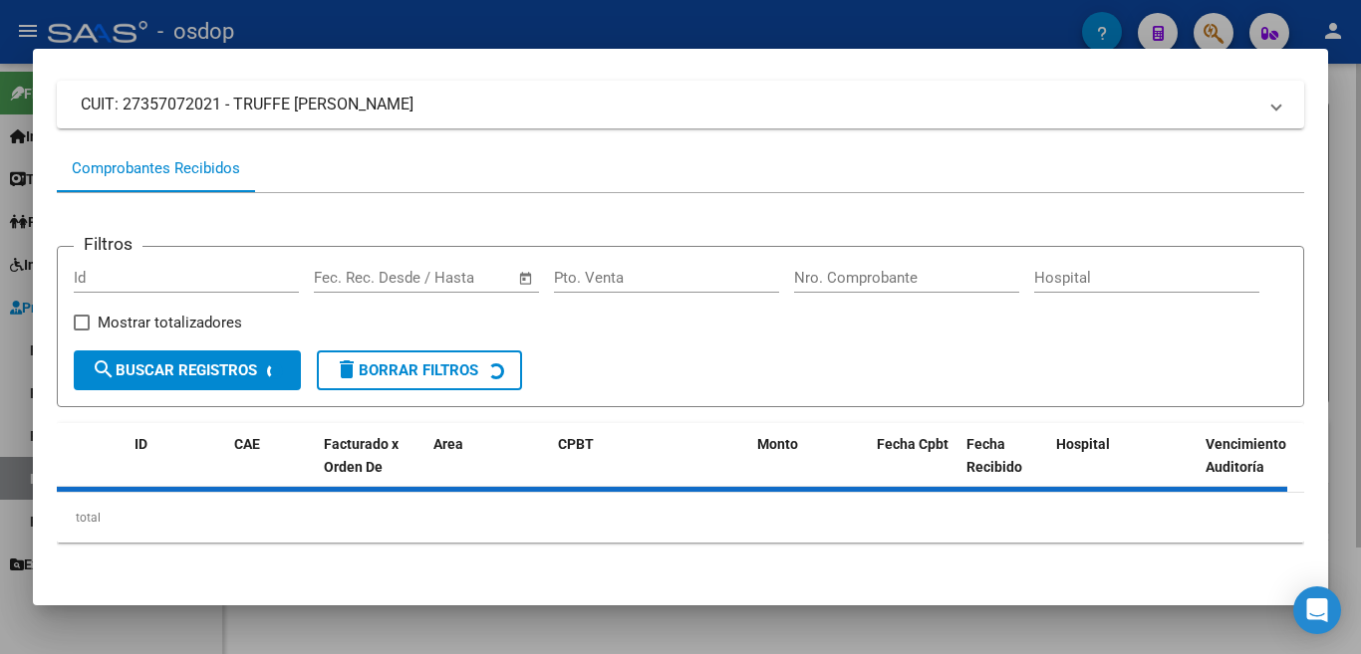
scroll to position [132, 0]
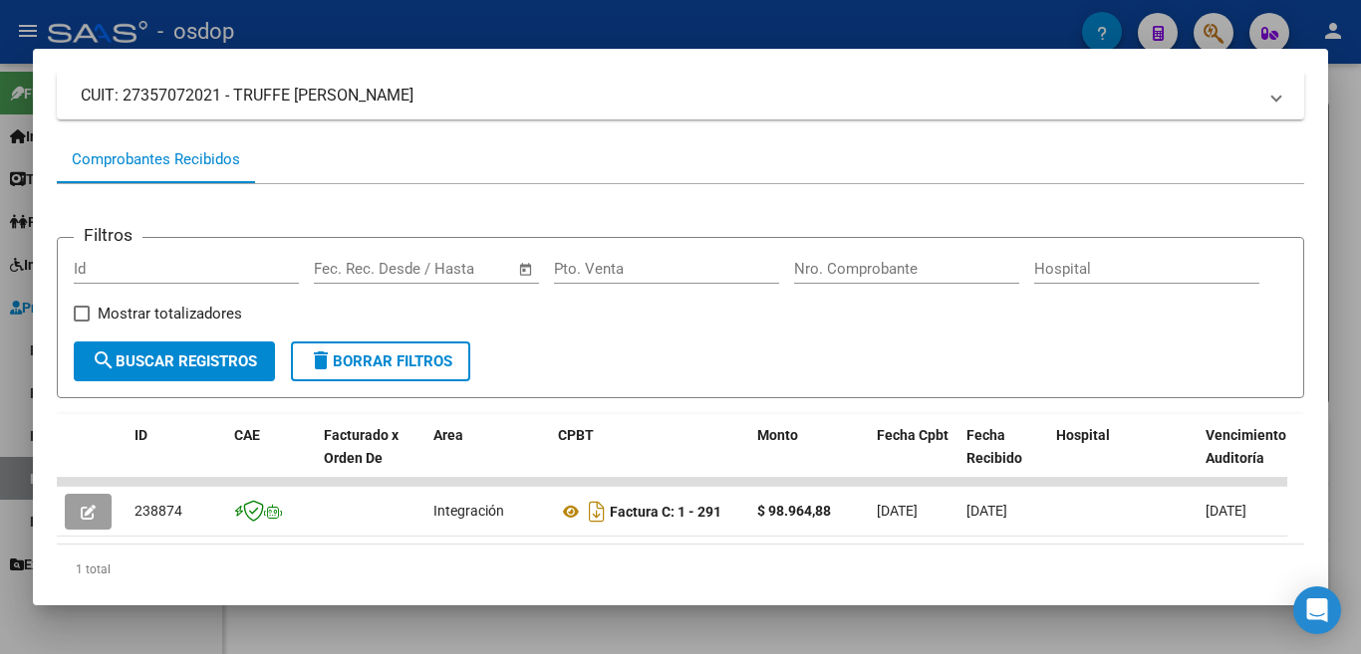
click at [0, 366] on div at bounding box center [680, 327] width 1361 height 654
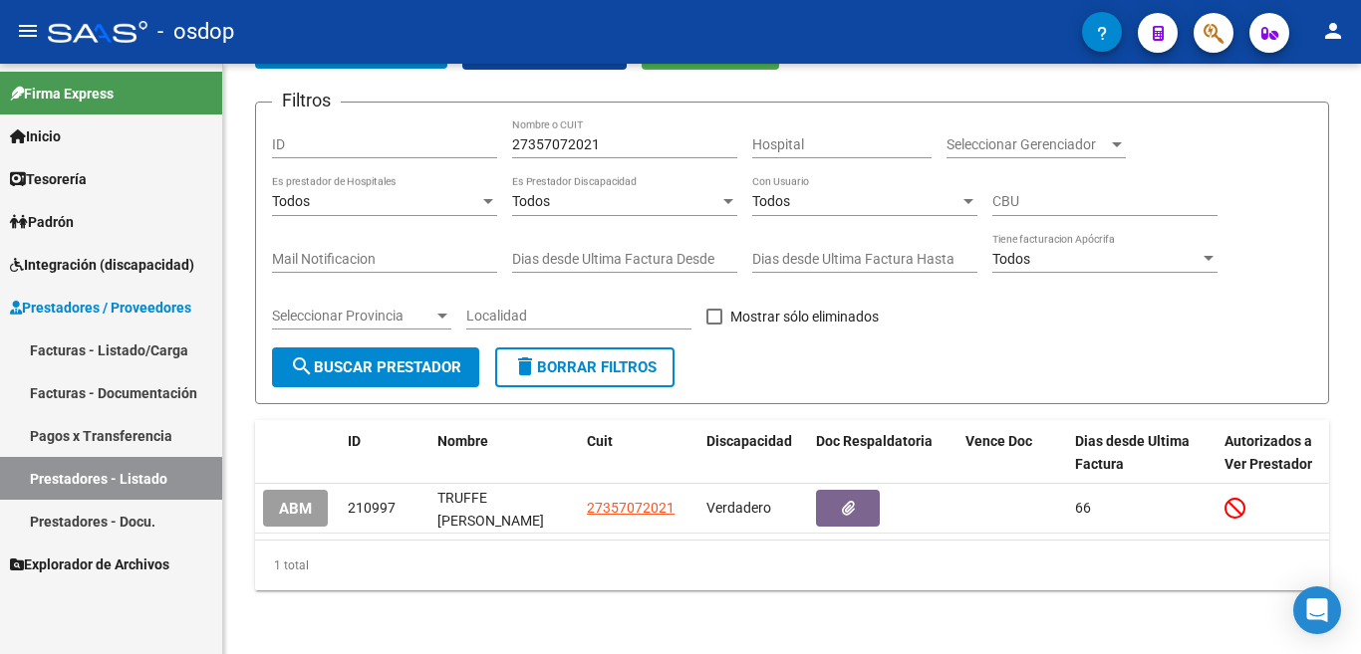
click at [139, 342] on link "Facturas - Listado/Carga" at bounding box center [111, 350] width 222 height 43
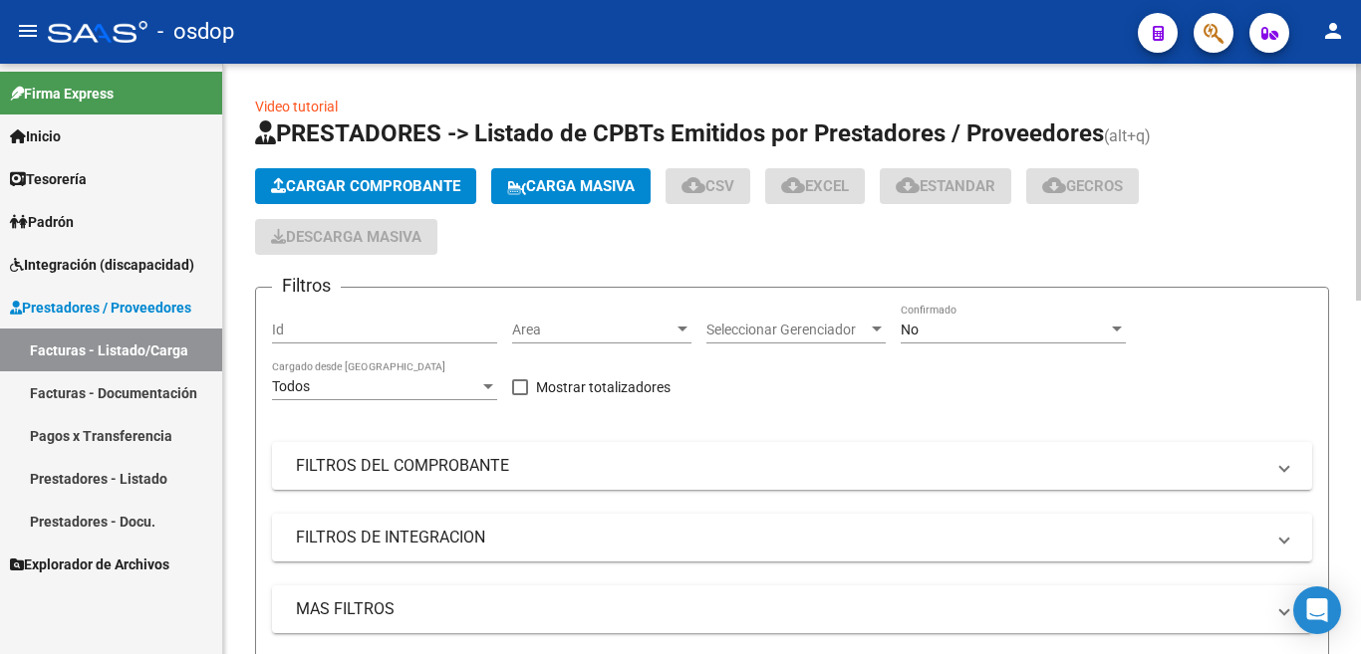
click at [290, 192] on span "Cargar Comprobante" at bounding box center [365, 186] width 189 height 18
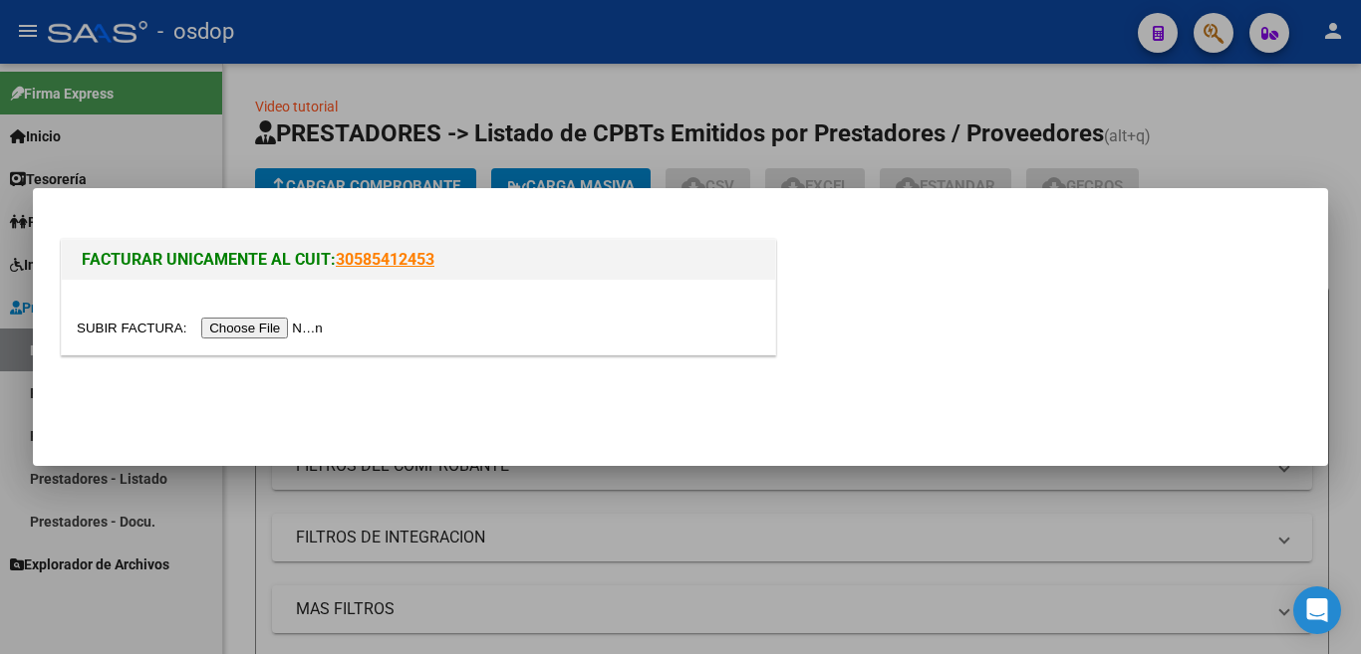
click at [283, 346] on div at bounding box center [418, 317] width 713 height 75
click at [283, 334] on input "file" at bounding box center [203, 328] width 252 height 21
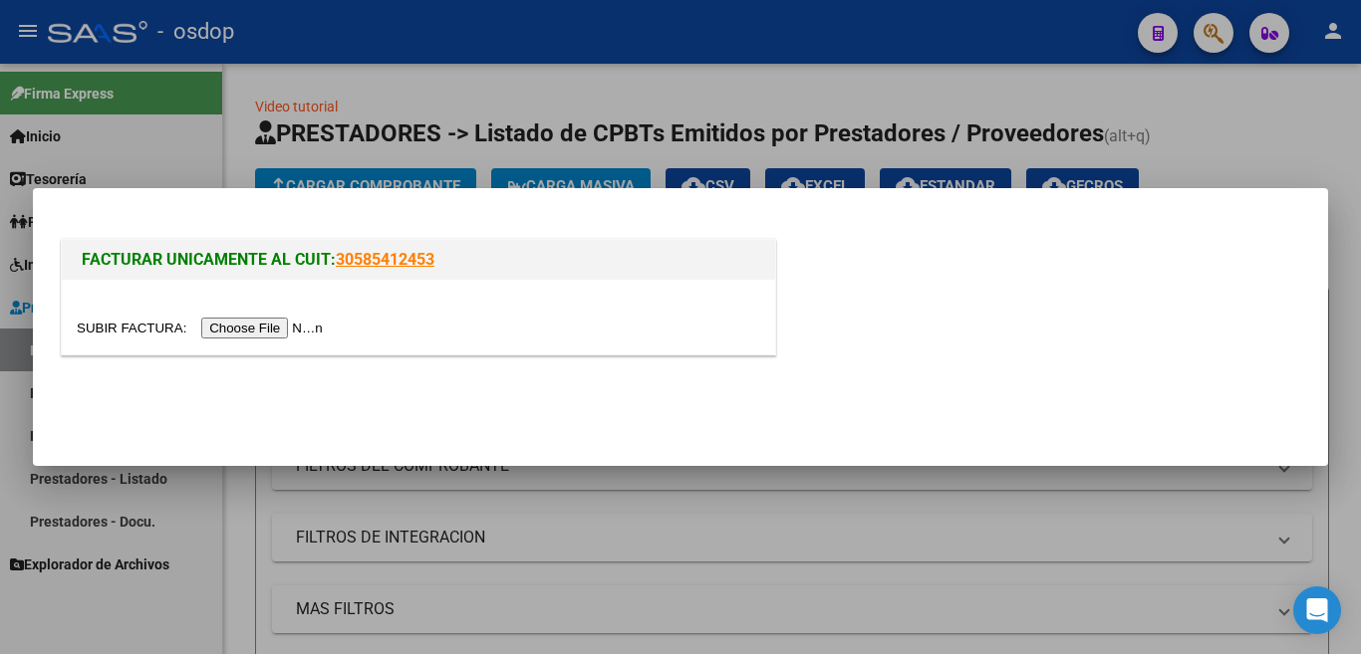
click at [246, 37] on div at bounding box center [680, 327] width 1361 height 654
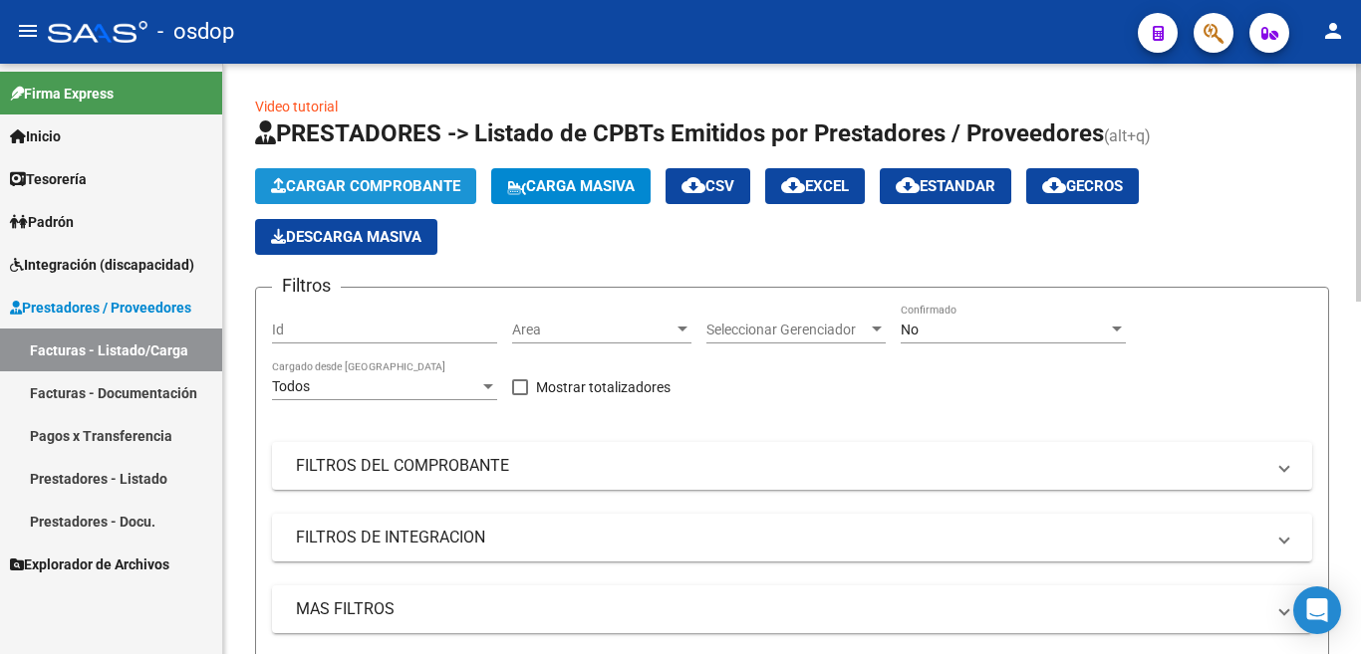
click at [307, 175] on button "Cargar Comprobante" at bounding box center [365, 186] width 221 height 36
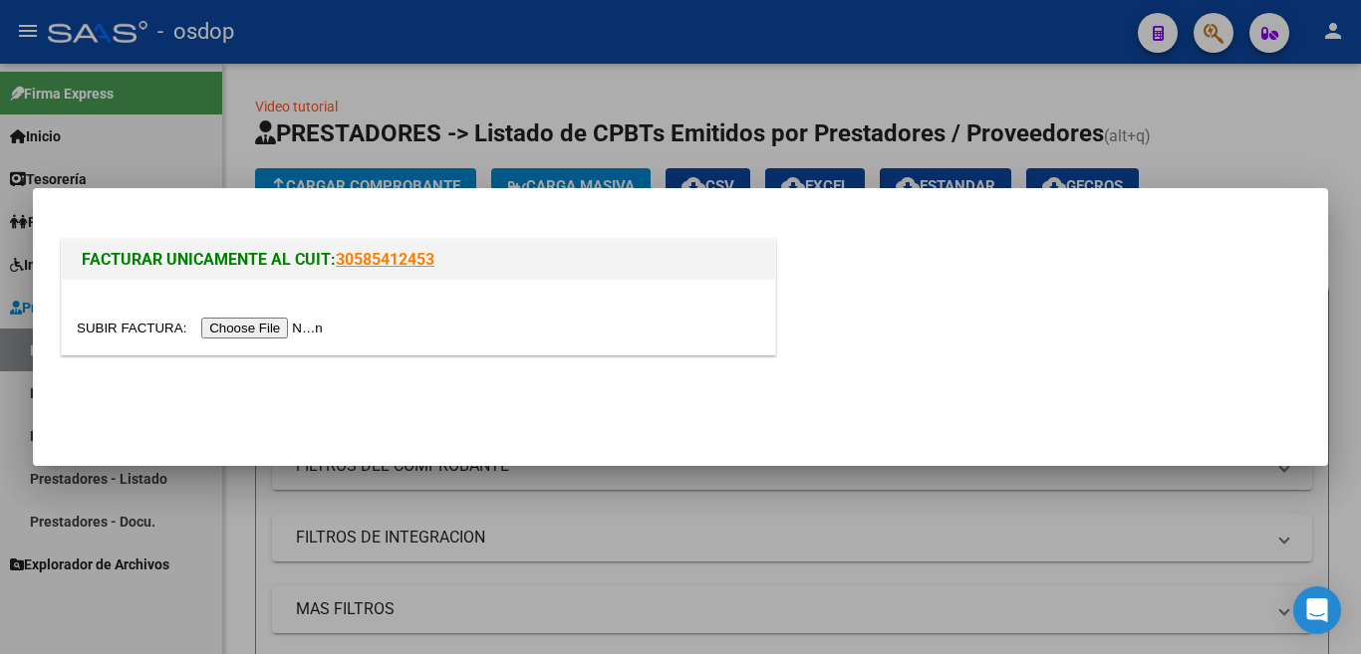
click at [282, 326] on input "file" at bounding box center [203, 328] width 252 height 21
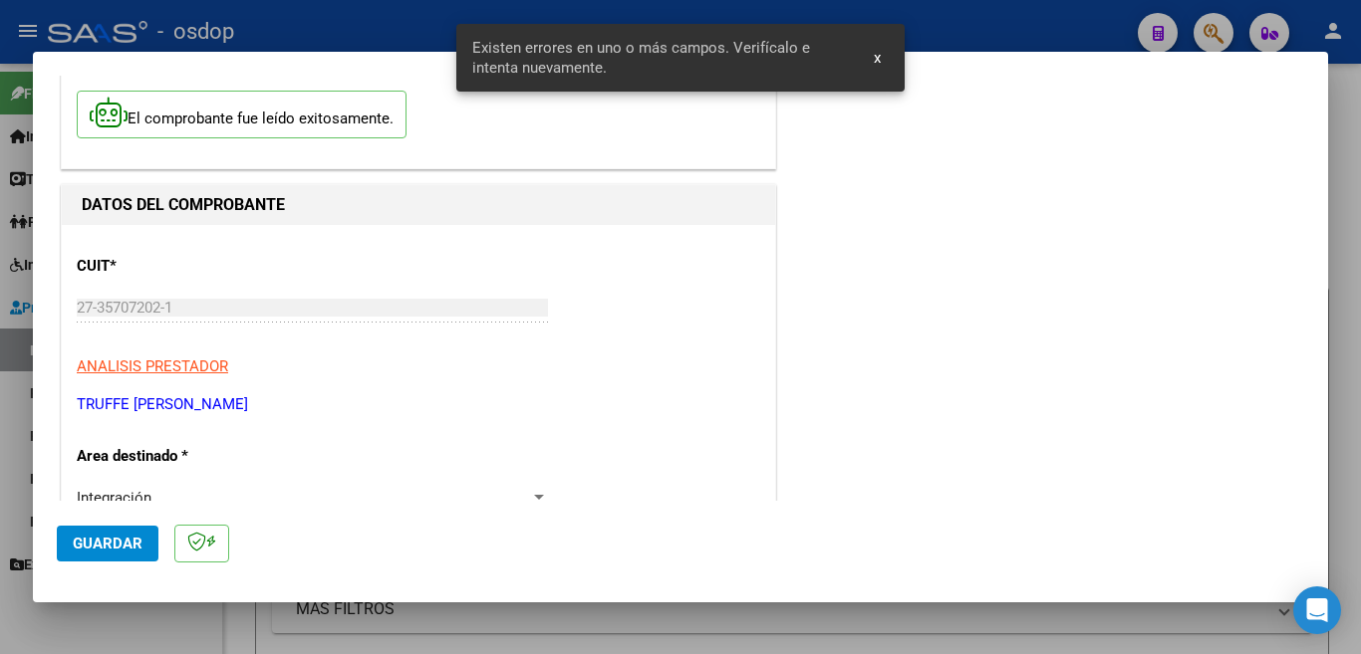
scroll to position [199, 0]
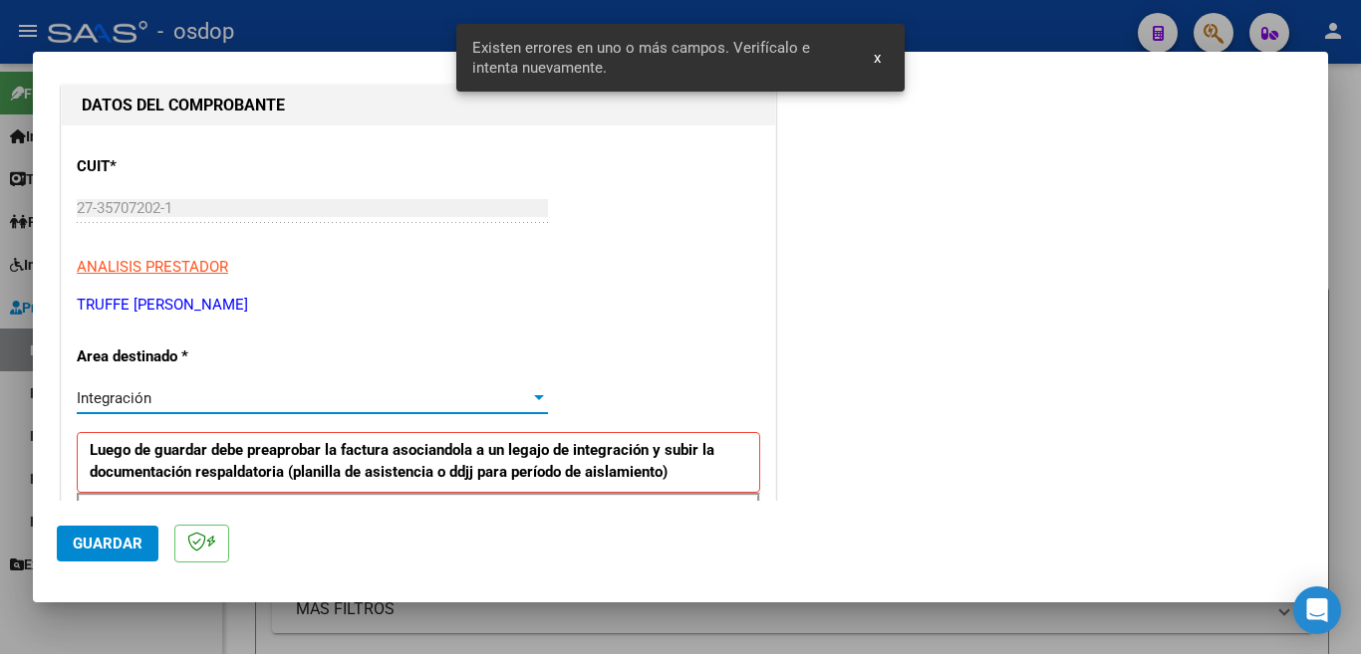
click at [205, 399] on div "Integración" at bounding box center [303, 398] width 453 height 18
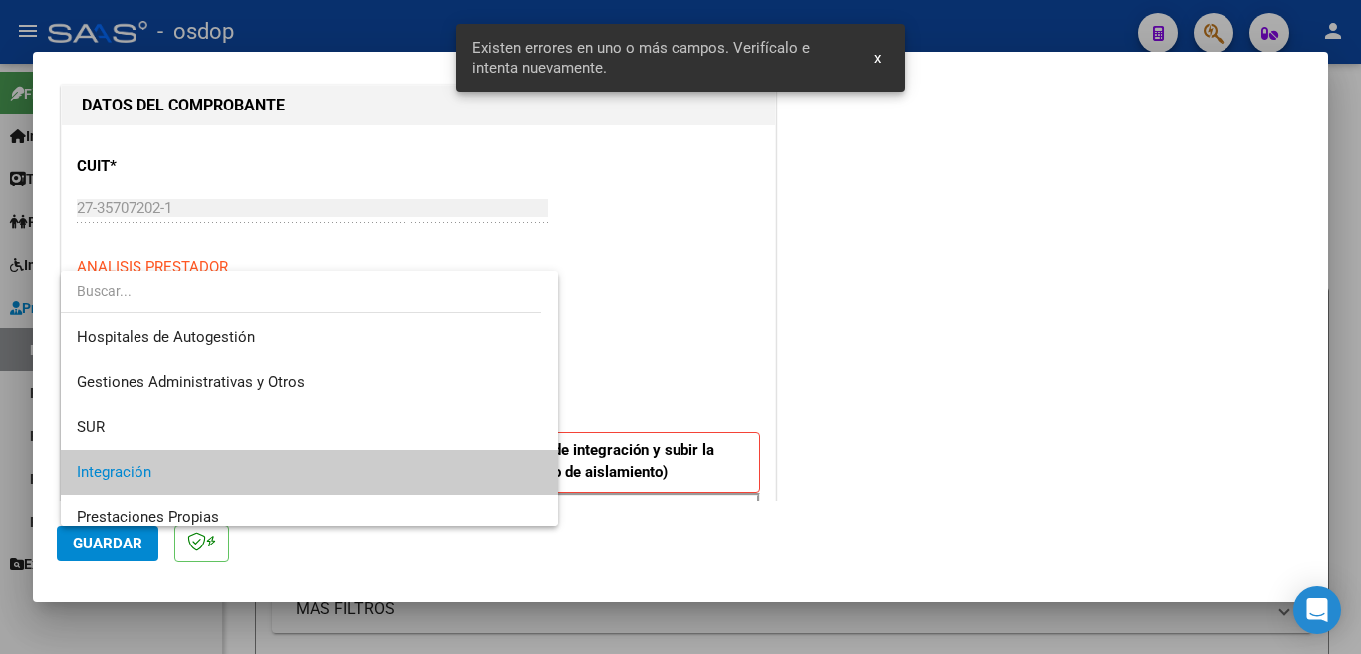
scroll to position [74, 0]
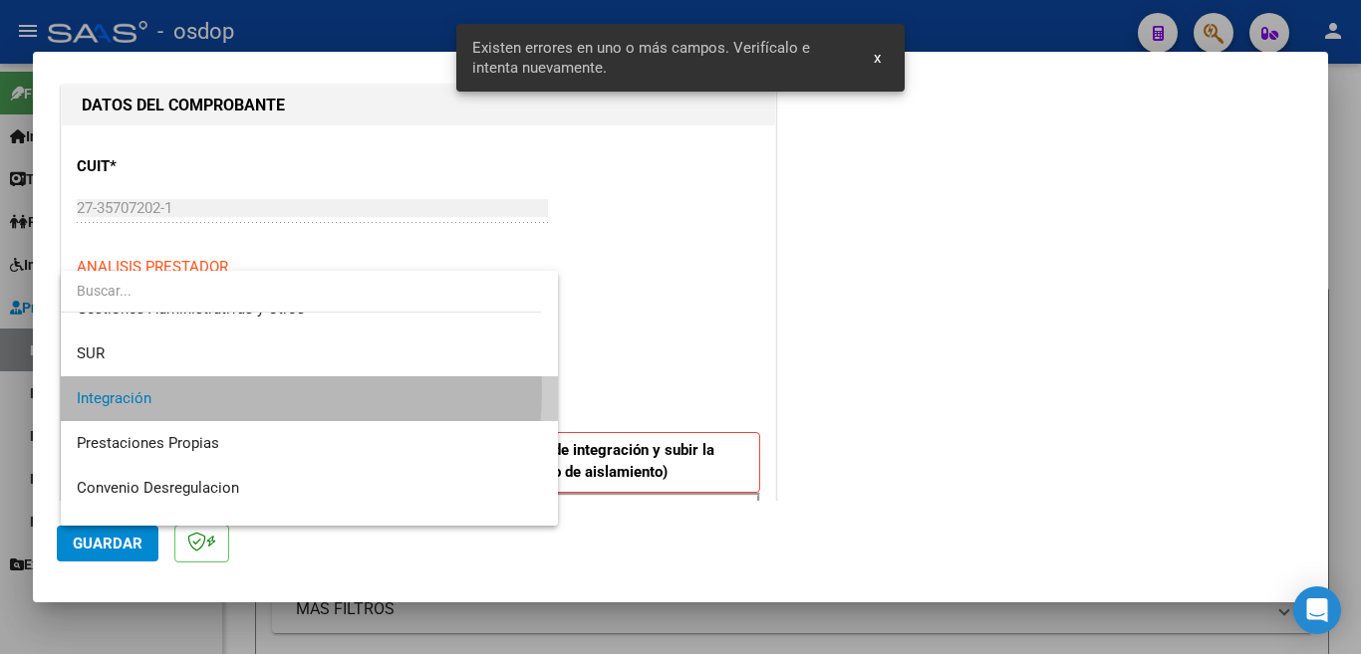
click at [191, 389] on span "Integración" at bounding box center [309, 399] width 465 height 45
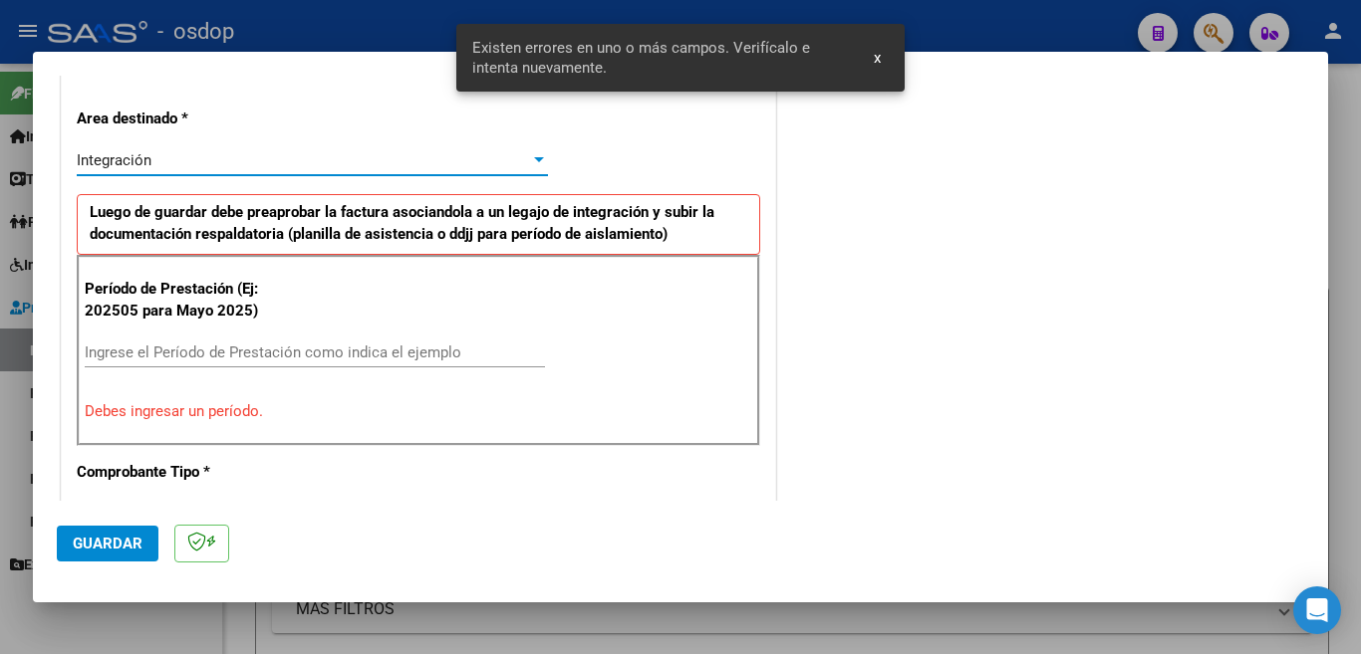
scroll to position [498, 0]
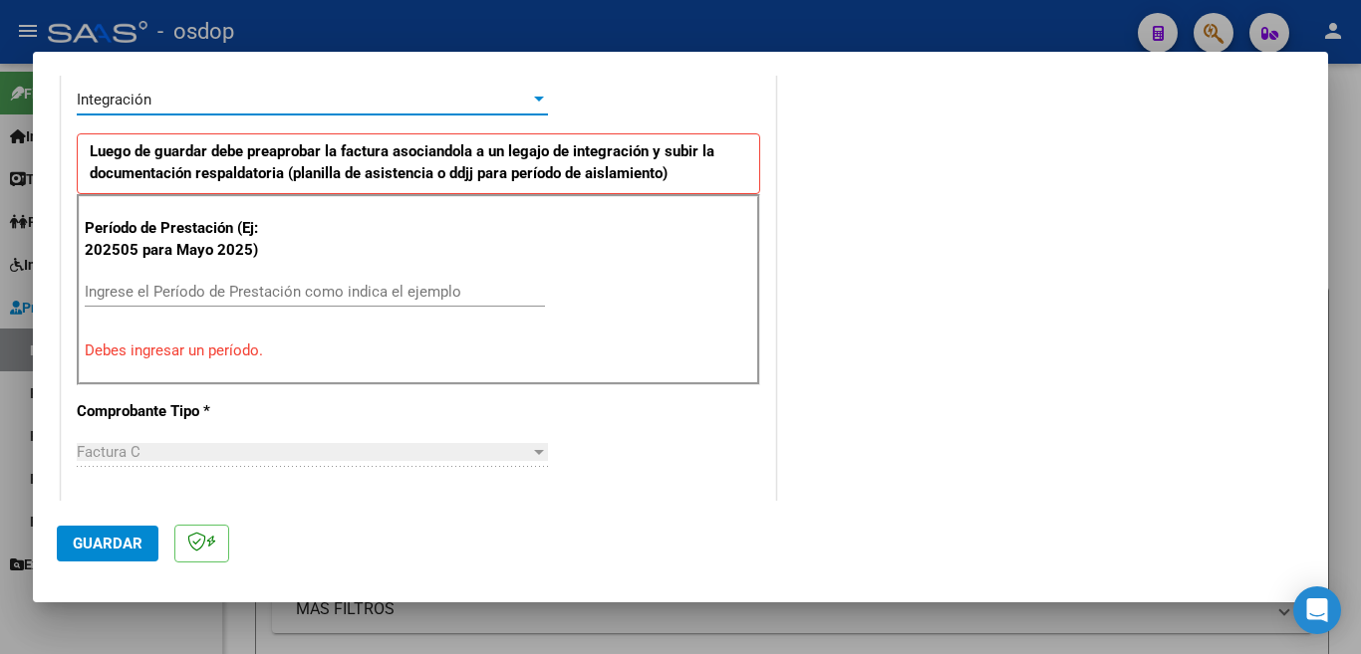
click at [171, 300] on input "Ingrese el Período de Prestación como indica el ejemplo" at bounding box center [315, 292] width 460 height 18
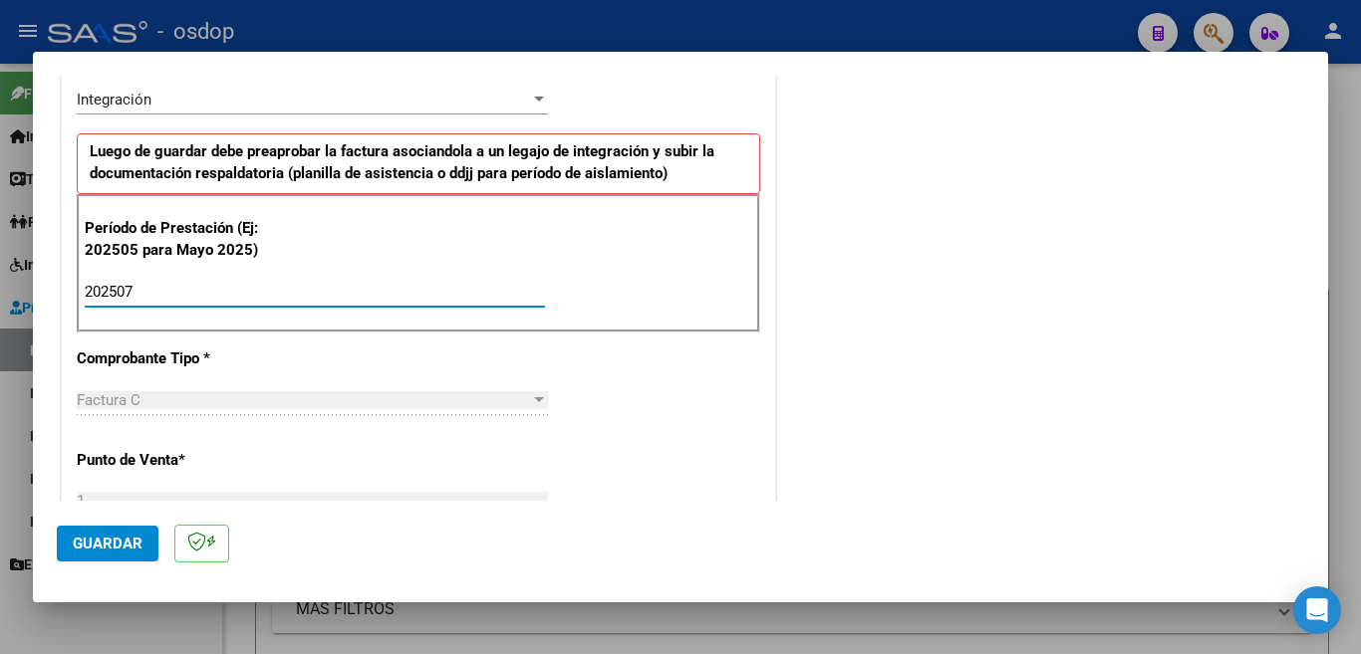
type input "202507"
click at [129, 549] on span "Guardar" at bounding box center [108, 544] width 70 height 18
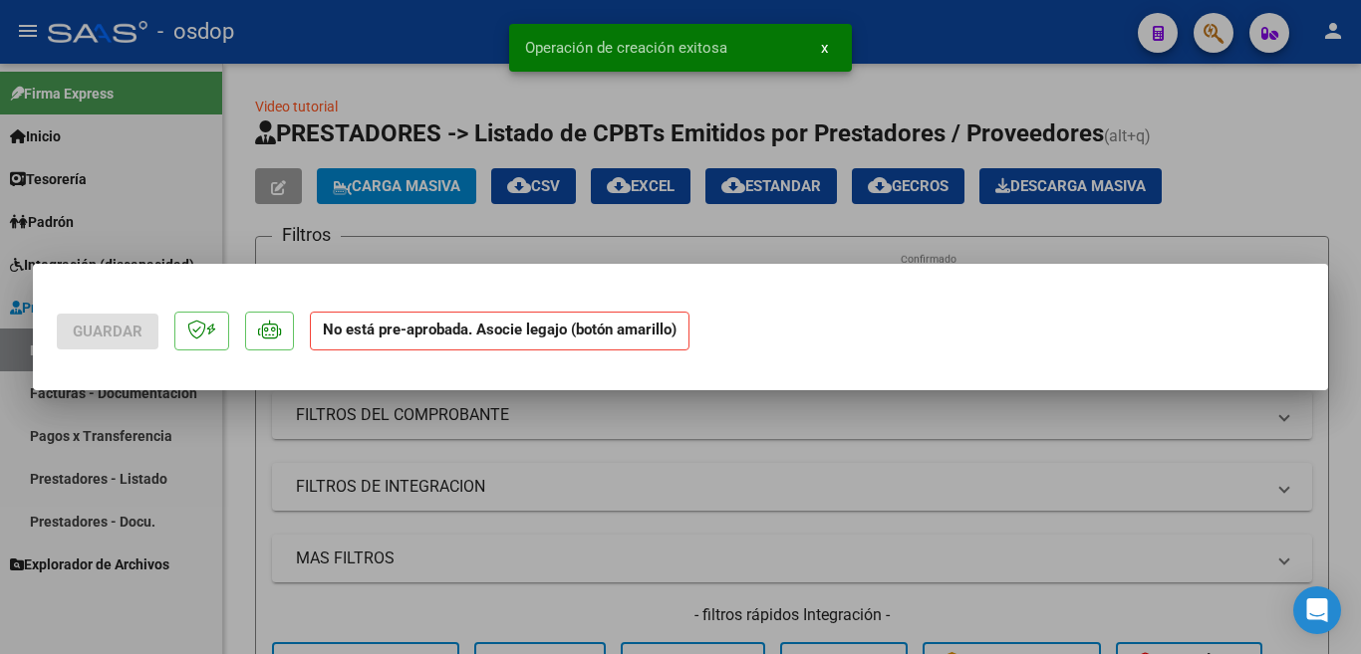
scroll to position [0, 0]
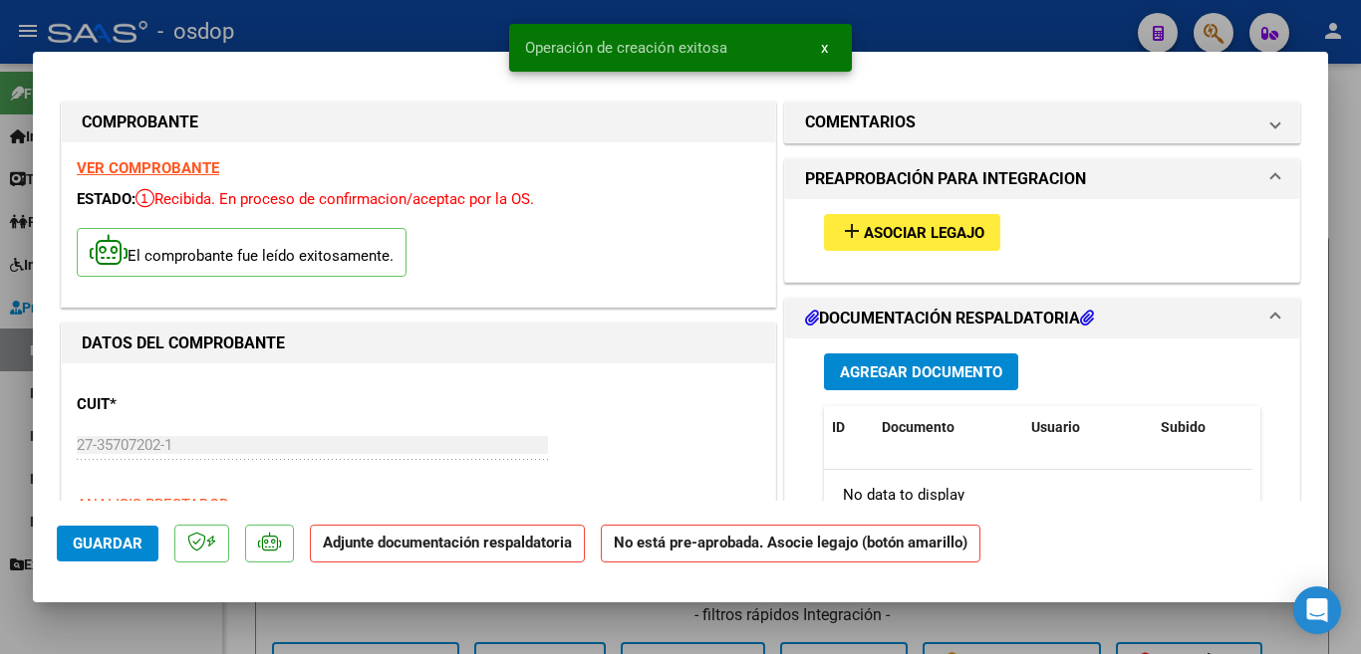
click at [953, 233] on span "Asociar Legajo" at bounding box center [924, 233] width 121 height 18
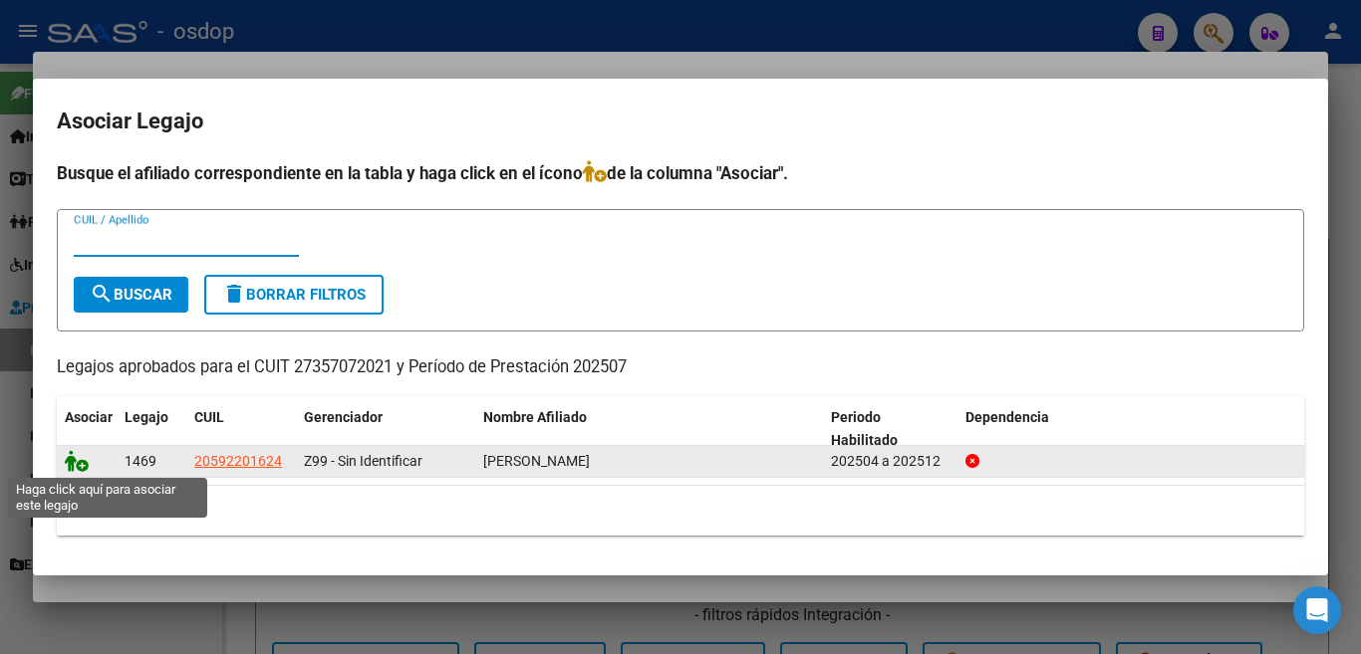
click at [65, 462] on icon at bounding box center [77, 461] width 24 height 22
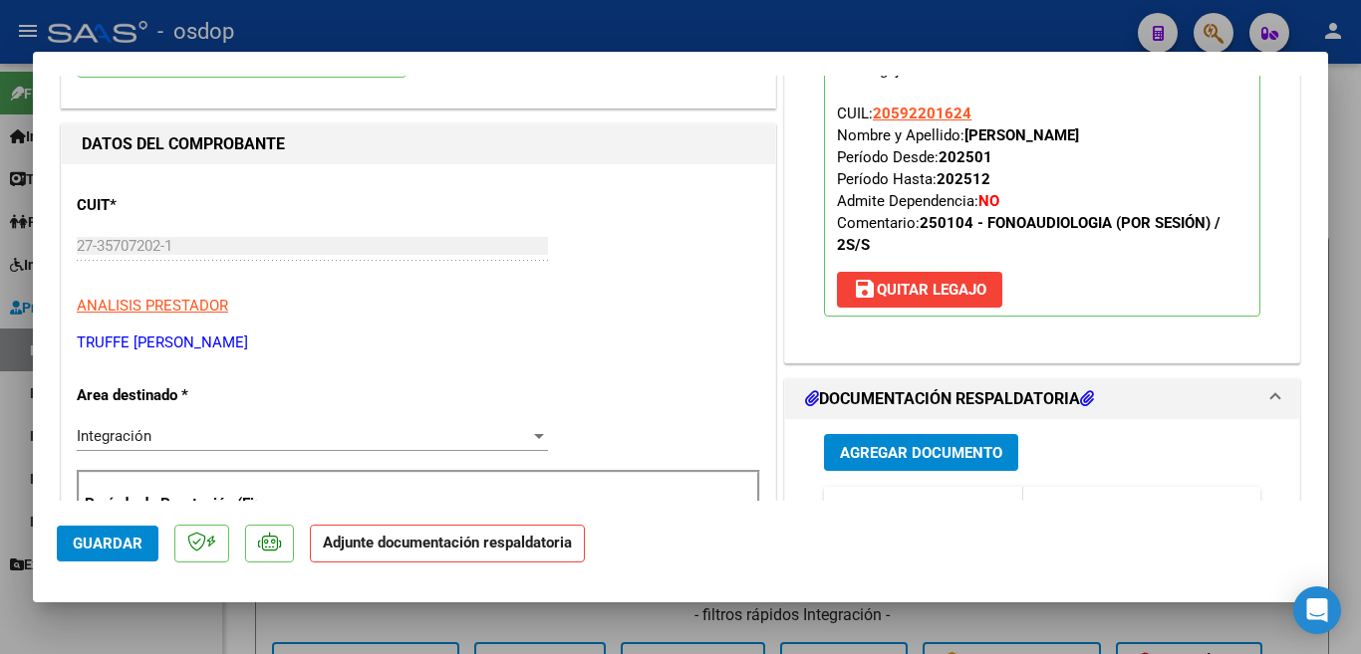
scroll to position [299, 0]
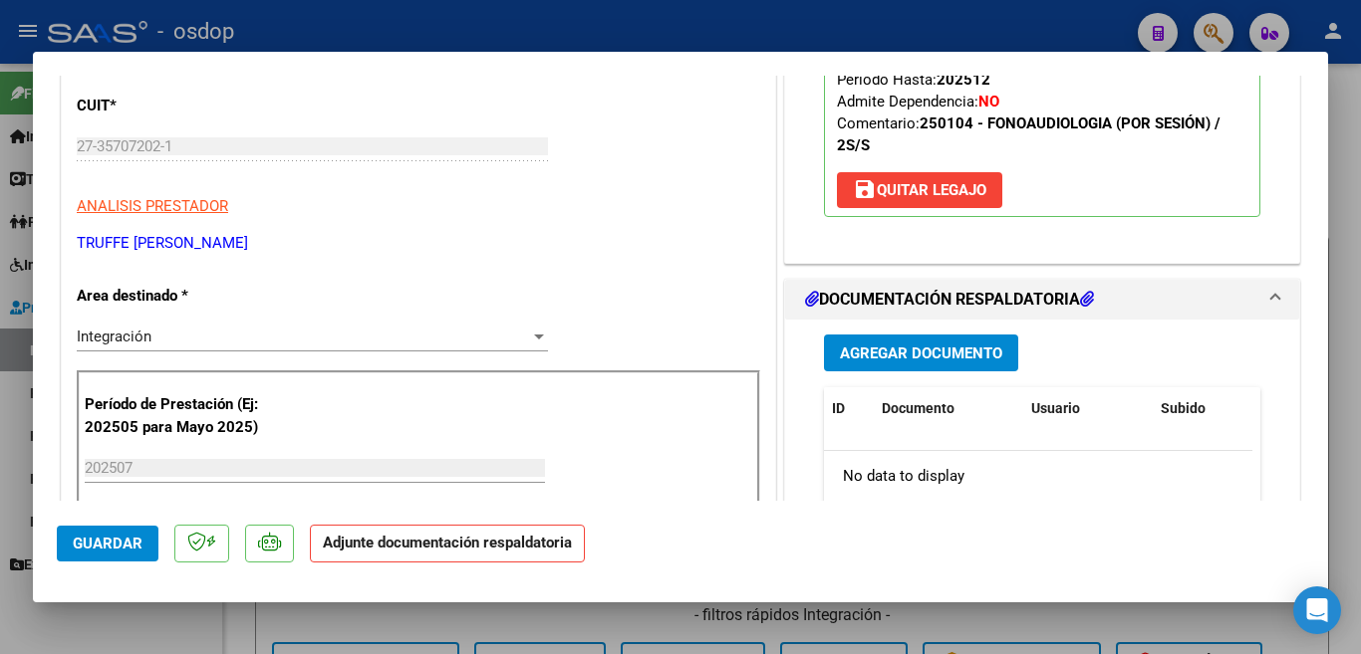
click at [877, 362] on span "Agregar Documento" at bounding box center [921, 354] width 162 height 18
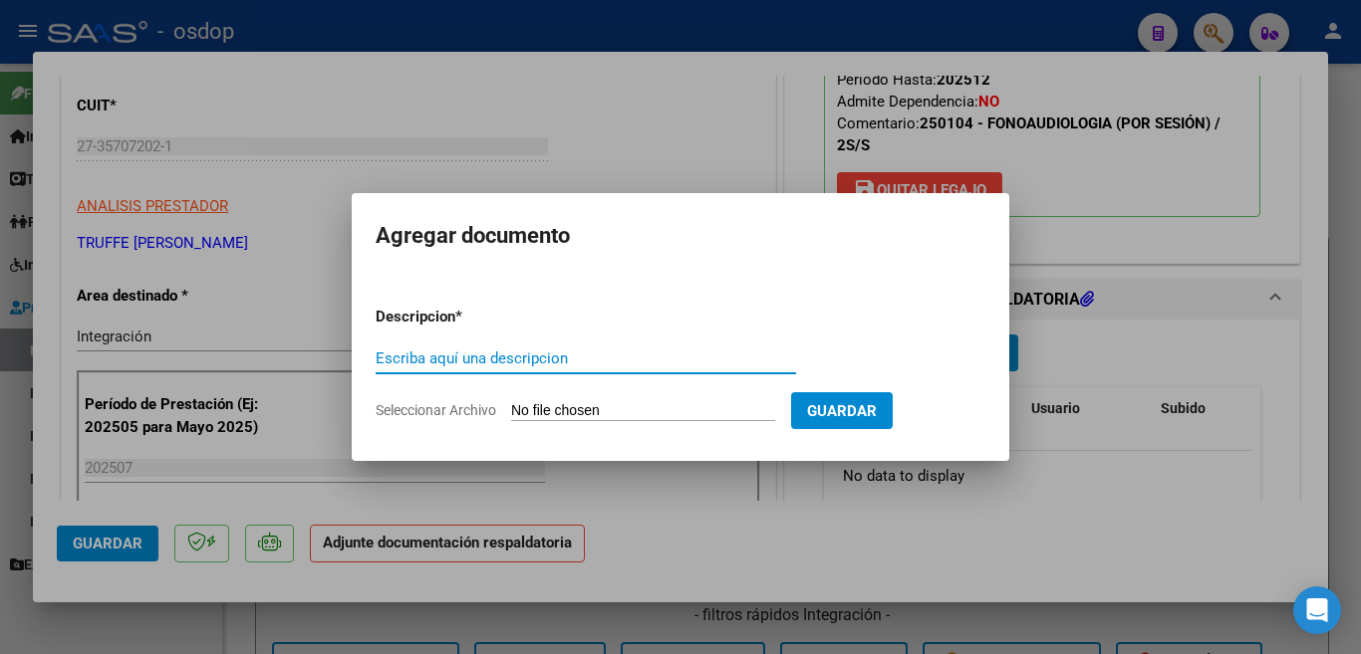
click at [506, 362] on input "Escriba aquí una descripcion" at bounding box center [586, 359] width 420 height 18
type input "`"
type input "planilla"
click at [608, 404] on input "Seleccionar Archivo" at bounding box center [643, 411] width 264 height 19
type input "C:\fakepath\[PERSON_NAME].pdf"
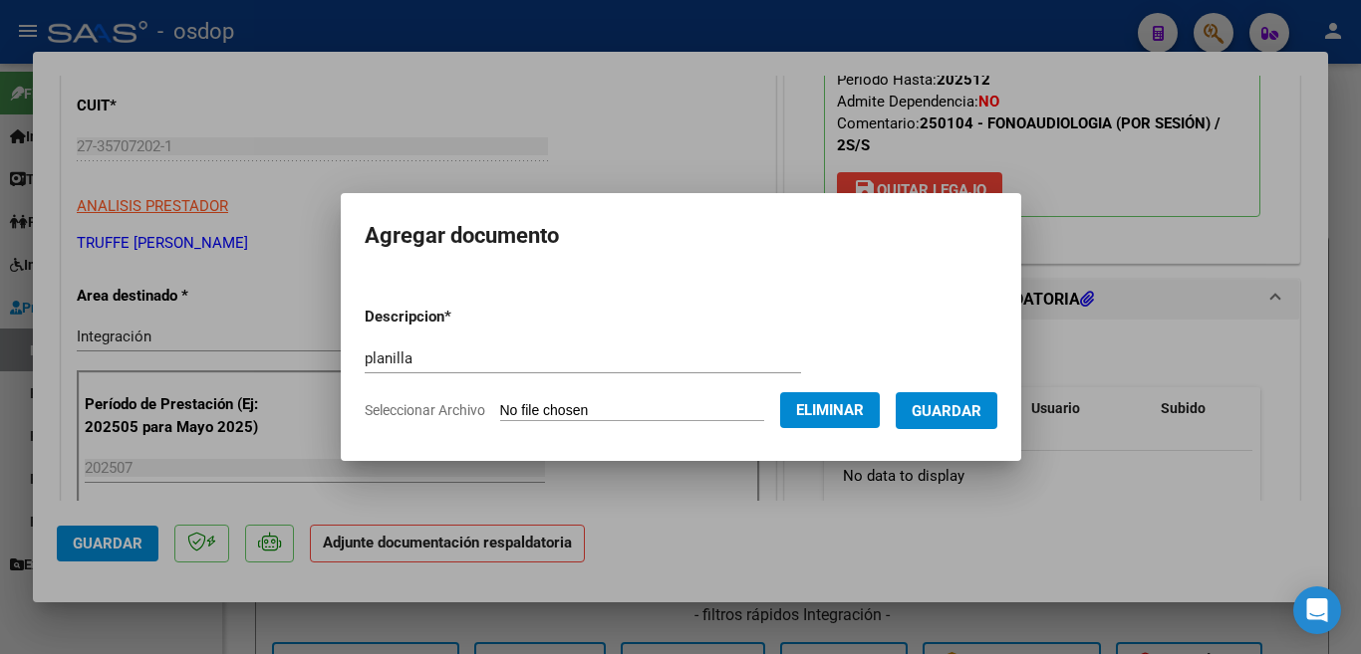
click at [964, 424] on button "Guardar" at bounding box center [946, 410] width 102 height 37
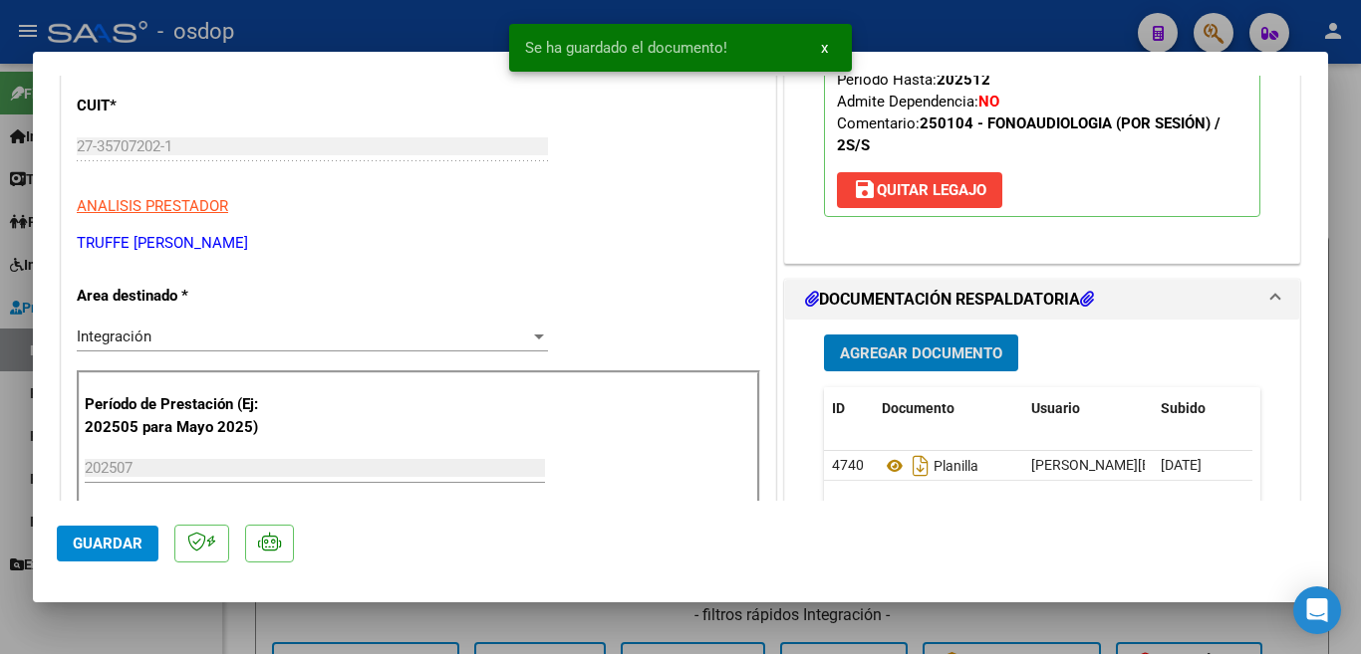
click at [84, 536] on span "Guardar" at bounding box center [108, 544] width 70 height 18
click at [0, 439] on div at bounding box center [680, 327] width 1361 height 654
type input "$ 0,00"
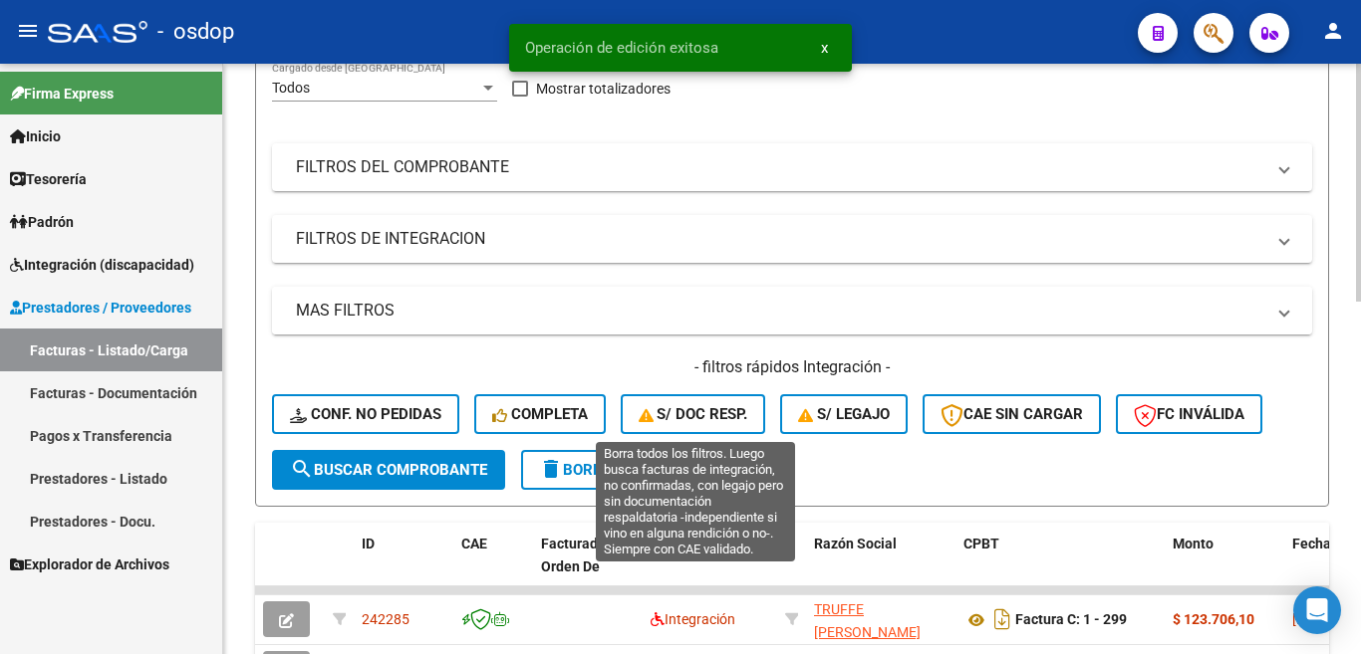
scroll to position [598, 0]
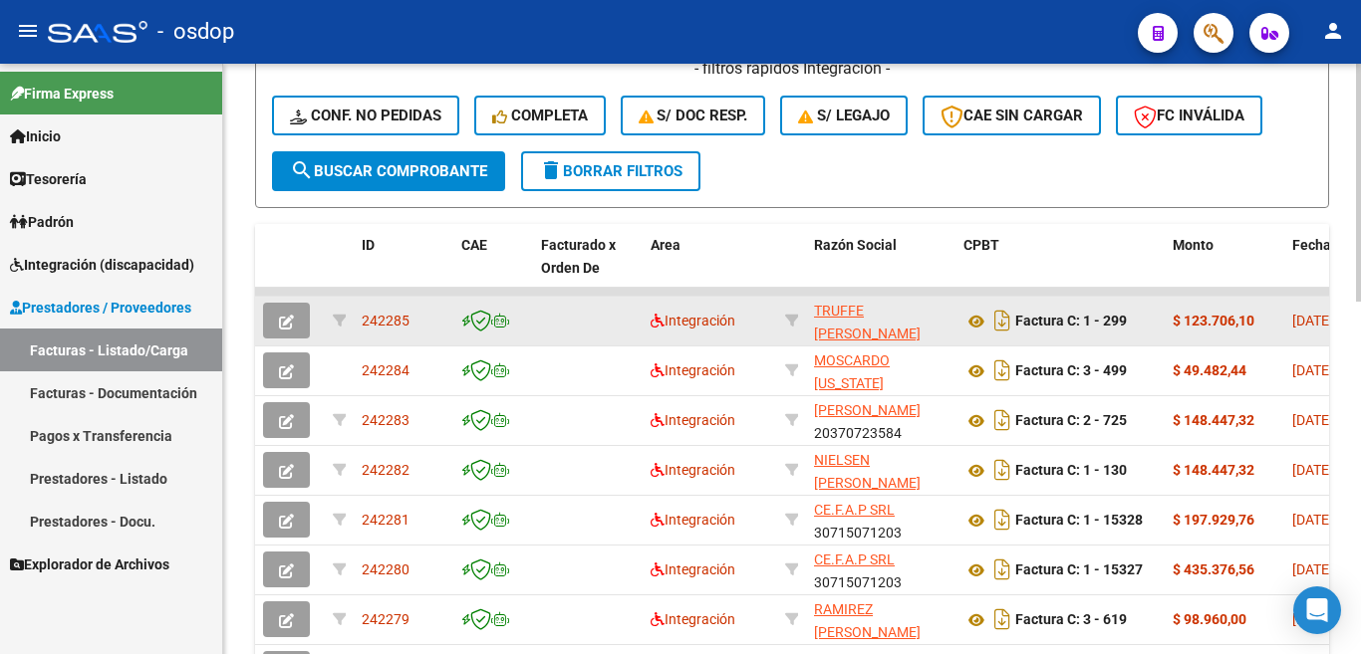
click at [385, 313] on span "242285" at bounding box center [386, 321] width 48 height 16
copy span "242285"
